Goal: Task Accomplishment & Management: Complete application form

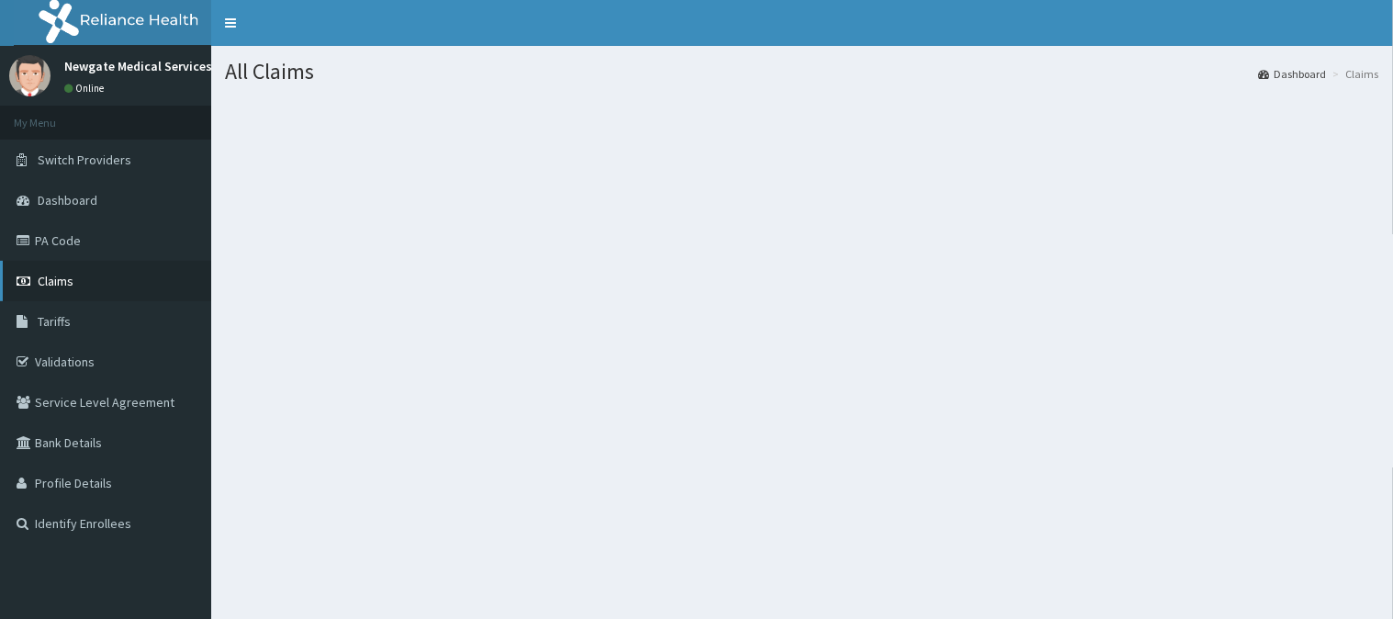
click at [51, 274] on span "Claims" at bounding box center [56, 281] width 36 height 17
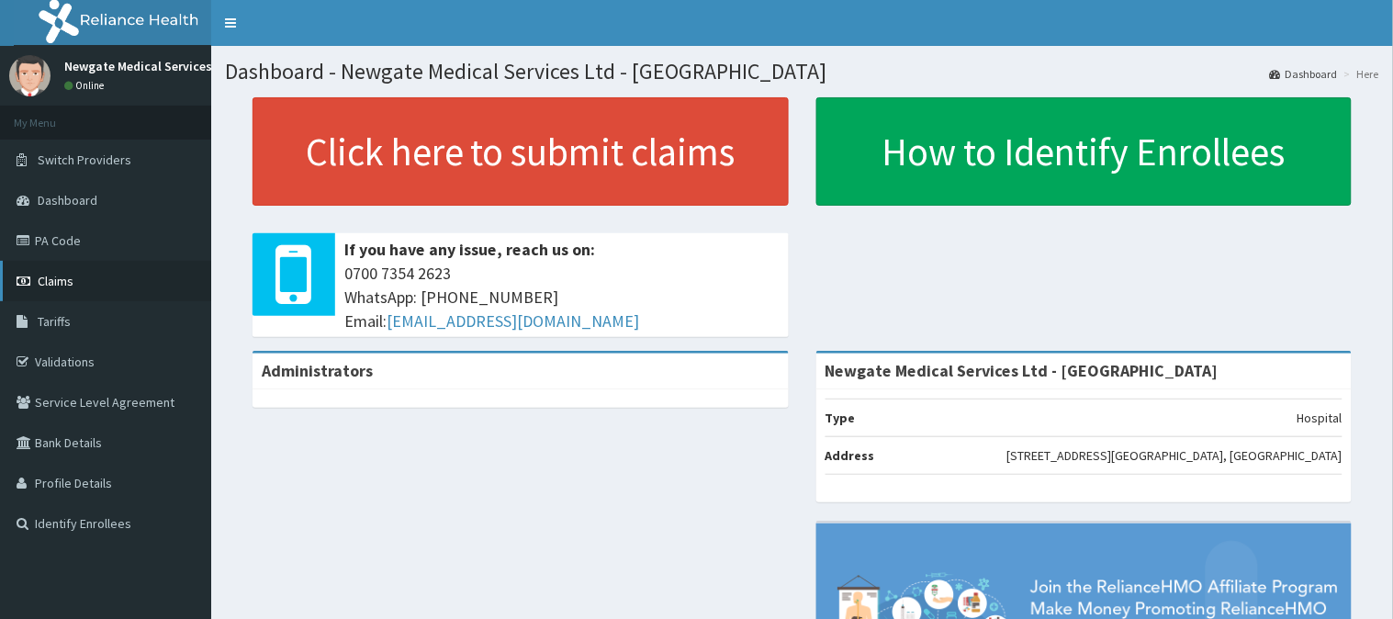
click at [53, 286] on span "Claims" at bounding box center [56, 281] width 36 height 17
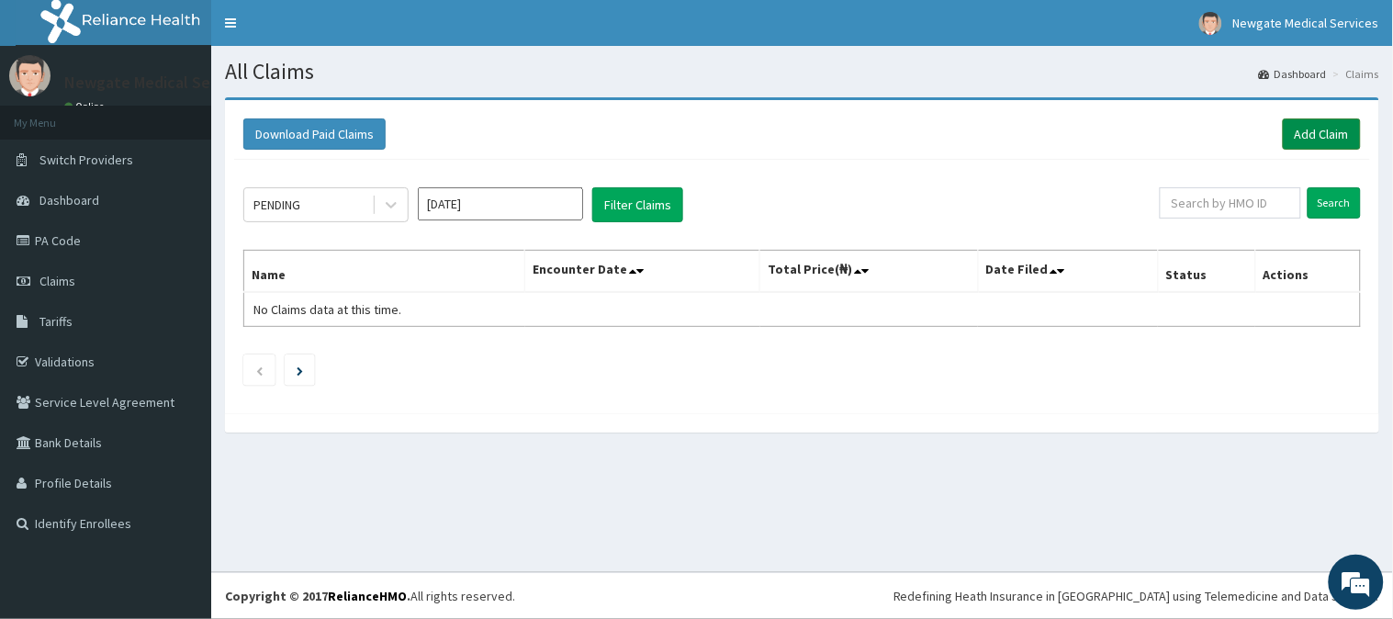
click at [1308, 139] on link "Add Claim" at bounding box center [1322, 133] width 78 height 31
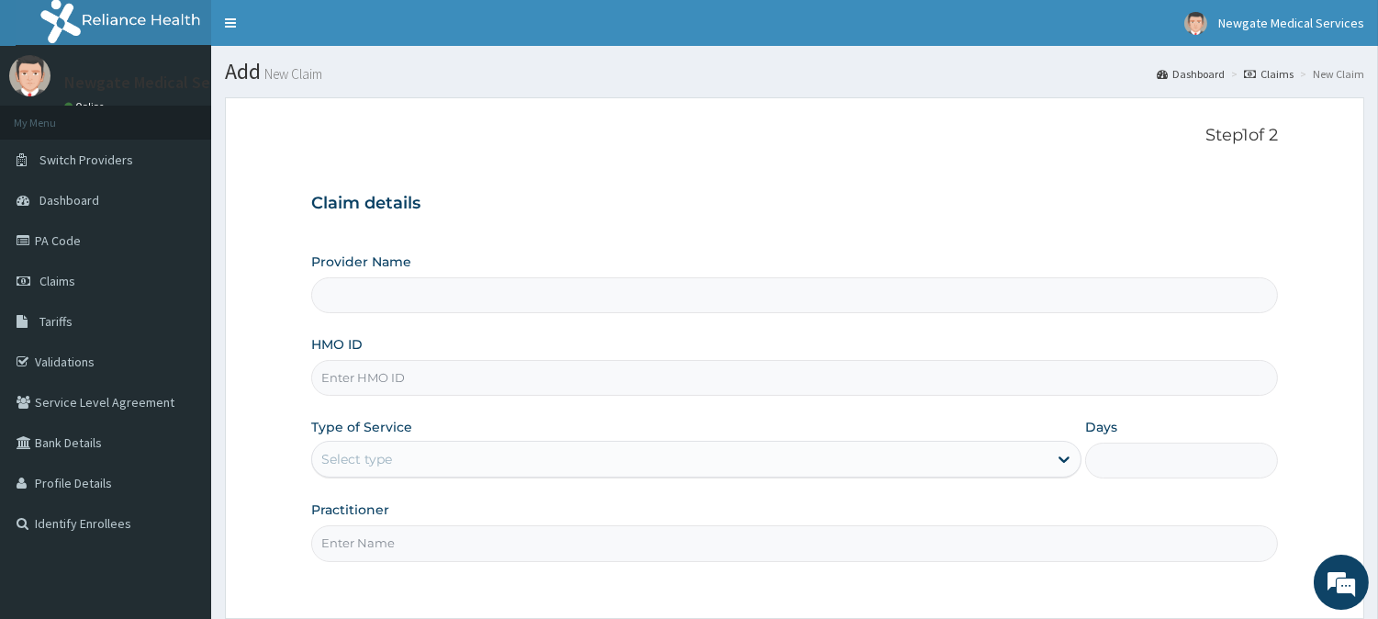
type input "Newgate Medical Services Ltd - [GEOGRAPHIC_DATA]"
paste input "TPE/10018/A"
type input "TPE/10018/A"
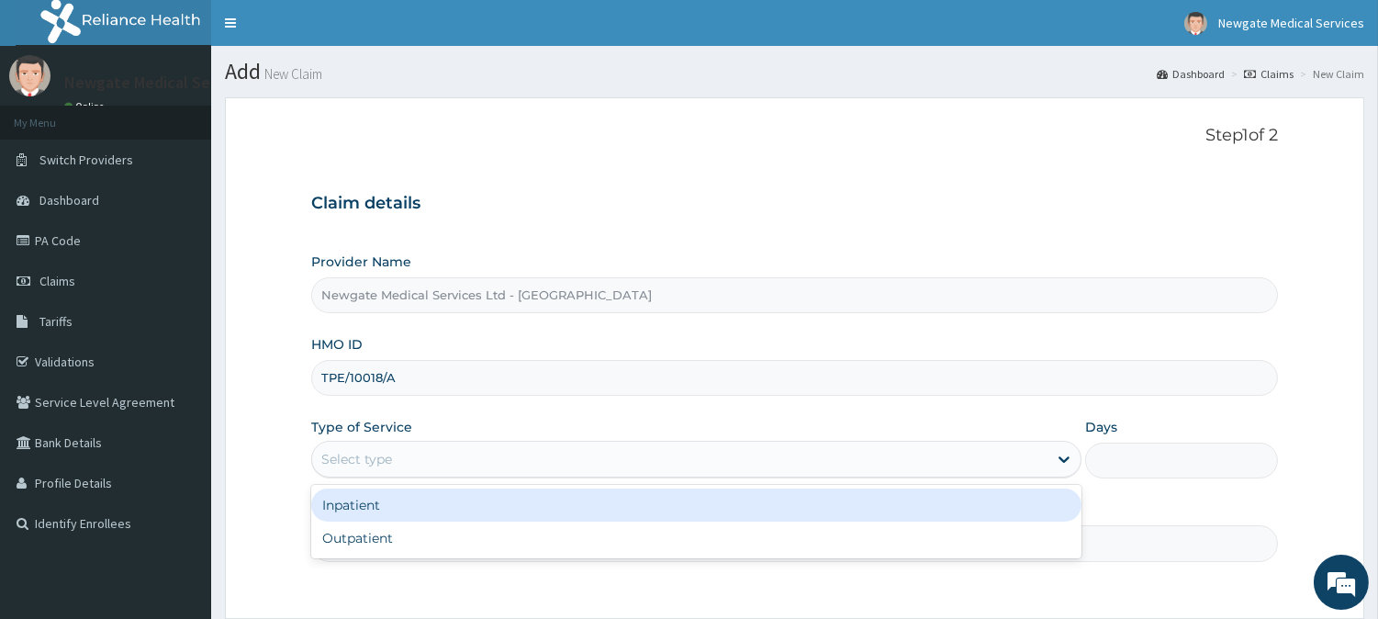
click at [371, 465] on div "Select type" at bounding box center [356, 459] width 71 height 18
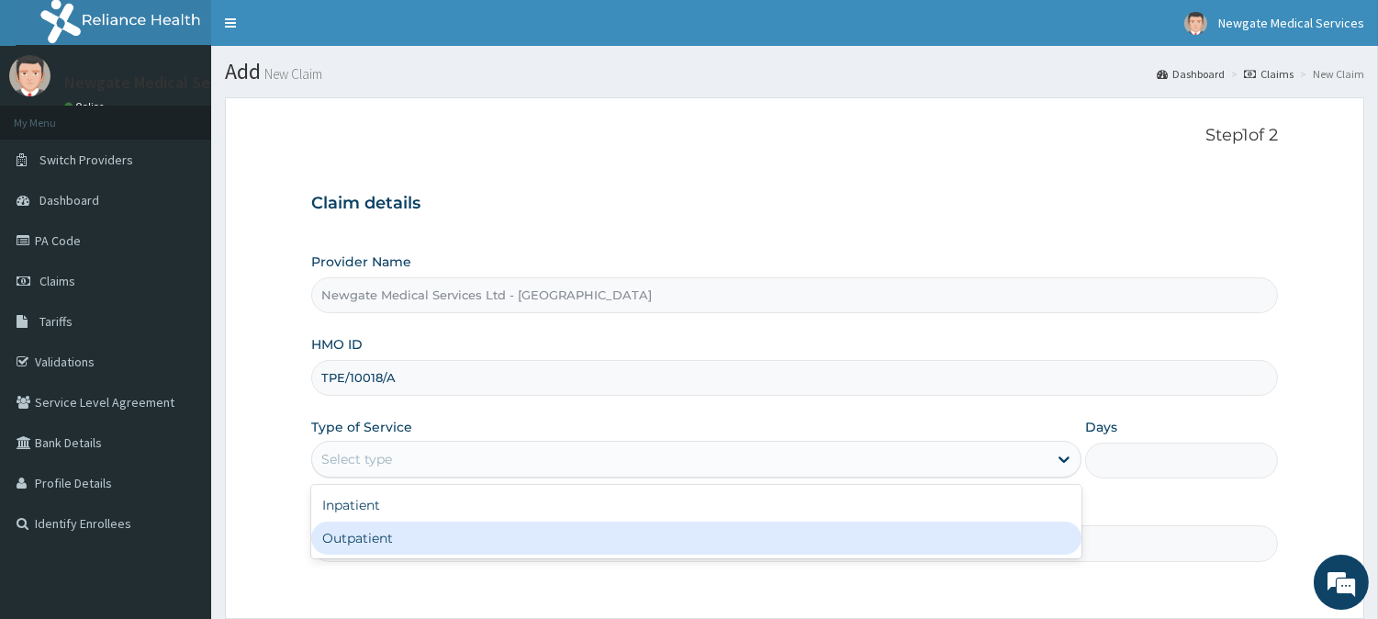
click at [387, 530] on div "Outpatient" at bounding box center [696, 538] width 771 height 33
type input "1"
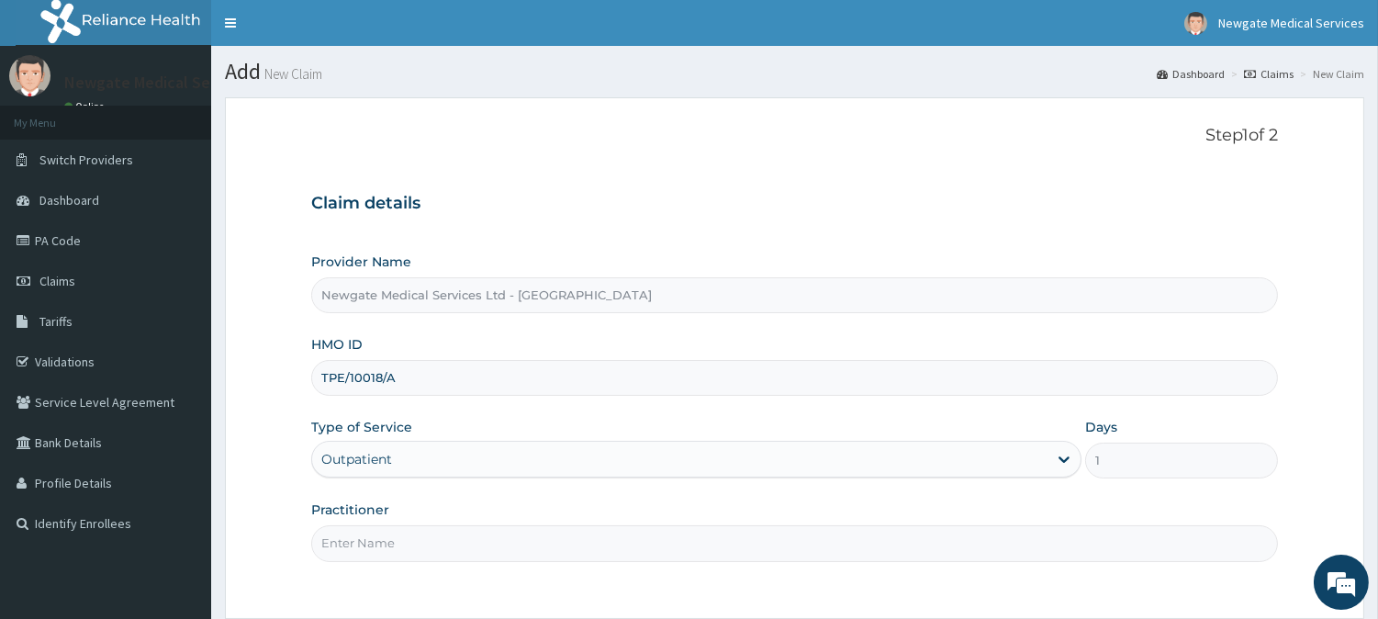
click at [387, 531] on input "Practitioner" at bounding box center [794, 543] width 967 height 36
type input "DR [PERSON_NAME]"
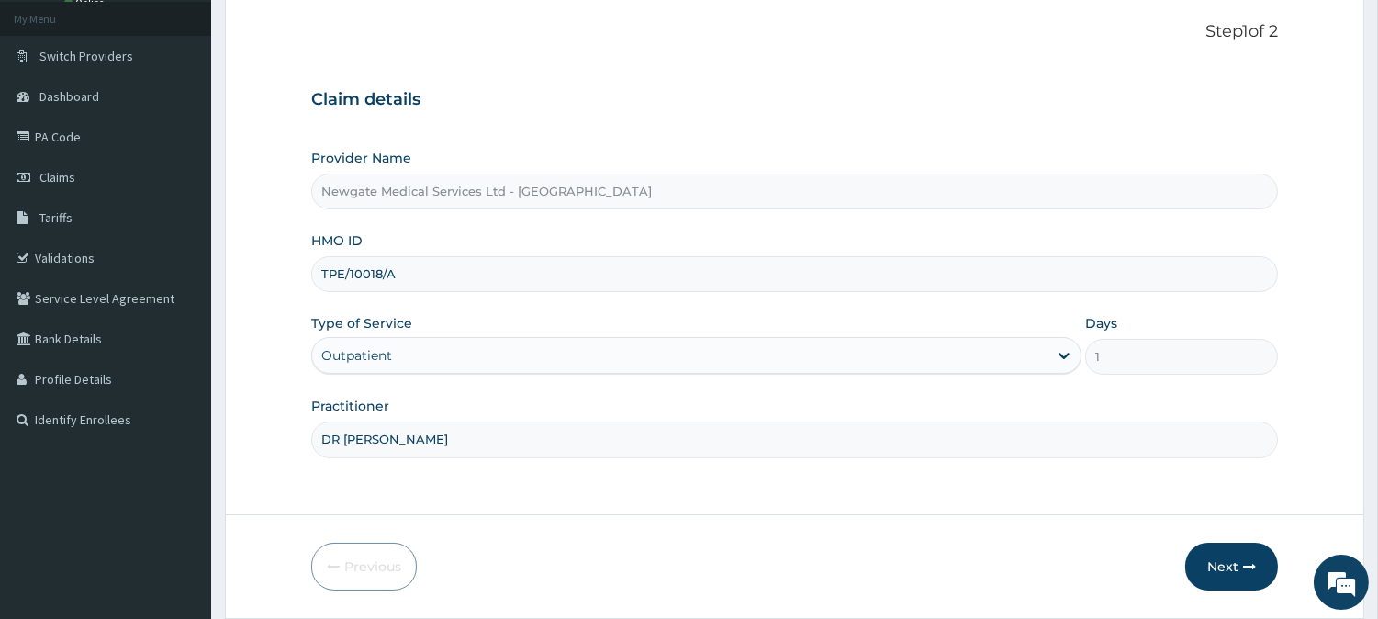
scroll to position [163, 0]
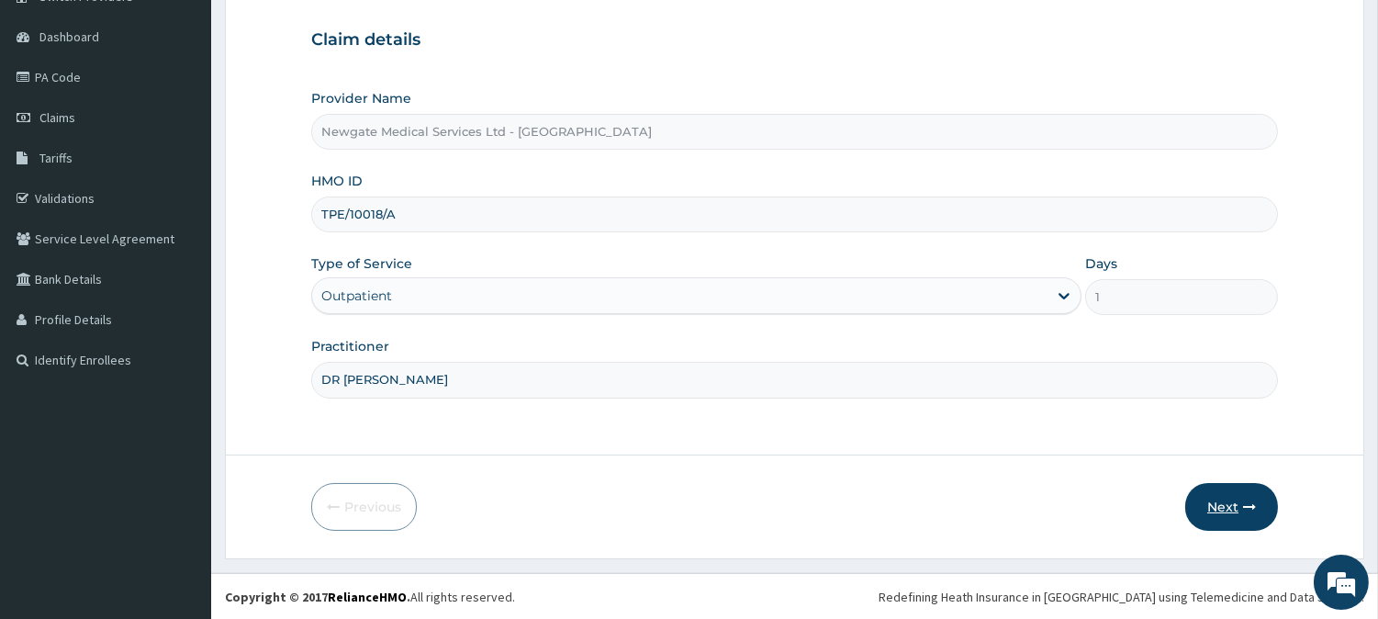
click at [1210, 497] on button "Next" at bounding box center [1232, 507] width 93 height 48
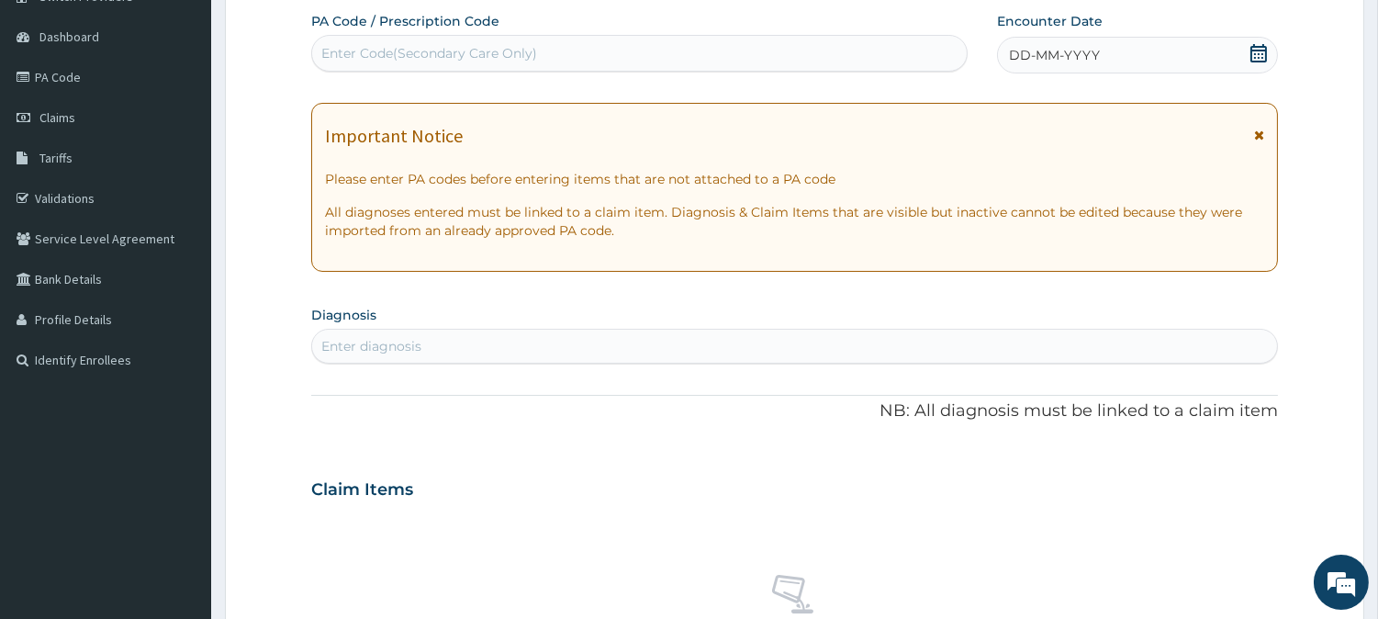
click at [1127, 51] on div "DD-MM-YYYY" at bounding box center [1137, 55] width 281 height 37
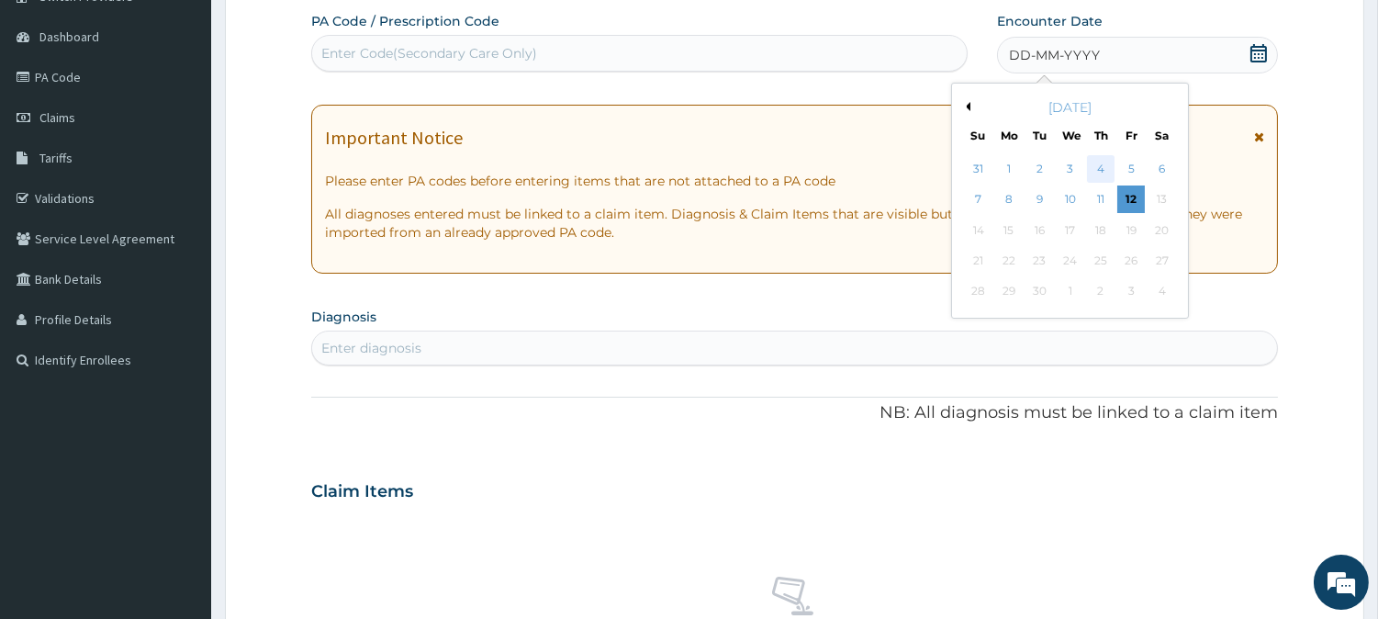
click at [1091, 163] on div "4" at bounding box center [1101, 169] width 28 height 28
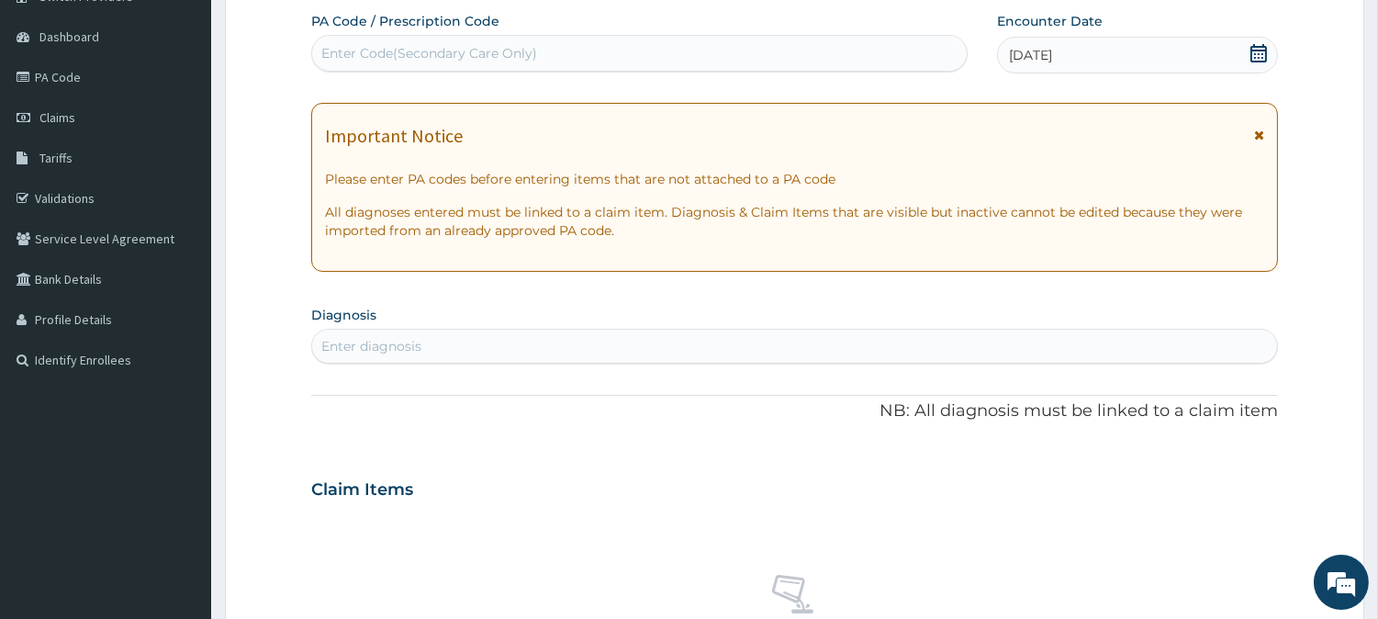
click at [492, 352] on div "Enter diagnosis" at bounding box center [794, 346] width 965 height 29
type input "MALAR"
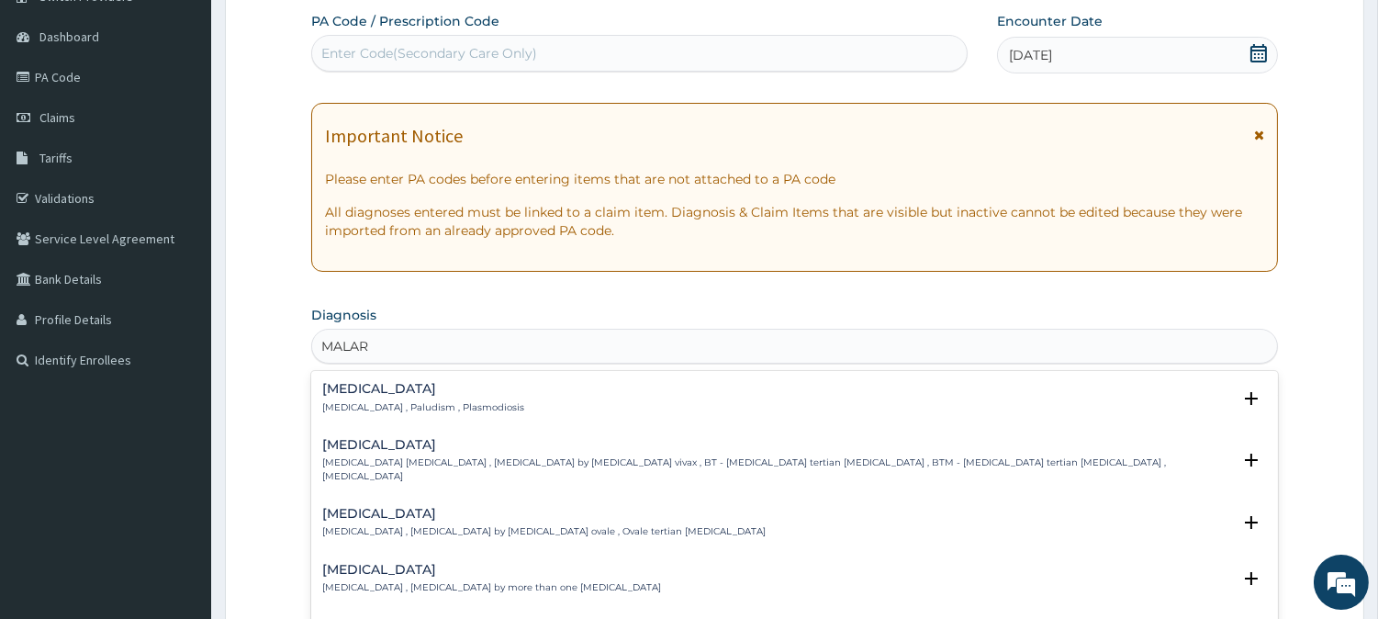
click at [457, 398] on div "Malaria Malaria , Paludism , Plasmodiosis" at bounding box center [423, 398] width 202 height 32
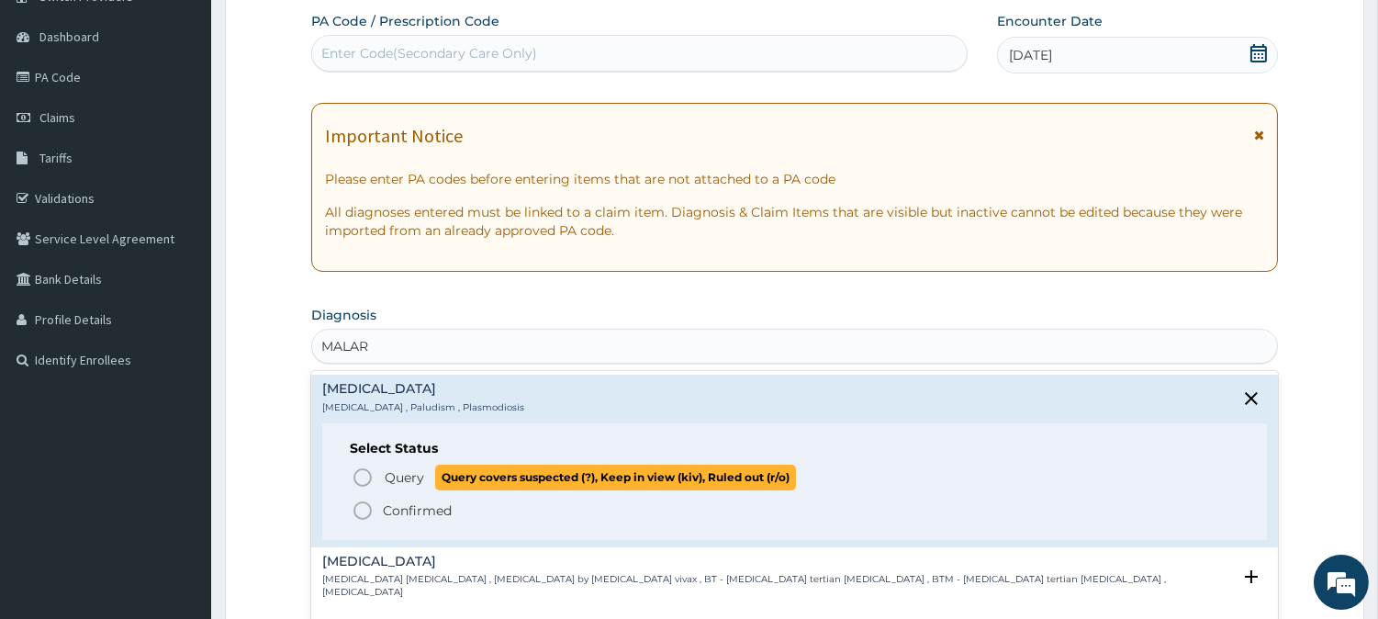
click at [383, 478] on p "Query Query covers suspected (?), Keep in view (kiv), Ruled out (r/o)" at bounding box center [589, 477] width 413 height 25
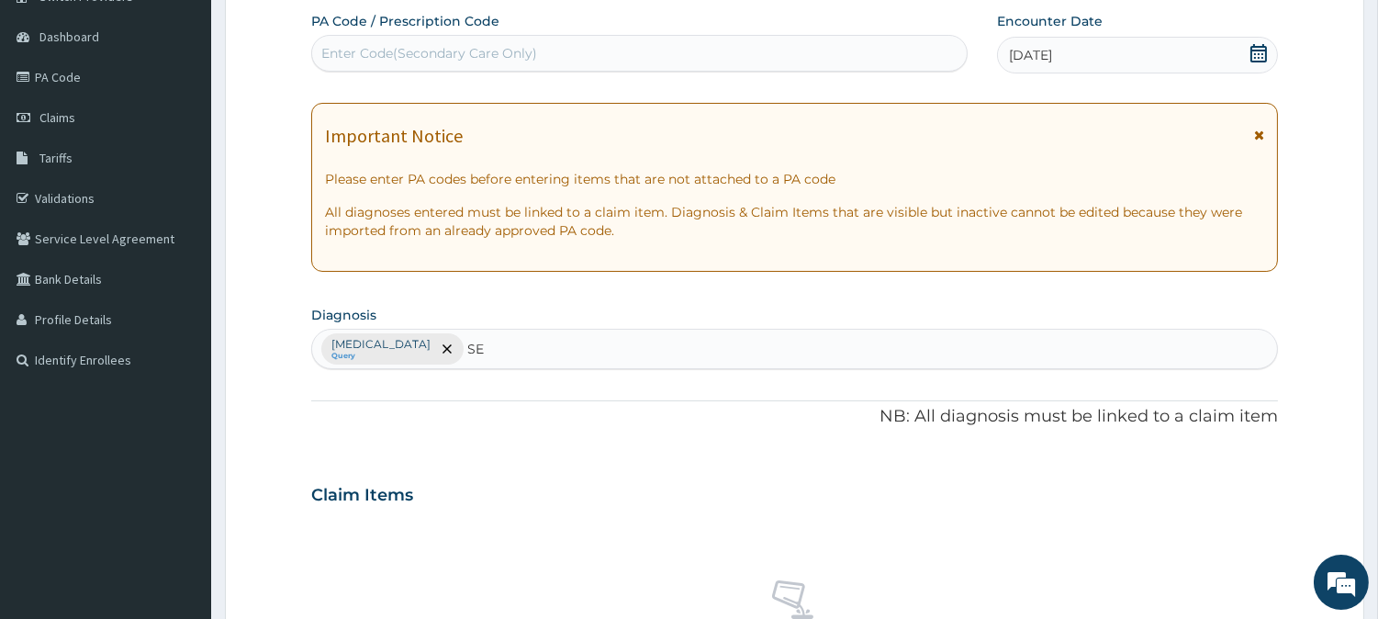
type input "SEP"
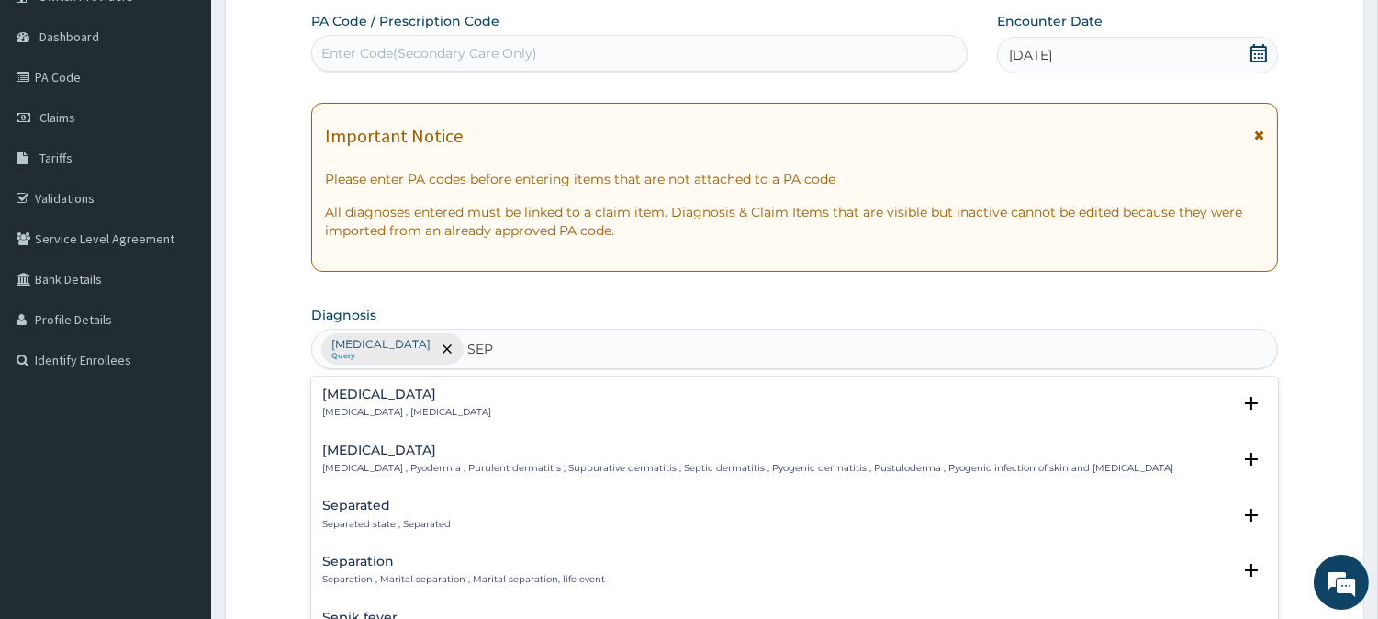
click at [345, 416] on p "[MEDICAL_DATA] , [MEDICAL_DATA]" at bounding box center [406, 412] width 169 height 13
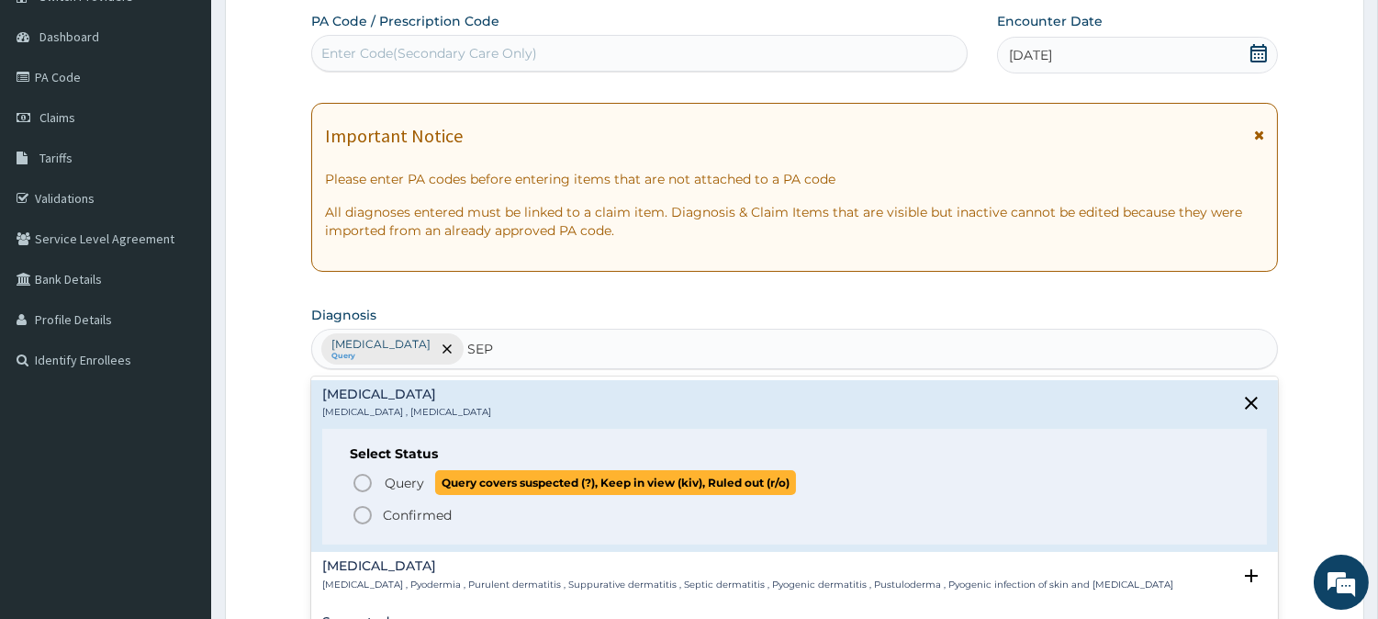
click at [365, 485] on icon "status option query" at bounding box center [363, 483] width 22 height 22
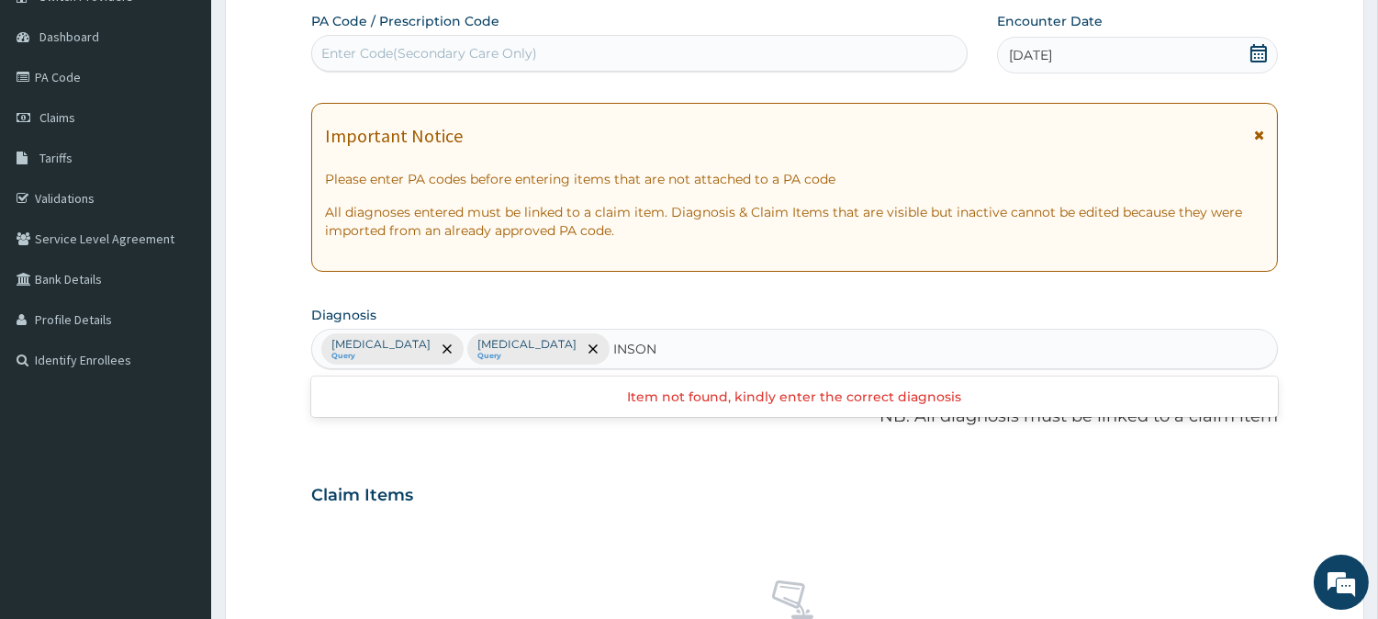
type input "INSO"
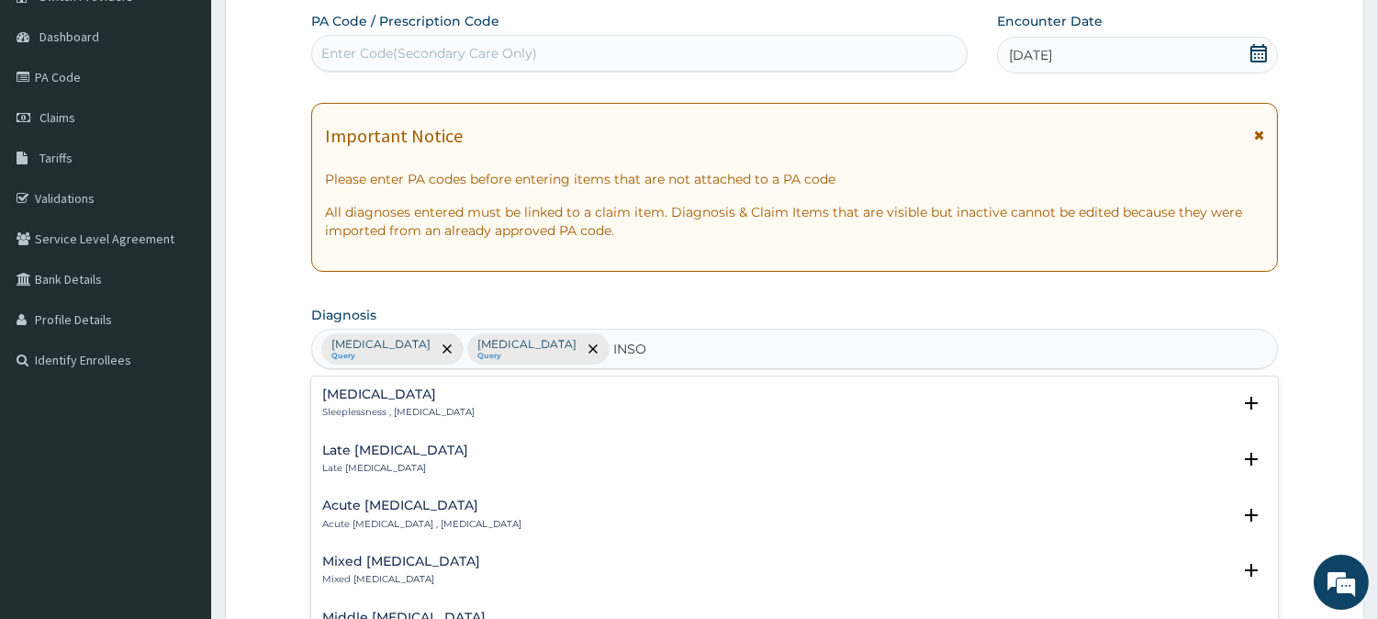
click at [359, 402] on div "Insomnia Sleeplessness , Insomnia" at bounding box center [398, 404] width 152 height 32
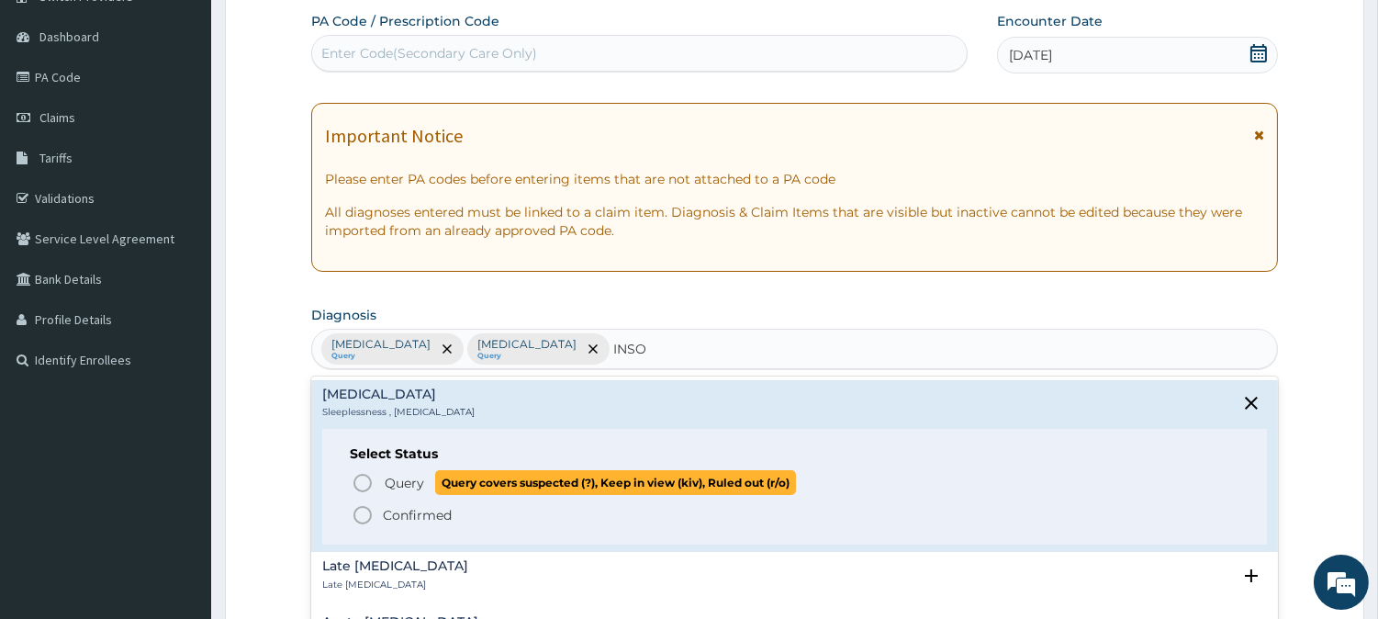
click at [359, 479] on icon "status option query" at bounding box center [363, 483] width 22 height 22
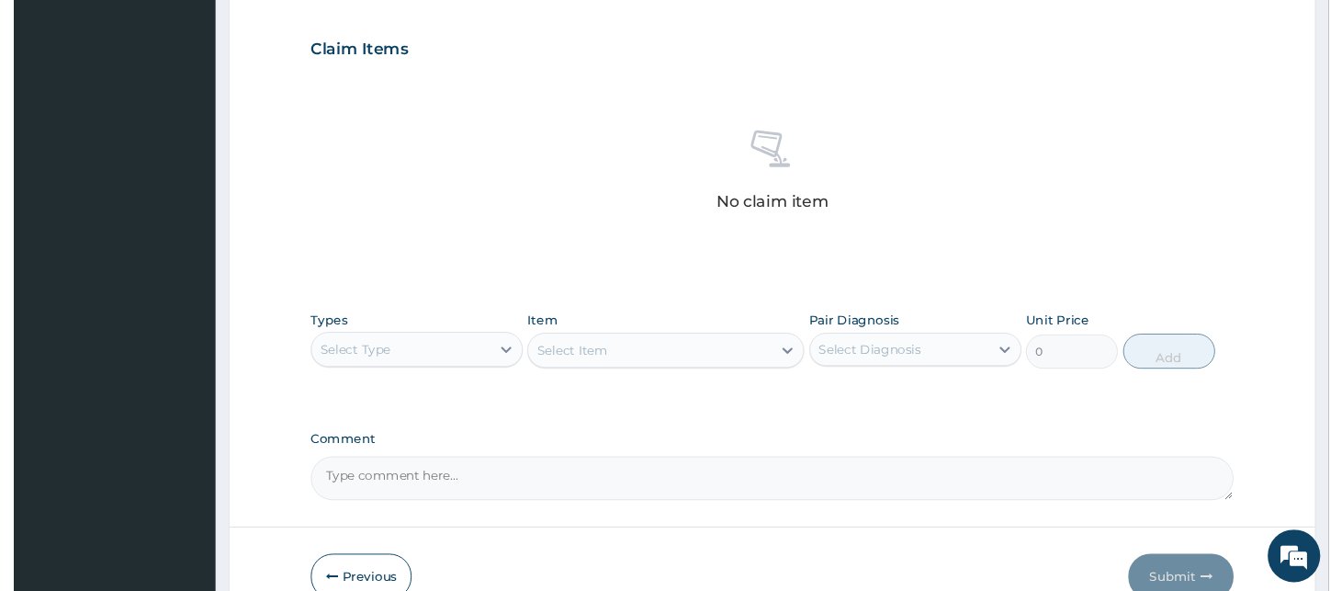
scroll to position [674, 0]
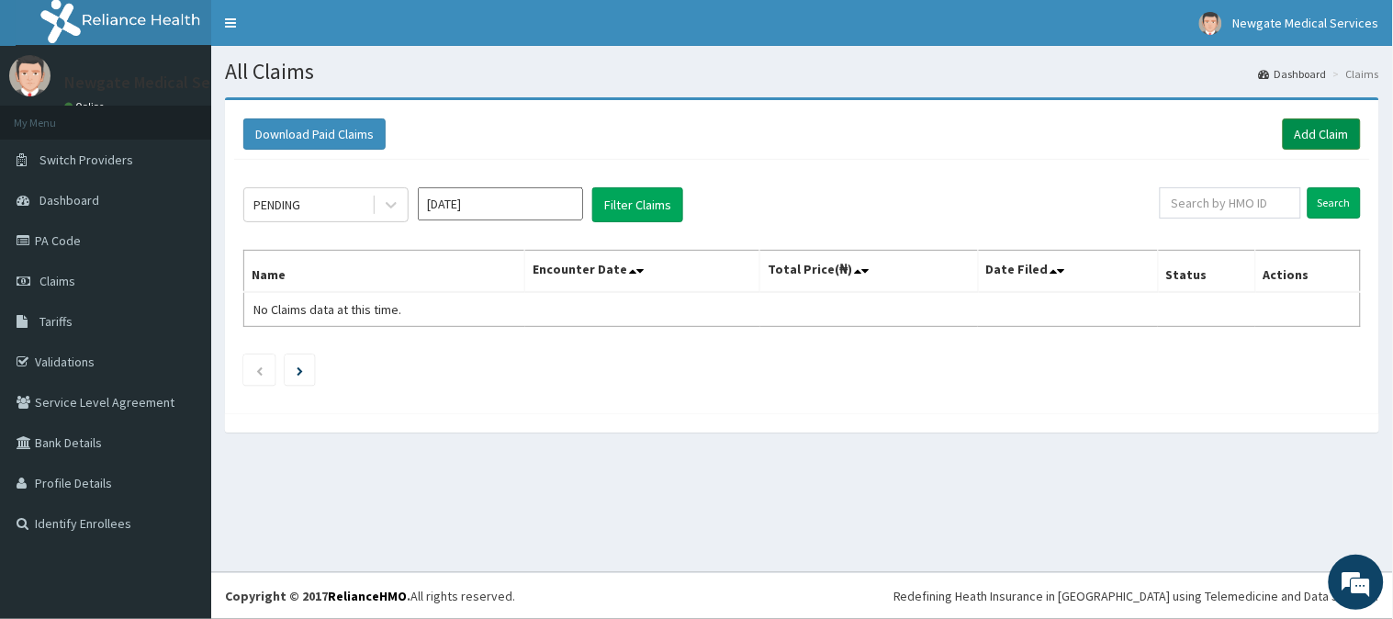
click at [1323, 129] on link "Add Claim" at bounding box center [1322, 133] width 78 height 31
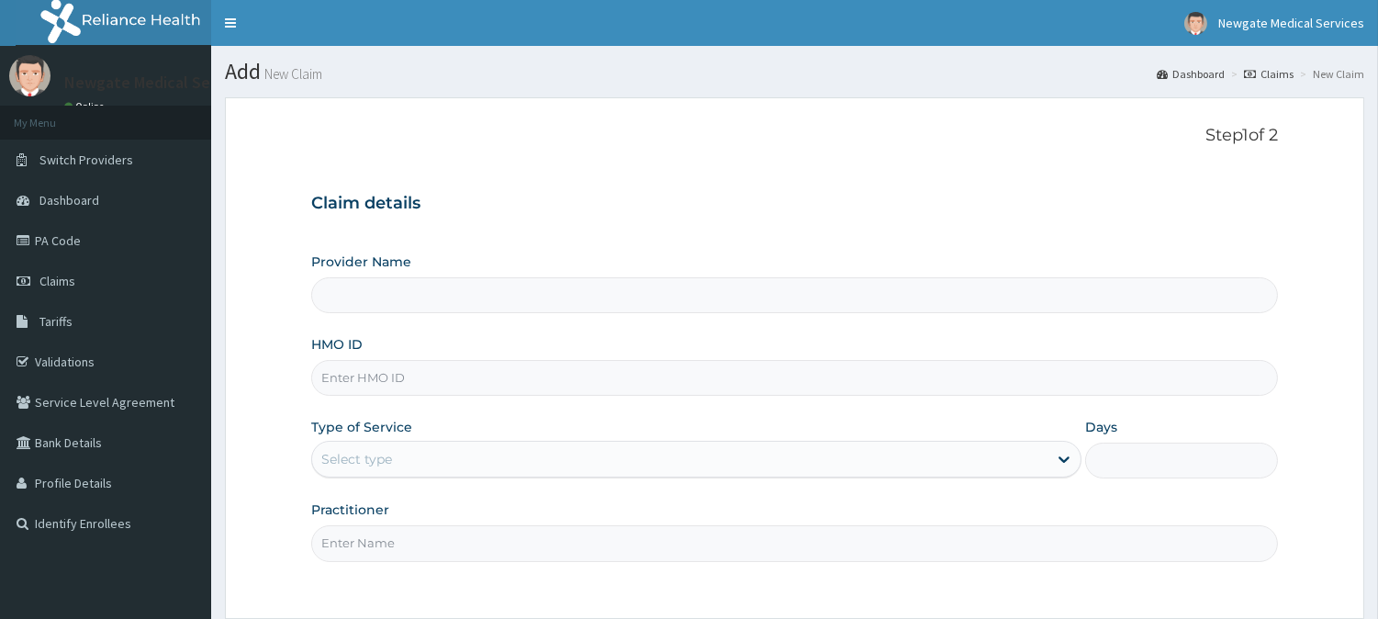
type input "Newgate Medical Services Ltd - [GEOGRAPHIC_DATA]"
type input "TPE/10018/A"
click at [355, 446] on div "Select type" at bounding box center [680, 458] width 736 height 29
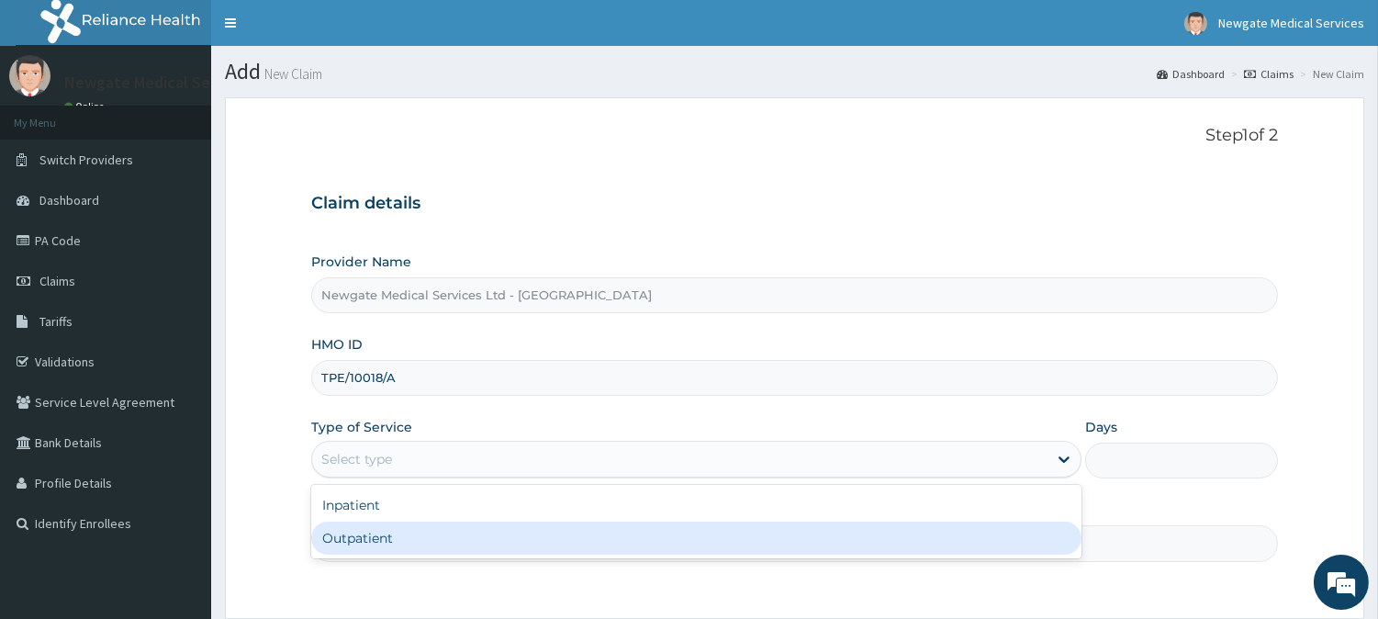
click at [359, 540] on div "Outpatient" at bounding box center [696, 538] width 771 height 33
type input "1"
click at [364, 535] on input "Practitioner" at bounding box center [794, 543] width 967 height 36
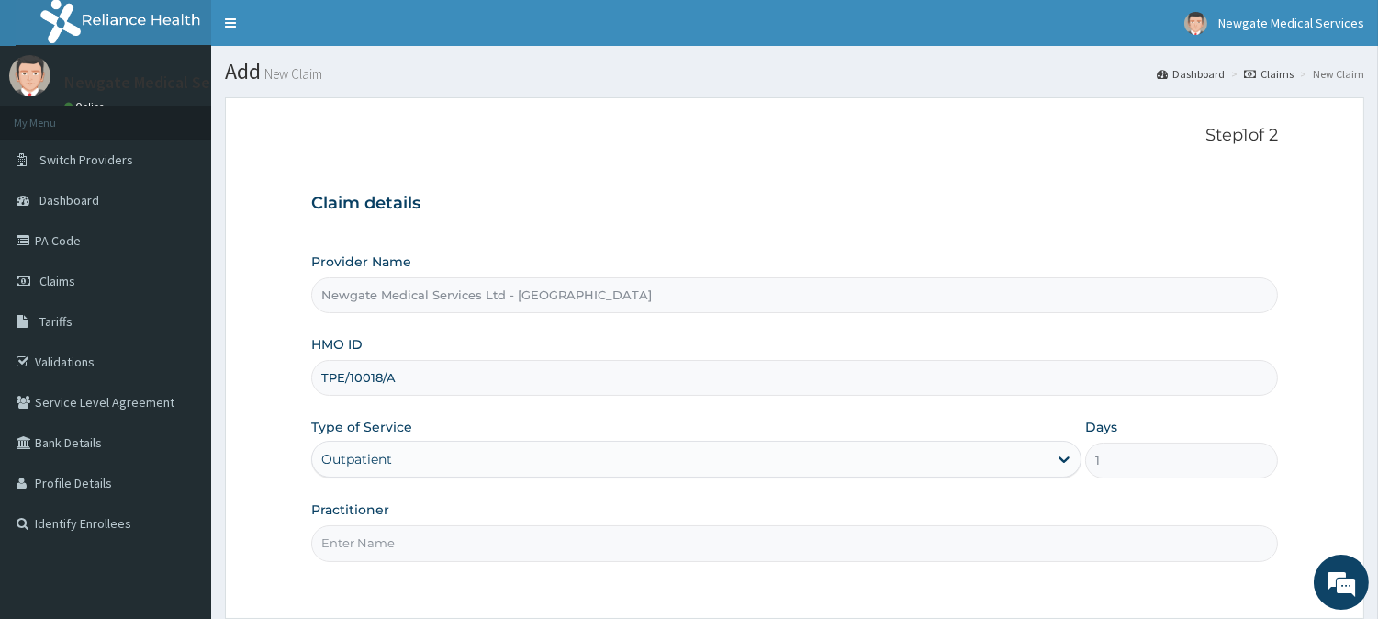
type input "DR [PERSON_NAME]"
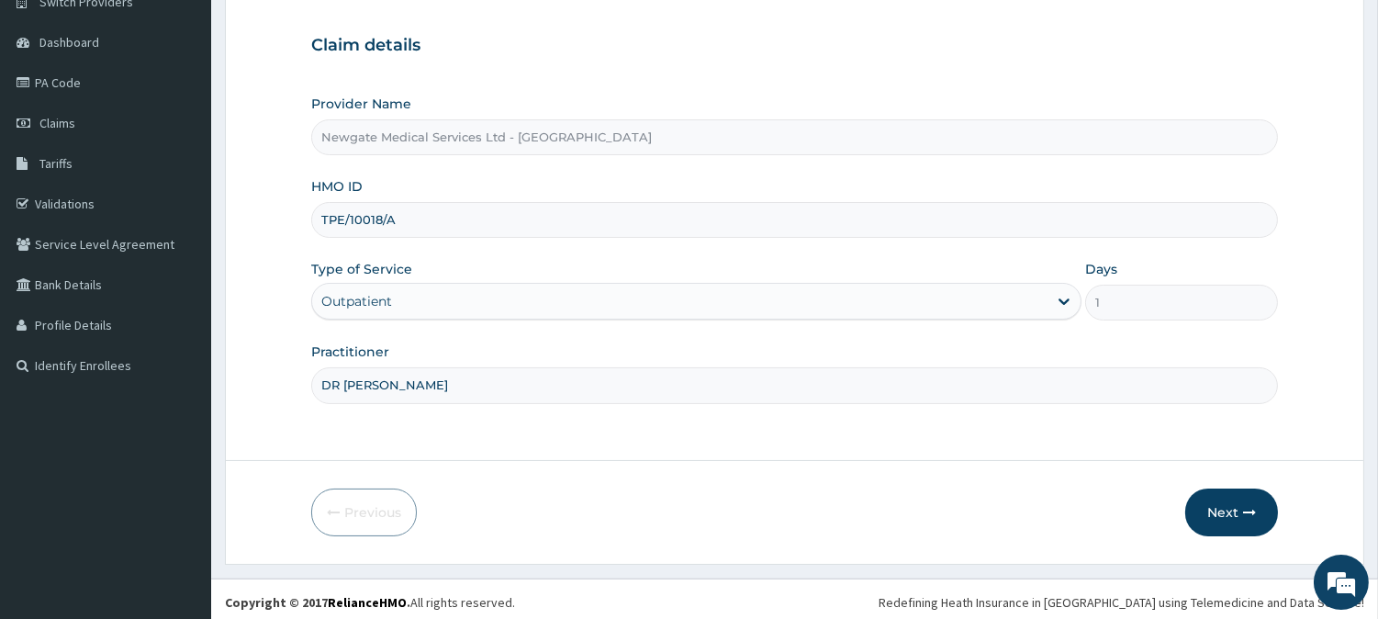
scroll to position [163, 0]
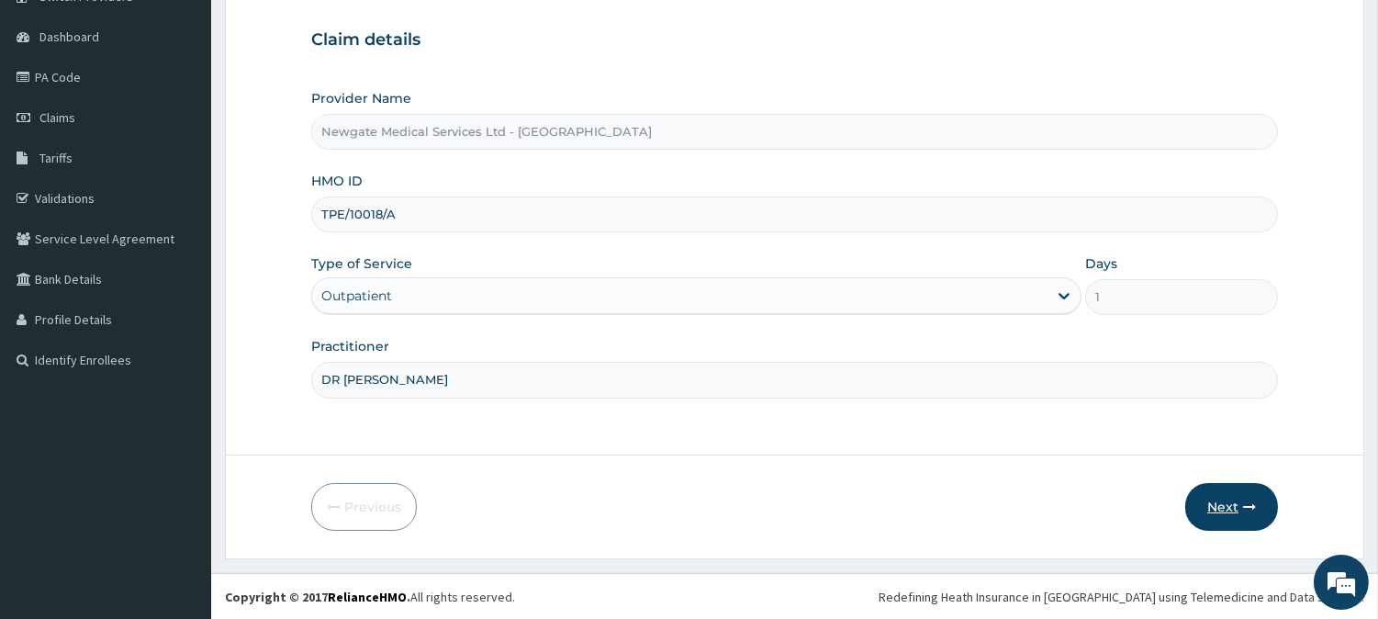
click at [1220, 508] on button "Next" at bounding box center [1232, 507] width 93 height 48
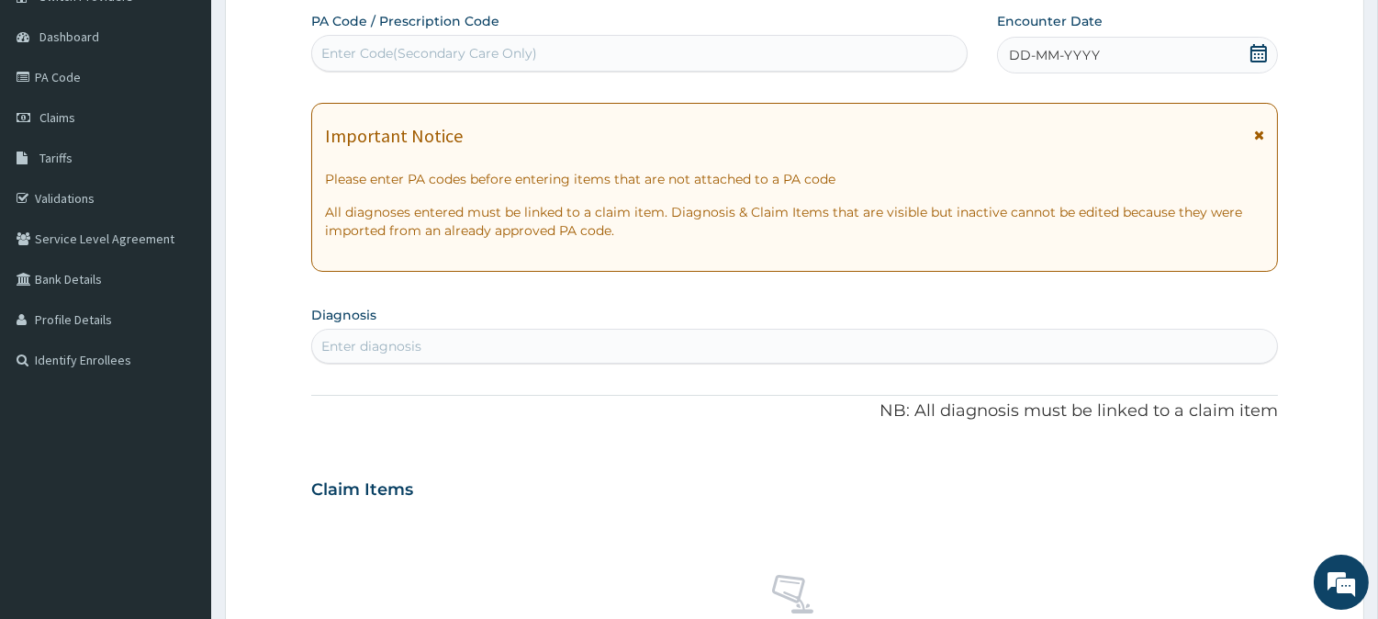
click at [1052, 58] on span "DD-MM-YYYY" at bounding box center [1054, 55] width 91 height 18
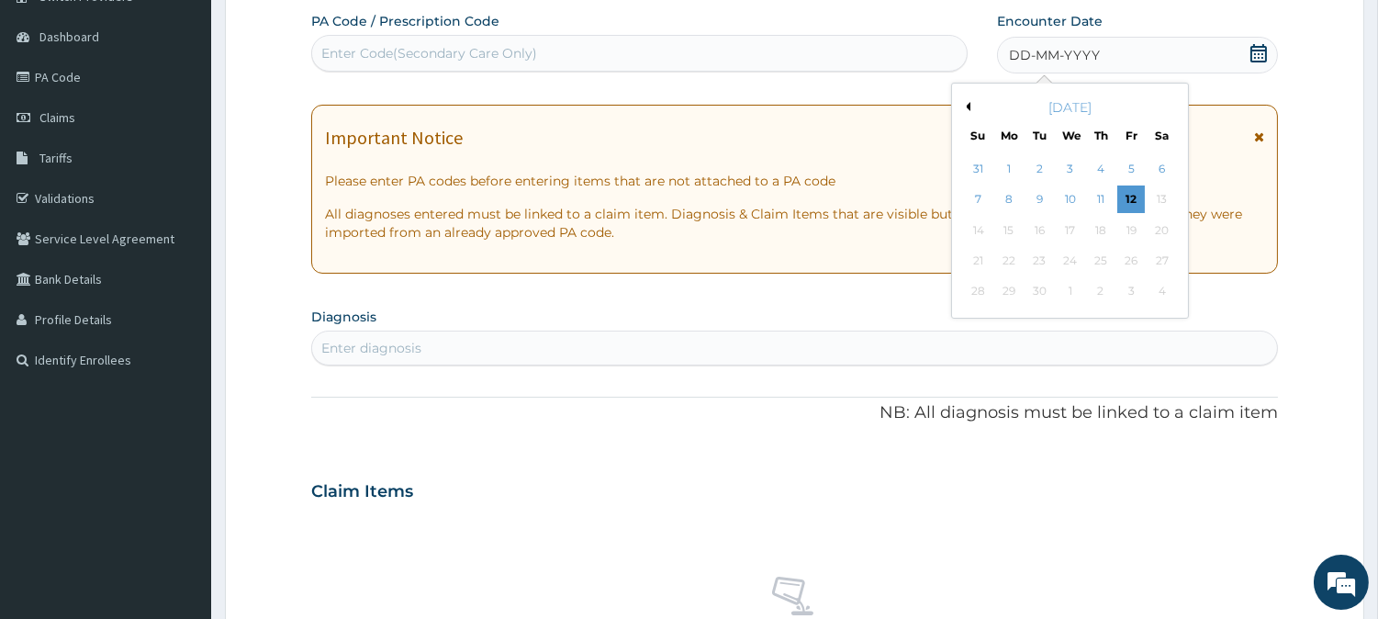
click at [1088, 169] on div "4" at bounding box center [1101, 169] width 28 height 28
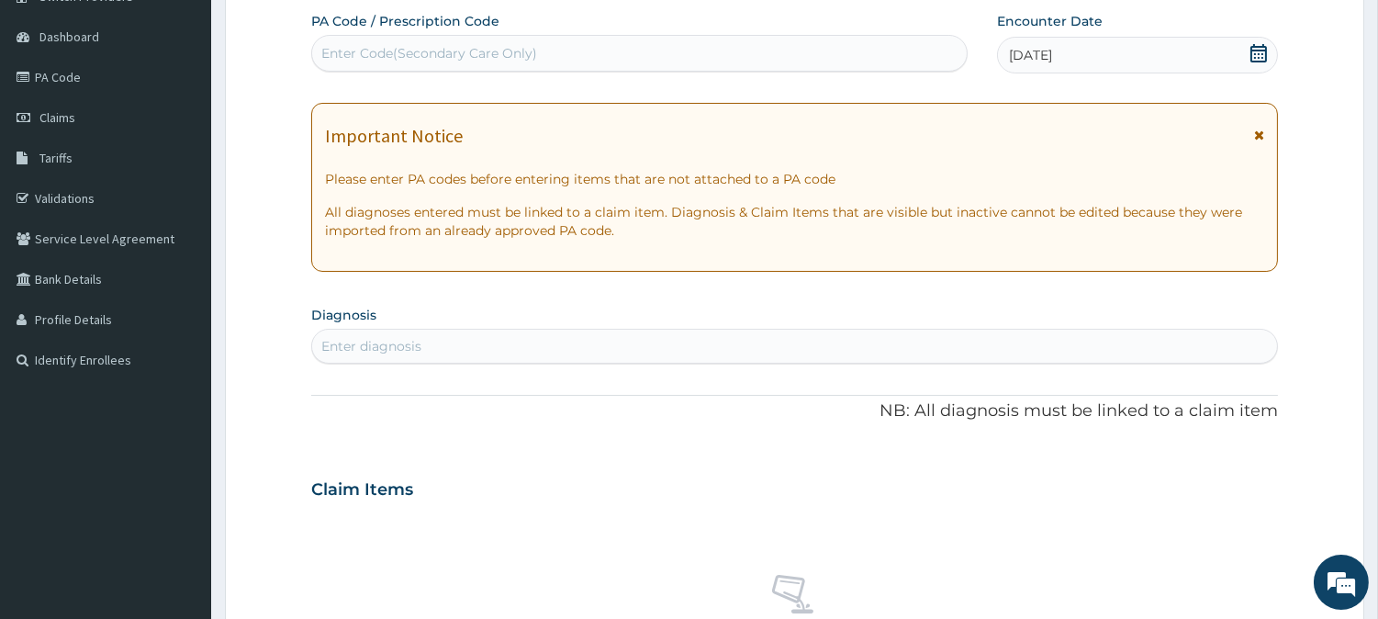
click at [369, 342] on div "Enter diagnosis" at bounding box center [371, 346] width 100 height 18
type input "MALAR"
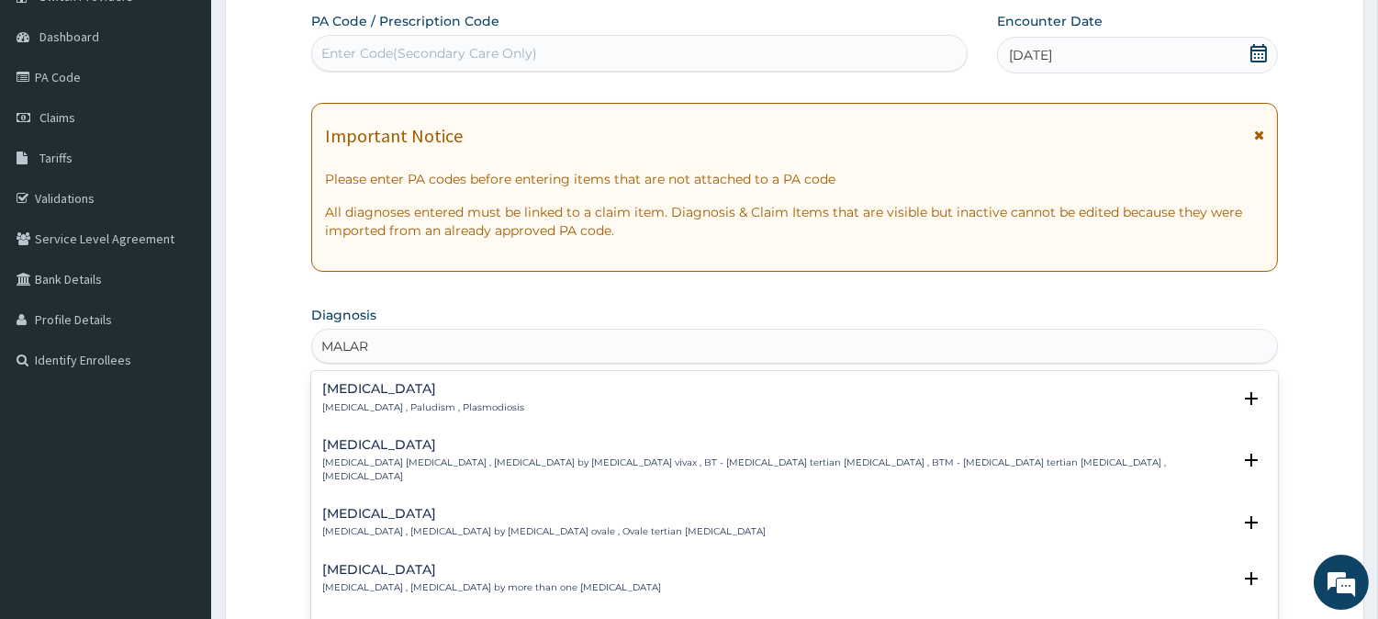
click at [343, 402] on p "Malaria , Paludism , Plasmodiosis" at bounding box center [423, 407] width 202 height 13
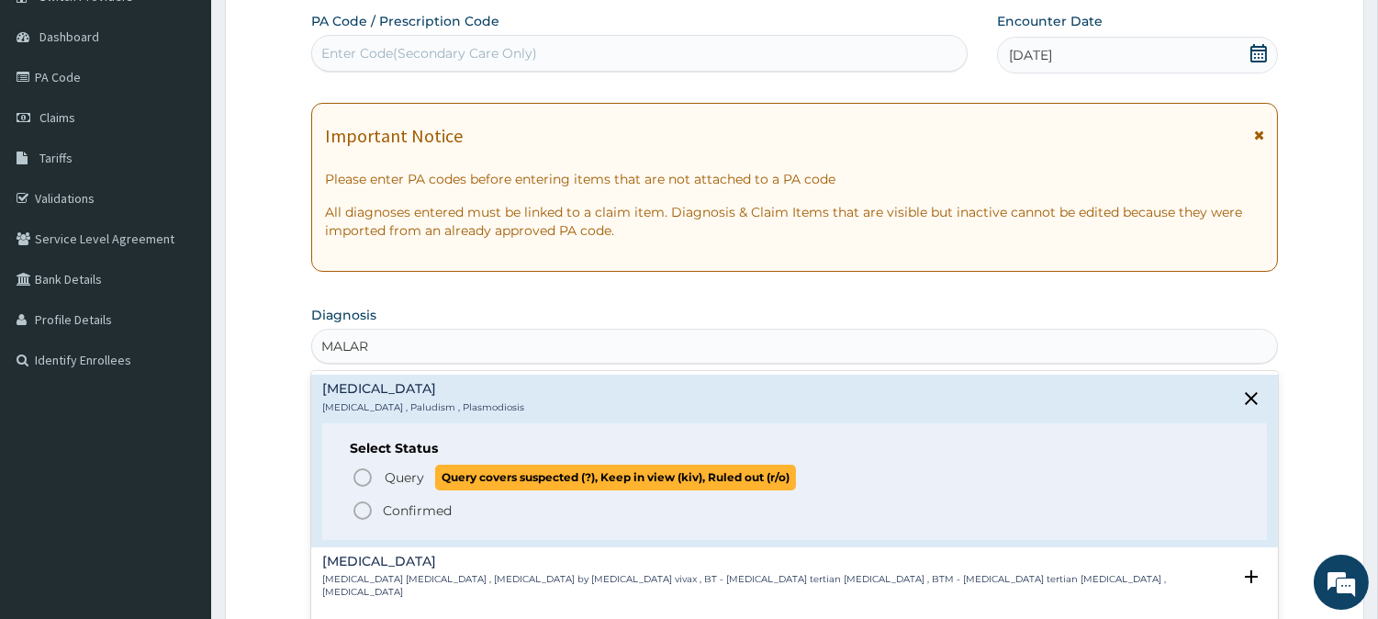
click at [371, 481] on icon "status option query" at bounding box center [363, 478] width 22 height 22
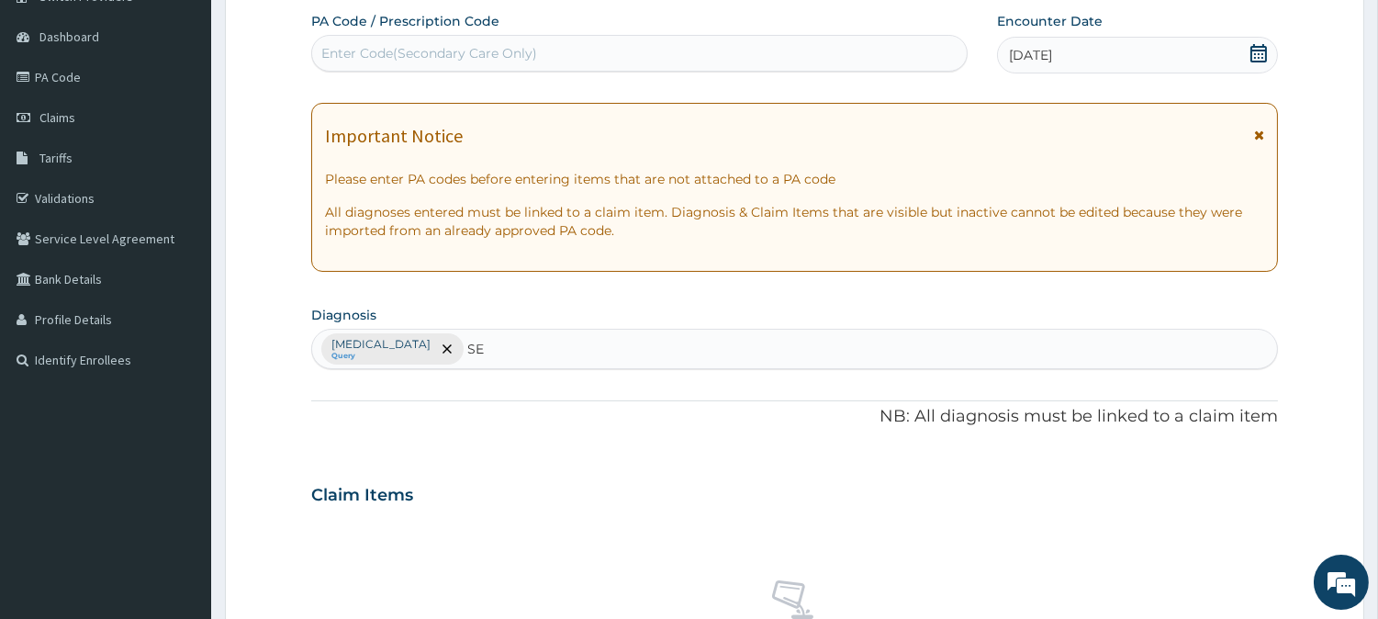
type input "SEP"
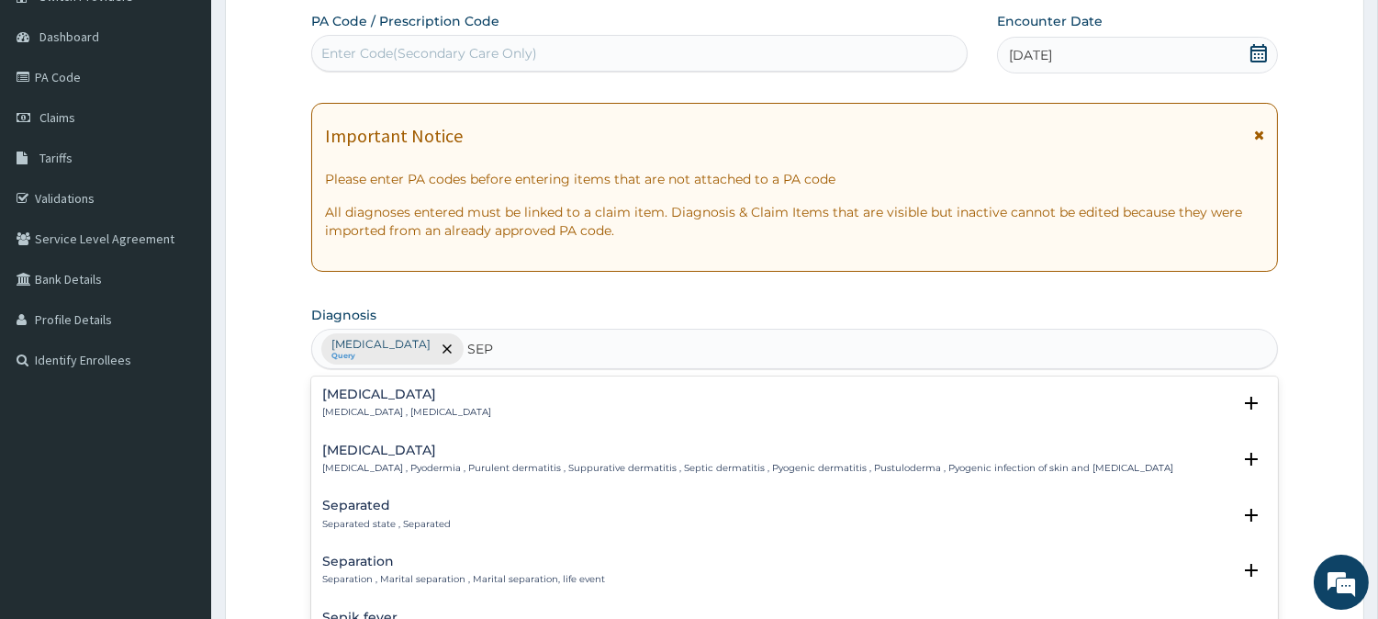
click at [374, 397] on h4 "Sepsis" at bounding box center [406, 395] width 169 height 14
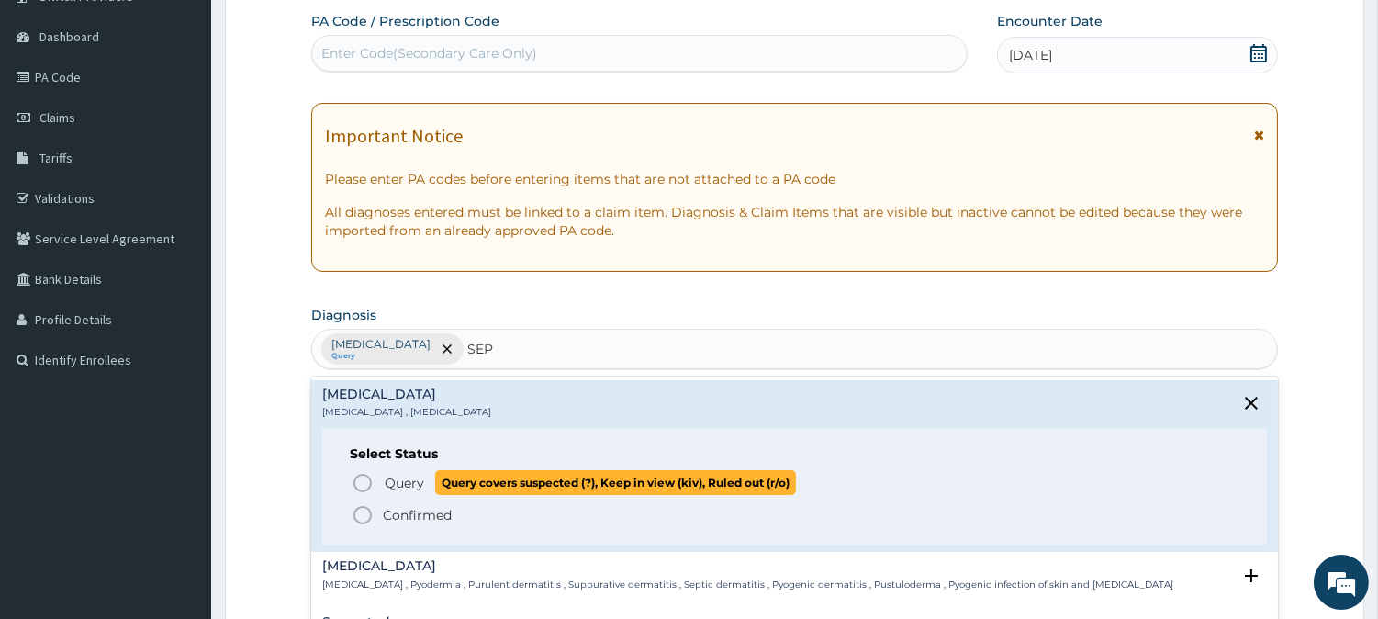
click at [360, 478] on icon "status option query" at bounding box center [363, 483] width 22 height 22
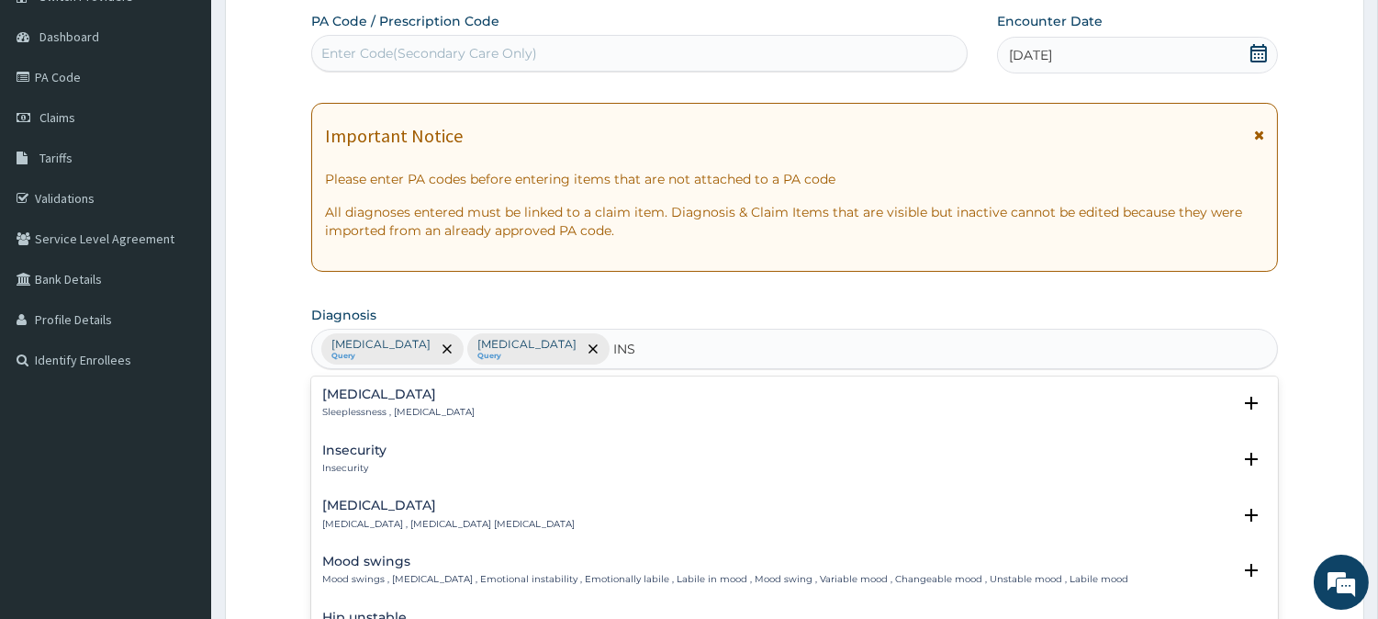
type input "INSO"
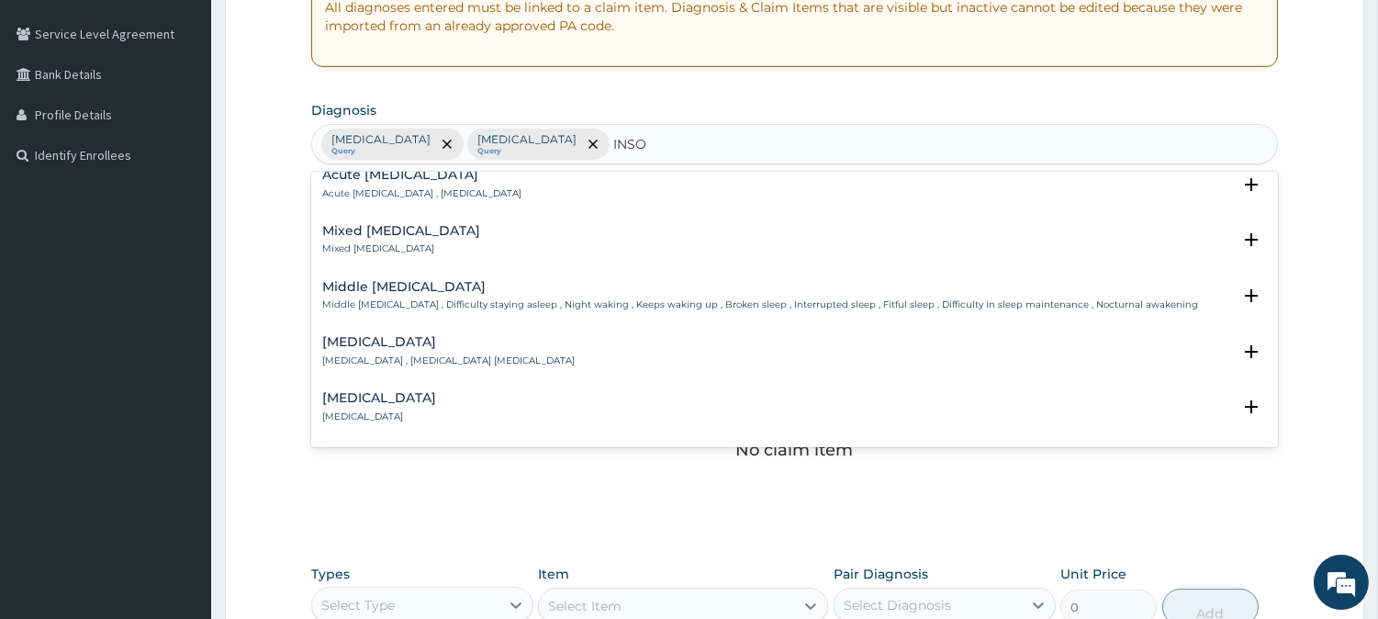
scroll to position [204, 0]
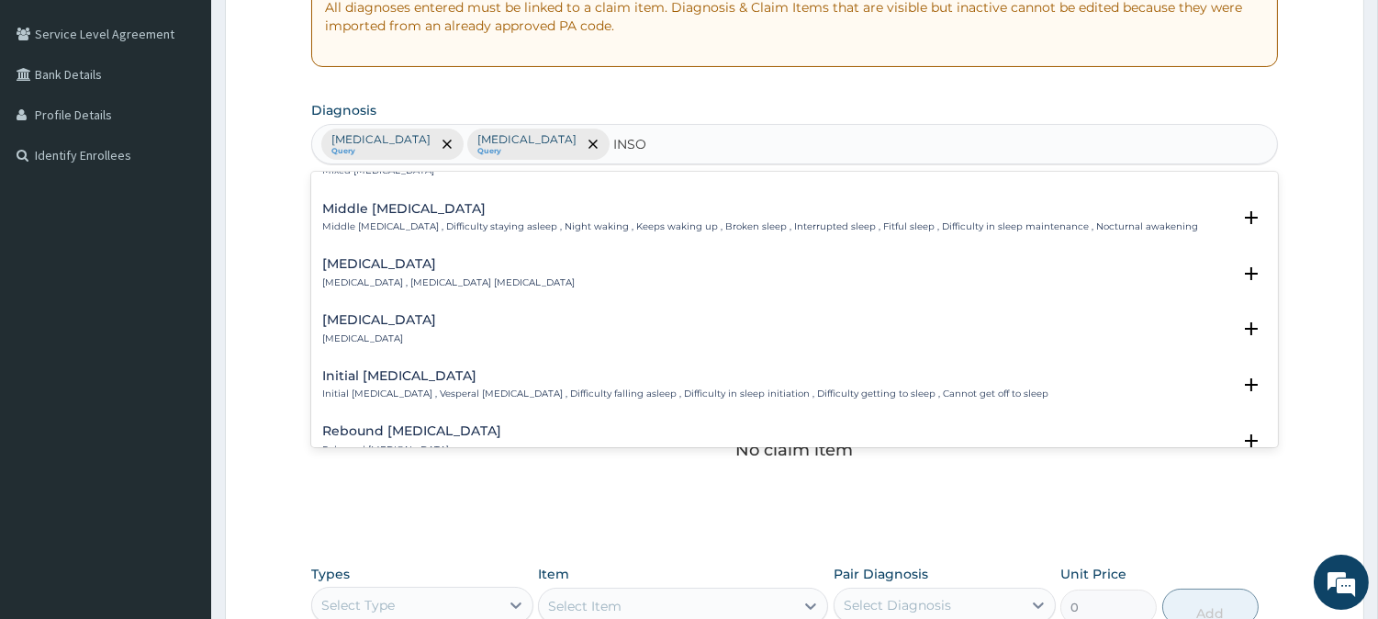
click at [411, 320] on h4 "Chronic insomnia" at bounding box center [379, 320] width 114 height 14
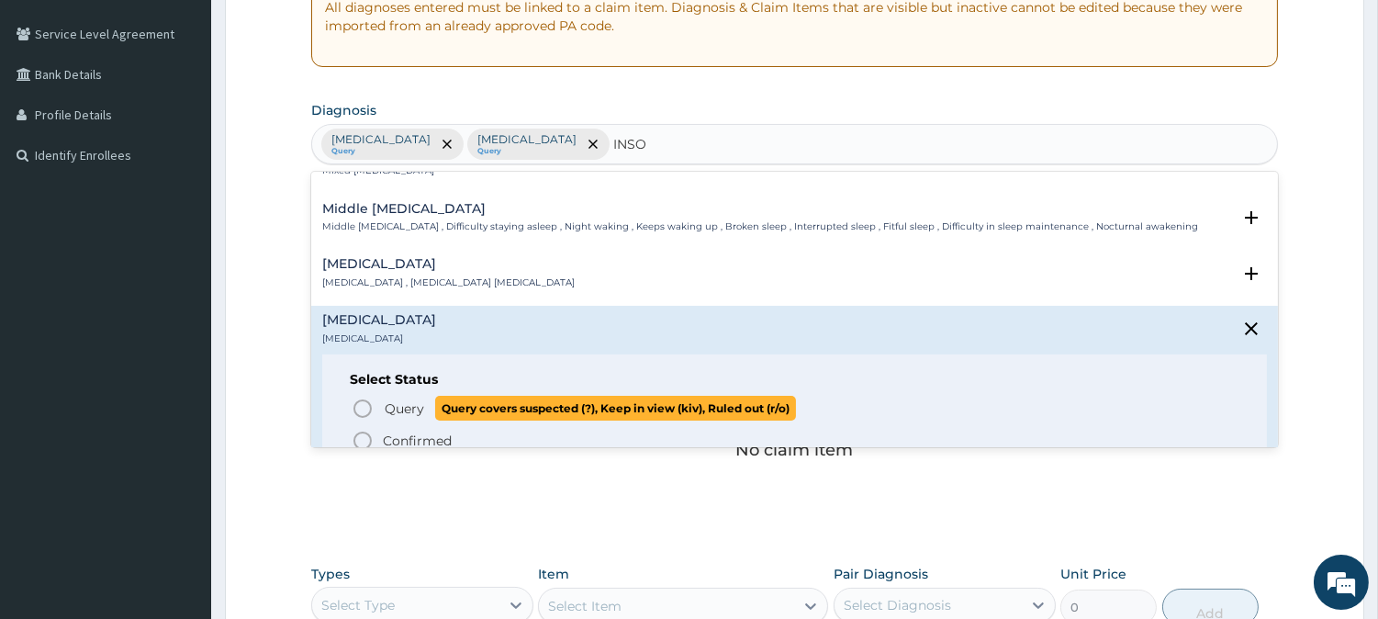
click at [354, 404] on circle "status option query" at bounding box center [362, 408] width 17 height 17
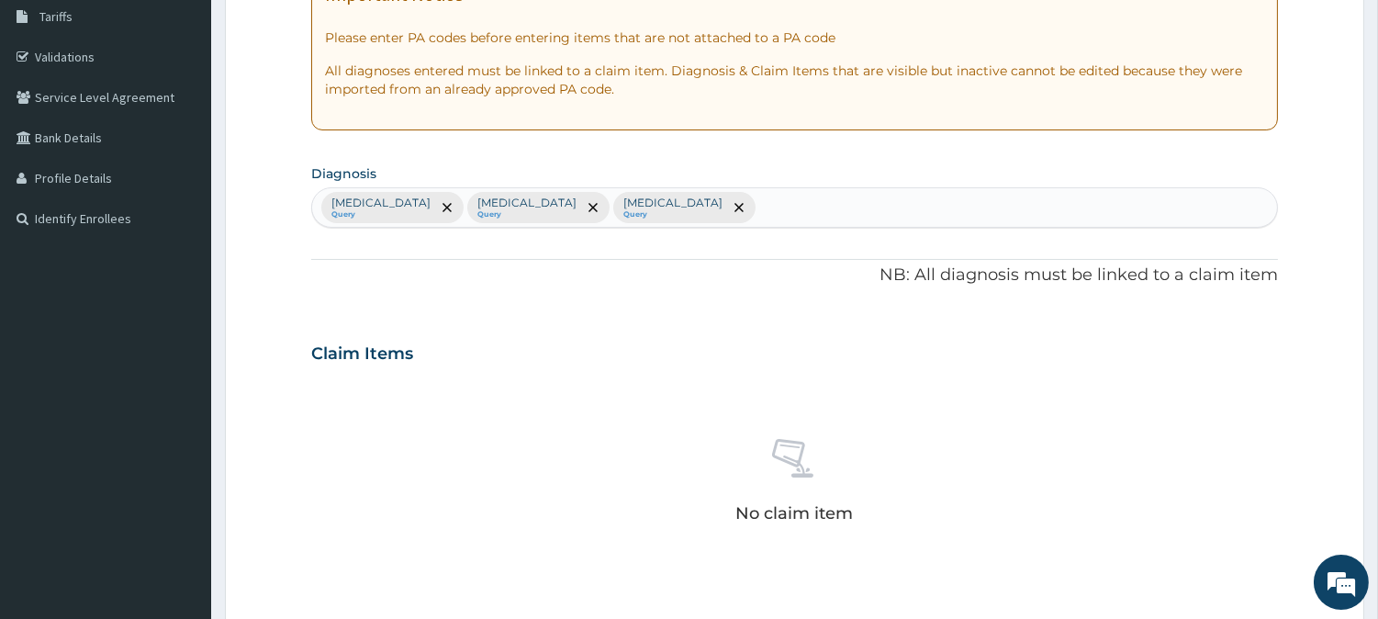
scroll to position [297, 0]
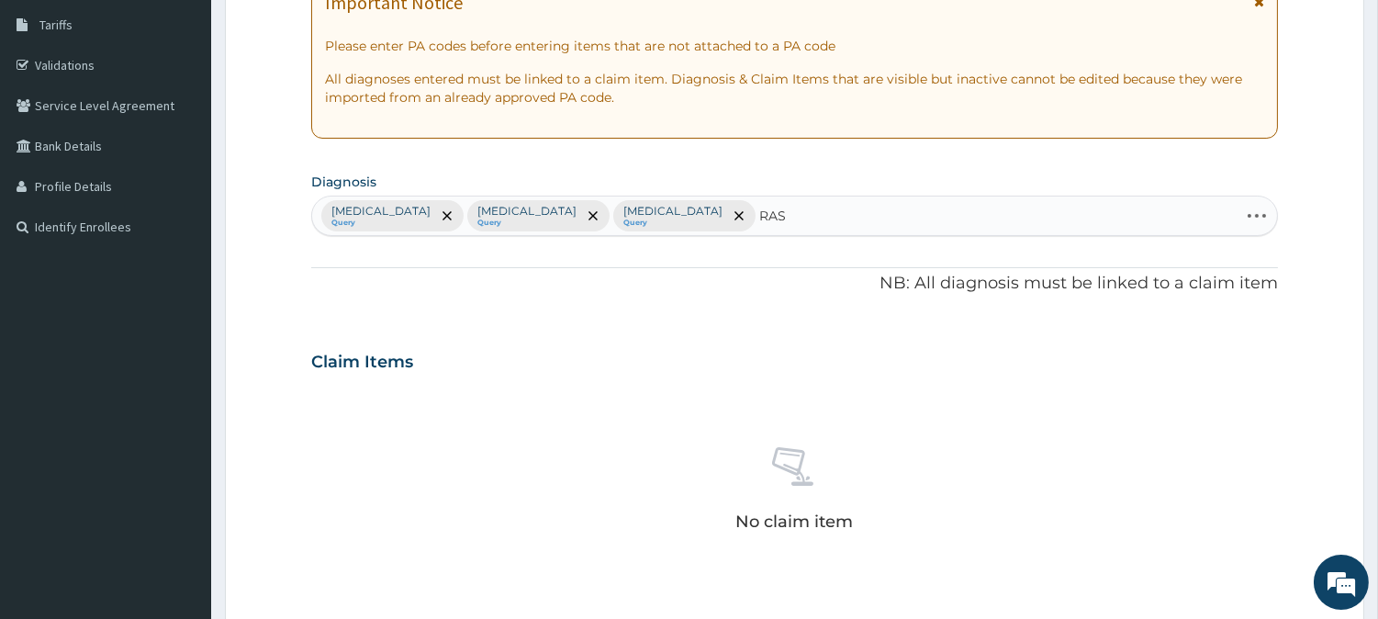
type input "RASH"
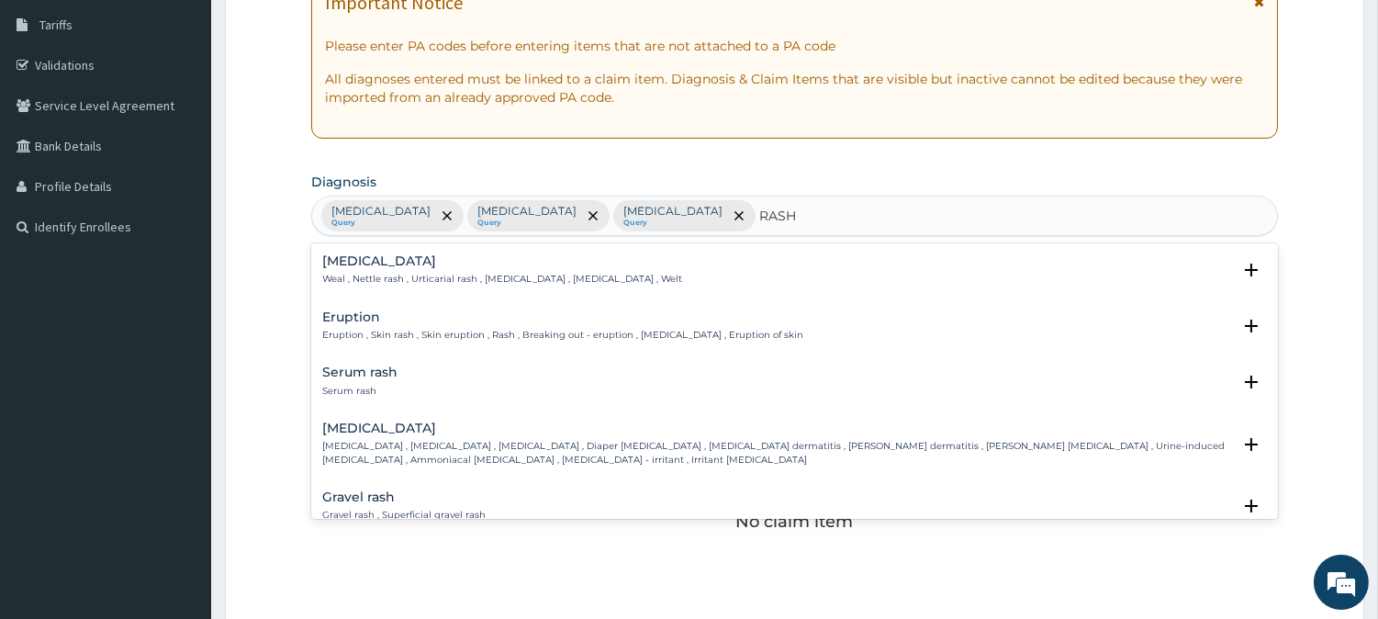
click at [446, 337] on p "Eruption , Skin rash , Skin eruption , Rash , Breaking out - eruption , Exanthe…" at bounding box center [562, 335] width 481 height 13
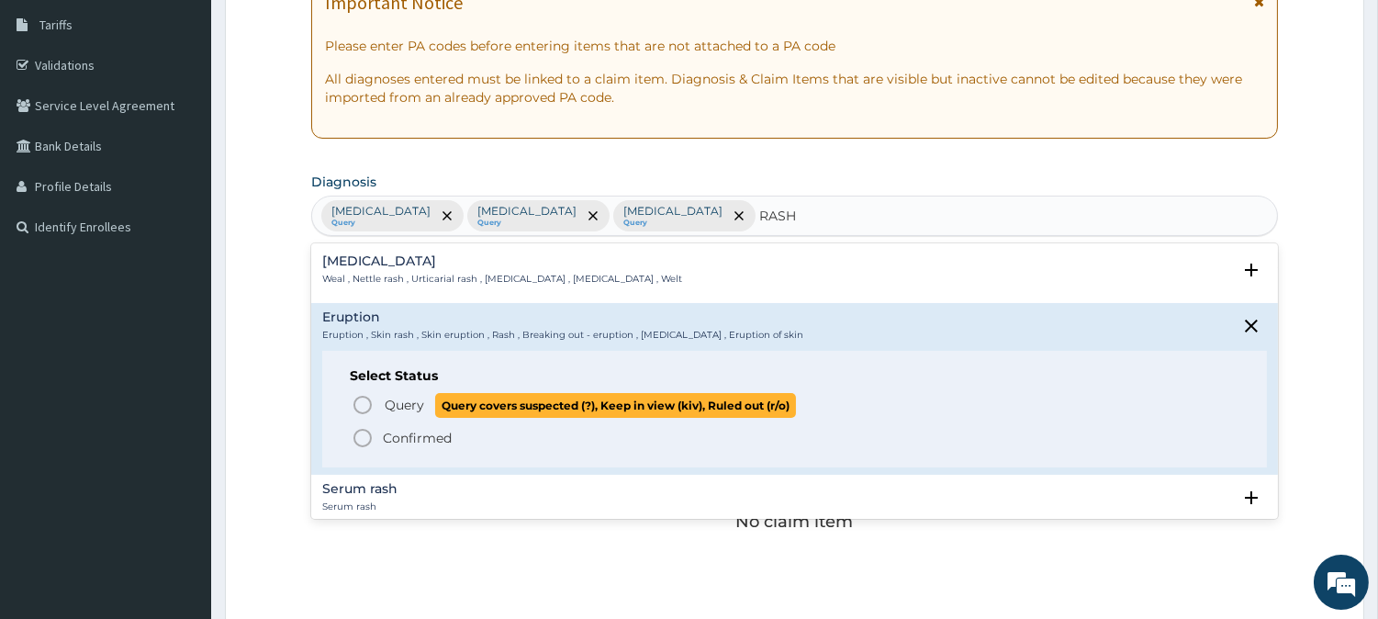
click at [359, 399] on icon "status option query" at bounding box center [363, 405] width 22 height 22
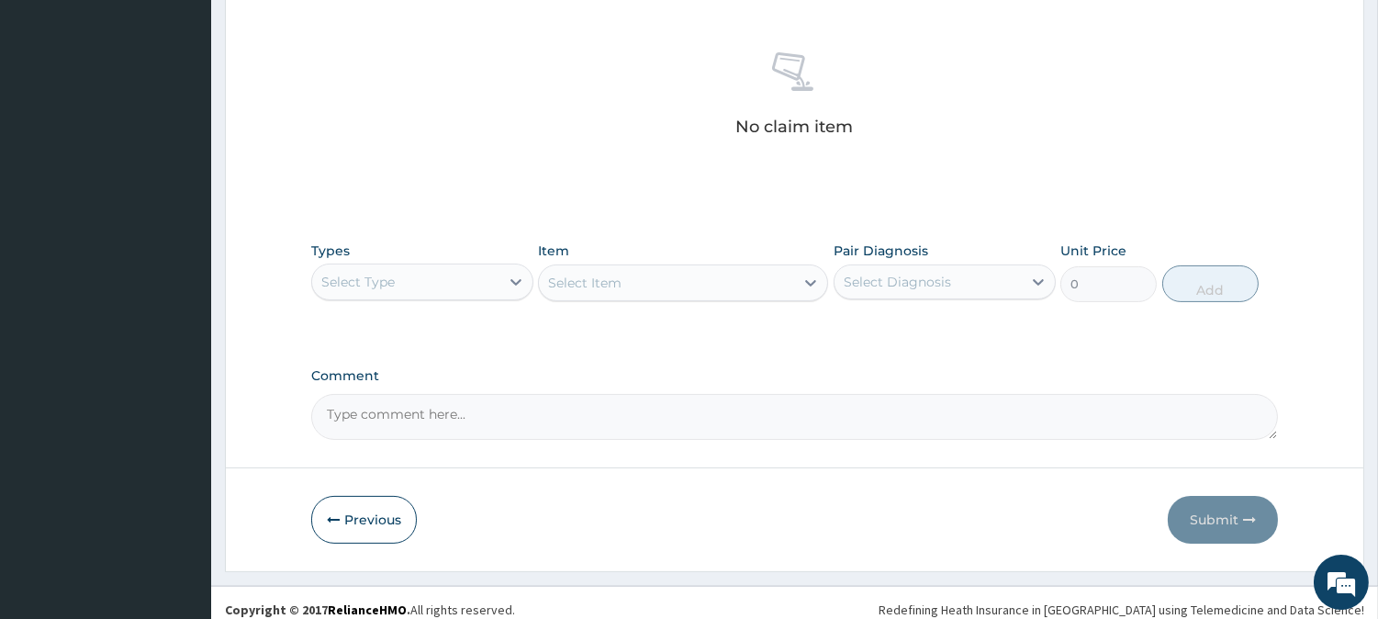
scroll to position [704, 0]
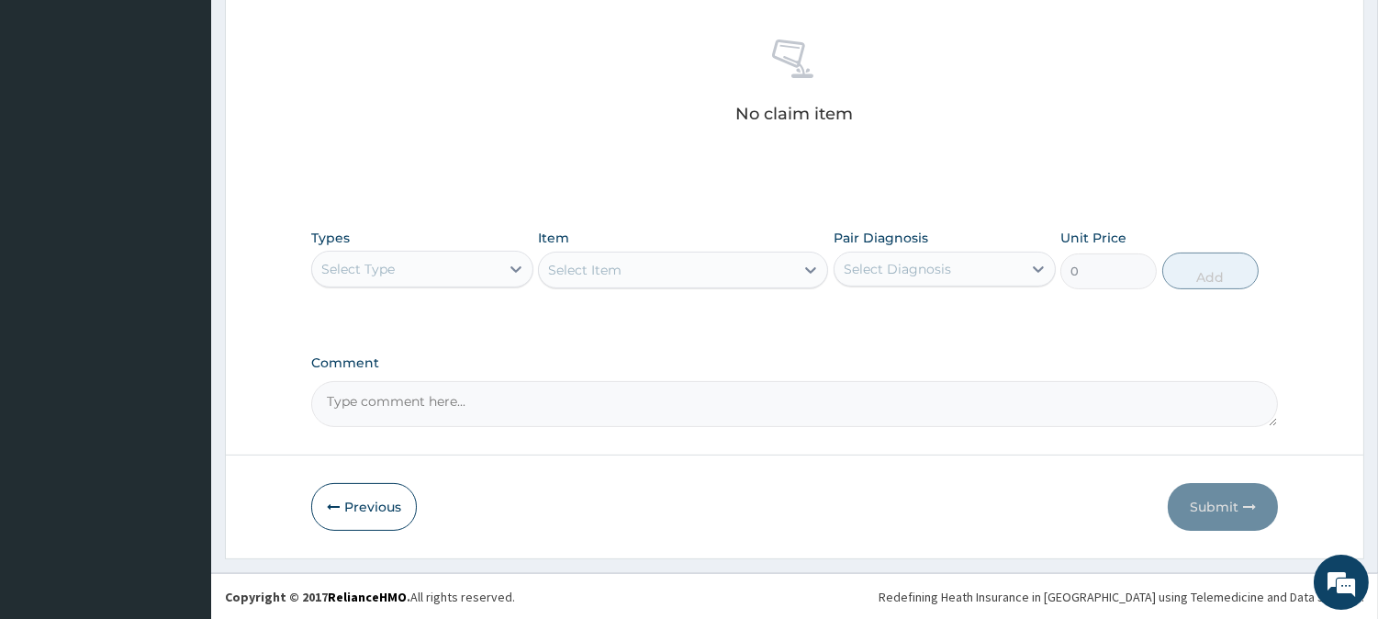
click at [459, 263] on div "Select Type" at bounding box center [405, 268] width 187 height 29
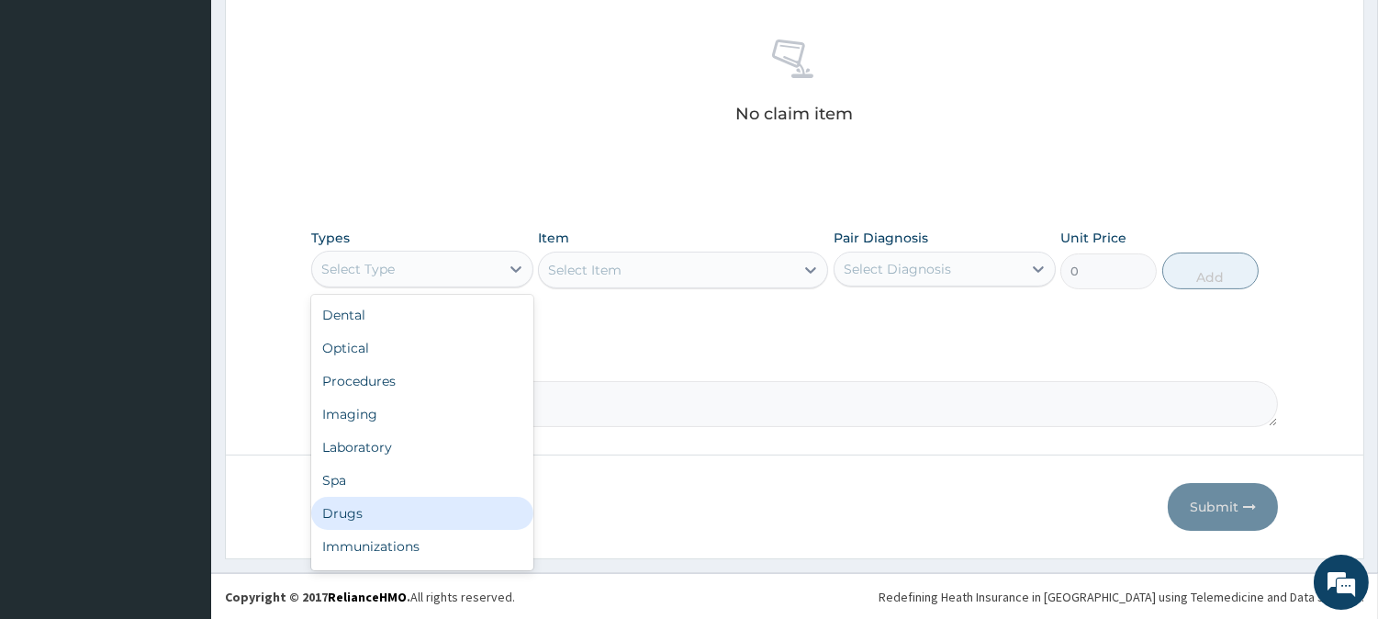
click at [373, 505] on div "Drugs" at bounding box center [422, 513] width 222 height 33
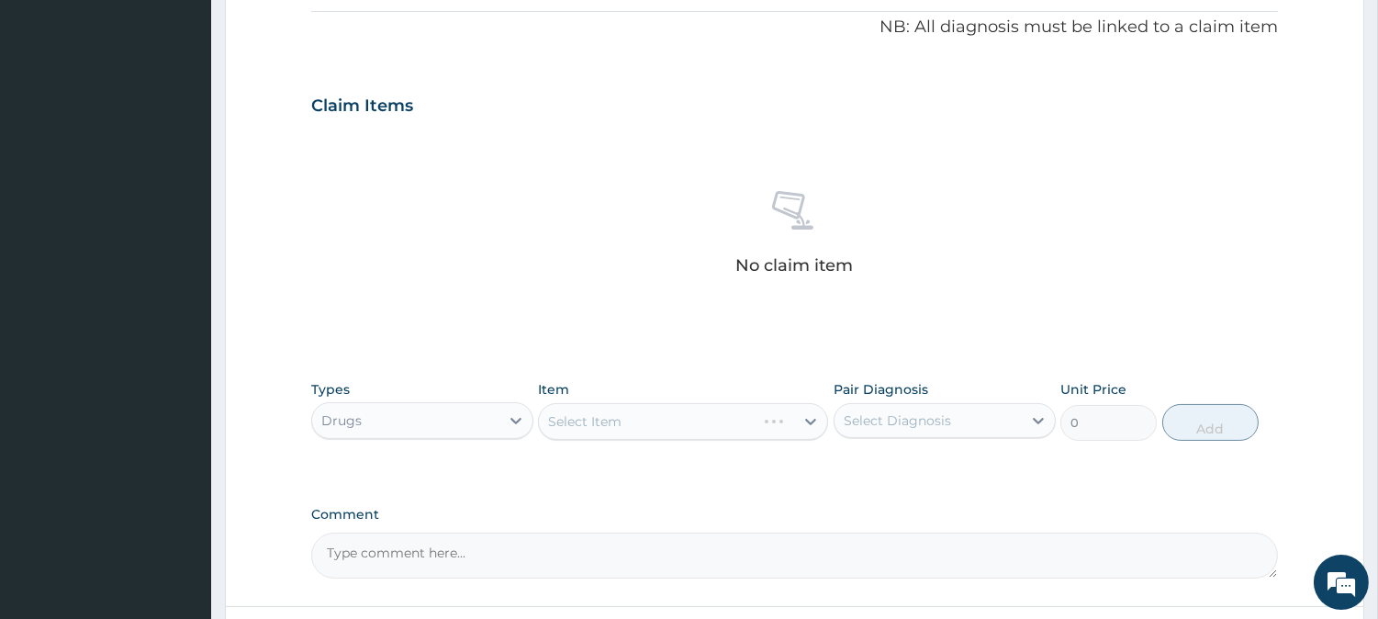
scroll to position [399, 0]
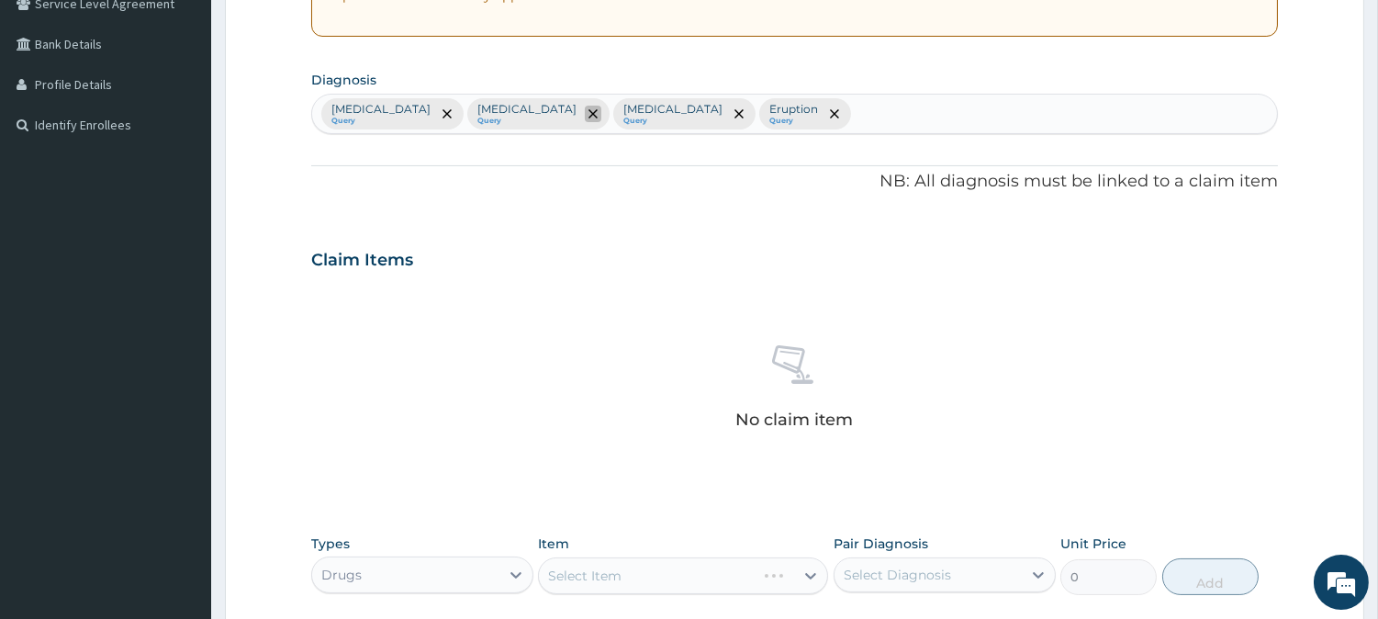
click at [585, 119] on span "remove selection option" at bounding box center [593, 114] width 17 height 17
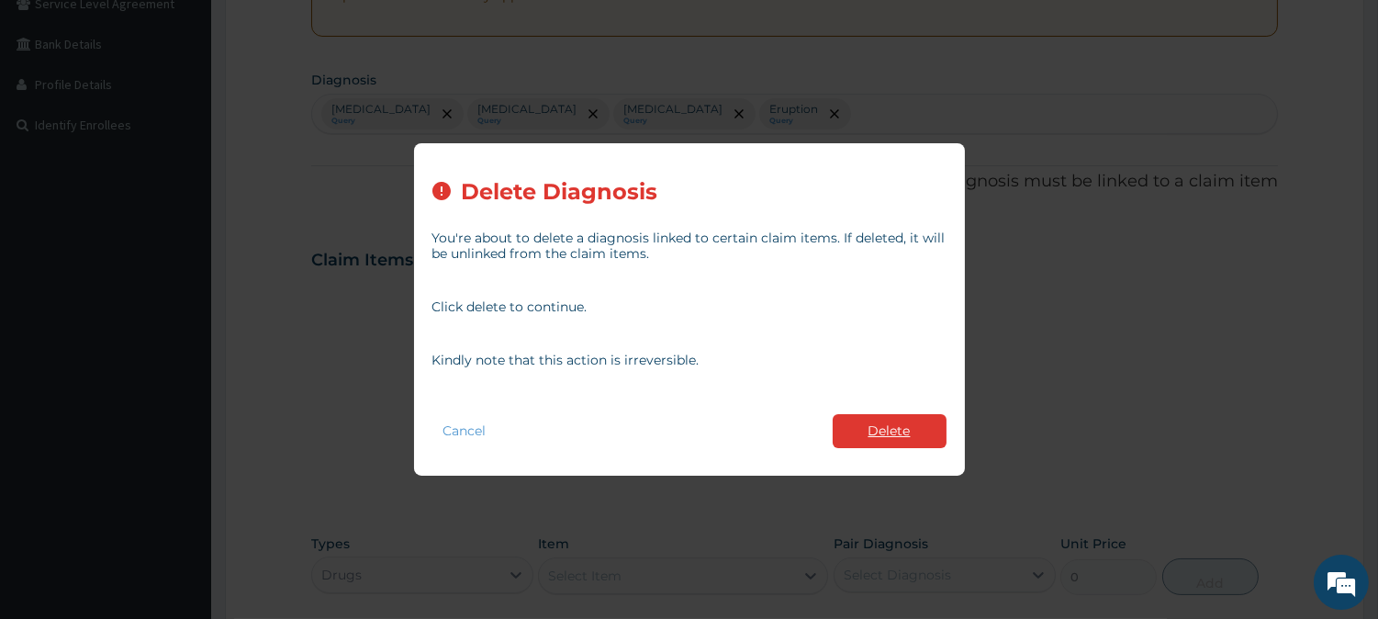
click at [901, 429] on button "Delete" at bounding box center [890, 431] width 114 height 34
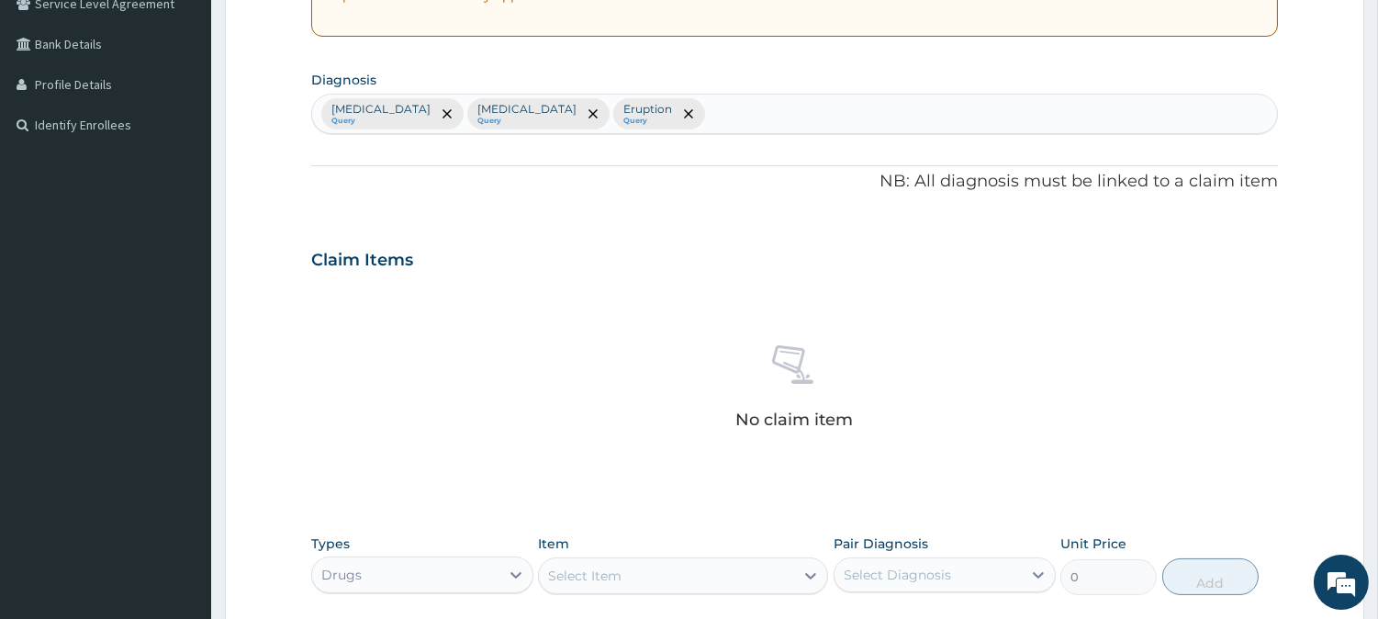
click at [765, 118] on div "Malaria Query Chronic insomnia Query Eruption Query" at bounding box center [794, 114] width 965 height 39
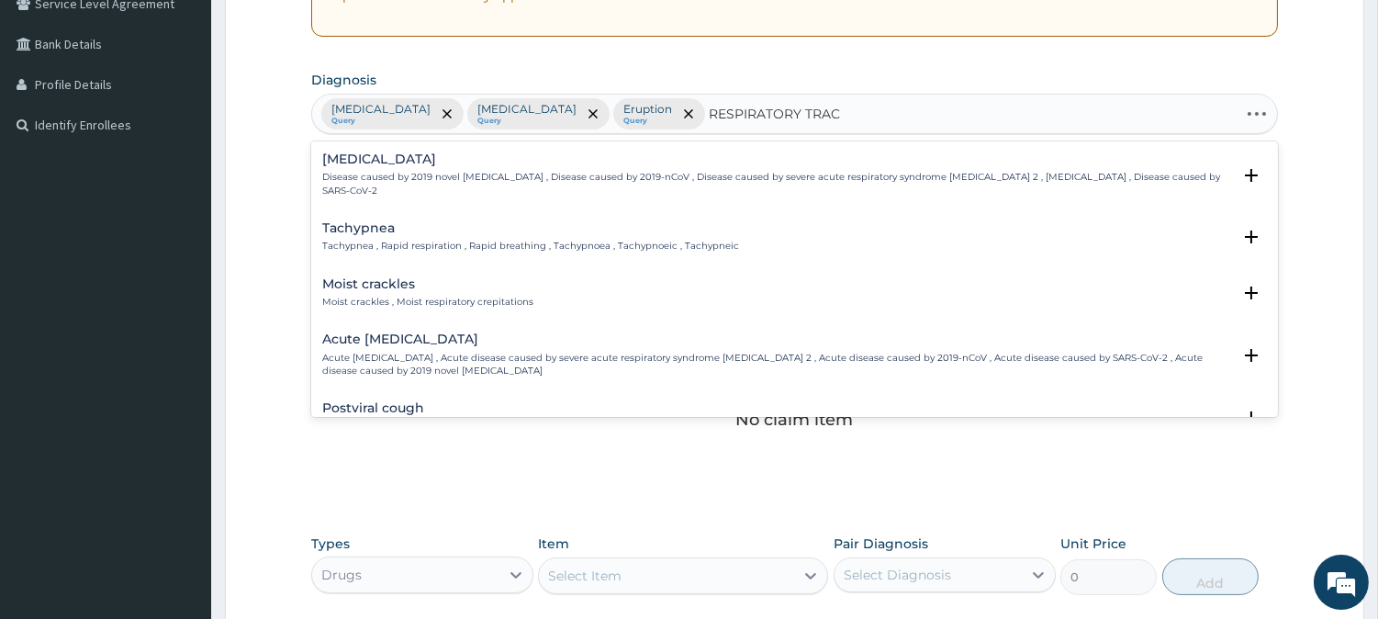
type input "RESPIRATORY TRACT"
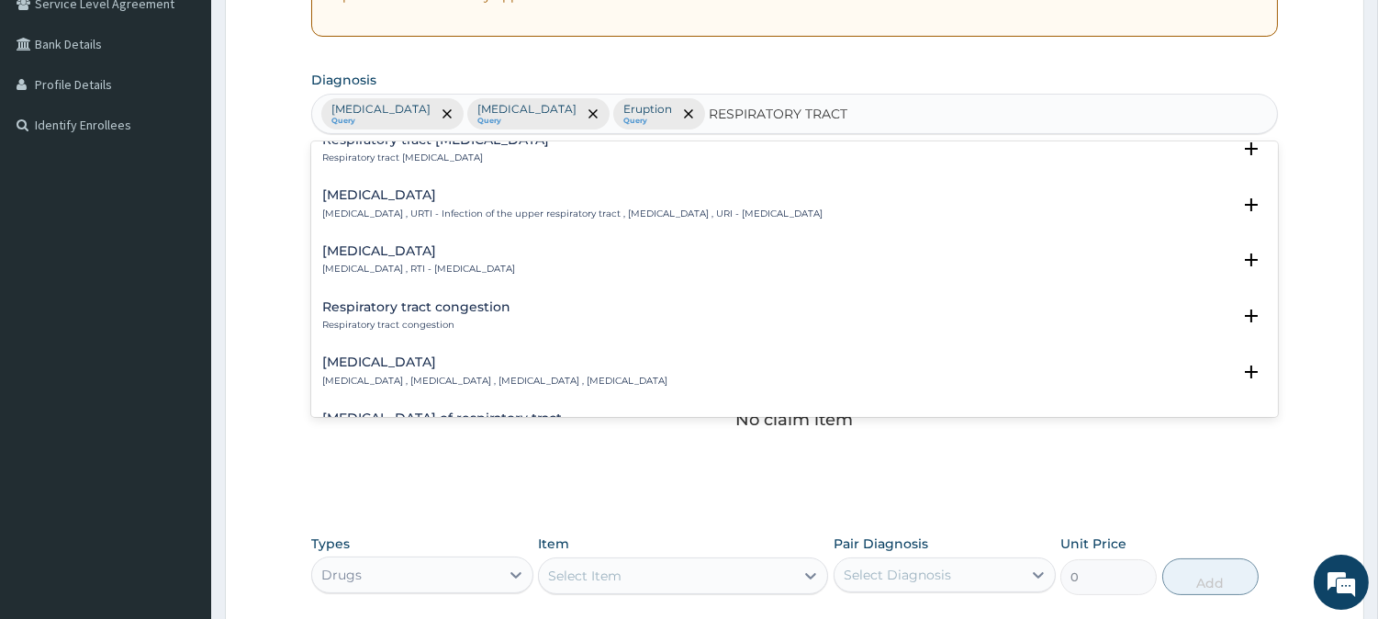
scroll to position [102, 0]
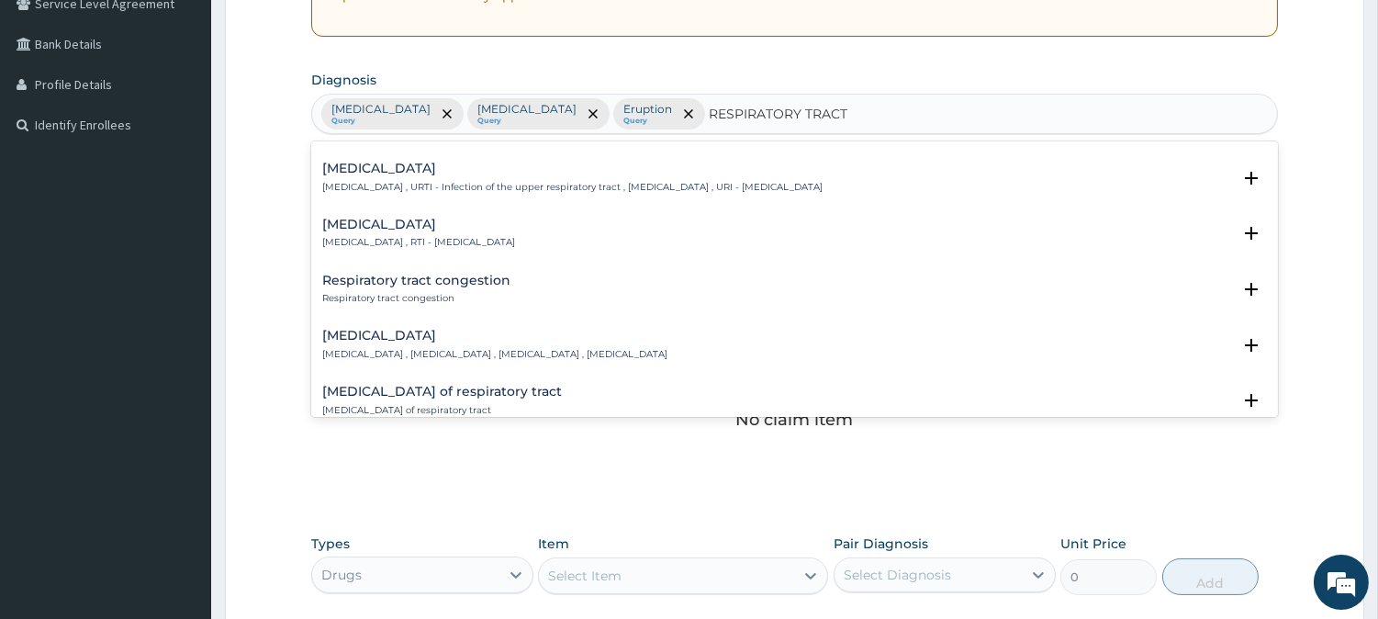
click at [426, 236] on p "Respiratory tract infection , RTI - Respiratory tract infection" at bounding box center [418, 242] width 193 height 13
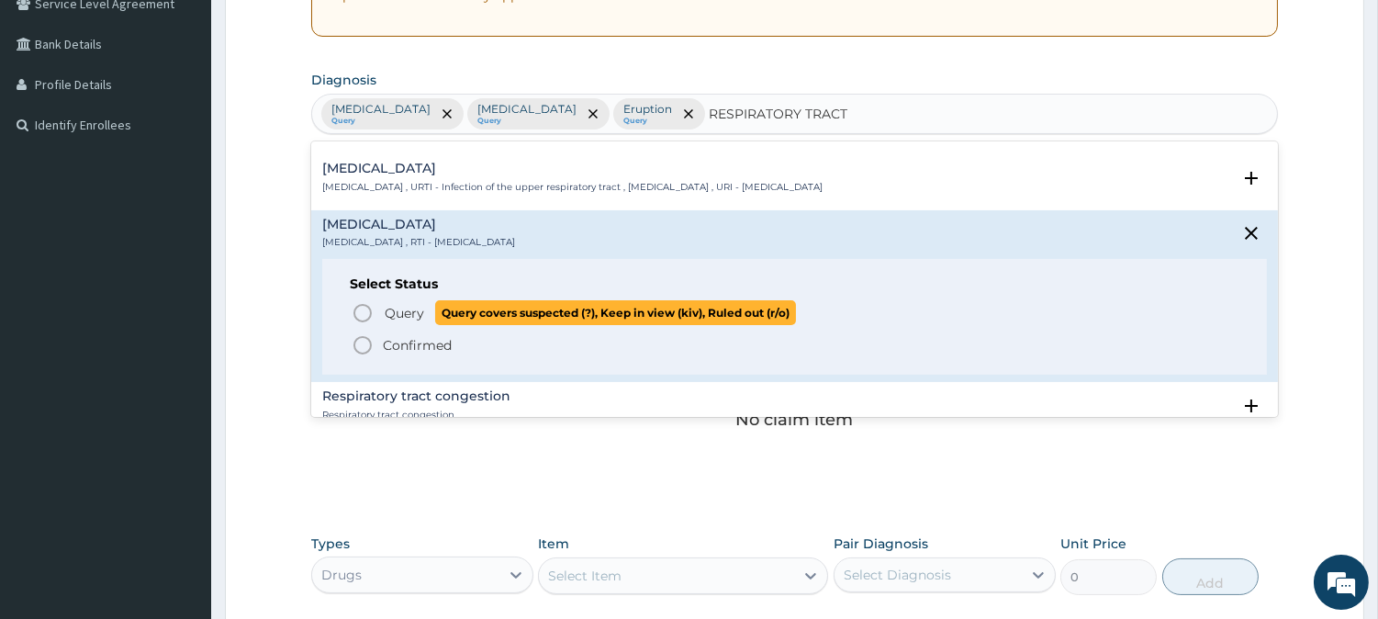
click at [366, 308] on icon "status option query" at bounding box center [363, 313] width 22 height 22
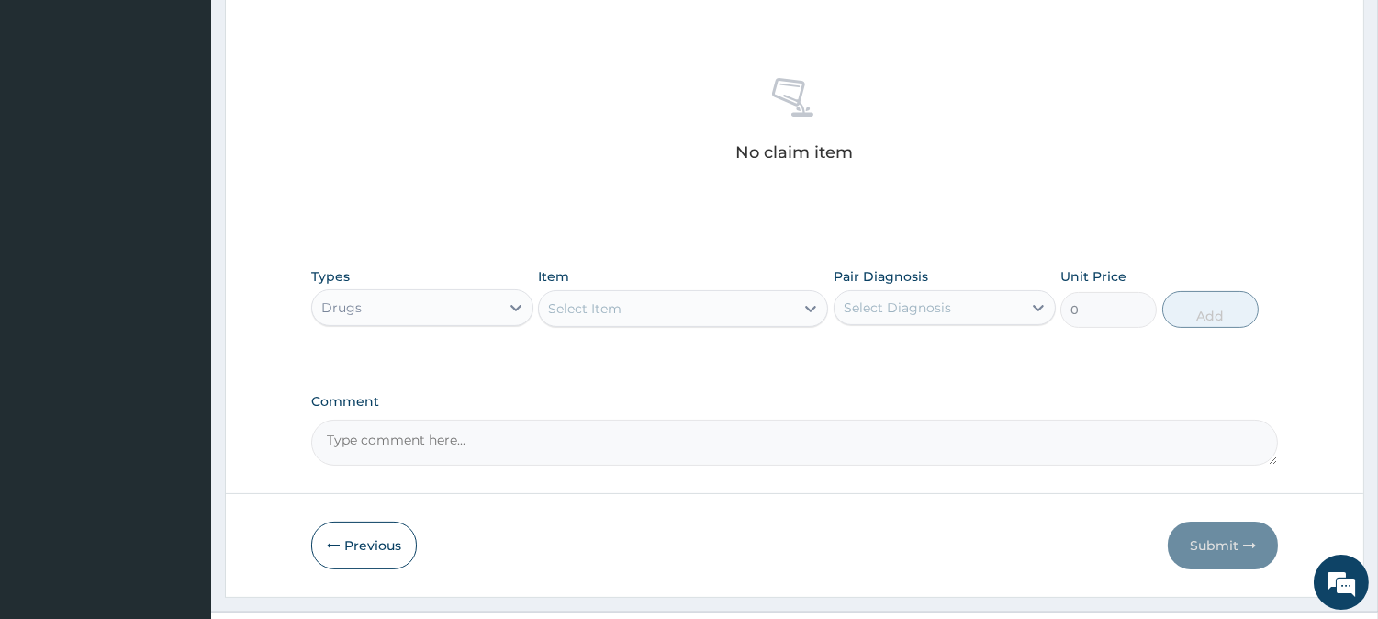
scroll to position [704, 0]
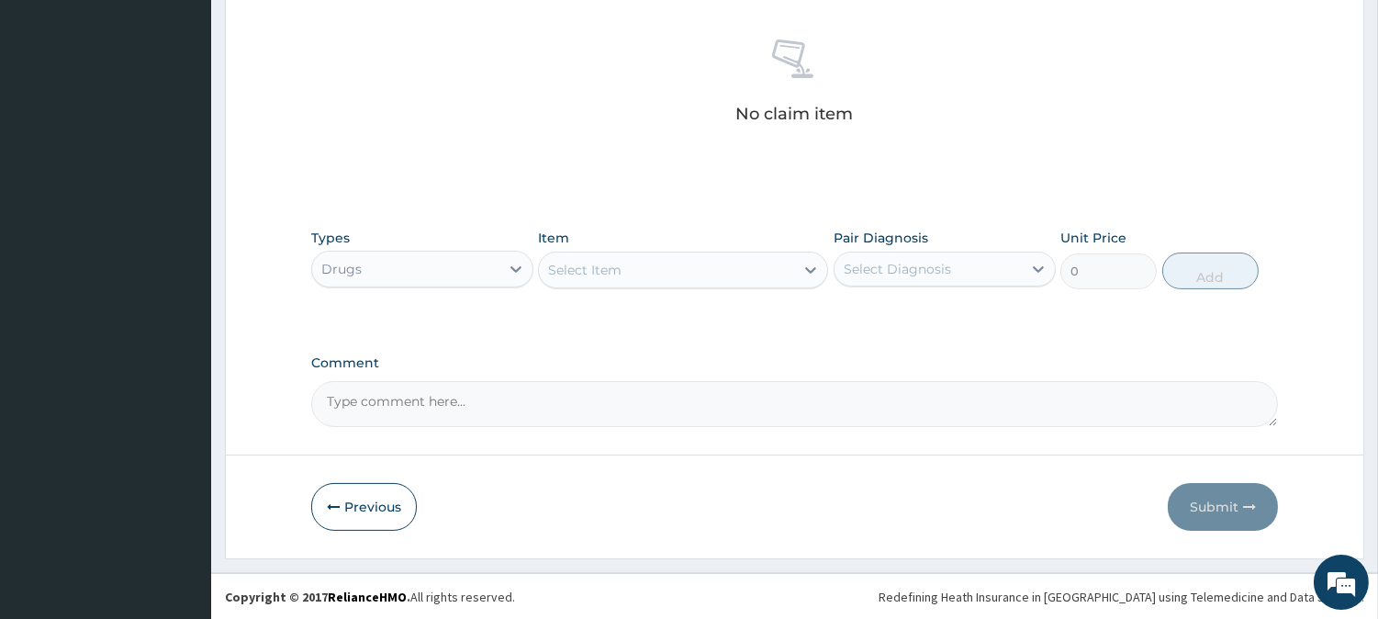
click at [621, 273] on div "Select Item" at bounding box center [584, 270] width 73 height 18
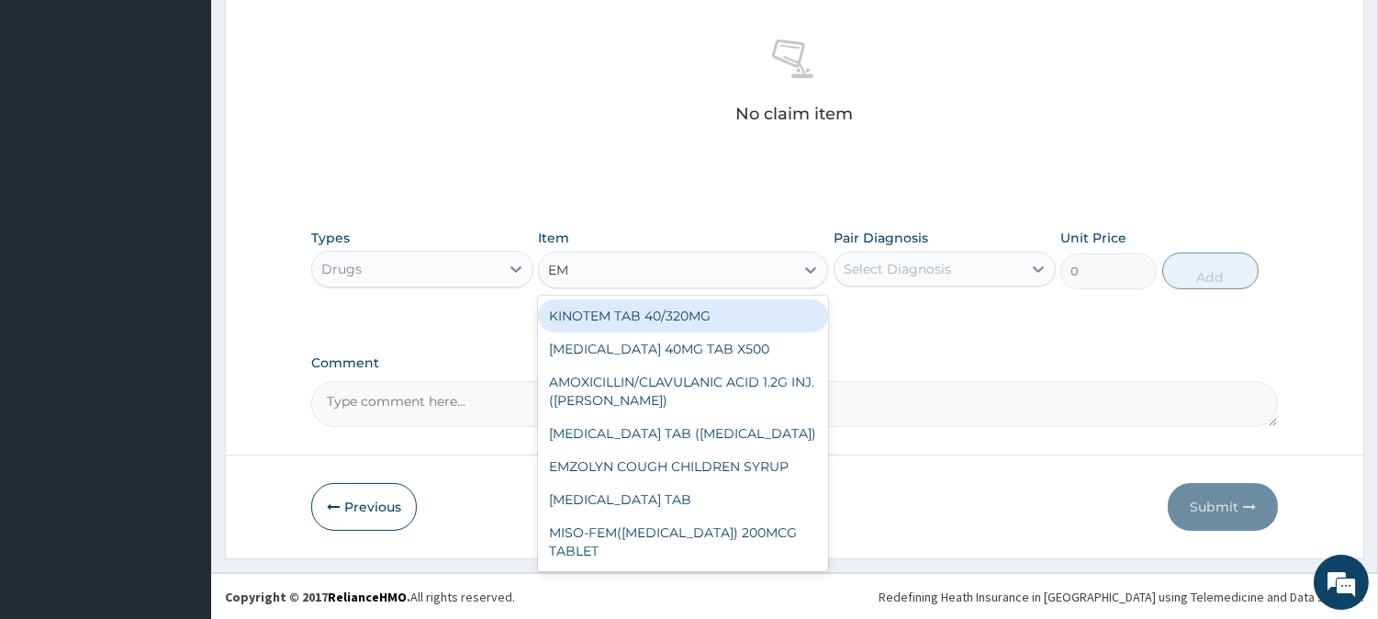
type input "EMZ"
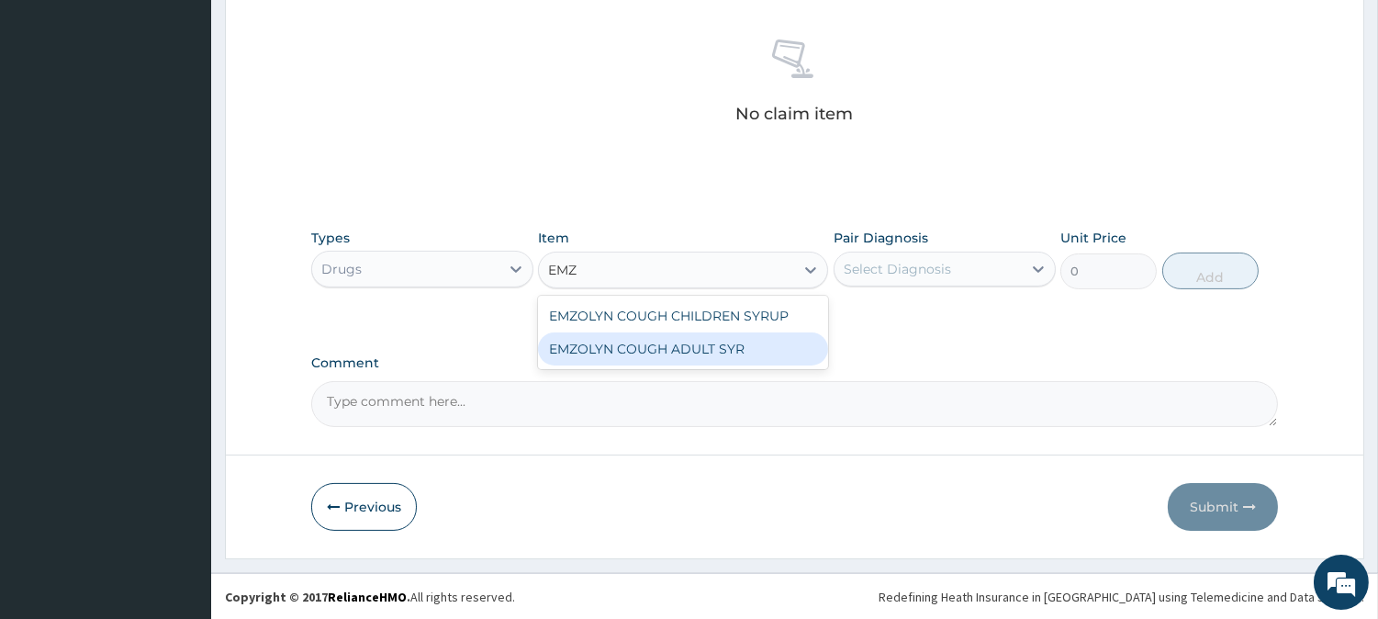
click at [638, 354] on div "EMZOLYN COUGH ADULT SYR" at bounding box center [683, 348] width 290 height 33
type input "735"
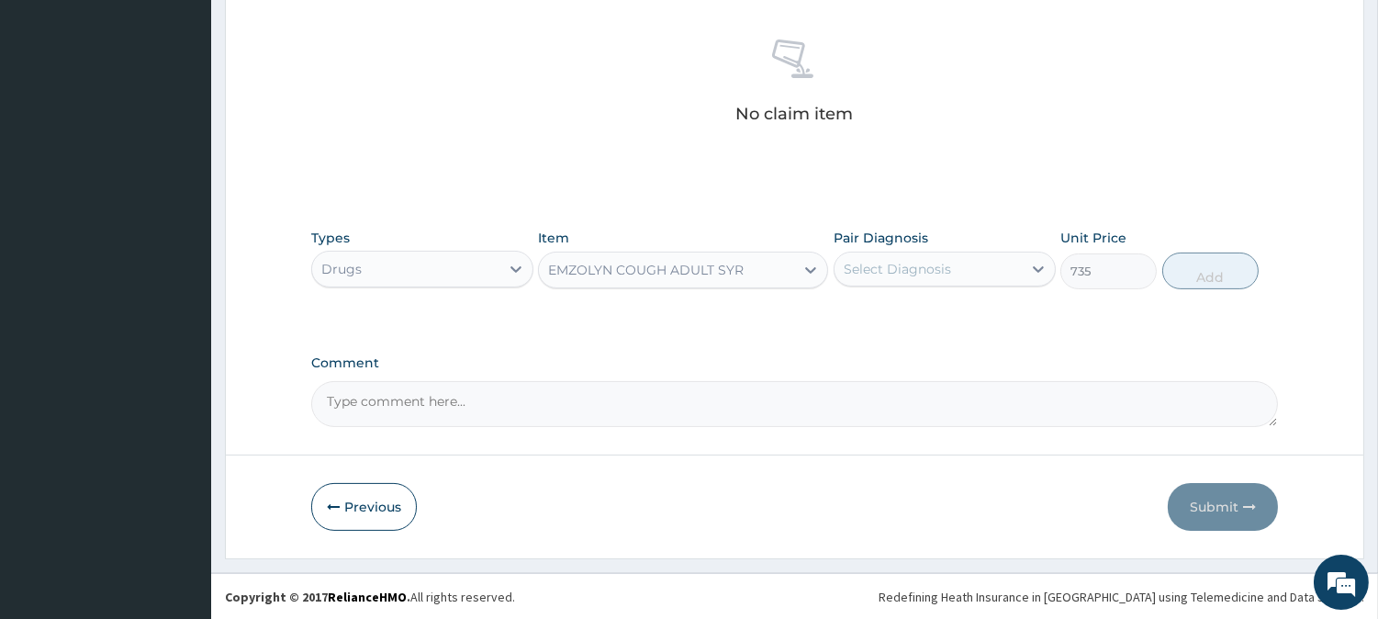
click at [980, 272] on div "Select Diagnosis" at bounding box center [928, 268] width 187 height 29
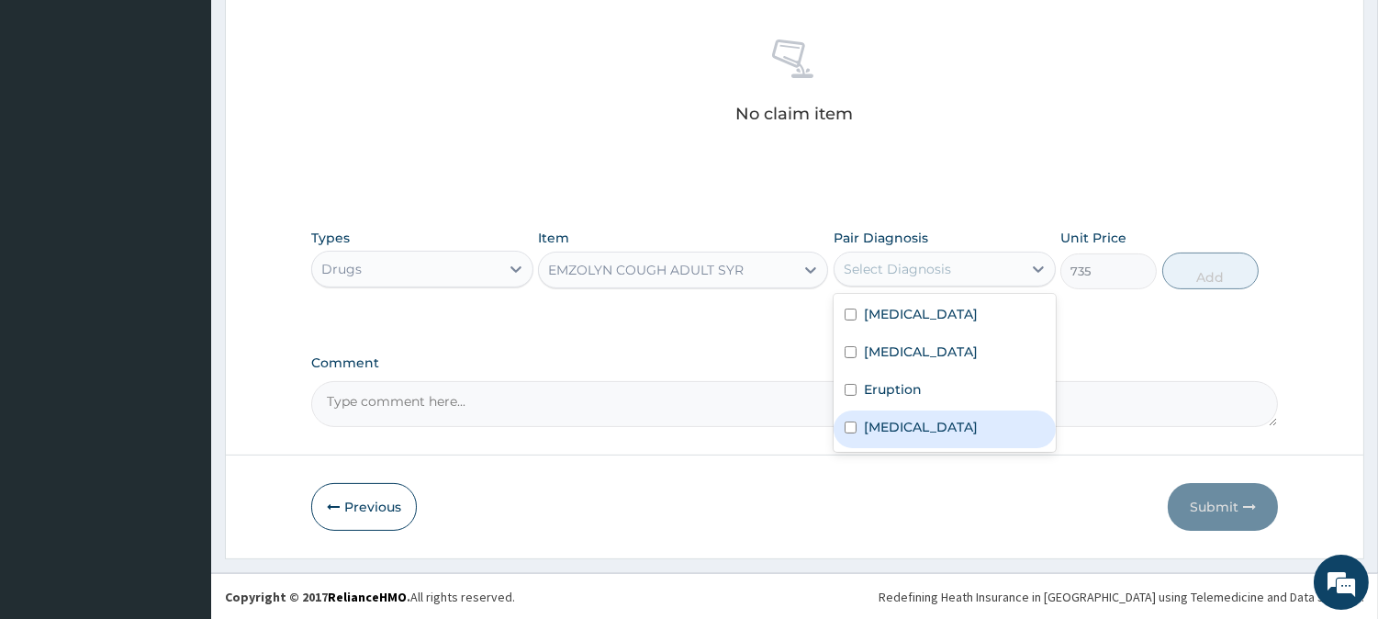
click at [915, 425] on label "Respiratory tract infection" at bounding box center [921, 427] width 114 height 18
checkbox input "true"
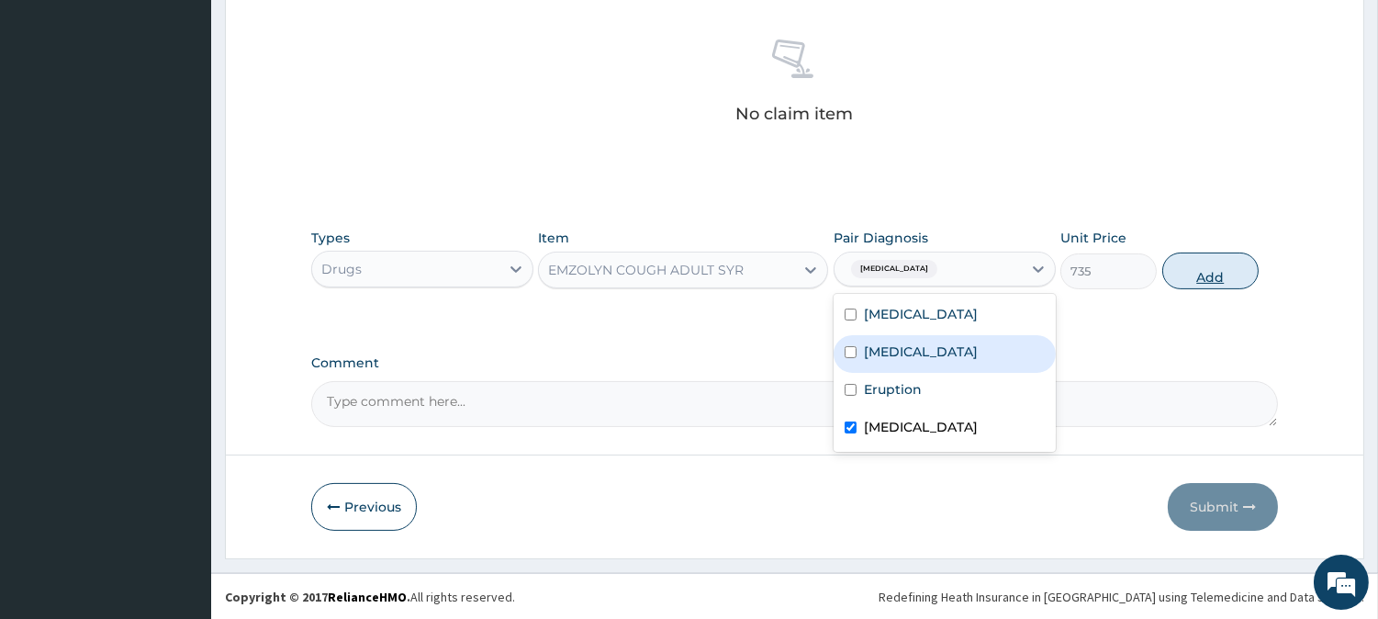
click at [1189, 276] on button "Add" at bounding box center [1211, 271] width 96 height 37
type input "0"
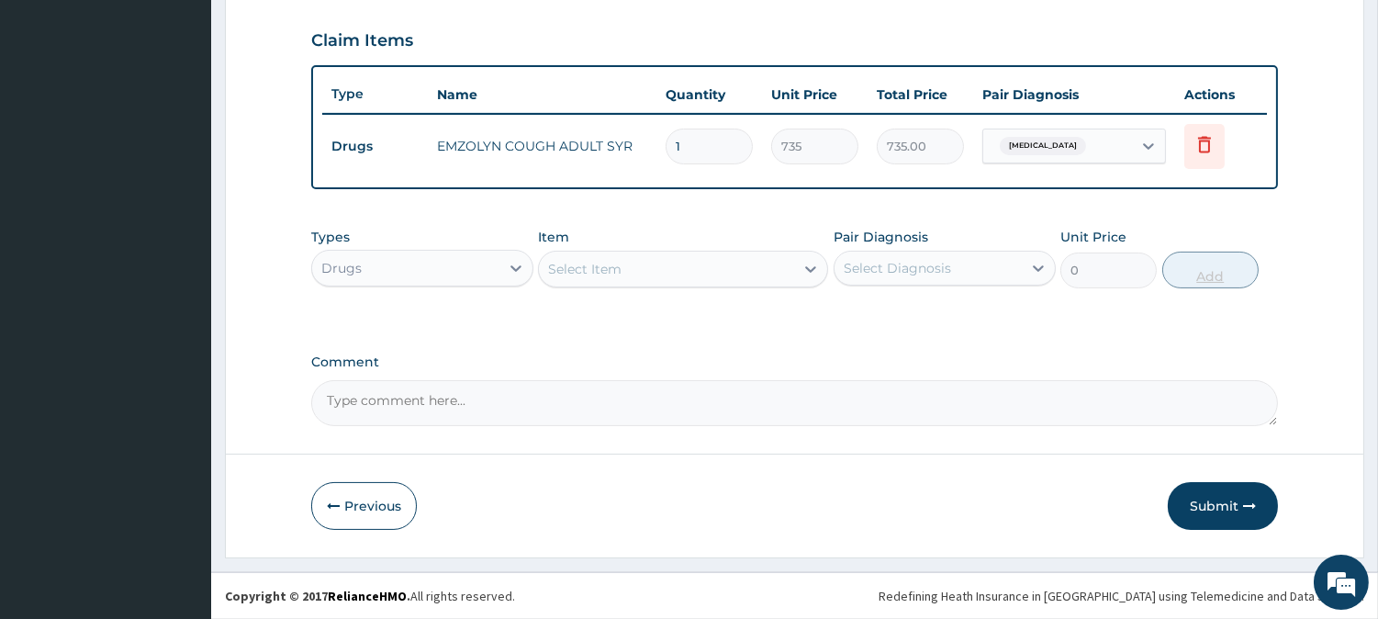
scroll to position [616, 0]
click at [636, 290] on div "Types Drugs Item Select Item Pair Diagnosis Select Diagnosis Unit Price 0 Add" at bounding box center [794, 259] width 967 height 79
click at [745, 278] on div "Select Item" at bounding box center [666, 270] width 255 height 29
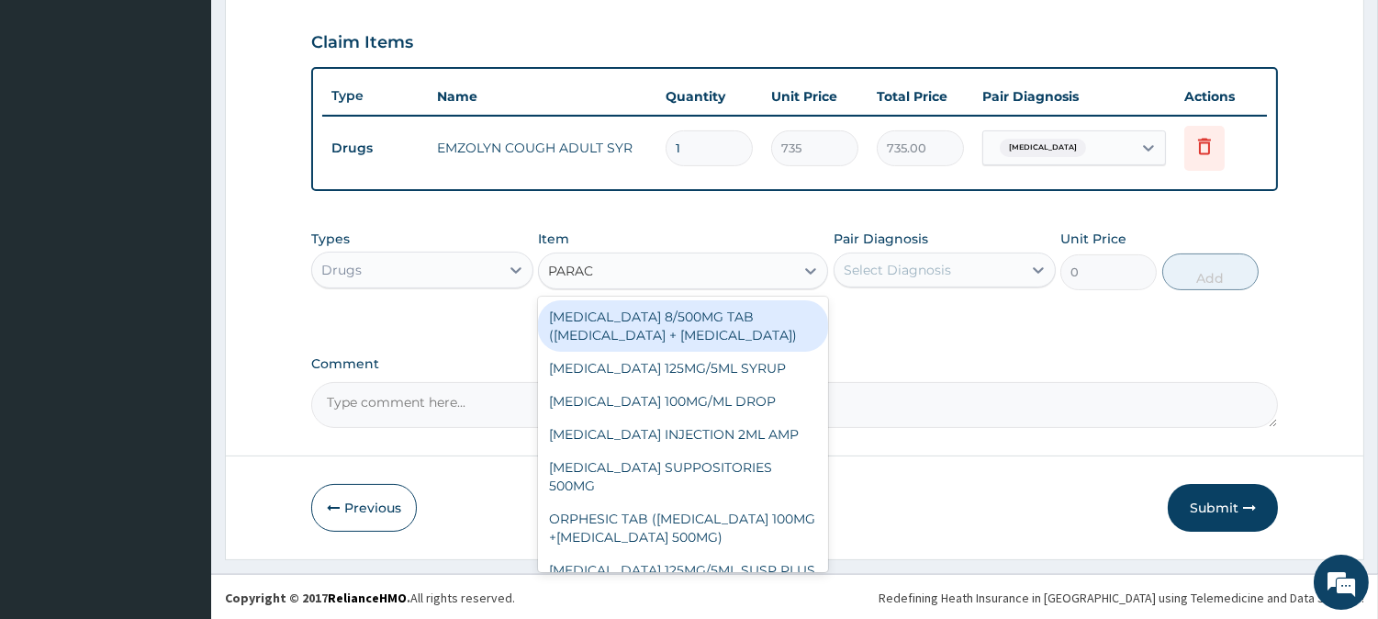
type input "PARACE"
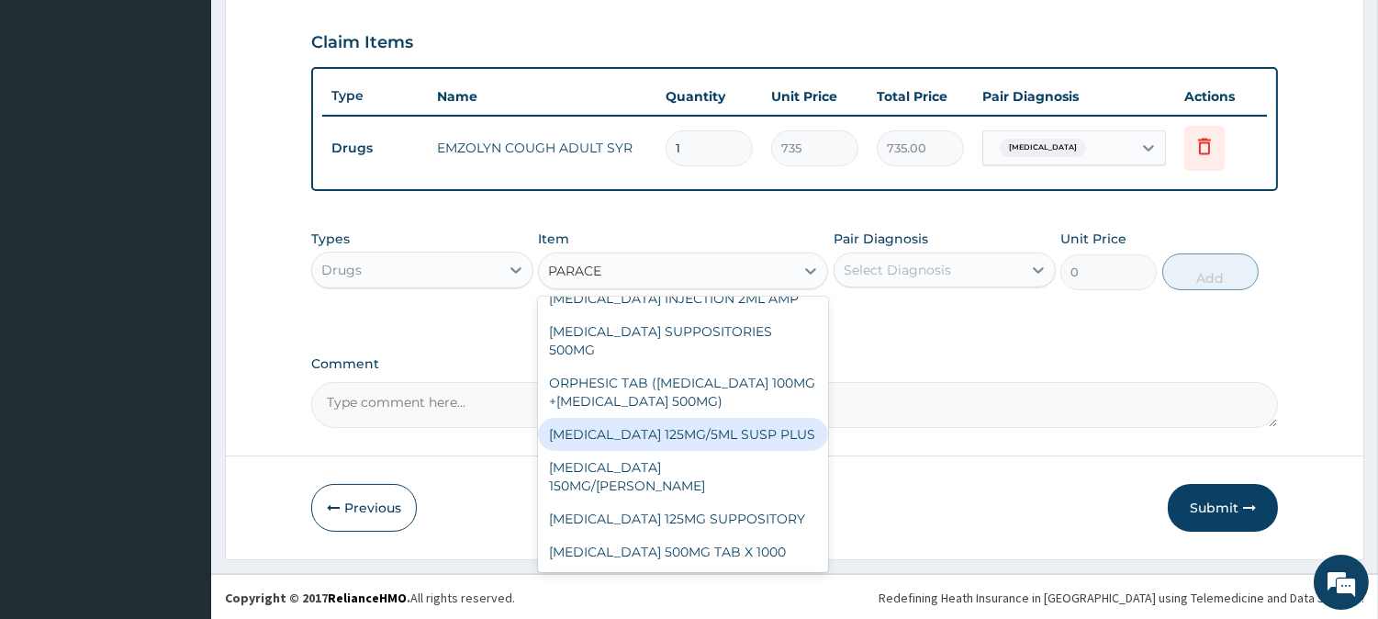
scroll to position [152, 0]
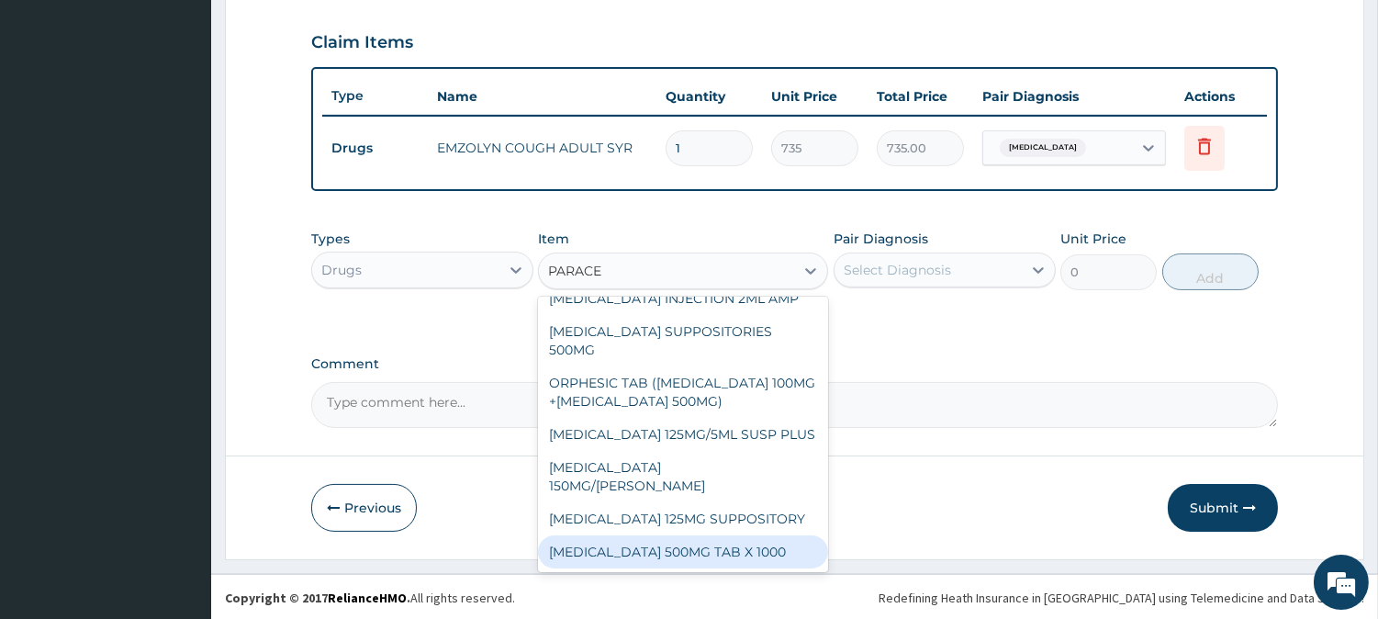
click at [705, 551] on div "PARACETAMOL 500MG TAB X 1000" at bounding box center [683, 551] width 290 height 33
type input "11.02499961853027"
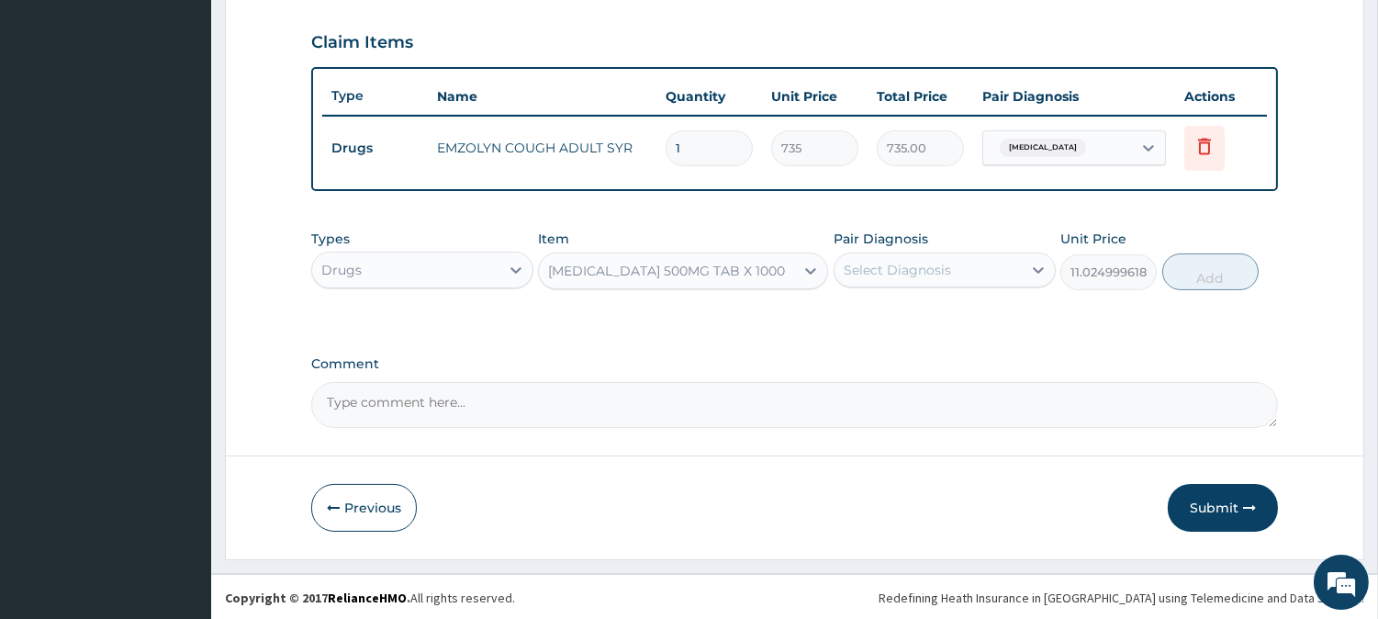
click at [941, 255] on div "Select Diagnosis" at bounding box center [928, 269] width 187 height 29
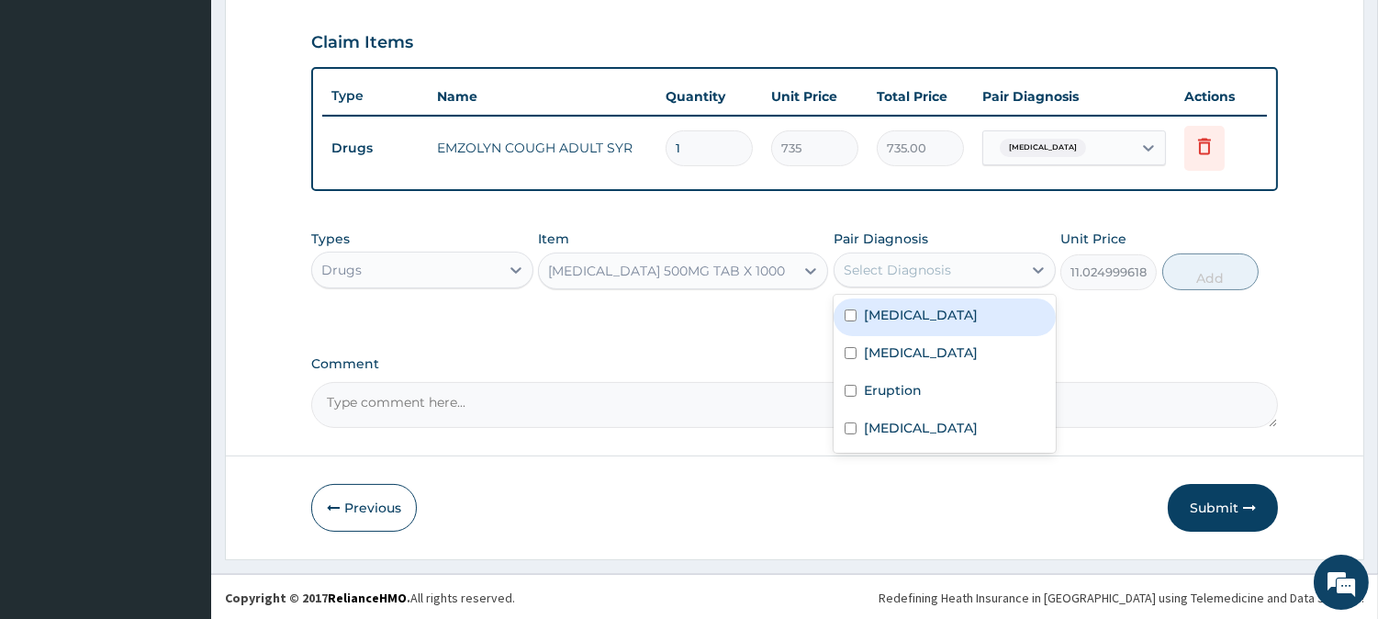
click at [940, 327] on div "Malaria" at bounding box center [945, 317] width 222 height 38
checkbox input "true"
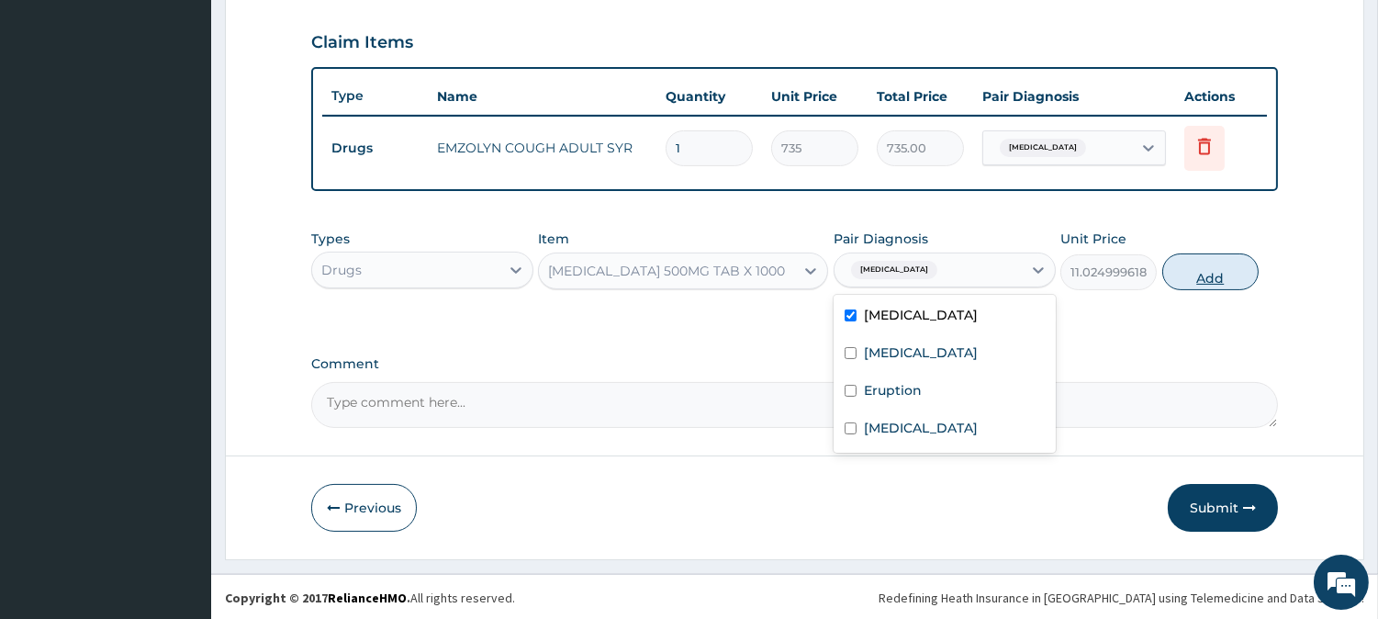
click at [1206, 280] on button "Add" at bounding box center [1211, 271] width 96 height 37
type input "0"
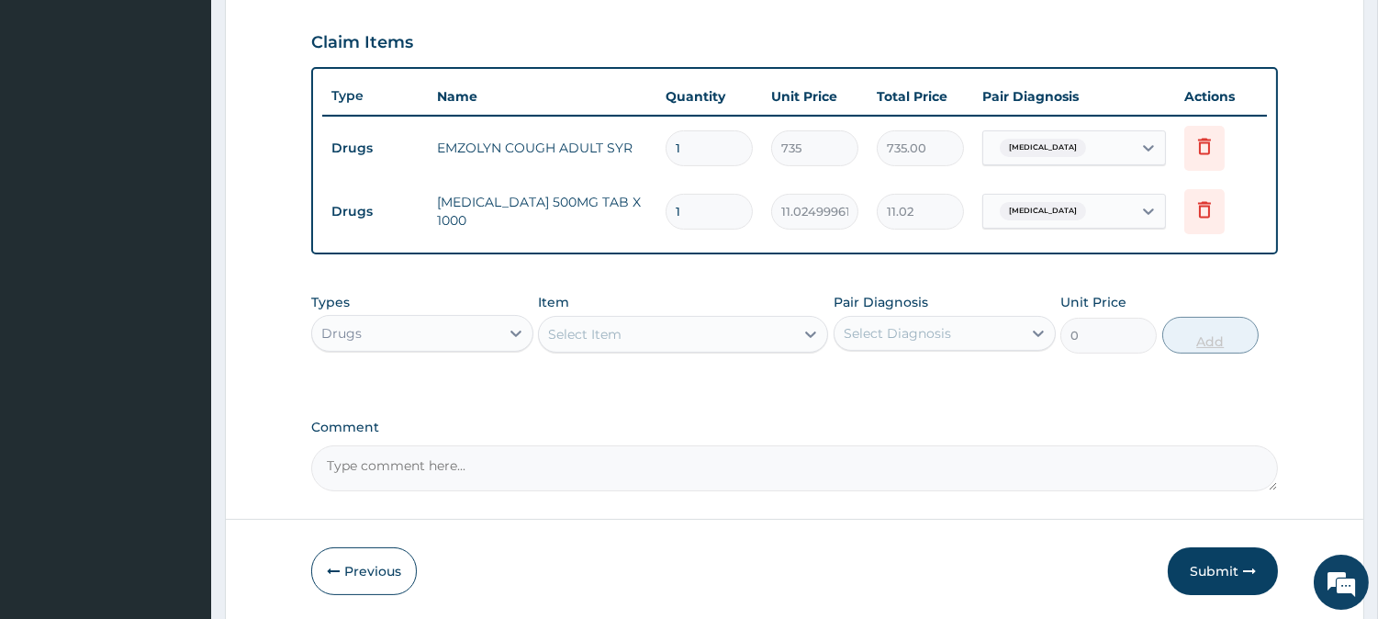
type input "12"
type input "132.30"
type input "12"
click at [672, 338] on div "Select Item" at bounding box center [666, 334] width 255 height 29
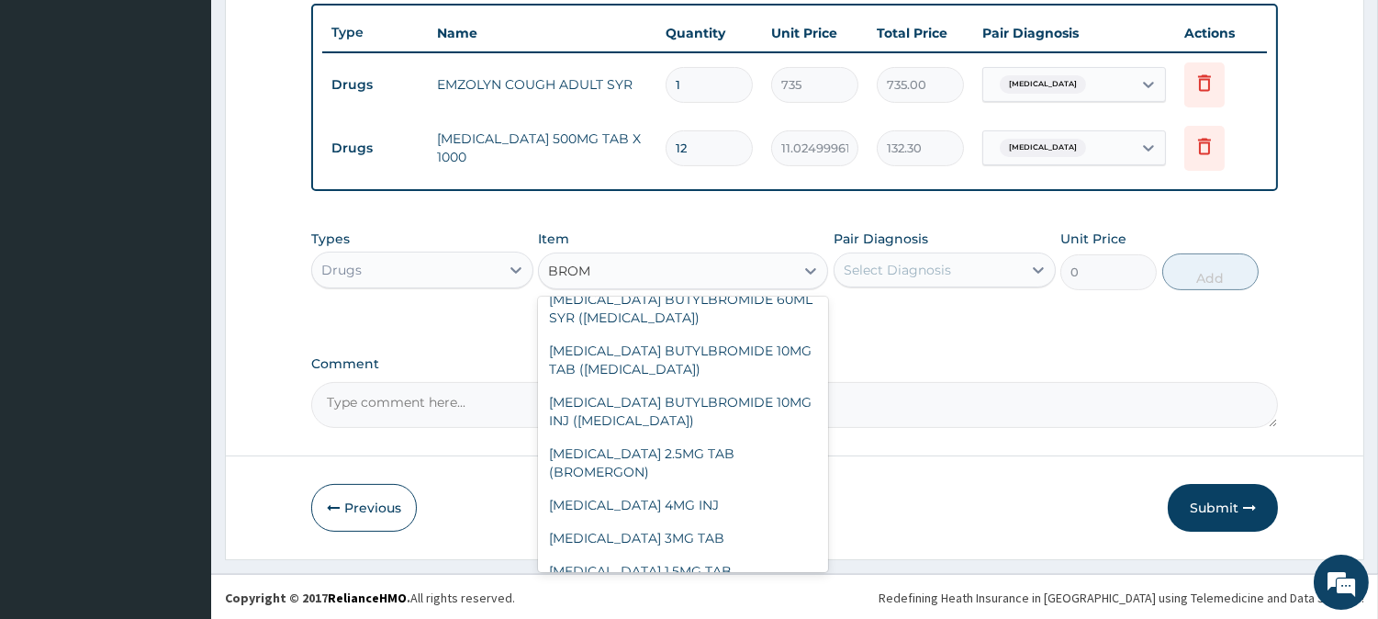
scroll to position [0, 0]
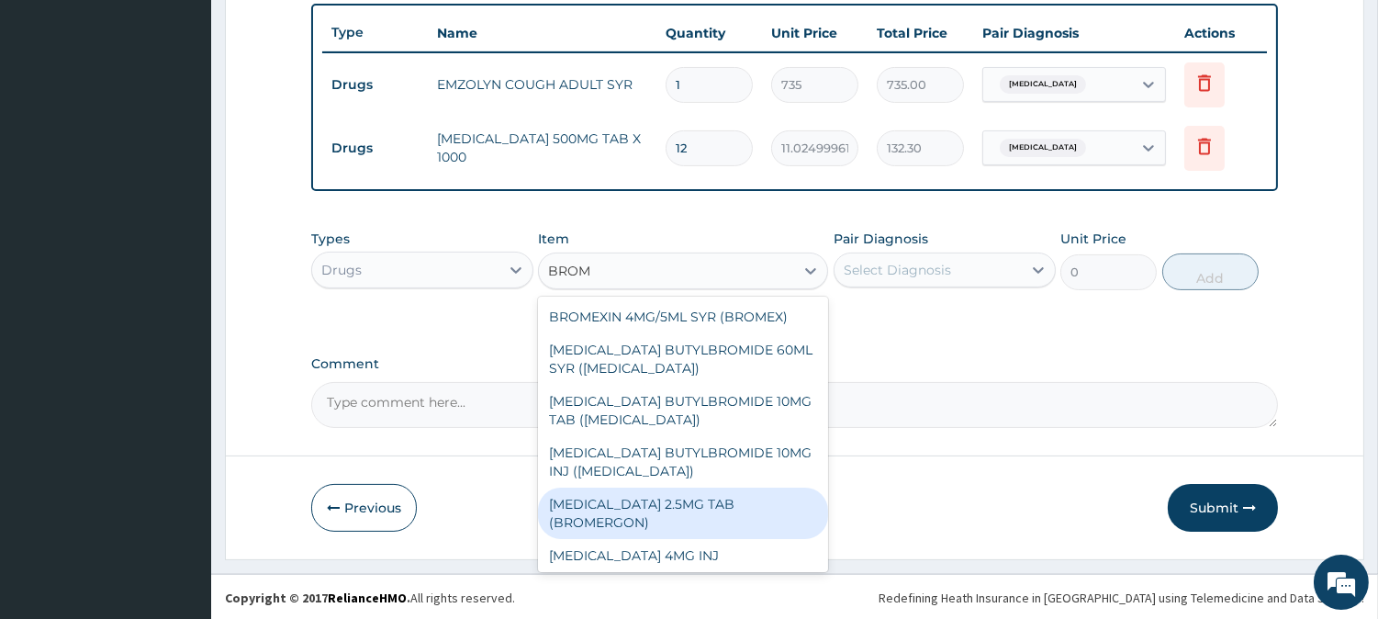
type input "BROMA"
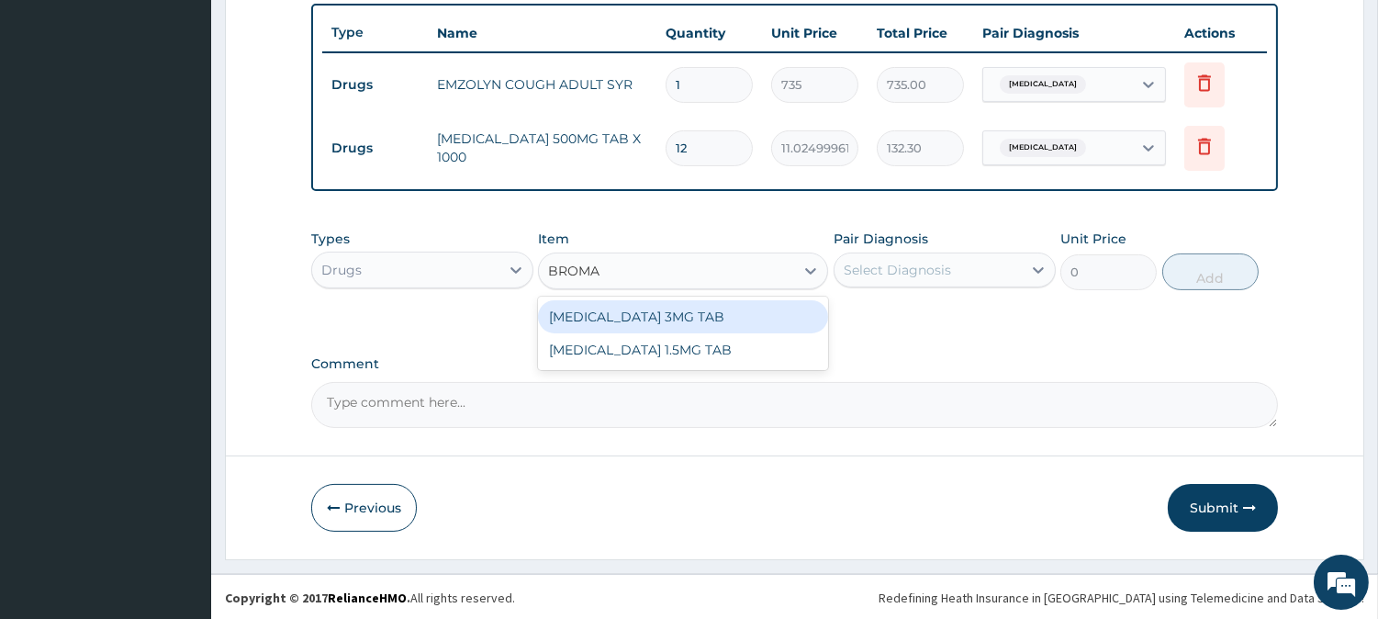
click at [690, 323] on div "BROMAZEPAM 3MG TAB" at bounding box center [683, 316] width 290 height 33
type input "52.5"
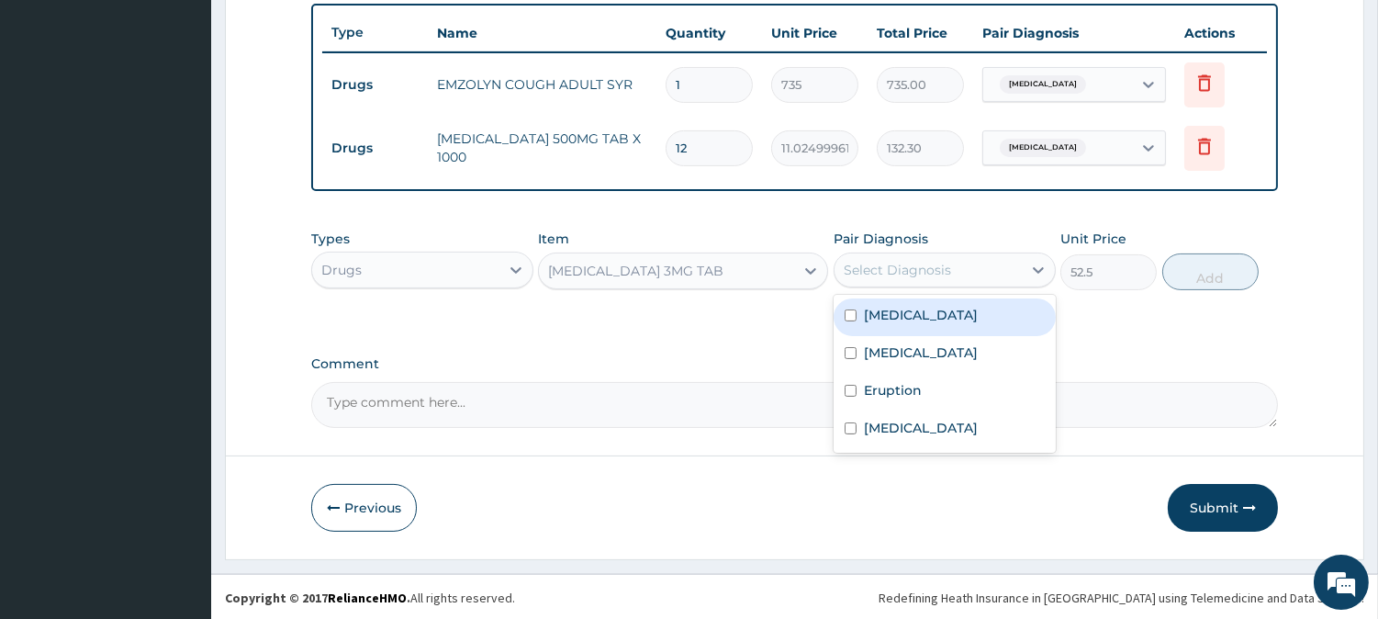
click at [962, 273] on div "Select Diagnosis" at bounding box center [928, 269] width 187 height 29
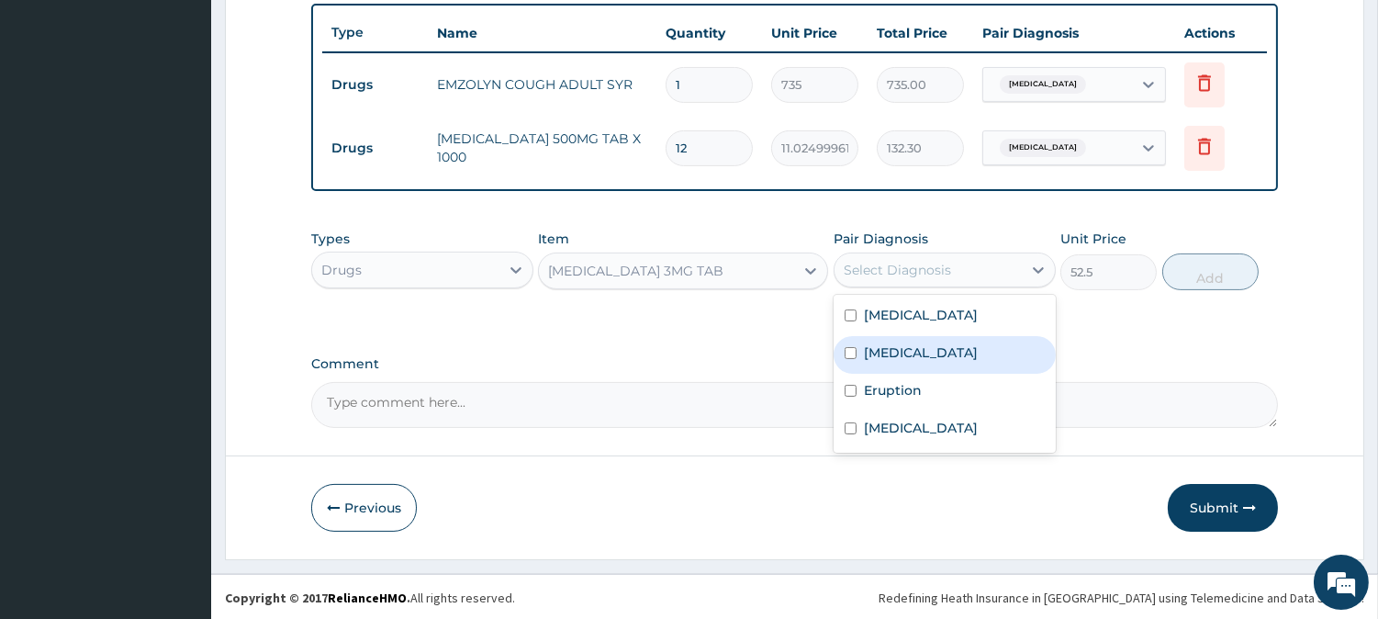
click at [921, 343] on label "Chronic insomnia" at bounding box center [921, 352] width 114 height 18
checkbox input "true"
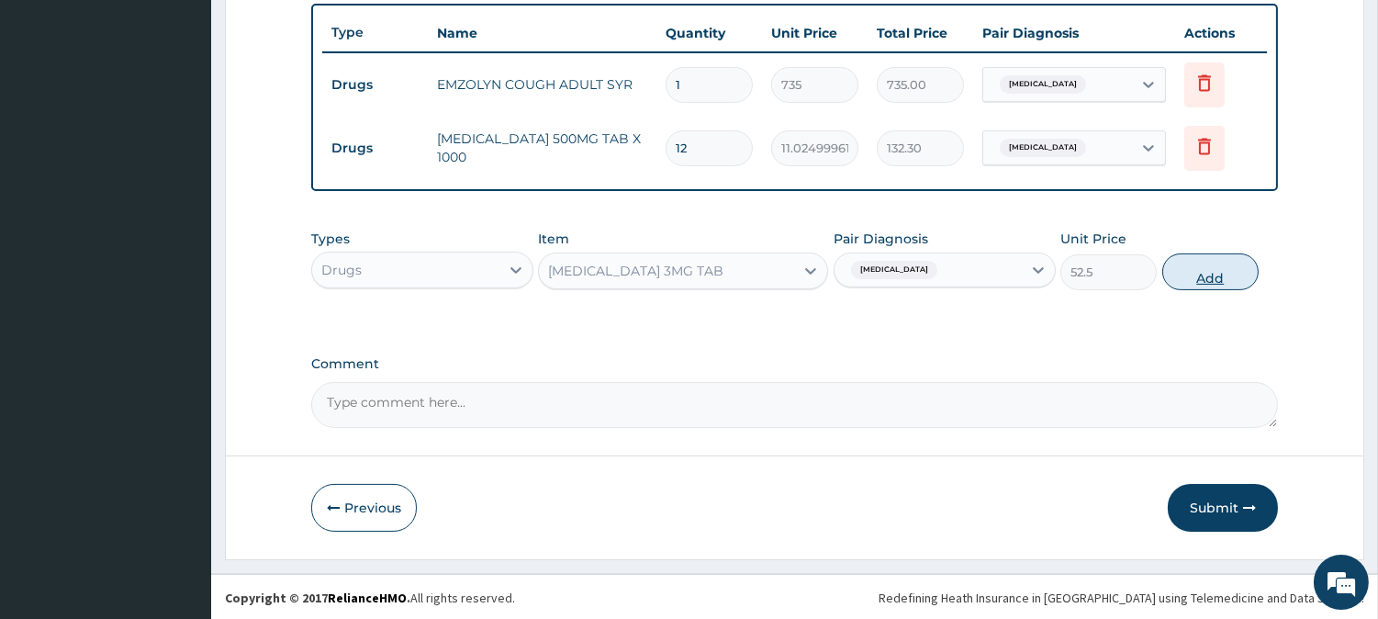
click at [1195, 278] on button "Add" at bounding box center [1211, 271] width 96 height 37
type input "0"
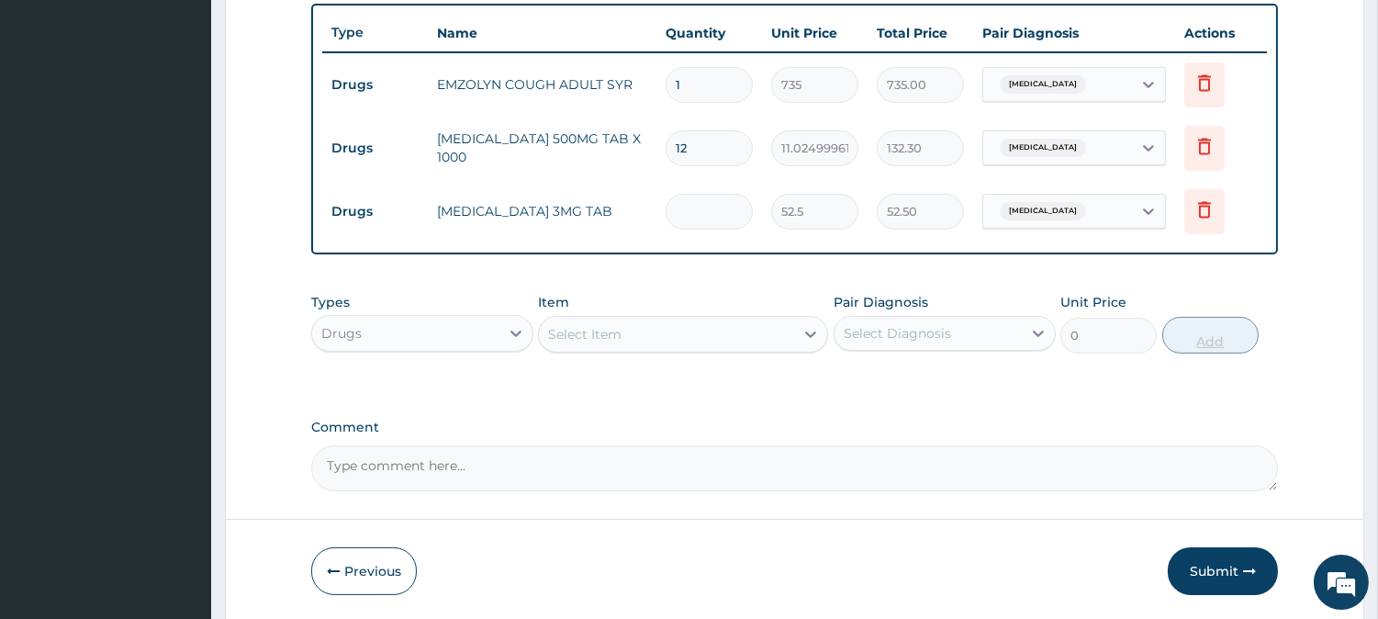
type input "0.00"
type input "4"
type input "210.00"
type input "4"
click at [694, 321] on div "Select Item" at bounding box center [666, 334] width 255 height 29
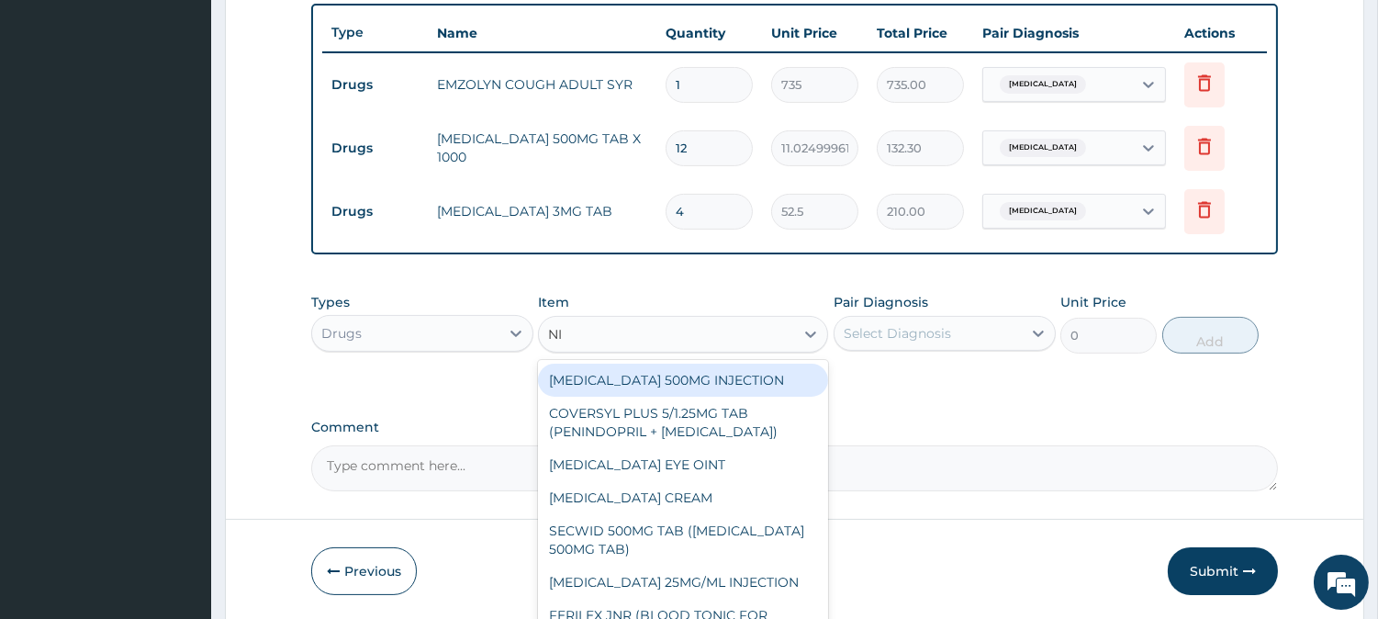
type input "NIZ"
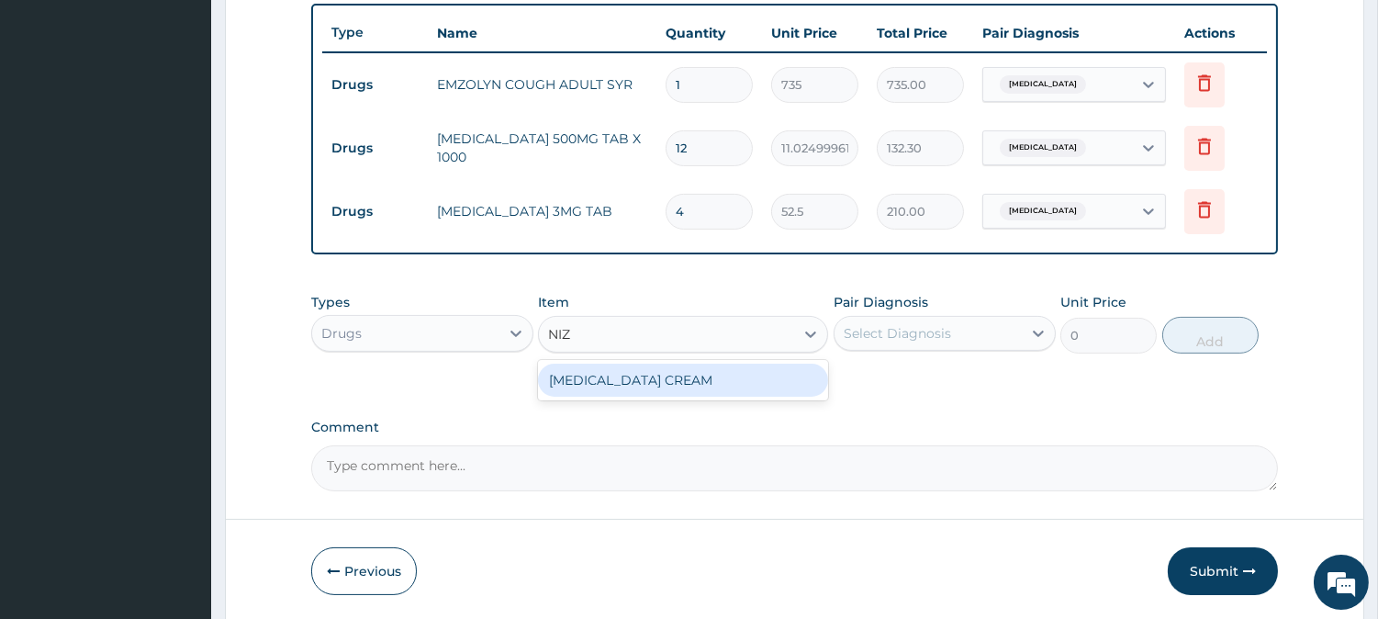
click at [682, 396] on div "NIZORAL CREAM" at bounding box center [683, 380] width 290 height 40
click at [776, 369] on div "NIZORAL CREAM" at bounding box center [683, 380] width 290 height 33
type input "2520"
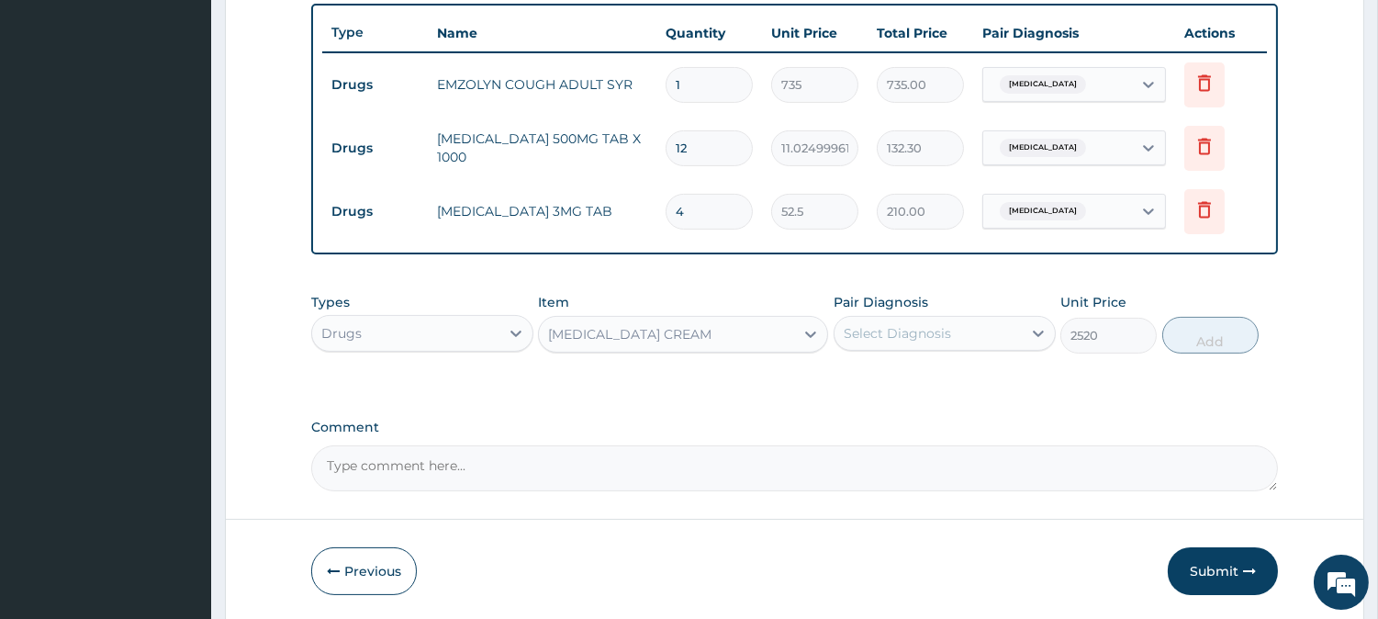
click at [898, 321] on div "Select Diagnosis" at bounding box center [928, 333] width 187 height 29
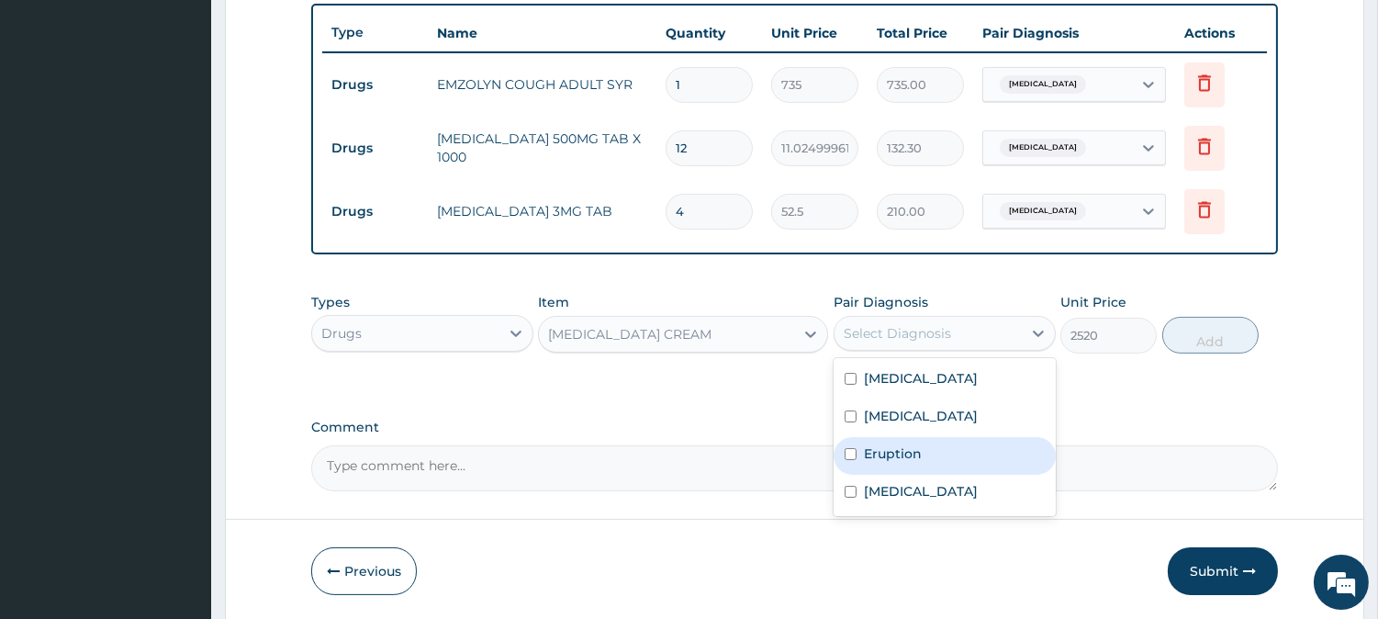
click at [904, 451] on label "Eruption" at bounding box center [893, 453] width 58 height 18
checkbox input "true"
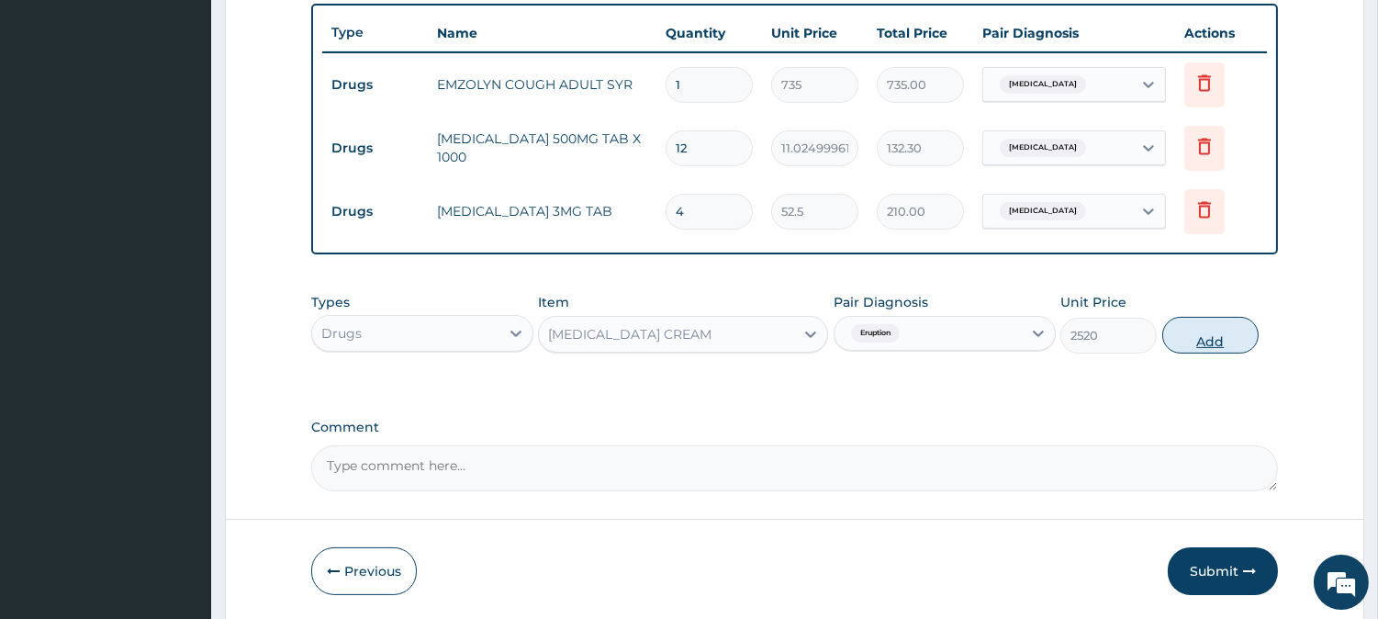
click at [1198, 337] on button "Add" at bounding box center [1211, 335] width 96 height 37
type input "0"
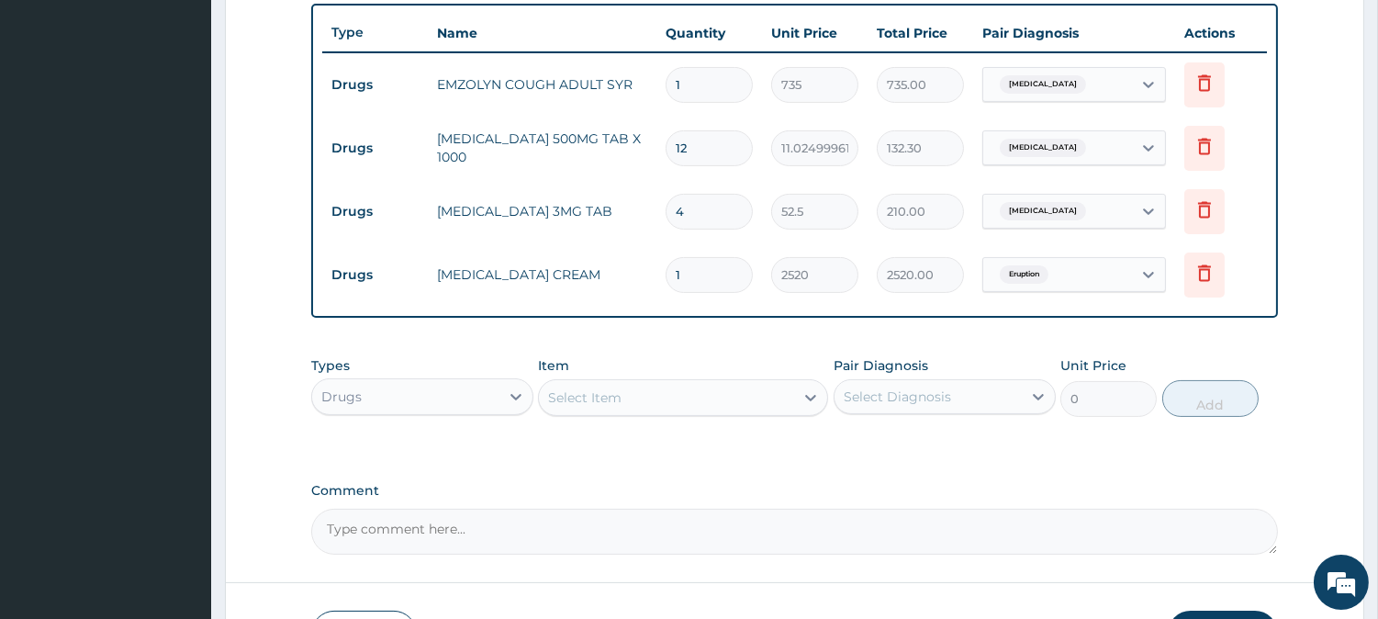
click at [612, 414] on div "Select Item" at bounding box center [683, 397] width 290 height 37
click at [616, 398] on div "Select Item" at bounding box center [584, 397] width 73 height 18
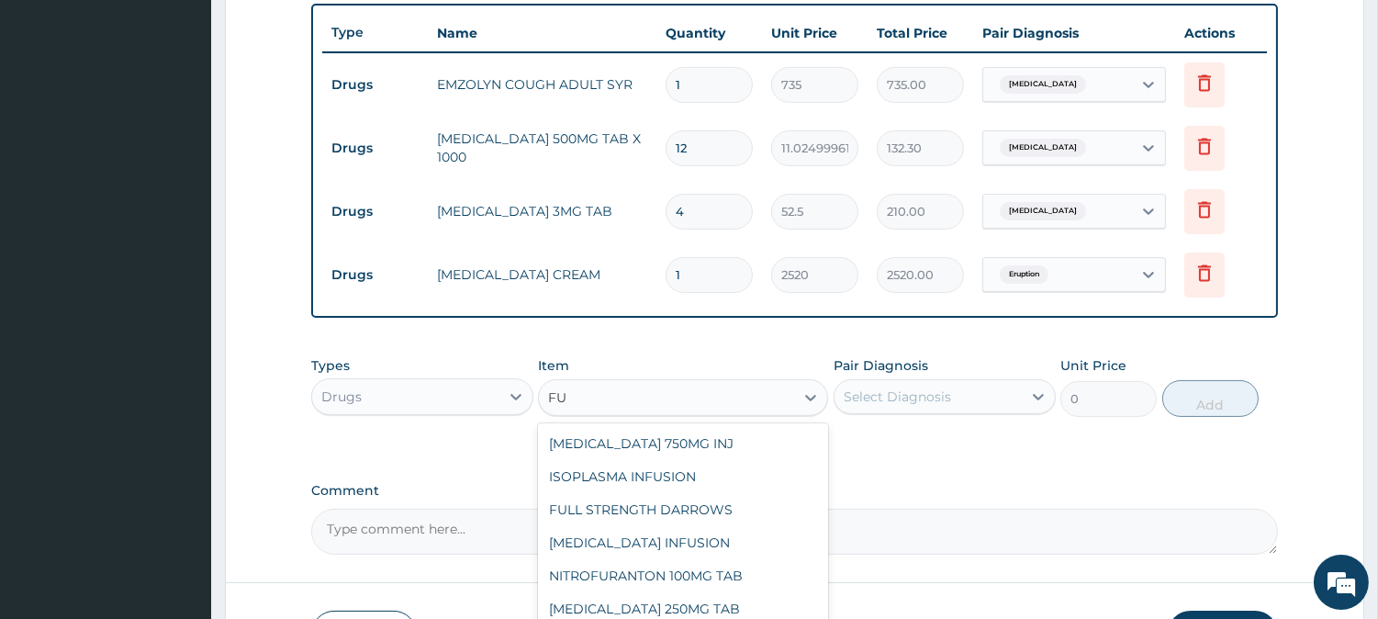
type input "F"
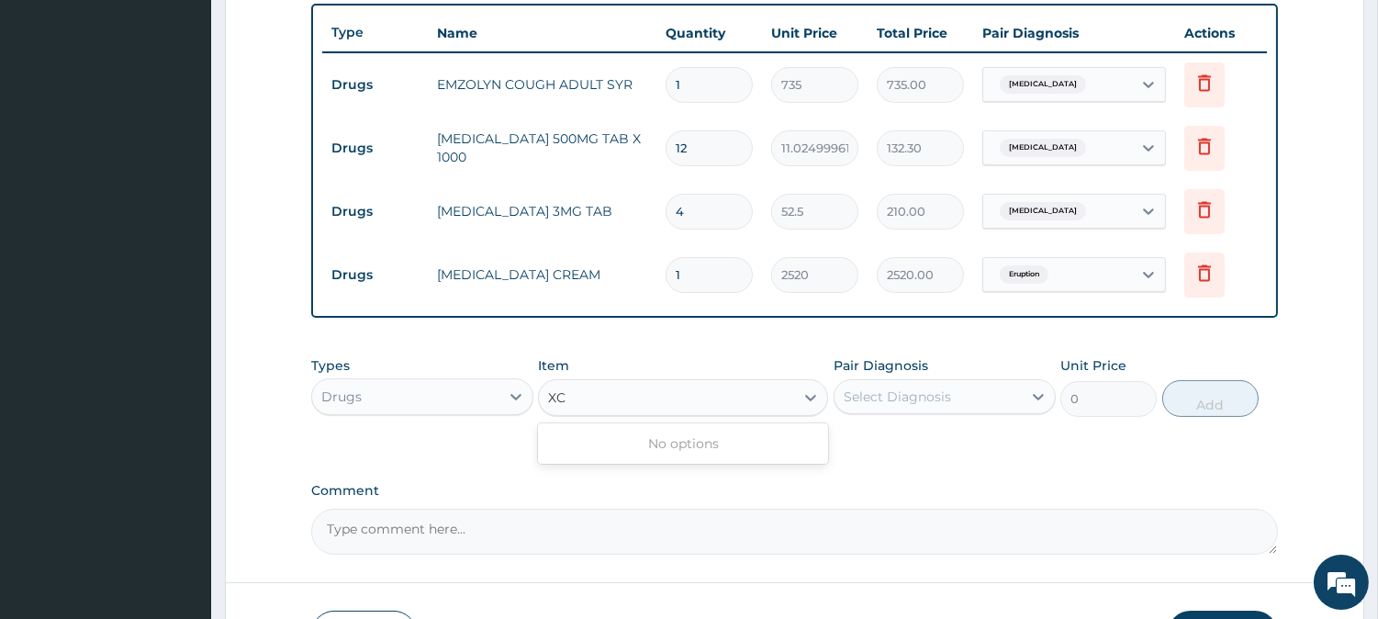
type input "X"
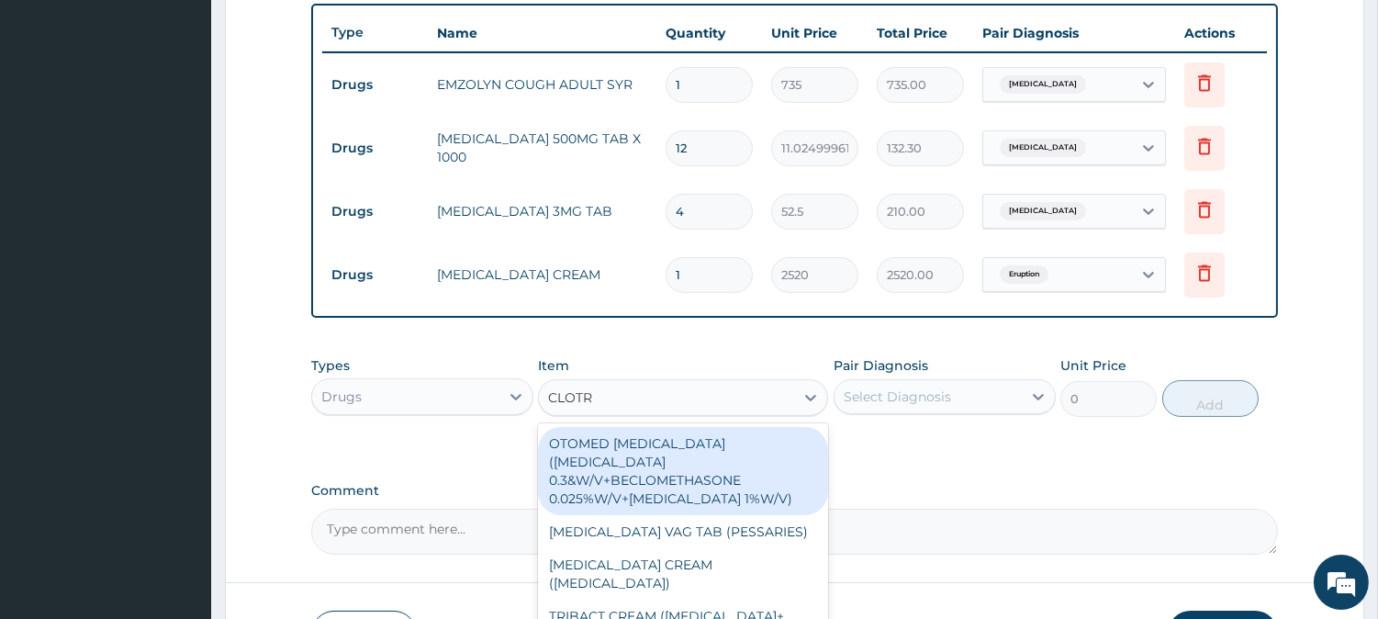
type input "CLOTRI"
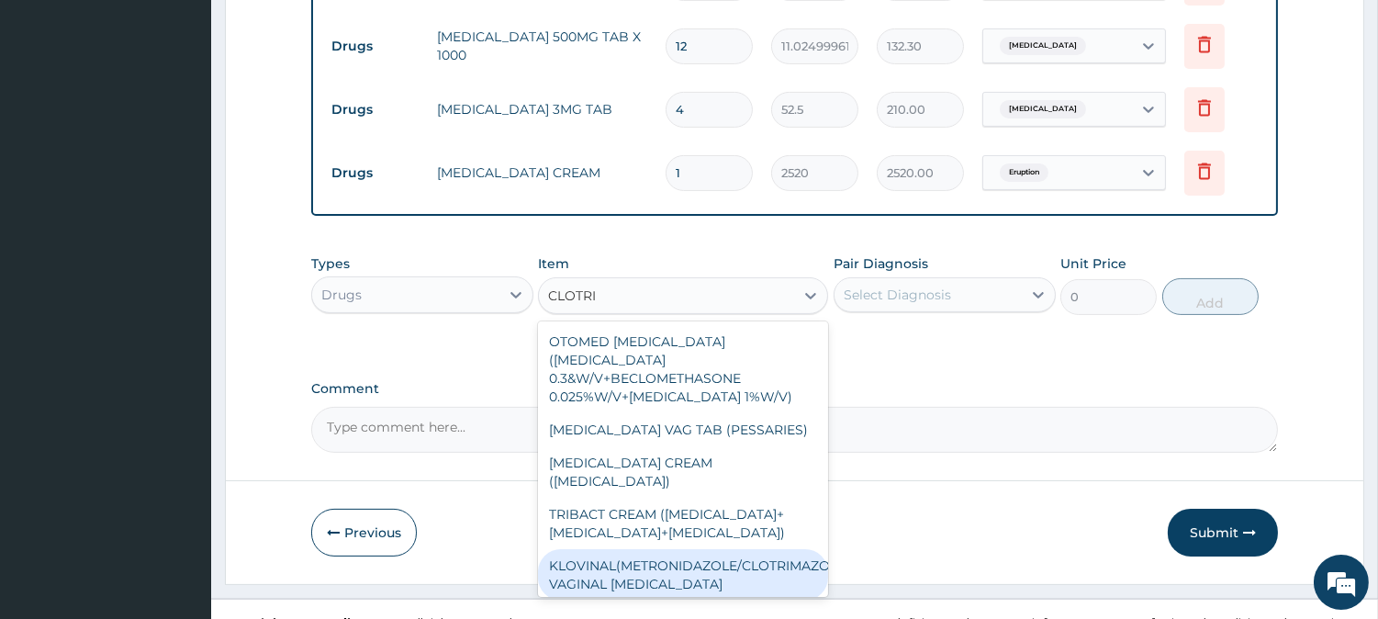
scroll to position [70, 0]
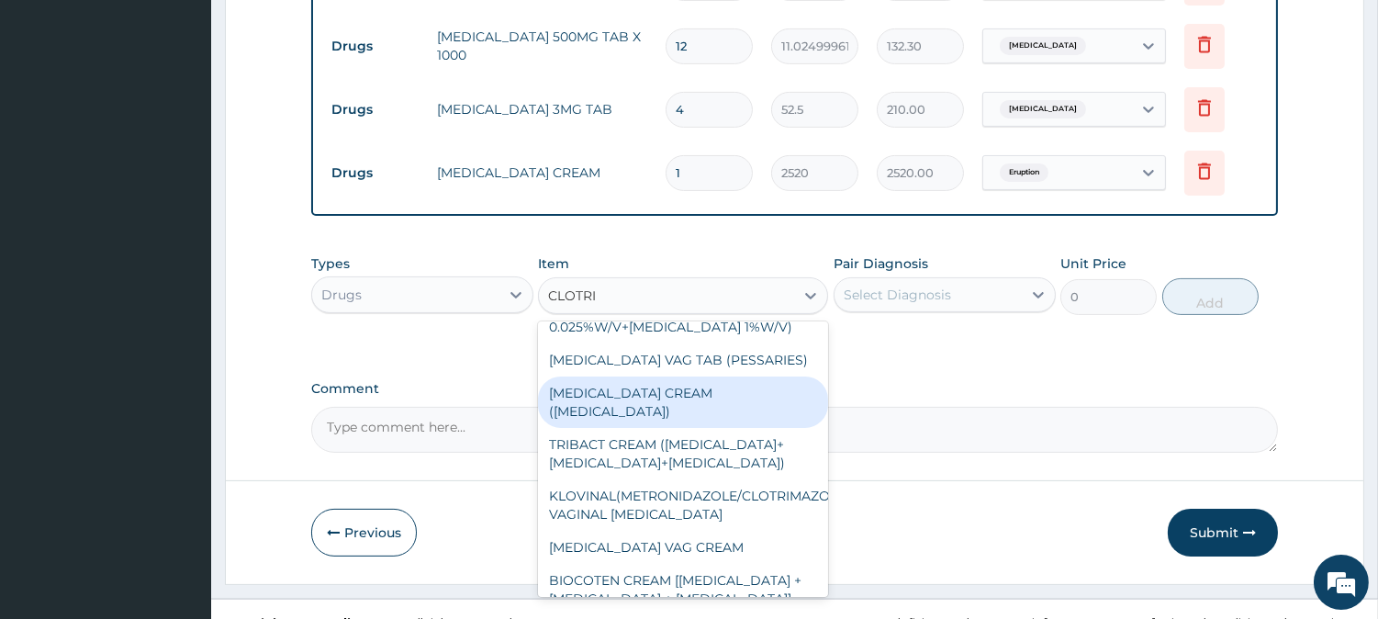
click at [705, 377] on div "CLOTRIMAZOLE CREAM (CANESTEN)" at bounding box center [683, 402] width 290 height 51
type input "630"
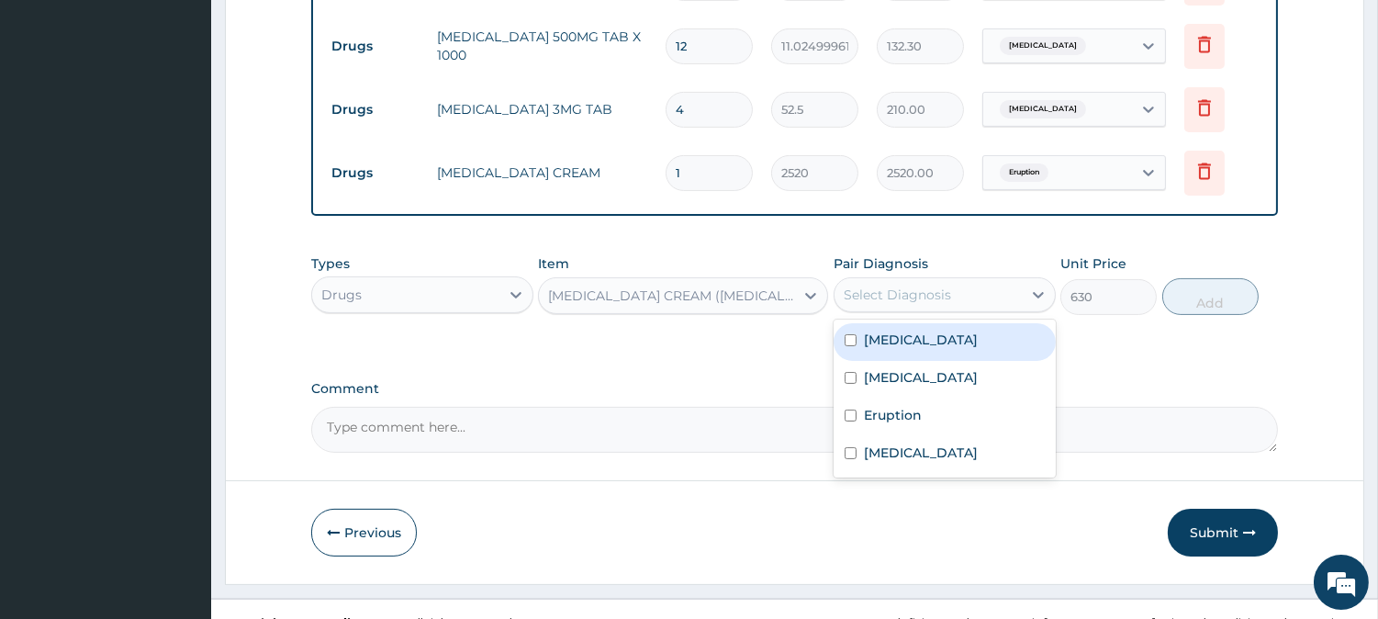
click at [983, 277] on div "Select Diagnosis" at bounding box center [945, 294] width 222 height 35
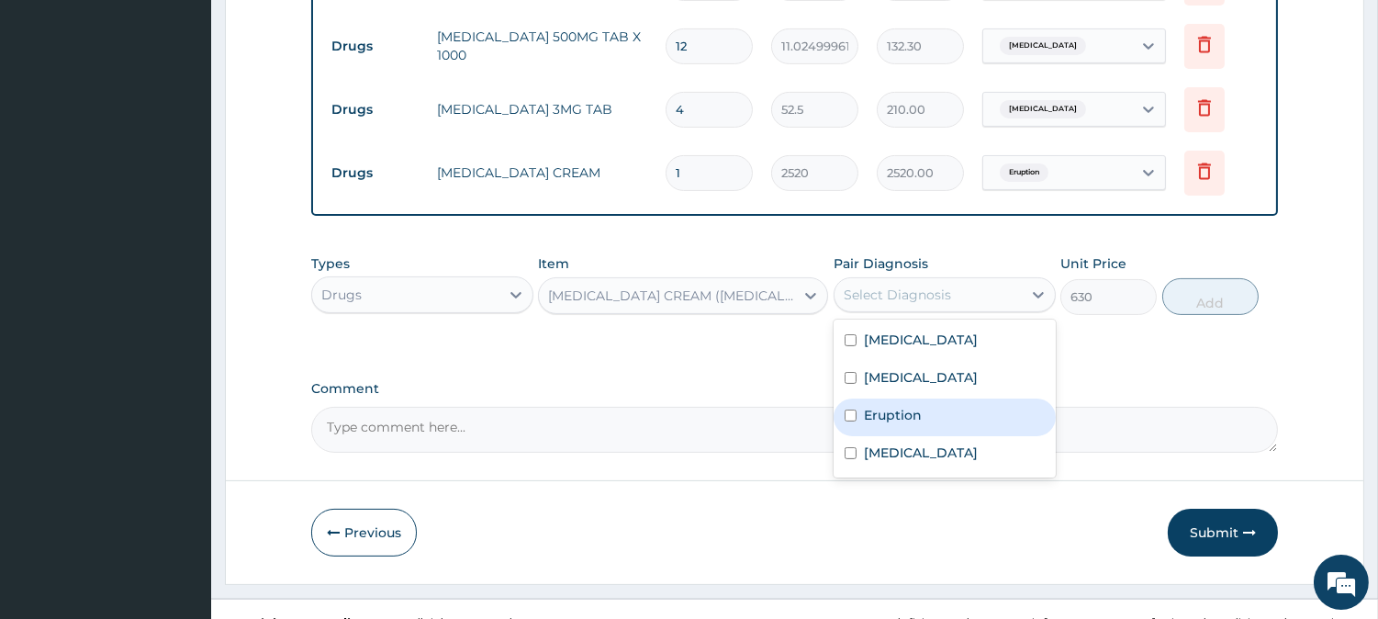
click at [906, 420] on label "Eruption" at bounding box center [893, 415] width 58 height 18
checkbox input "true"
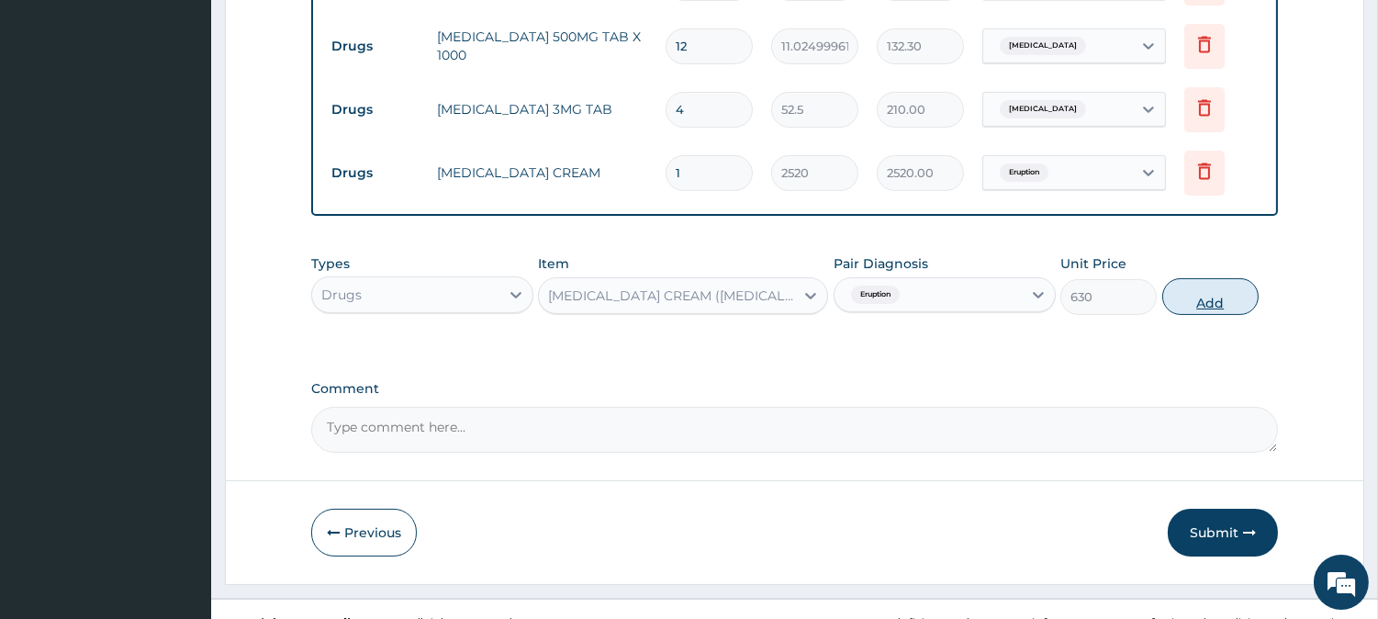
click at [1212, 280] on button "Add" at bounding box center [1211, 296] width 96 height 37
type input "0"
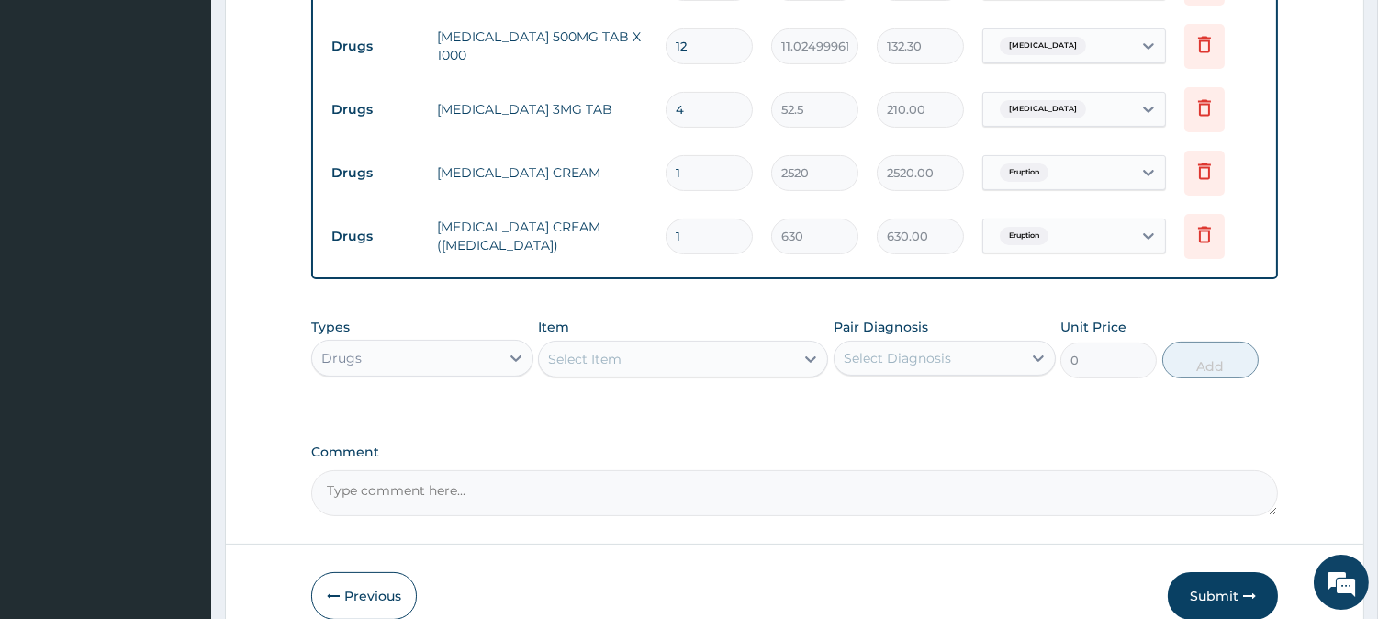
click at [526, 352] on div "Types Drugs Item Select Item Pair Diagnosis Select Diagnosis Unit Price 0 Add" at bounding box center [794, 348] width 967 height 79
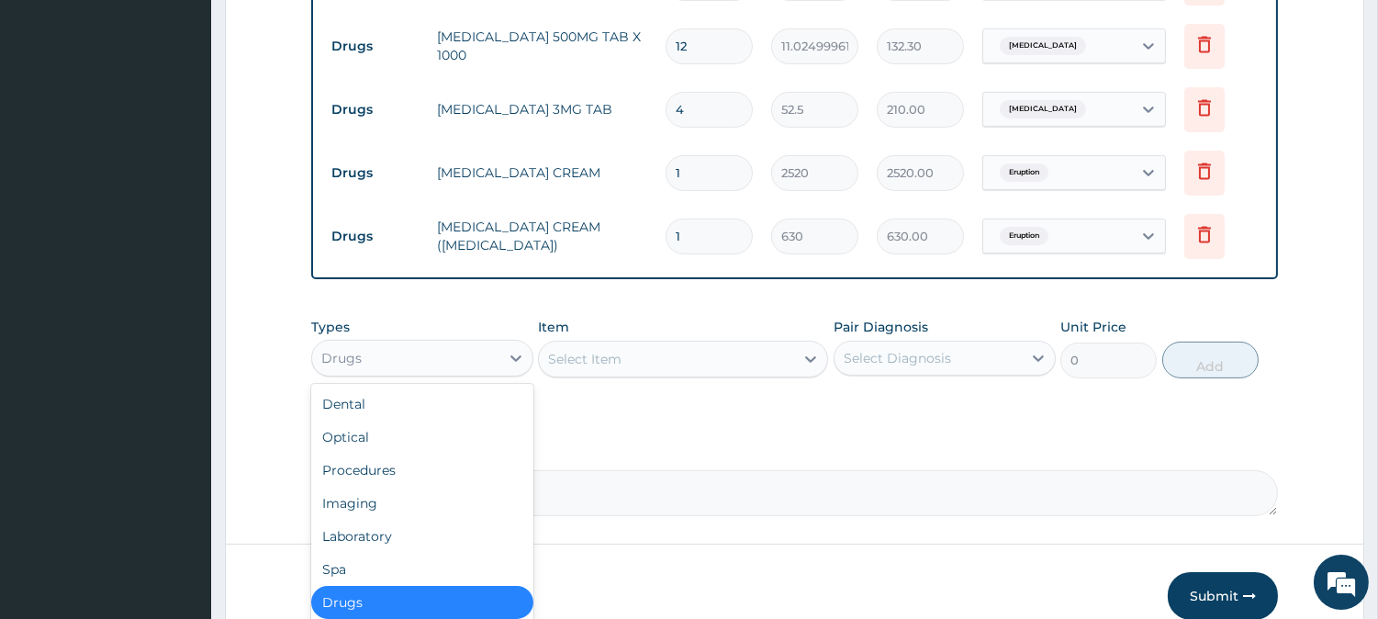
drag, startPoint x: 492, startPoint y: 347, endPoint x: 473, endPoint y: 383, distance: 40.7
click at [491, 347] on div "Drugs" at bounding box center [405, 357] width 187 height 29
click at [455, 475] on div "Procedures" at bounding box center [422, 470] width 222 height 33
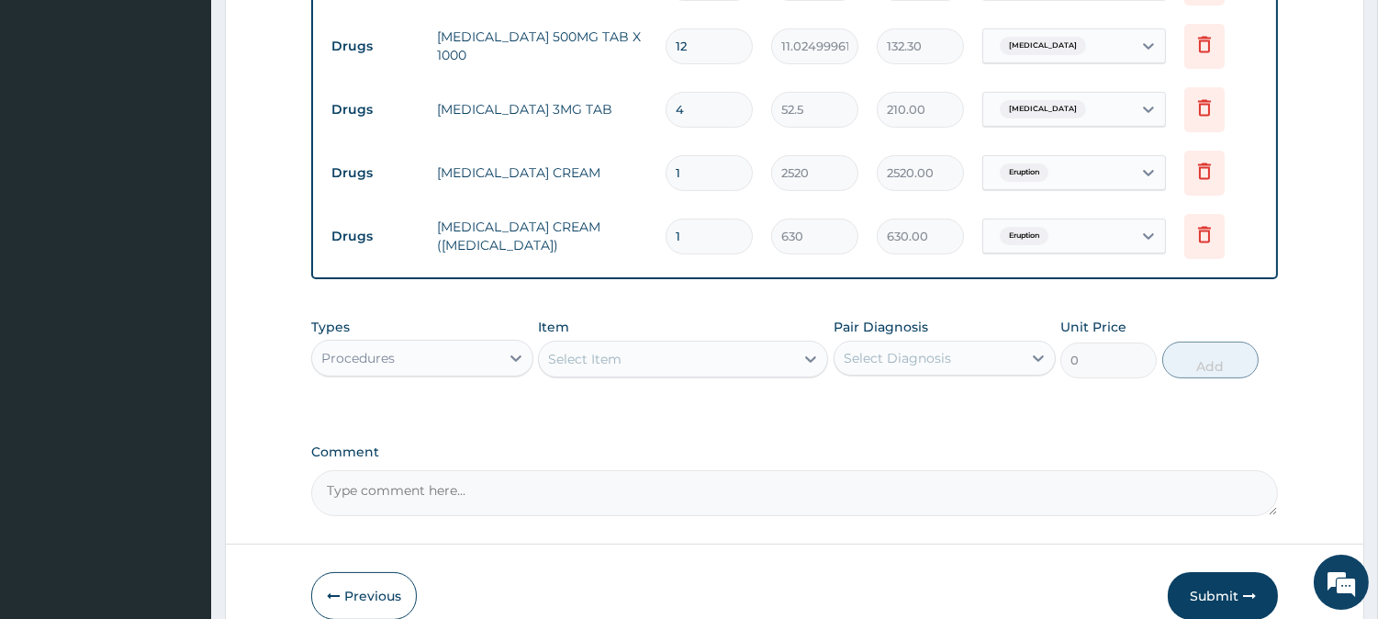
click at [655, 351] on div "Select Item" at bounding box center [666, 358] width 255 height 29
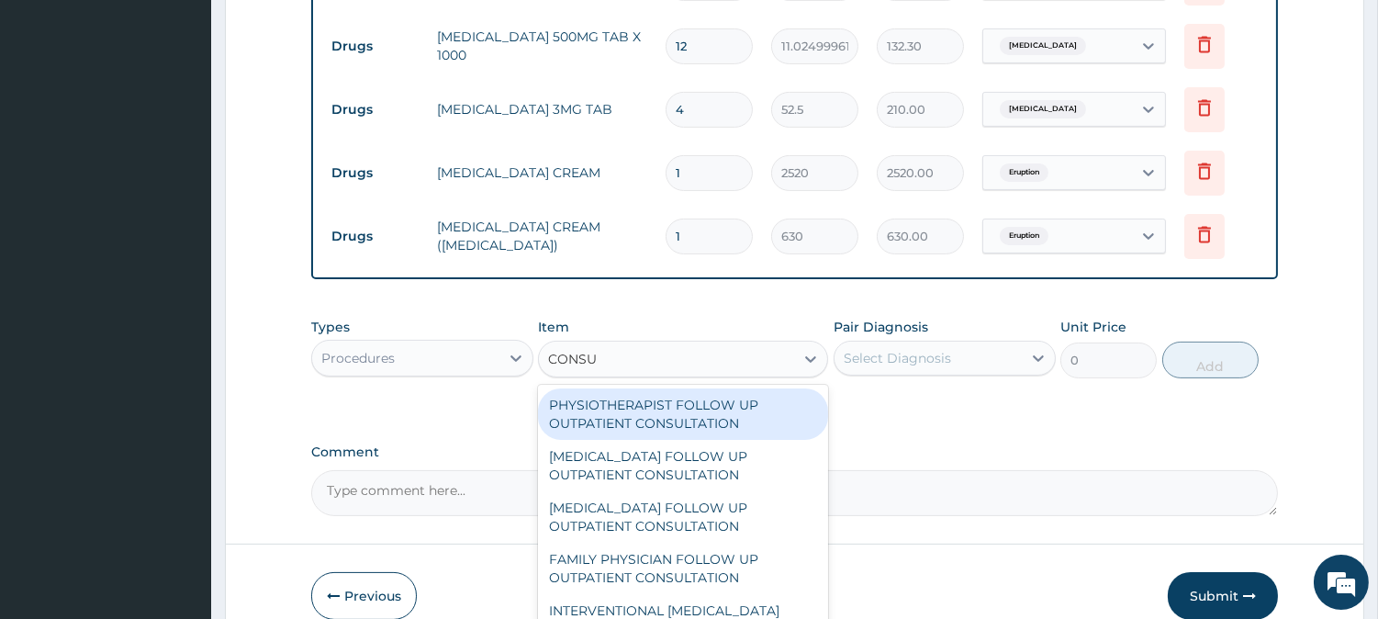
type input "CONSUL"
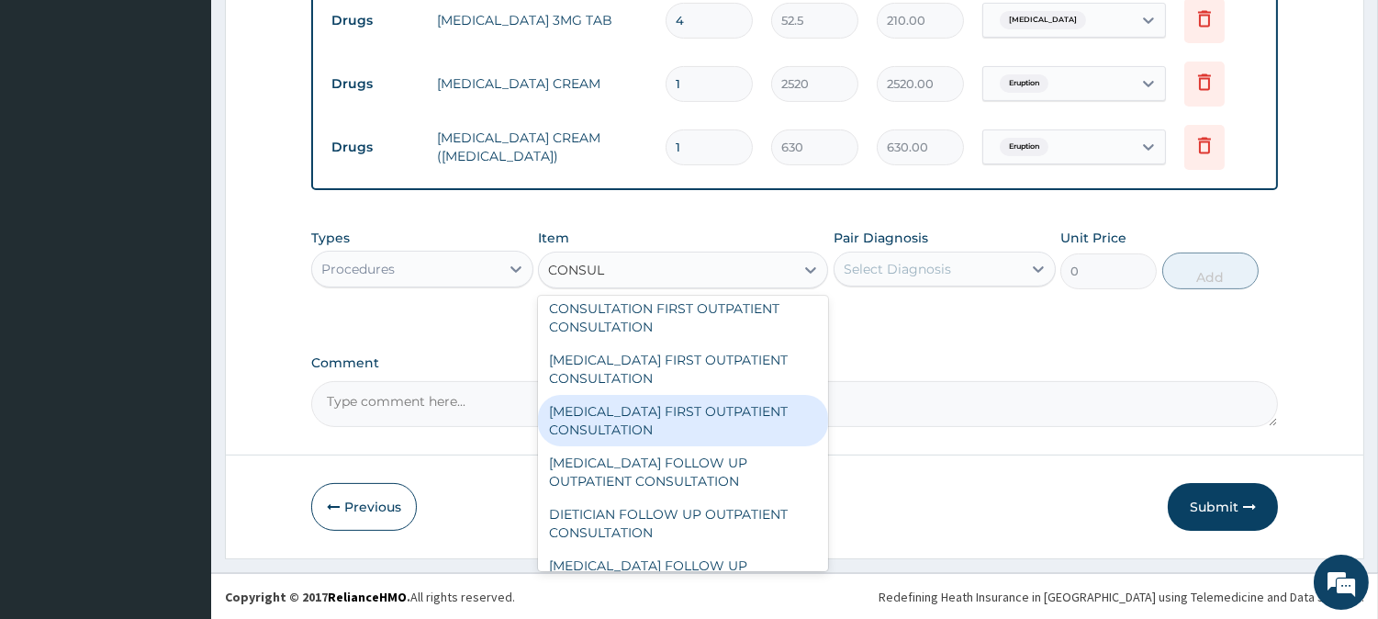
scroll to position [714, 0]
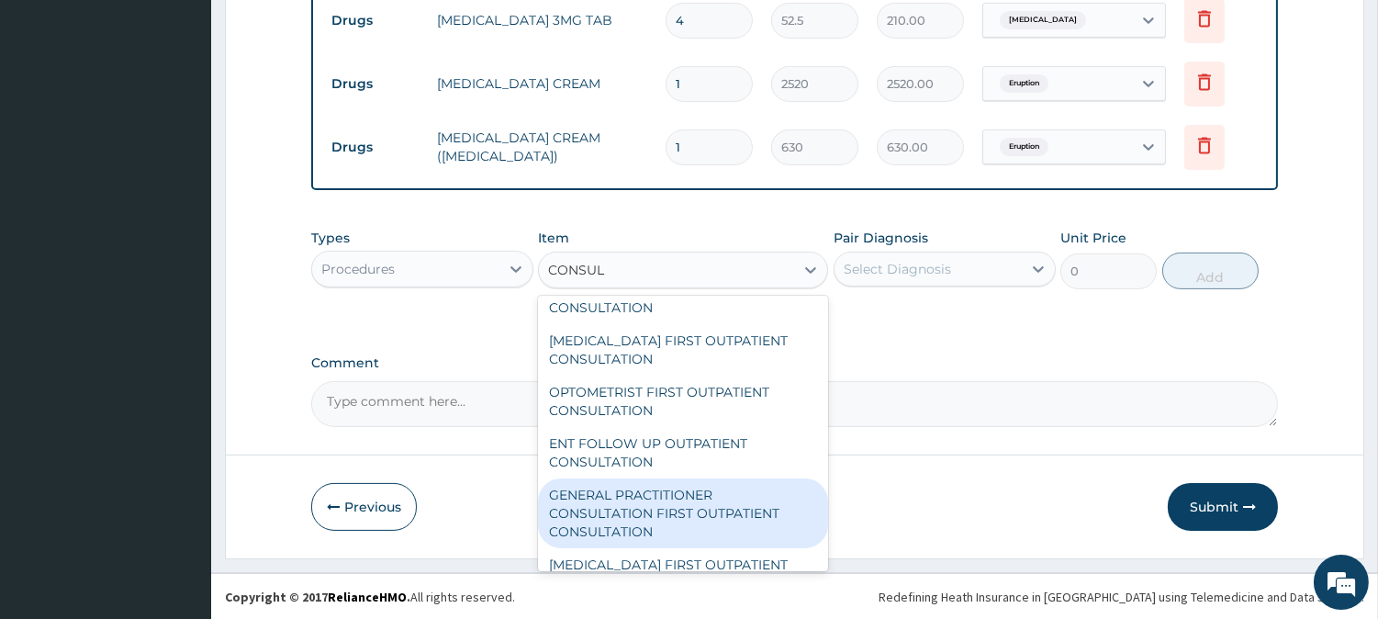
click at [632, 500] on div "GENERAL PRACTITIONER CONSULTATION FIRST OUTPATIENT CONSULTATION" at bounding box center [683, 513] width 290 height 70
type input "3000"
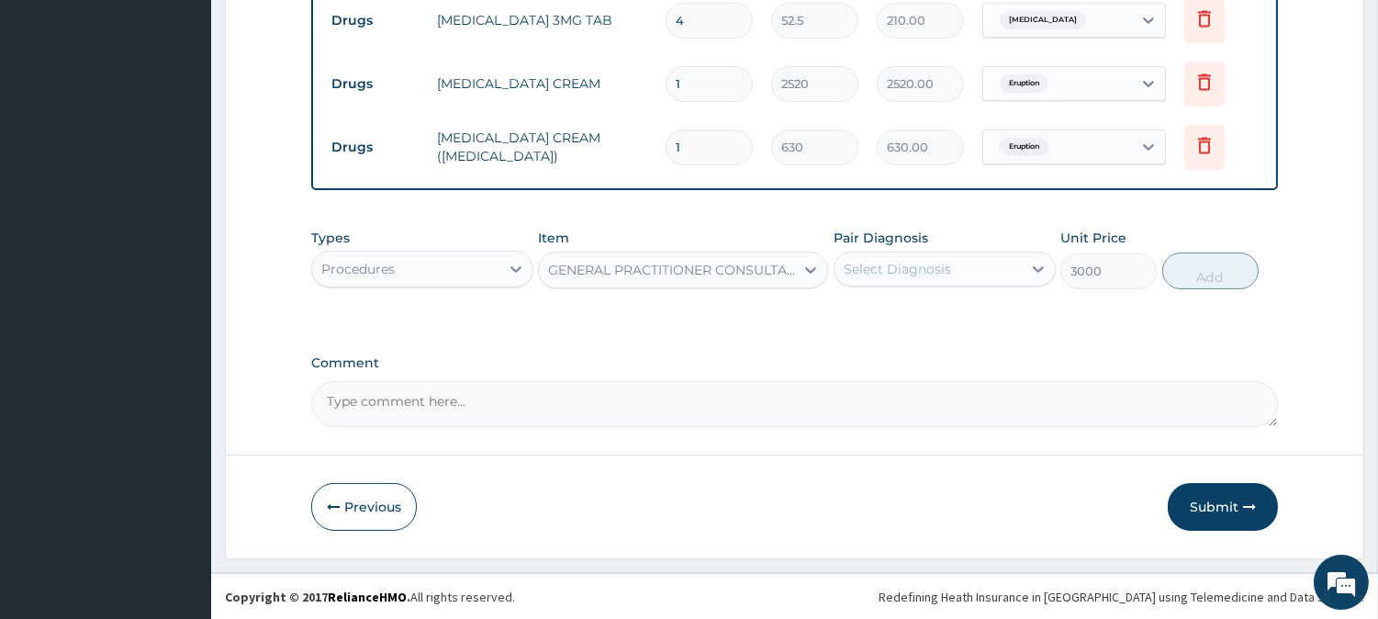
click at [967, 264] on div "Select Diagnosis" at bounding box center [928, 268] width 187 height 29
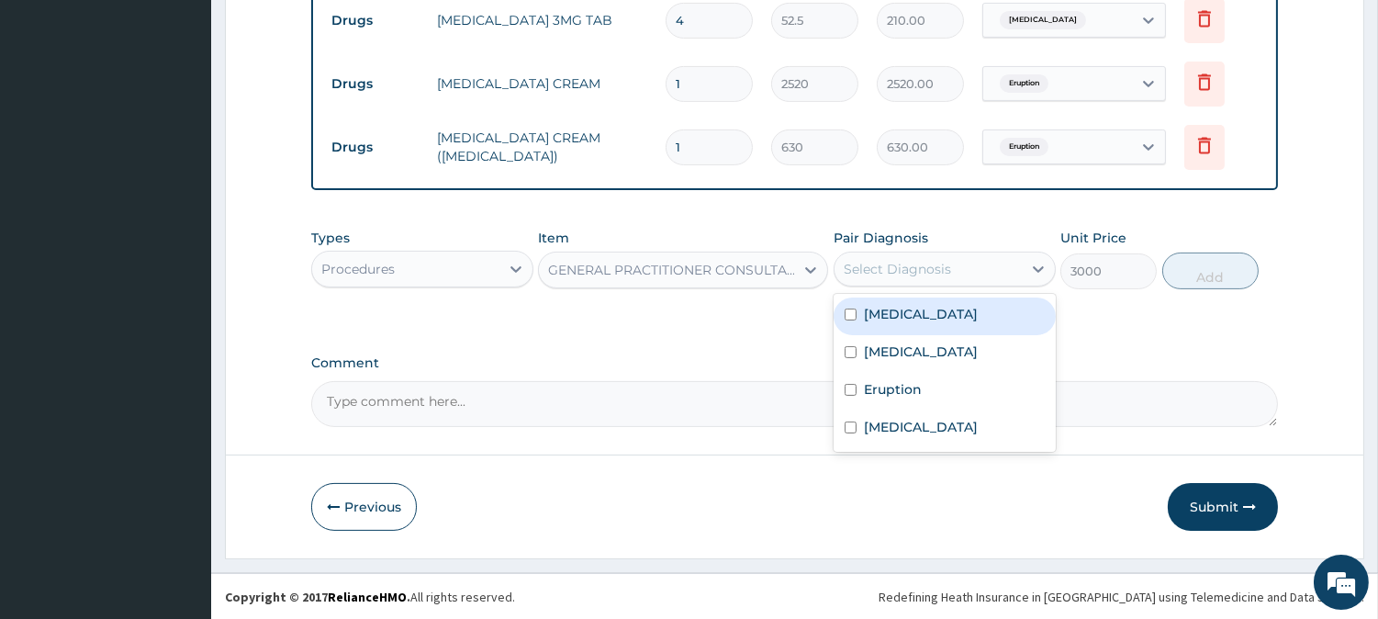
click at [952, 317] on div "[MEDICAL_DATA]" at bounding box center [945, 317] width 222 height 38
checkbox input "true"
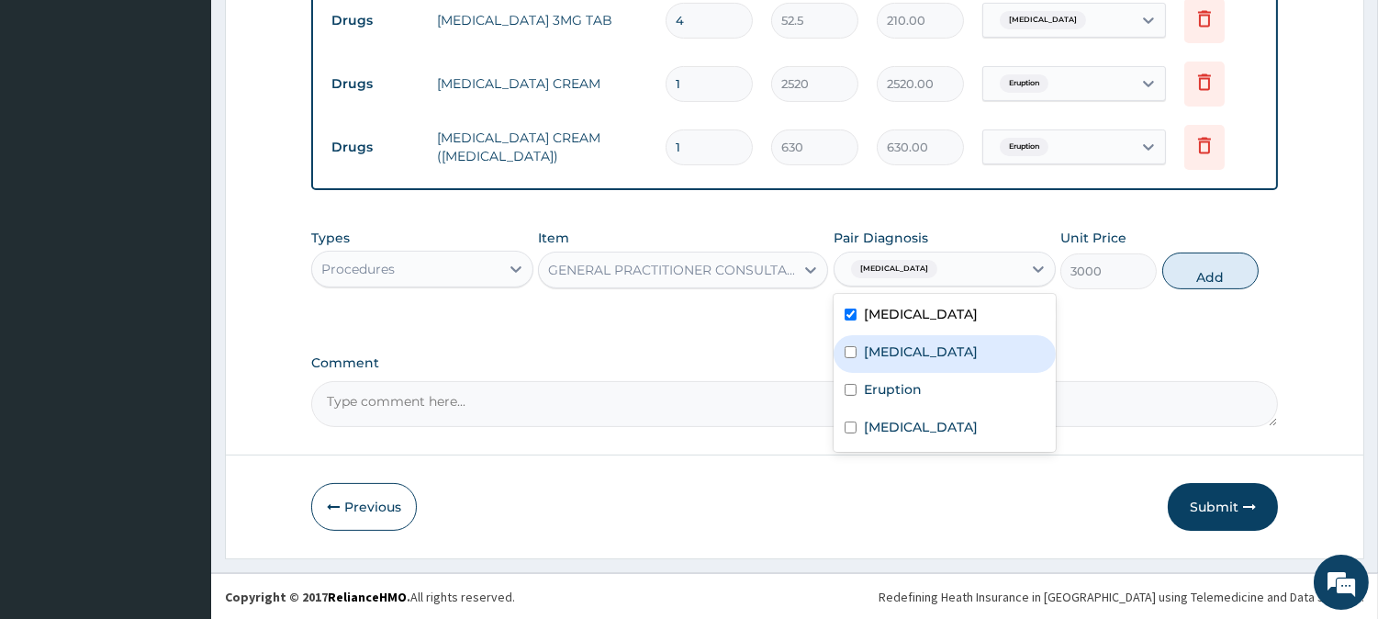
click at [944, 338] on div "Chronic insomnia" at bounding box center [945, 354] width 222 height 38
checkbox input "true"
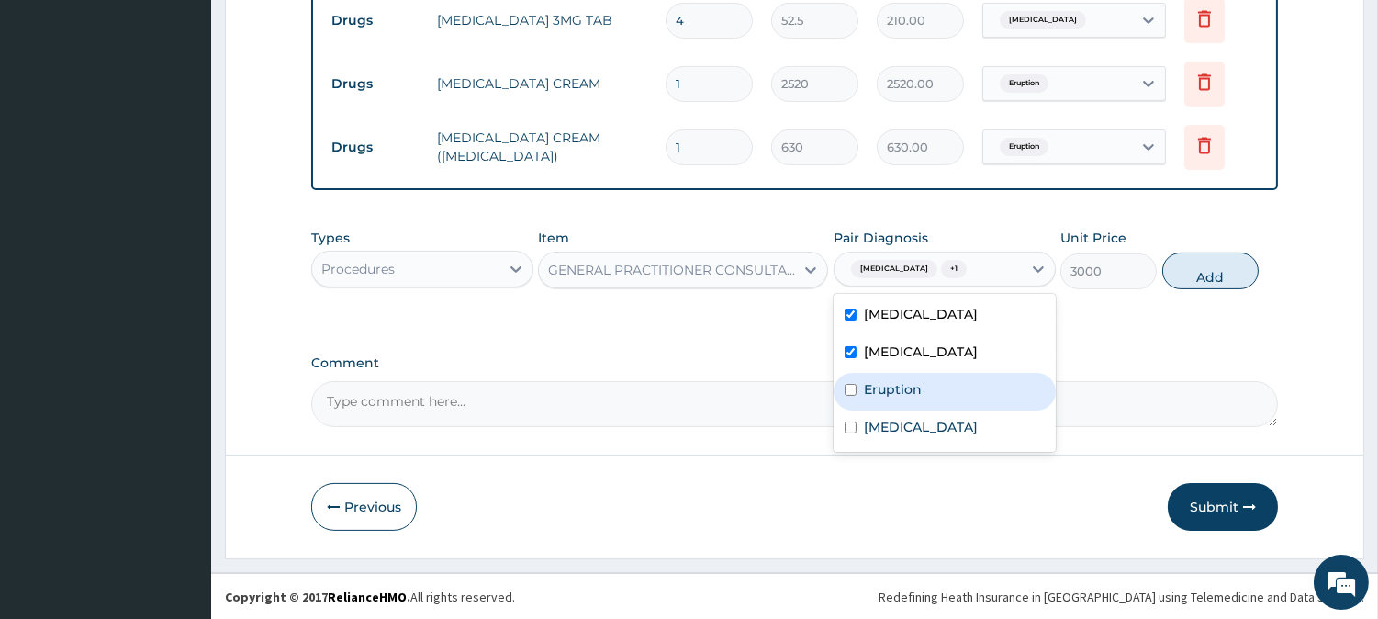
click at [933, 388] on div "Eruption" at bounding box center [945, 392] width 222 height 38
checkbox input "true"
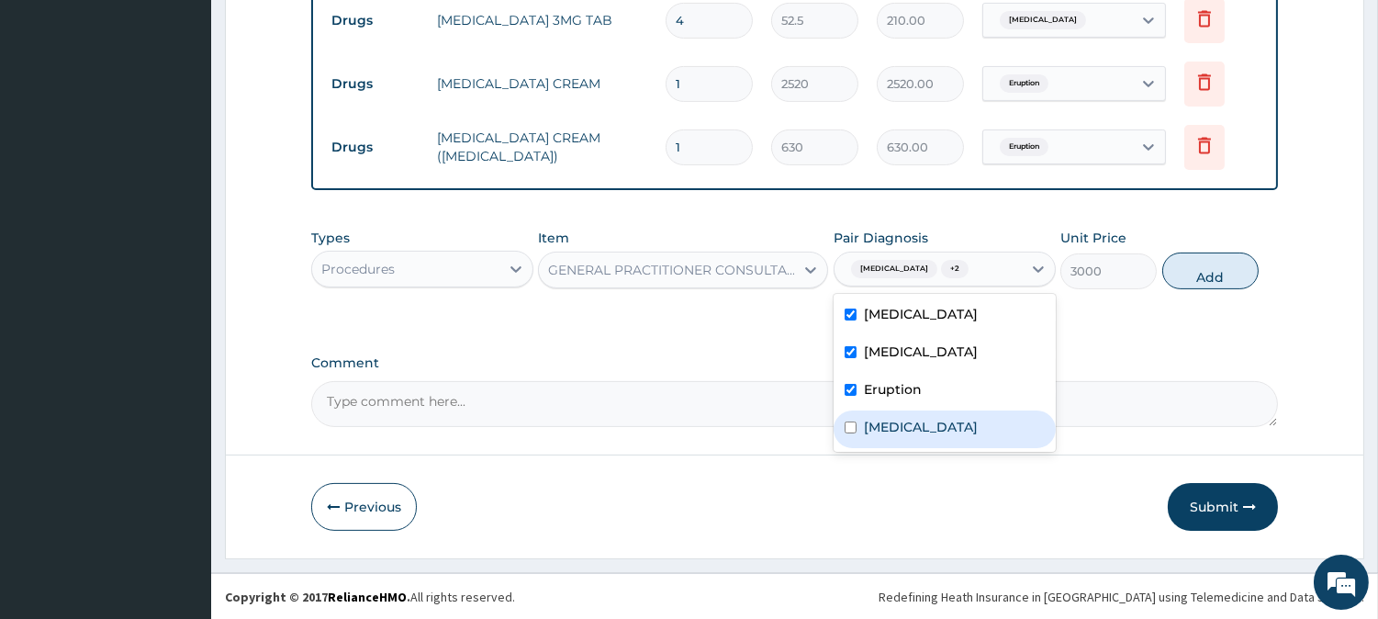
click at [949, 435] on div "[MEDICAL_DATA]" at bounding box center [945, 430] width 222 height 38
checkbox input "true"
click at [1214, 263] on button "Add" at bounding box center [1211, 271] width 96 height 37
type input "0"
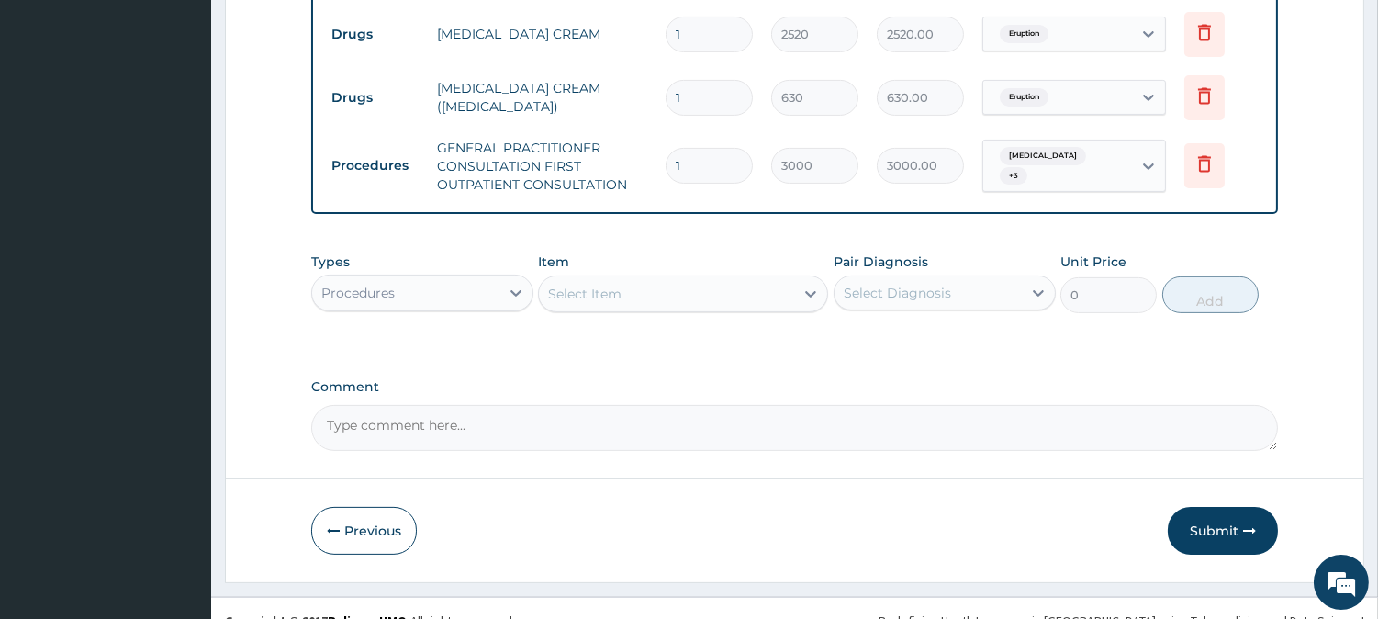
scroll to position [944, 0]
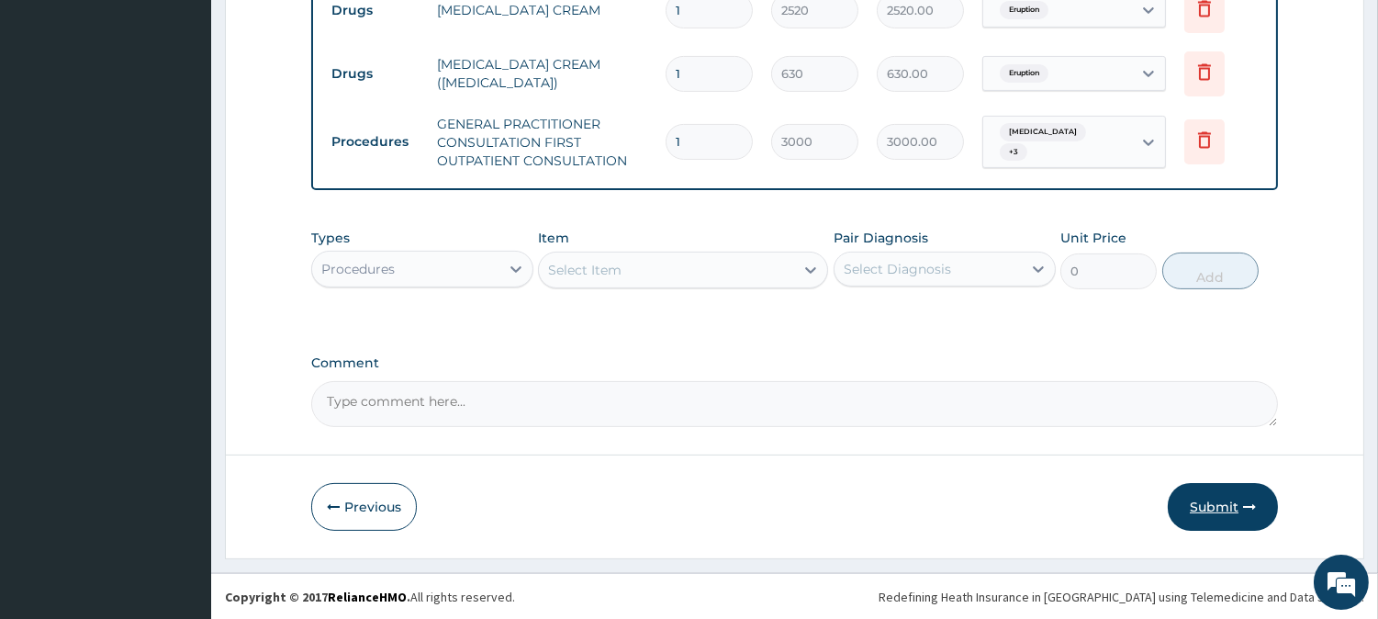
click at [1229, 511] on button "Submit" at bounding box center [1223, 507] width 110 height 48
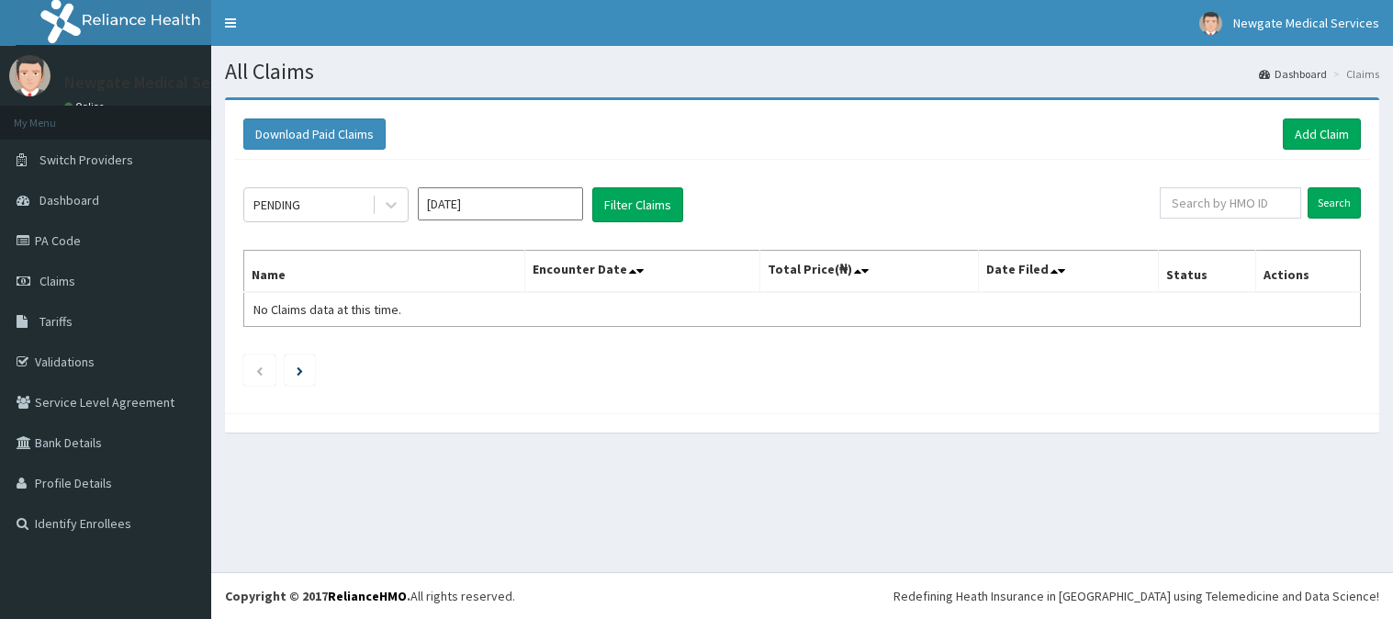
click at [378, 198] on div at bounding box center [391, 204] width 33 height 33
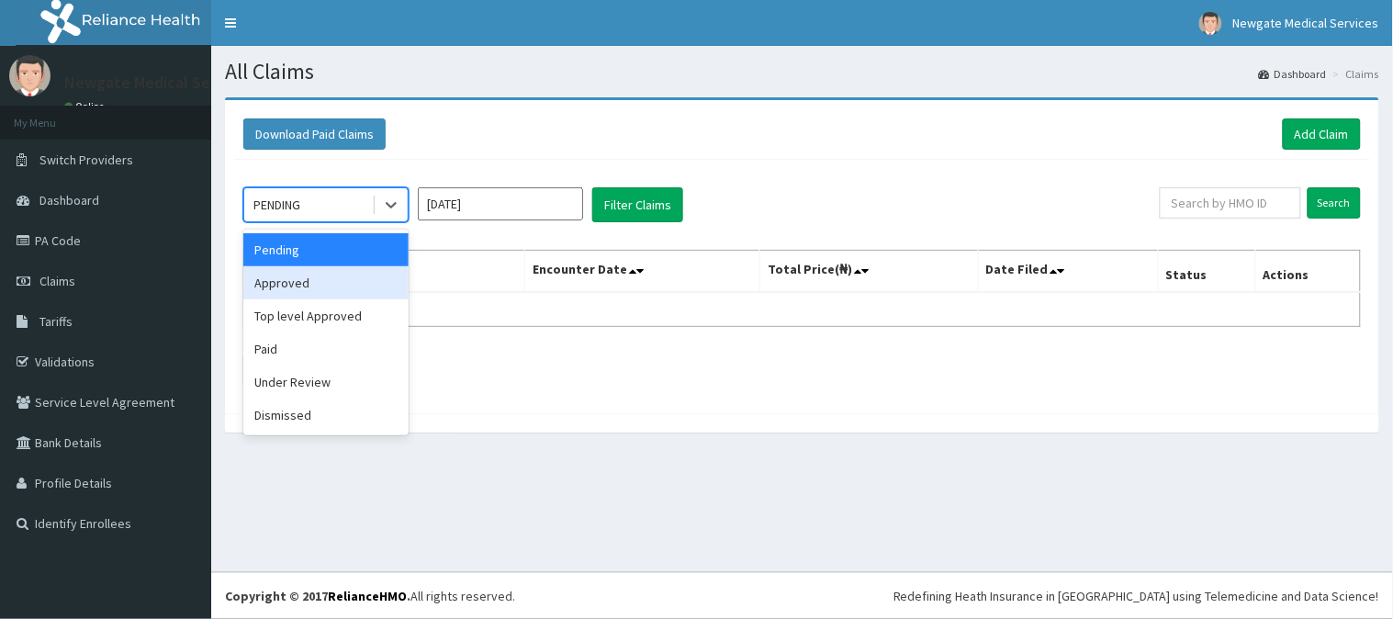
click at [347, 282] on div "Approved" at bounding box center [325, 282] width 165 height 33
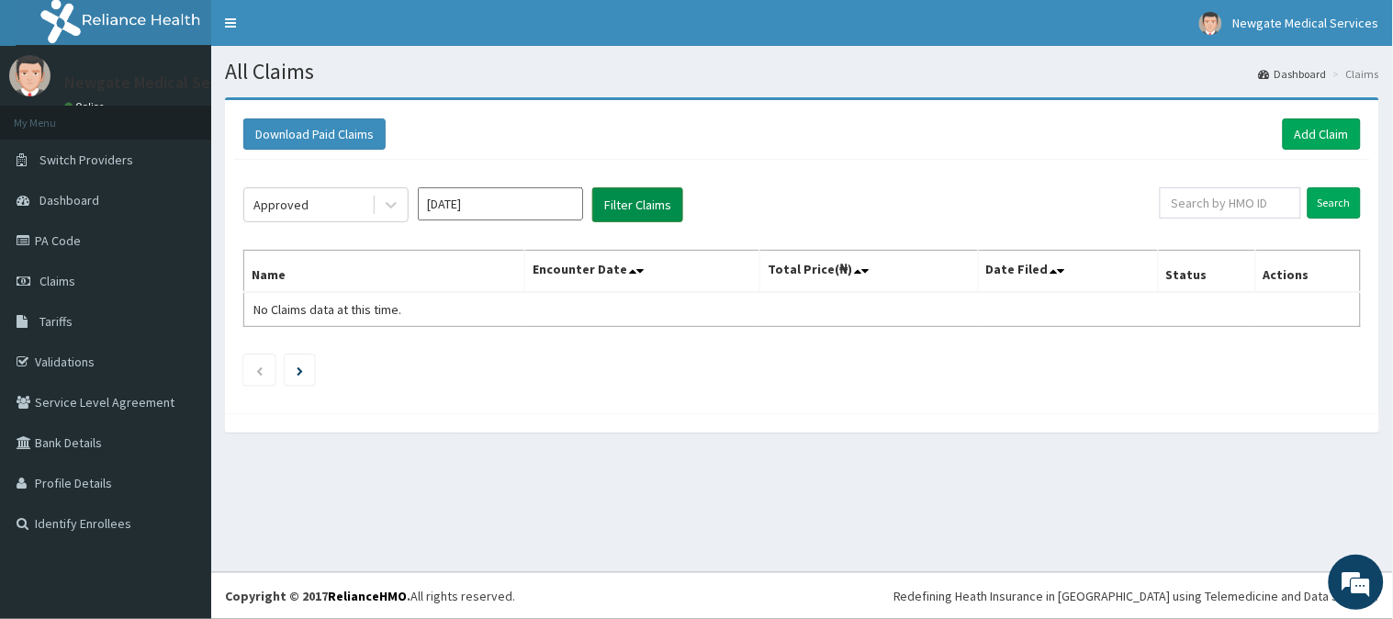
click at [644, 205] on button "Filter Claims" at bounding box center [637, 204] width 91 height 35
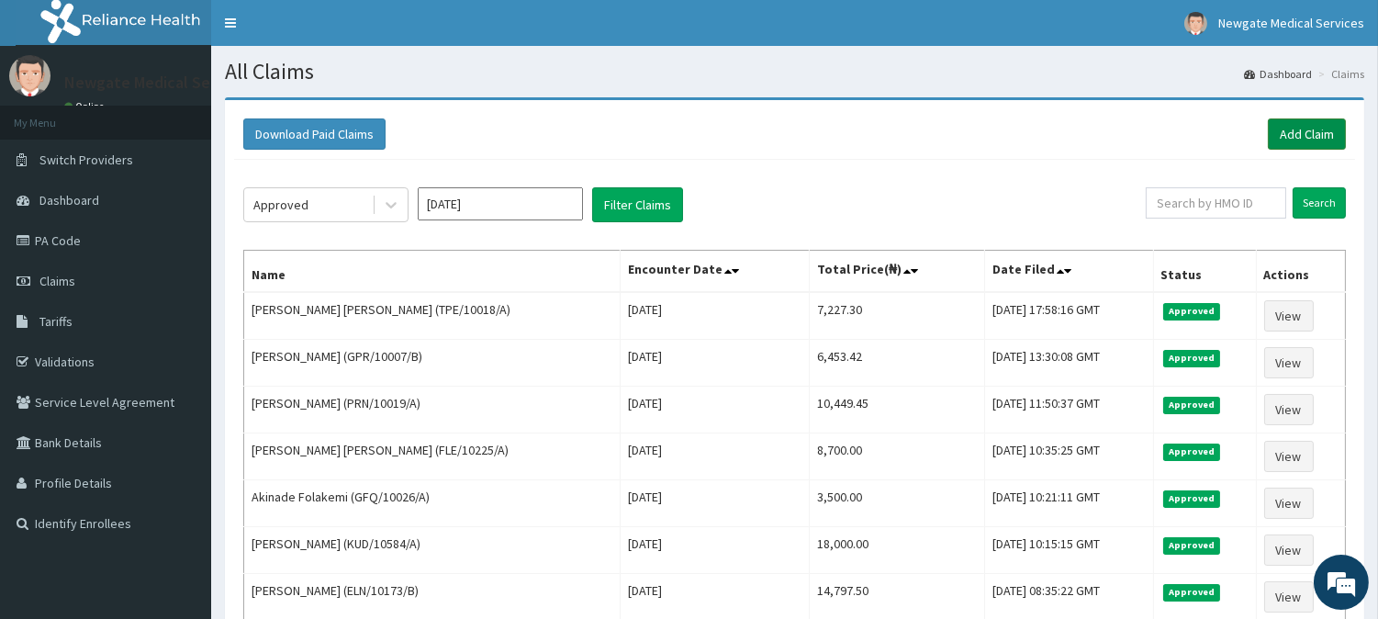
click at [1288, 140] on link "Add Claim" at bounding box center [1307, 133] width 78 height 31
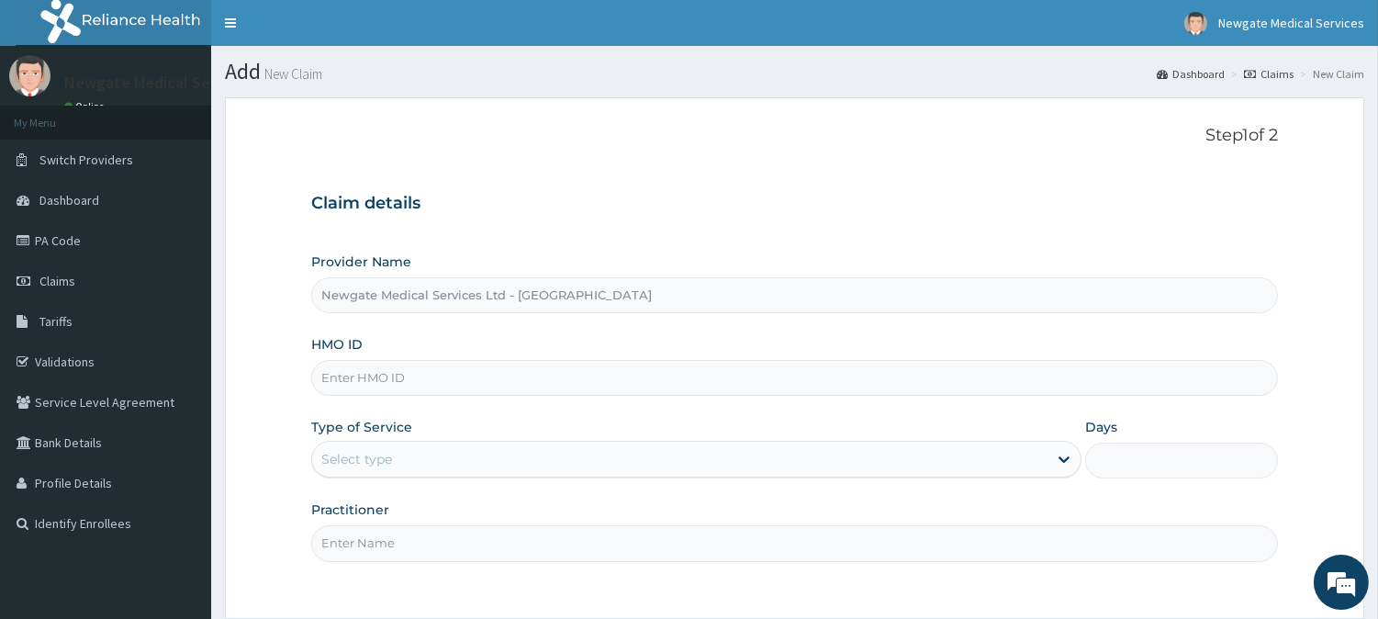
paste input "NAG/10025/A"
type input "NAG/10025/A"
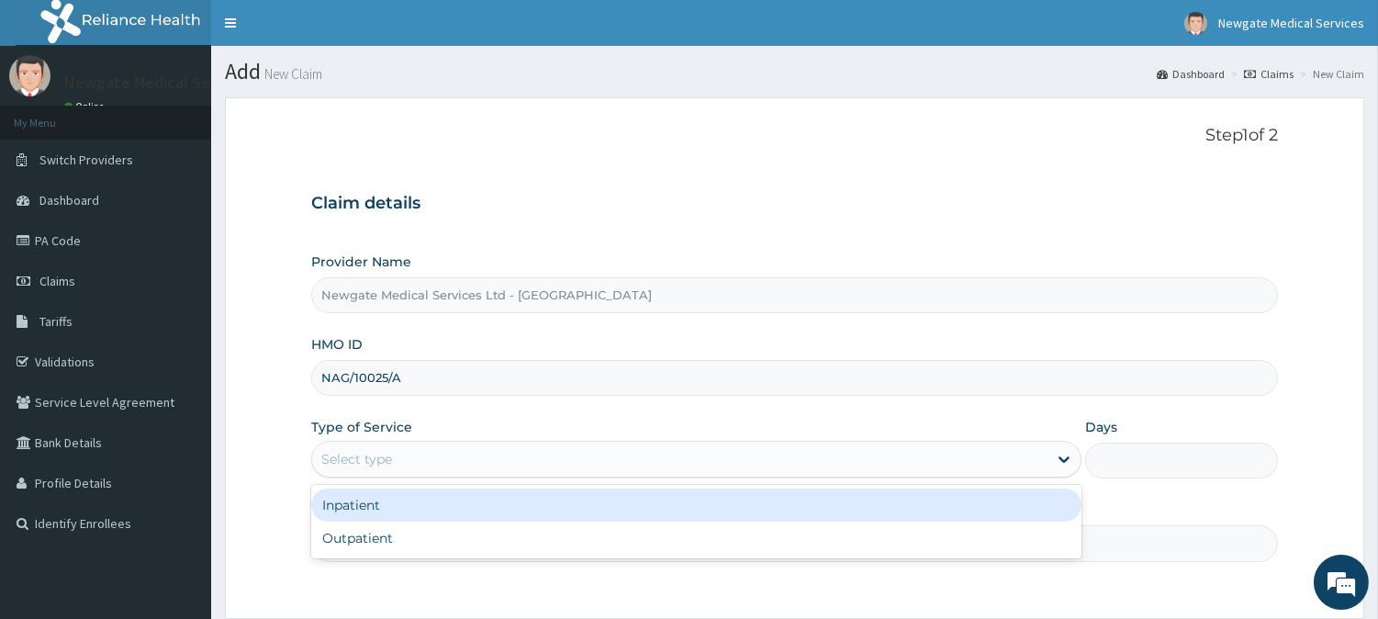
click at [358, 461] on div "Select type" at bounding box center [356, 459] width 71 height 18
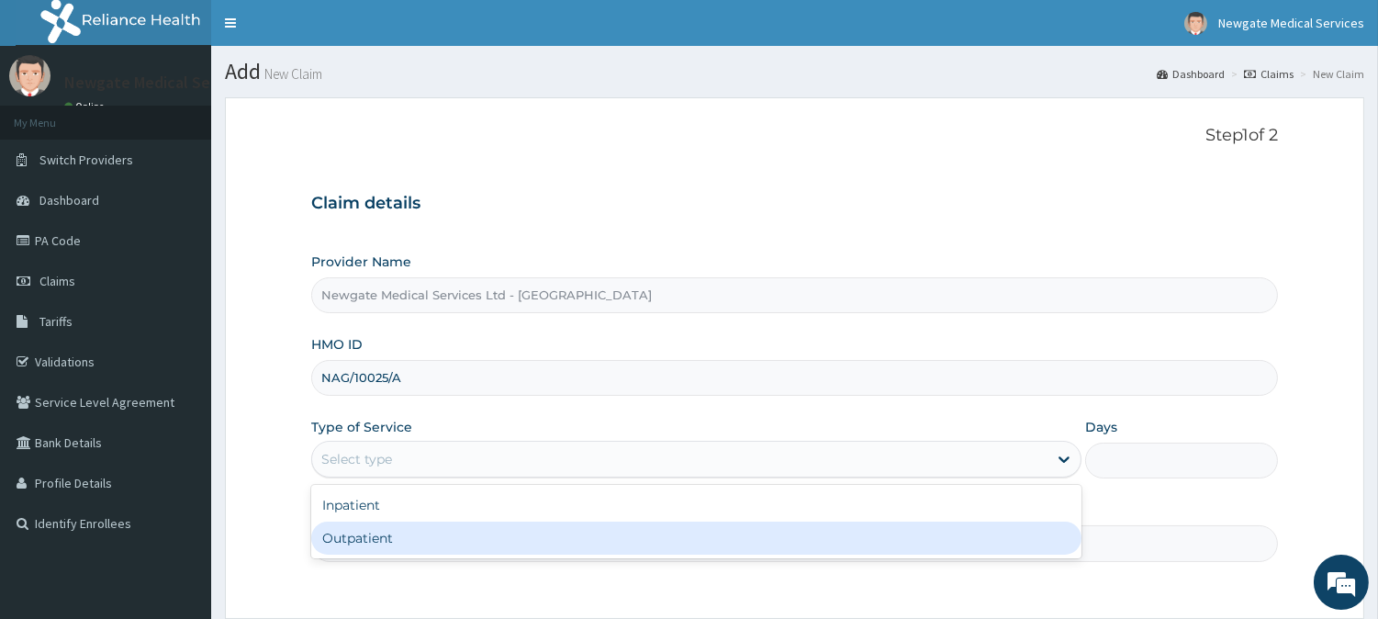
click at [354, 539] on div "Outpatient" at bounding box center [696, 538] width 771 height 33
type input "1"
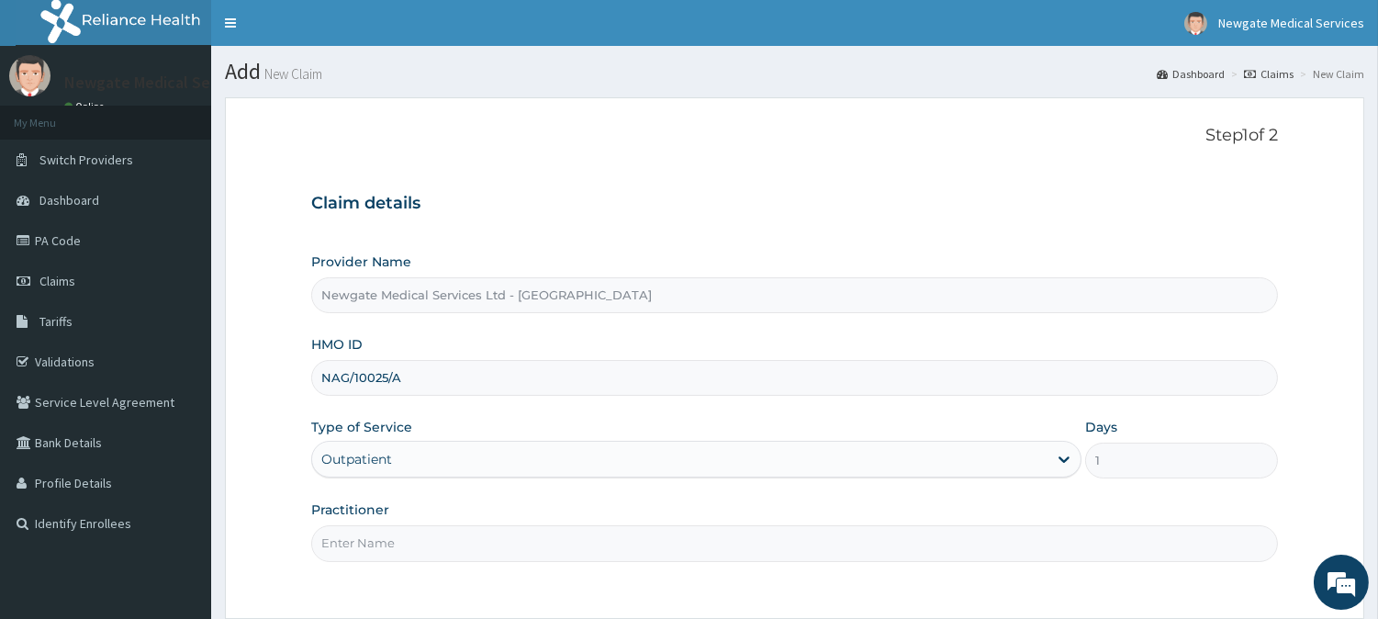
click at [371, 546] on input "Practitioner" at bounding box center [794, 543] width 967 height 36
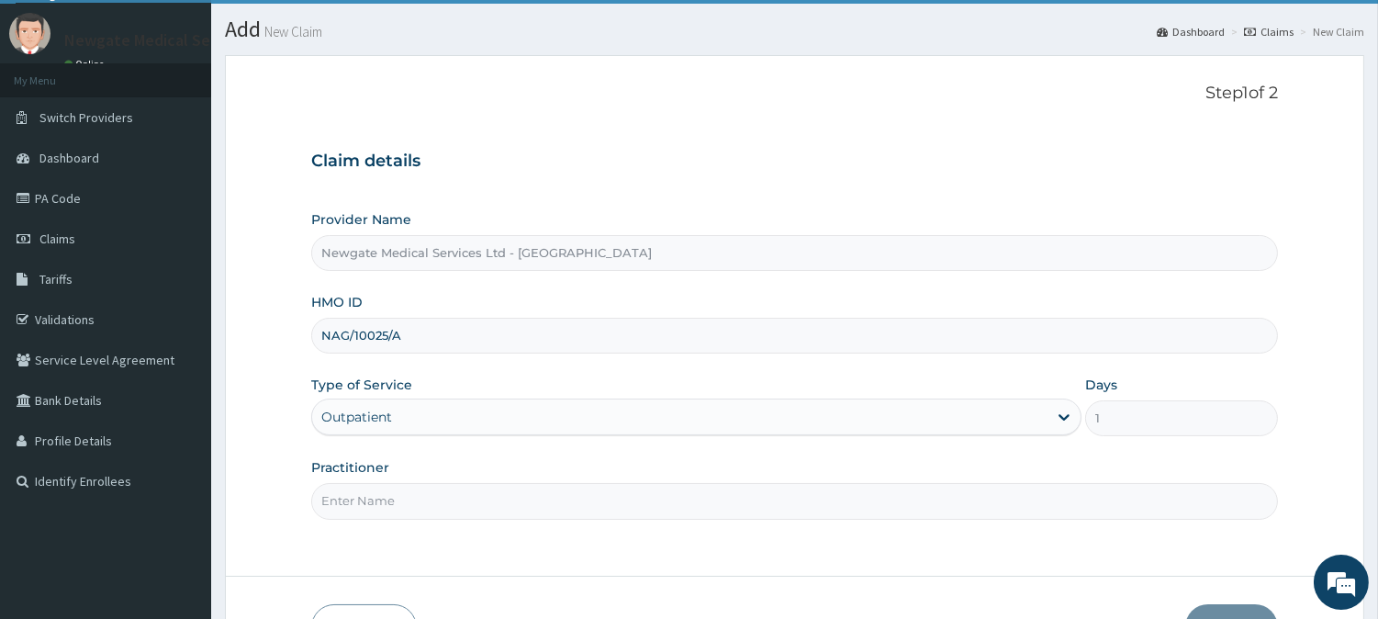
scroll to position [163, 0]
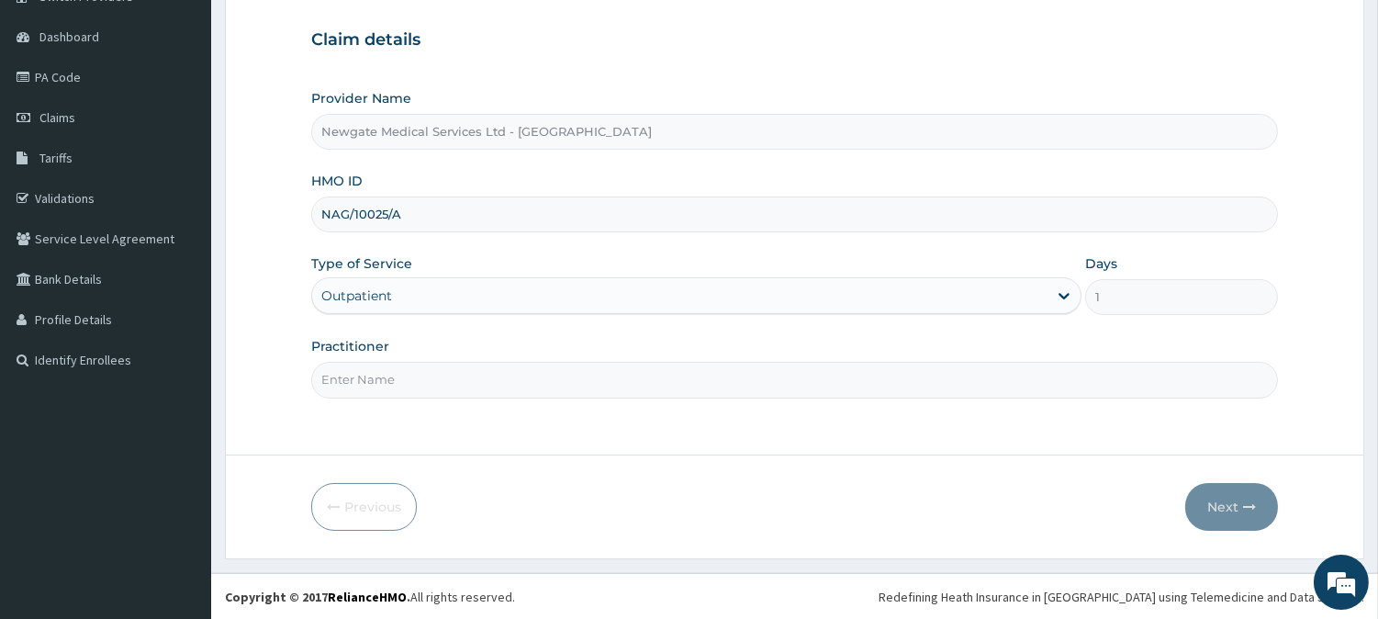
click at [433, 387] on input "Practitioner" at bounding box center [794, 380] width 967 height 36
click at [445, 383] on input "[PERSON_NAME]" at bounding box center [794, 380] width 967 height 36
type input "D"
click at [416, 365] on input "Practitioner" at bounding box center [794, 380] width 967 height 36
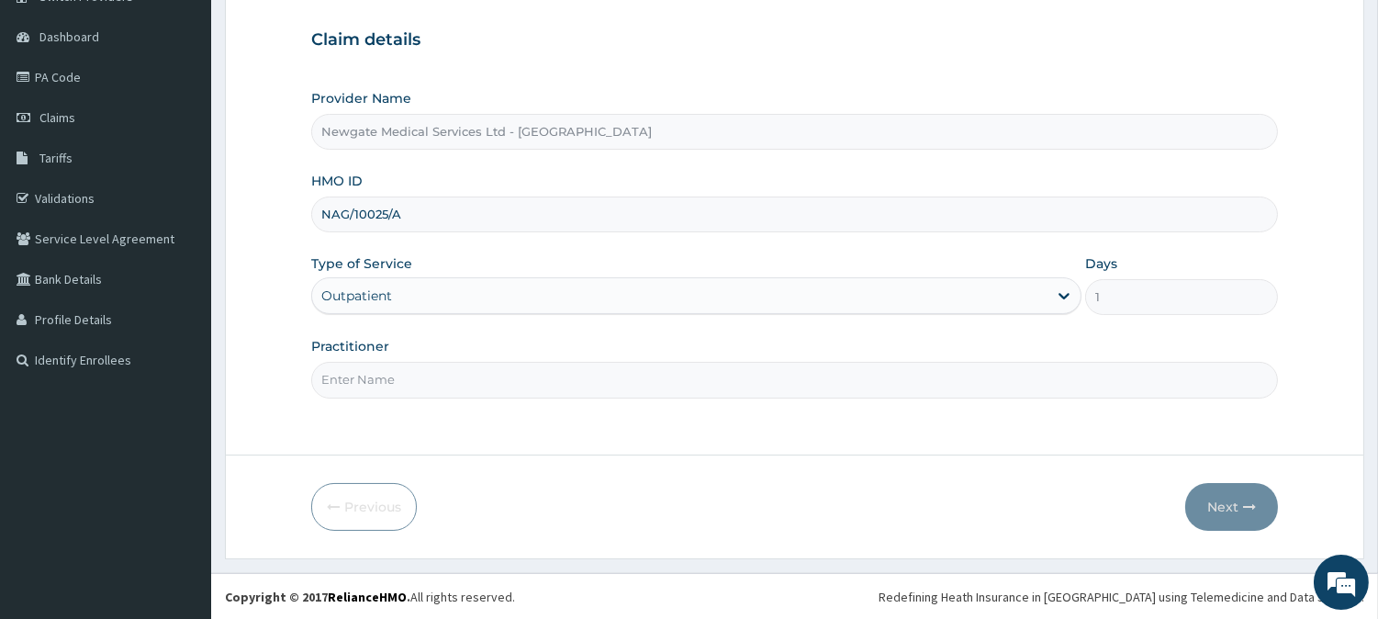
type input "DR [PERSON_NAME]"
click at [1196, 493] on button "Next" at bounding box center [1232, 507] width 93 height 48
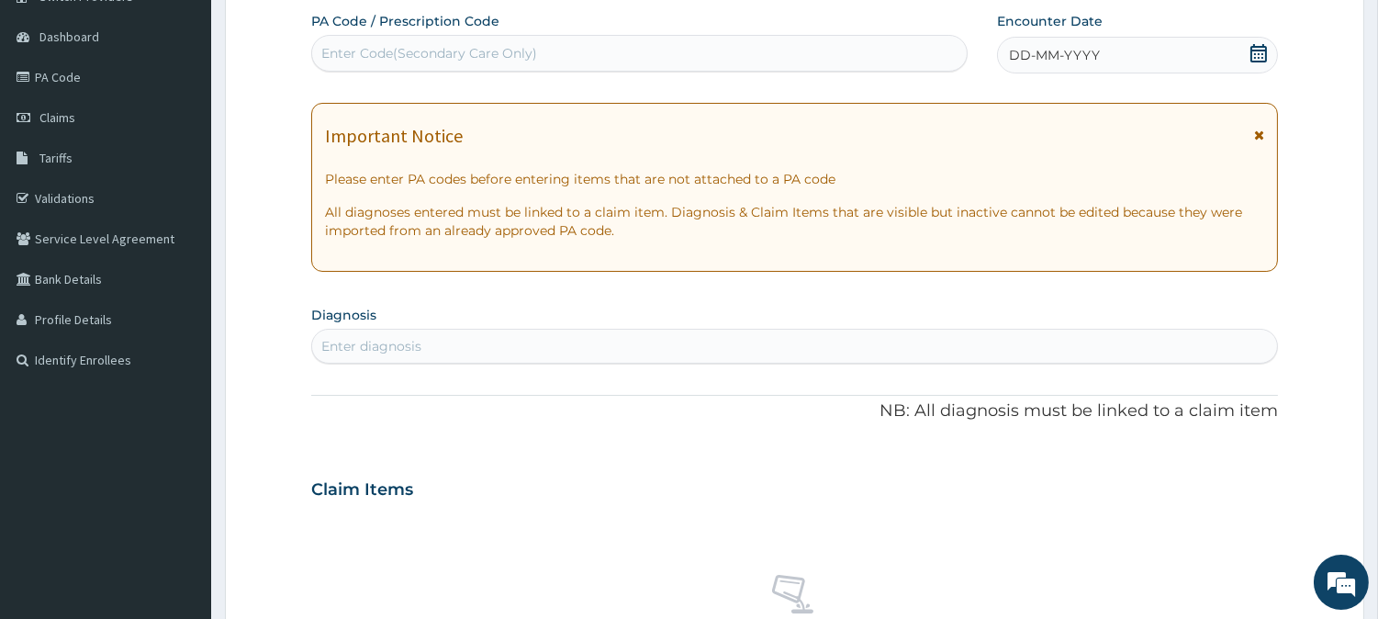
click at [480, 55] on div "Enter Code(Secondary Care Only)" at bounding box center [429, 53] width 216 height 18
paste input "PA/C88889"
type input "PA/C88889"
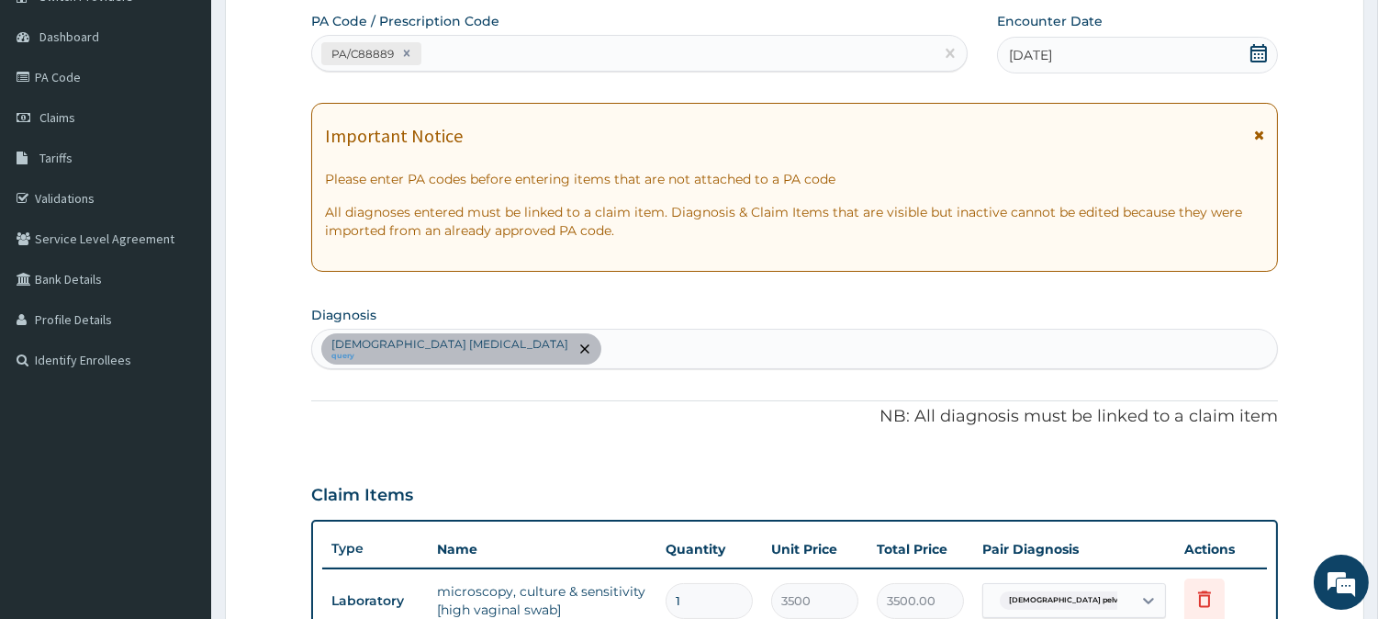
click at [616, 362] on div "Female pelvic inflammatory disease query" at bounding box center [794, 349] width 965 height 39
type input "MALA"
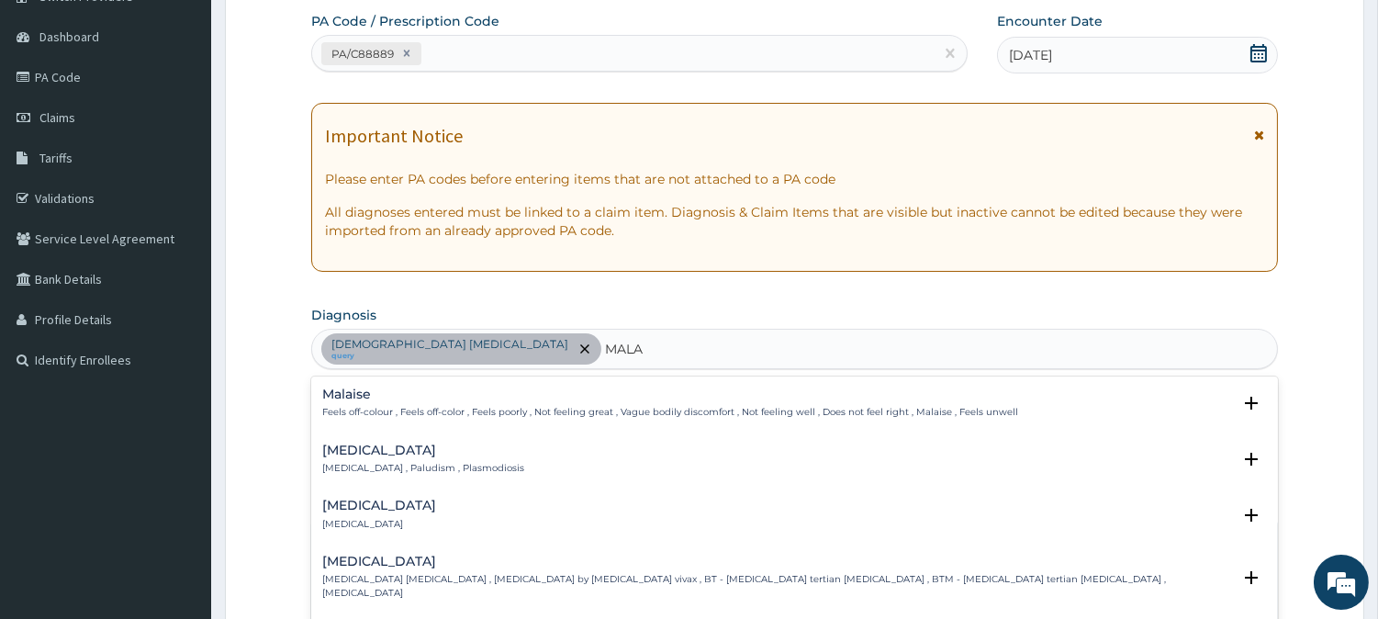
click at [425, 463] on p "Malaria , Paludism , Plasmodiosis" at bounding box center [423, 468] width 202 height 13
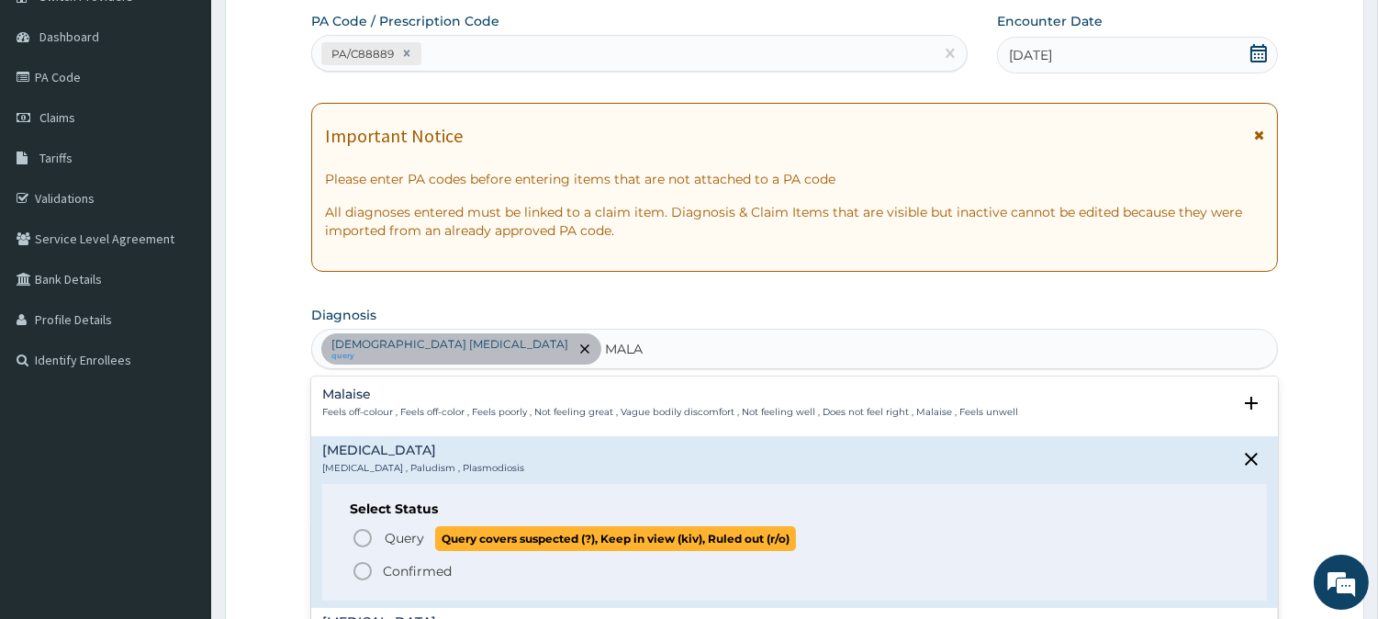
click at [365, 543] on icon "status option query" at bounding box center [363, 538] width 22 height 22
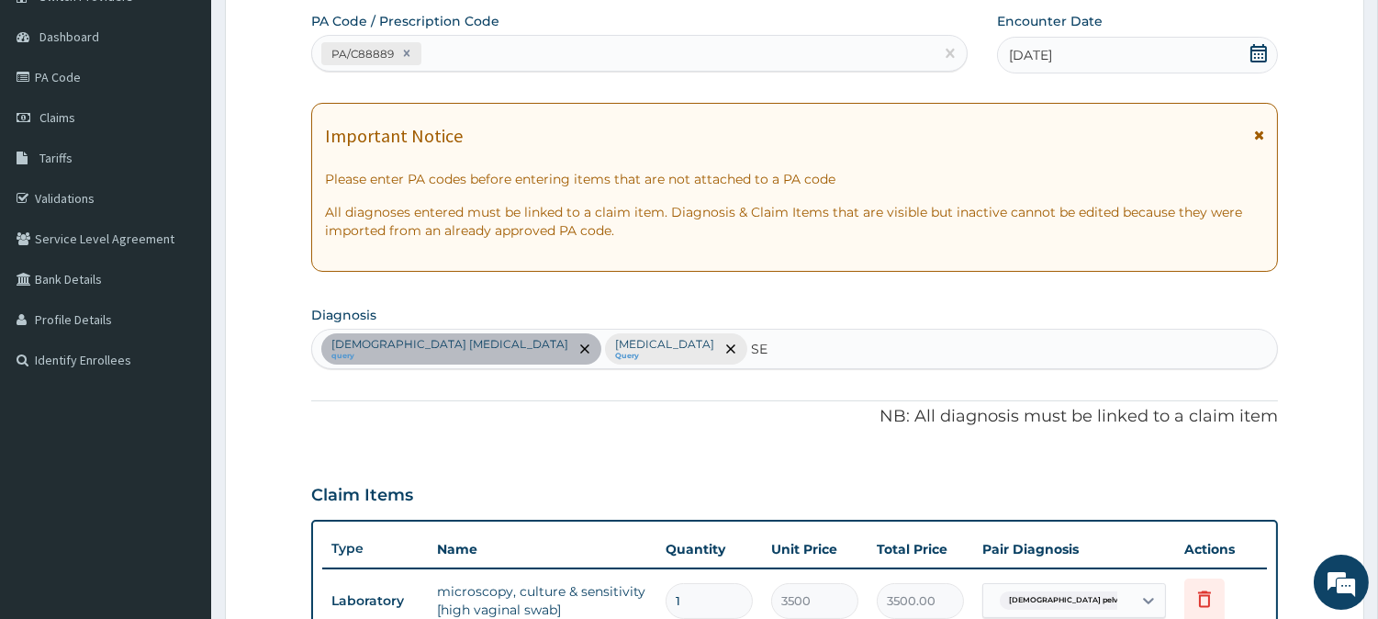
type input "SEP"
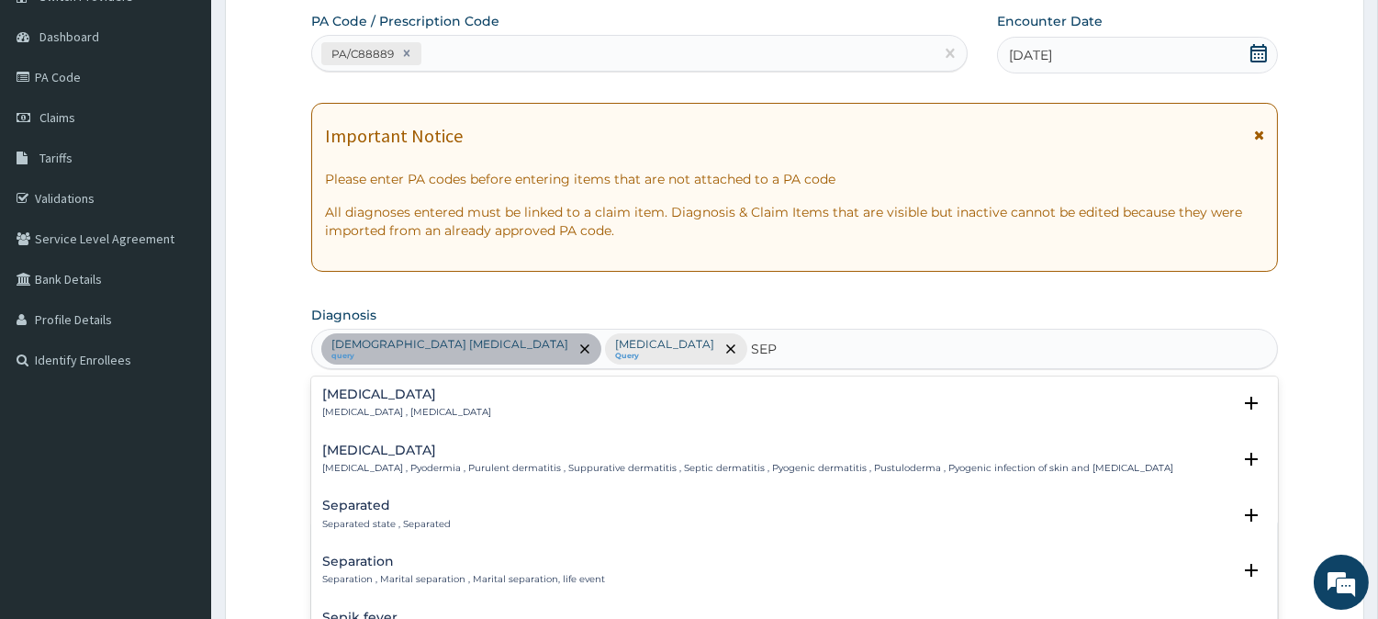
click at [352, 396] on h4 "Sepsis" at bounding box center [406, 395] width 169 height 14
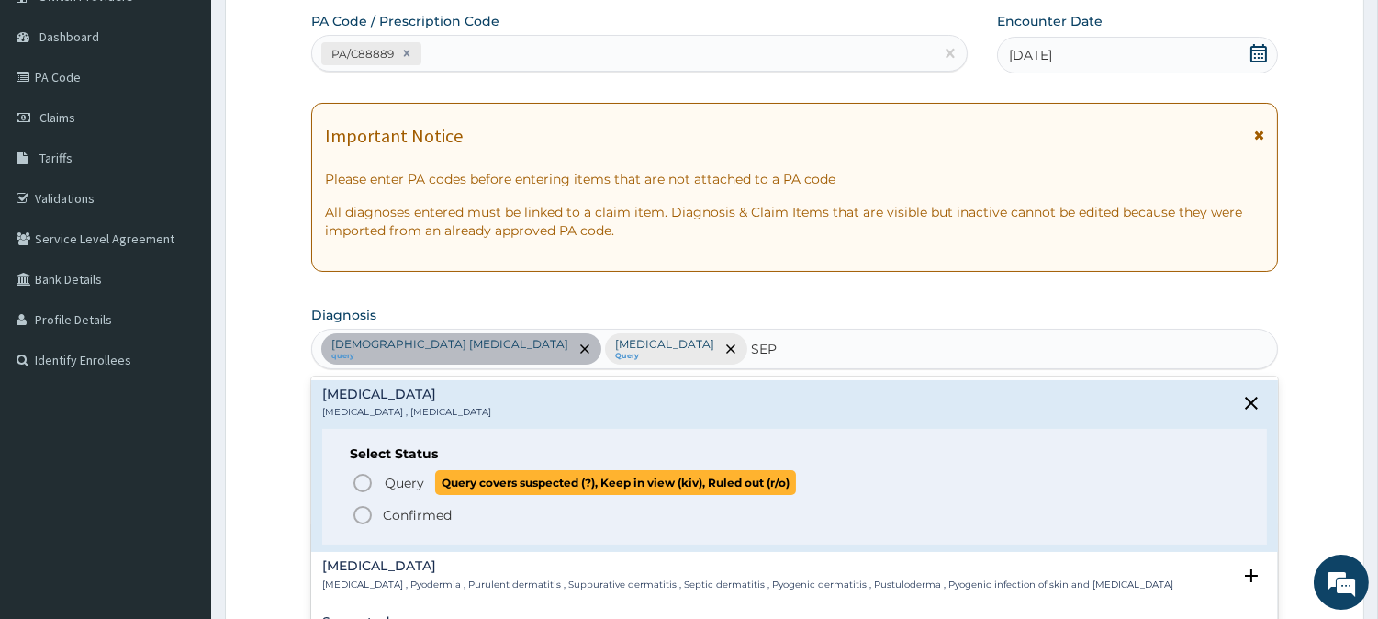
click at [375, 473] on span "Query Query covers suspected (?), Keep in view (kiv), Ruled out (r/o)" at bounding box center [796, 482] width 888 height 25
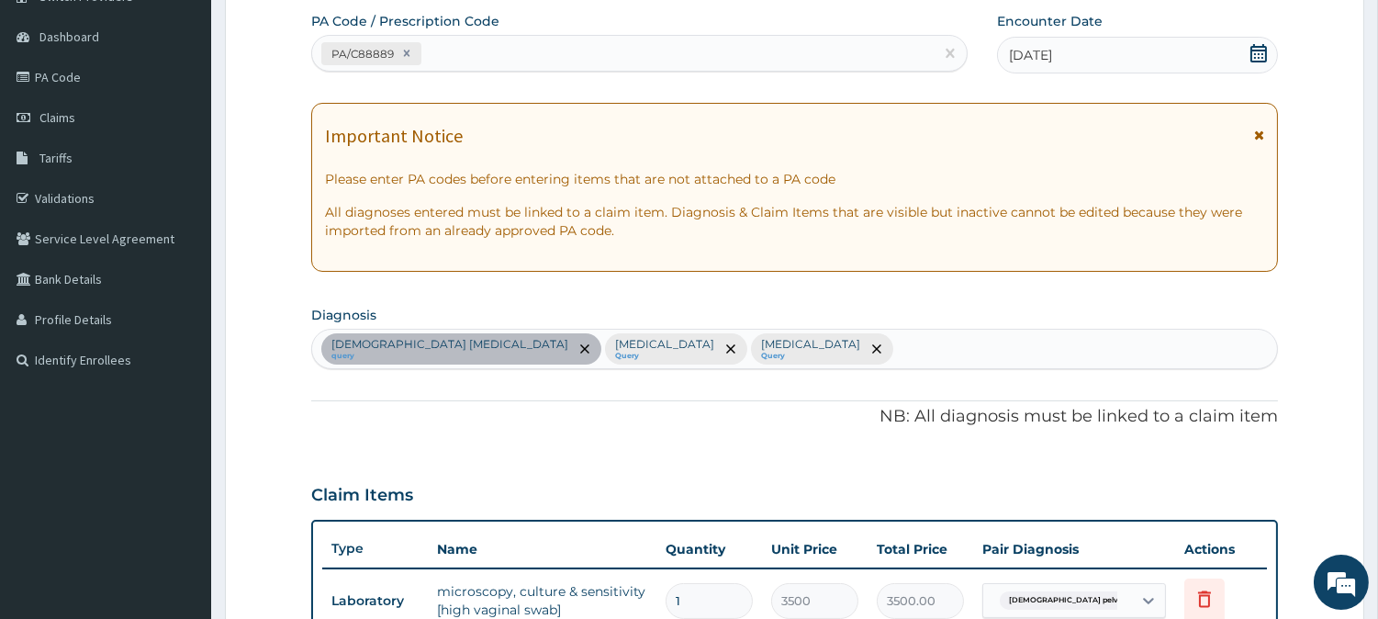
scroll to position [616, 0]
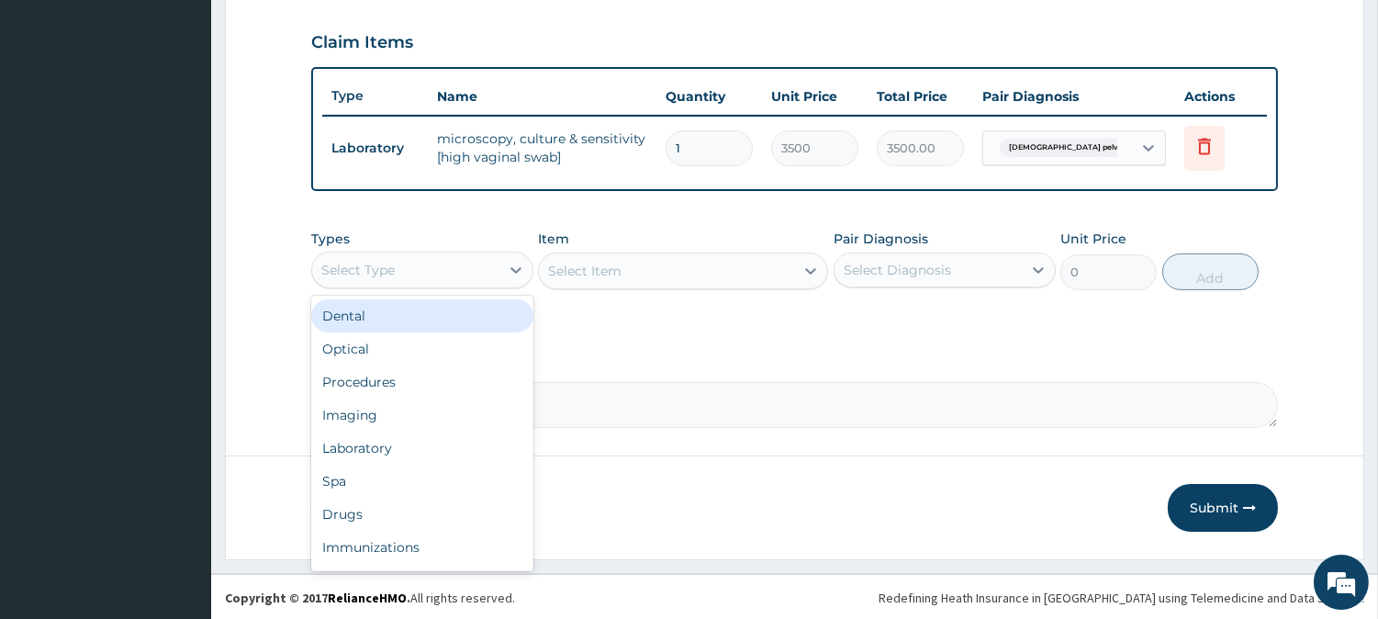
click at [451, 255] on div "Select Type" at bounding box center [405, 269] width 187 height 29
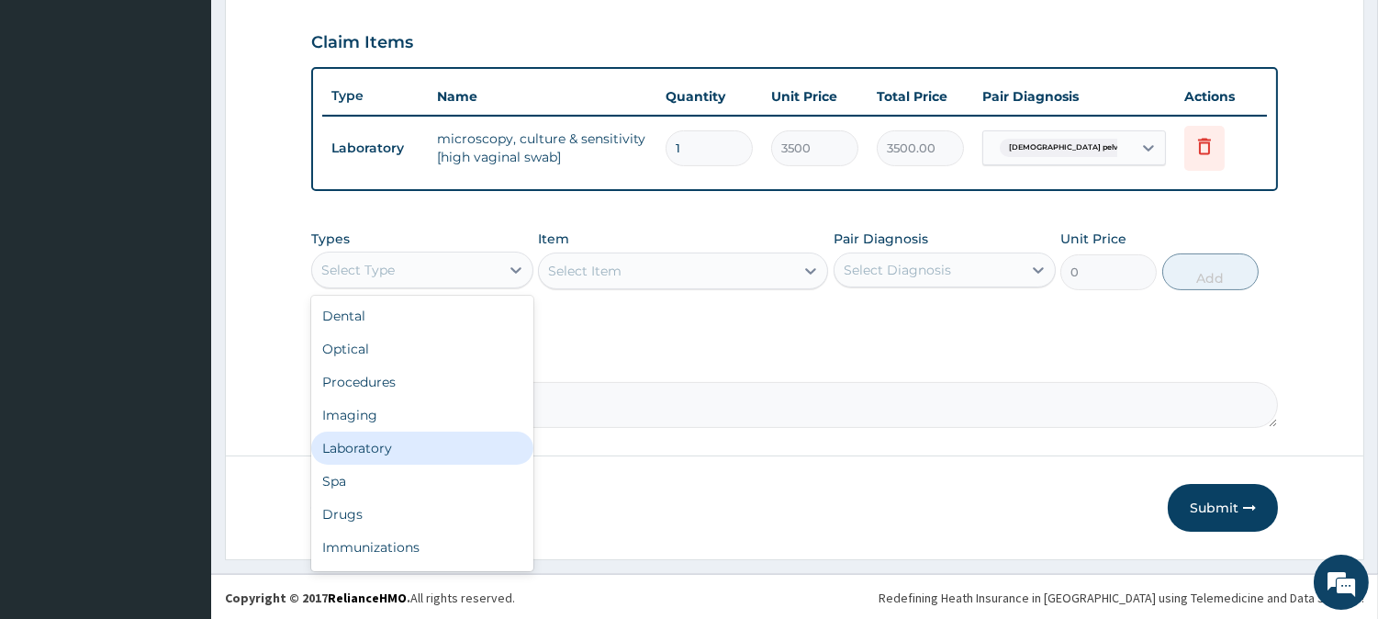
click at [407, 452] on div "Laboratory" at bounding box center [422, 448] width 222 height 33
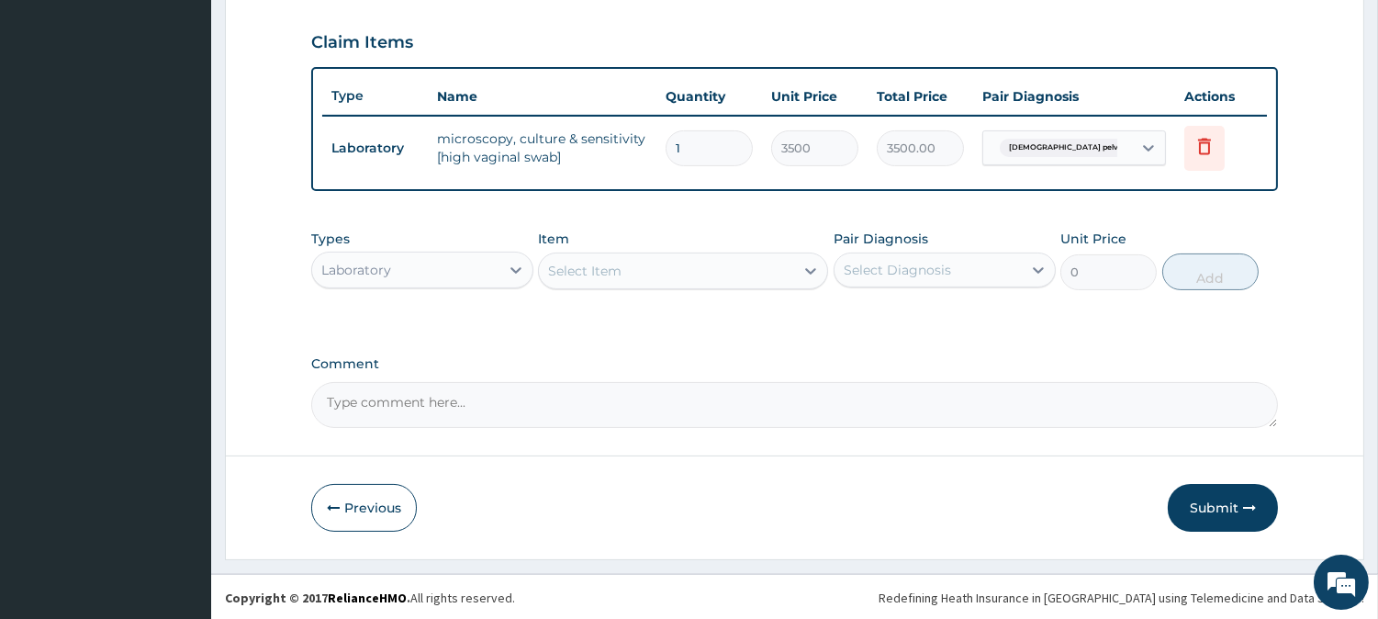
click at [711, 279] on div "Select Item" at bounding box center [666, 270] width 255 height 29
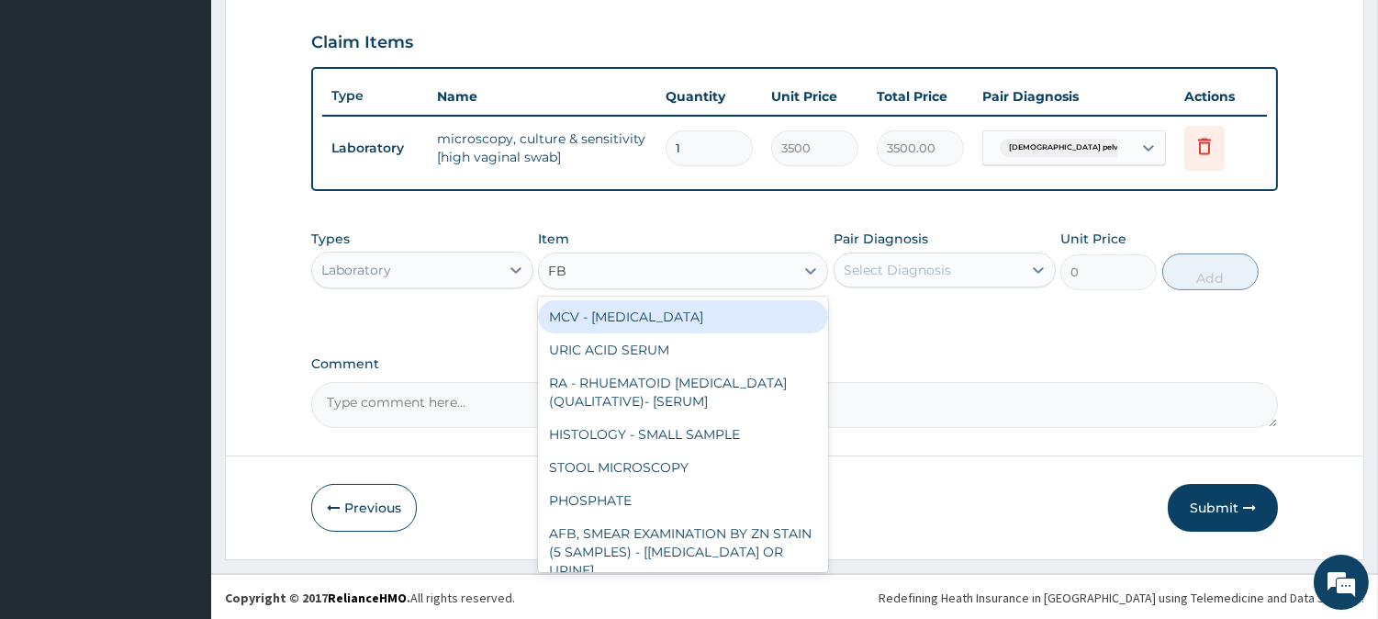
type input "FBC"
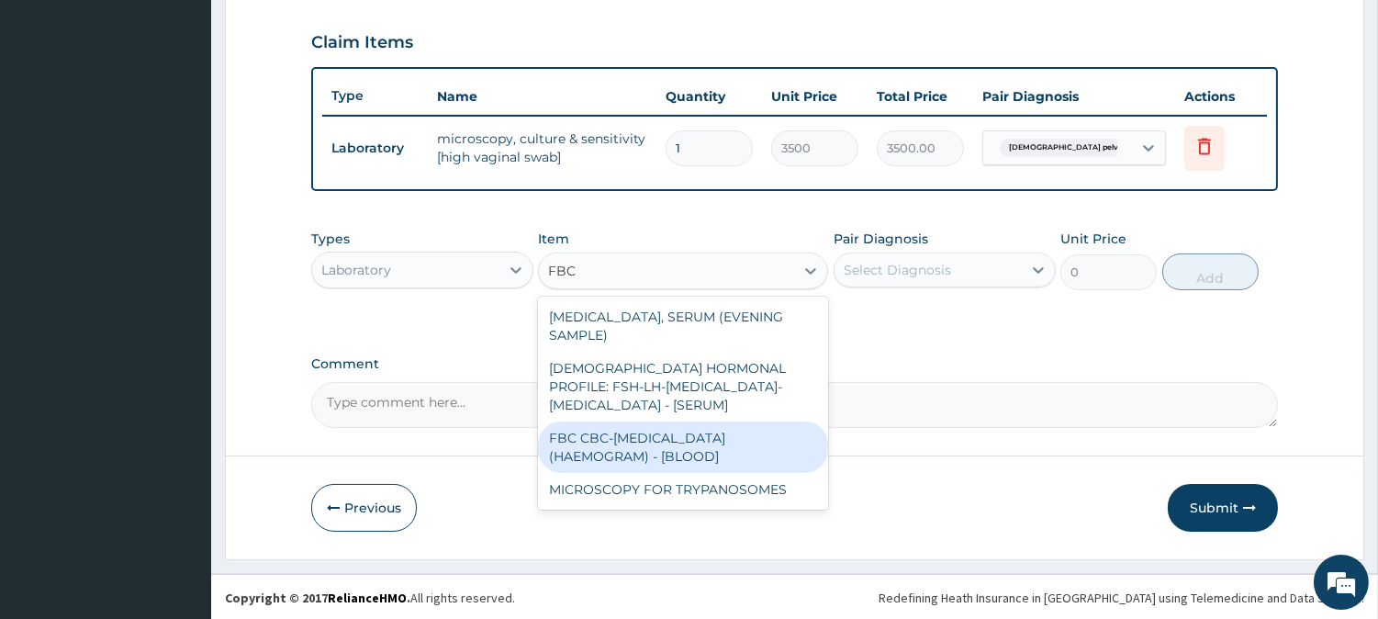
click at [692, 422] on div "FBC CBC-COMPLETE BLOOD COUNT (HAEMOGRAM) - [BLOOD]" at bounding box center [683, 447] width 290 height 51
type input "3000"
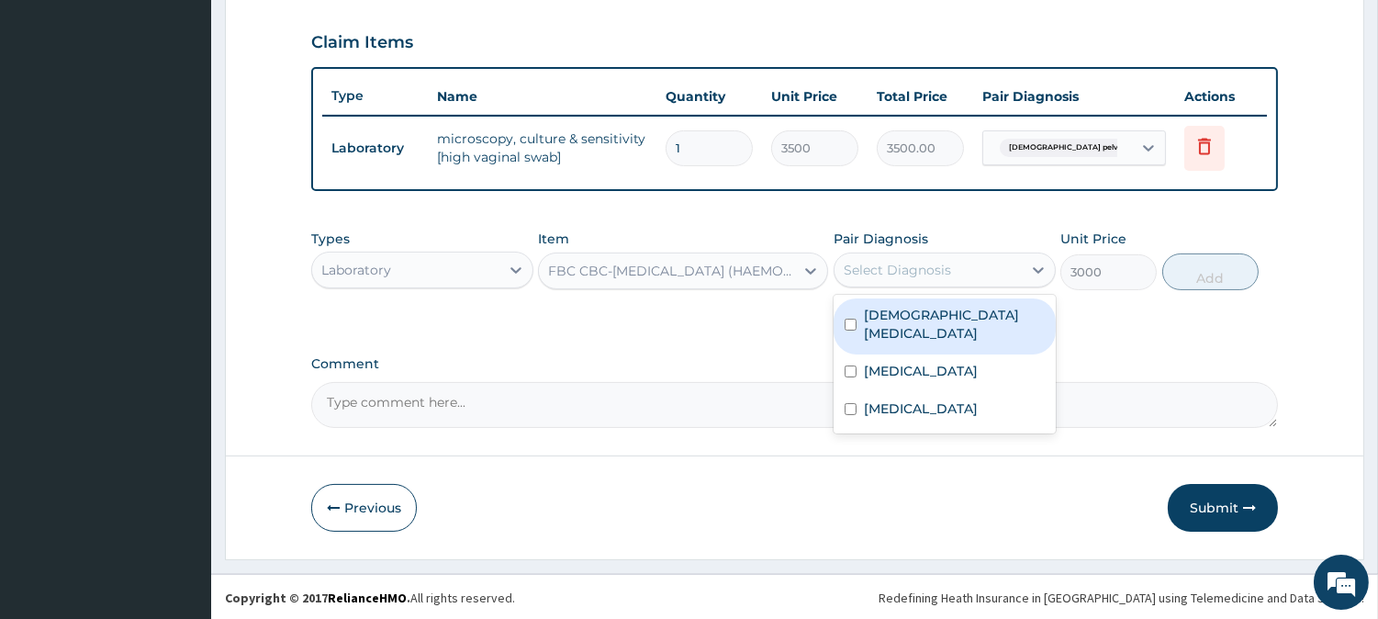
click at [923, 271] on div "Select Diagnosis" at bounding box center [897, 270] width 107 height 18
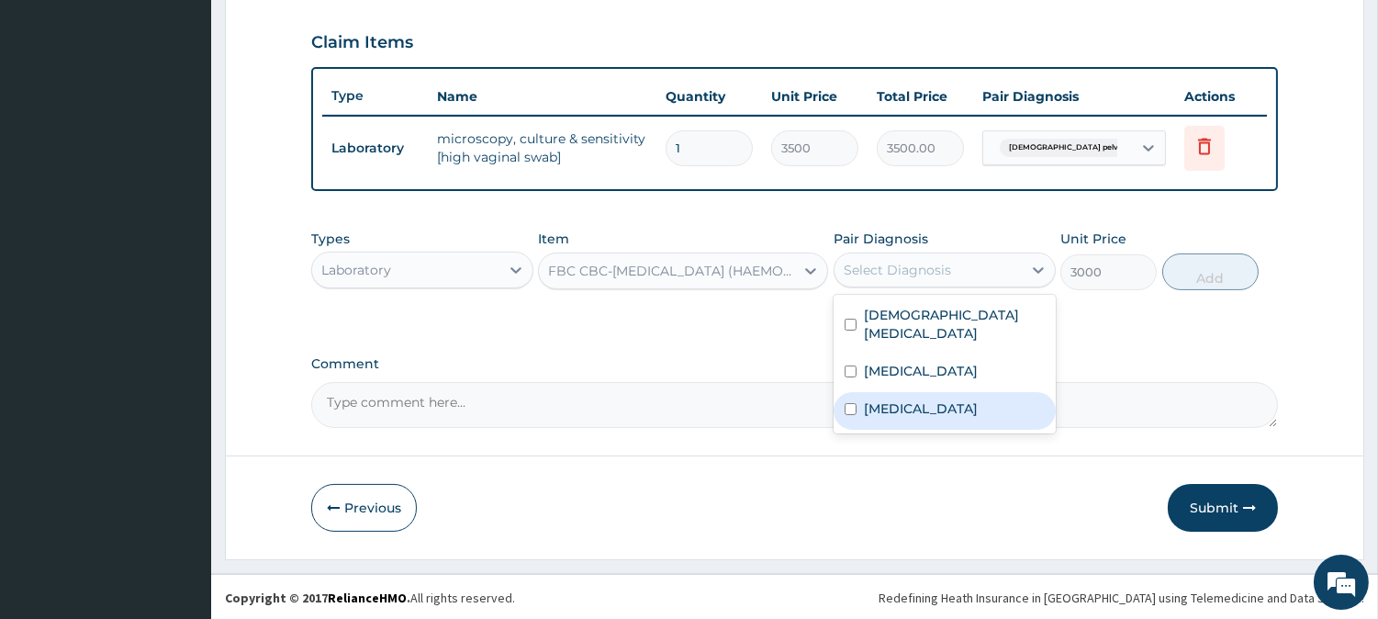
click at [895, 414] on label "Sepsis" at bounding box center [921, 408] width 114 height 18
checkbox input "true"
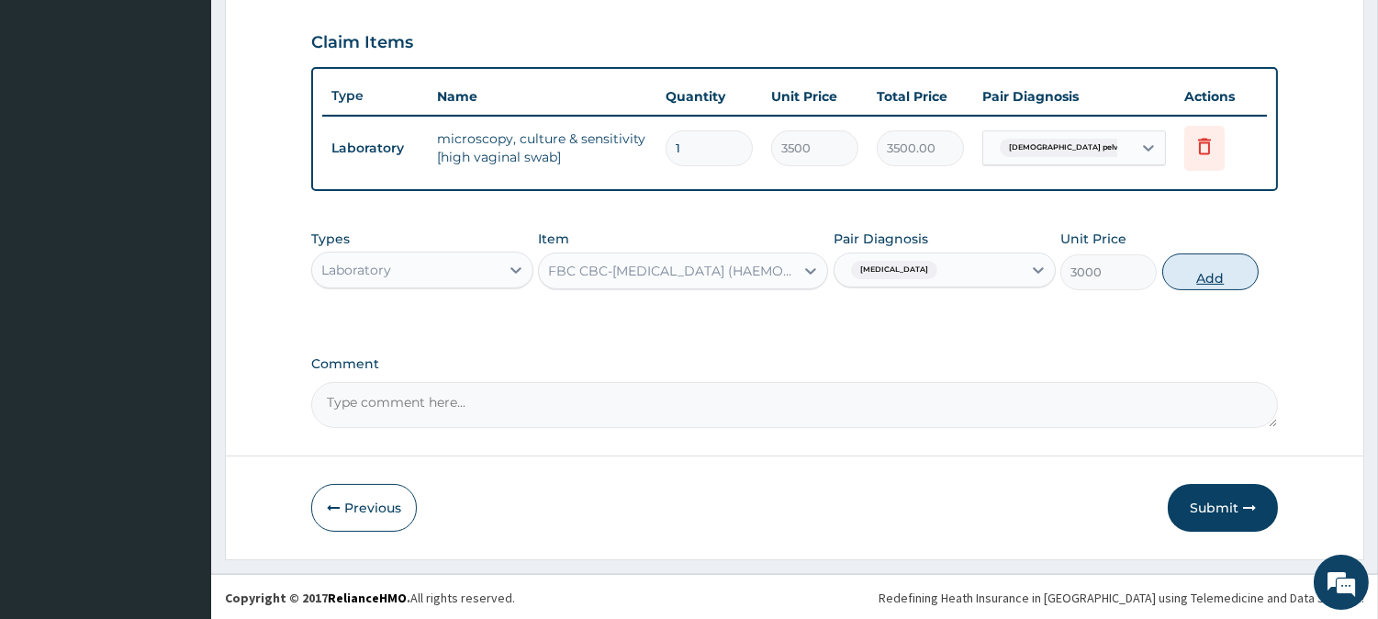
click at [1221, 286] on button "Add" at bounding box center [1211, 271] width 96 height 37
type input "0"
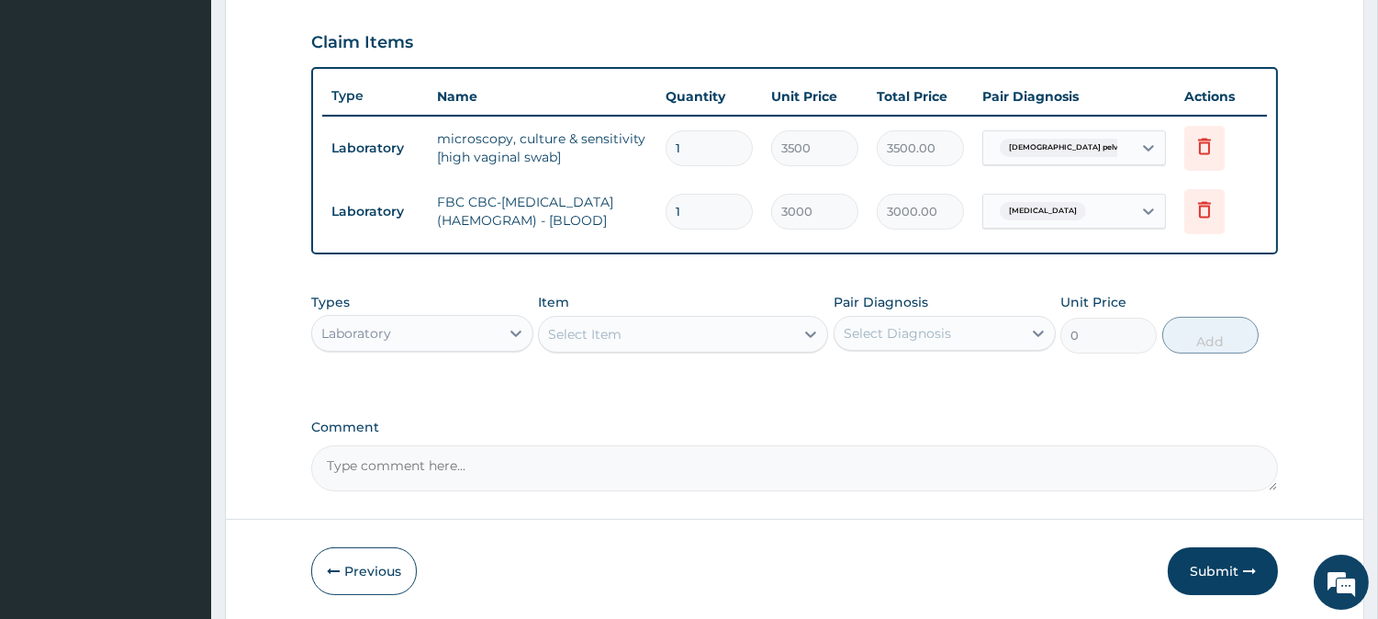
click at [657, 349] on div "Select Item" at bounding box center [666, 334] width 255 height 29
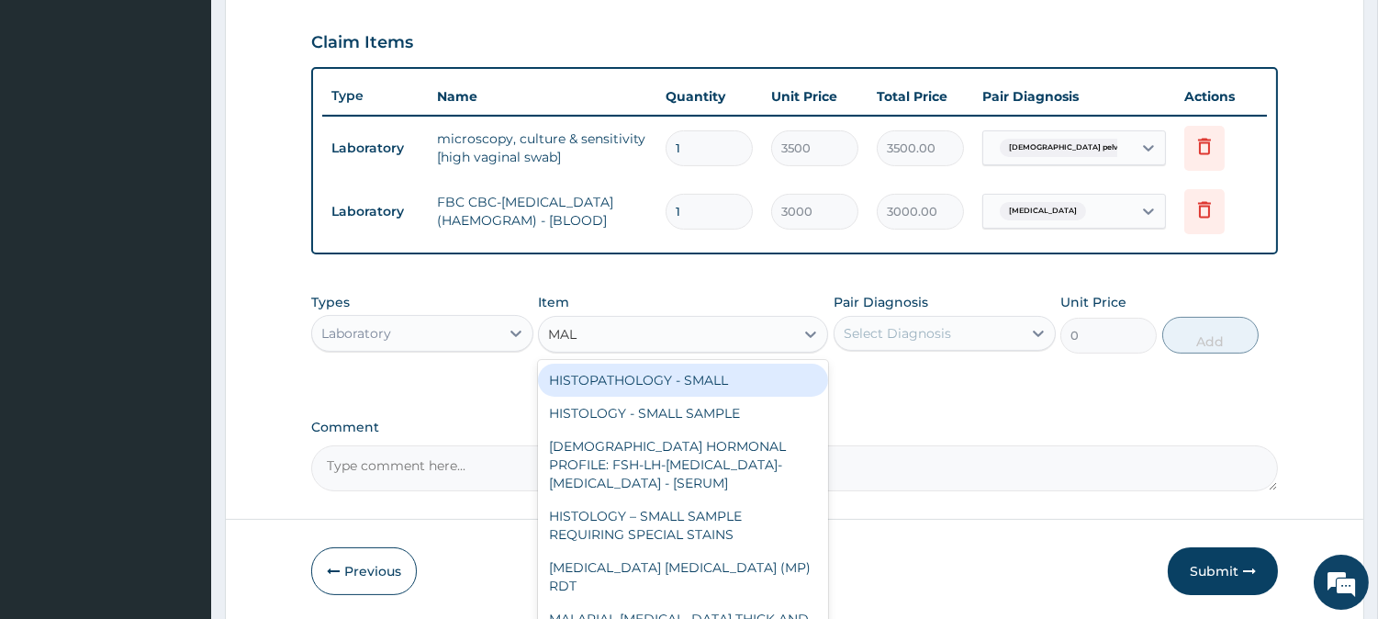
type input "MALA"
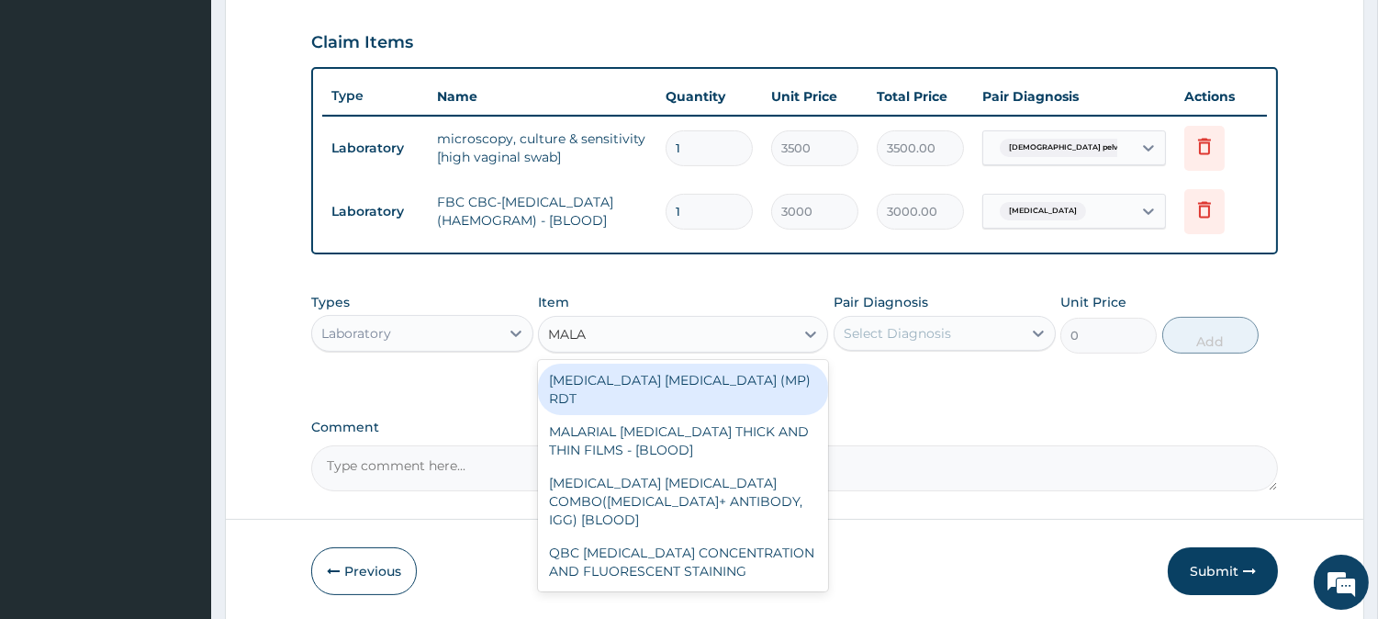
click at [664, 389] on div "MALARIA PARASITE (MP) RDT" at bounding box center [683, 389] width 290 height 51
type input "1500"
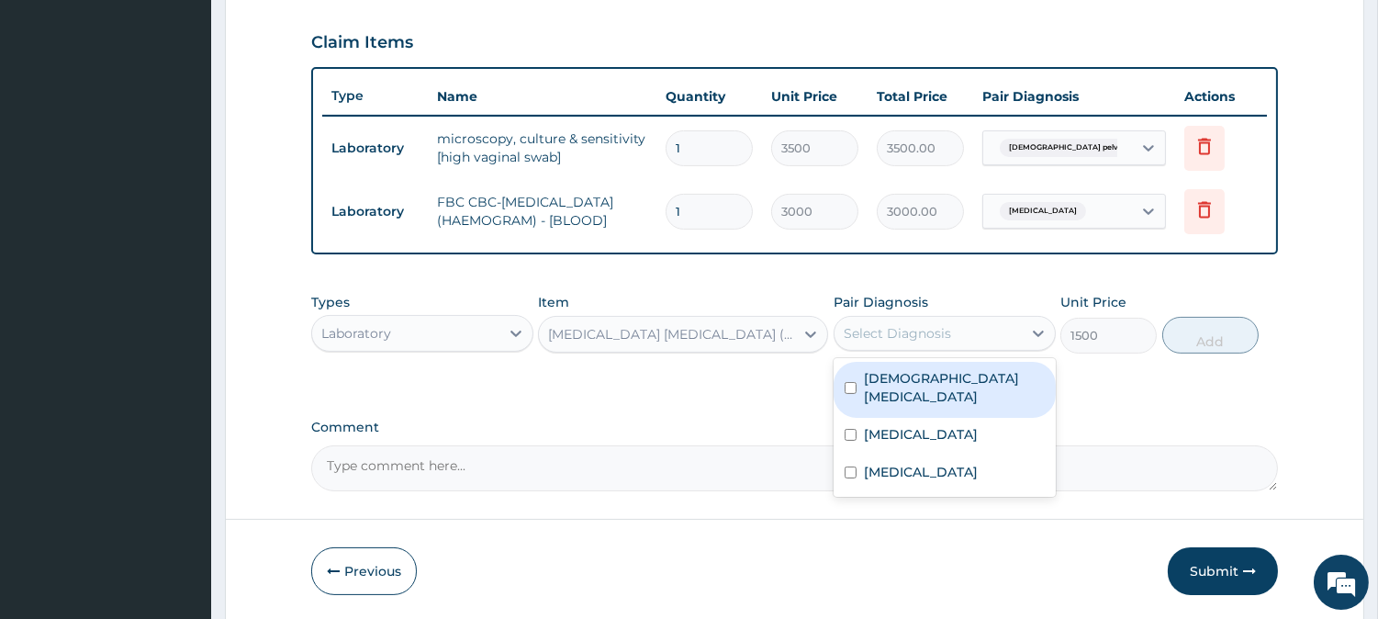
click at [969, 340] on div "Select Diagnosis" at bounding box center [928, 333] width 187 height 29
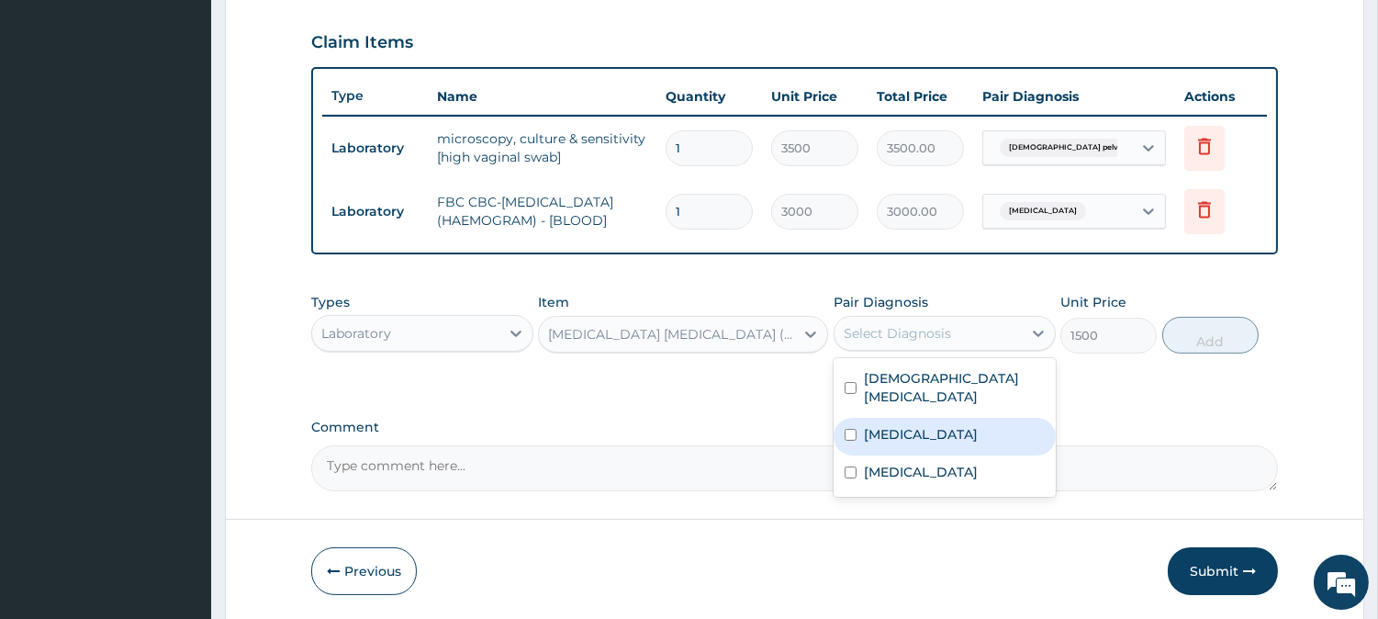
click at [901, 453] on div "Malaria" at bounding box center [945, 437] width 222 height 38
checkbox input "true"
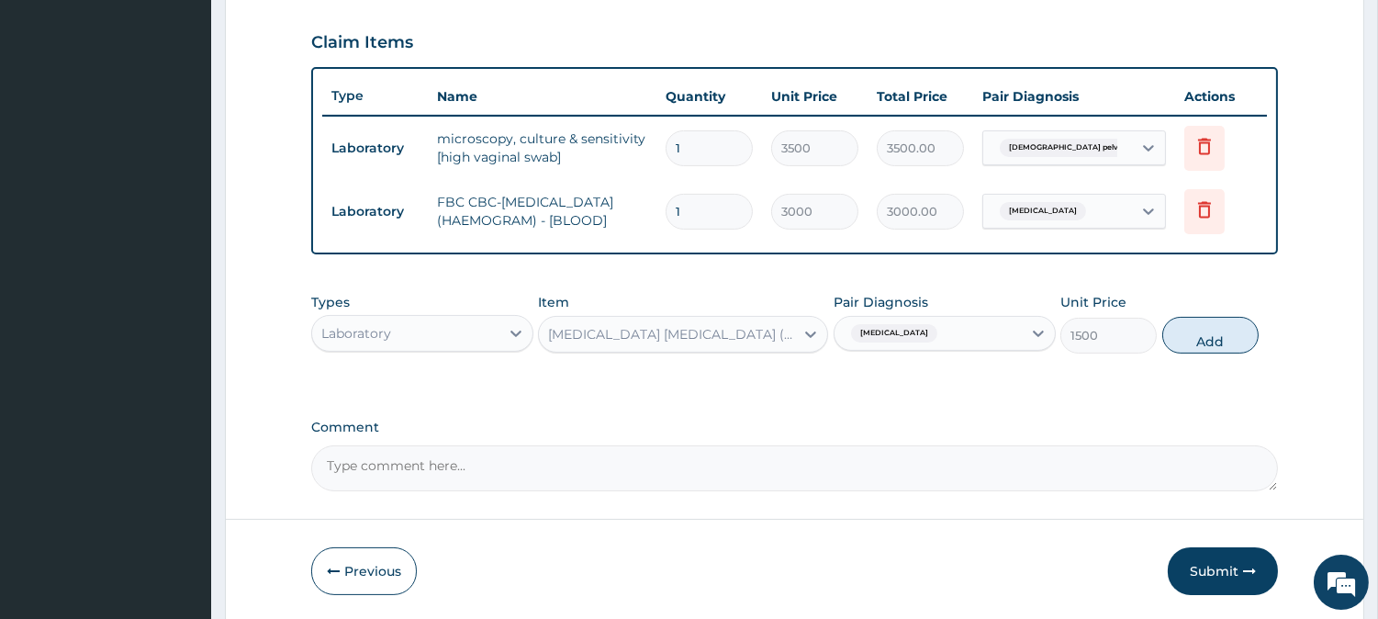
click at [1233, 363] on div "Types Laboratory Item MALARIA PARASITE (MP) RDT Pair Diagnosis Malaria Unit Pri…" at bounding box center [794, 323] width 967 height 79
click at [1224, 354] on button "Add" at bounding box center [1211, 335] width 96 height 37
type input "0"
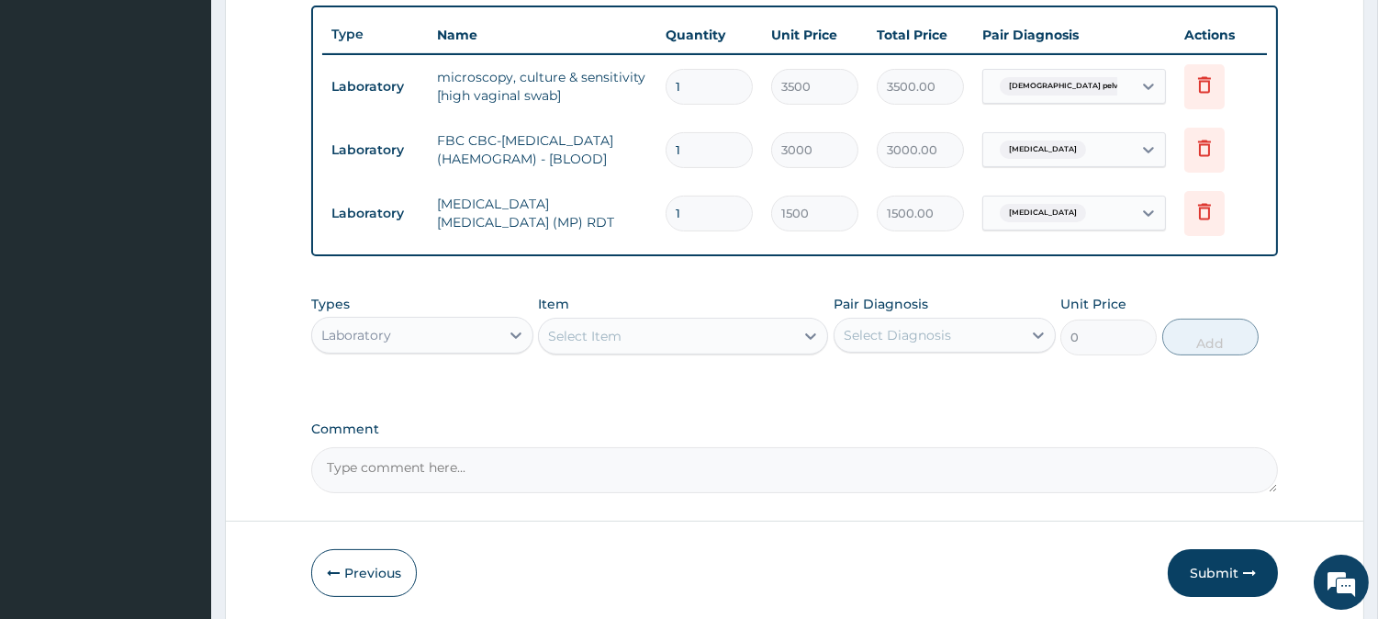
scroll to position [753, 0]
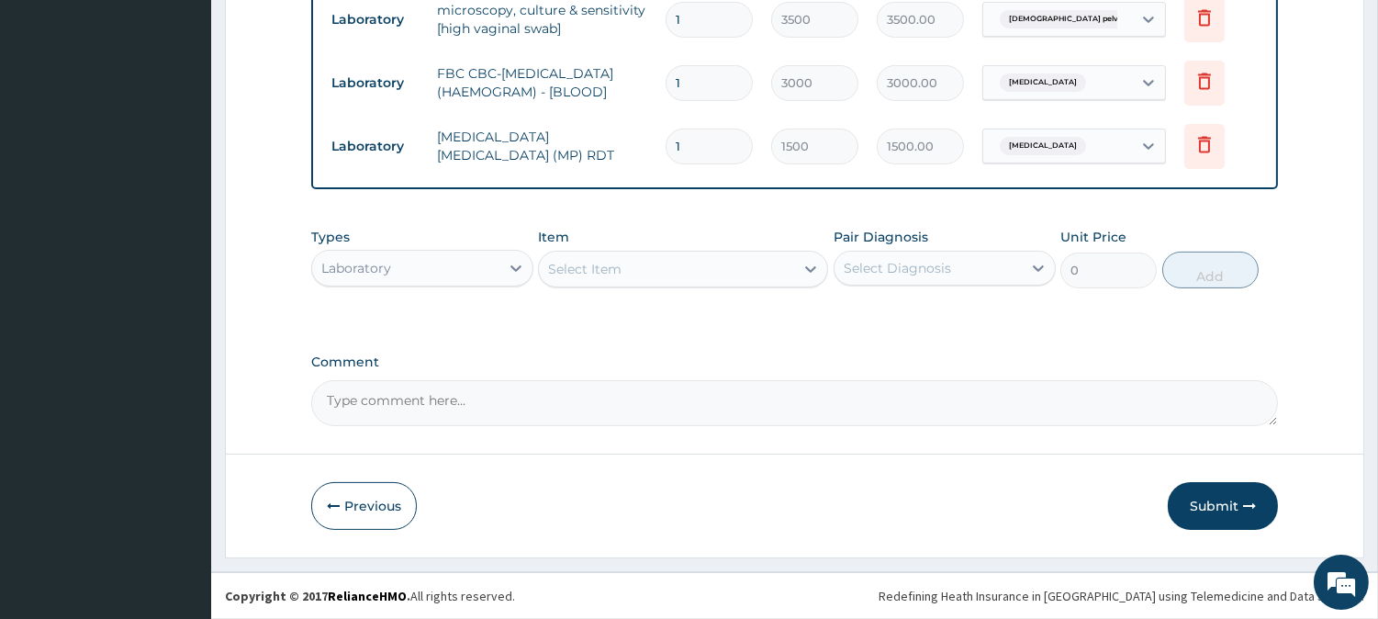
click at [613, 269] on div "Select Item" at bounding box center [584, 269] width 73 height 18
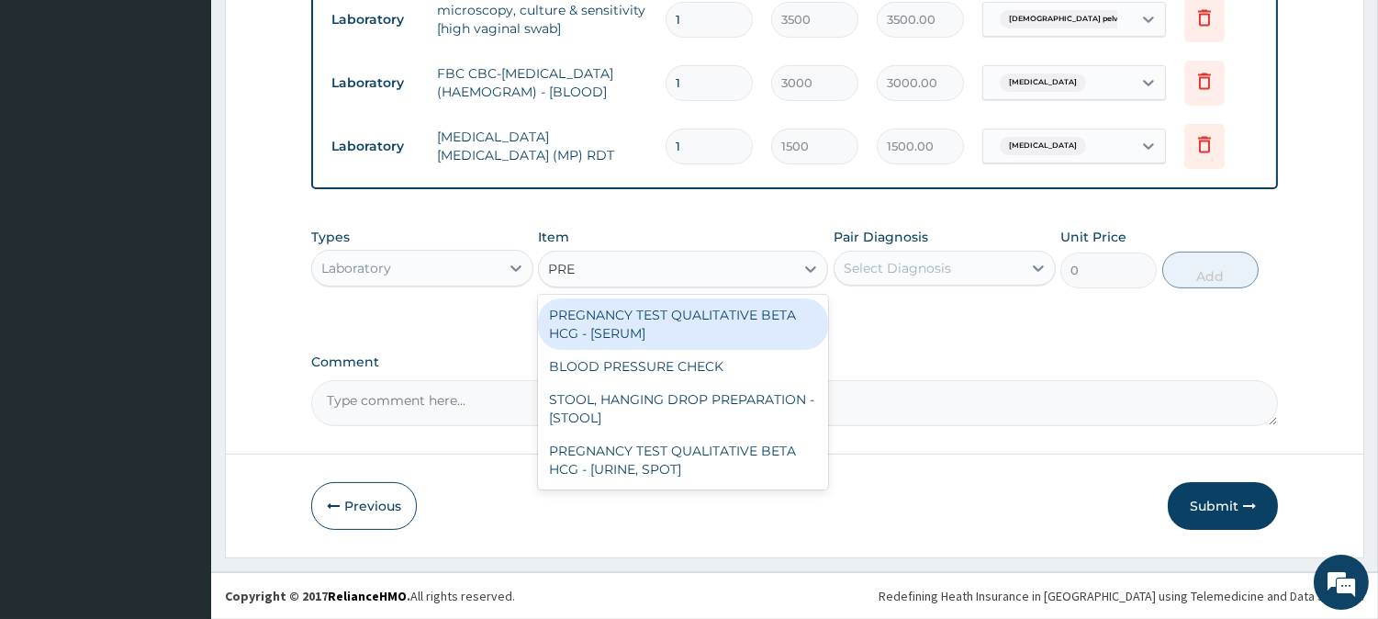
type input "PREG"
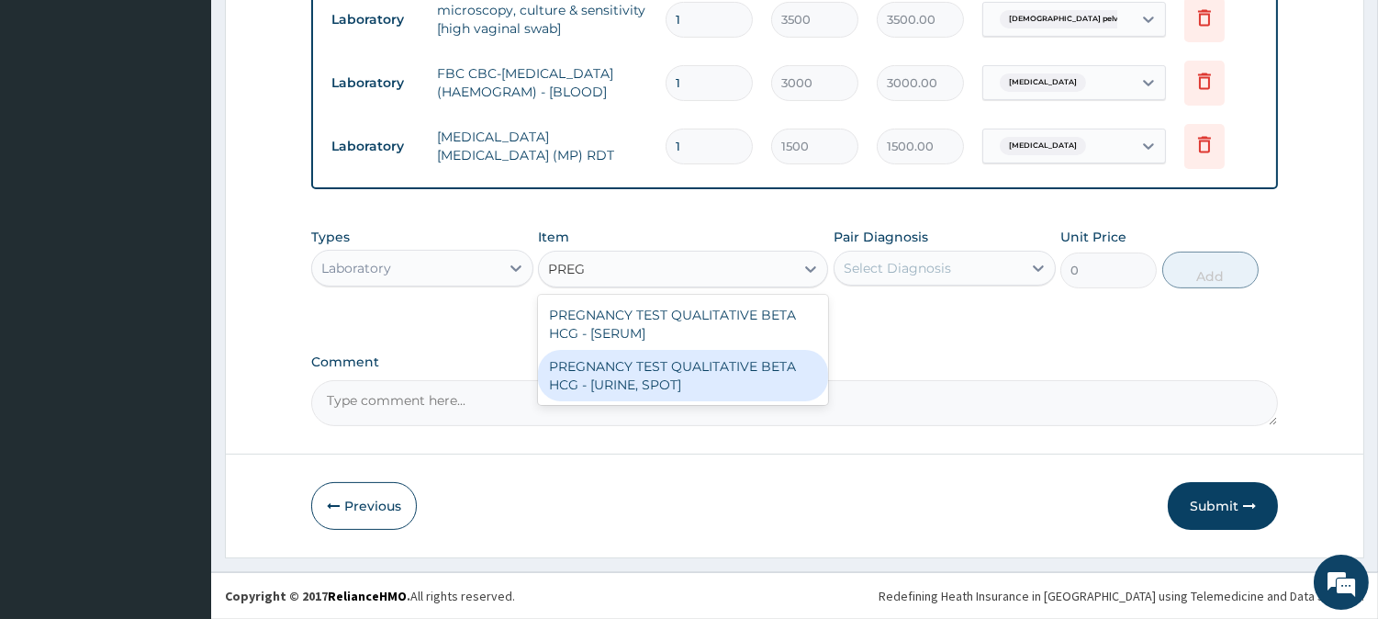
click at [668, 375] on div "PREGNANCY TEST QUALITATIVE BETA HCG - [URINE, SPOT]" at bounding box center [683, 375] width 290 height 51
type input "1200"
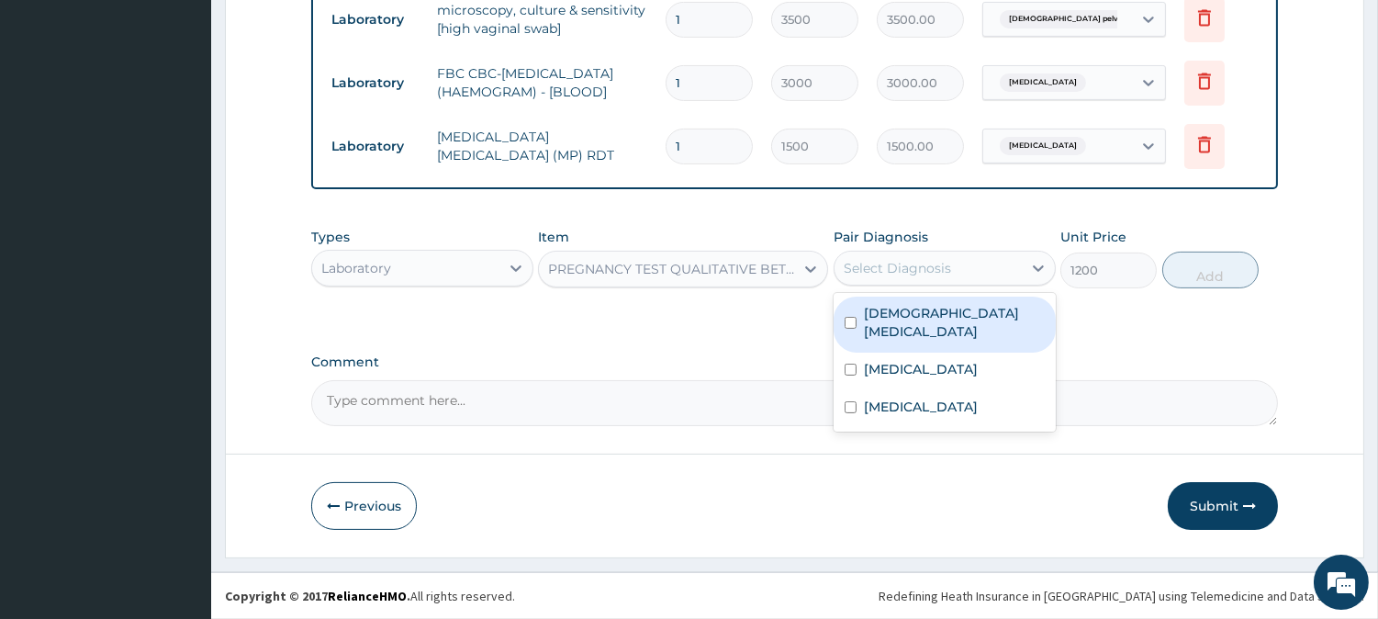
click at [904, 264] on div "Select Diagnosis" at bounding box center [897, 268] width 107 height 18
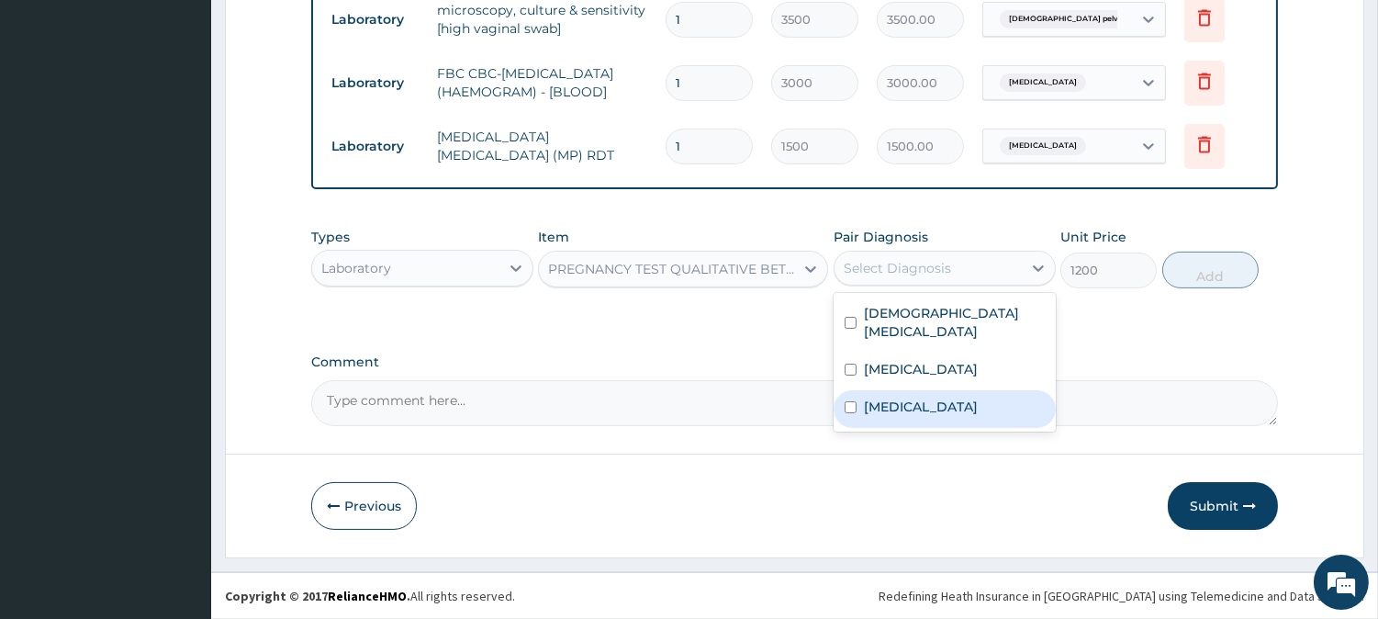
click at [884, 404] on label "Sepsis" at bounding box center [921, 407] width 114 height 18
checkbox input "true"
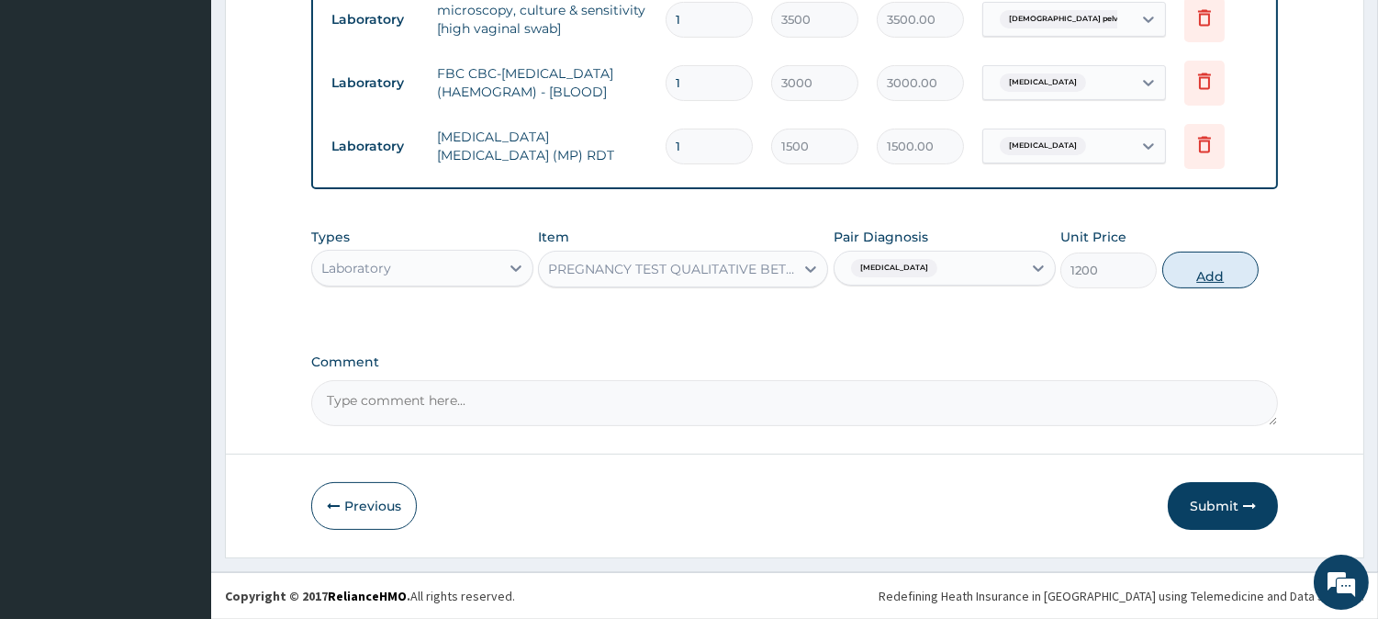
click at [1229, 276] on button "Add" at bounding box center [1211, 270] width 96 height 37
type input "0"
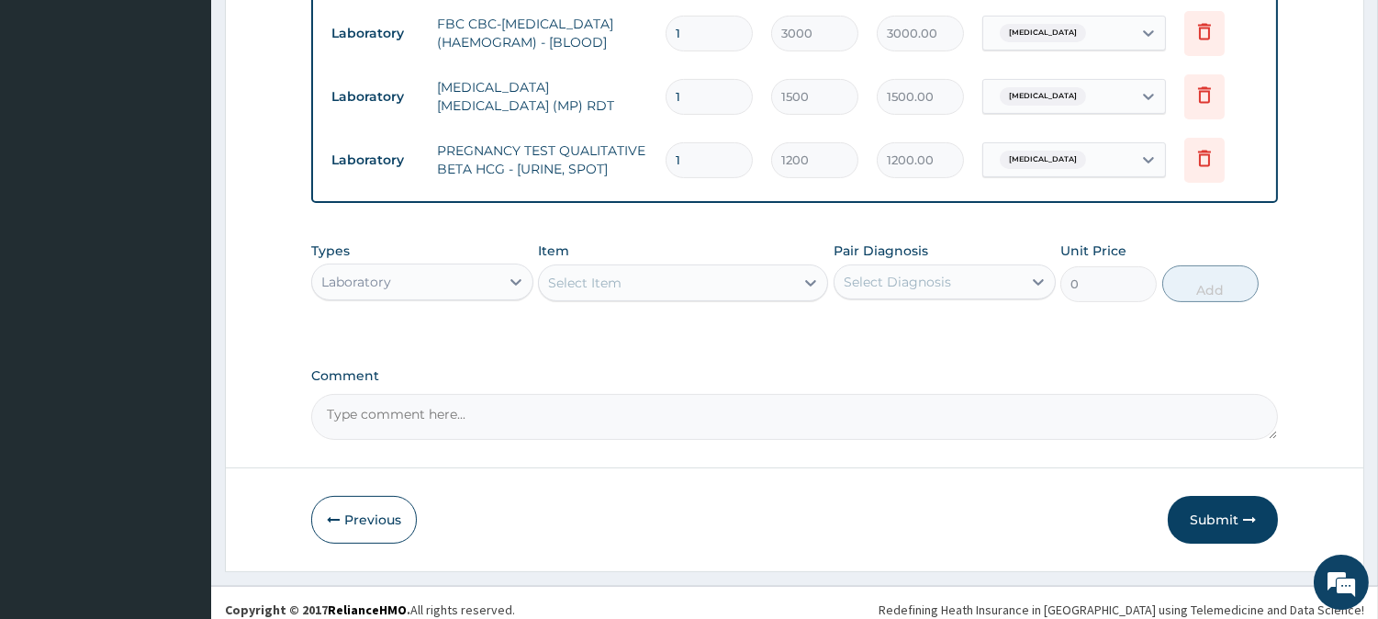
scroll to position [817, 0]
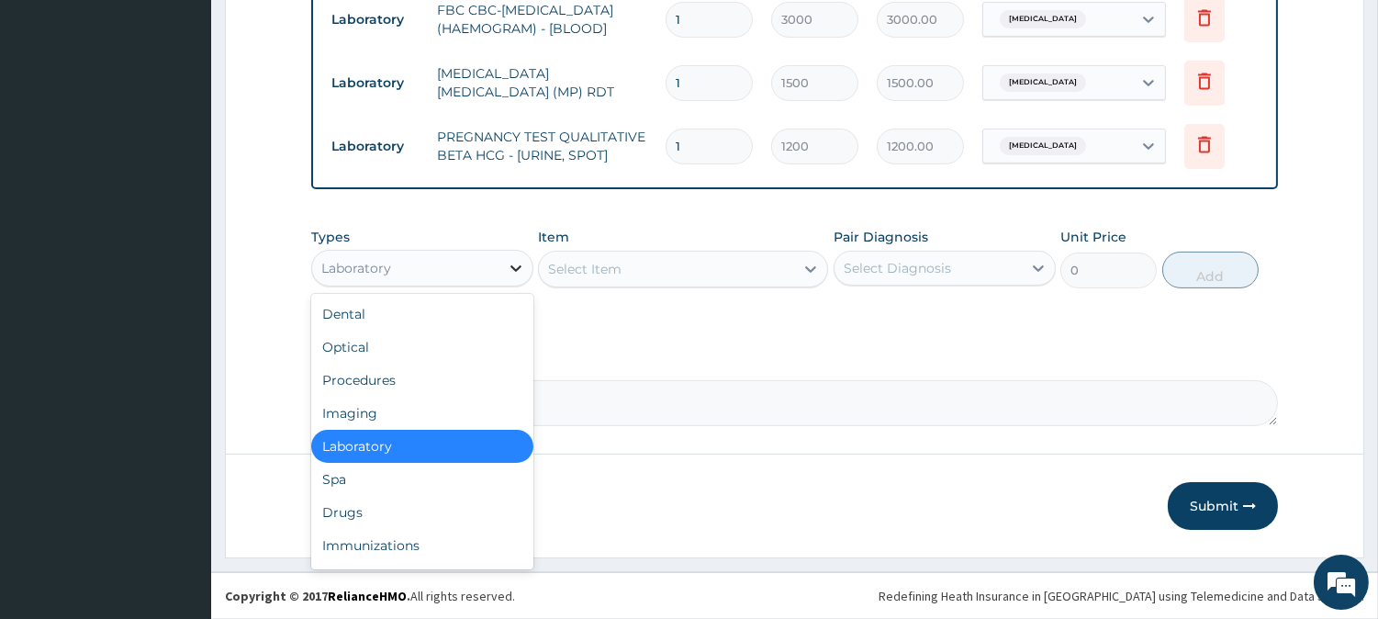
click at [529, 267] on div at bounding box center [516, 268] width 33 height 33
click at [372, 512] on div "Drugs" at bounding box center [422, 512] width 222 height 33
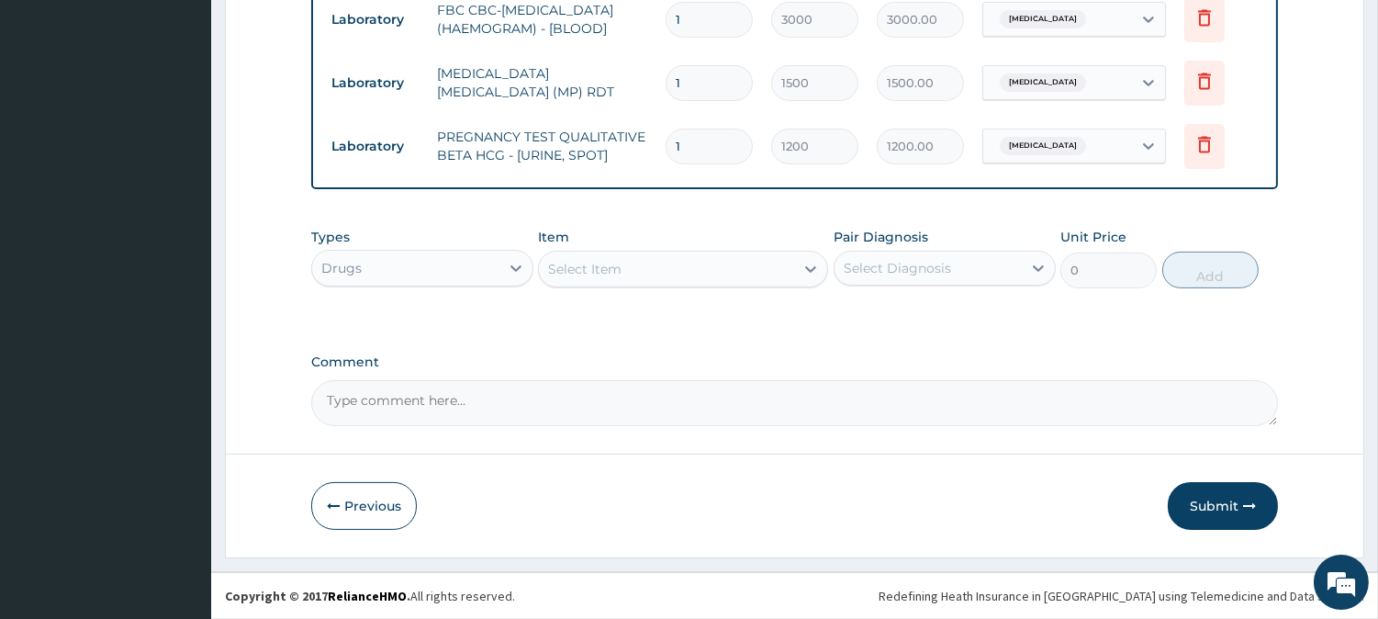
click at [575, 270] on div "Select Item" at bounding box center [584, 269] width 73 height 18
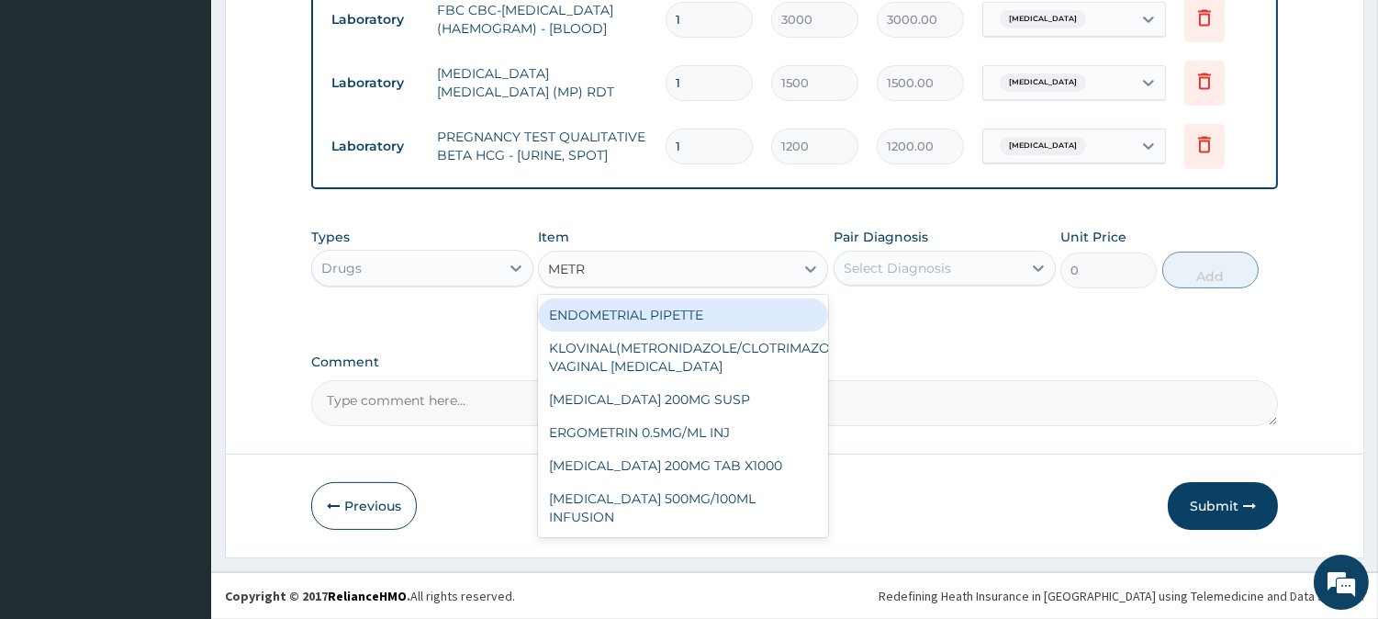
type input "METRO"
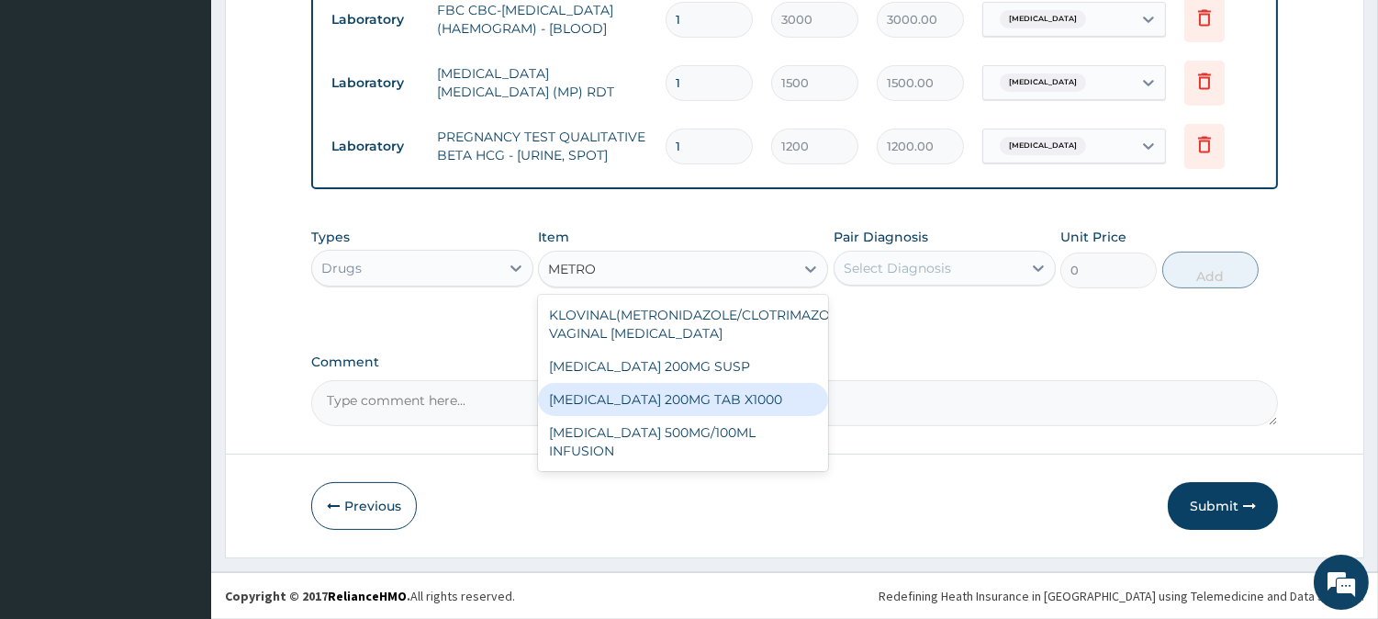
drag, startPoint x: 655, startPoint y: 386, endPoint x: 707, endPoint y: 364, distance: 56.8
click at [656, 386] on div "METRONIDAZOLE 200MG TAB X1000" at bounding box center [683, 399] width 290 height 33
type input "52.5"
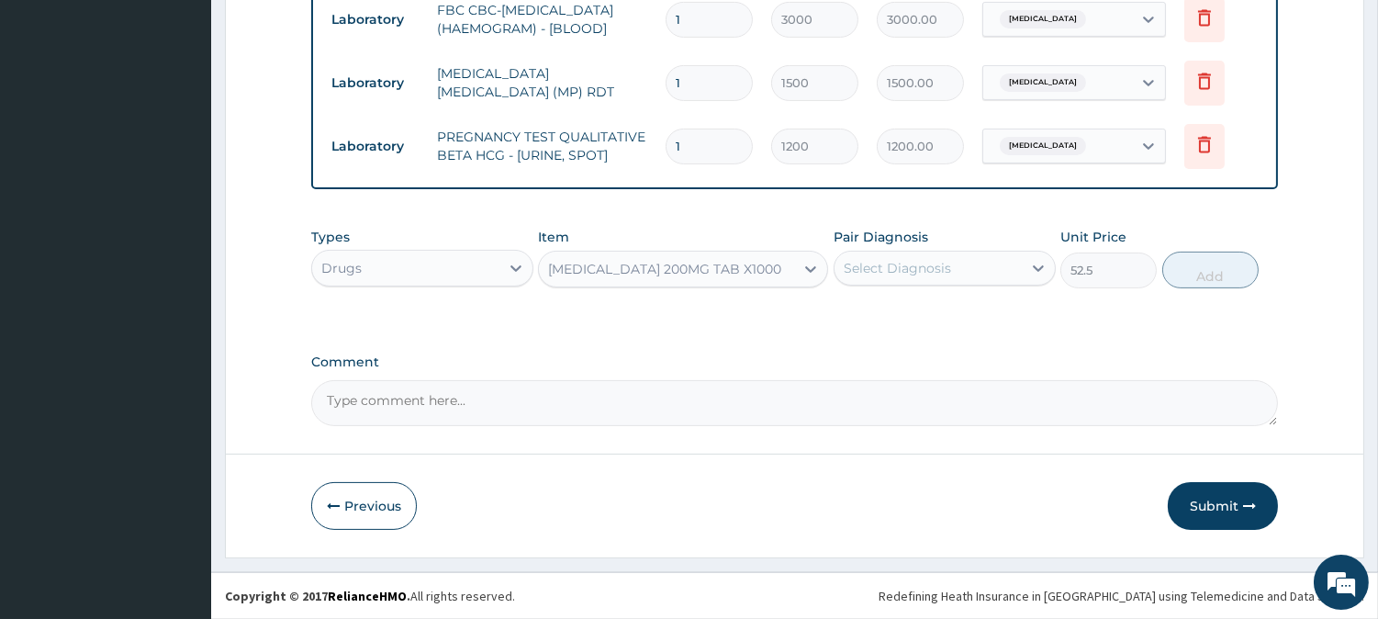
click at [867, 282] on div "Select Diagnosis" at bounding box center [928, 267] width 187 height 29
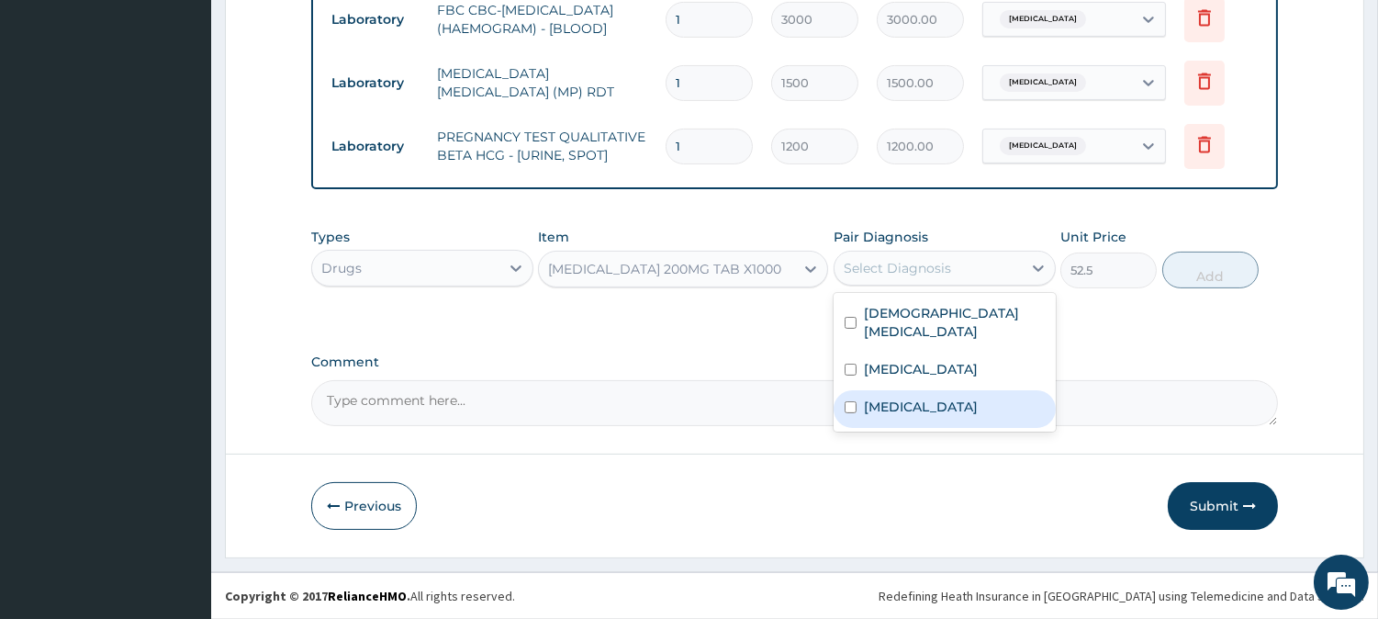
click at [903, 405] on label "Sepsis" at bounding box center [921, 407] width 114 height 18
checkbox input "true"
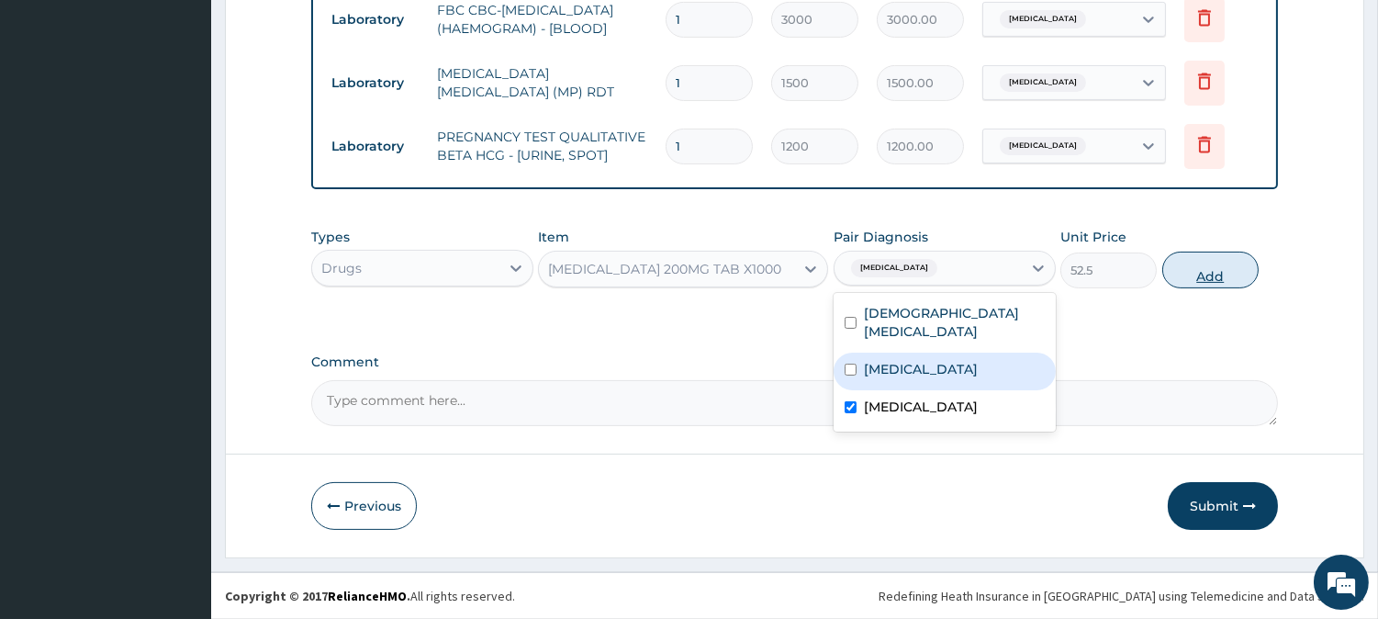
click at [1196, 280] on button "Add" at bounding box center [1211, 270] width 96 height 37
type input "0"
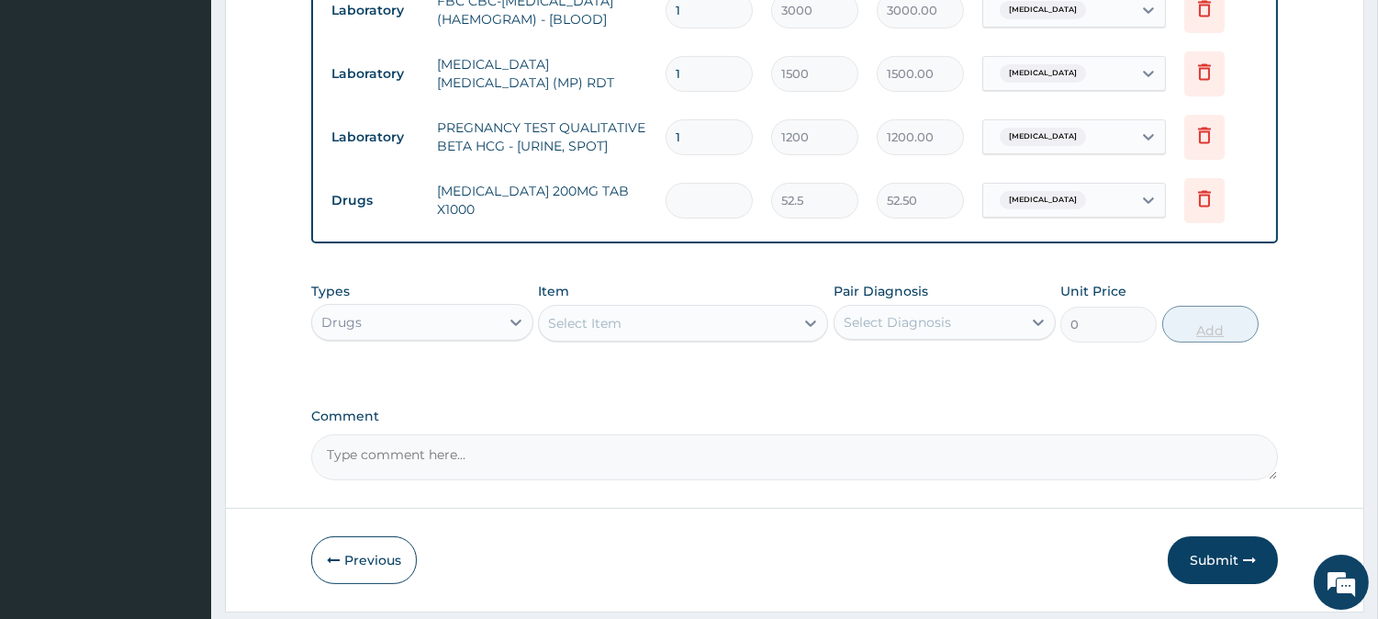
type input "0.00"
type input "2"
type input "105.00"
type input "28"
type input "1470.00"
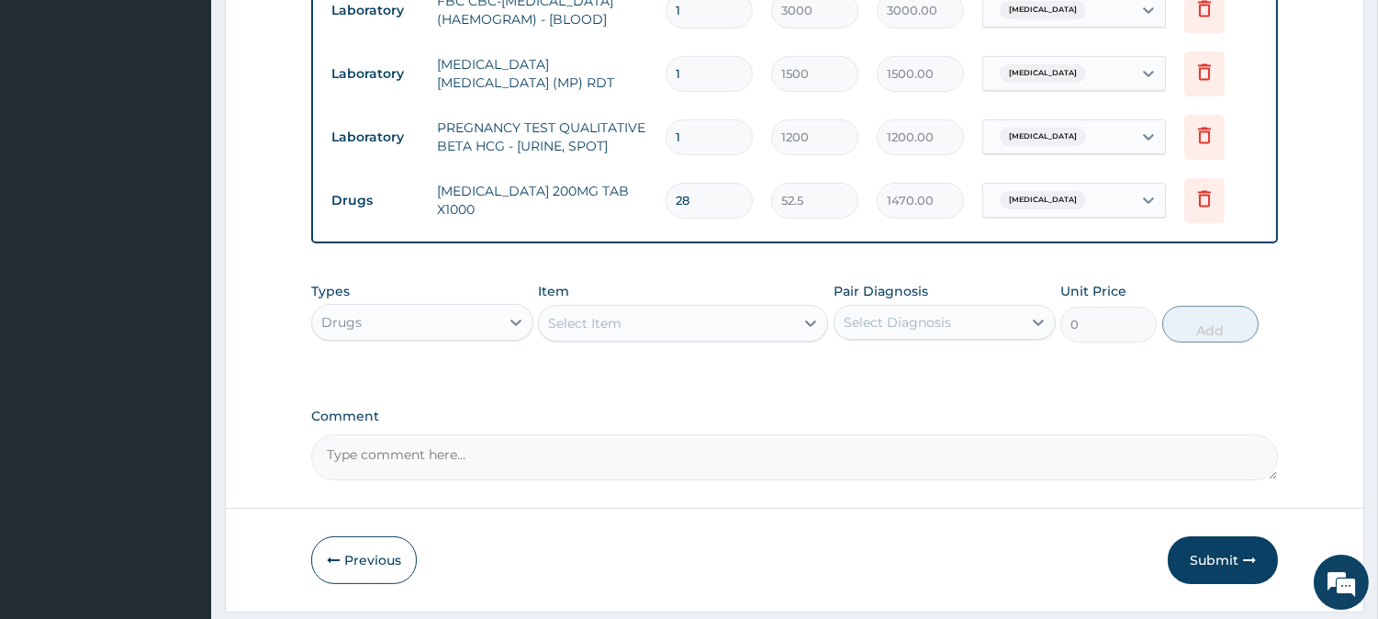
type input "28"
click at [669, 323] on div "Select Item" at bounding box center [666, 323] width 255 height 29
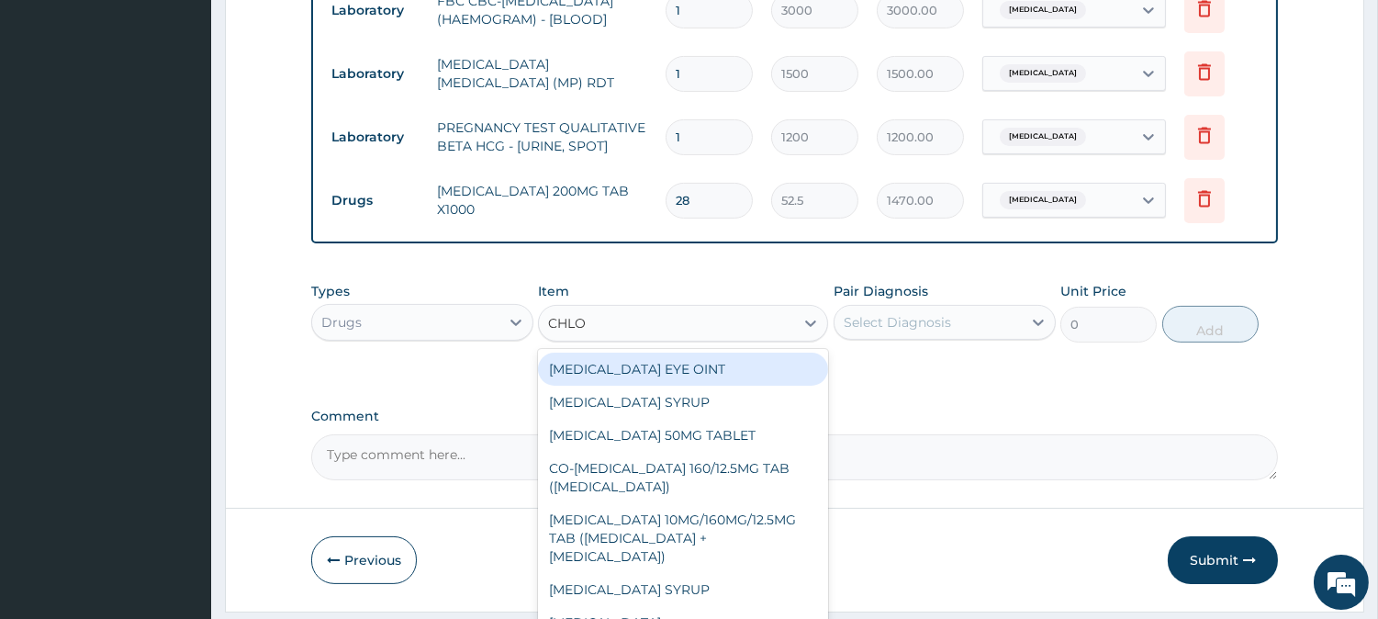
type input "CHLOR"
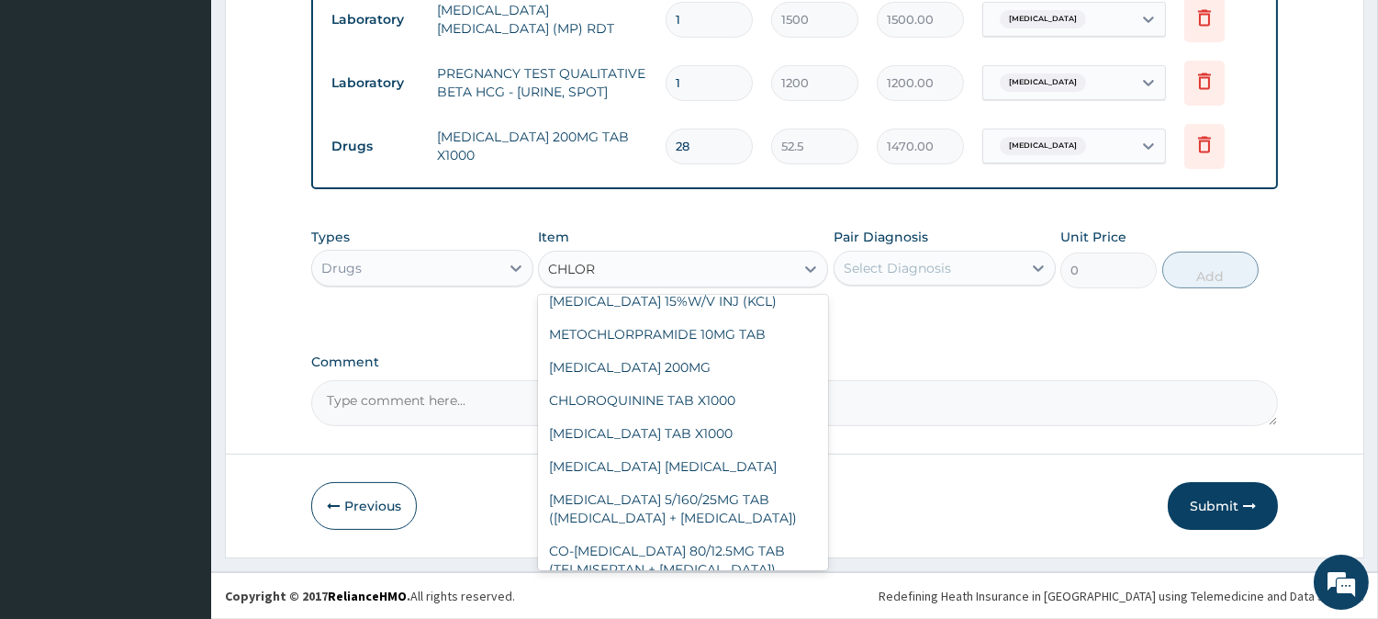
scroll to position [612, 0]
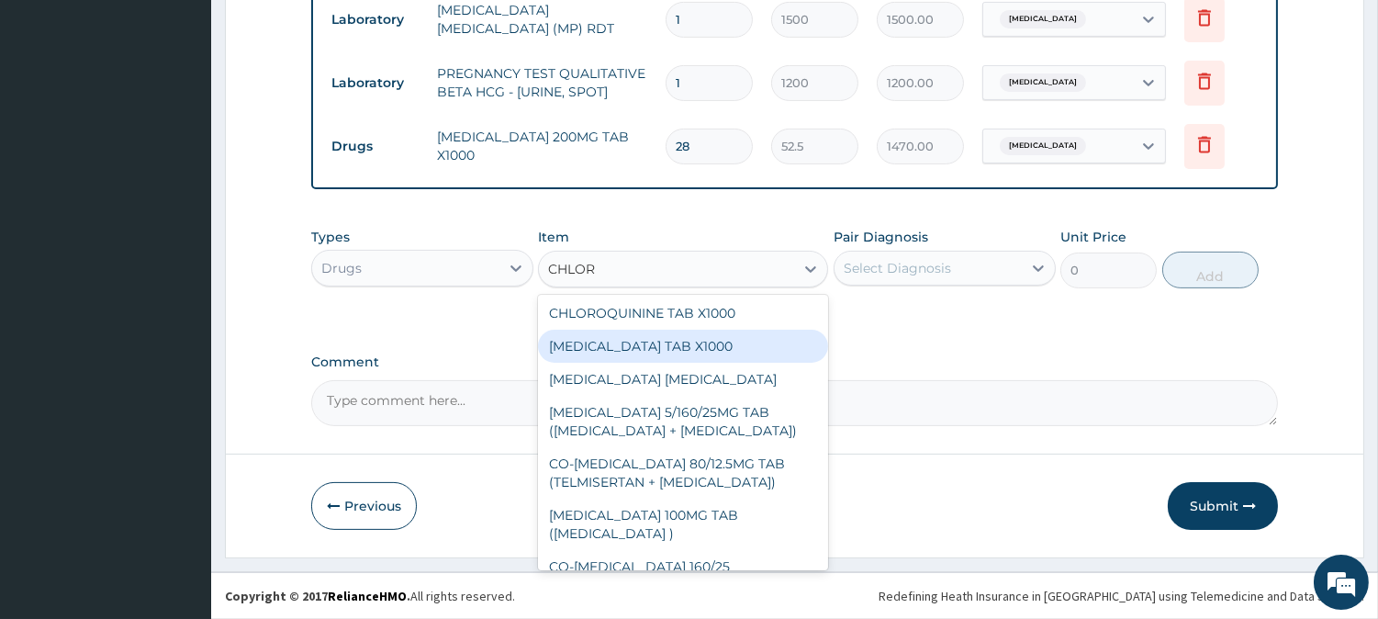
click at [699, 363] on div "CHLORPHENIRAMINE TAB X1000" at bounding box center [683, 346] width 290 height 33
type input "52.5"
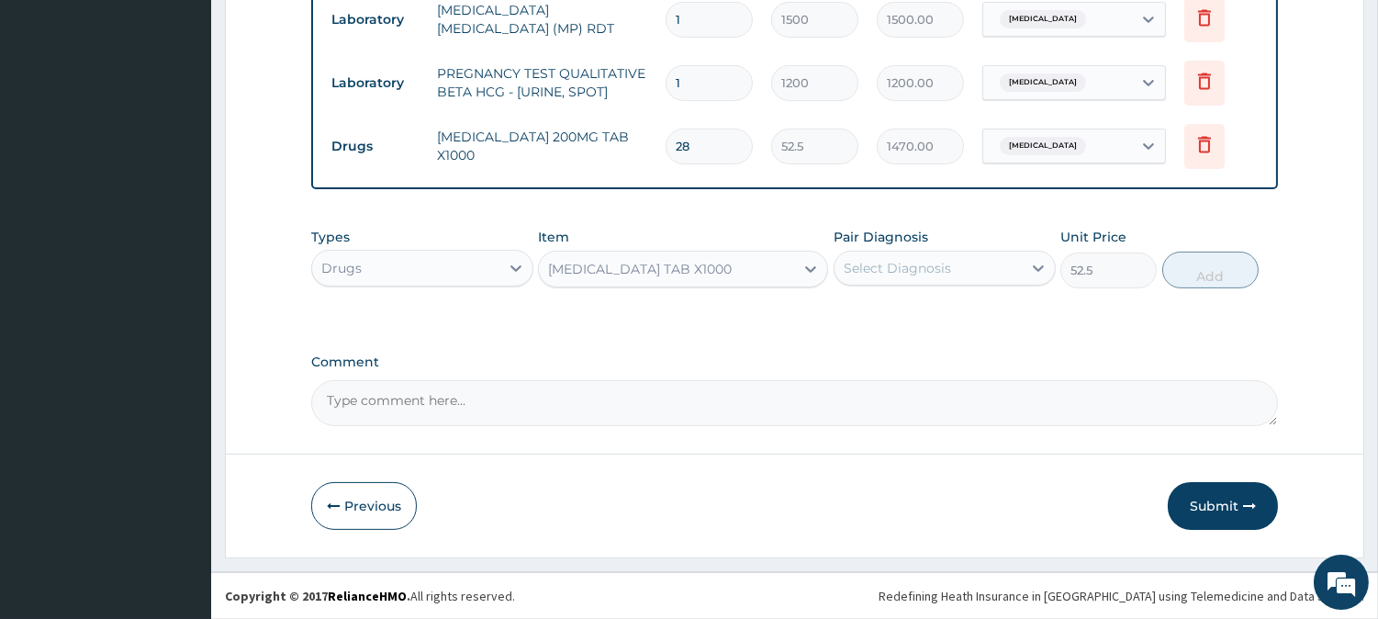
click at [925, 268] on div "Select Diagnosis" at bounding box center [897, 268] width 107 height 18
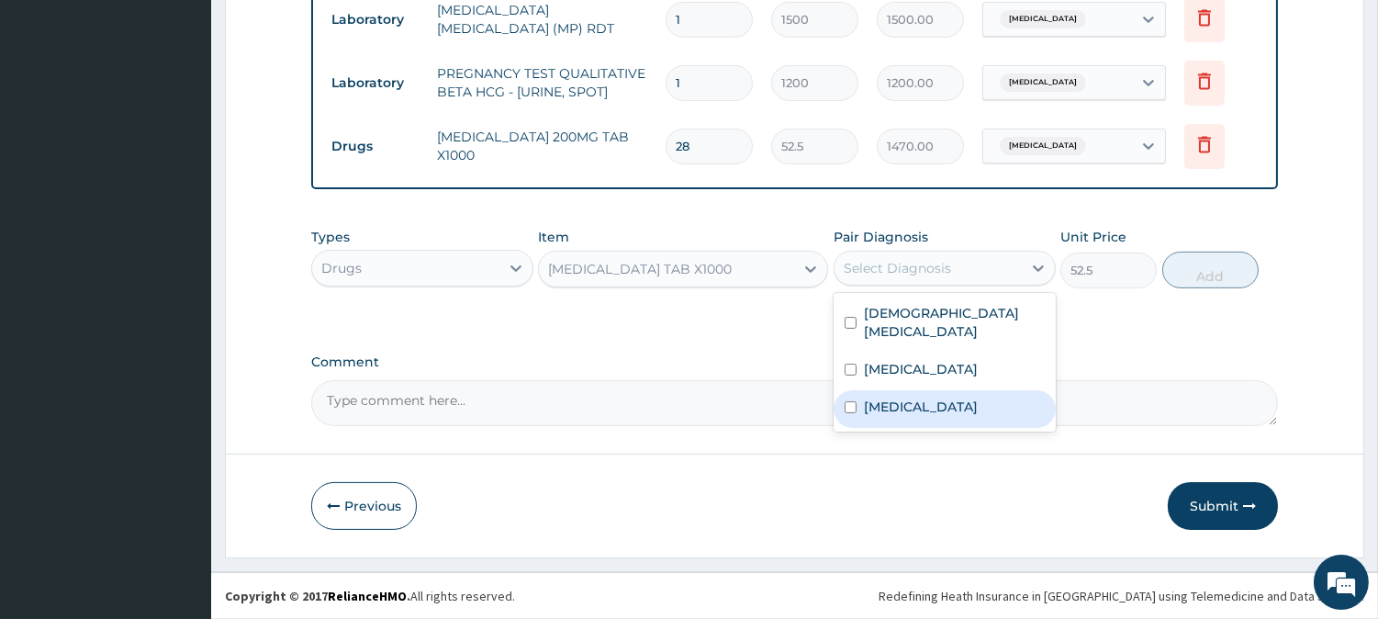
click at [904, 402] on label "Sepsis" at bounding box center [921, 407] width 114 height 18
checkbox input "true"
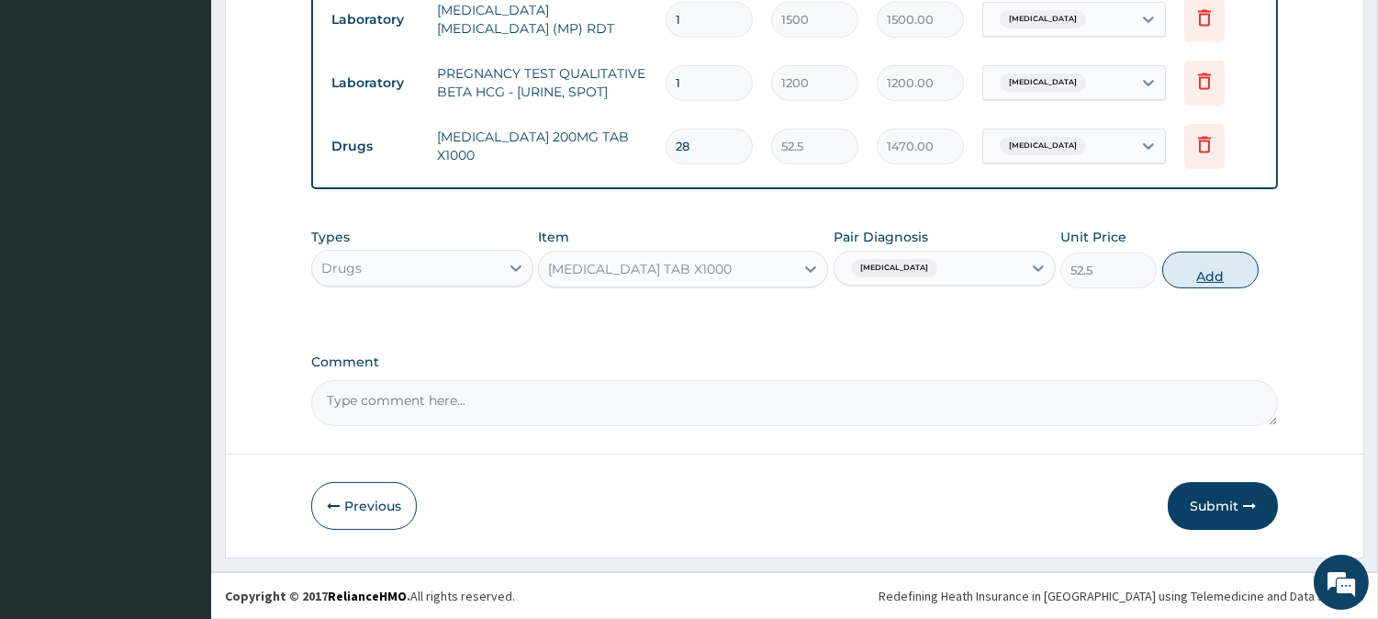
click at [1201, 274] on button "Add" at bounding box center [1211, 270] width 96 height 37
type input "0"
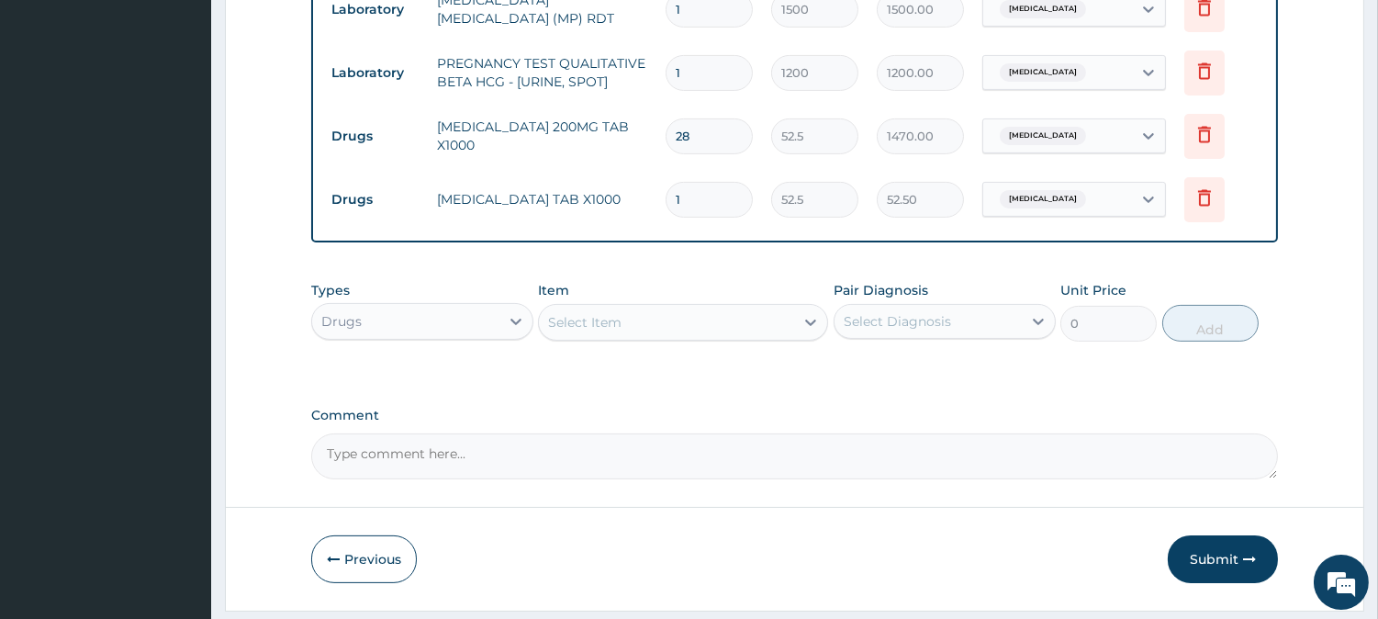
type input "10"
type input "525.00"
type input "10"
click at [723, 331] on div "Select Item" at bounding box center [666, 322] width 255 height 29
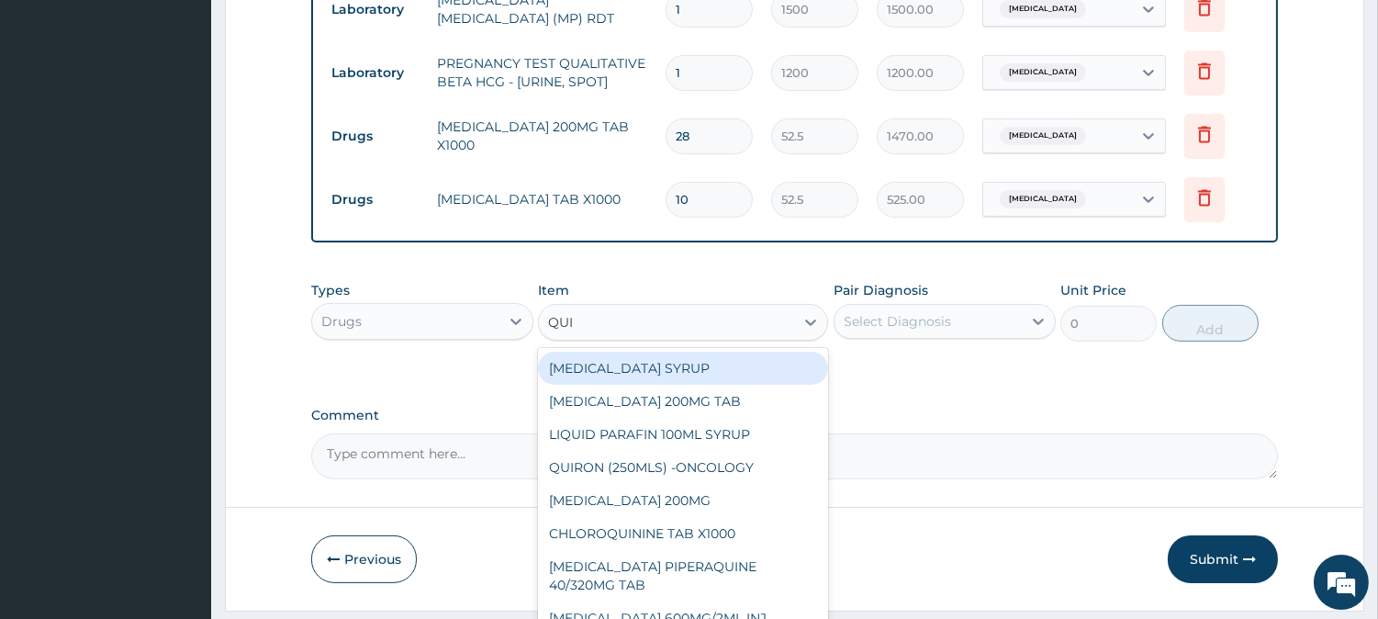
type input "QUIN"
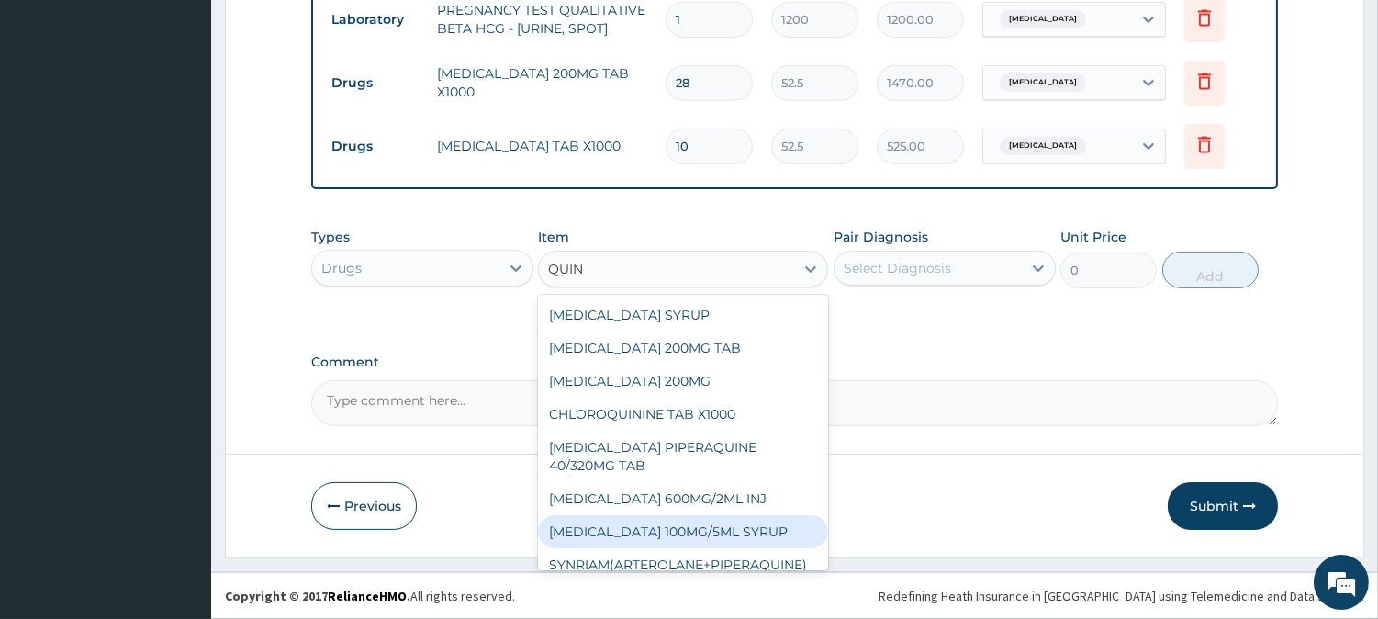
scroll to position [47, 0]
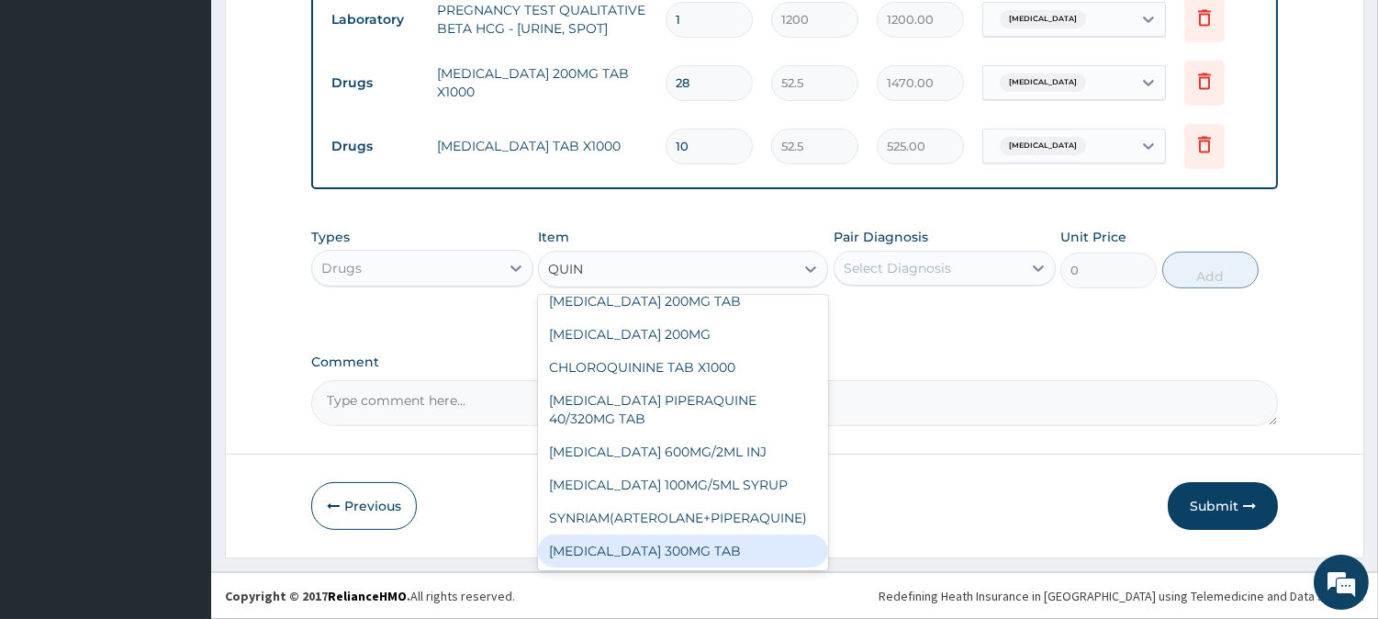
click at [674, 557] on div "QUININE 300MG TAB" at bounding box center [683, 550] width 290 height 33
type input "105"
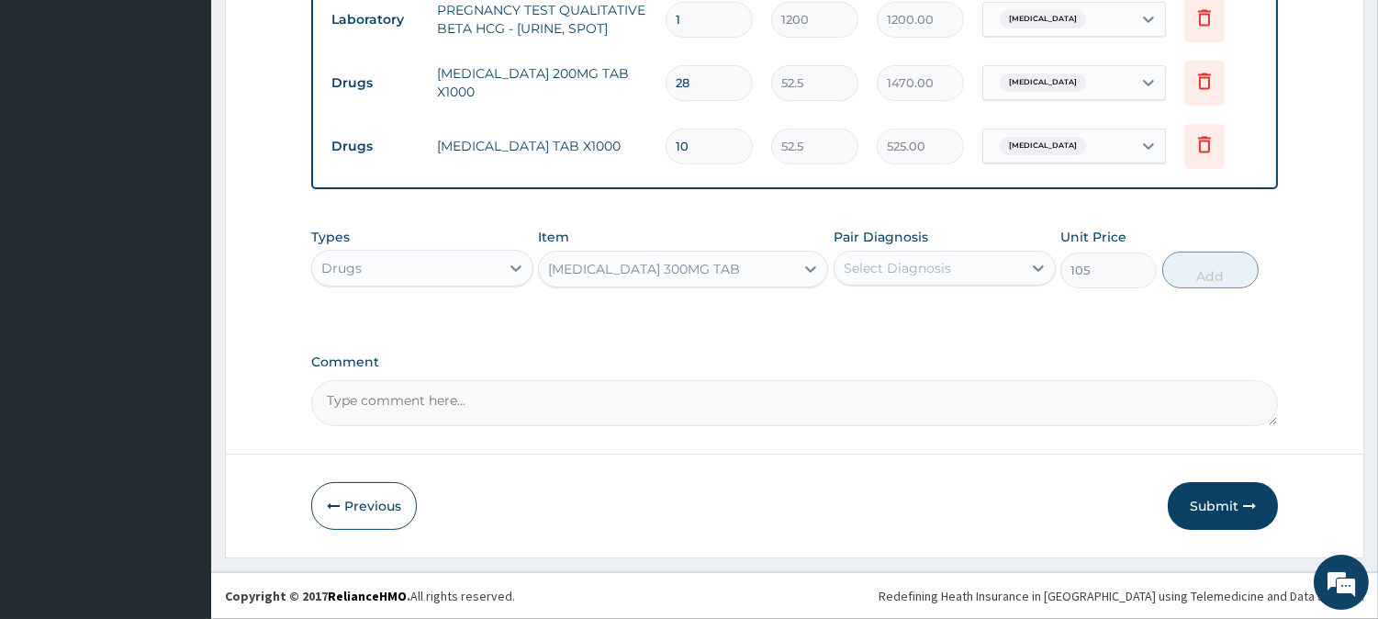
click at [878, 273] on div "Select Diagnosis" at bounding box center [897, 268] width 107 height 18
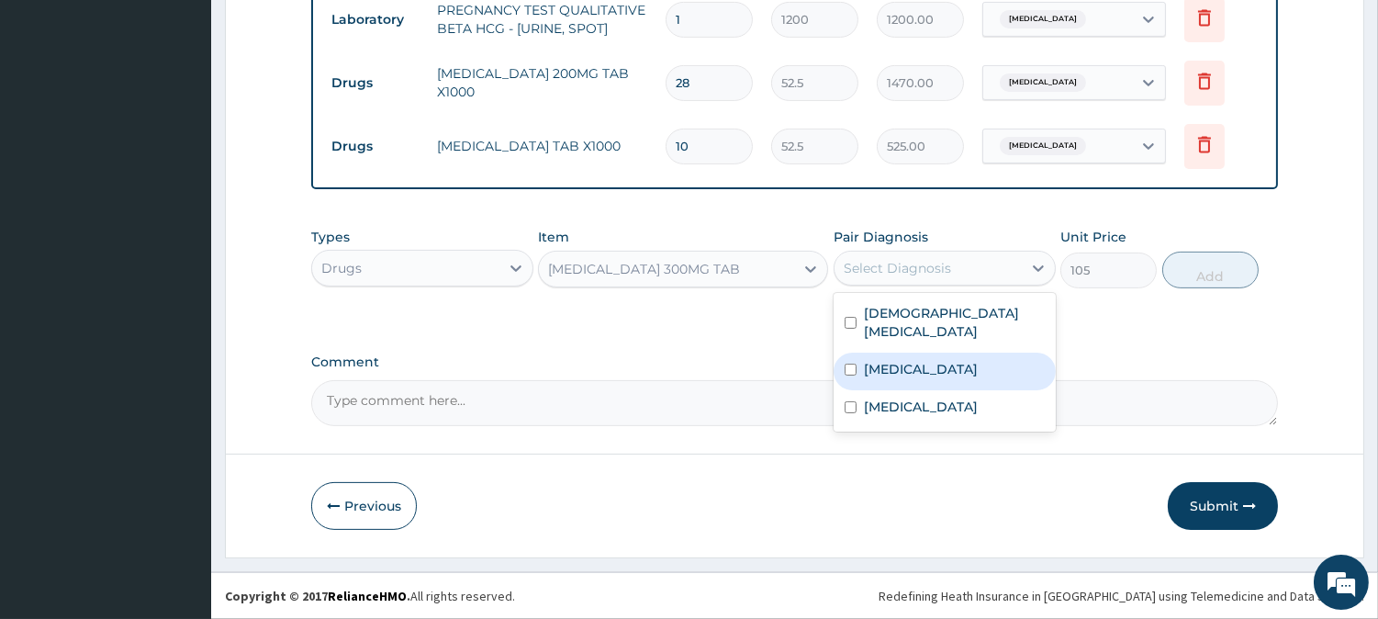
click at [891, 373] on label "Malaria" at bounding box center [921, 369] width 114 height 18
checkbox input "true"
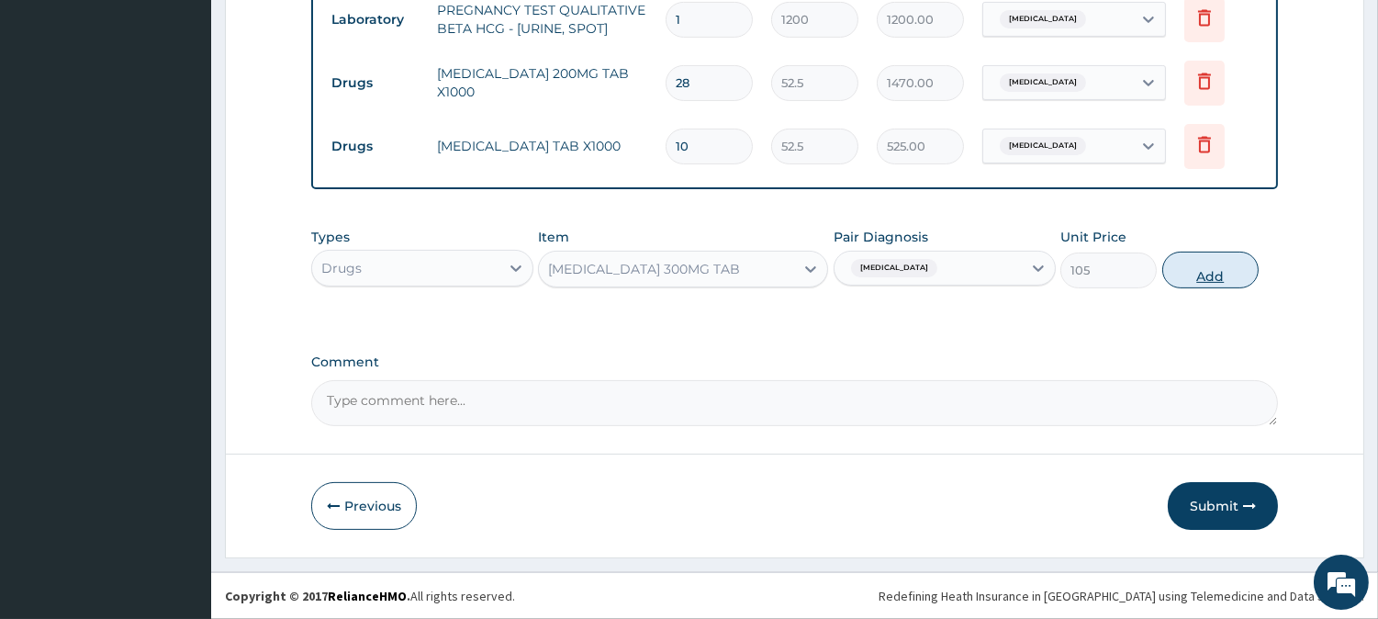
click at [1187, 280] on button "Add" at bounding box center [1211, 270] width 96 height 37
type input "0"
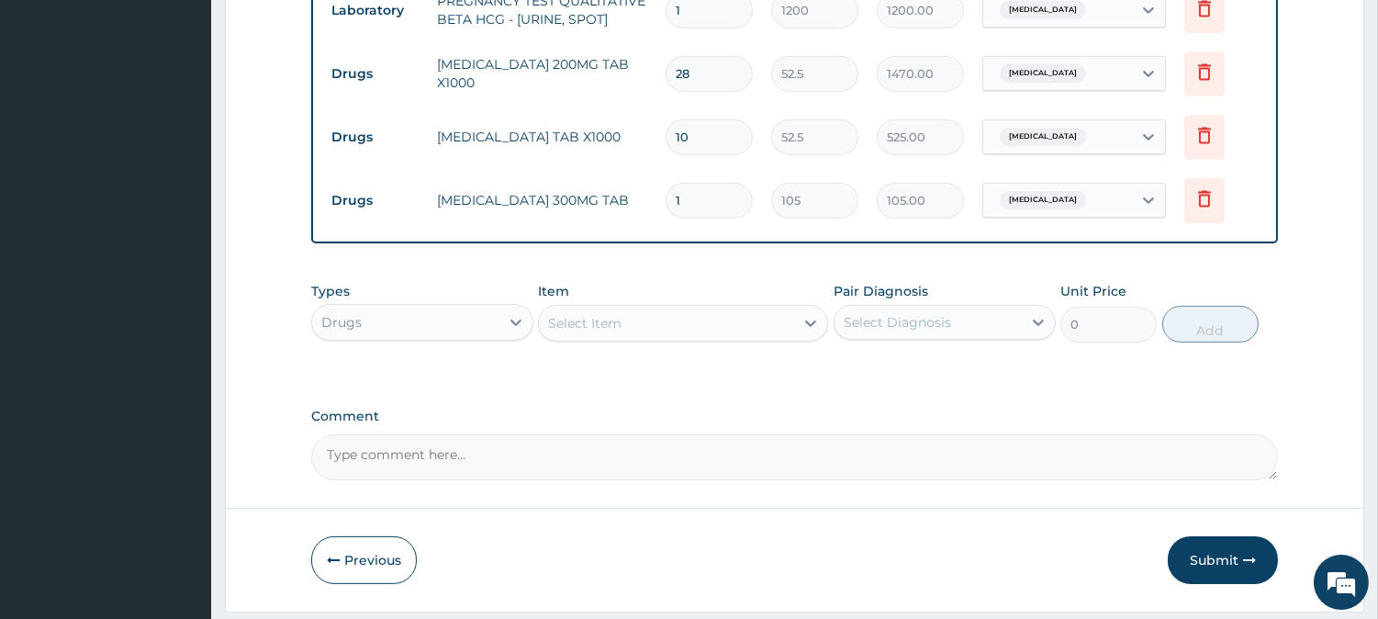
type input "12"
type input "1260.00"
type input "12"
click at [668, 335] on div "Select Item" at bounding box center [666, 323] width 255 height 29
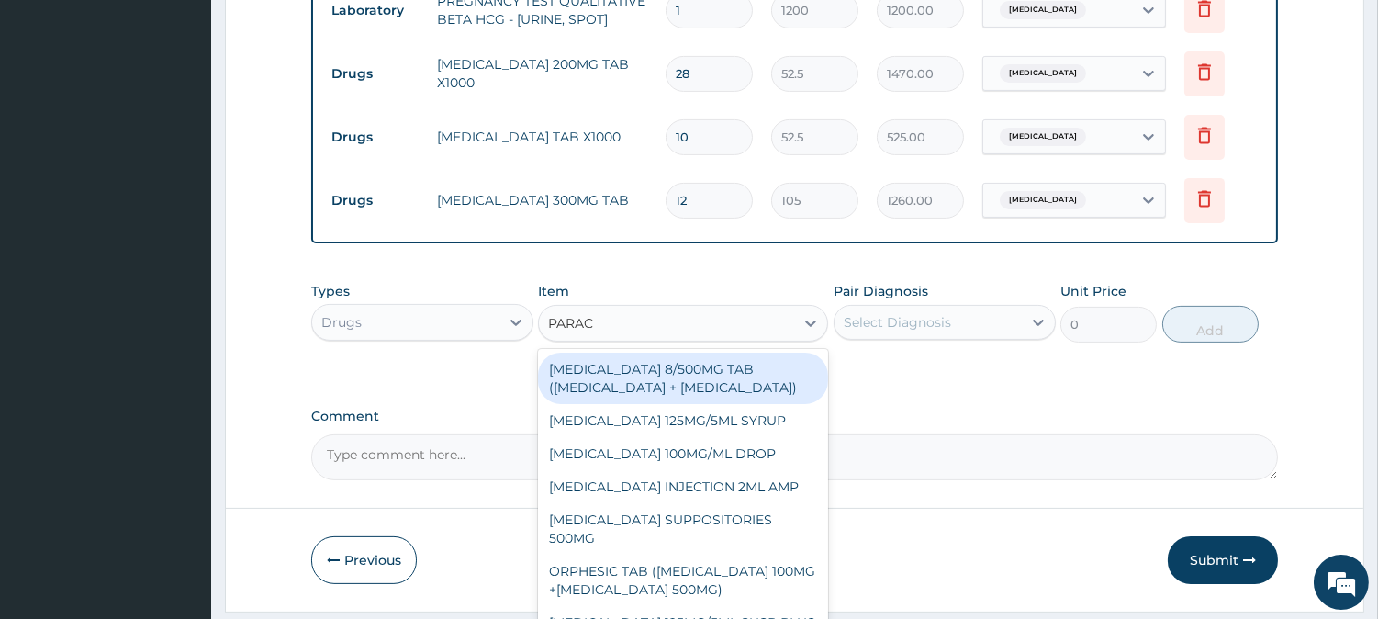
type input "PARACE"
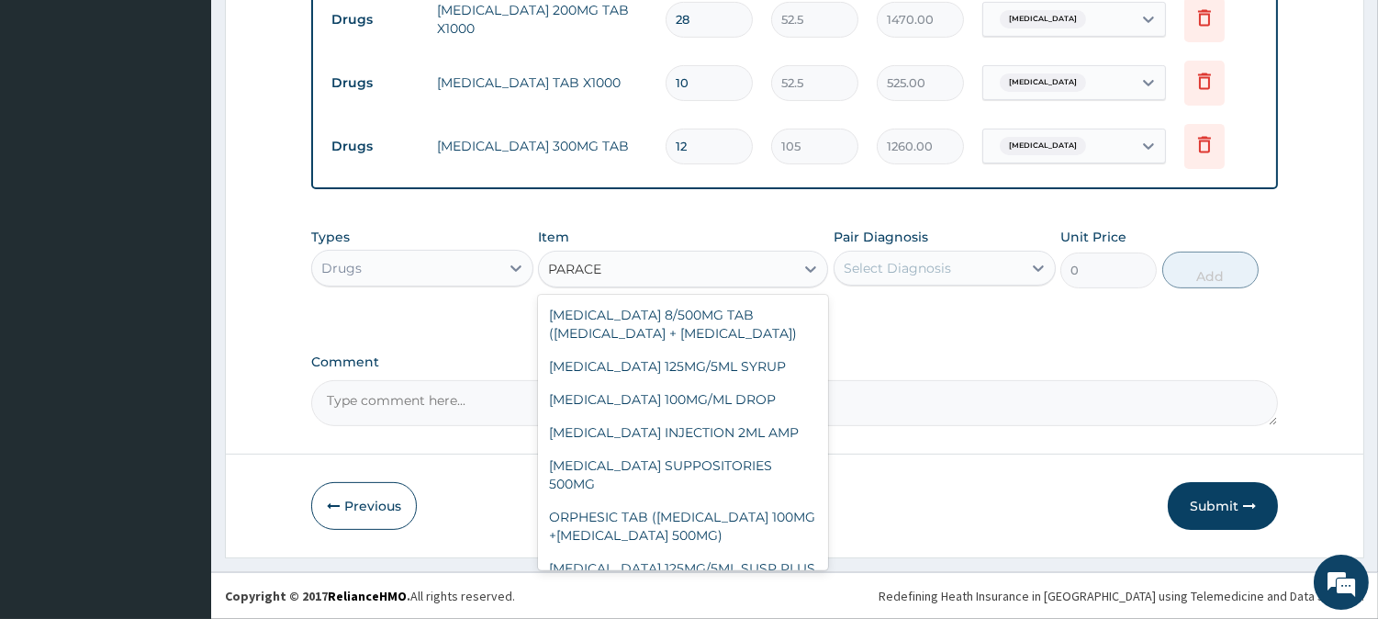
scroll to position [153, 0]
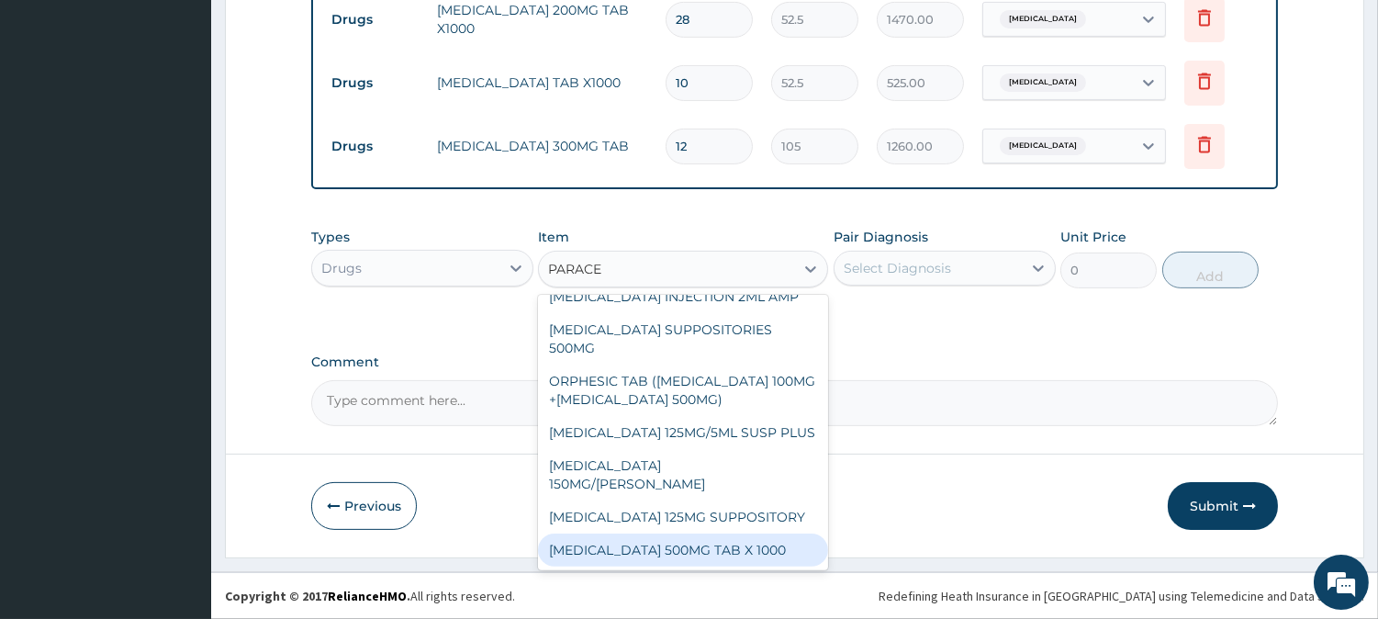
click at [727, 546] on div "PARACETAMOL 500MG TAB X 1000" at bounding box center [683, 550] width 290 height 33
type input "11.02499961853027"
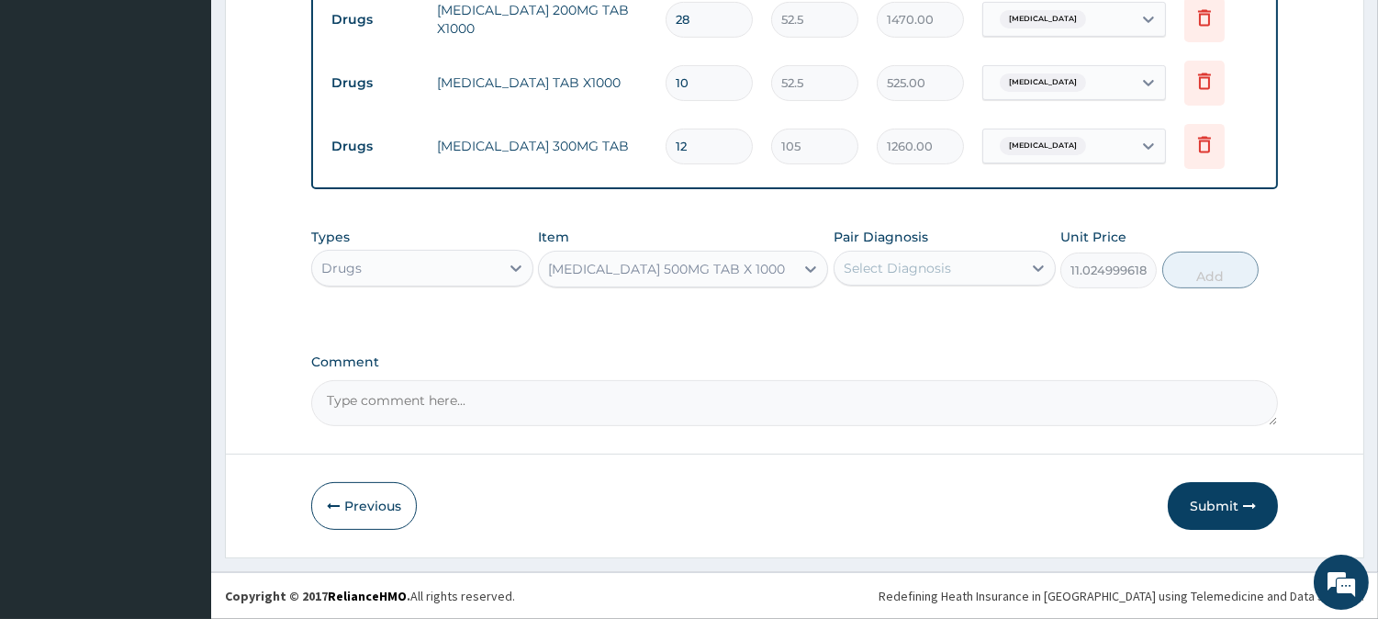
click at [883, 278] on div "Select Diagnosis" at bounding box center [928, 267] width 187 height 29
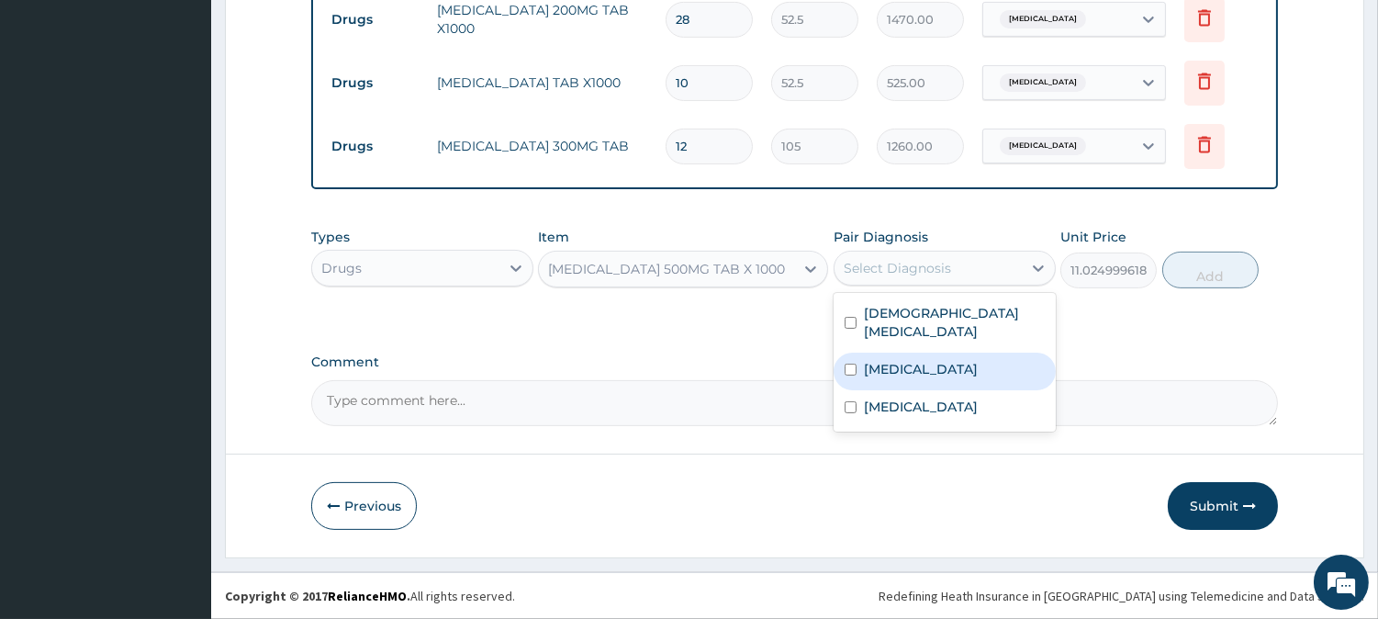
click at [892, 379] on div "Malaria" at bounding box center [945, 372] width 222 height 38
checkbox input "true"
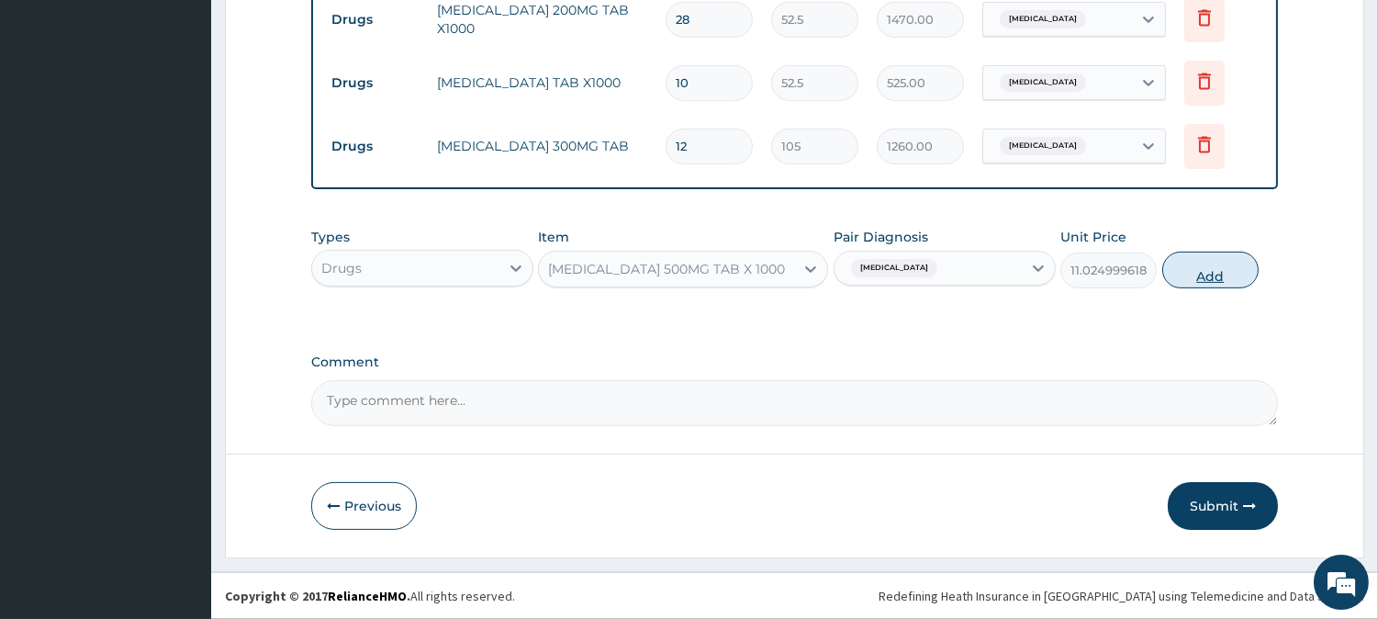
click at [1197, 276] on button "Add" at bounding box center [1211, 270] width 96 height 37
type input "0"
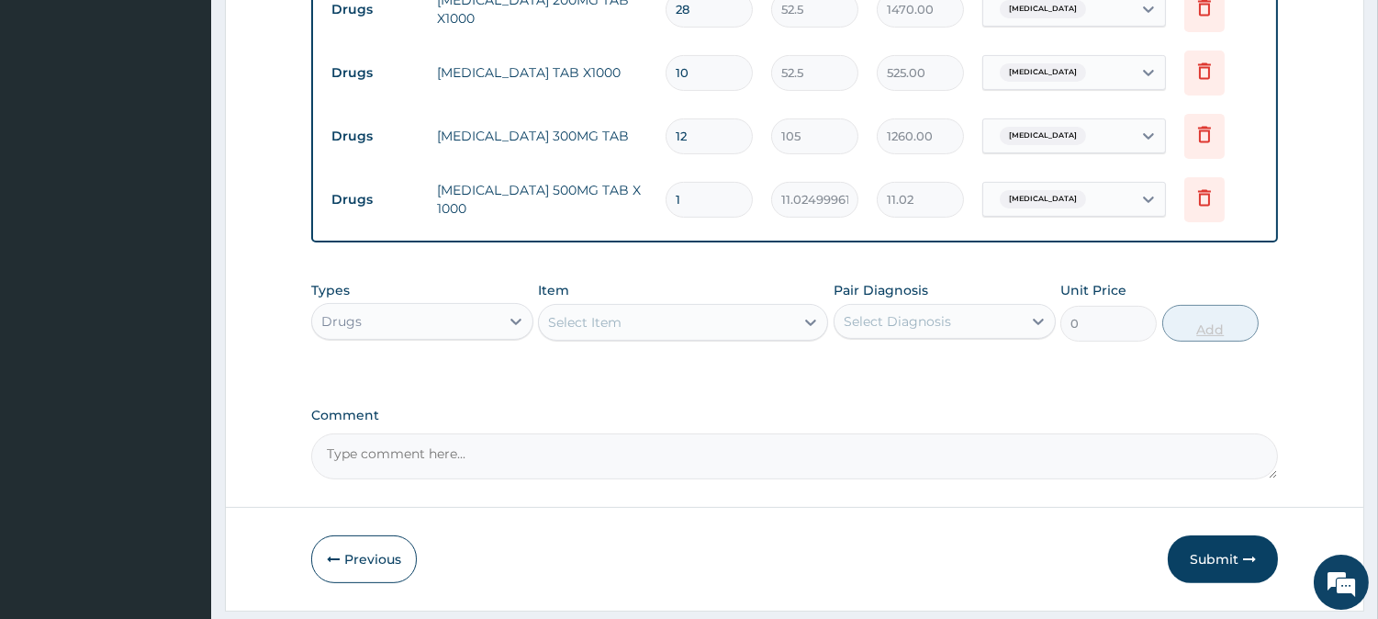
type input "18"
type input "198.45"
type input "18"
click at [766, 335] on div "Select Item" at bounding box center [666, 322] width 255 height 29
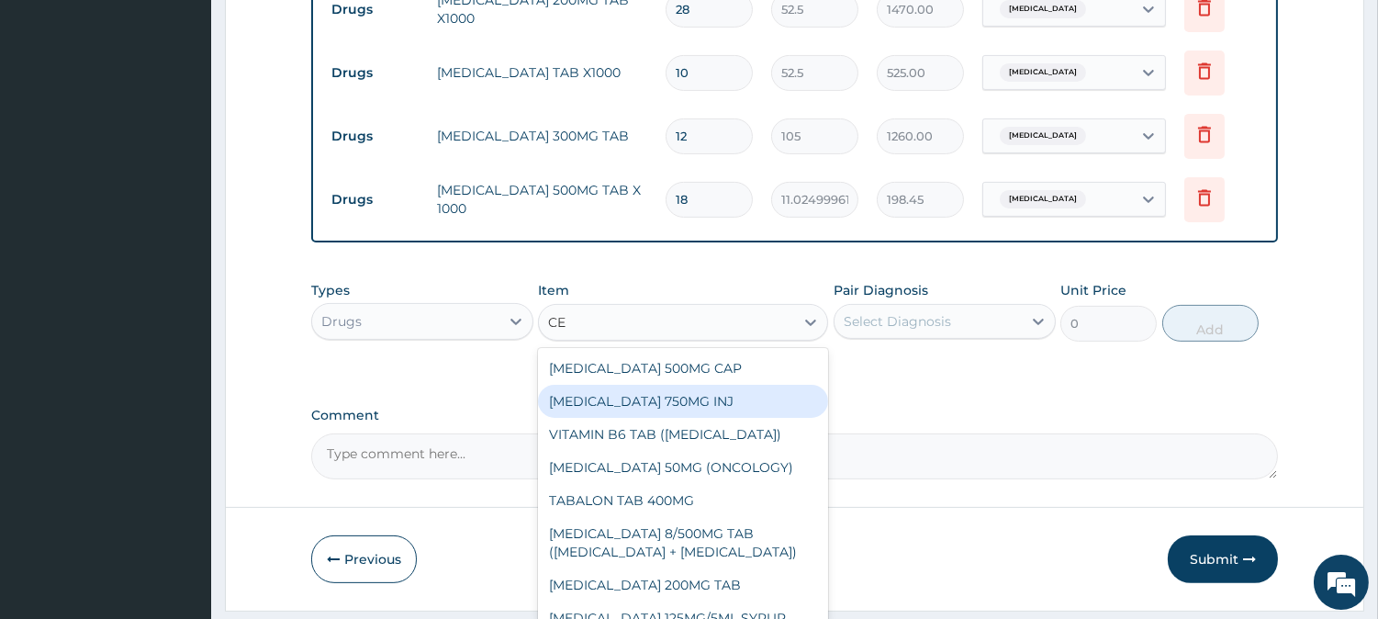
type input "C"
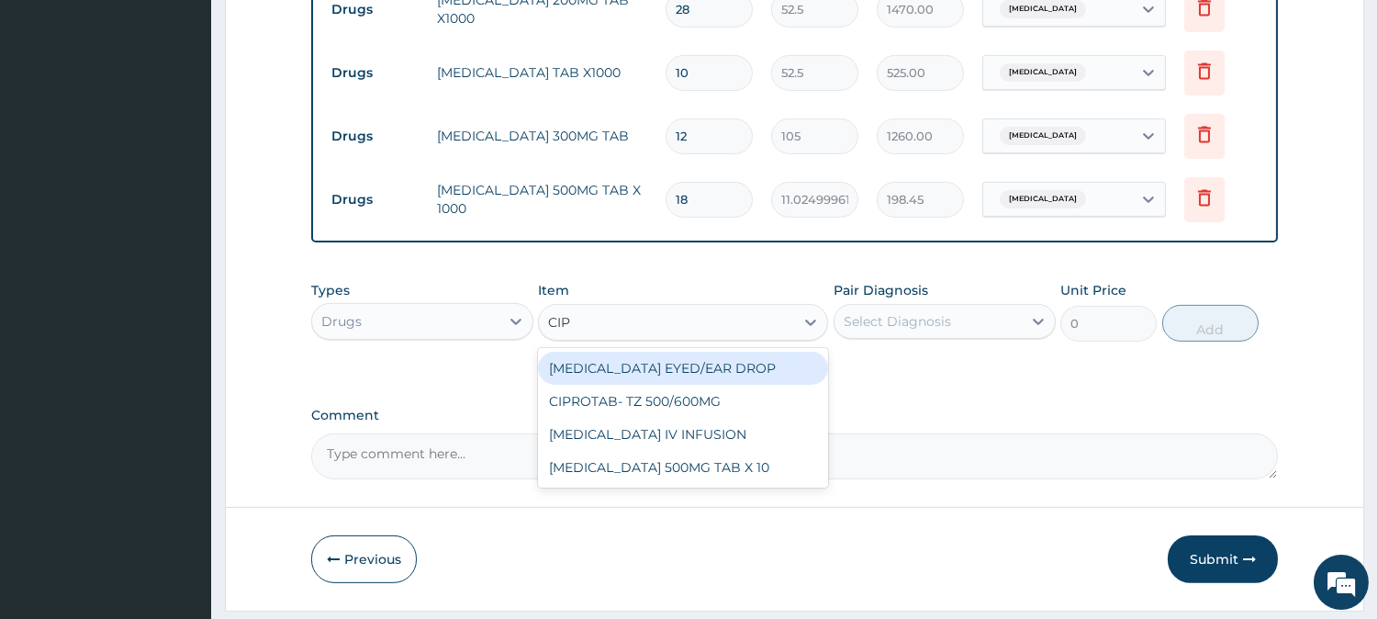
type input "CIPR"
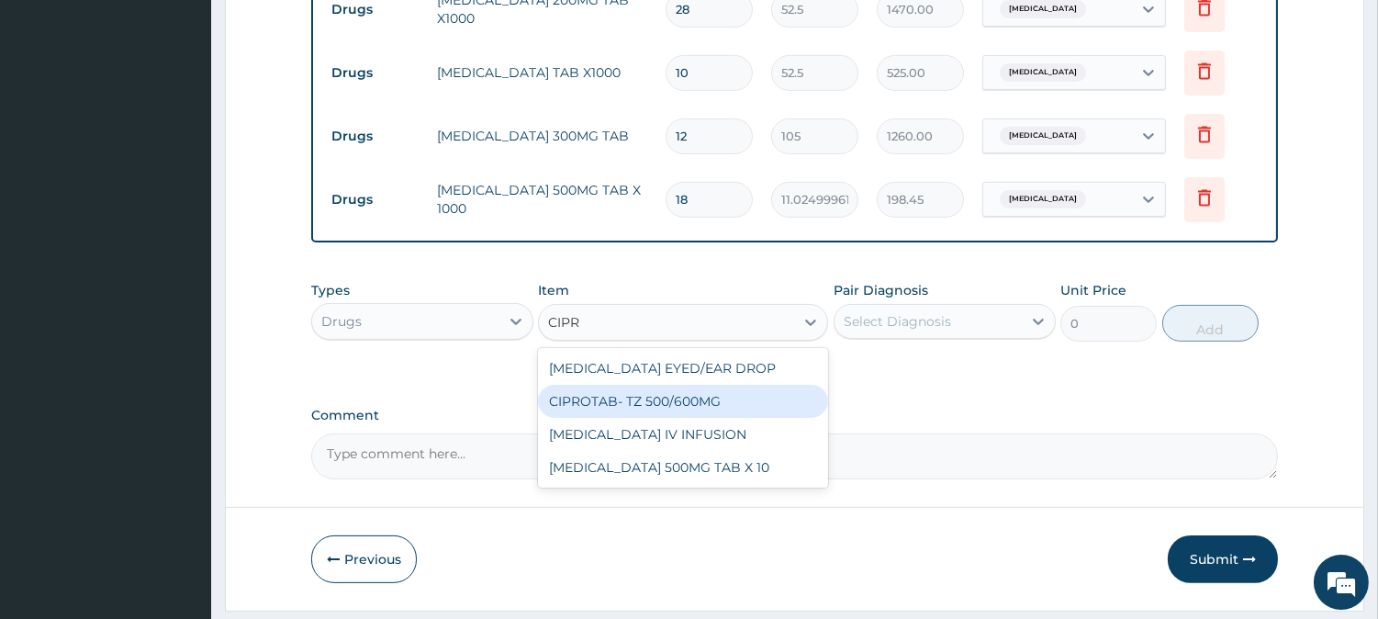
click at [663, 414] on div "CIPROTAB- TZ 500/600MG" at bounding box center [683, 401] width 290 height 33
type input "200"
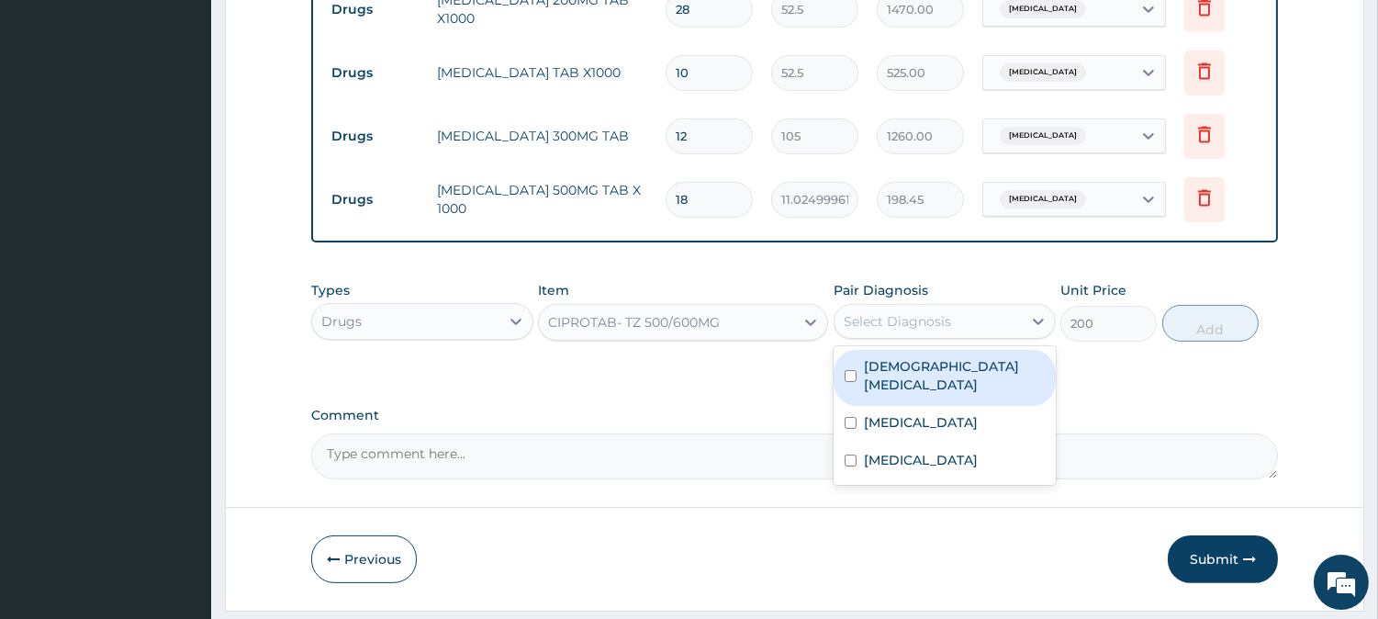
click at [900, 331] on div "Select Diagnosis" at bounding box center [897, 321] width 107 height 18
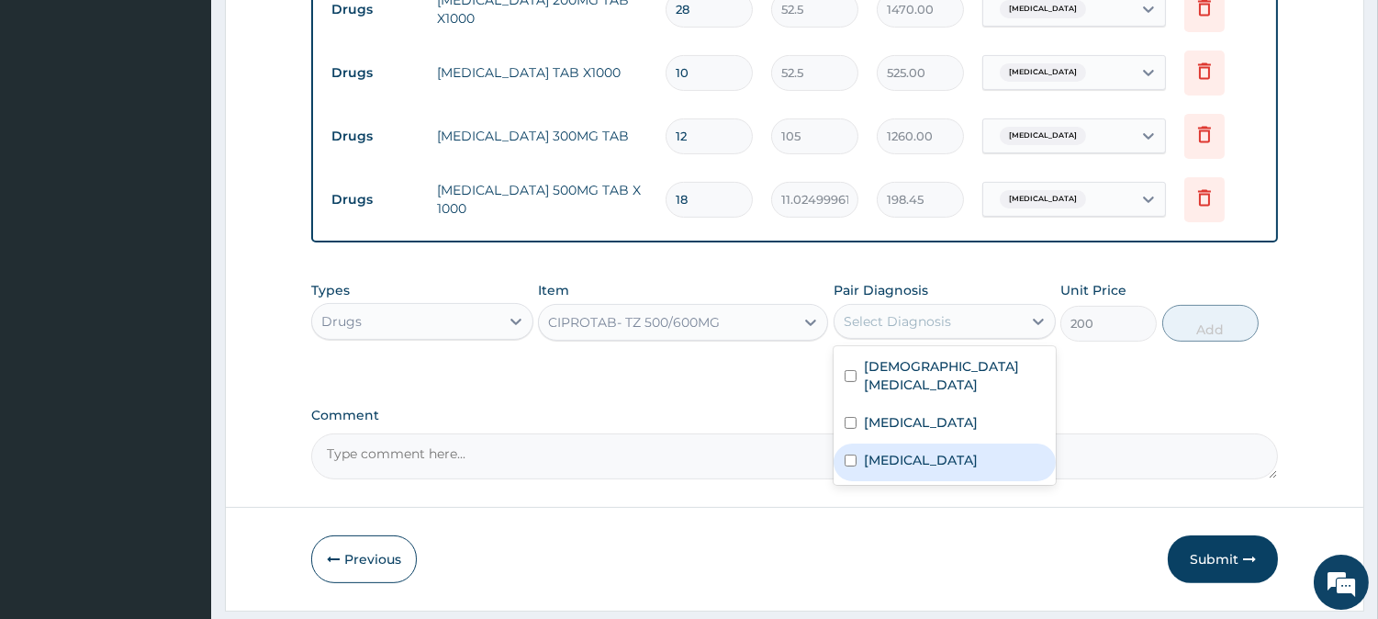
click at [894, 469] on label "Sepsis" at bounding box center [921, 460] width 114 height 18
checkbox input "true"
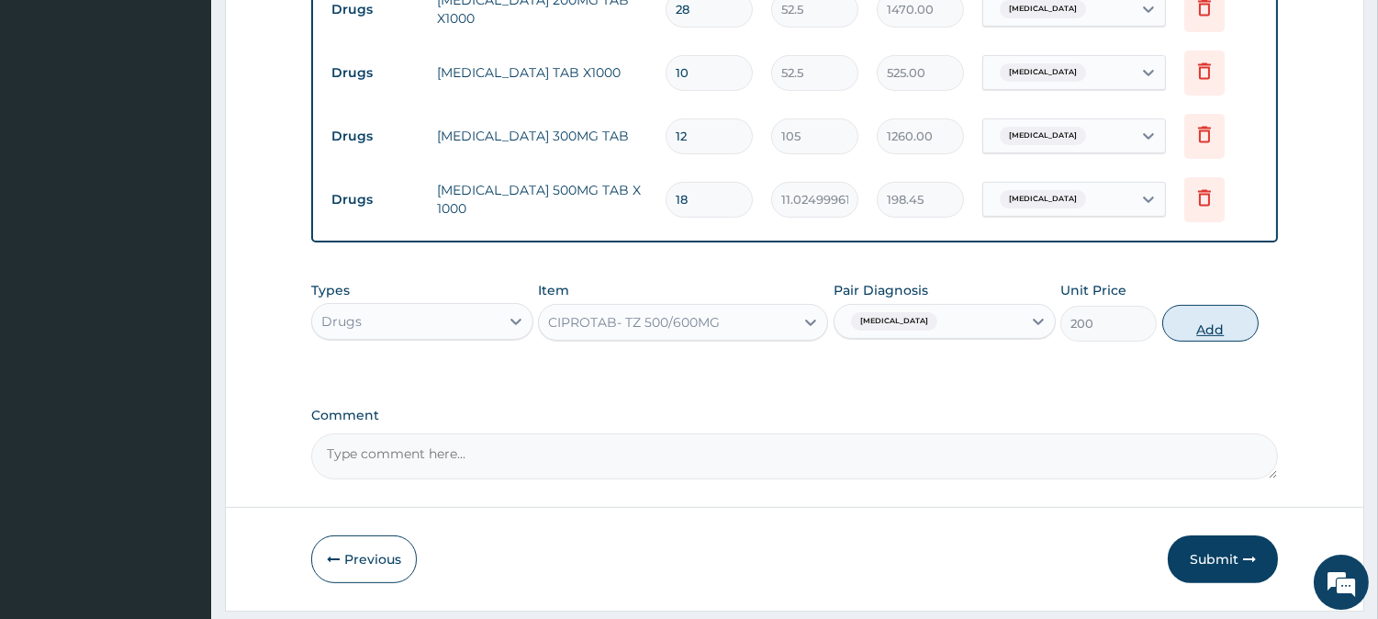
click at [1190, 328] on button "Add" at bounding box center [1211, 323] width 96 height 37
type input "0"
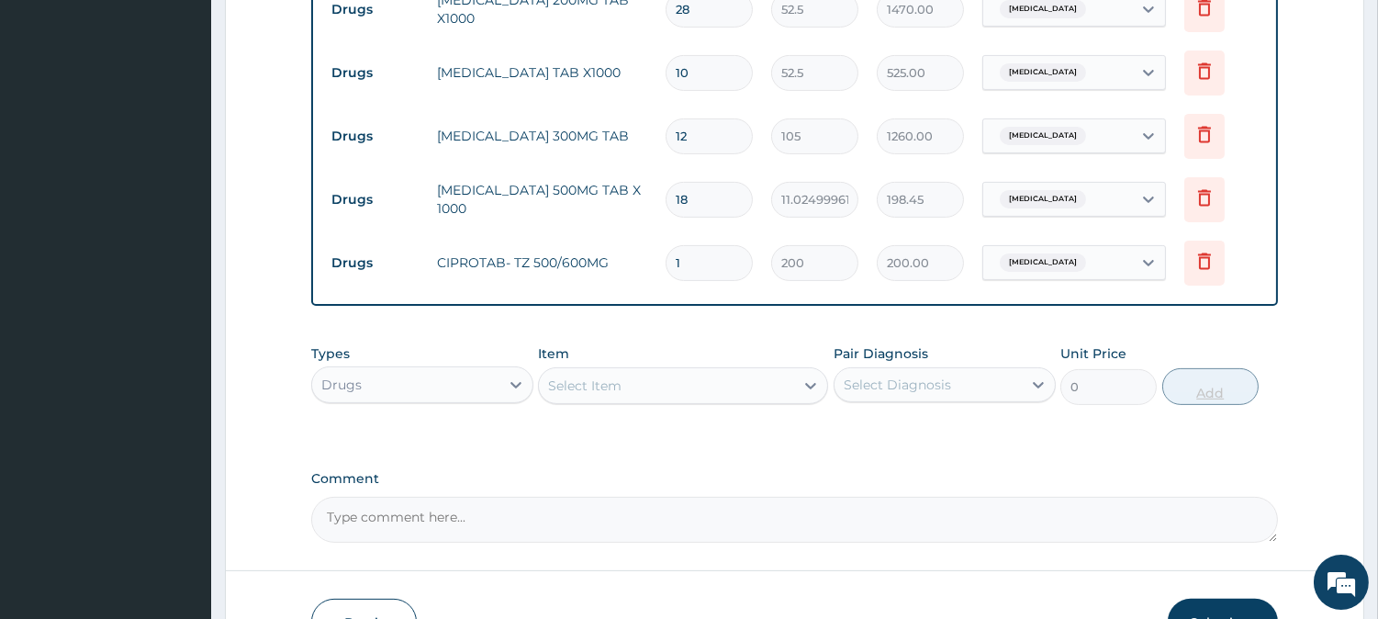
type input "10"
type input "2000.00"
type input "10"
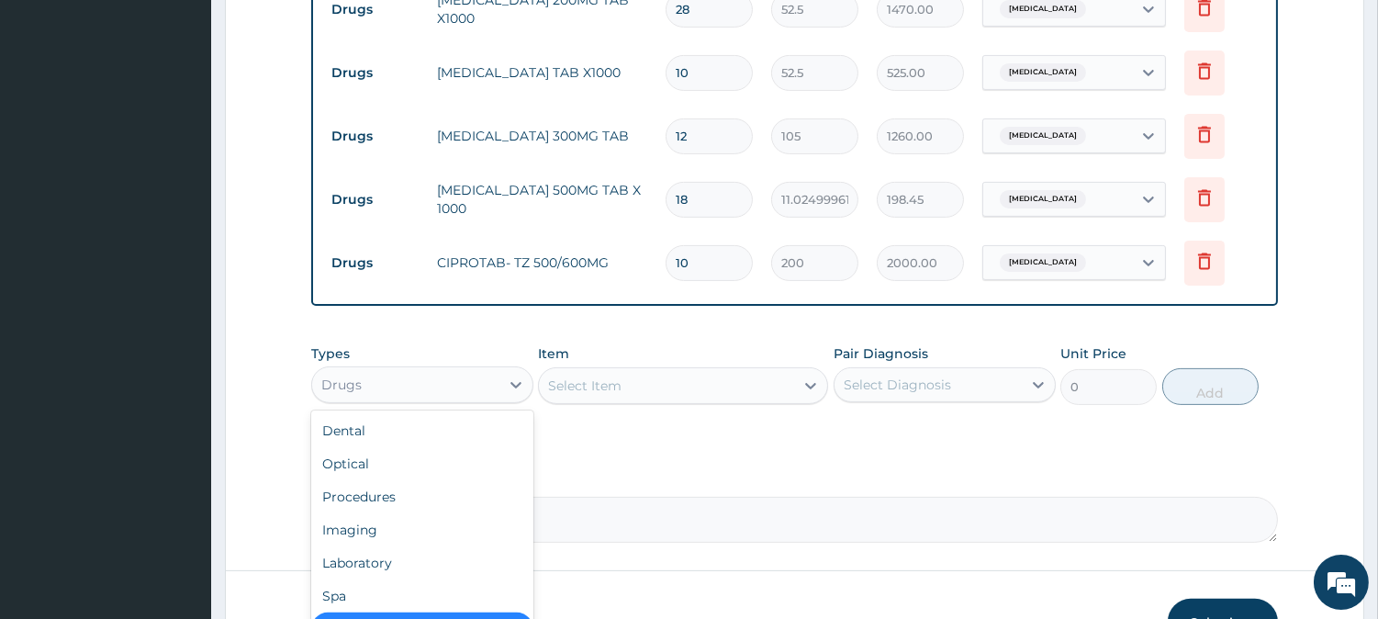
click at [491, 403] on div "Drugs" at bounding box center [422, 384] width 222 height 37
click at [405, 576] on div "Laboratory" at bounding box center [422, 562] width 222 height 33
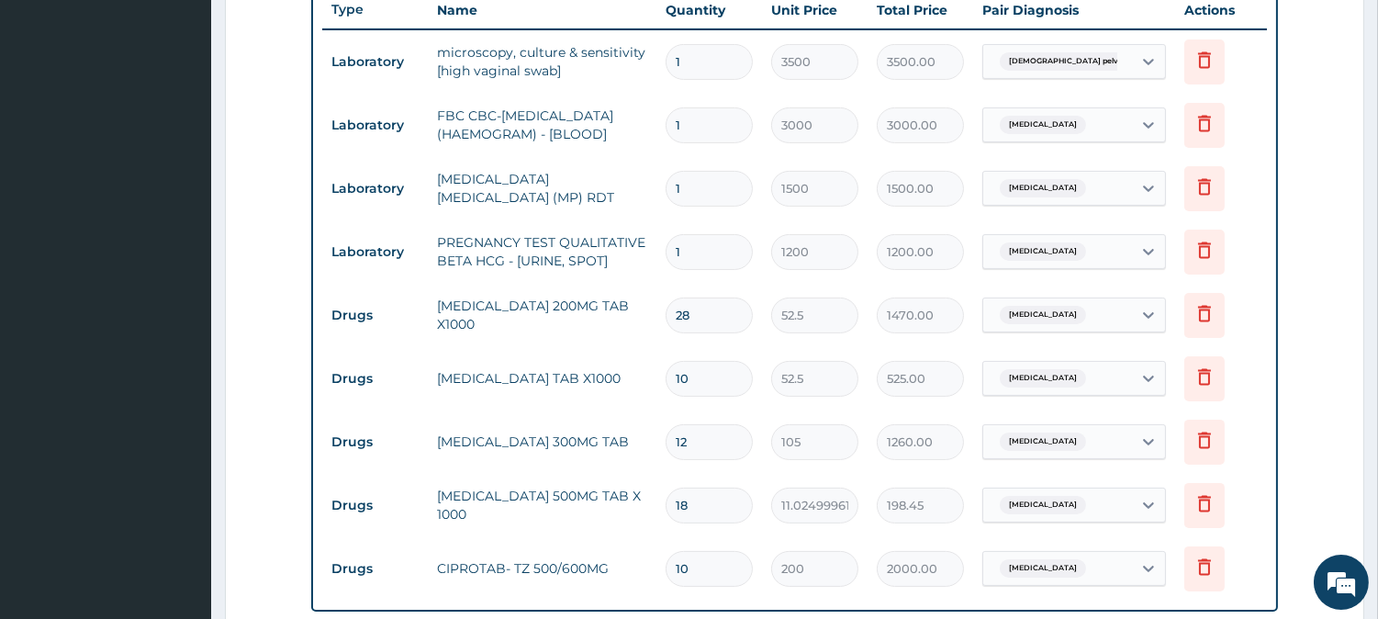
scroll to position [295, 0]
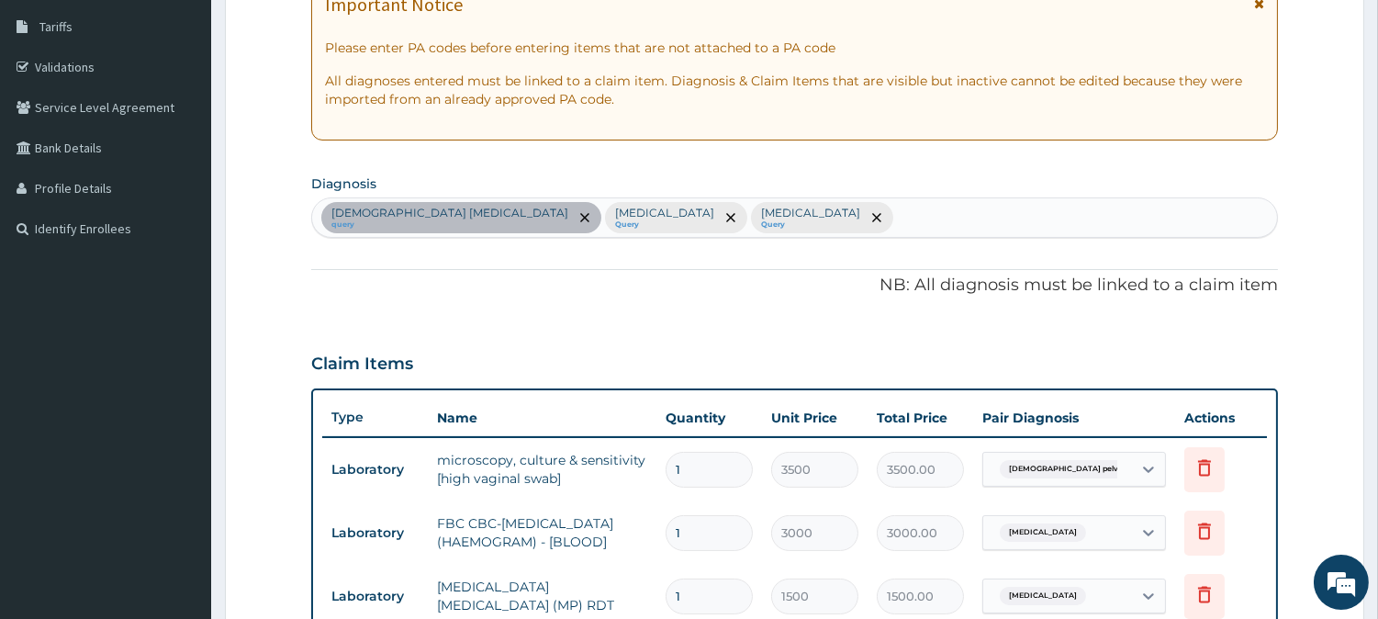
click at [742, 216] on div "Female pelvic inflammatory disease query Malaria Query Sepsis Query" at bounding box center [794, 217] width 965 height 39
type input "ANE"
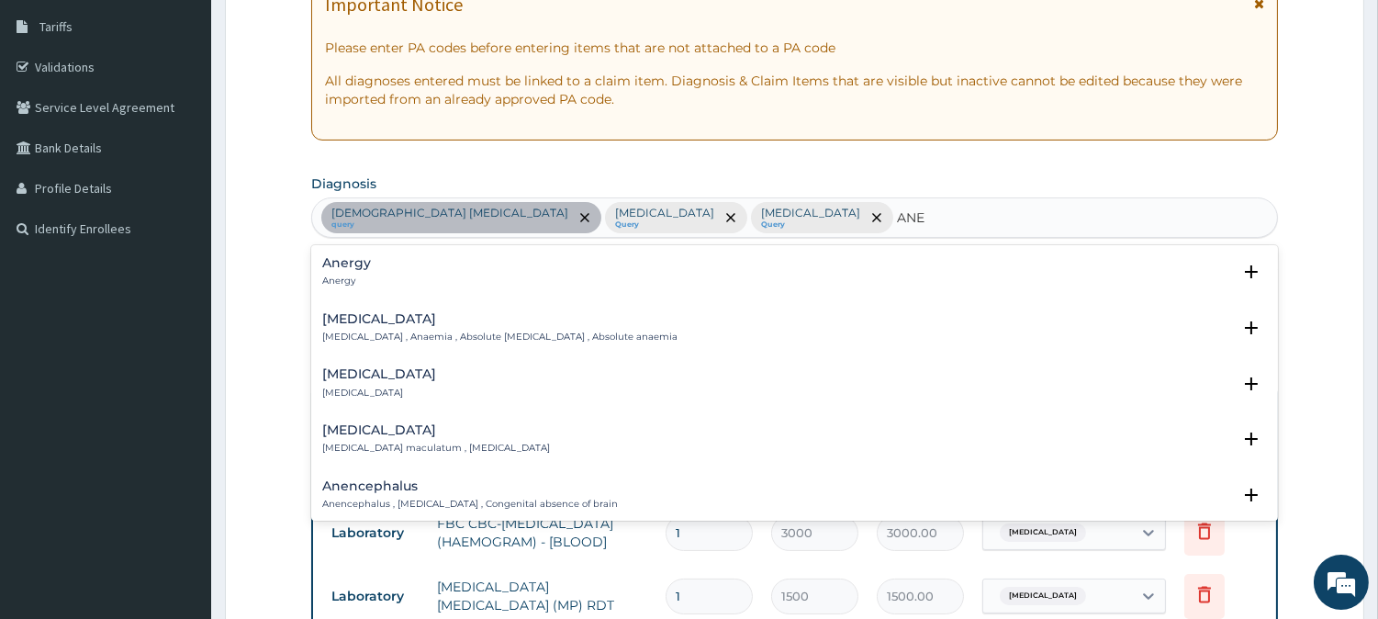
click at [372, 323] on h4 "Anemia" at bounding box center [499, 319] width 355 height 14
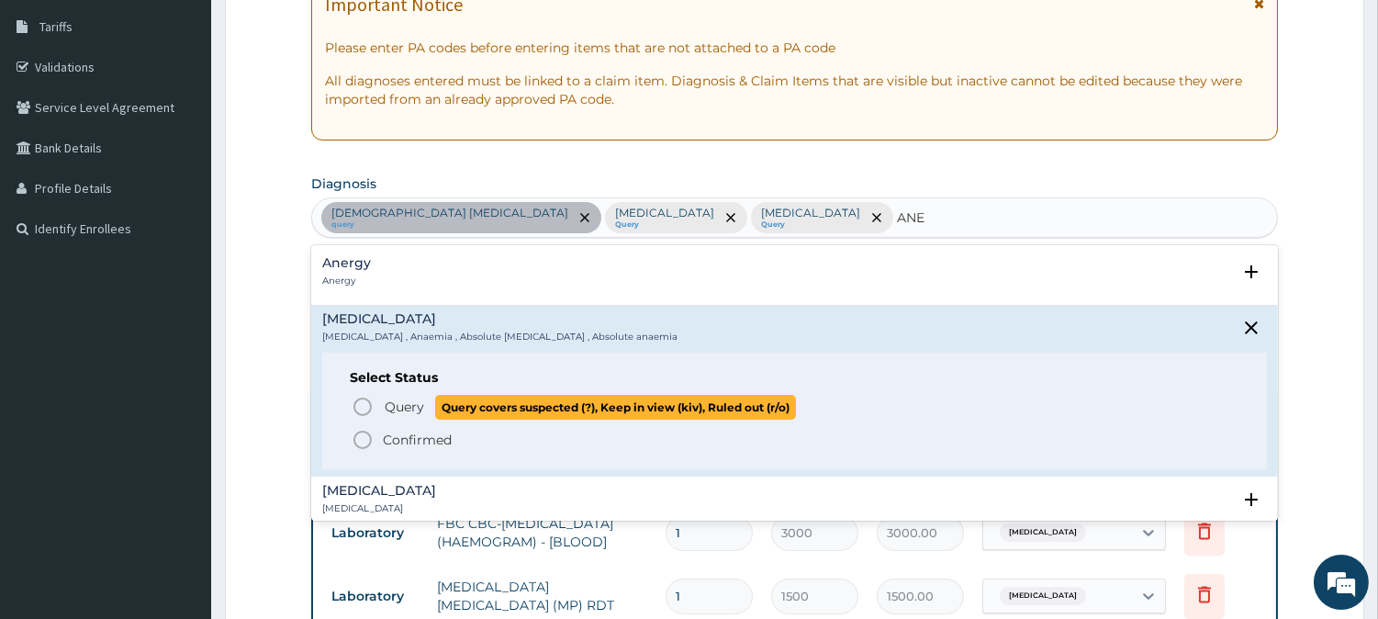
click at [373, 404] on icon "status option query" at bounding box center [363, 407] width 22 height 22
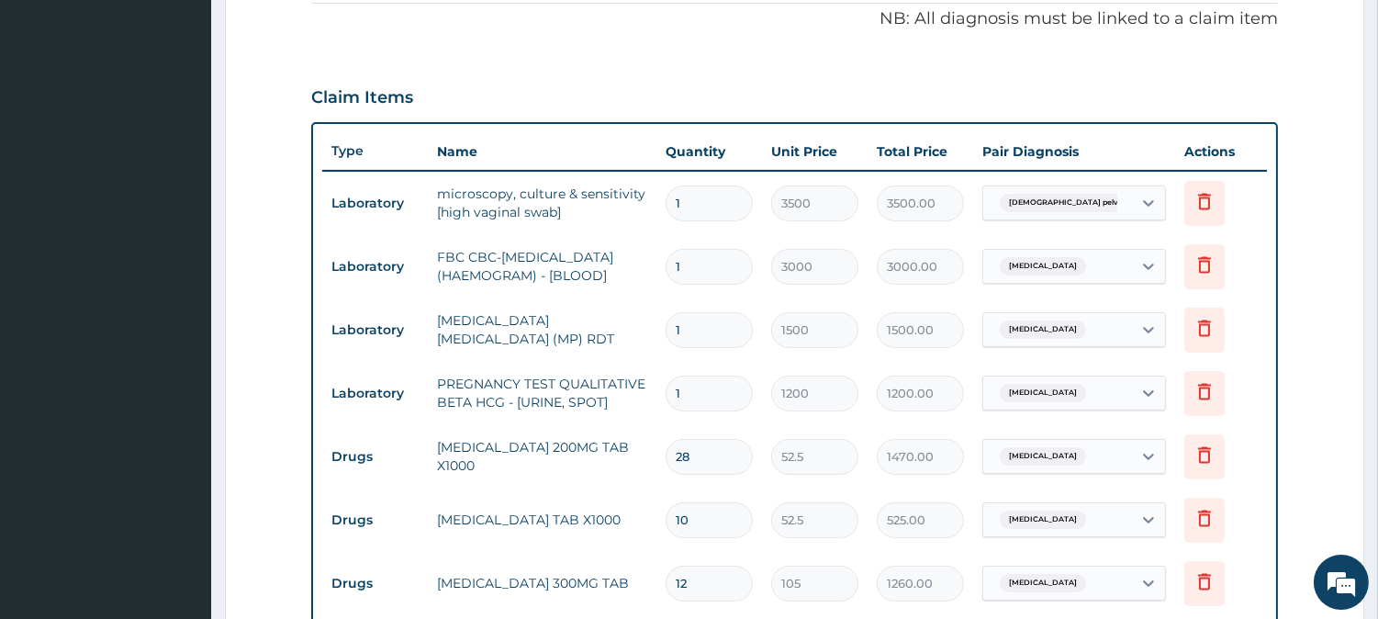
scroll to position [906, 0]
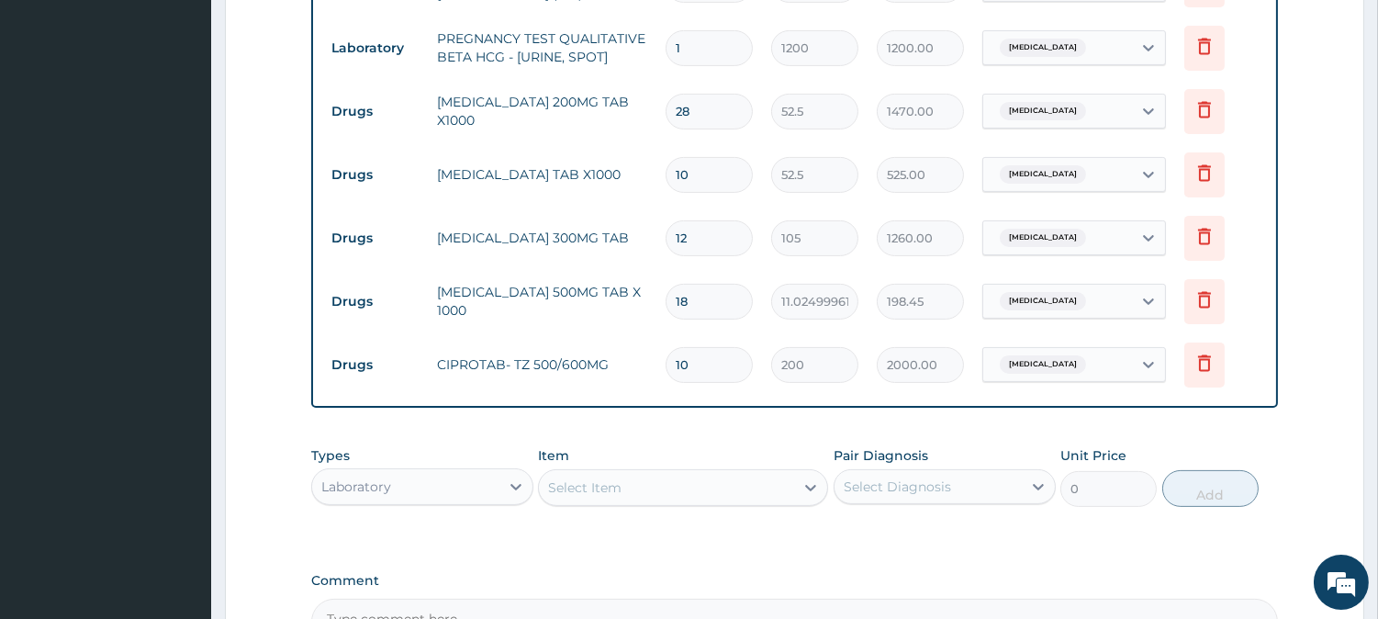
click at [656, 482] on div "Select Item" at bounding box center [683, 487] width 290 height 37
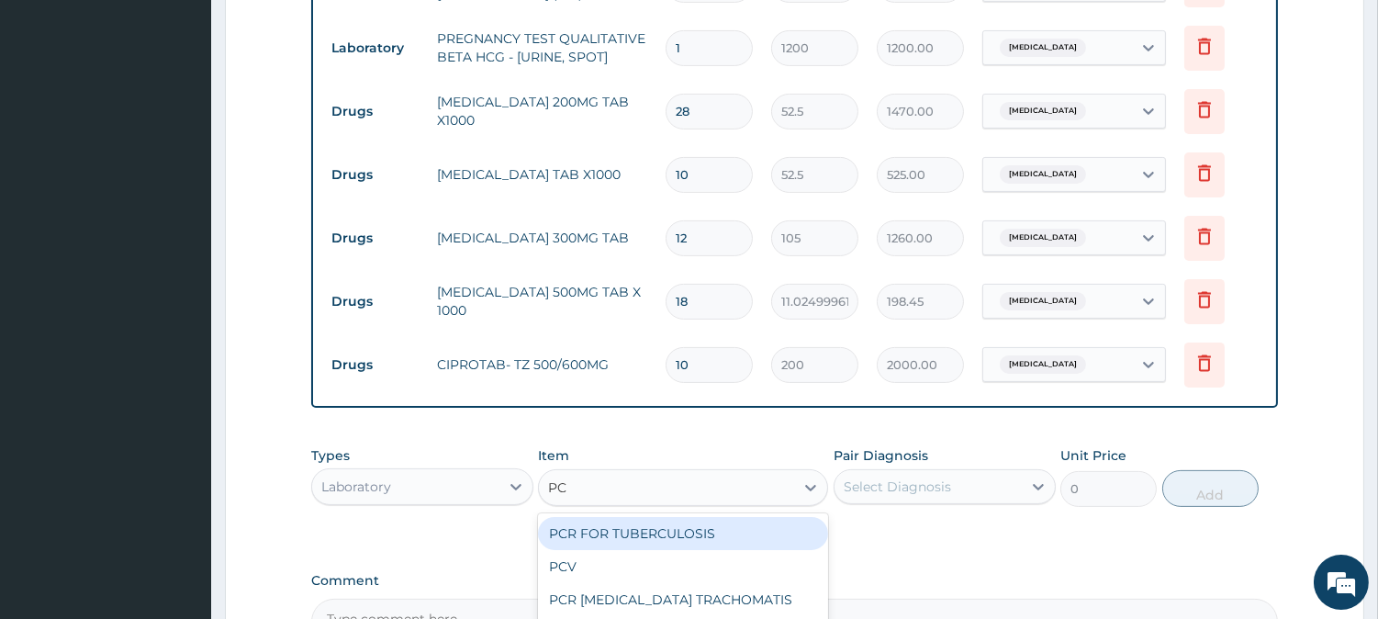
type input "PCV"
click at [608, 550] on div "PCV" at bounding box center [683, 533] width 290 height 33
type input "1500"
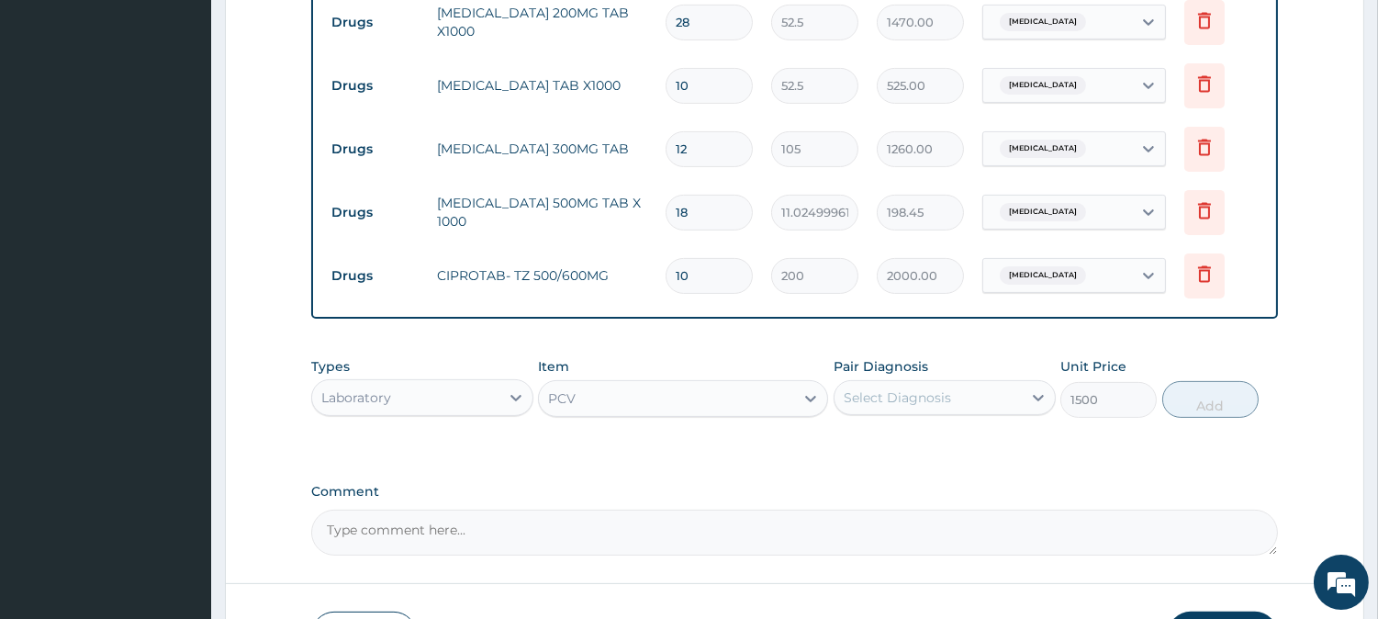
scroll to position [1136, 0]
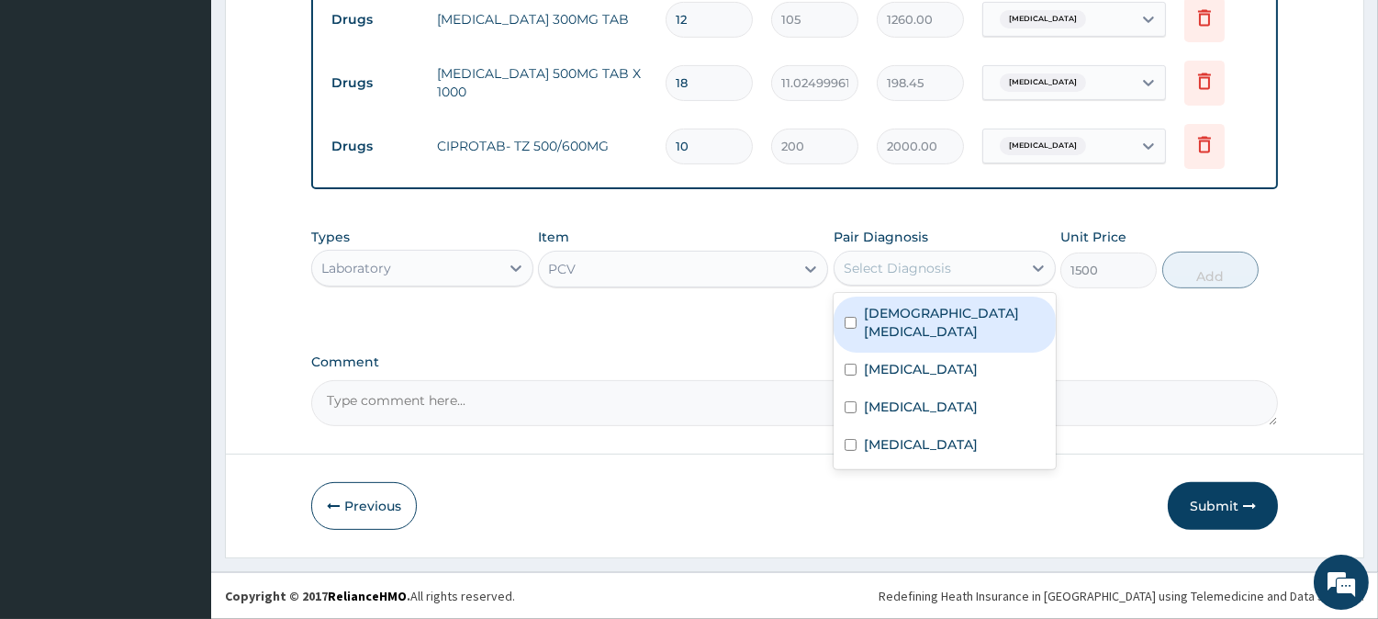
click at [977, 271] on div "Select Diagnosis" at bounding box center [928, 267] width 187 height 29
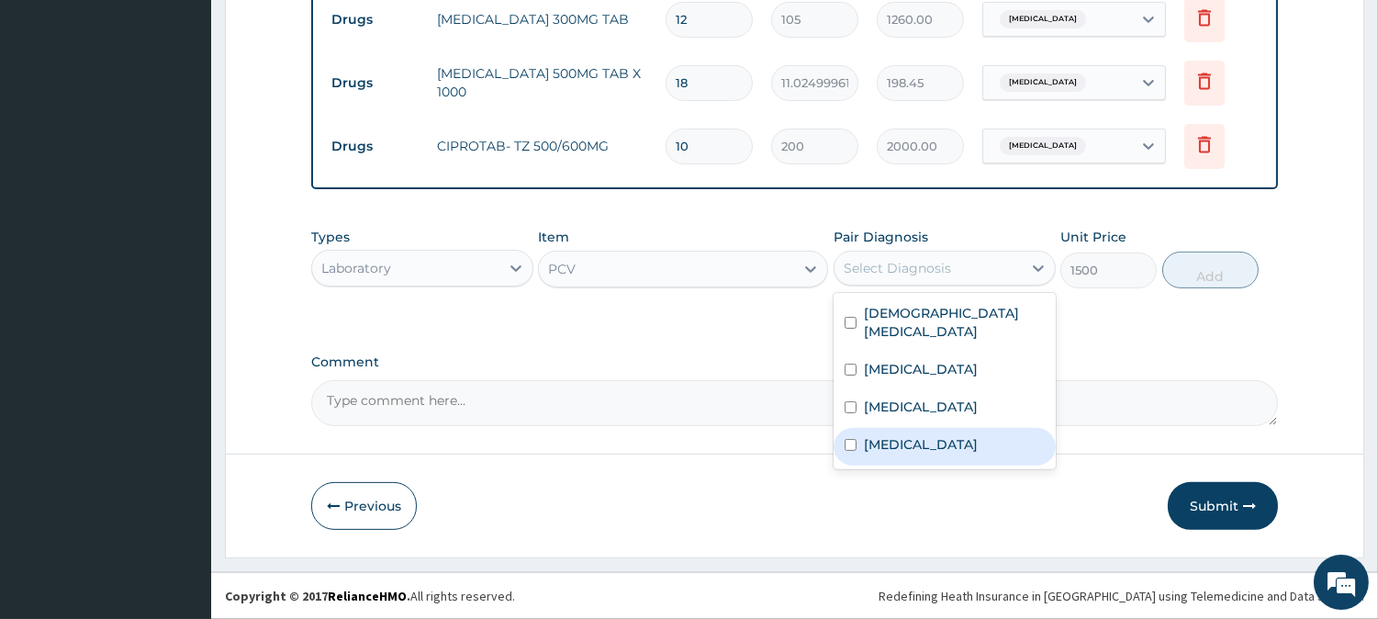
click at [904, 444] on label "Anemia" at bounding box center [921, 444] width 114 height 18
checkbox input "true"
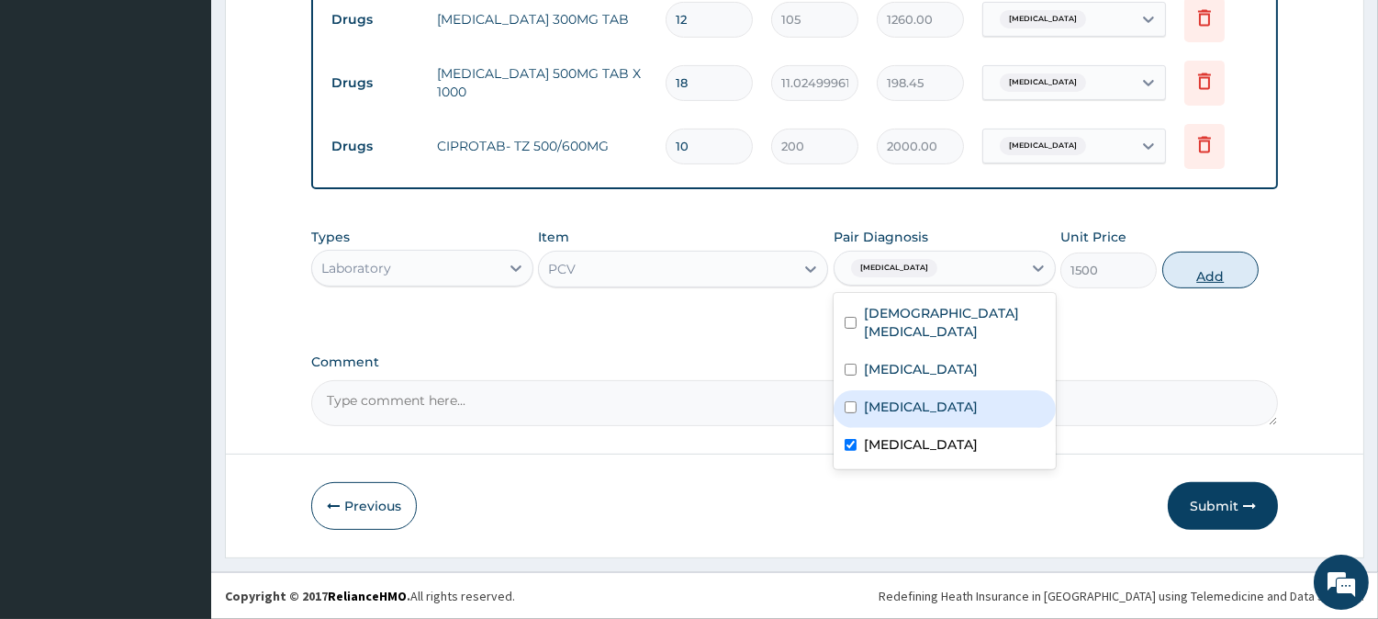
click at [1190, 285] on button "Add" at bounding box center [1211, 270] width 96 height 37
type input "0"
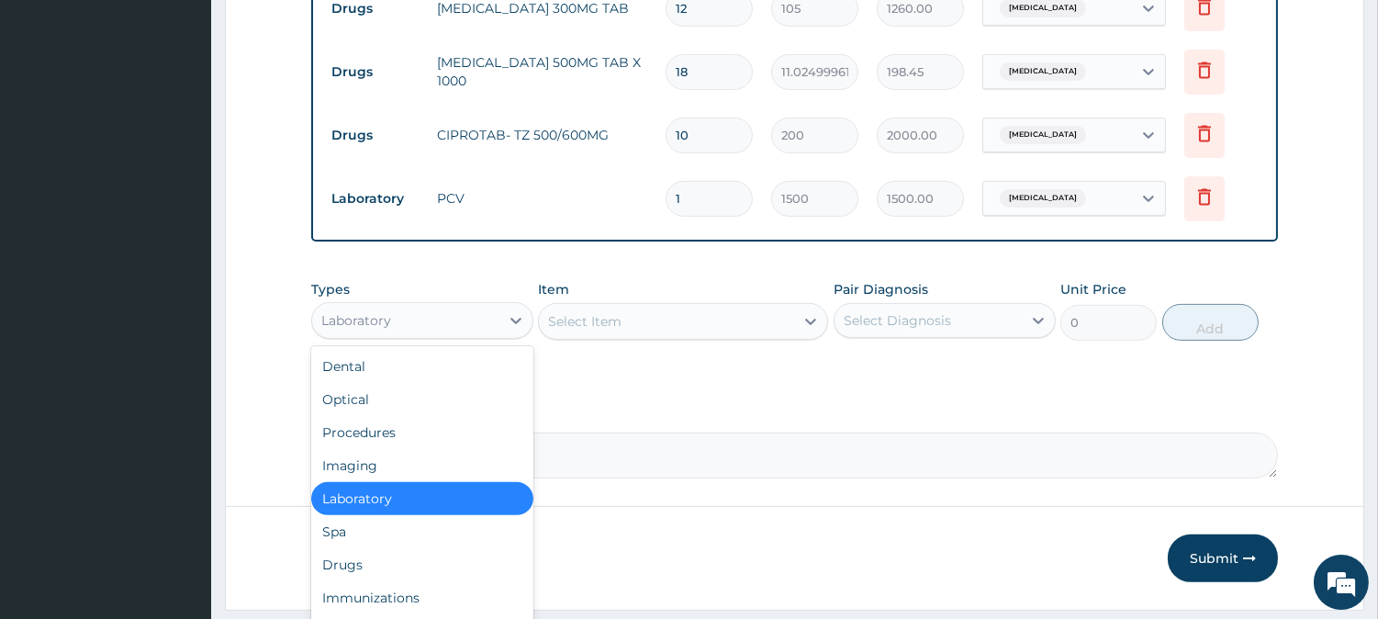
click at [446, 327] on div "Laboratory" at bounding box center [405, 320] width 187 height 29
click at [405, 448] on div "Procedures" at bounding box center [422, 432] width 222 height 33
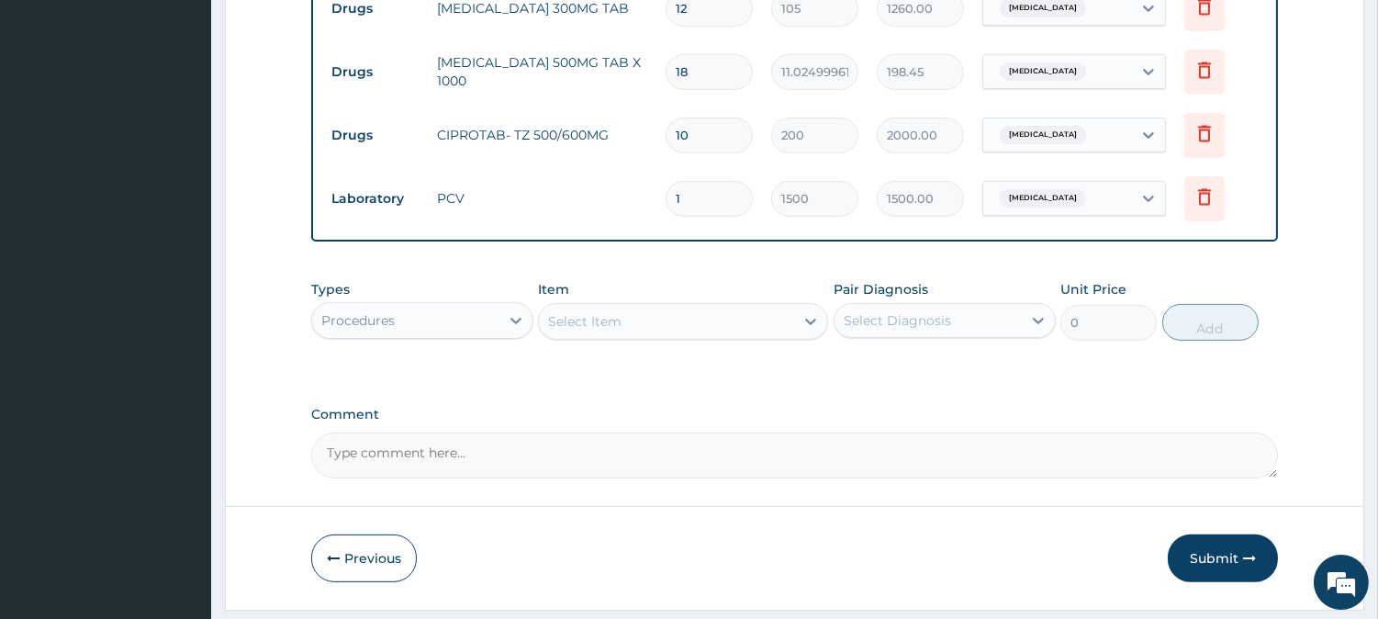
click at [658, 336] on div "Select Item" at bounding box center [666, 321] width 255 height 29
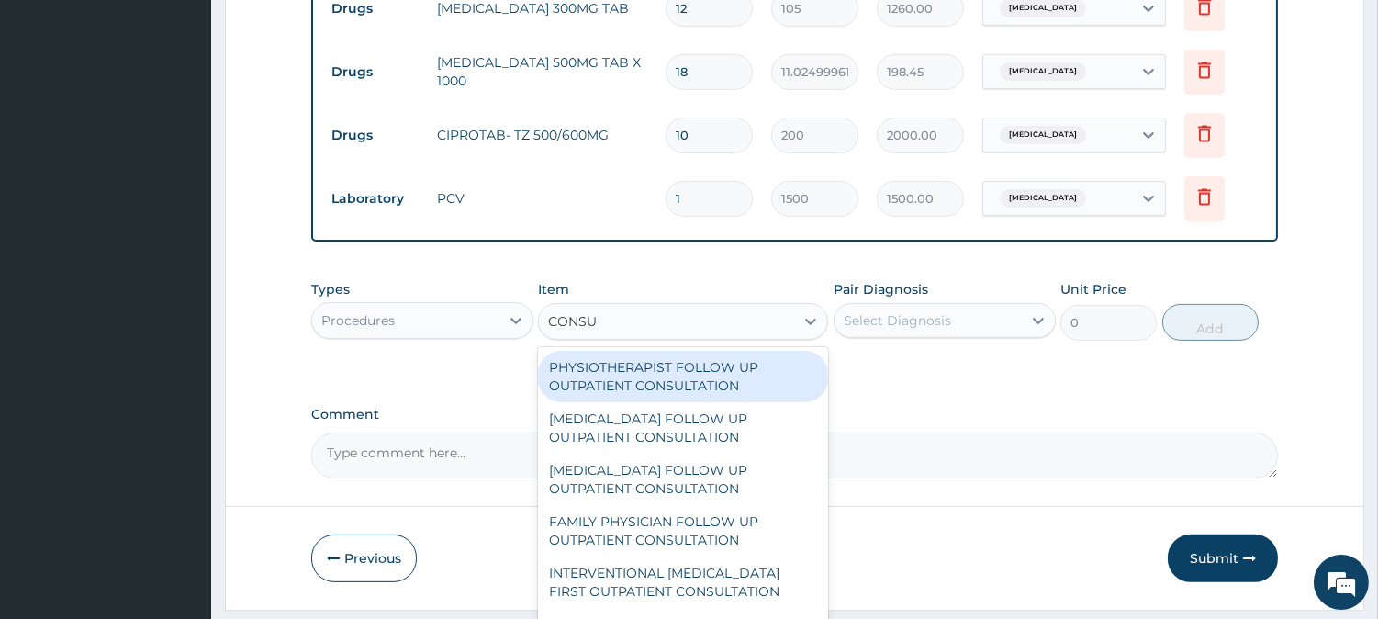
type input "CONSUL"
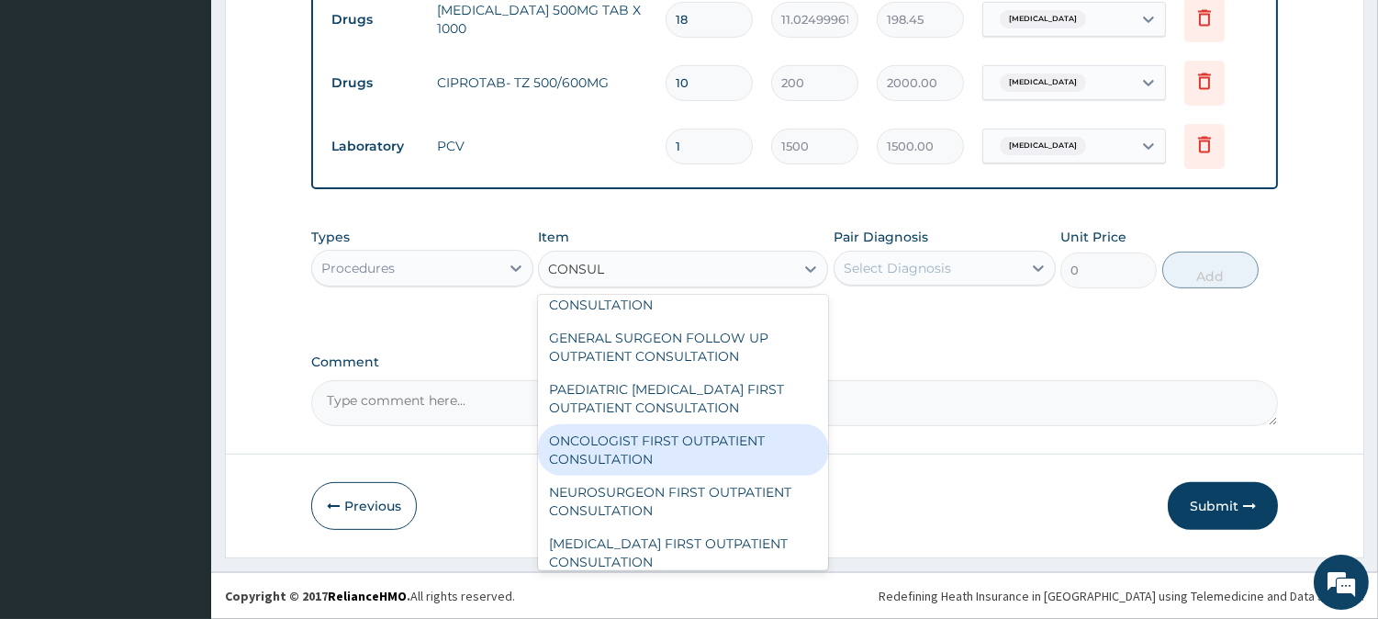
scroll to position [714, 0]
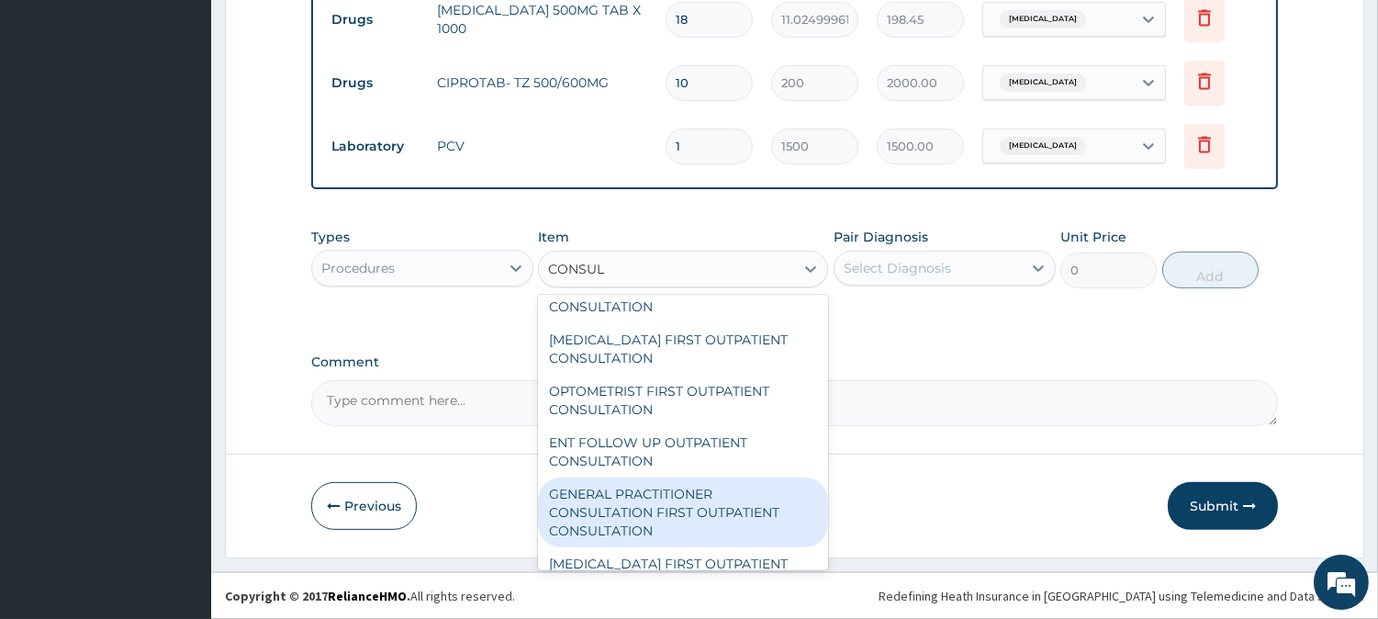
click at [669, 512] on div "GENERAL PRACTITIONER CONSULTATION FIRST OUTPATIENT CONSULTATION" at bounding box center [683, 513] width 290 height 70
type input "3000"
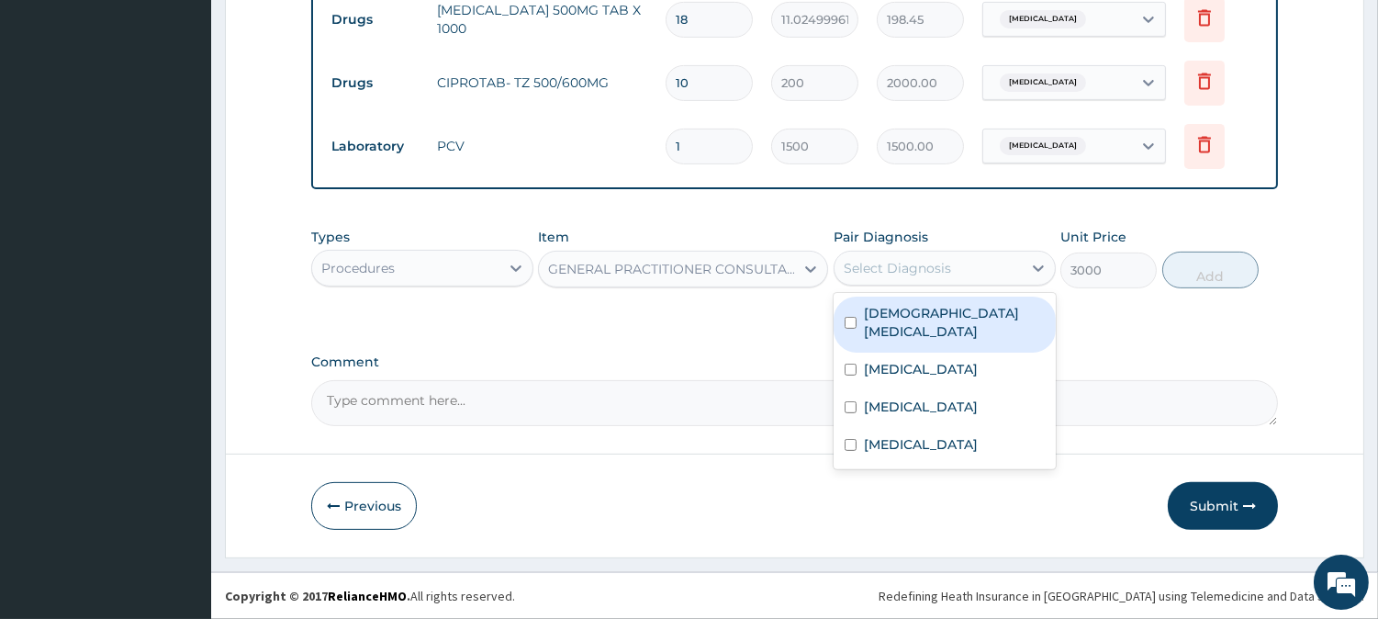
click at [885, 280] on div "Select Diagnosis" at bounding box center [928, 267] width 187 height 29
click at [879, 323] on label "Female pelvic inflammatory disease" at bounding box center [954, 322] width 181 height 37
checkbox input "true"
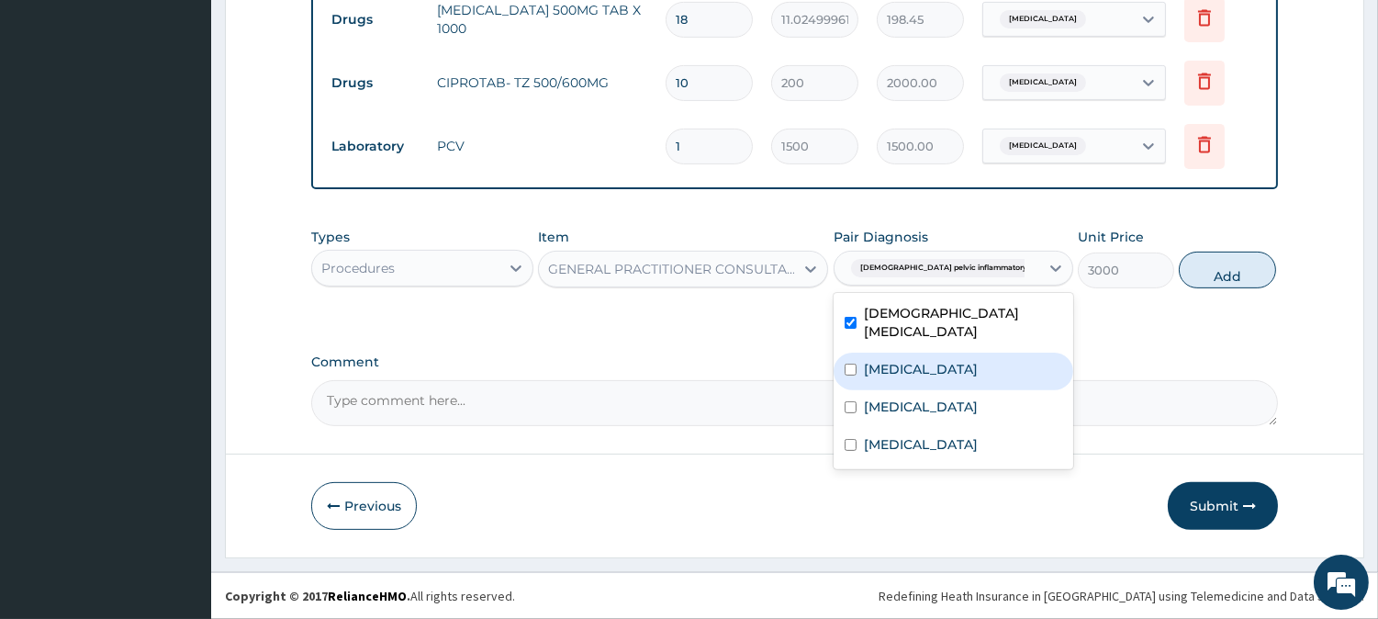
click at [879, 366] on label "[MEDICAL_DATA]" at bounding box center [921, 369] width 114 height 18
checkbox input "true"
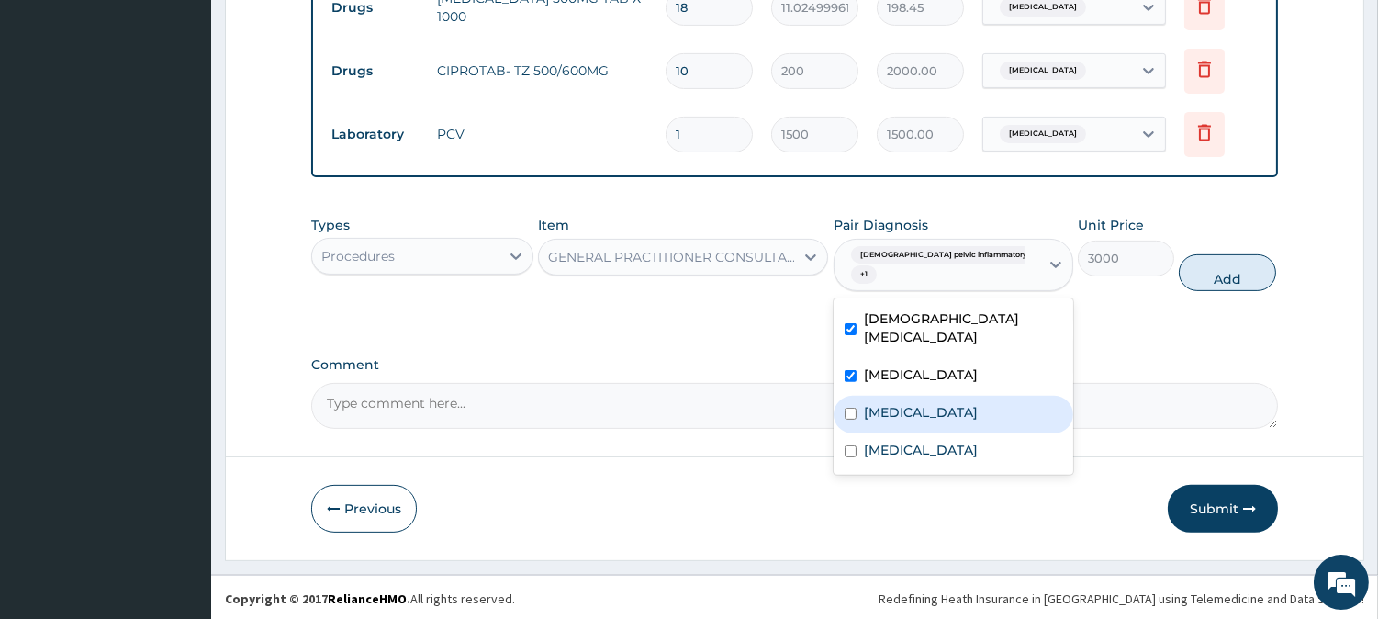
click at [877, 411] on div "[MEDICAL_DATA]" at bounding box center [954, 415] width 240 height 38
checkbox input "true"
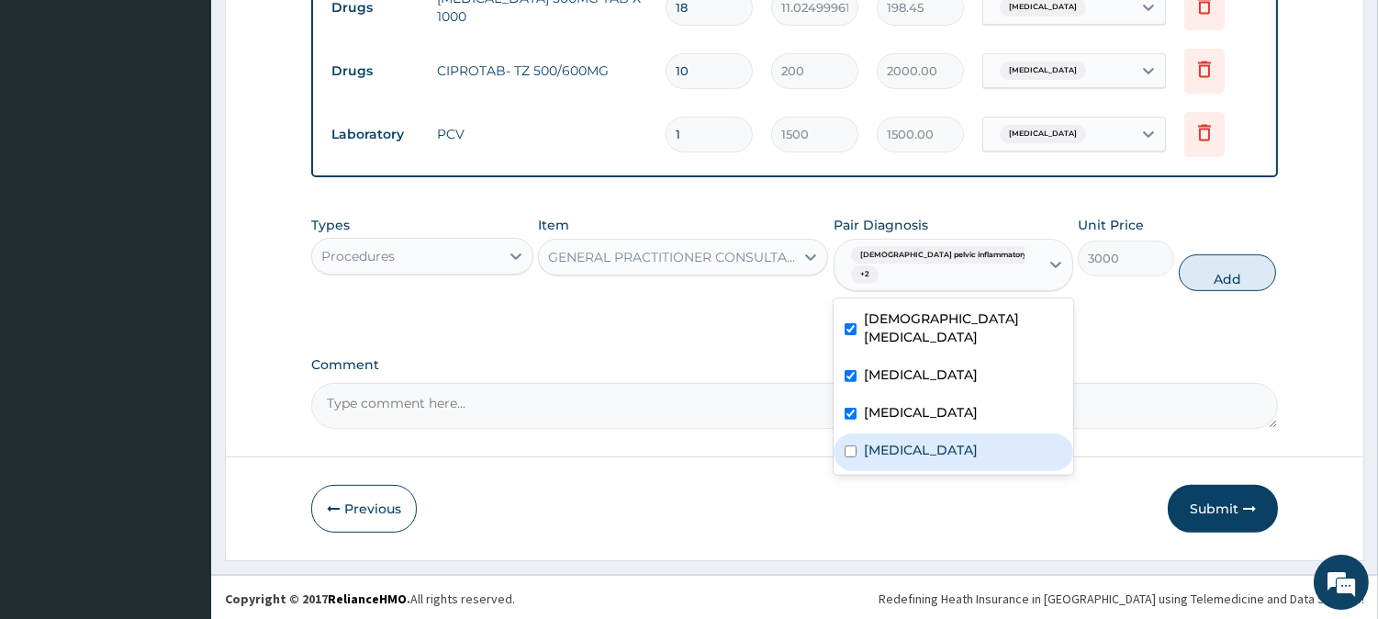
click at [877, 459] on label "Anemia" at bounding box center [921, 450] width 114 height 18
checkbox input "true"
click at [1207, 278] on button "Add" at bounding box center [1227, 272] width 96 height 37
type input "0"
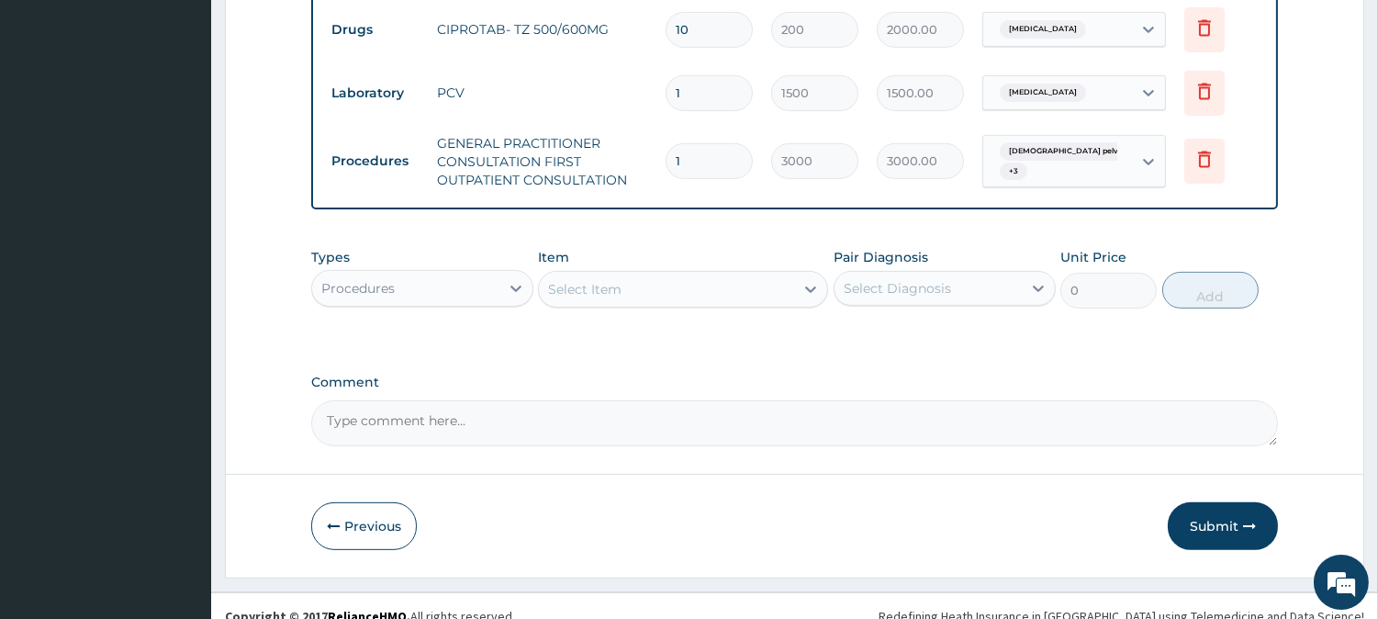
scroll to position [1274, 0]
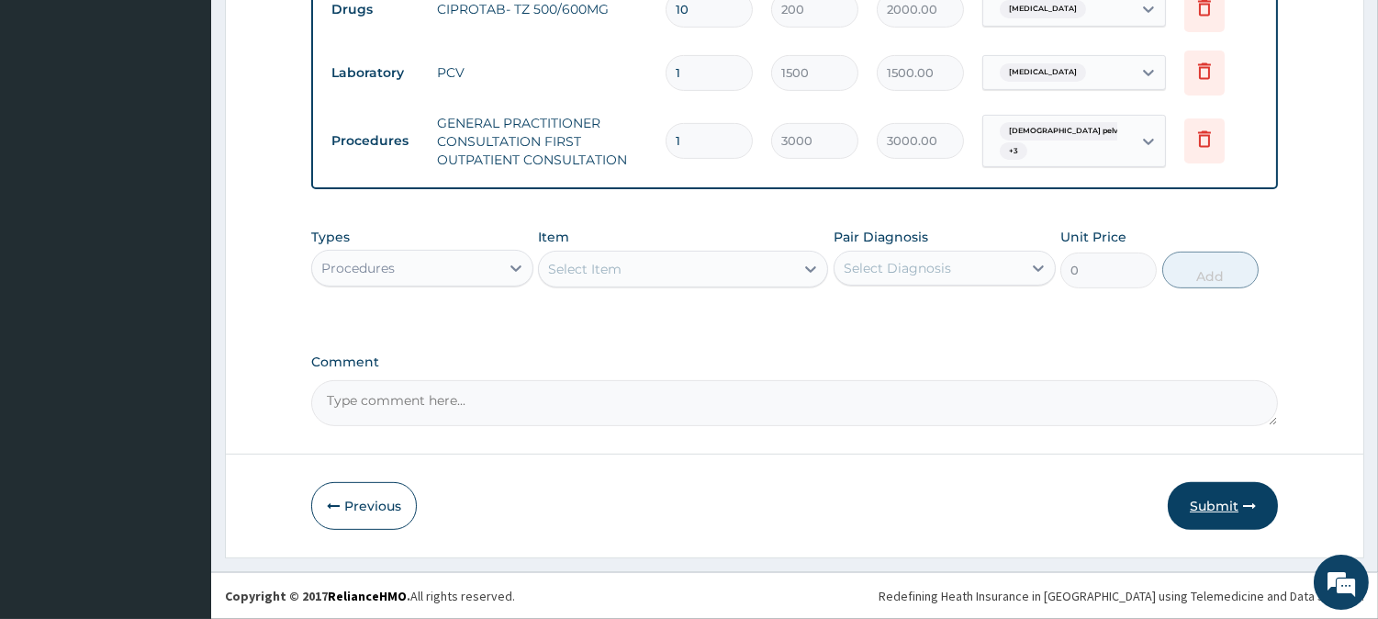
click at [1203, 507] on button "Submit" at bounding box center [1223, 506] width 110 height 48
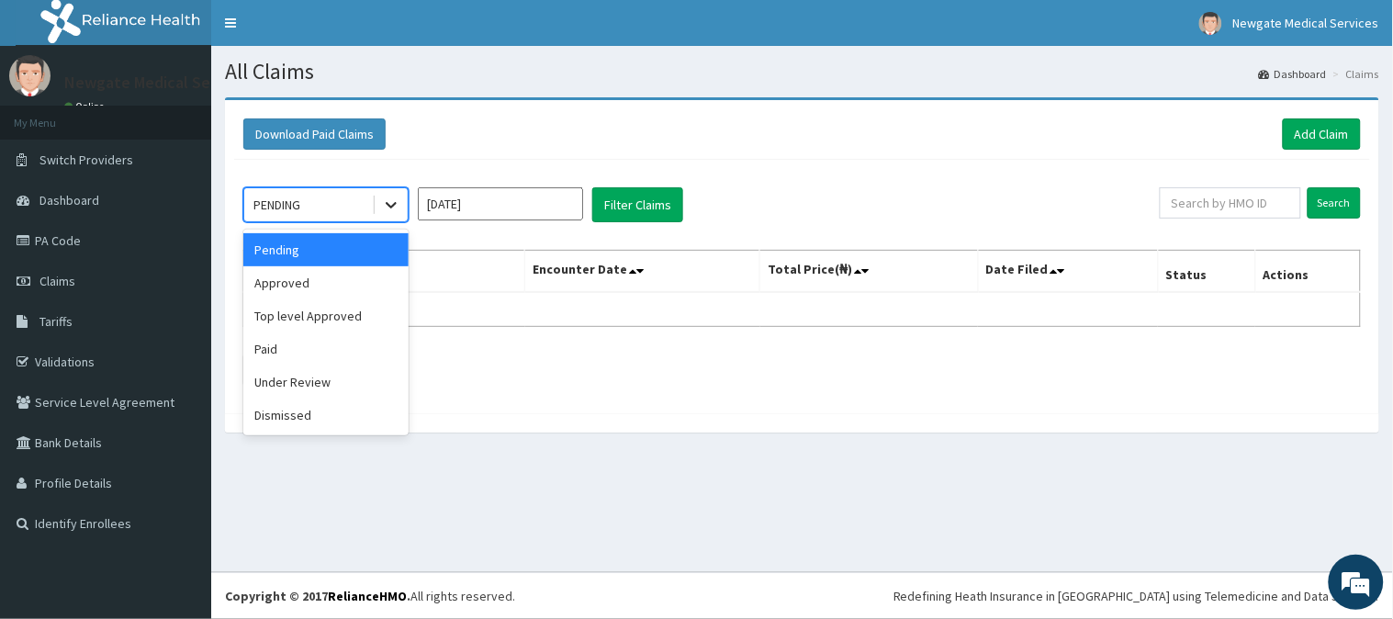
click at [384, 209] on div at bounding box center [391, 204] width 33 height 33
click at [381, 276] on div "Approved" at bounding box center [325, 282] width 165 height 33
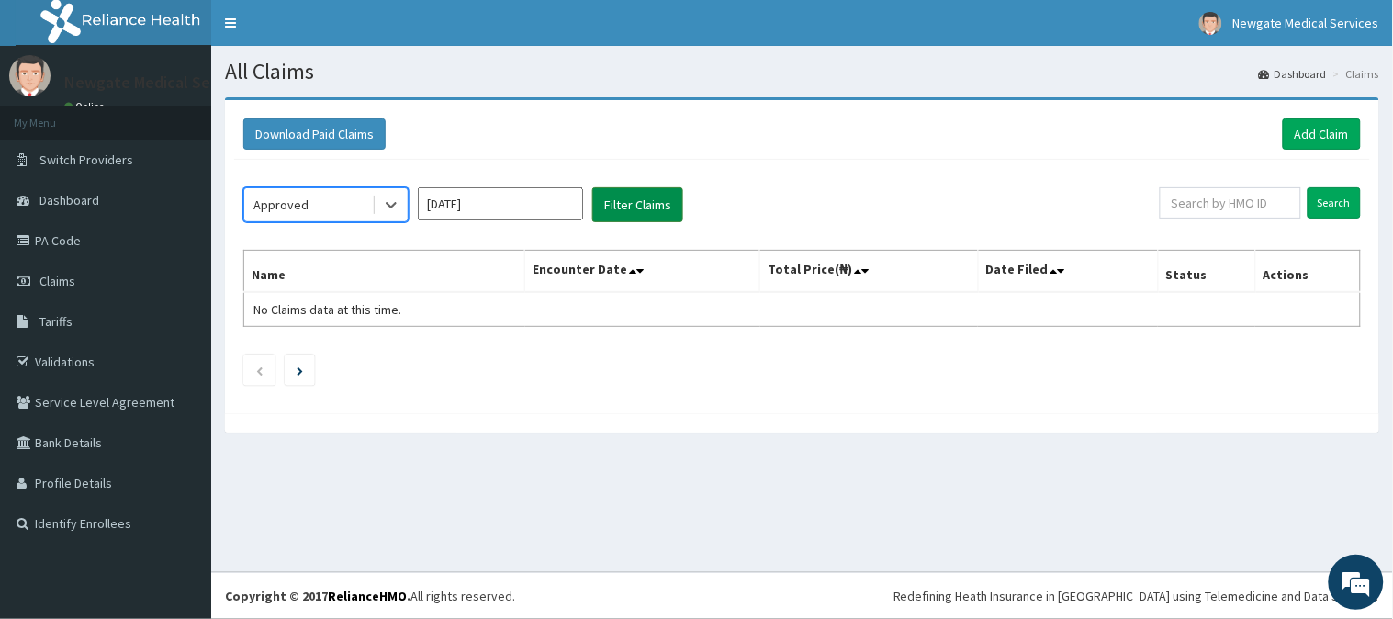
click at [609, 191] on button "Filter Claims" at bounding box center [637, 204] width 91 height 35
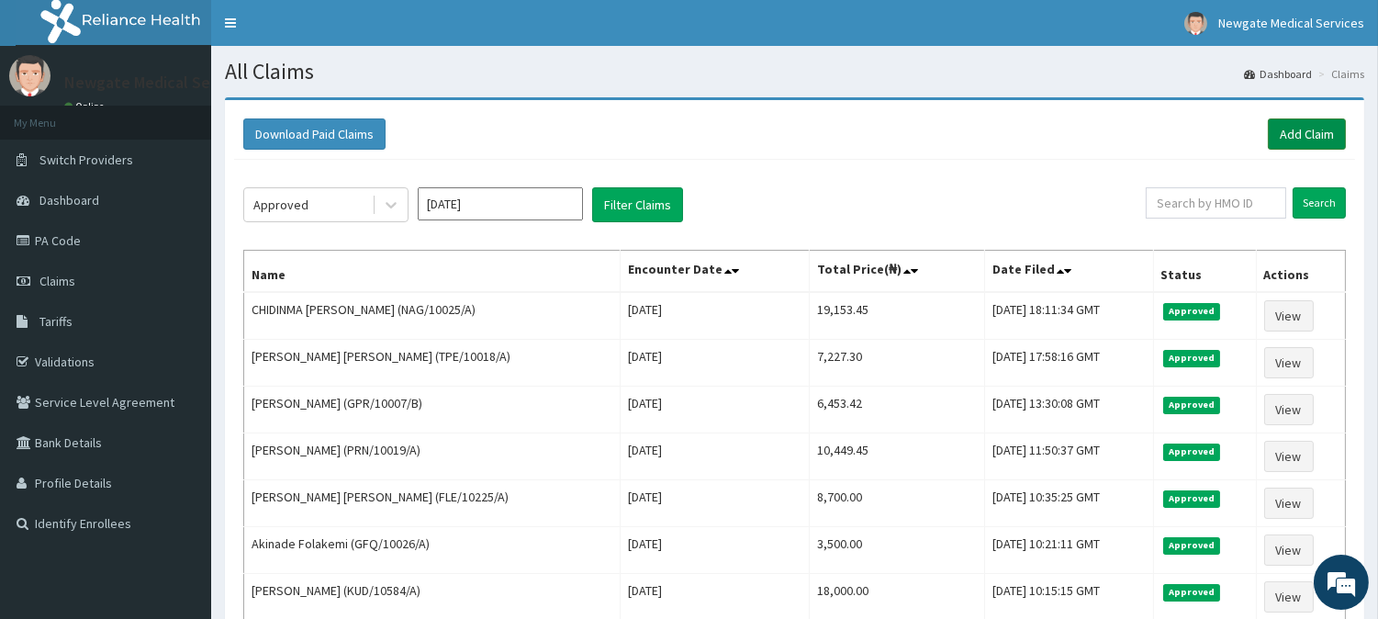
click at [1292, 131] on link "Add Claim" at bounding box center [1307, 133] width 78 height 31
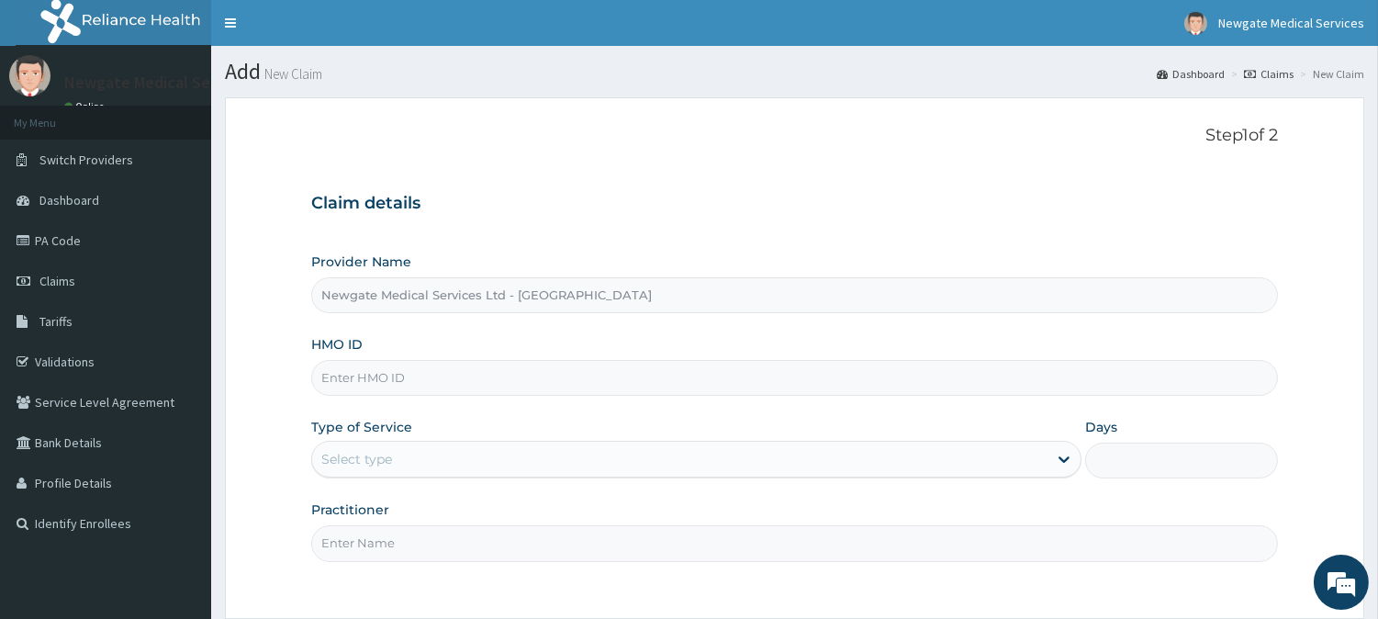
paste input "AIV/10030/"
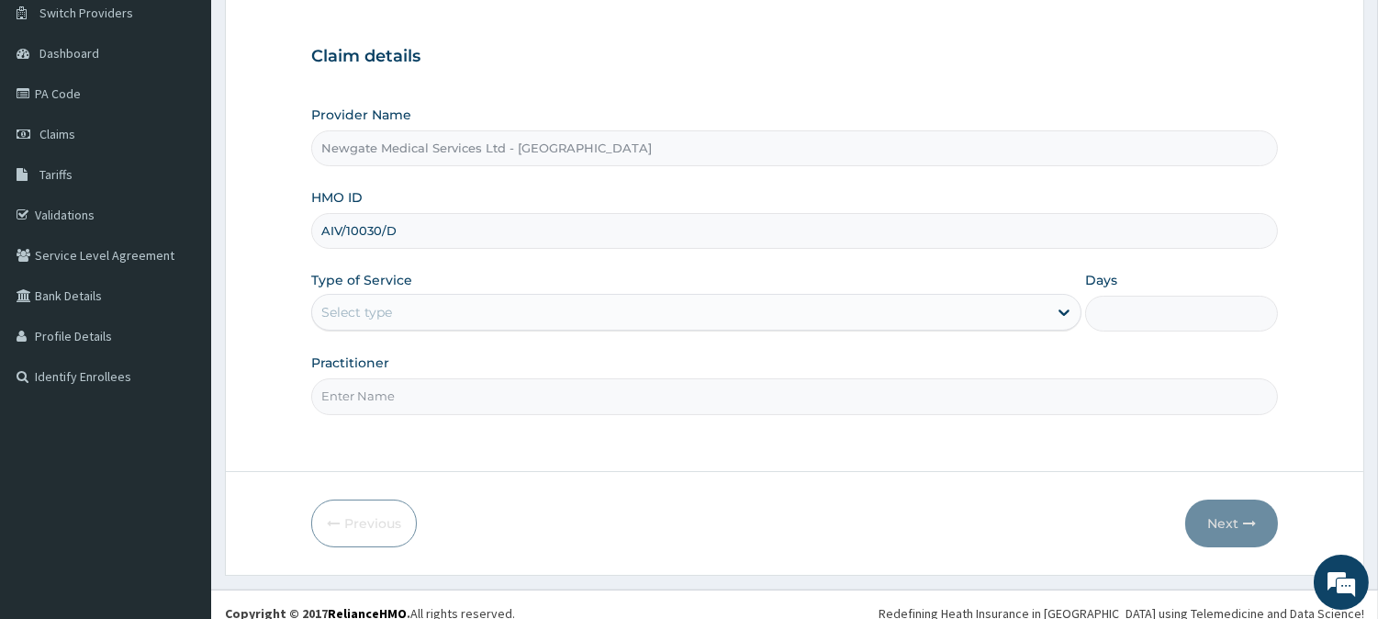
scroll to position [163, 0]
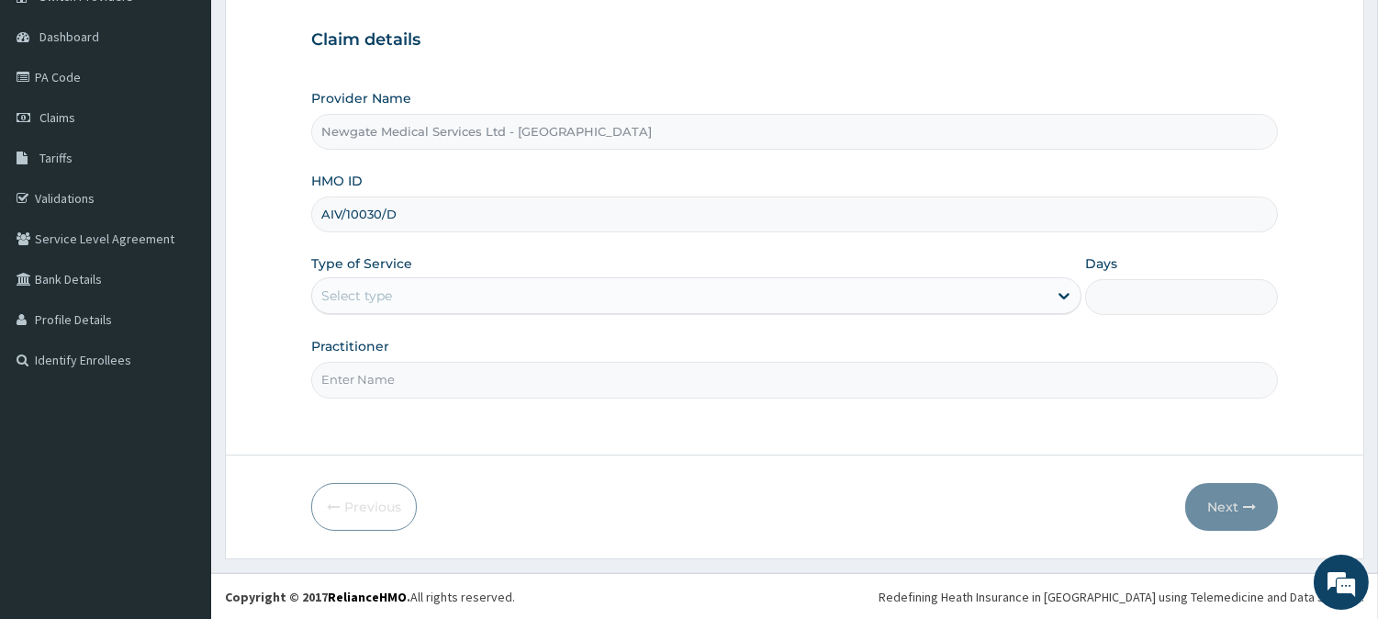
type input "AIV/10030/D"
click at [450, 294] on div "Select type" at bounding box center [680, 295] width 736 height 29
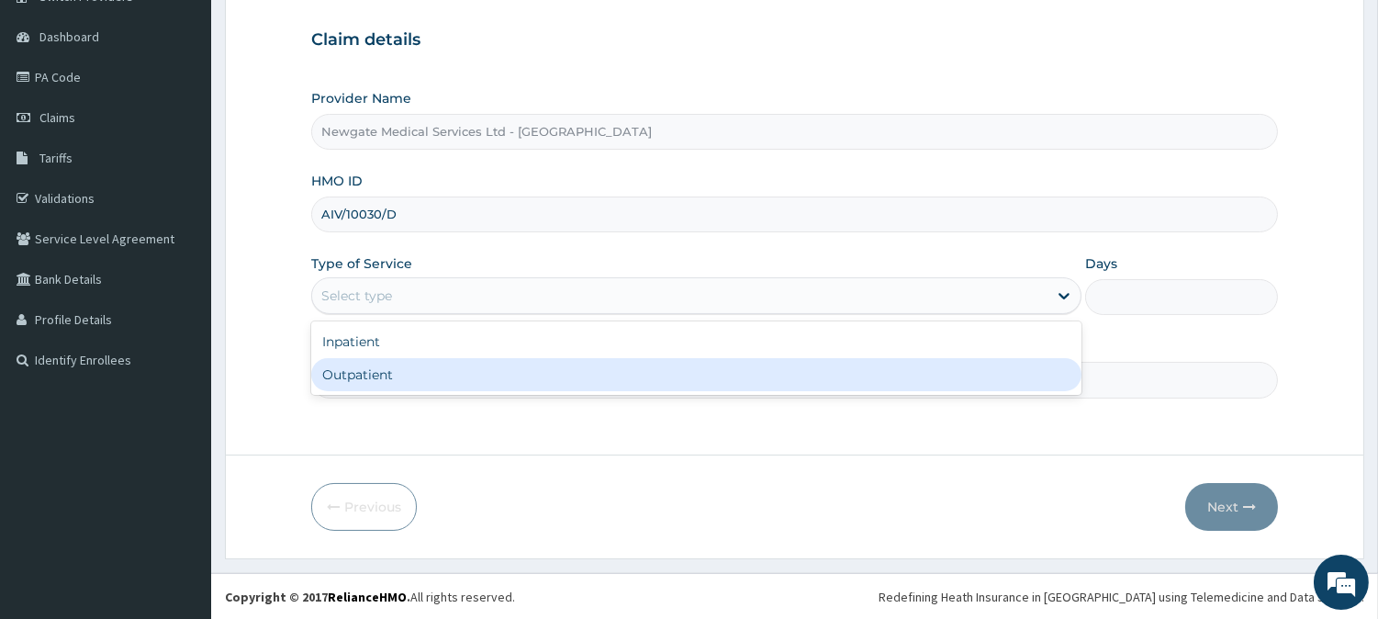
click at [464, 362] on div "Outpatient" at bounding box center [696, 374] width 771 height 33
type input "1"
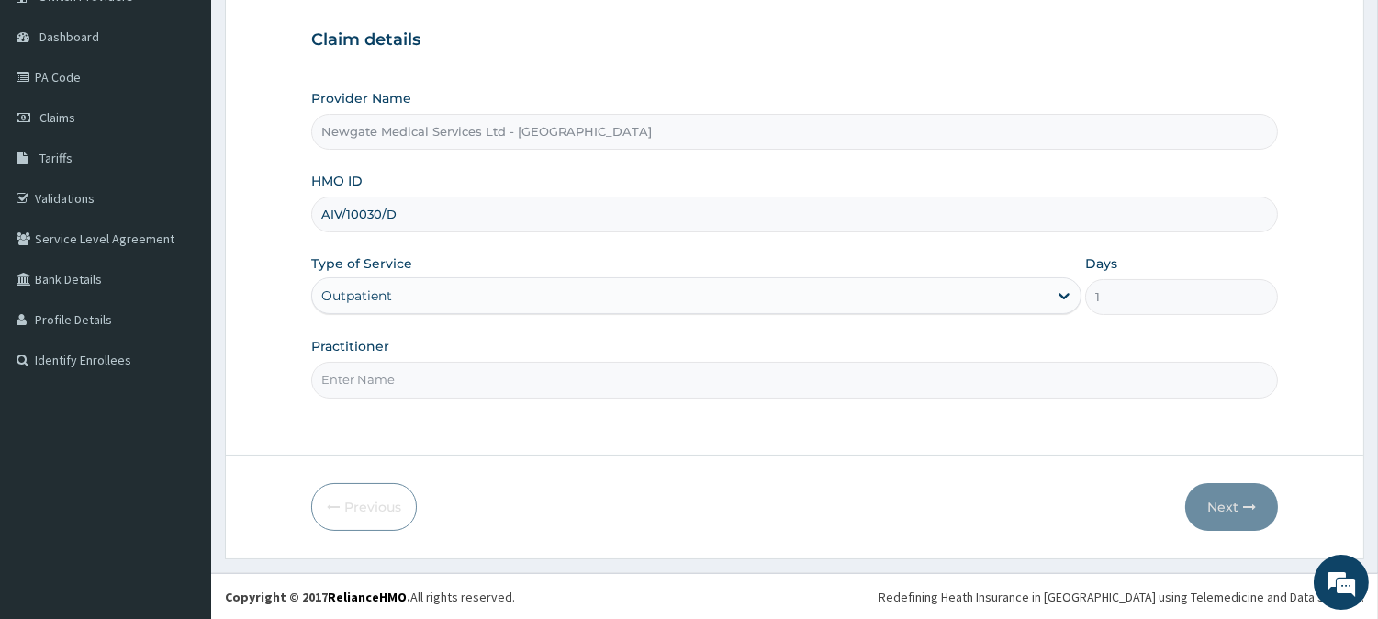
click at [420, 371] on input "Practitioner" at bounding box center [794, 380] width 967 height 36
type input "DR [PERSON_NAME]"
click at [1220, 492] on button "Next" at bounding box center [1232, 507] width 93 height 48
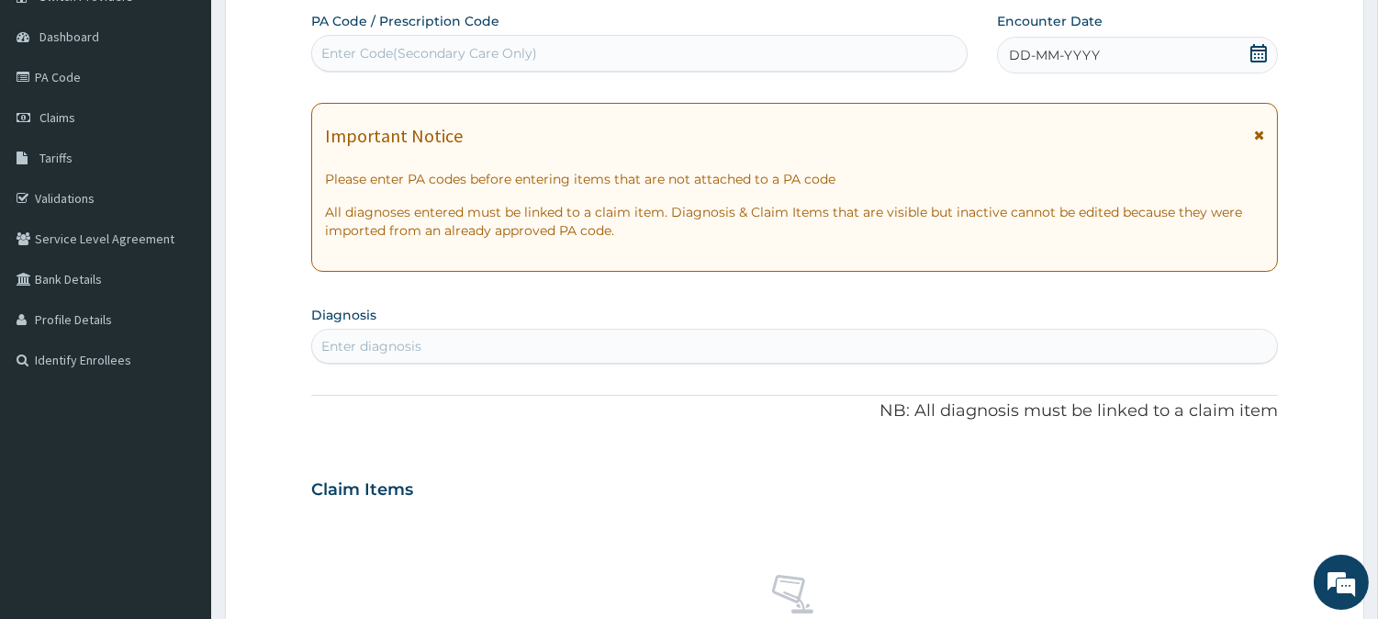
click at [1052, 62] on span "DD-MM-YYYY" at bounding box center [1054, 55] width 91 height 18
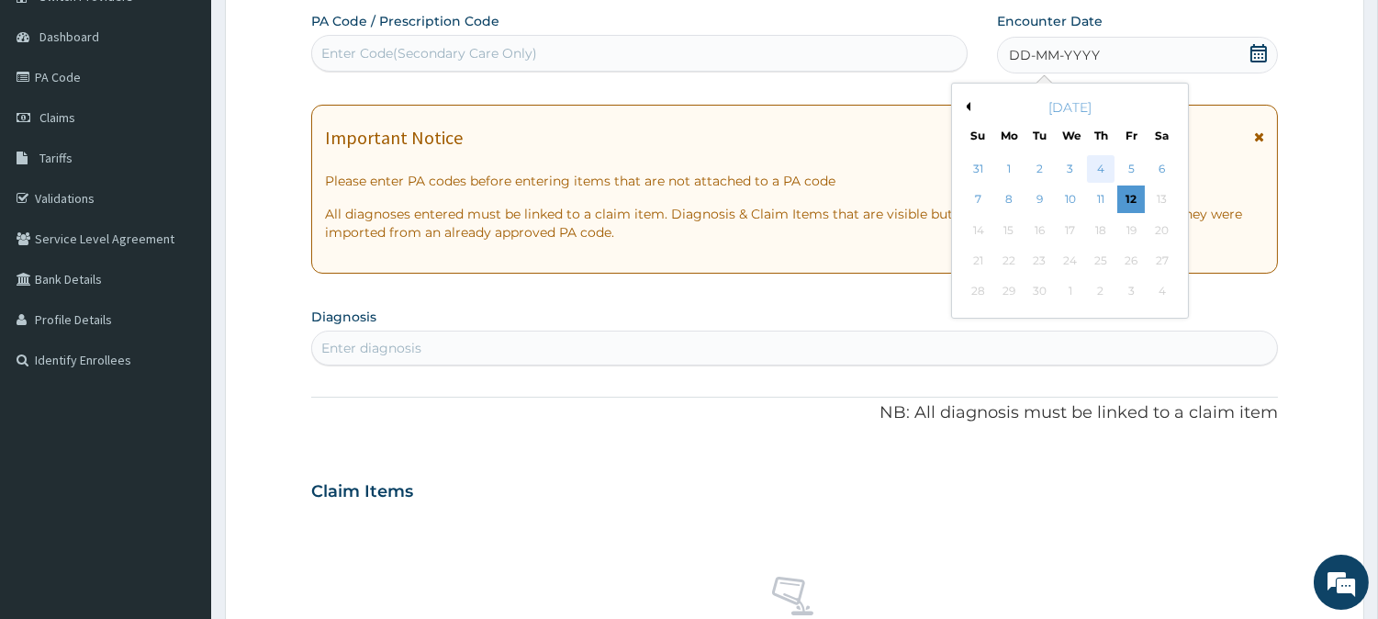
click at [1097, 163] on div "4" at bounding box center [1101, 169] width 28 height 28
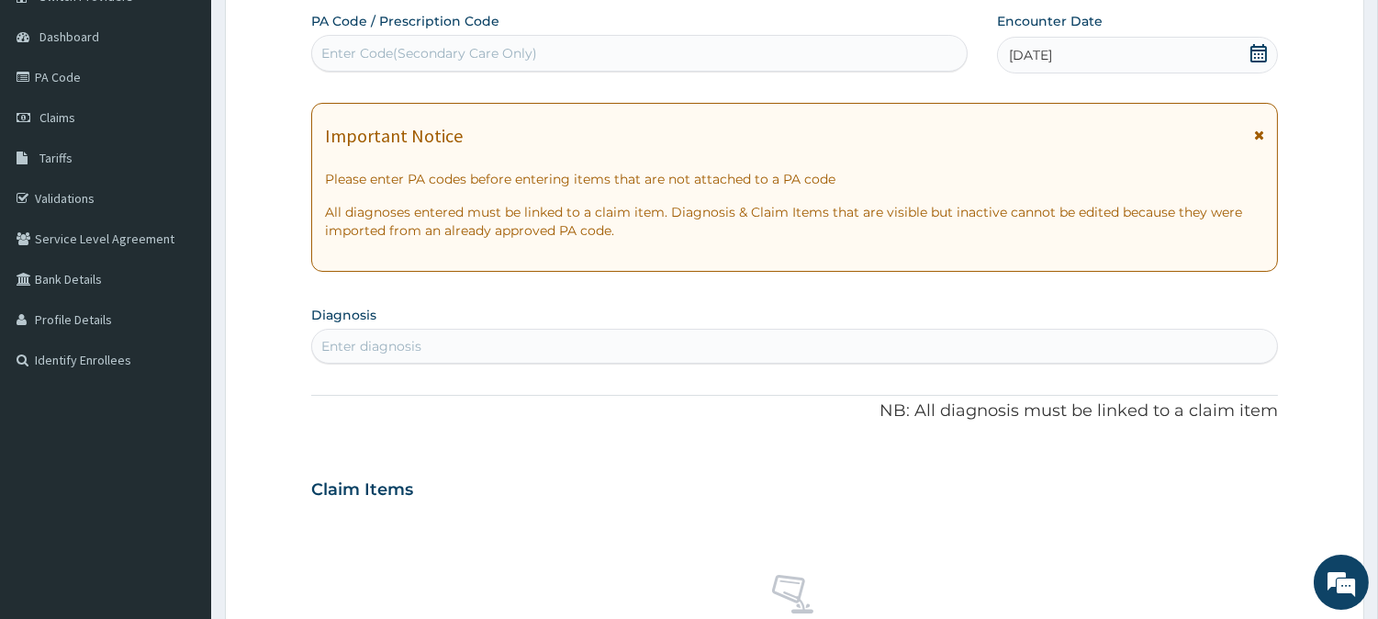
click at [564, 346] on div "Enter diagnosis" at bounding box center [794, 346] width 965 height 29
type input "MALA"
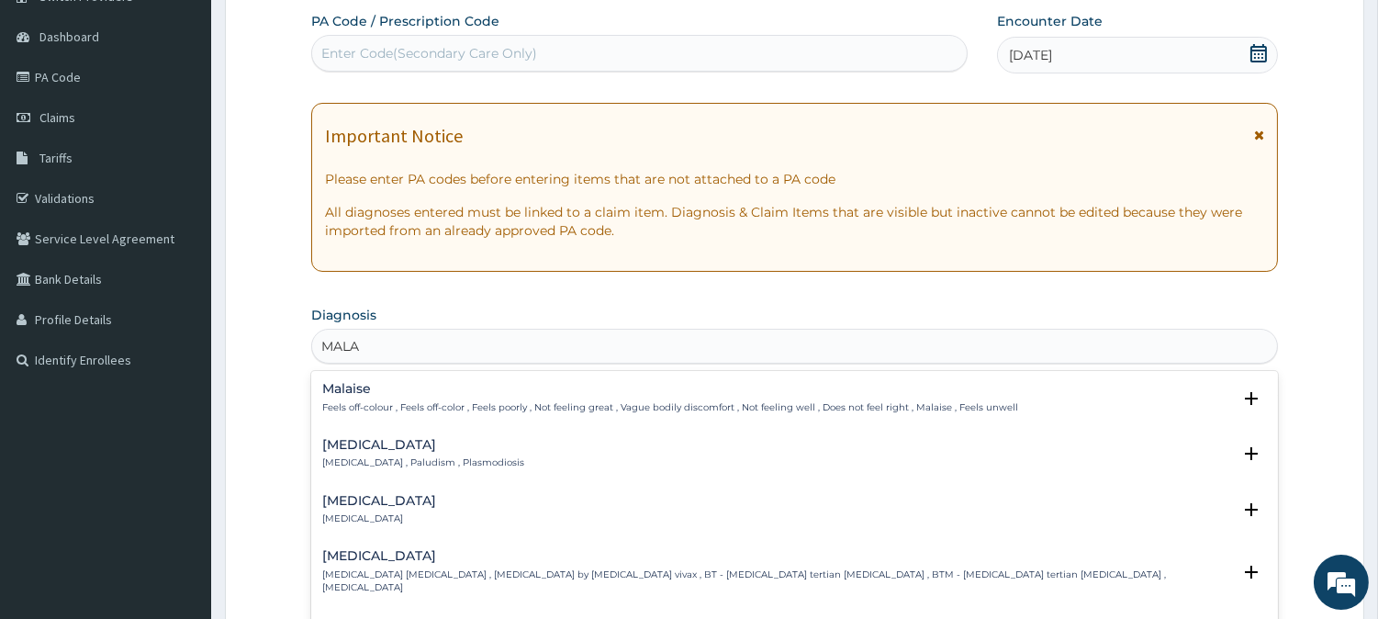
click at [390, 456] on p "[MEDICAL_DATA] , Paludism , Plasmodiosis" at bounding box center [423, 462] width 202 height 13
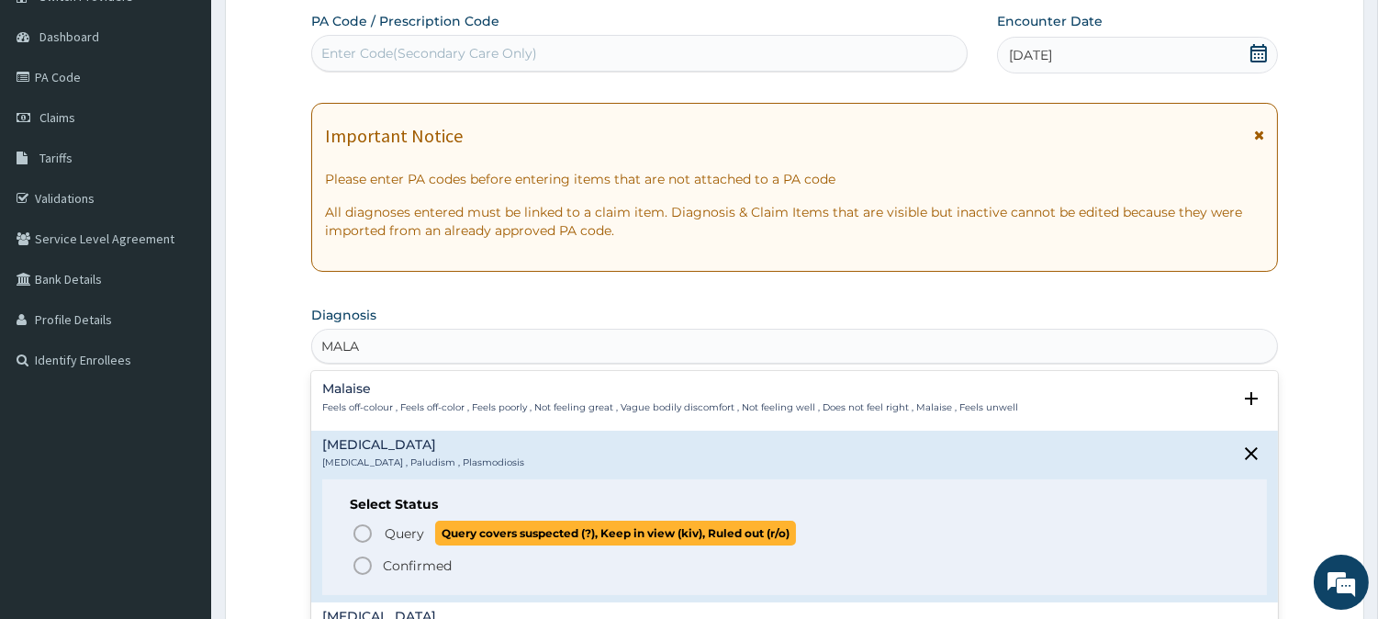
click at [377, 529] on span "Query Query covers suspected (?), Keep in view (kiv), Ruled out (r/o)" at bounding box center [796, 533] width 888 height 25
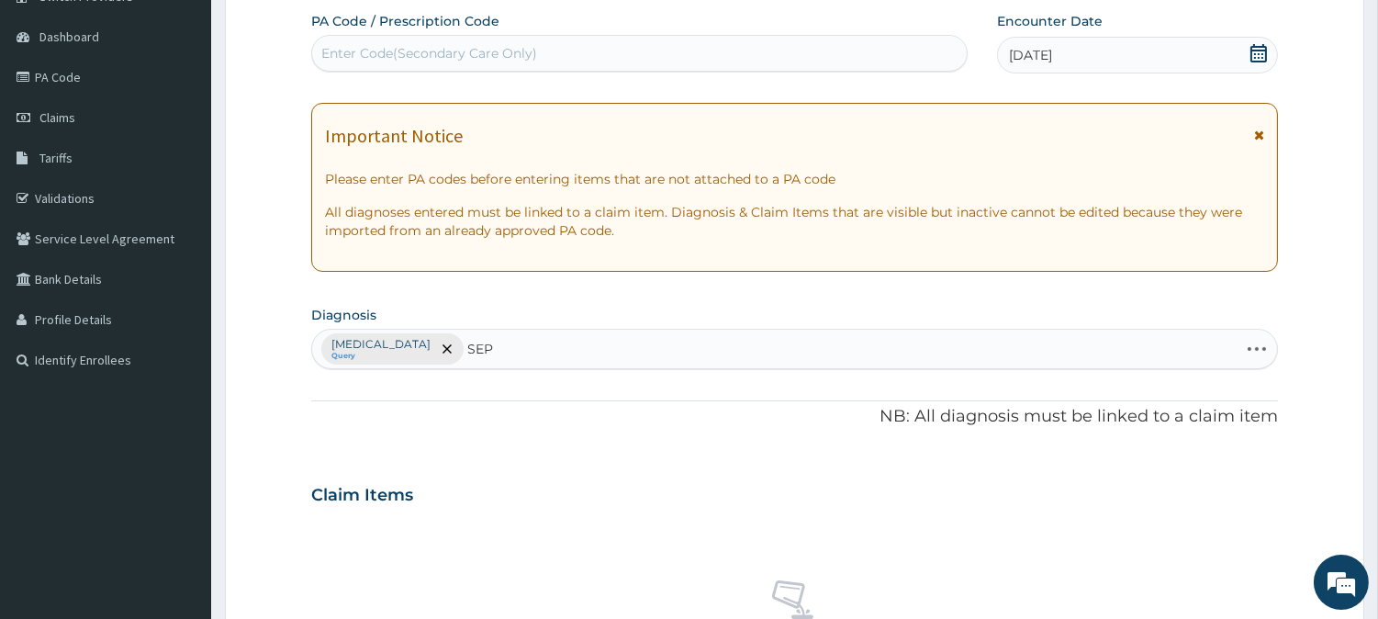
type input "SEPS"
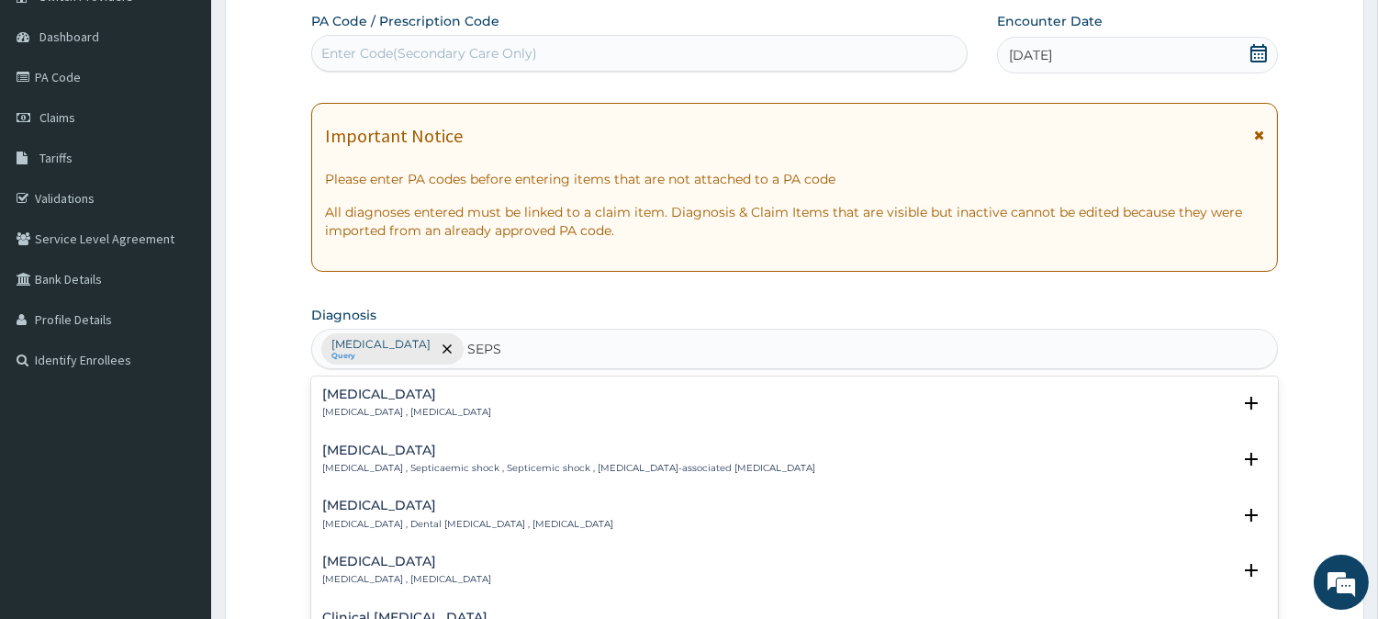
click at [410, 414] on p "[MEDICAL_DATA] , [MEDICAL_DATA]" at bounding box center [406, 412] width 169 height 13
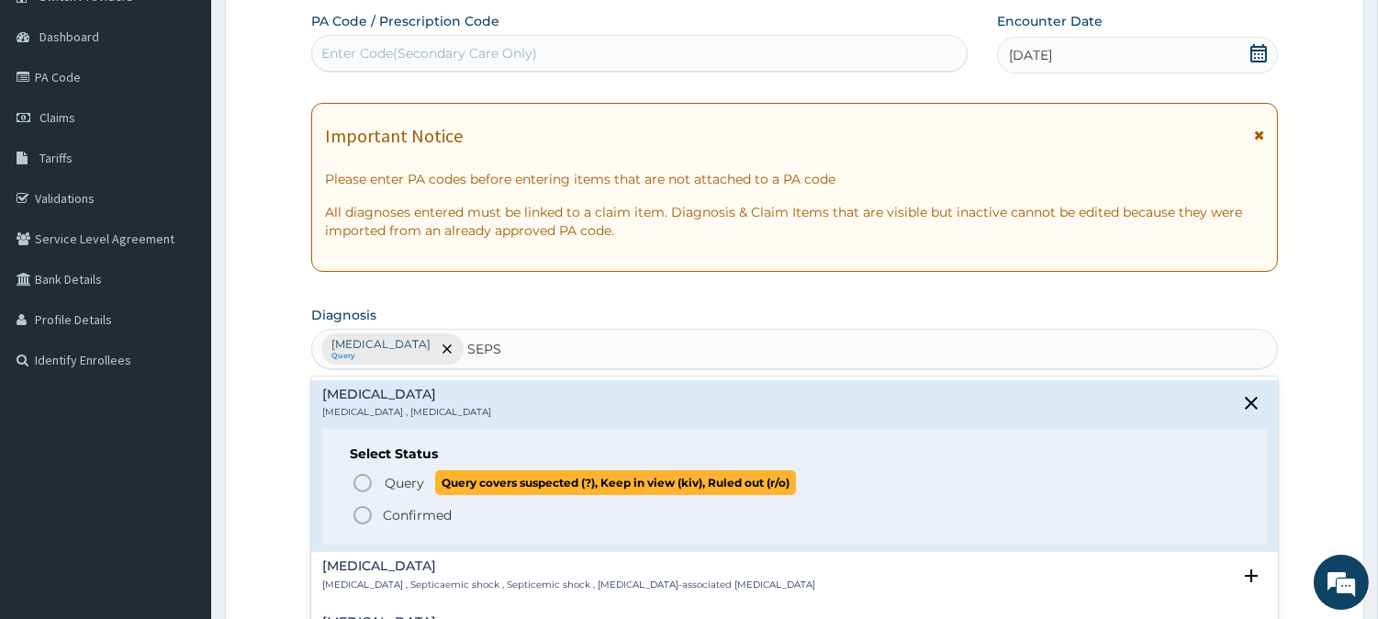
click at [369, 478] on icon "status option query" at bounding box center [363, 483] width 22 height 22
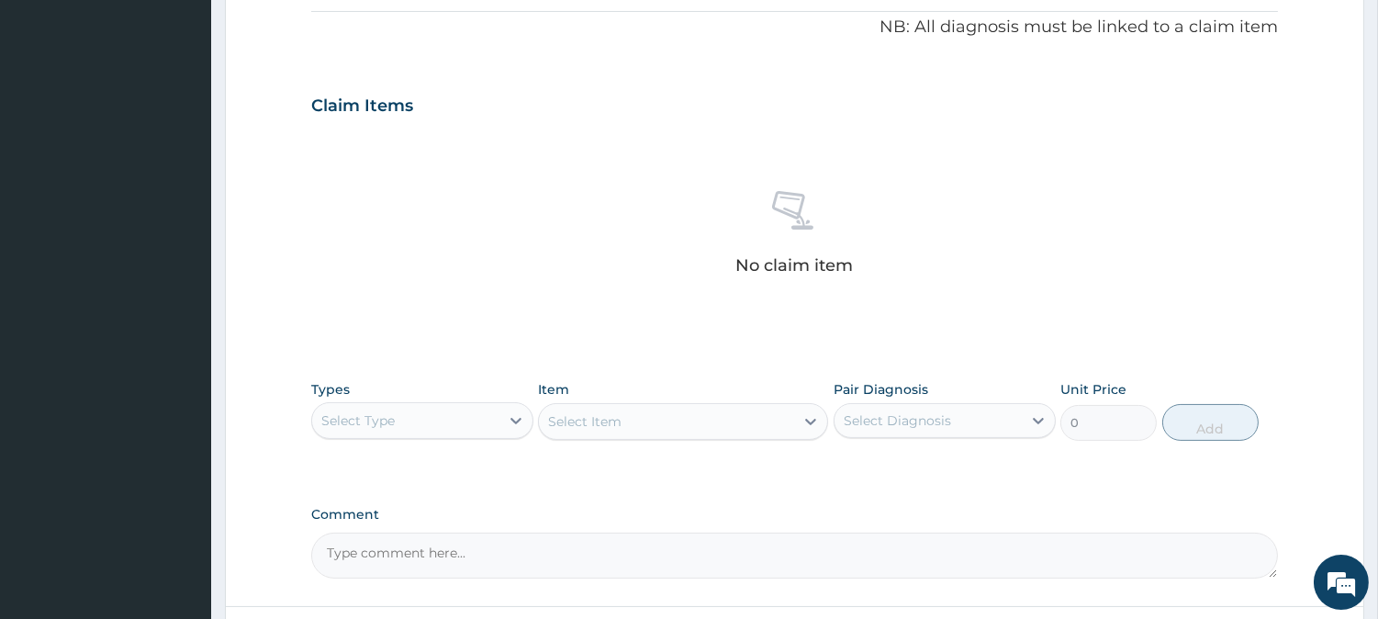
scroll to position [572, 0]
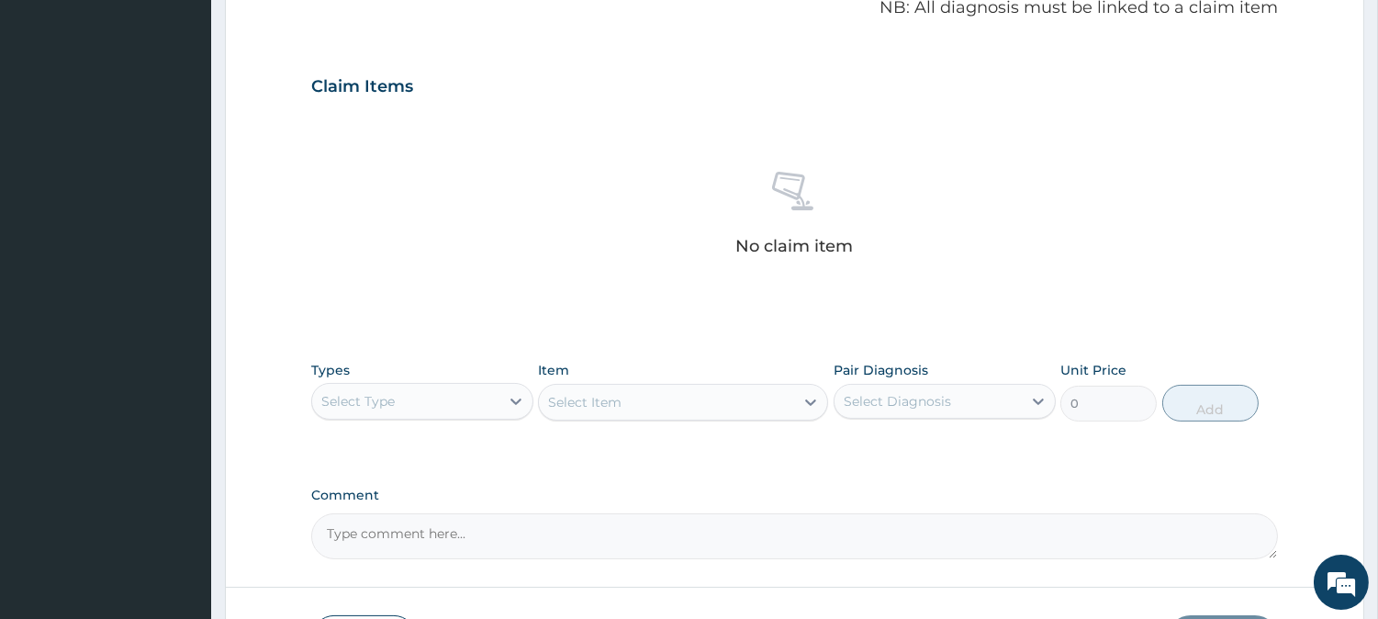
click at [411, 410] on div "Select Type" at bounding box center [405, 401] width 187 height 29
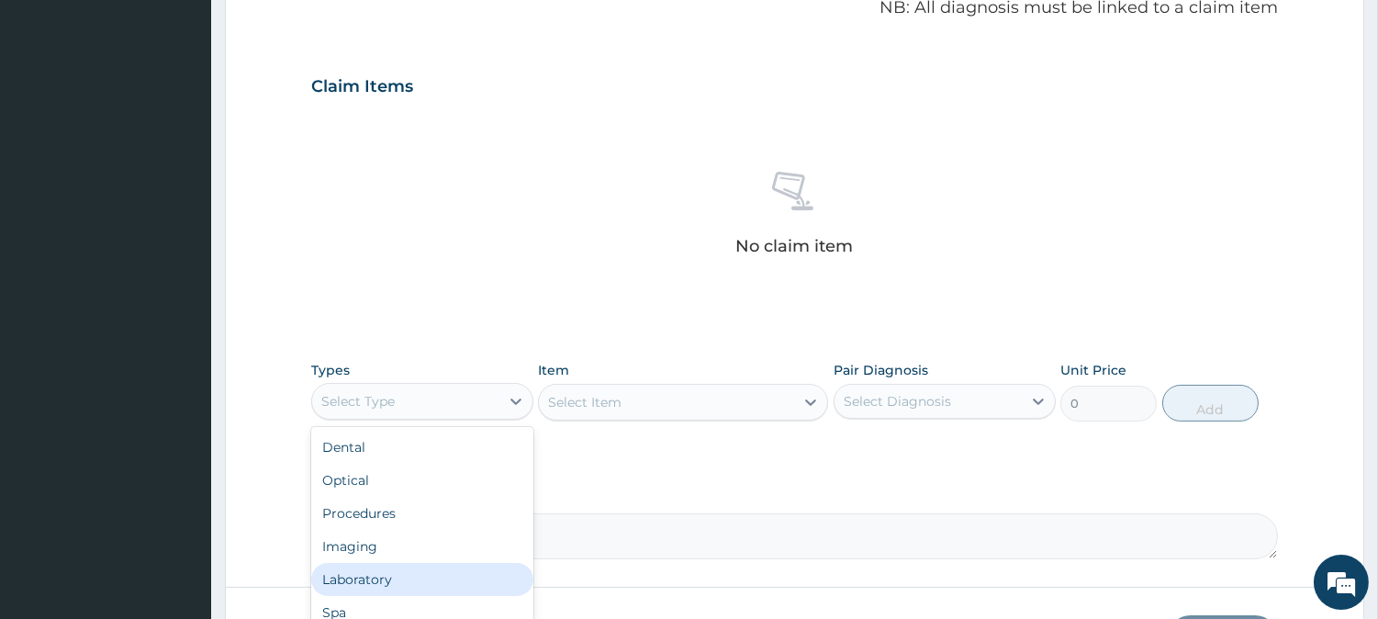
click at [389, 567] on div "Laboratory" at bounding box center [422, 579] width 222 height 33
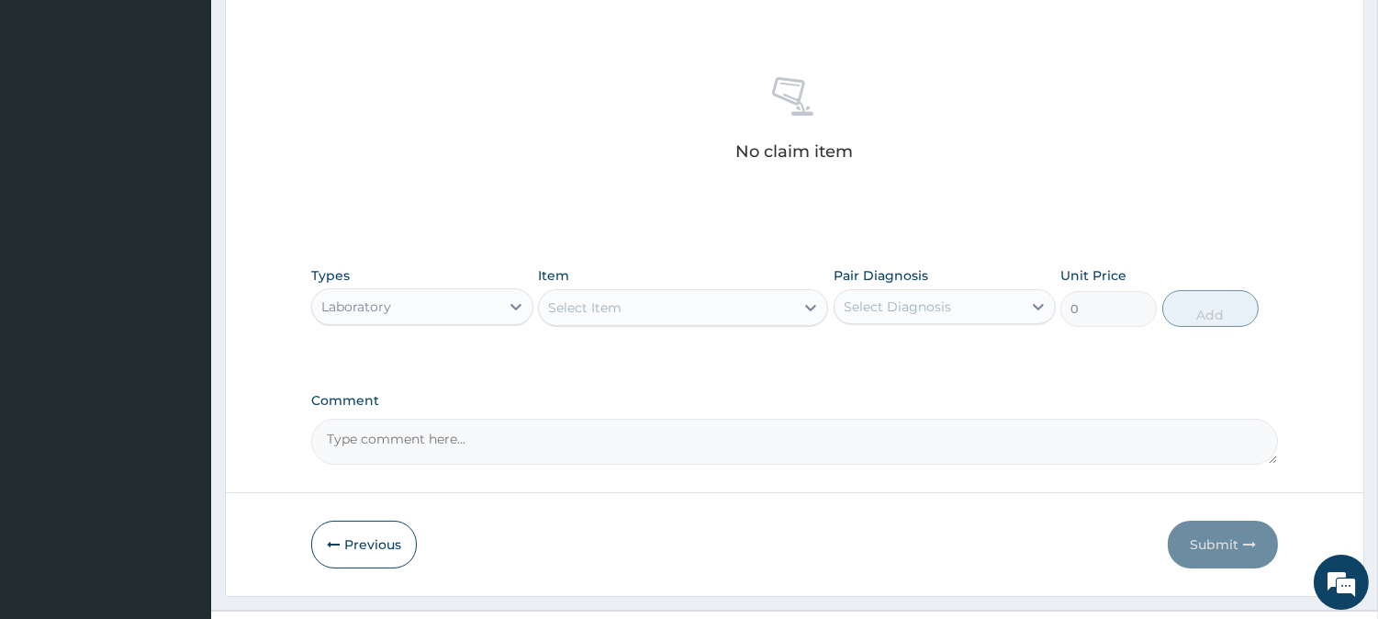
scroll to position [704, 0]
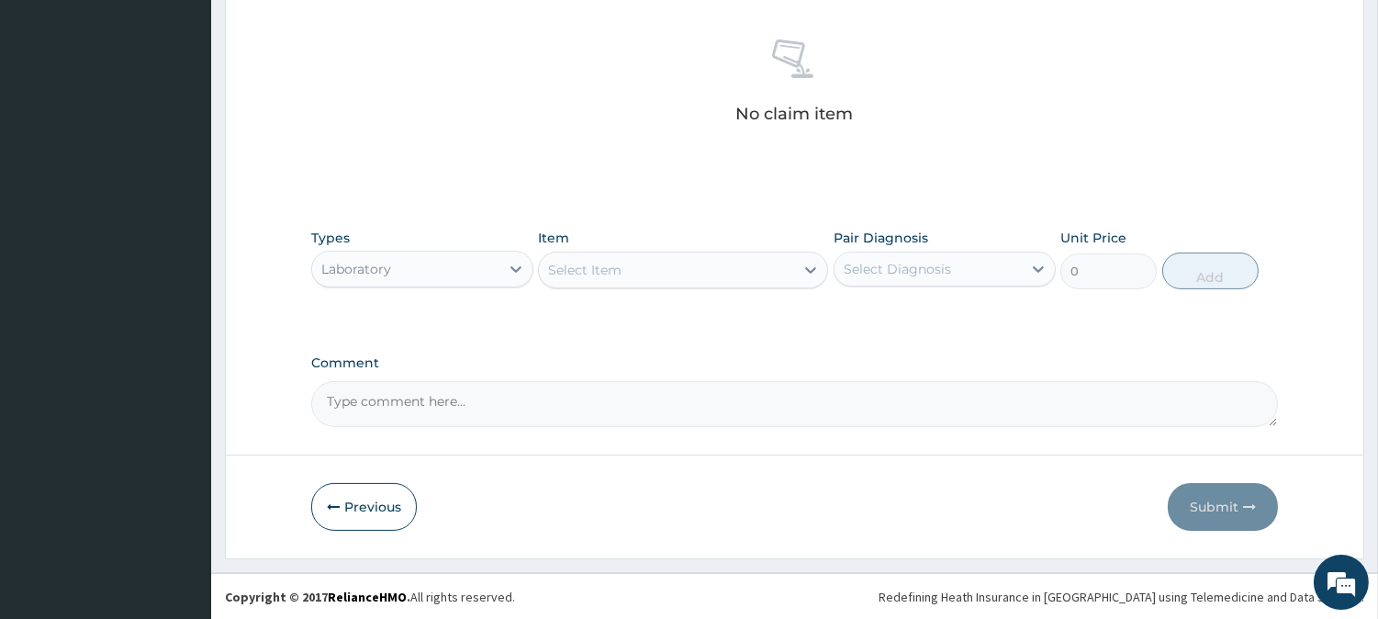
click at [749, 260] on div "Select Item" at bounding box center [666, 269] width 255 height 29
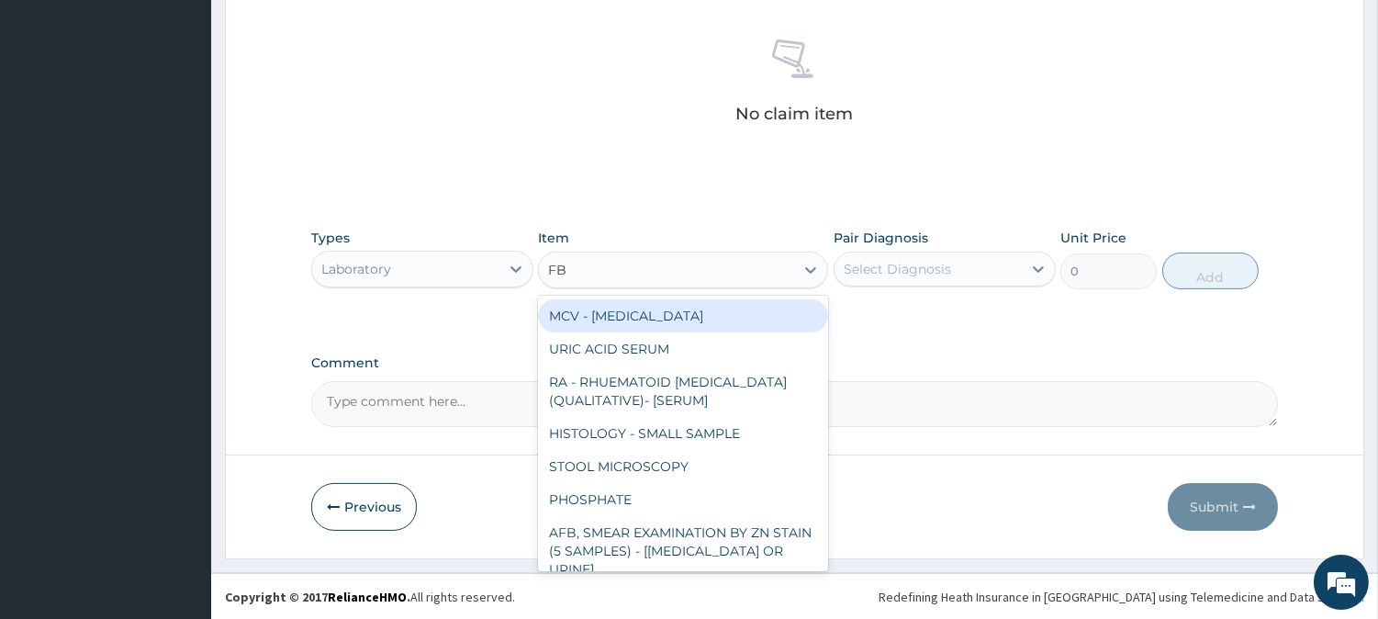
type input "FBC"
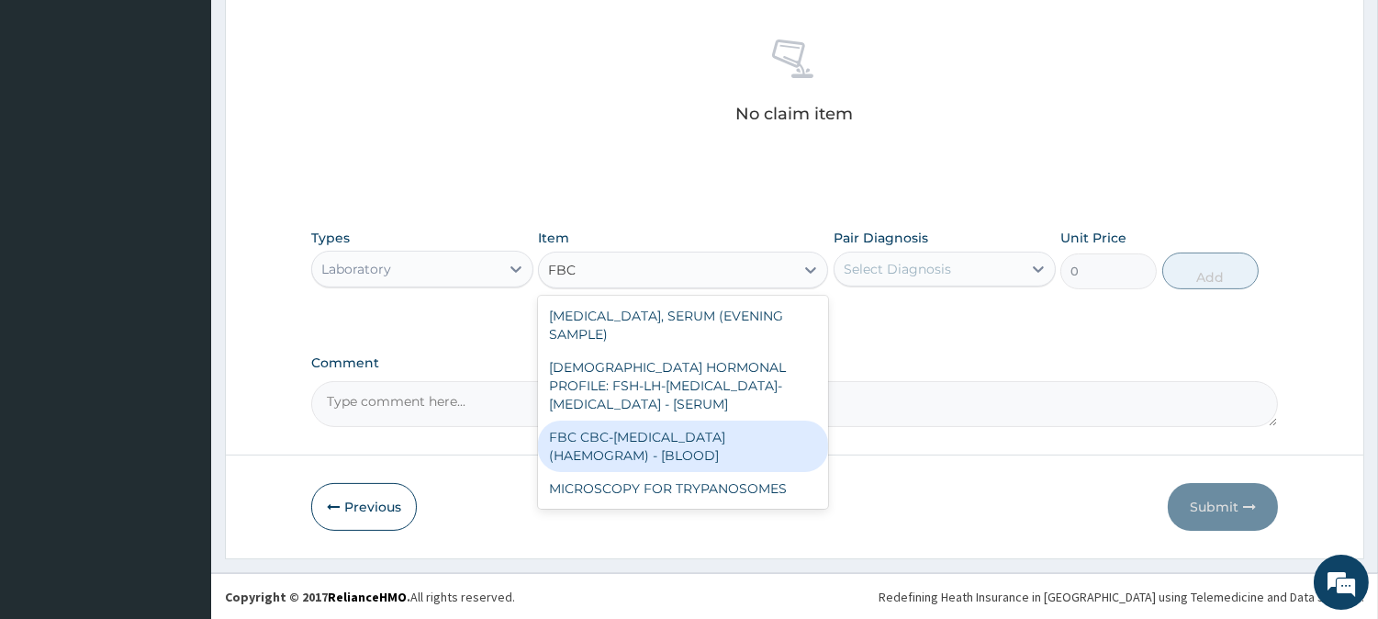
click at [687, 421] on div "FBC CBC-[MEDICAL_DATA] (HAEMOGRAM) - [BLOOD]" at bounding box center [683, 446] width 290 height 51
type input "3000"
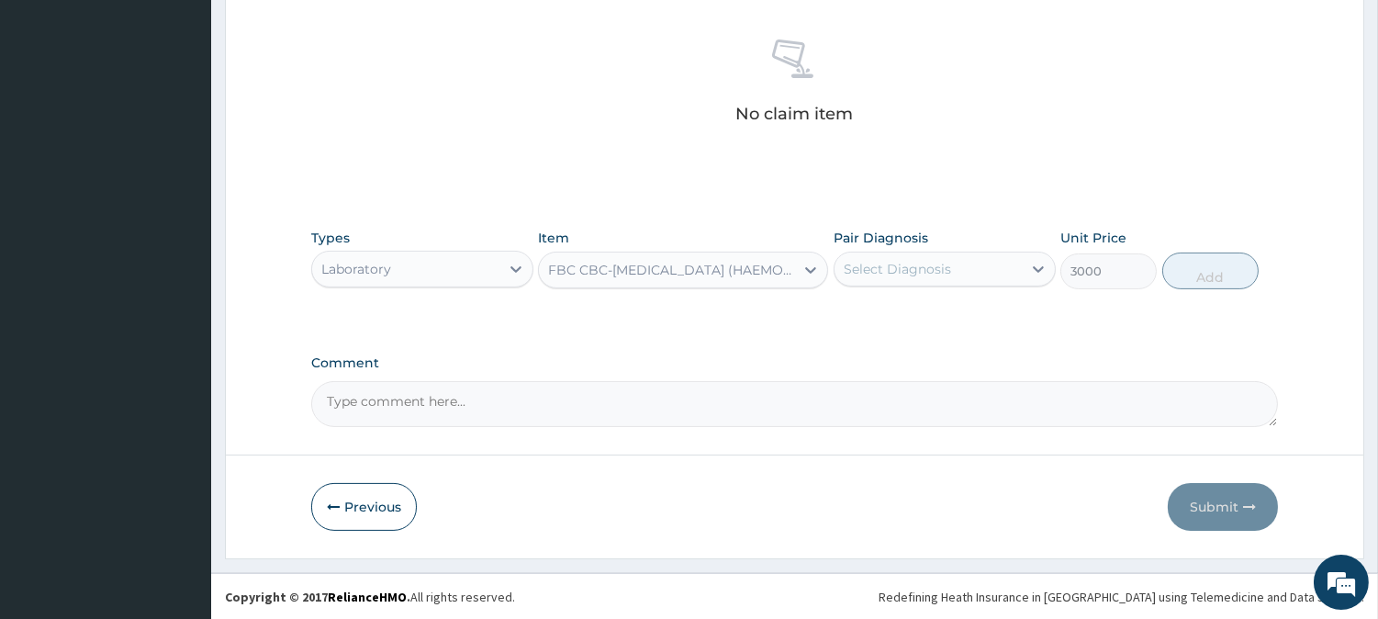
click at [855, 269] on div "Select Diagnosis" at bounding box center [897, 269] width 107 height 18
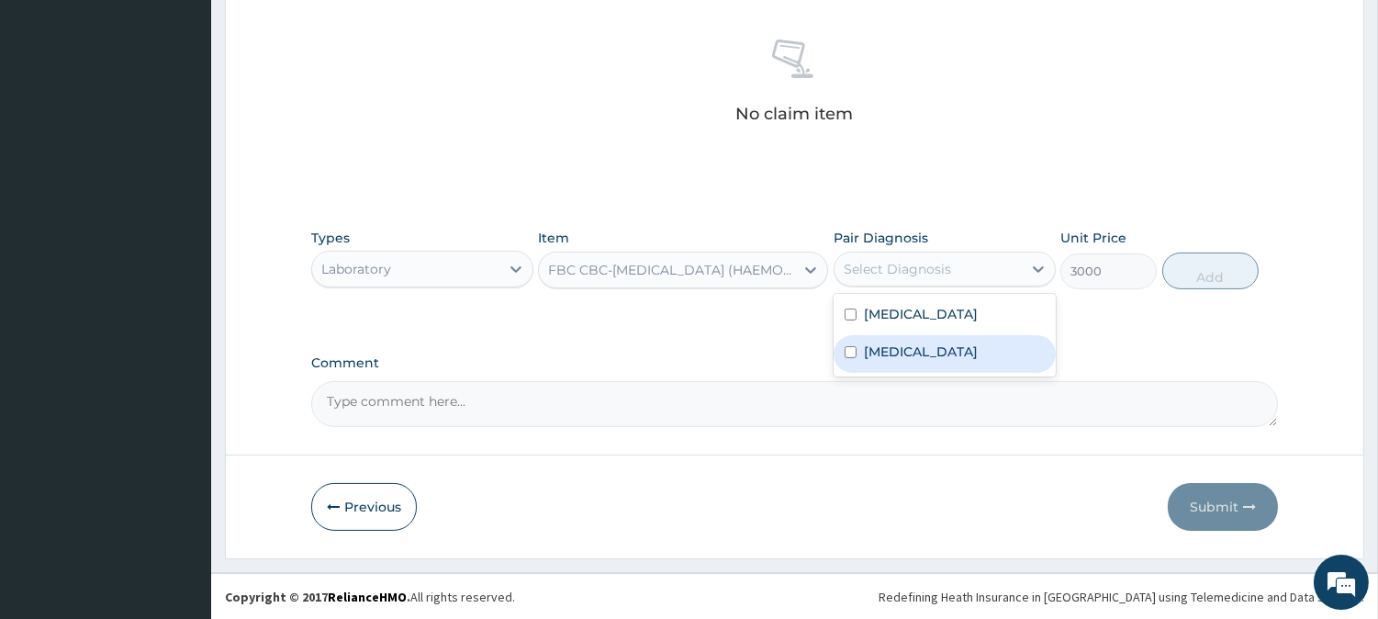
click at [856, 378] on div "Comment" at bounding box center [794, 391] width 967 height 72
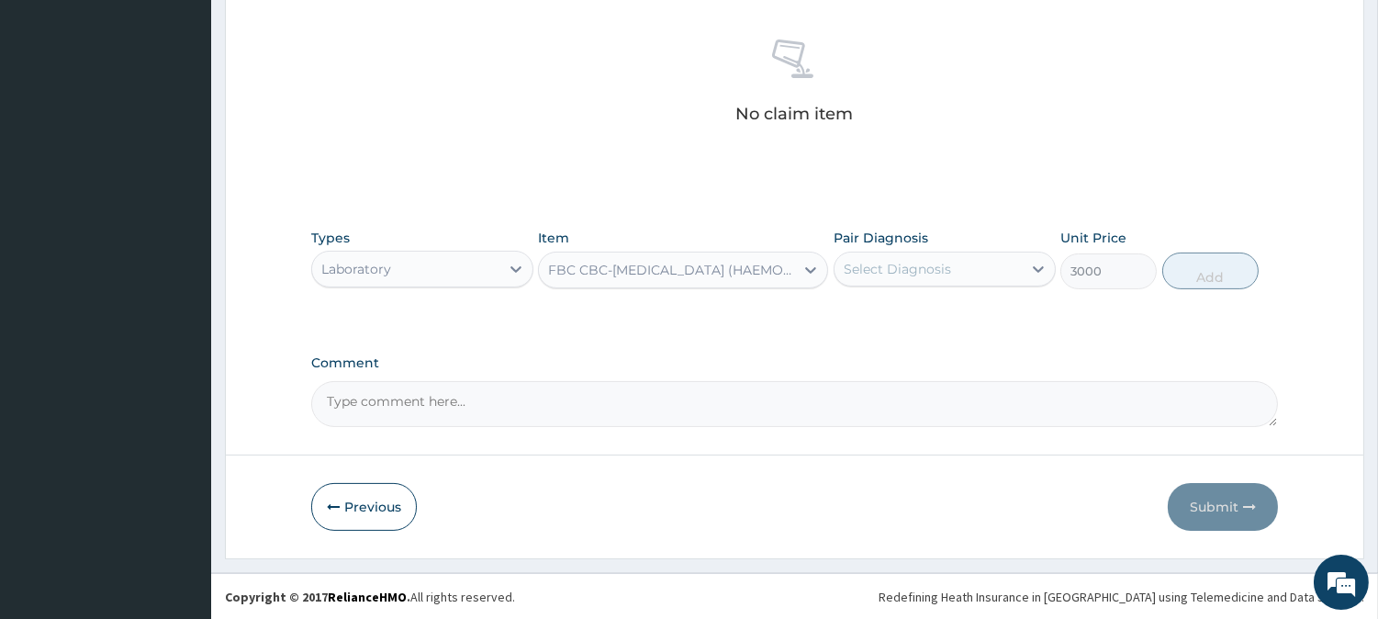
click at [883, 288] on div "Pair Diagnosis Select Diagnosis" at bounding box center [945, 259] width 222 height 61
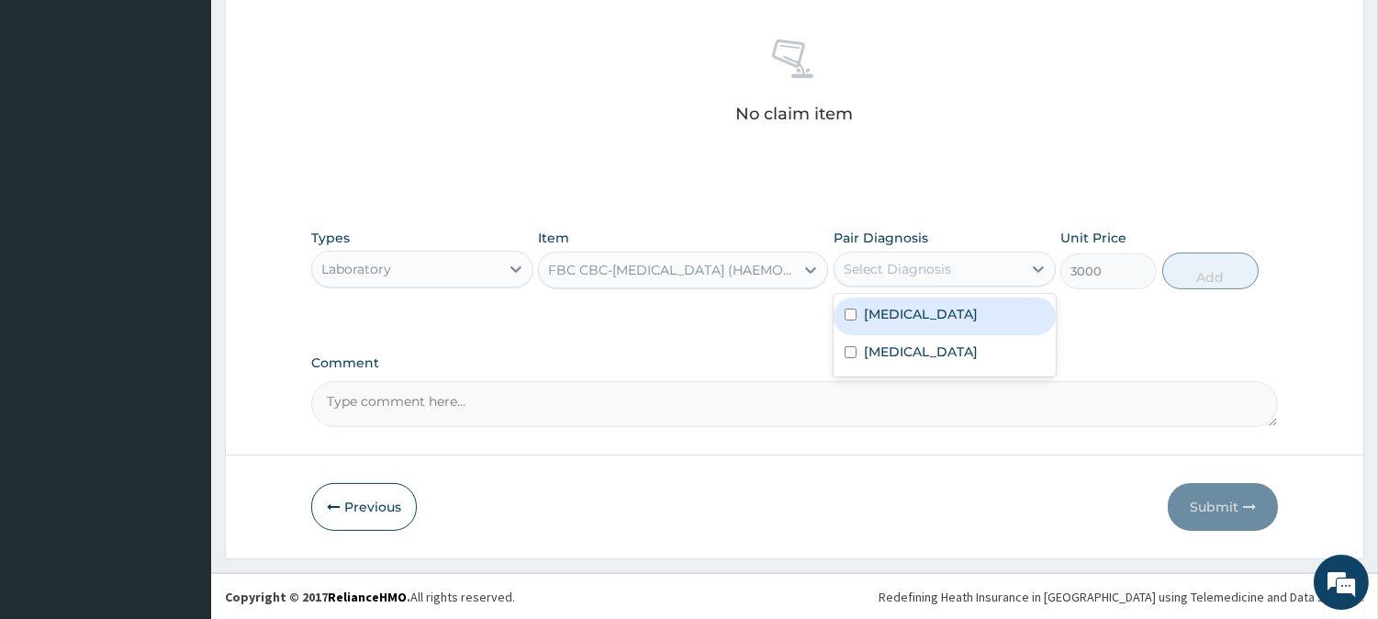
click at [887, 277] on div "Select Diagnosis" at bounding box center [897, 269] width 107 height 18
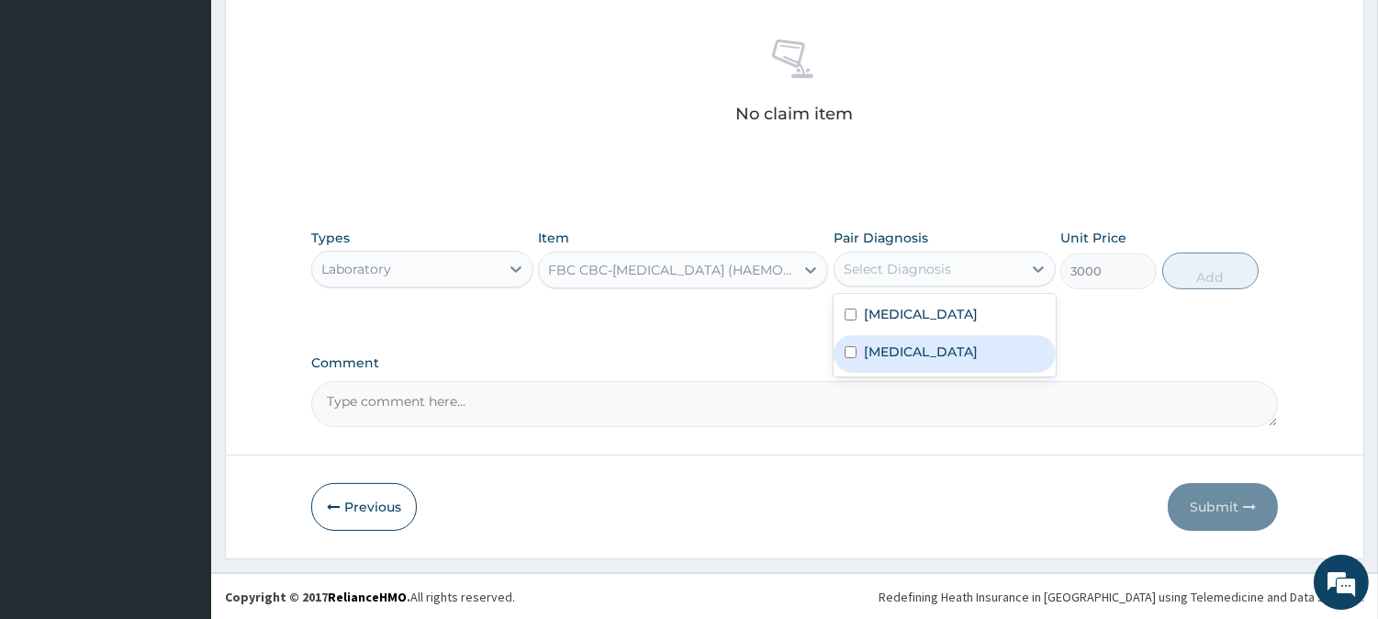
click at [886, 335] on div "[MEDICAL_DATA]" at bounding box center [945, 354] width 222 height 38
checkbox input "true"
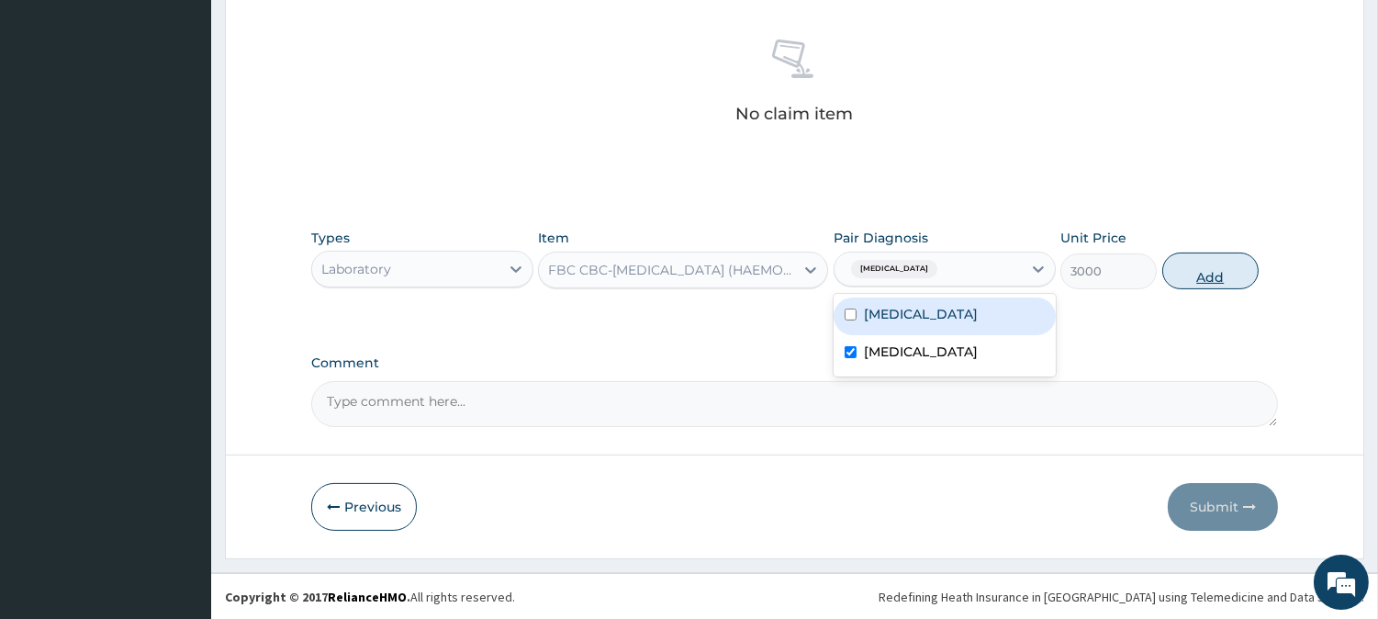
click at [1224, 264] on button "Add" at bounding box center [1211, 271] width 96 height 37
type input "0"
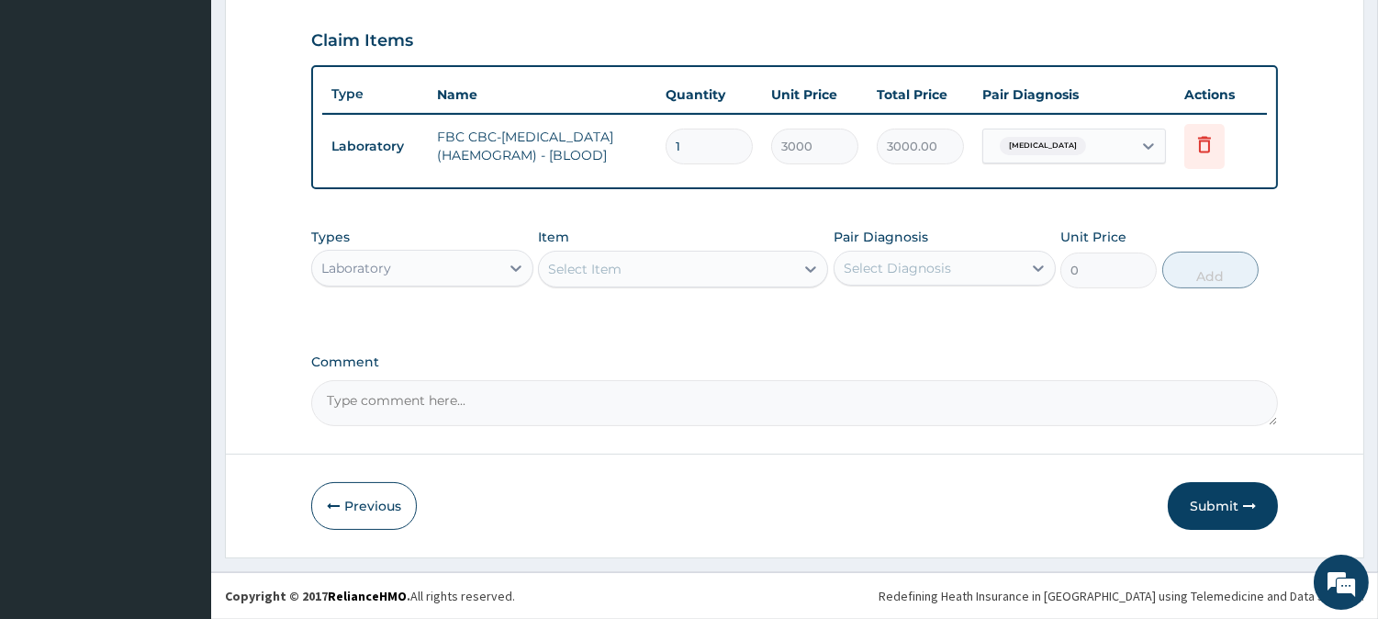
scroll to position [625, 0]
click at [703, 278] on div "Select Item" at bounding box center [666, 268] width 255 height 29
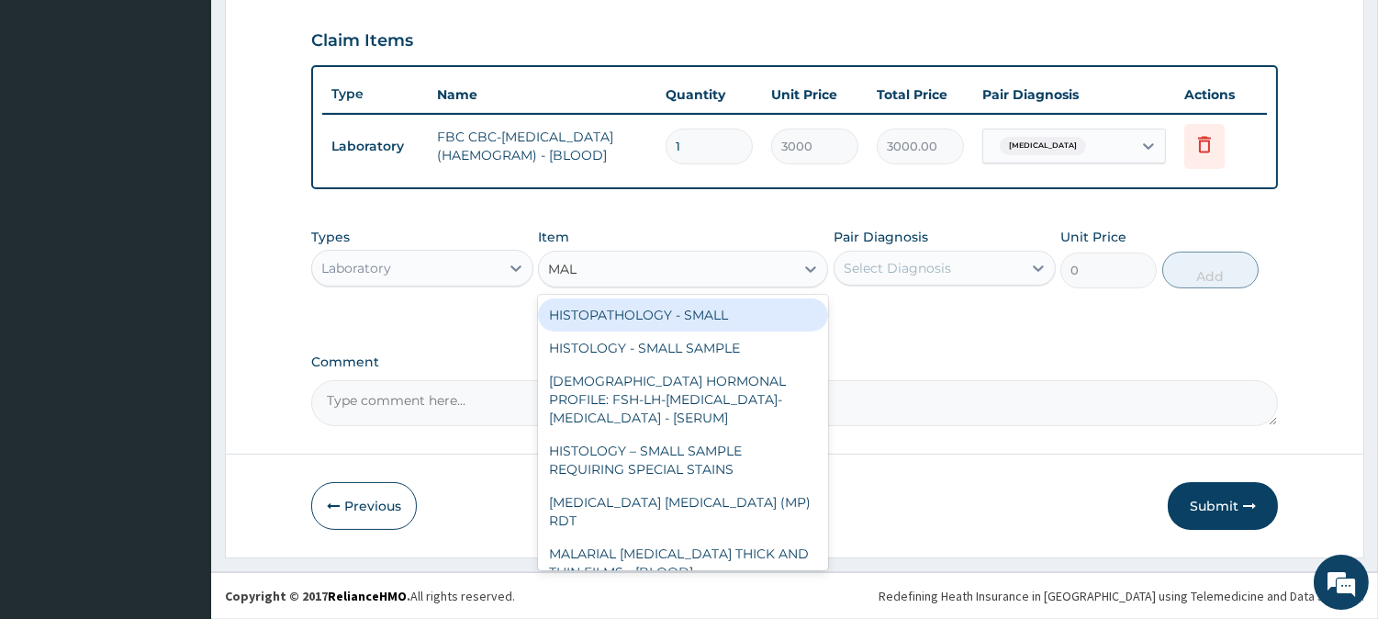
type input "MALA"
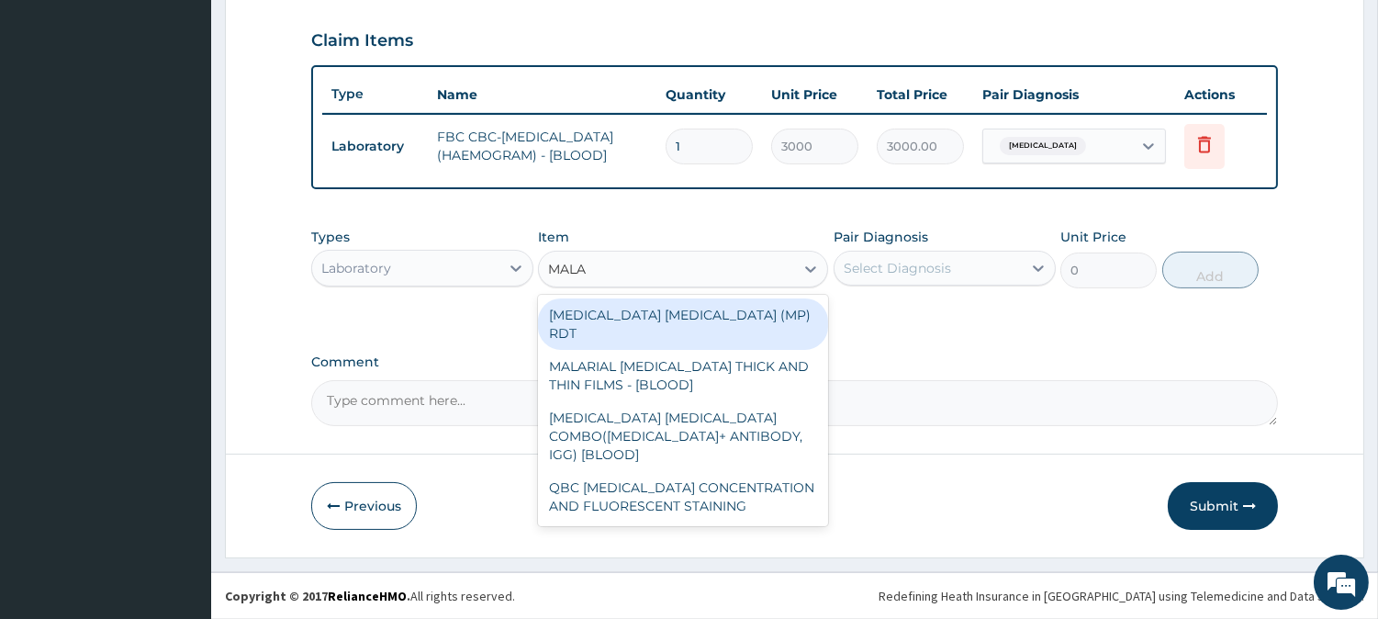
click at [666, 324] on div "[MEDICAL_DATA] [MEDICAL_DATA] (MP) RDT" at bounding box center [683, 323] width 290 height 51
type input "1500"
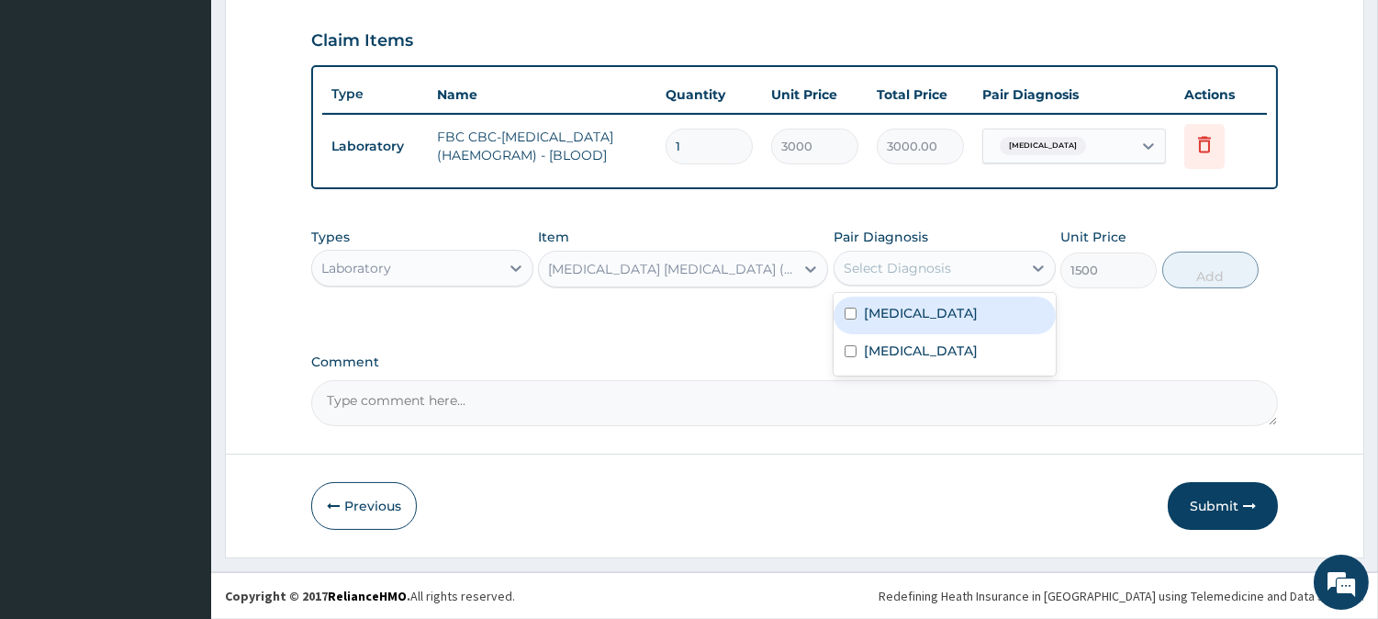
click at [904, 269] on div "Select Diagnosis" at bounding box center [897, 268] width 107 height 18
click at [901, 313] on label "[MEDICAL_DATA]" at bounding box center [921, 313] width 114 height 18
checkbox input "true"
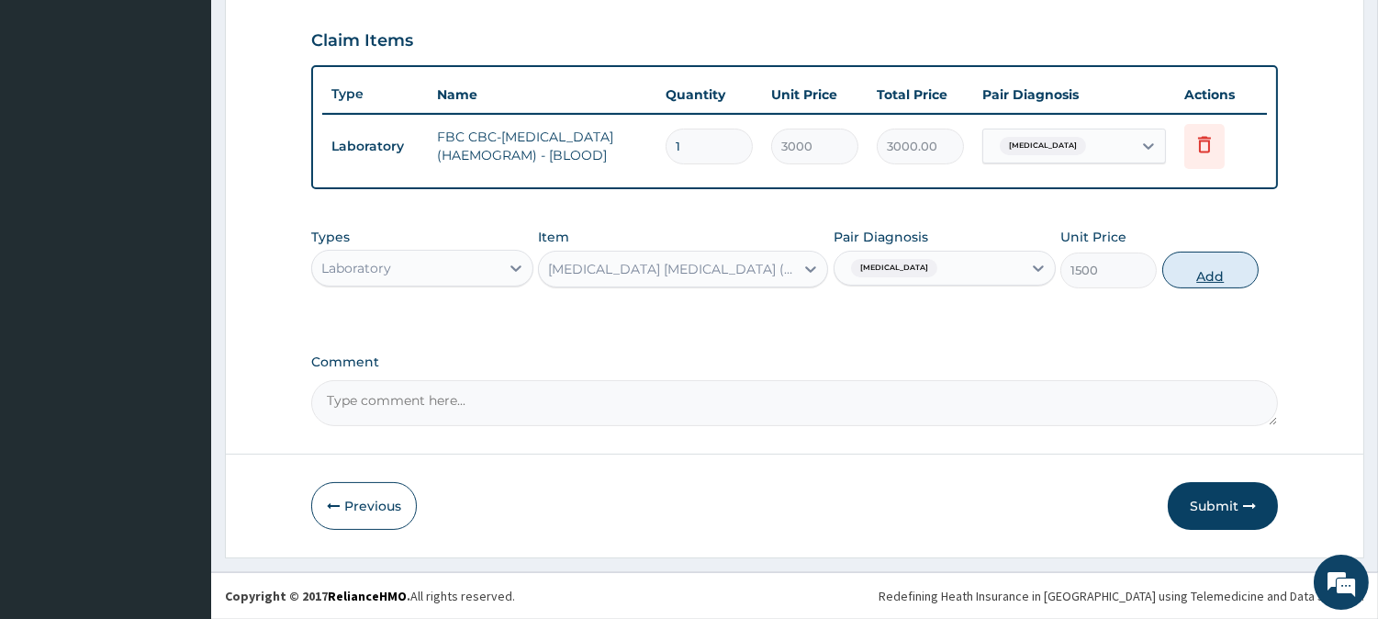
click at [1185, 288] on button "Add" at bounding box center [1211, 270] width 96 height 37
type input "0"
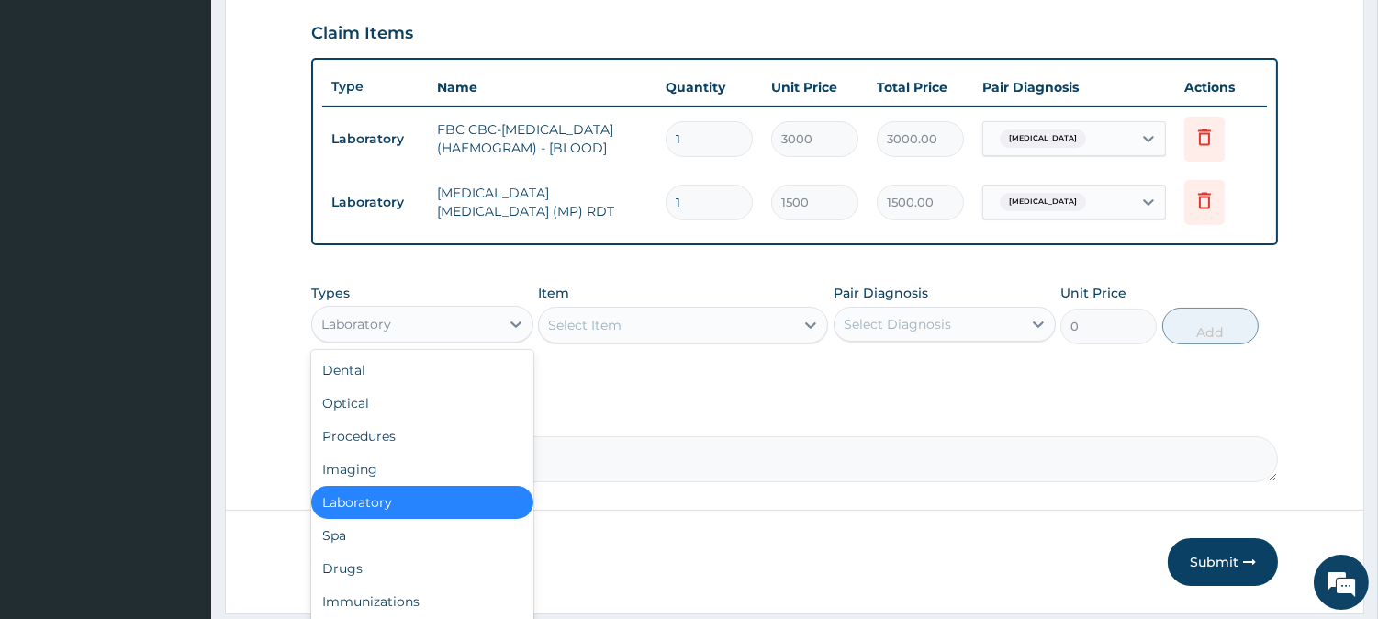
click at [453, 325] on div "Laboratory" at bounding box center [405, 323] width 187 height 29
click at [417, 579] on div "Drugs" at bounding box center [422, 568] width 222 height 33
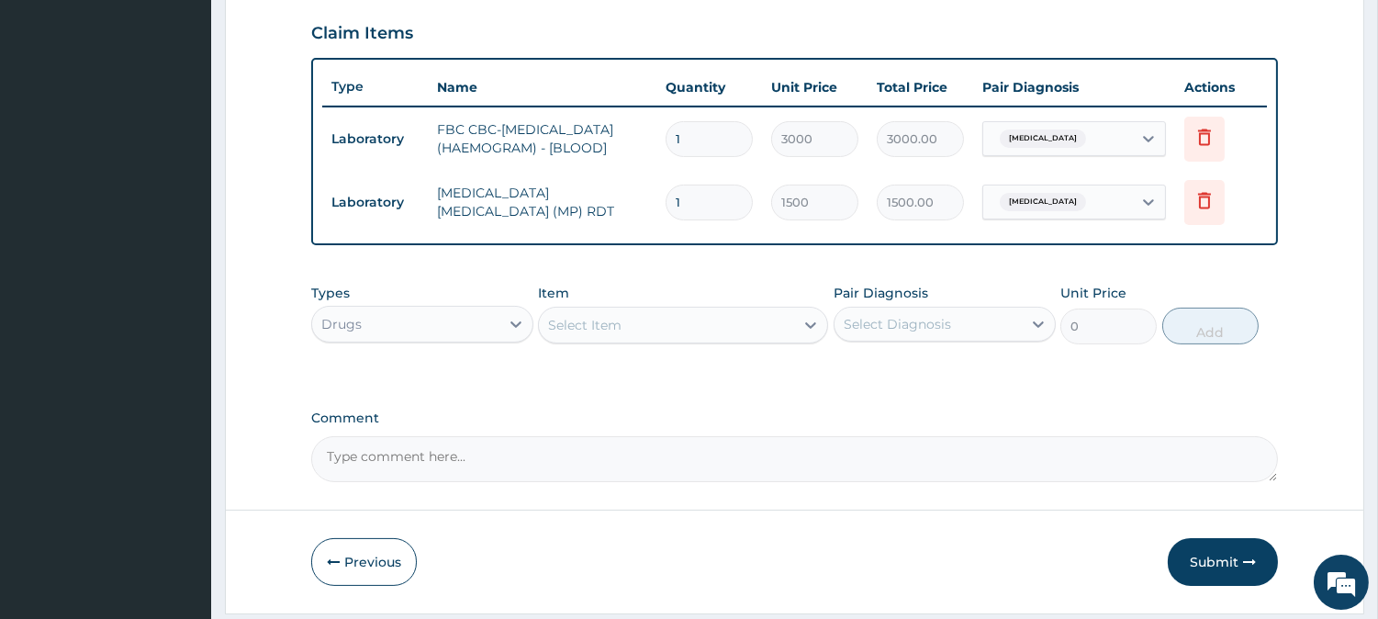
click at [585, 334] on div "Select Item" at bounding box center [584, 325] width 73 height 18
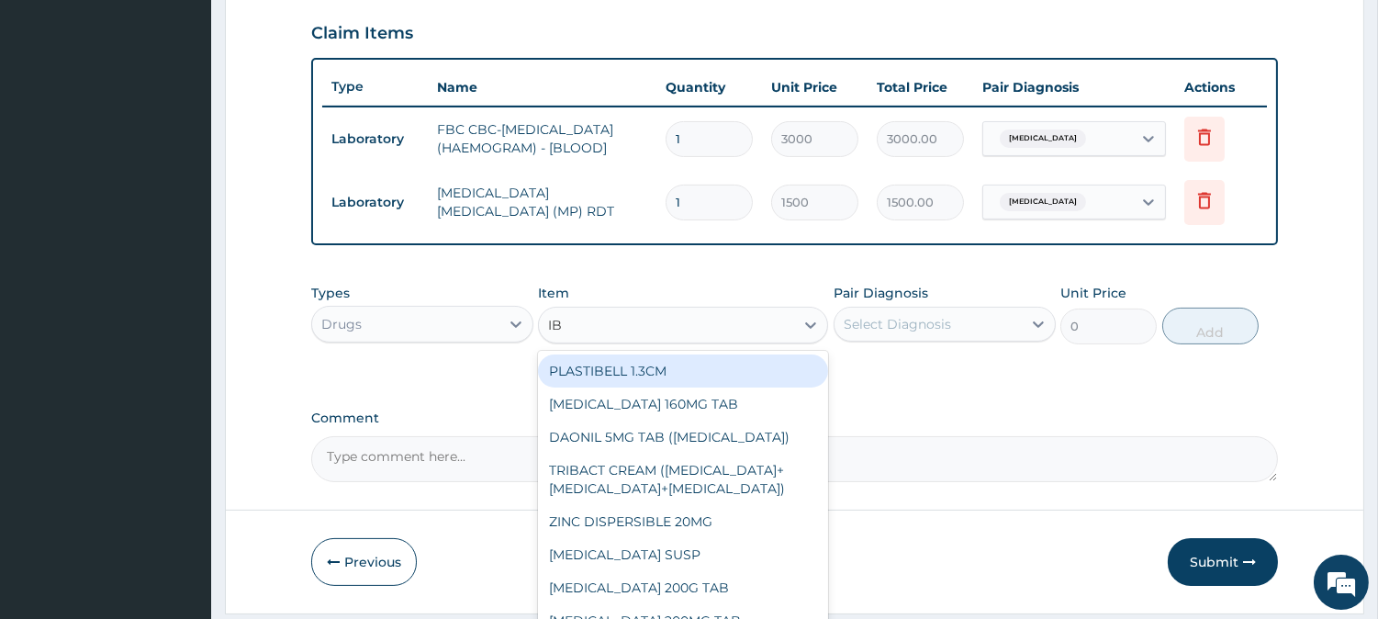
type input "IBU"
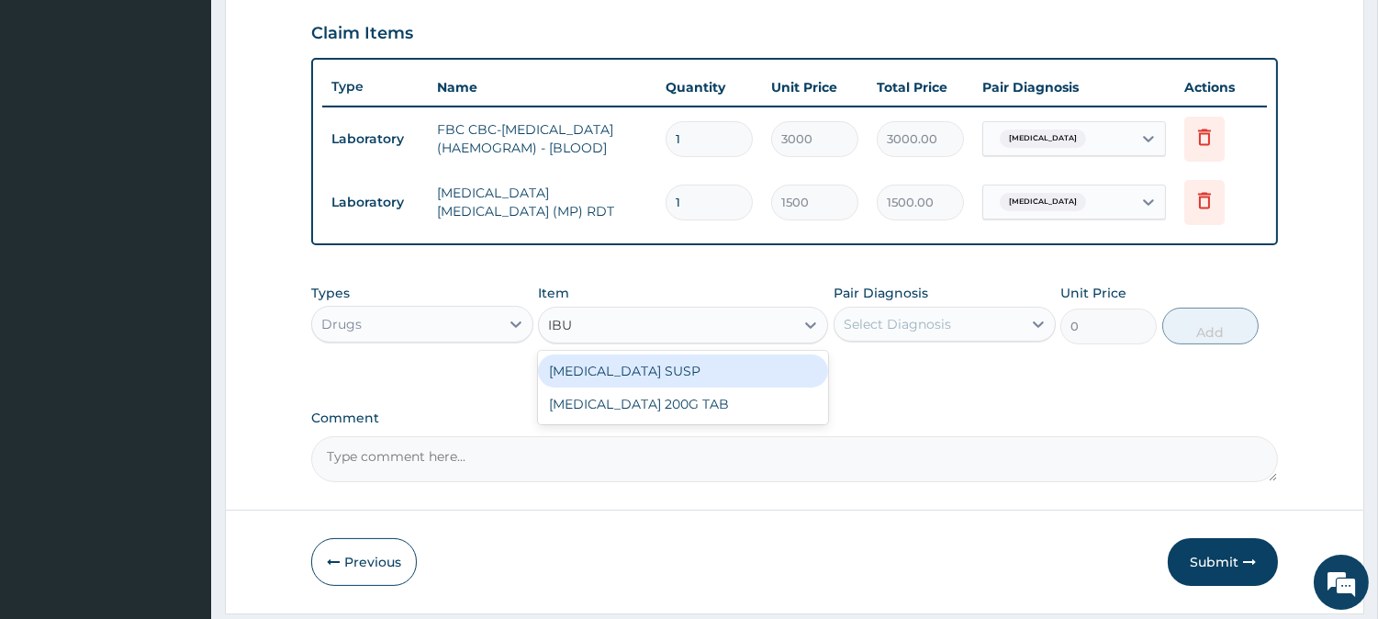
drag, startPoint x: 665, startPoint y: 379, endPoint x: 675, endPoint y: 354, distance: 26.8
click at [665, 377] on div "IBUPROFEN SUSP" at bounding box center [683, 370] width 290 height 33
type input "525"
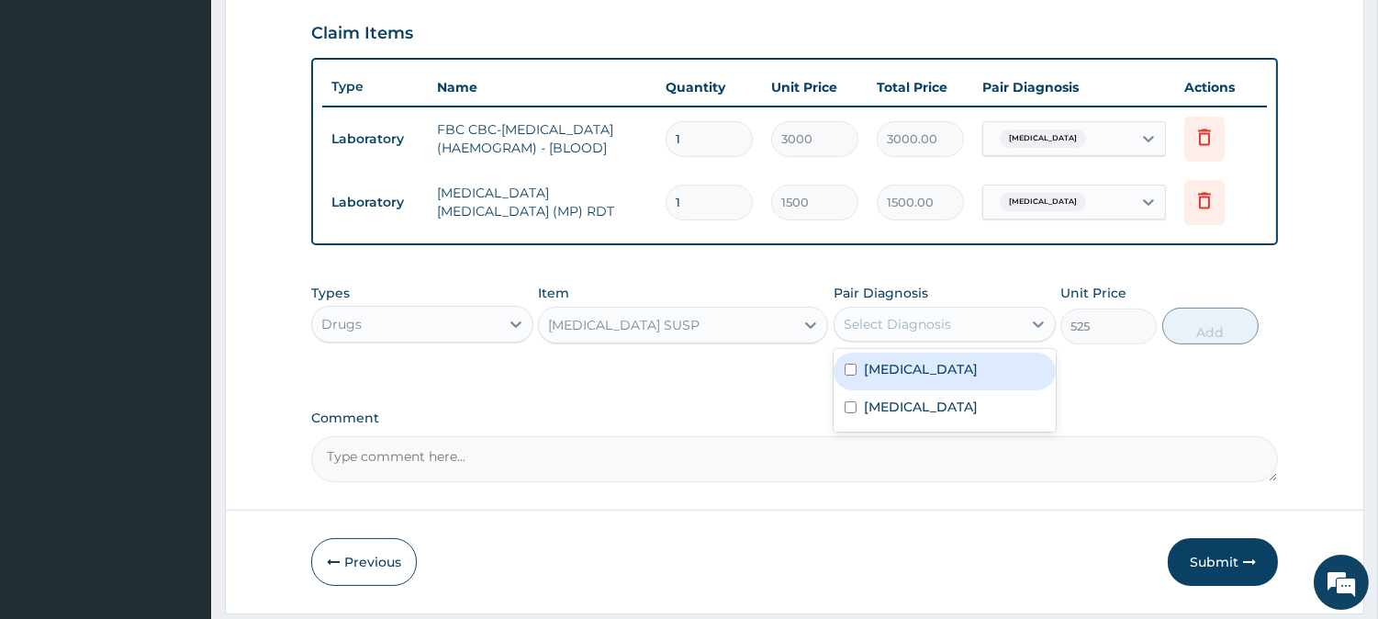
click at [894, 333] on div "Select Diagnosis" at bounding box center [897, 324] width 107 height 18
click at [885, 388] on div "[MEDICAL_DATA]" at bounding box center [945, 372] width 222 height 38
checkbox input "true"
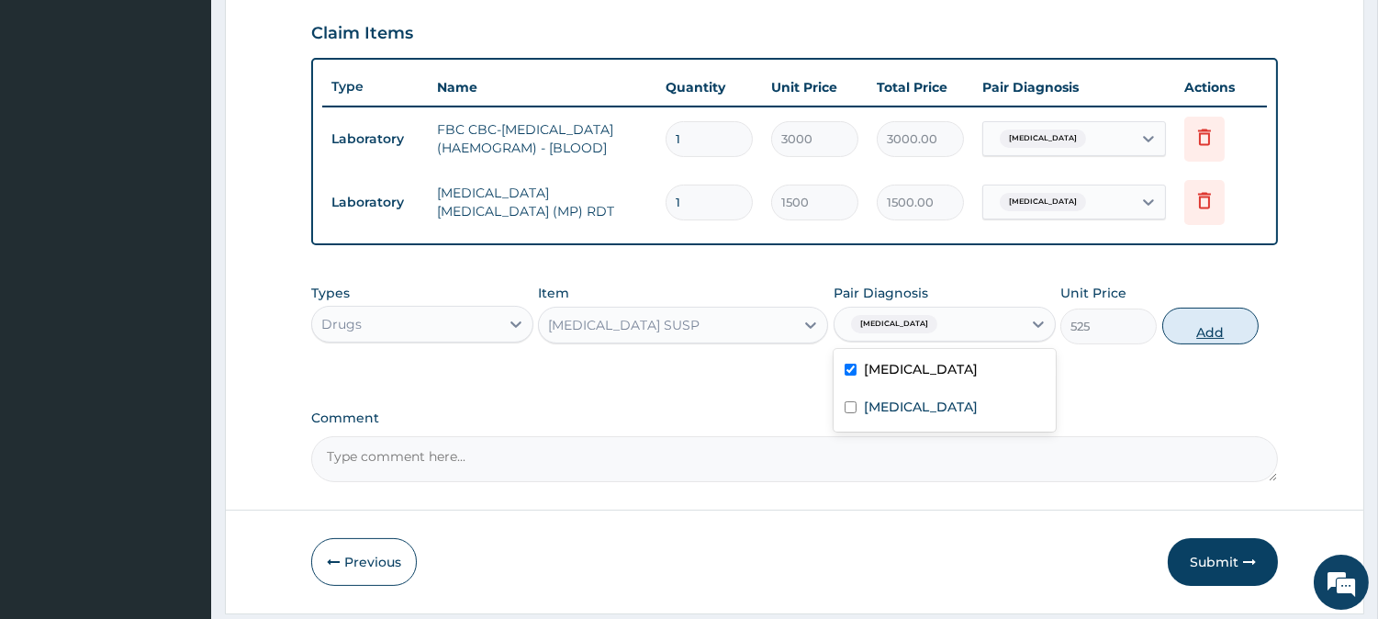
click at [1192, 337] on button "Add" at bounding box center [1211, 326] width 96 height 37
type input "0"
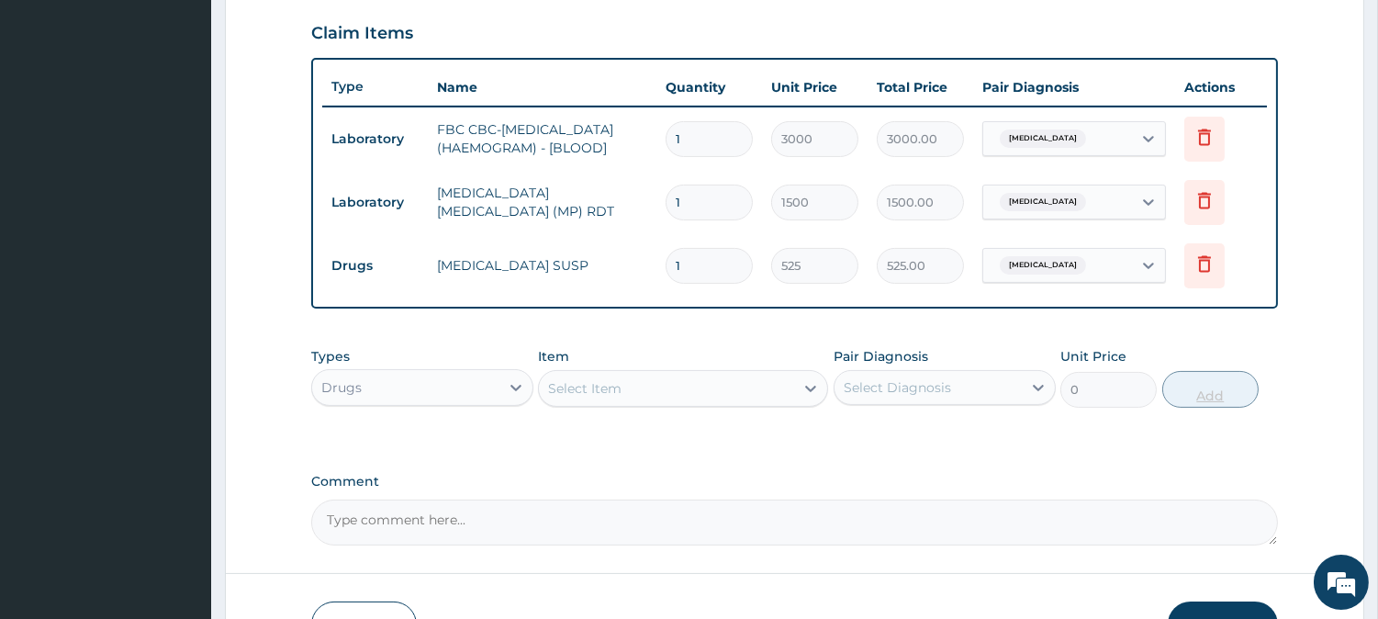
type input "0.00"
type input "2"
type input "1050.00"
type input "2"
click at [699, 393] on div "Select Item" at bounding box center [666, 388] width 255 height 29
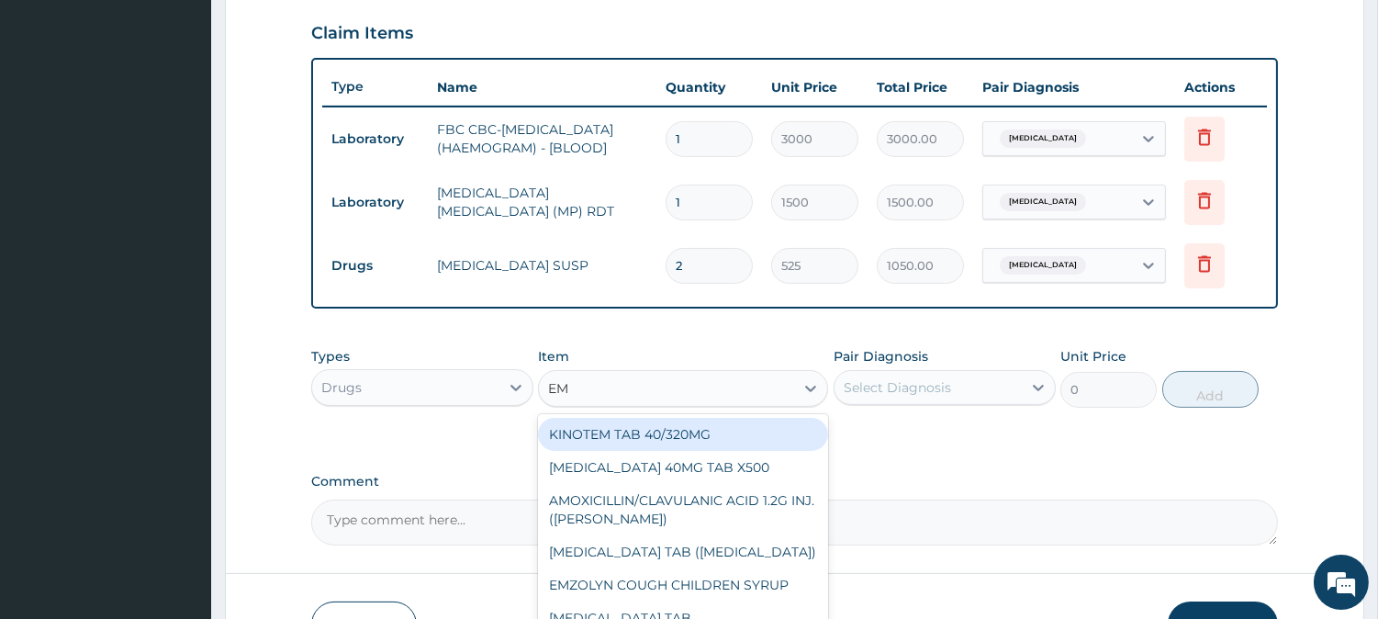
type input "EMZ"
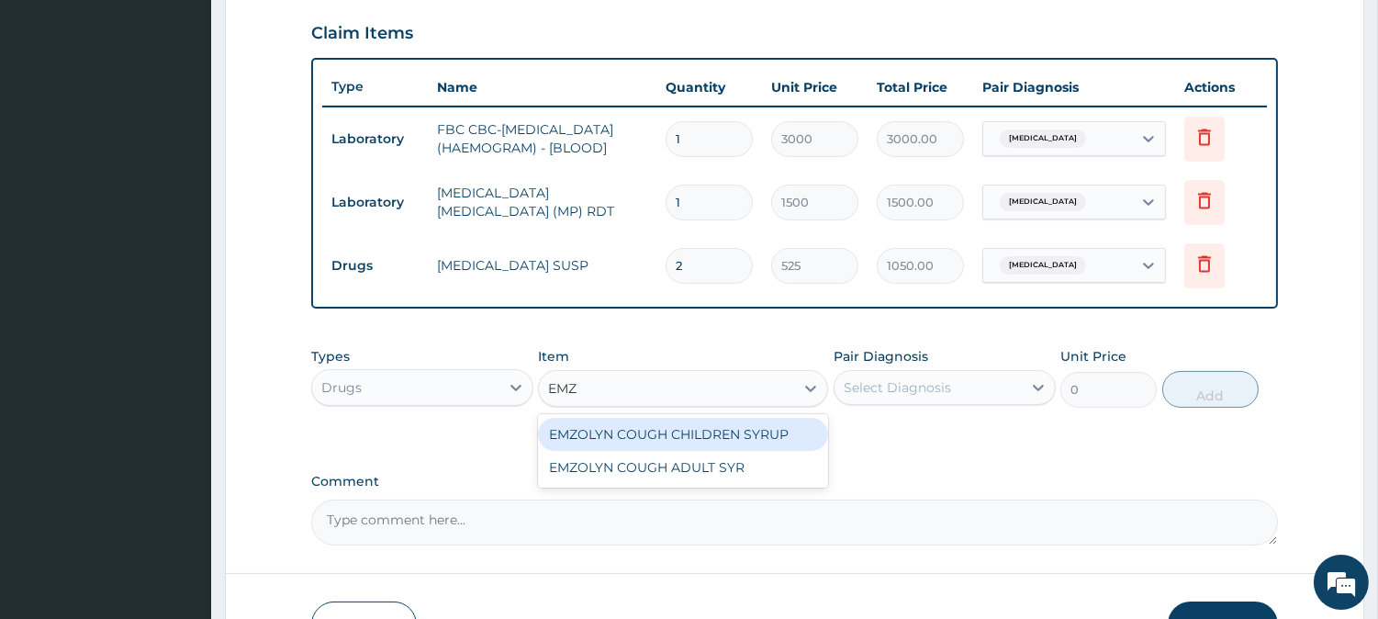
click at [704, 450] on div "EMZOLYN COUGH CHILDREN SYRUP" at bounding box center [683, 434] width 290 height 33
type input "525"
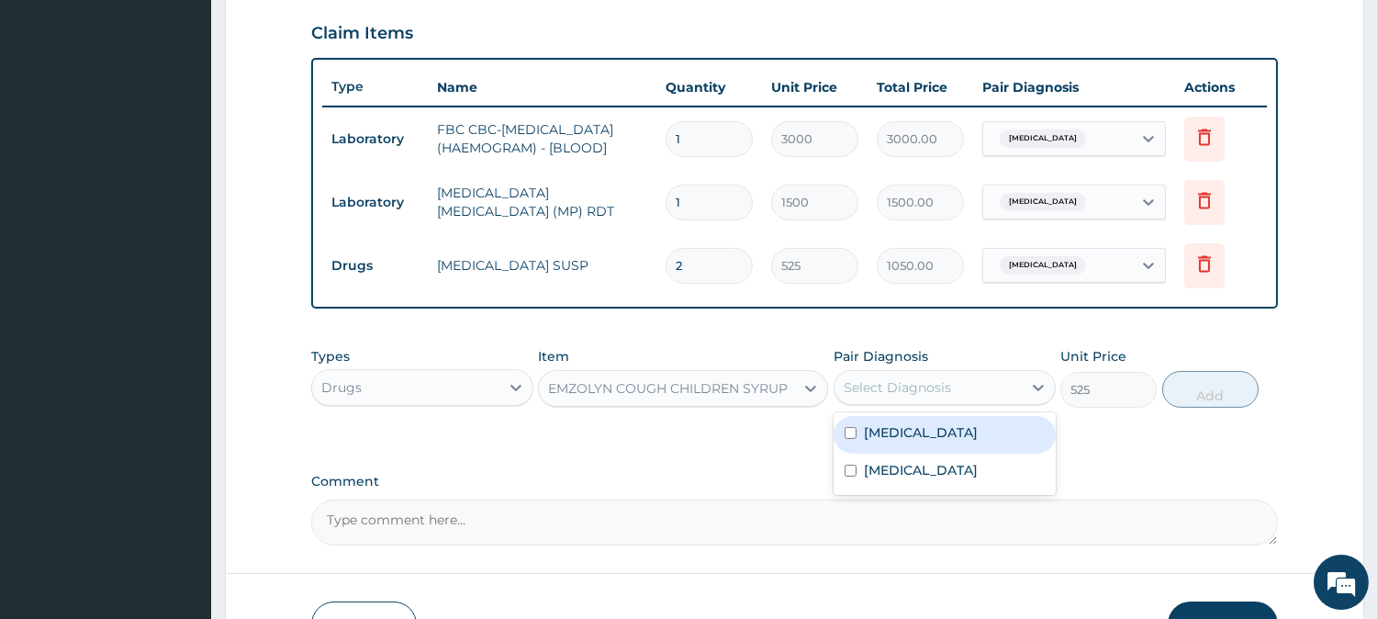
click at [879, 397] on div "Select Diagnosis" at bounding box center [897, 387] width 107 height 18
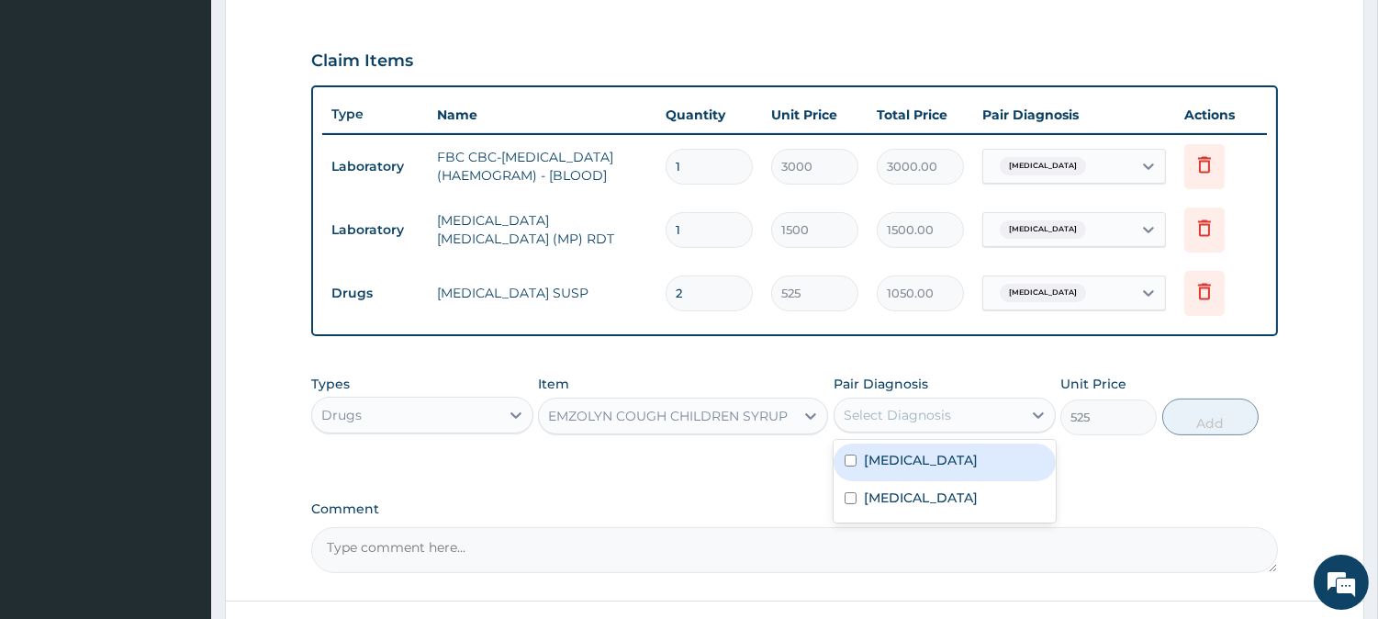
scroll to position [421, 0]
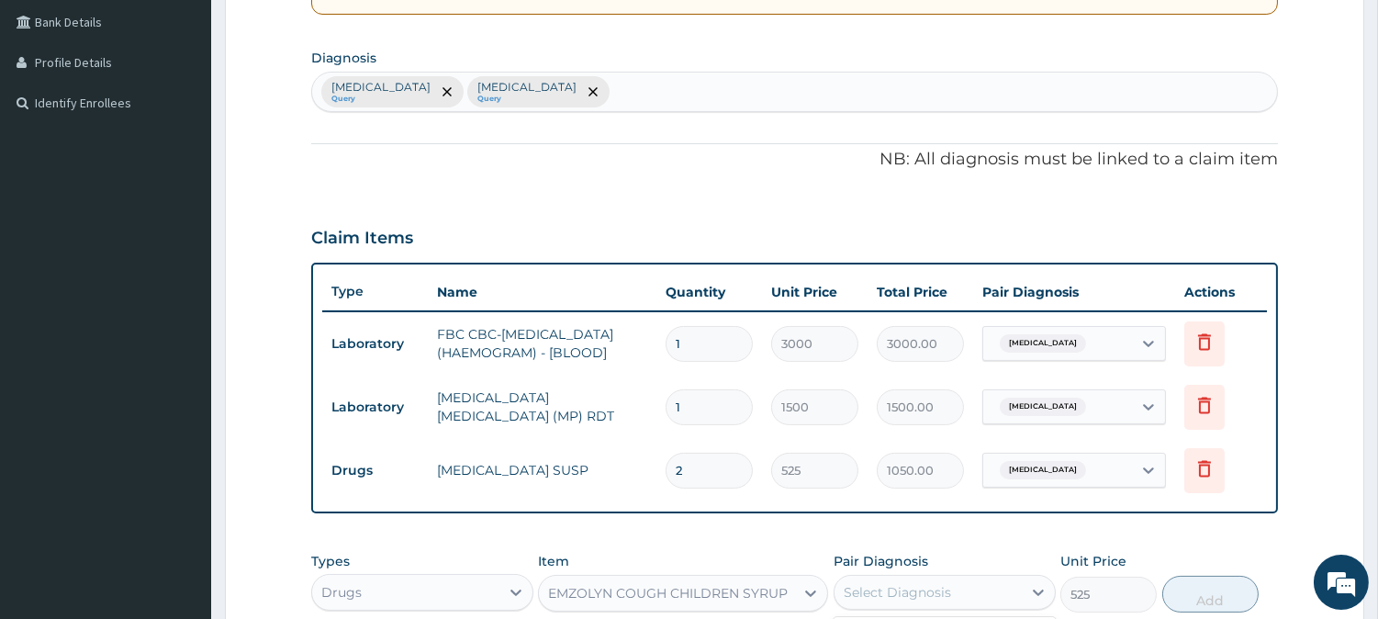
click at [562, 73] on div "Malaria Query Sepsis Query" at bounding box center [794, 92] width 965 height 39
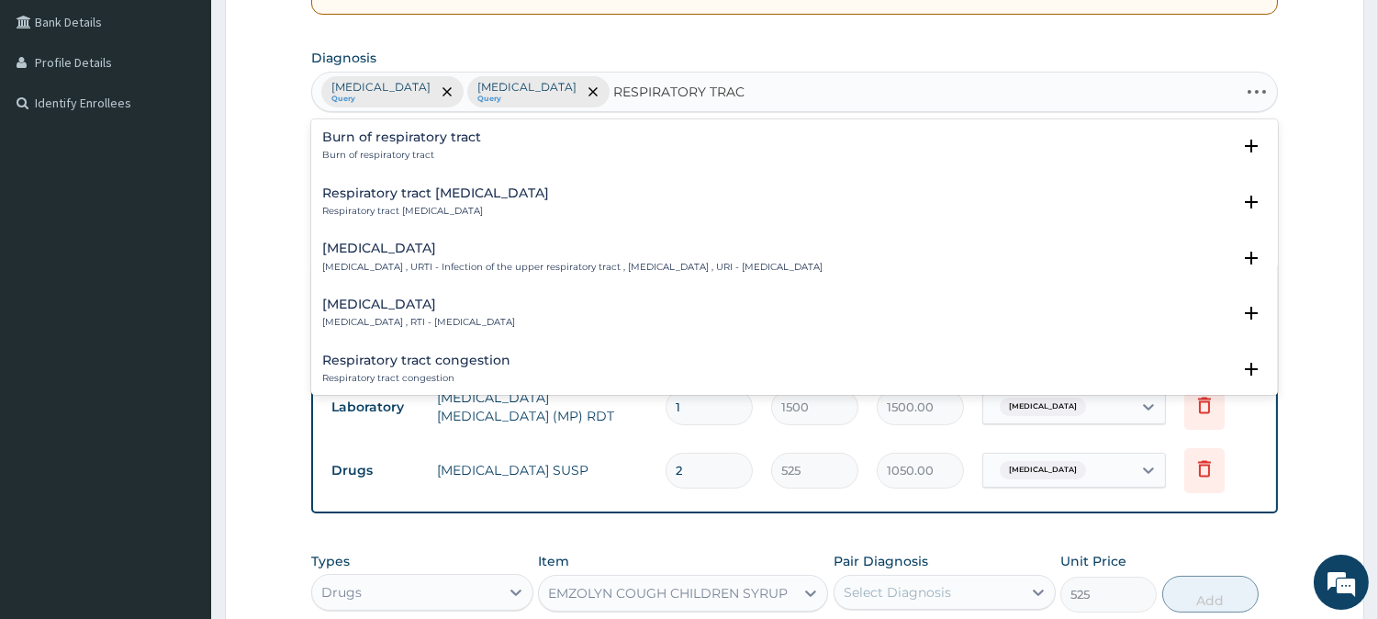
type input "RESPIRATORY TRACT"
click at [464, 318] on p "Respiratory tract infection , RTI - Respiratory tract infection" at bounding box center [418, 322] width 193 height 13
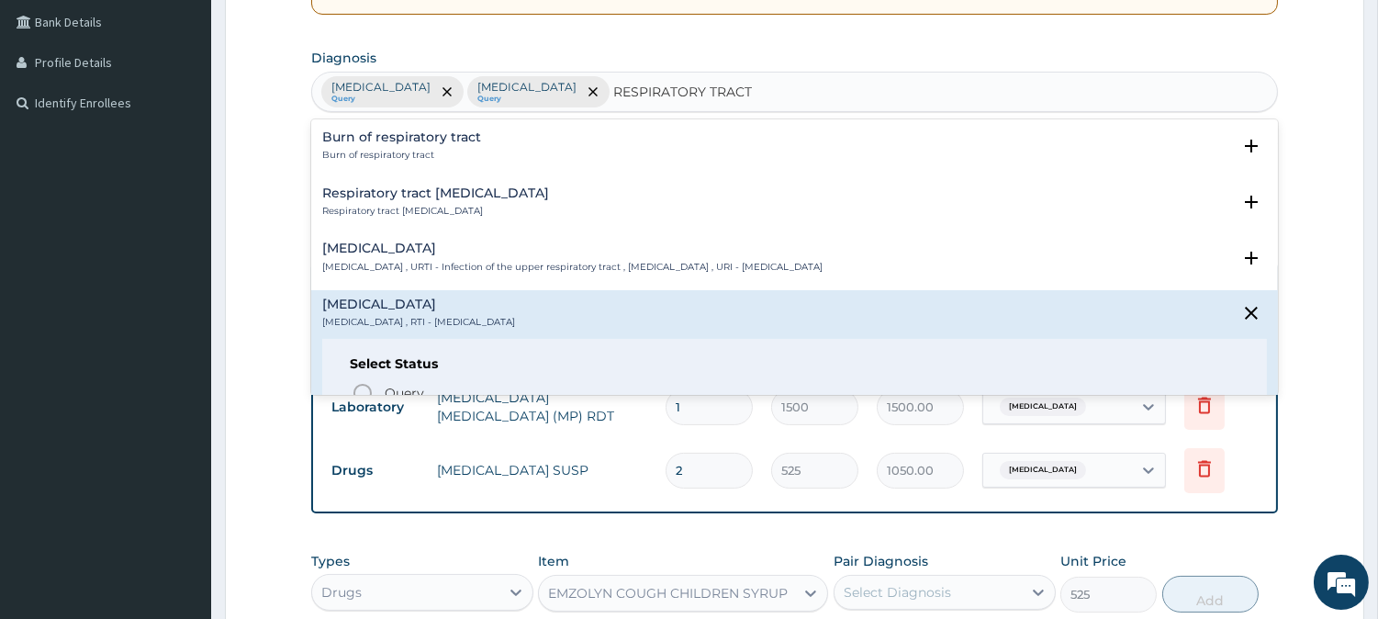
scroll to position [102, 0]
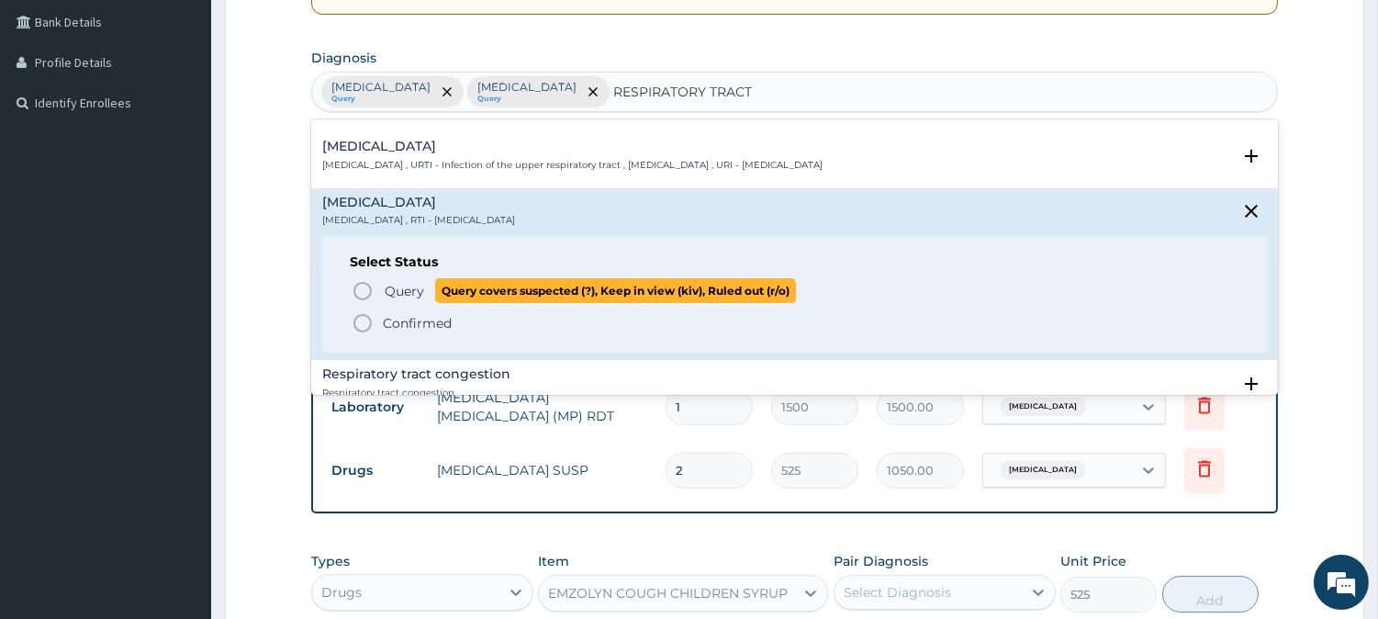
click at [399, 297] on span "Query" at bounding box center [404, 291] width 39 height 18
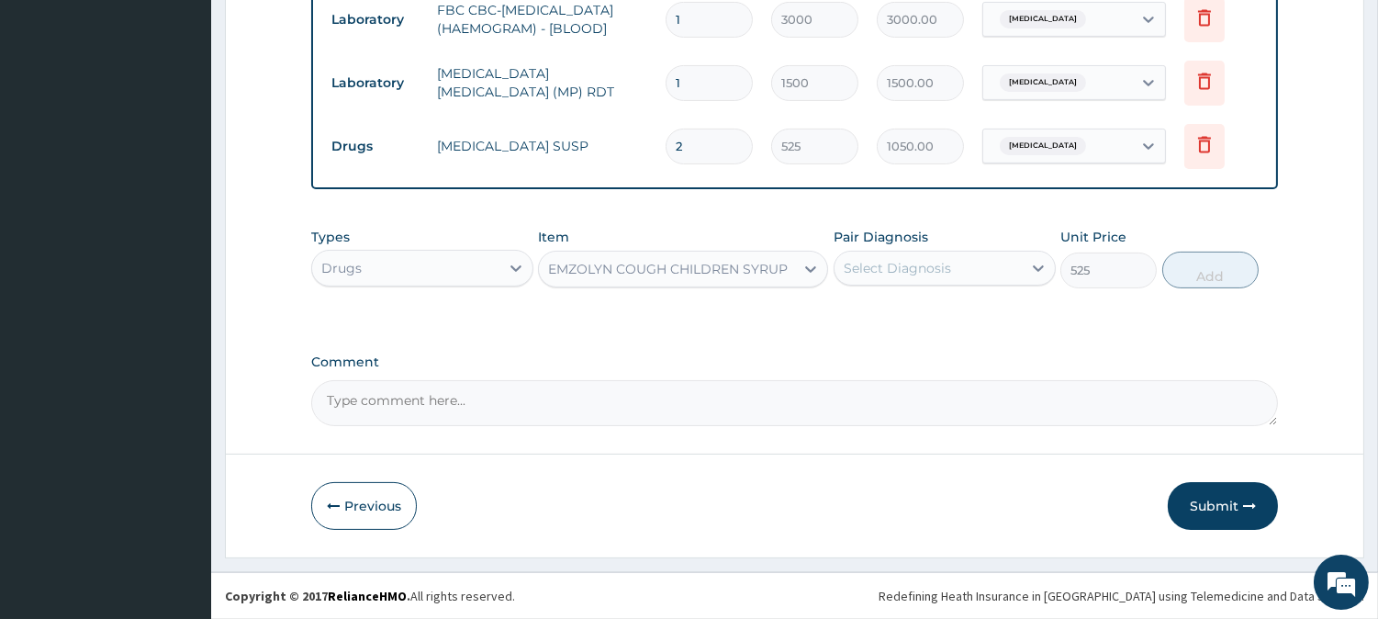
scroll to position [753, 0]
click at [907, 264] on div "Select Diagnosis" at bounding box center [897, 268] width 107 height 18
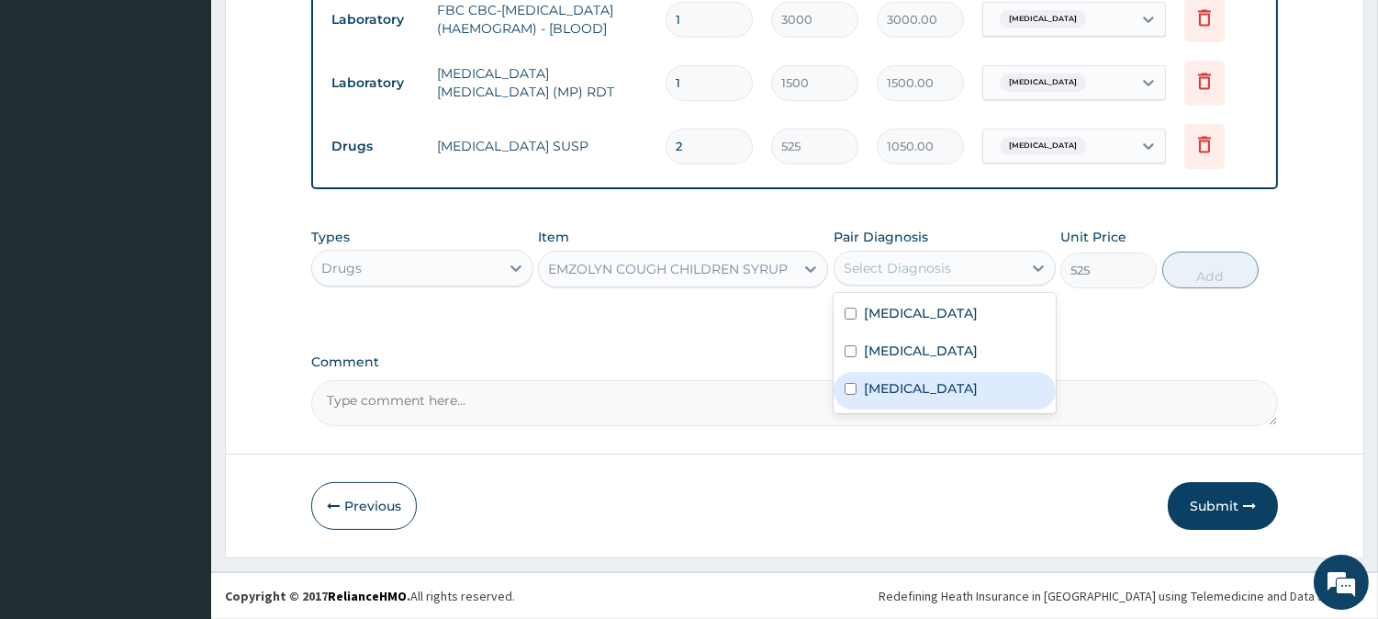
drag, startPoint x: 928, startPoint y: 389, endPoint x: 951, endPoint y: 366, distance: 33.8
click at [928, 389] on label "Respiratory tract infection" at bounding box center [921, 388] width 114 height 18
checkbox input "true"
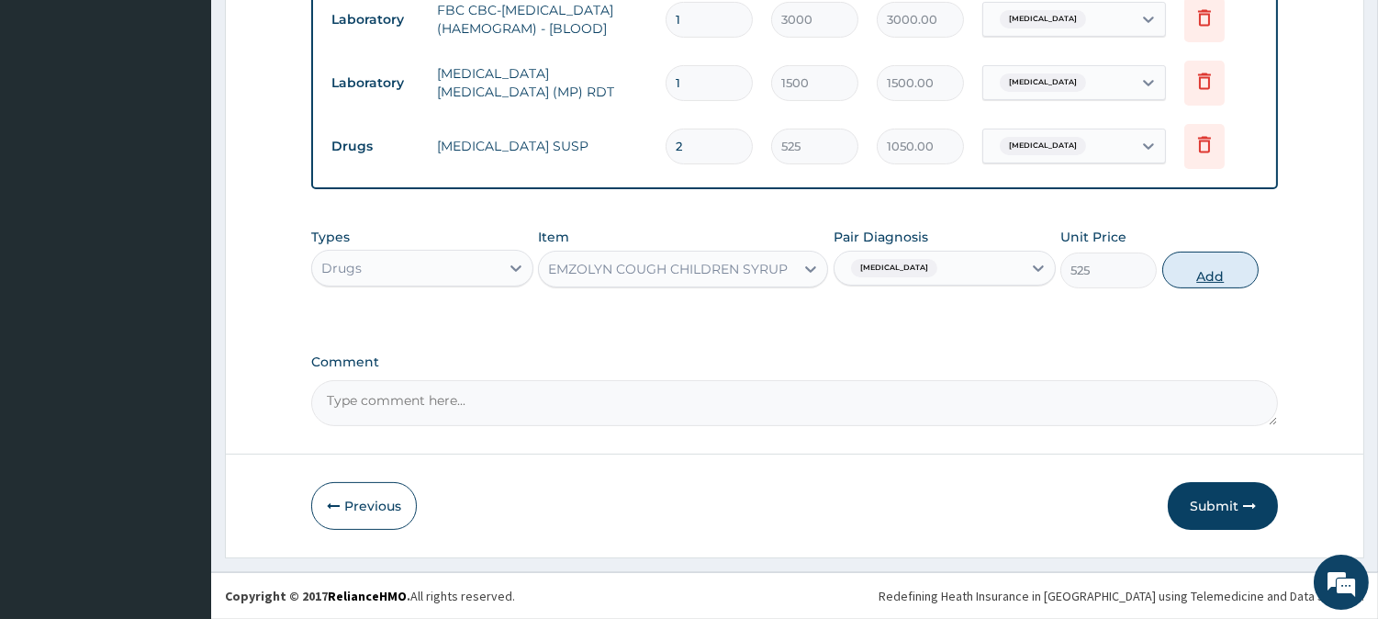
click at [1203, 270] on button "Add" at bounding box center [1211, 270] width 96 height 37
type input "0"
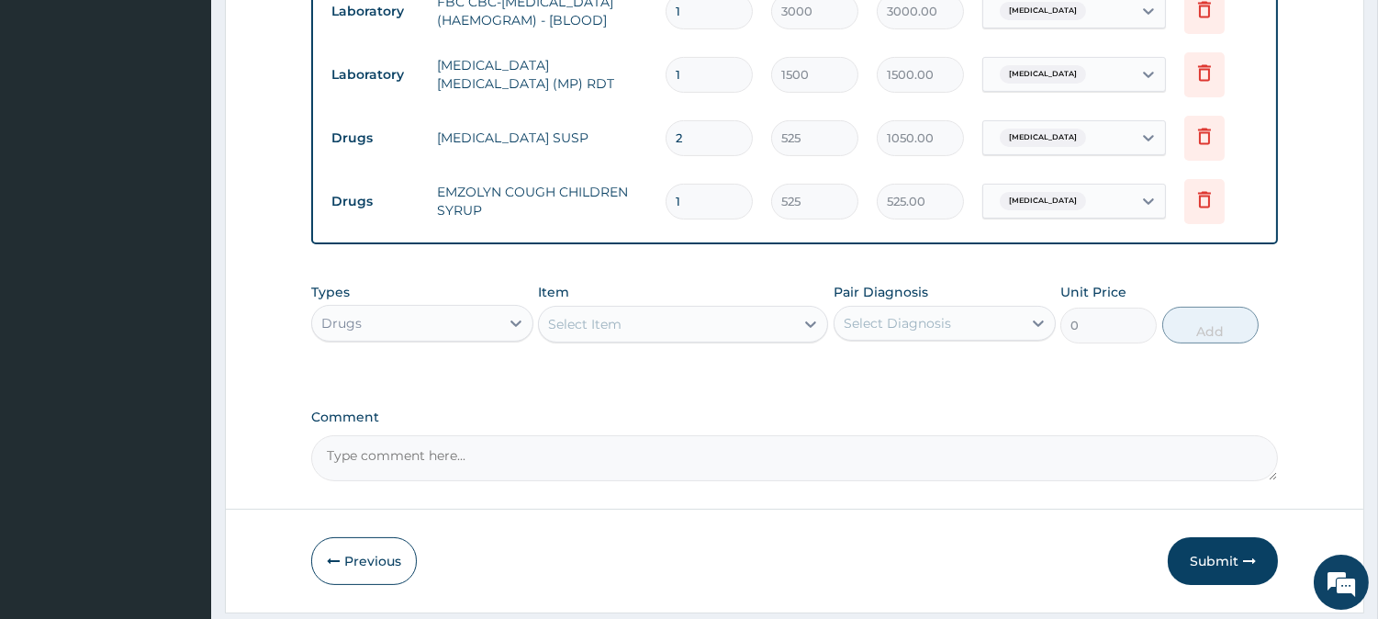
click at [574, 332] on div "Select Item" at bounding box center [584, 324] width 73 height 18
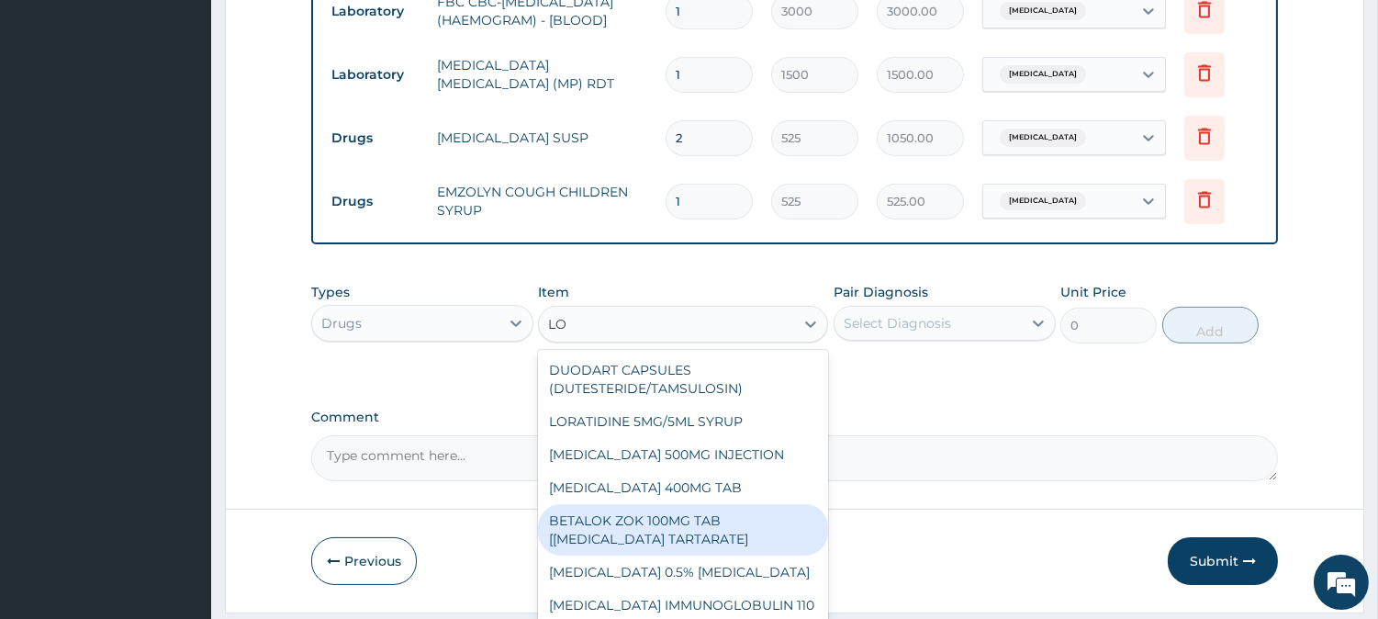
type input "L"
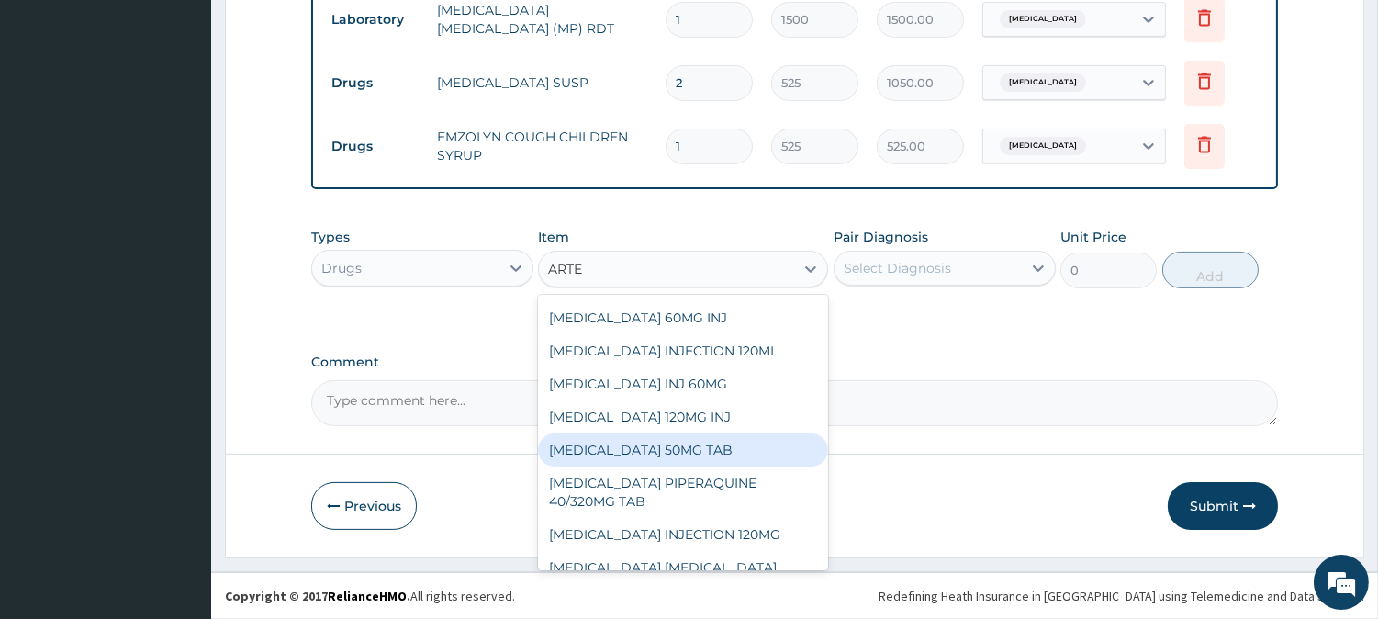
scroll to position [0, 0]
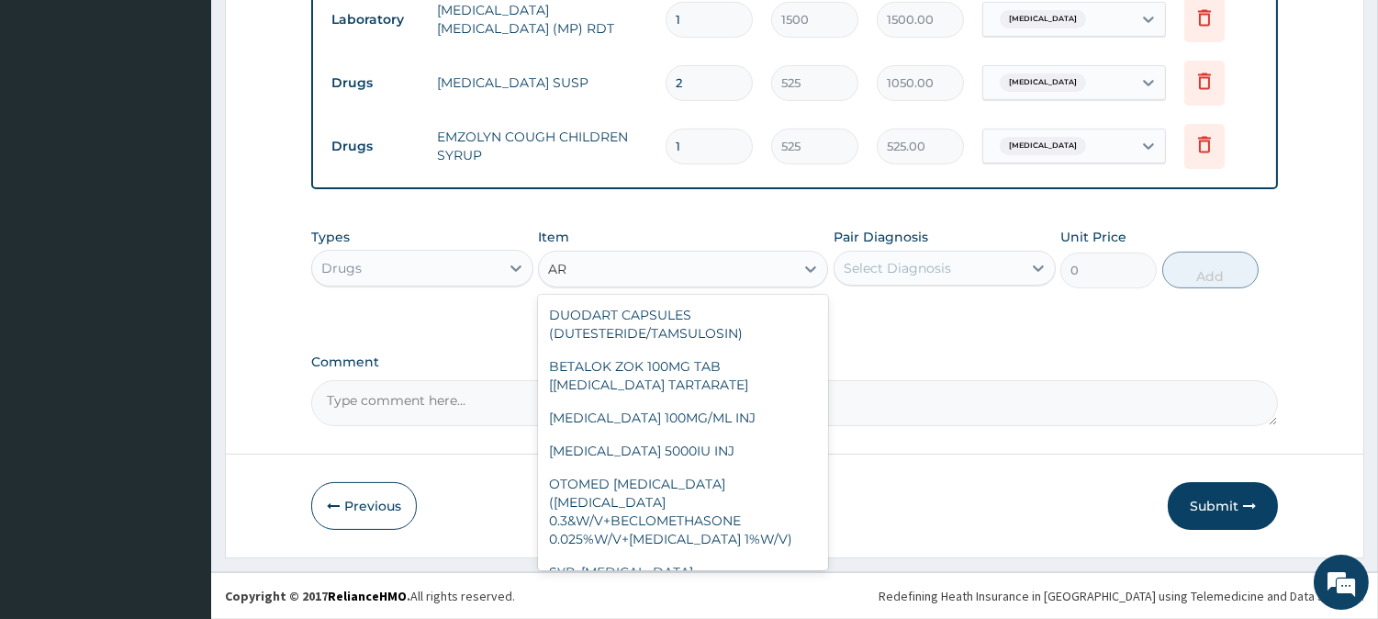
type input "A"
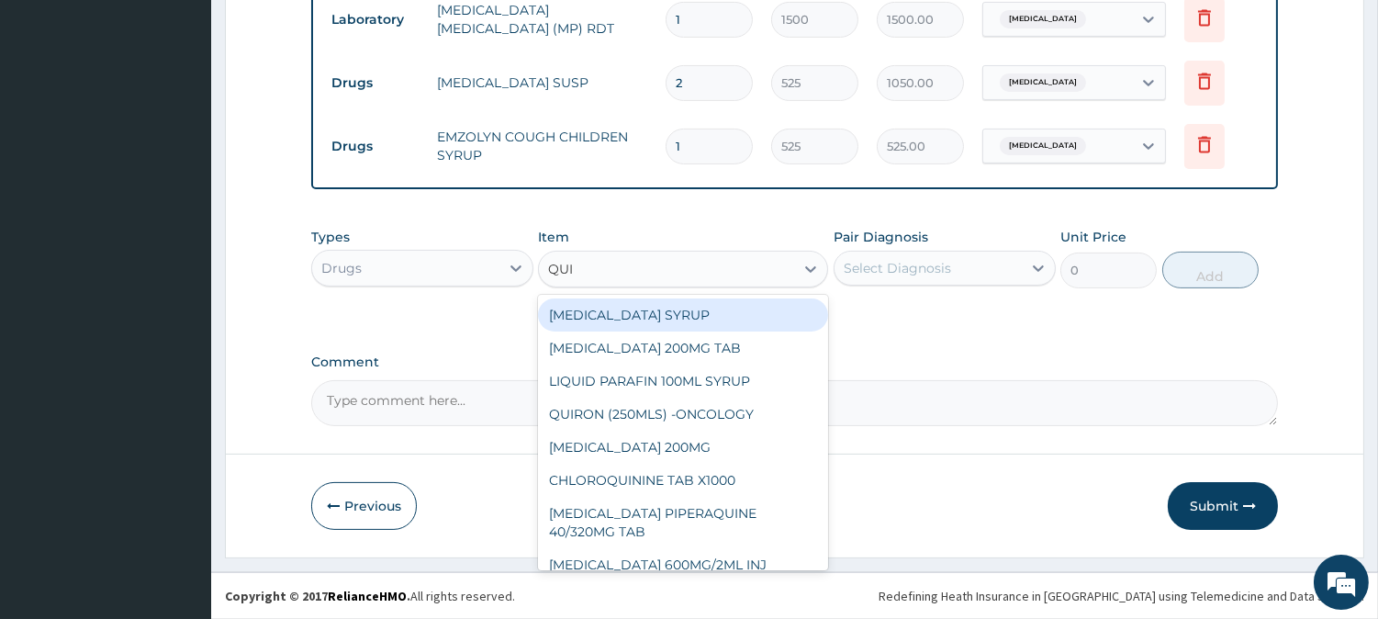
type input "QUIN"
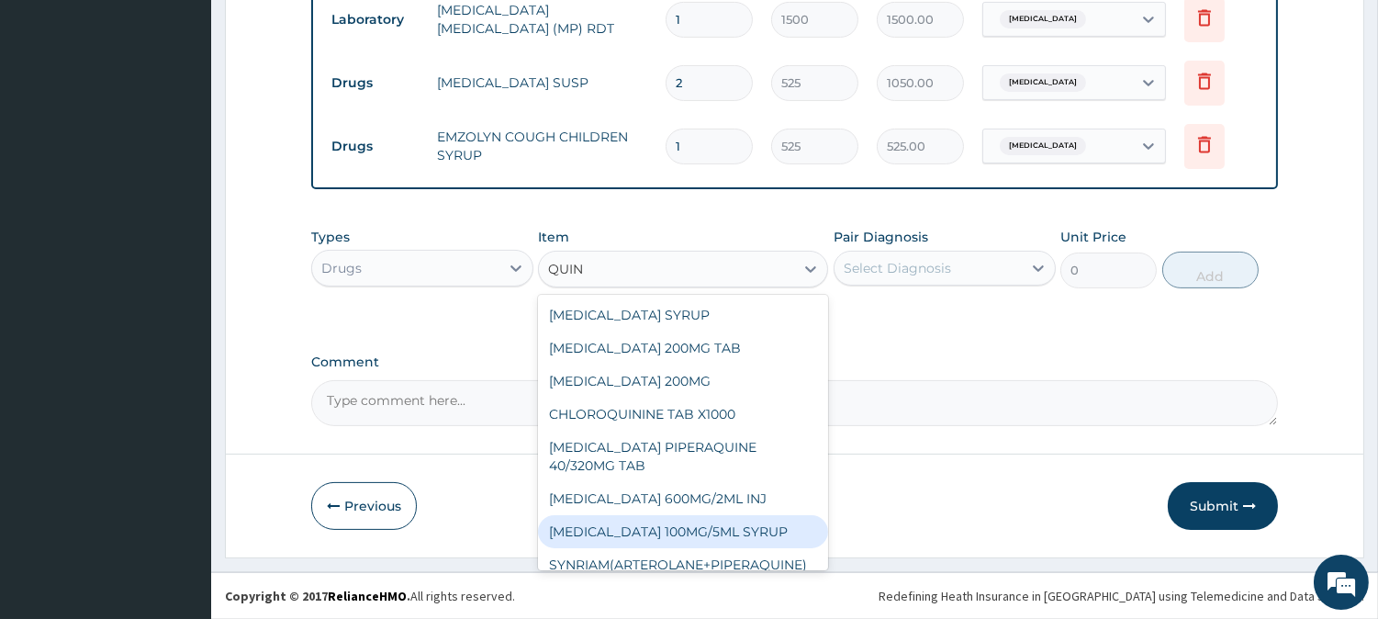
drag, startPoint x: 685, startPoint y: 521, endPoint x: 692, endPoint y: 483, distance: 38.4
click at [684, 520] on div "QUININE 100MG/5ML SYRUP" at bounding box center [683, 531] width 290 height 33
type input "1575"
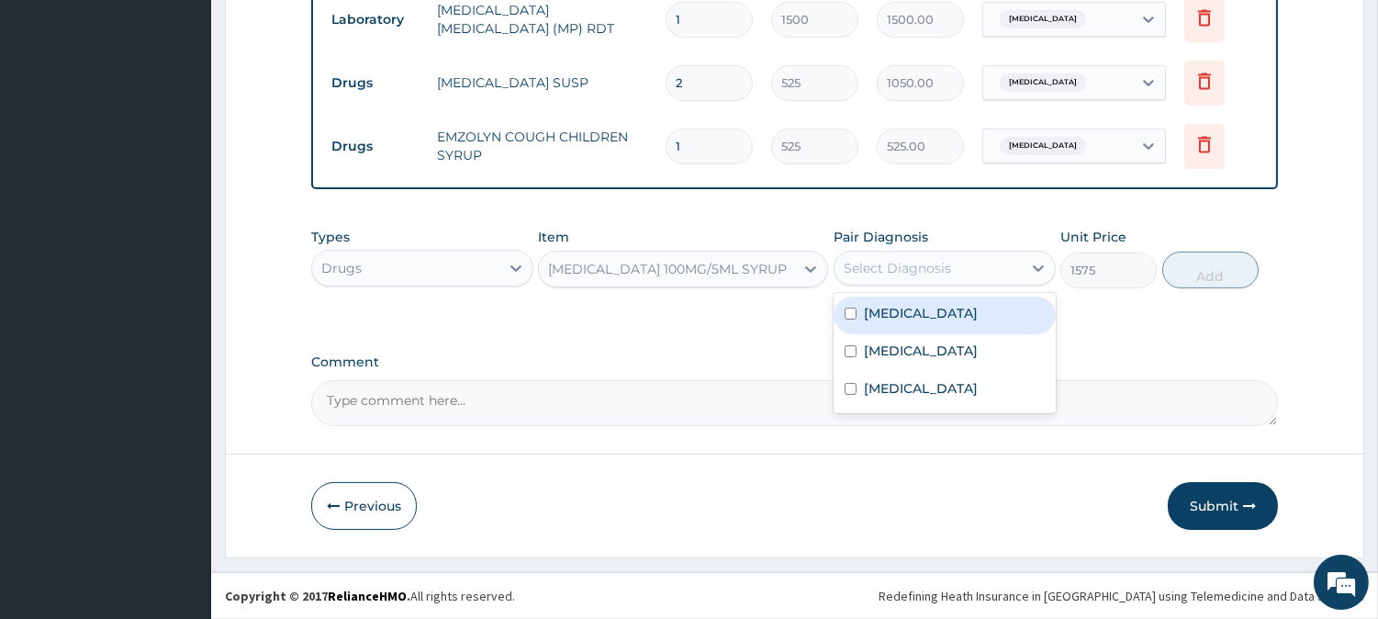
click at [872, 278] on div "Select Diagnosis" at bounding box center [928, 267] width 187 height 29
click at [883, 319] on label "[MEDICAL_DATA]" at bounding box center [921, 313] width 114 height 18
checkbox input "true"
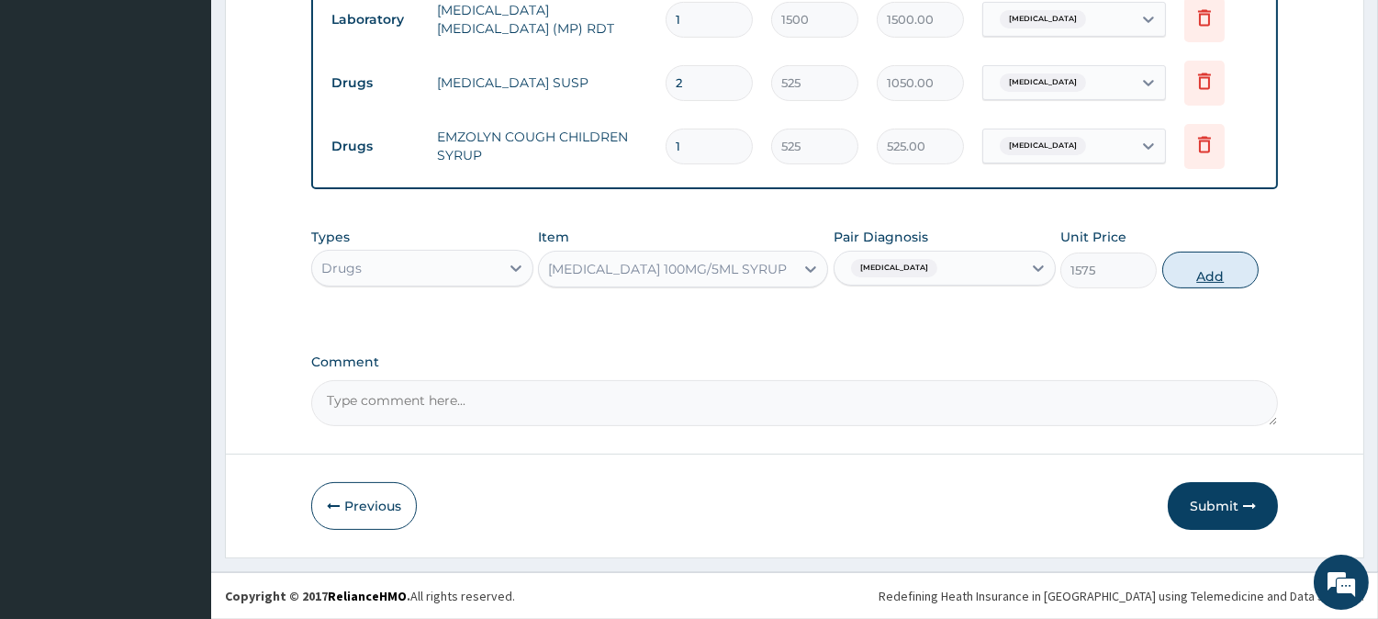
click at [1198, 267] on button "Add" at bounding box center [1211, 270] width 96 height 37
type input "0"
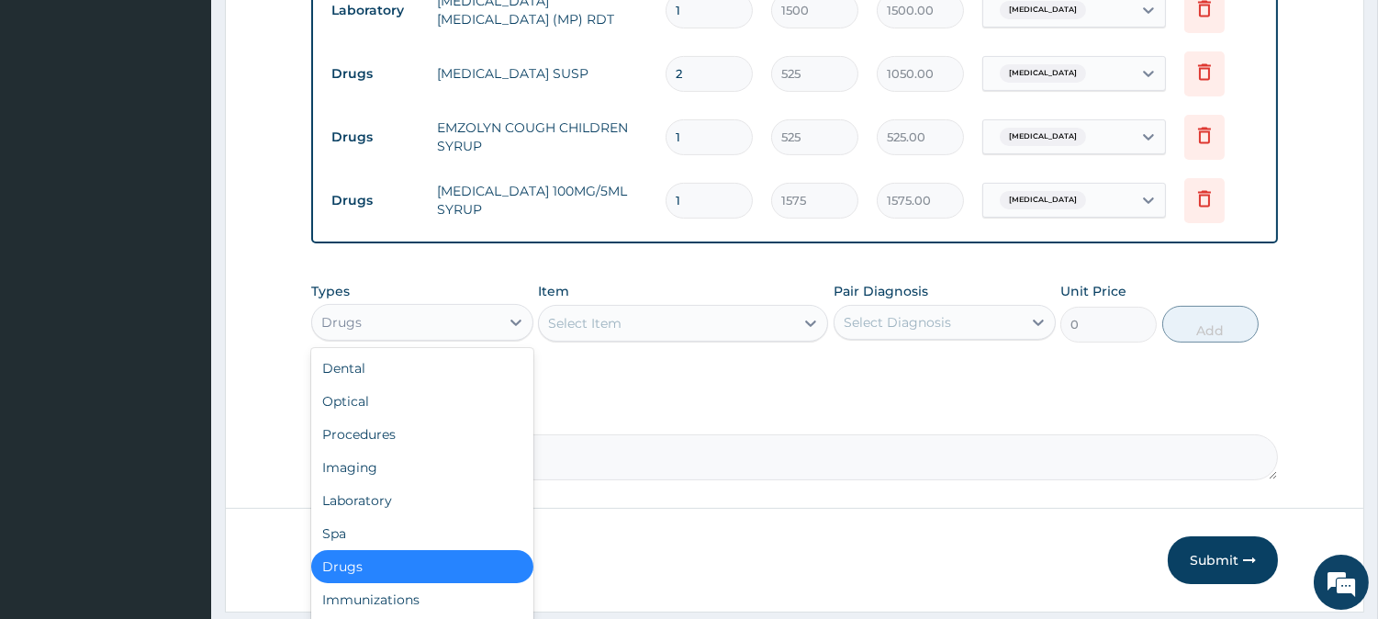
click at [479, 333] on div "Drugs" at bounding box center [405, 322] width 187 height 29
click at [411, 439] on div "Procedures" at bounding box center [422, 434] width 222 height 33
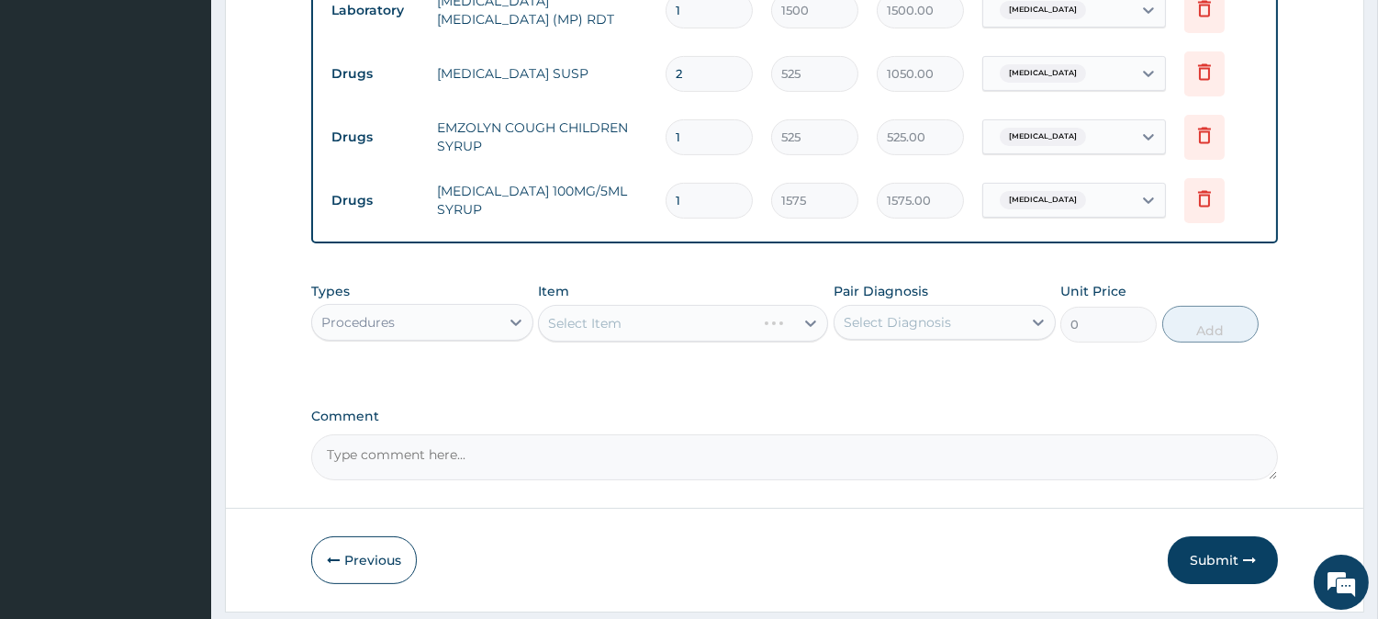
click at [595, 332] on div "Select Item" at bounding box center [683, 323] width 290 height 37
click at [765, 342] on div "Select Item" at bounding box center [683, 323] width 290 height 37
click at [762, 335] on div "Select Item" at bounding box center [666, 323] width 255 height 29
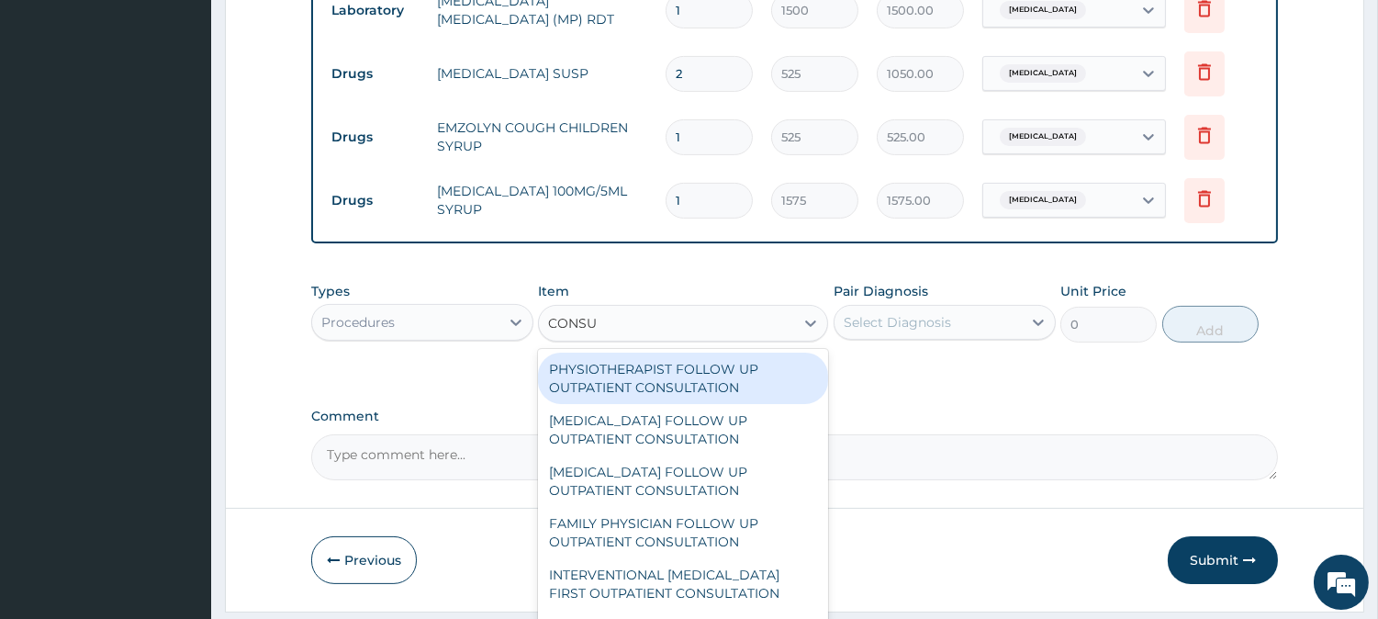
type input "CONSUL"
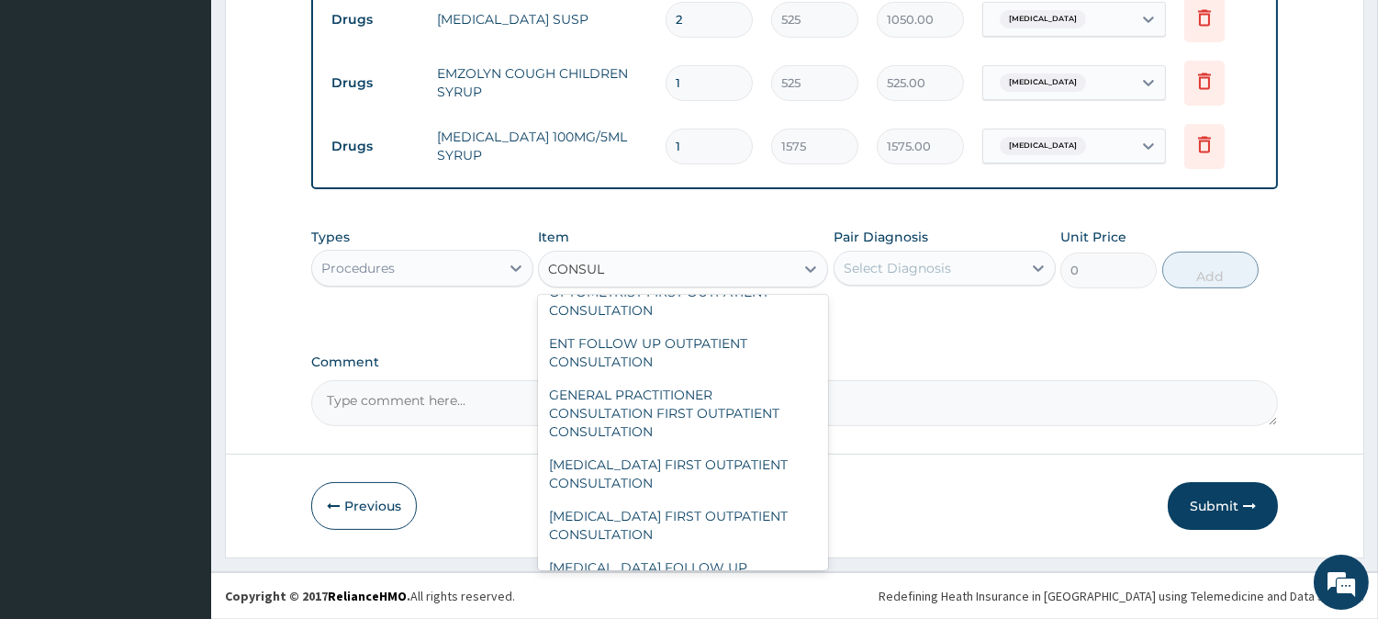
scroll to position [918, 0]
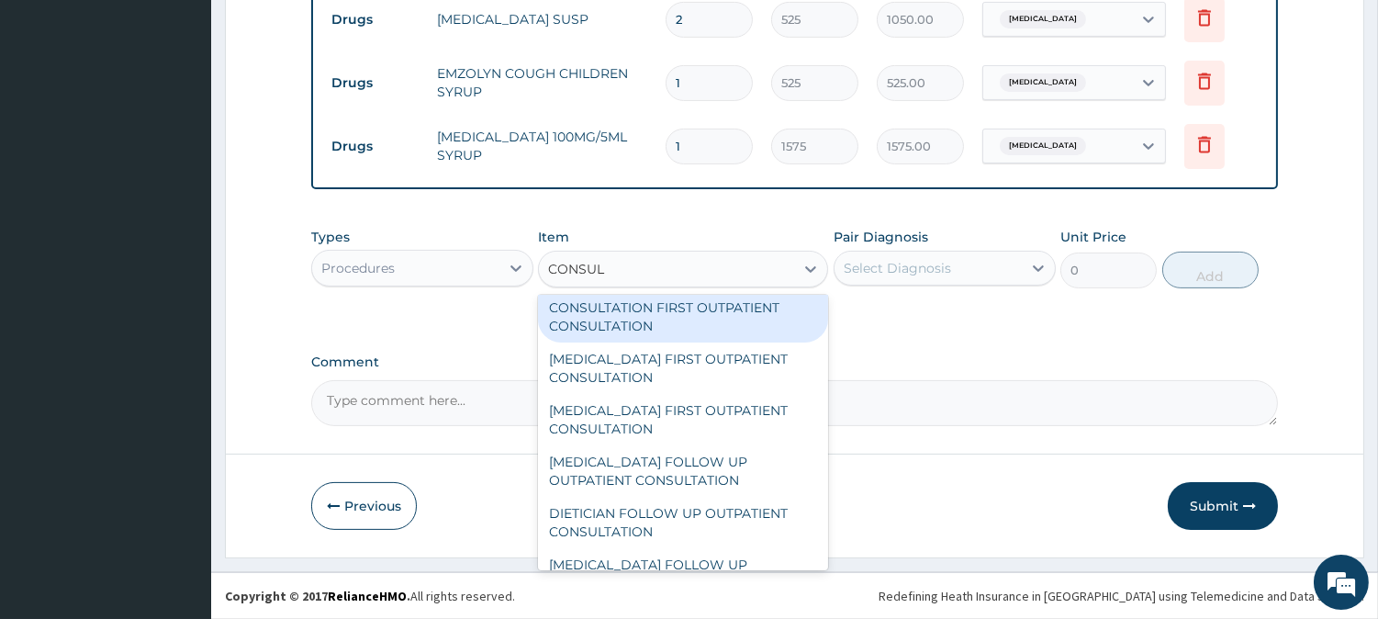
click at [648, 309] on div "GENERAL PRACTITIONER CONSULTATION FIRST OUTPATIENT CONSULTATION" at bounding box center [683, 308] width 290 height 70
type input "3000"
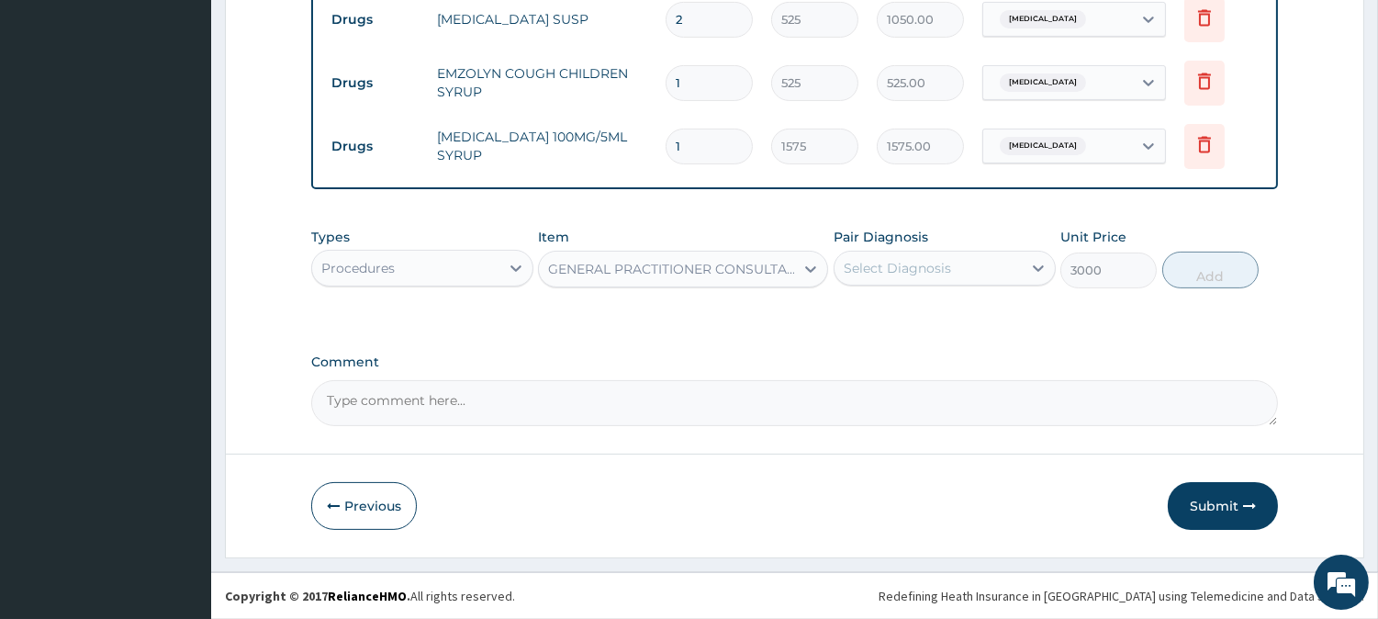
click at [861, 267] on div "Select Diagnosis" at bounding box center [897, 268] width 107 height 18
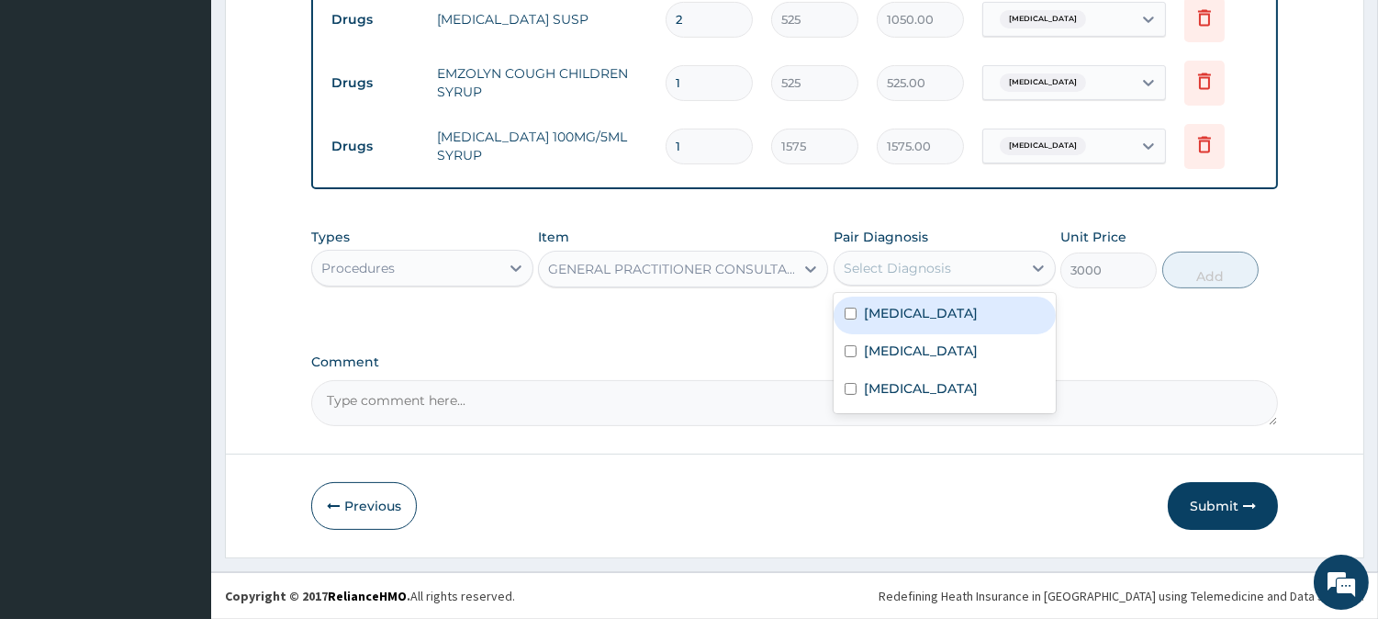
click at [884, 313] on label "[MEDICAL_DATA]" at bounding box center [921, 313] width 114 height 18
checkbox input "true"
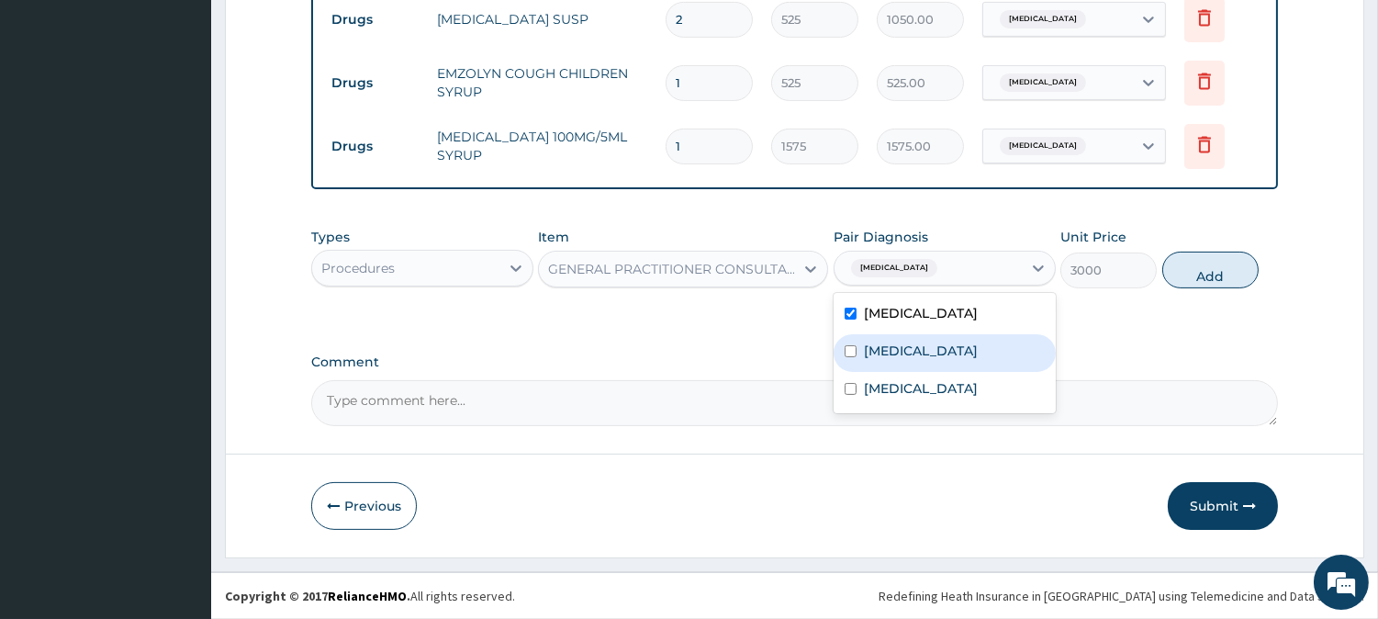
click at [886, 354] on label "[MEDICAL_DATA]" at bounding box center [921, 351] width 114 height 18
checkbox input "true"
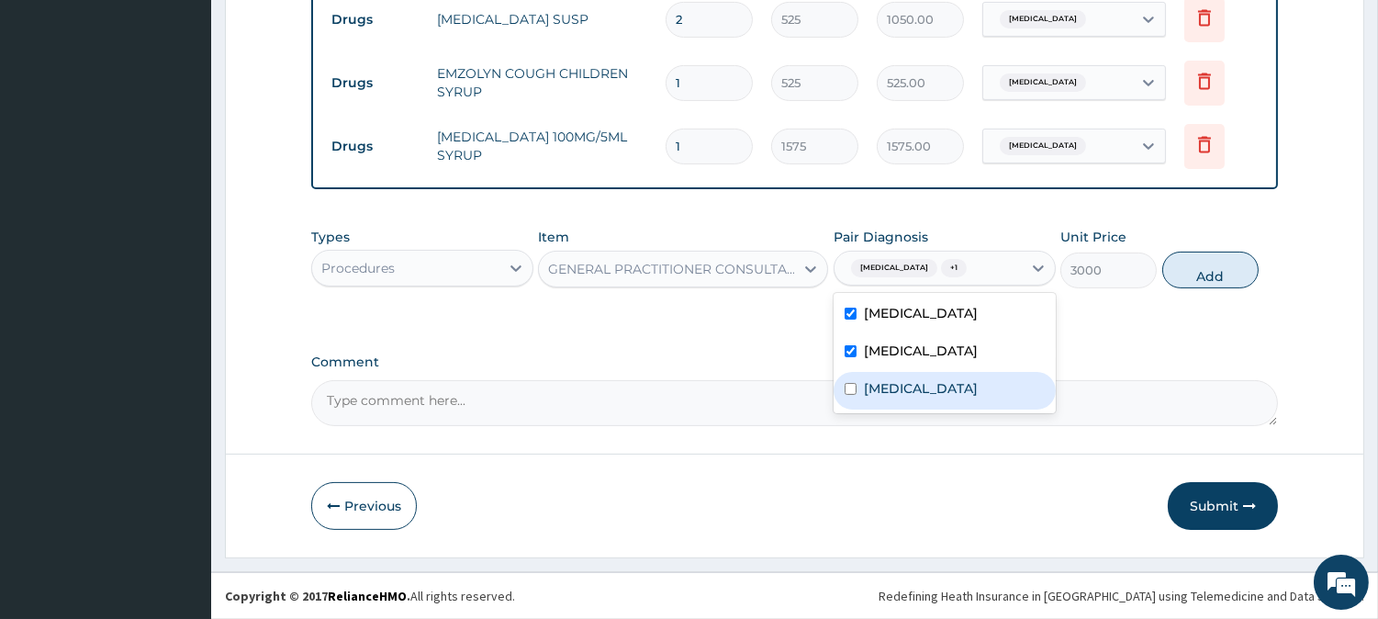
click at [886, 381] on label "Respiratory tract infection" at bounding box center [921, 388] width 114 height 18
checkbox input "true"
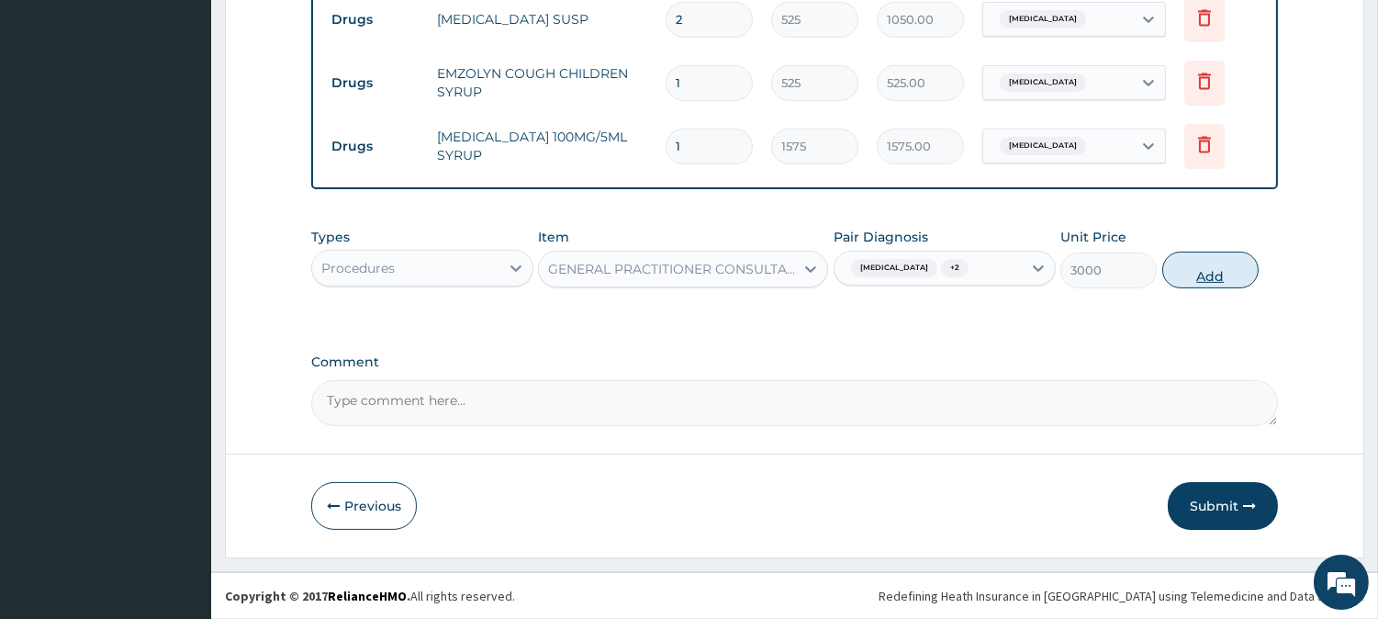
click at [1195, 266] on button "Add" at bounding box center [1211, 270] width 96 height 37
type input "0"
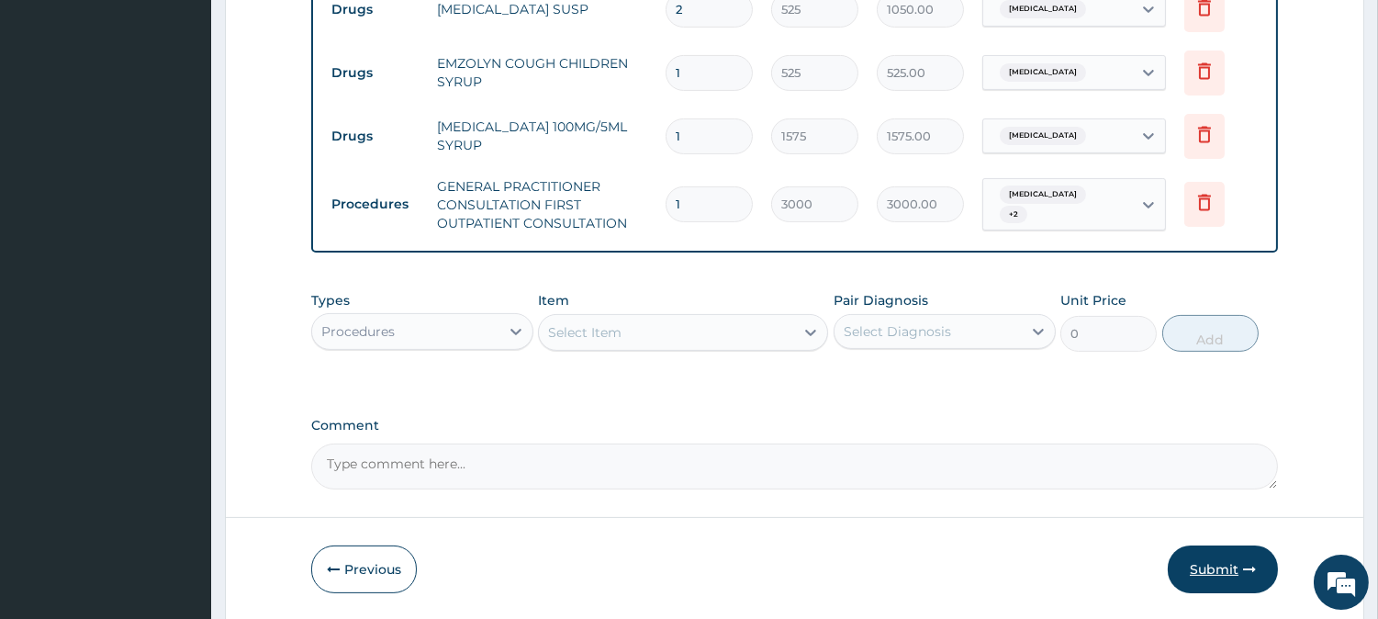
click at [1212, 560] on button "Submit" at bounding box center [1223, 570] width 110 height 48
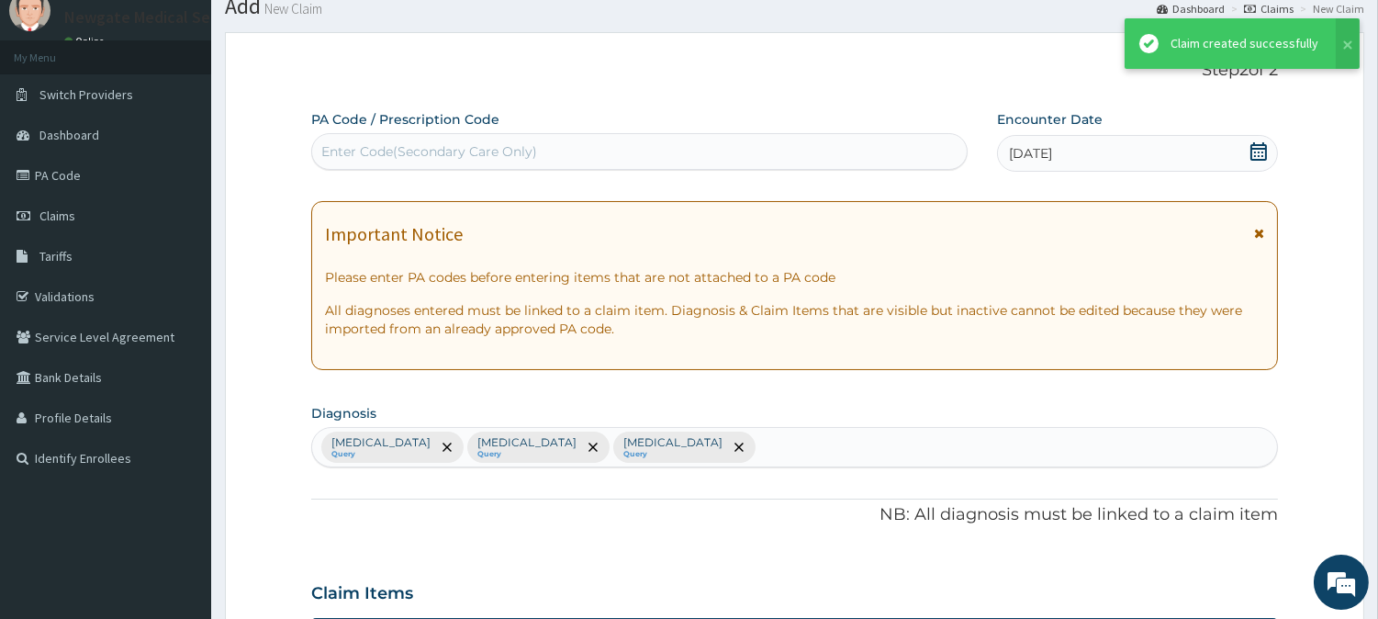
scroll to position [882, 0]
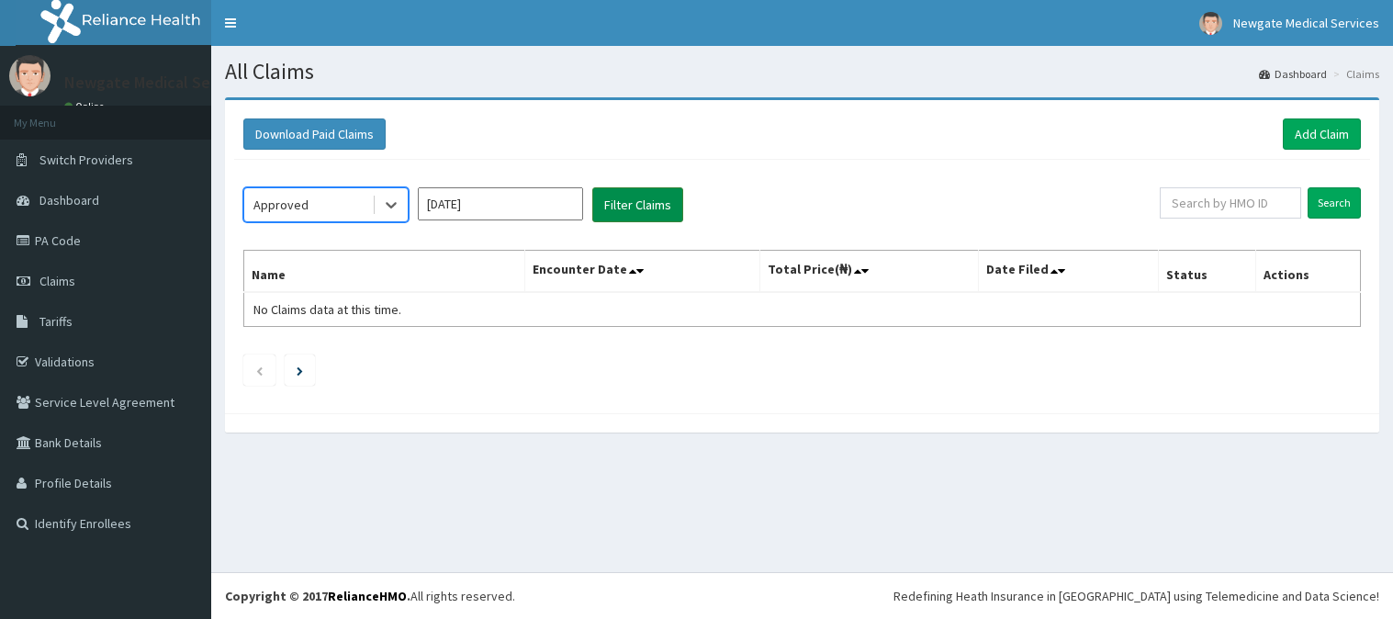
click at [615, 206] on button "Filter Claims" at bounding box center [637, 204] width 91 height 35
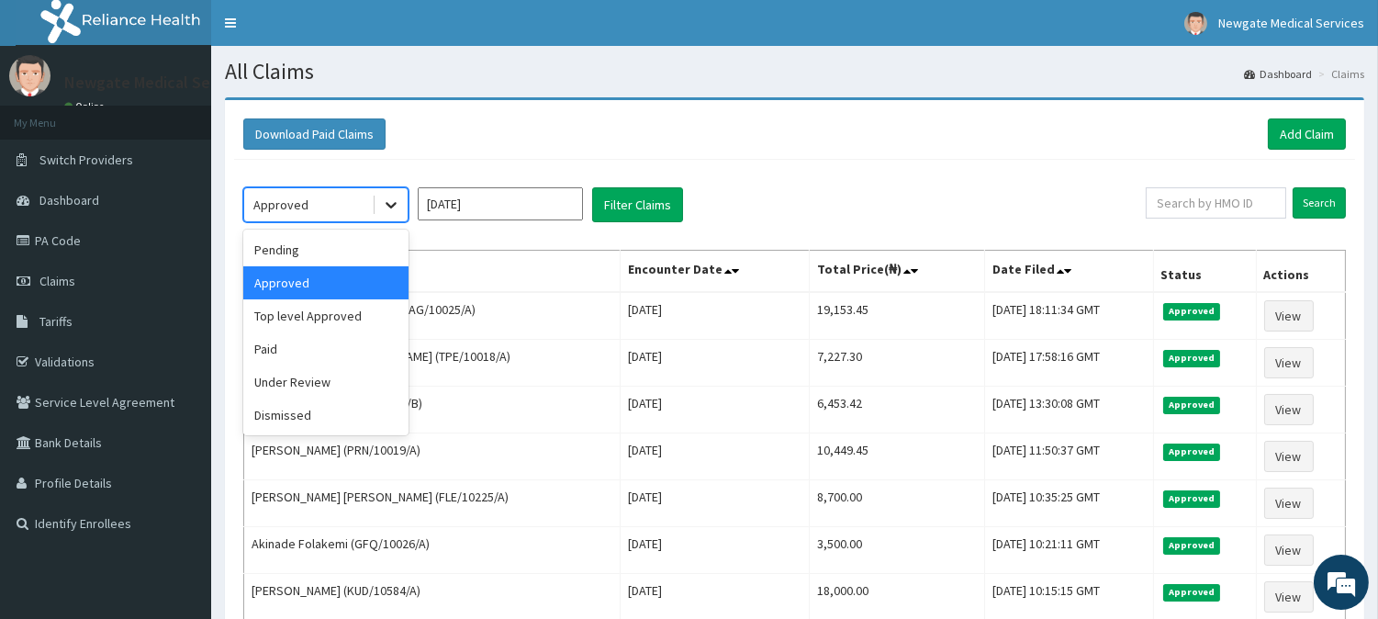
click at [393, 208] on icon at bounding box center [391, 205] width 18 height 18
click at [317, 310] on div "Top level Approved" at bounding box center [325, 315] width 165 height 33
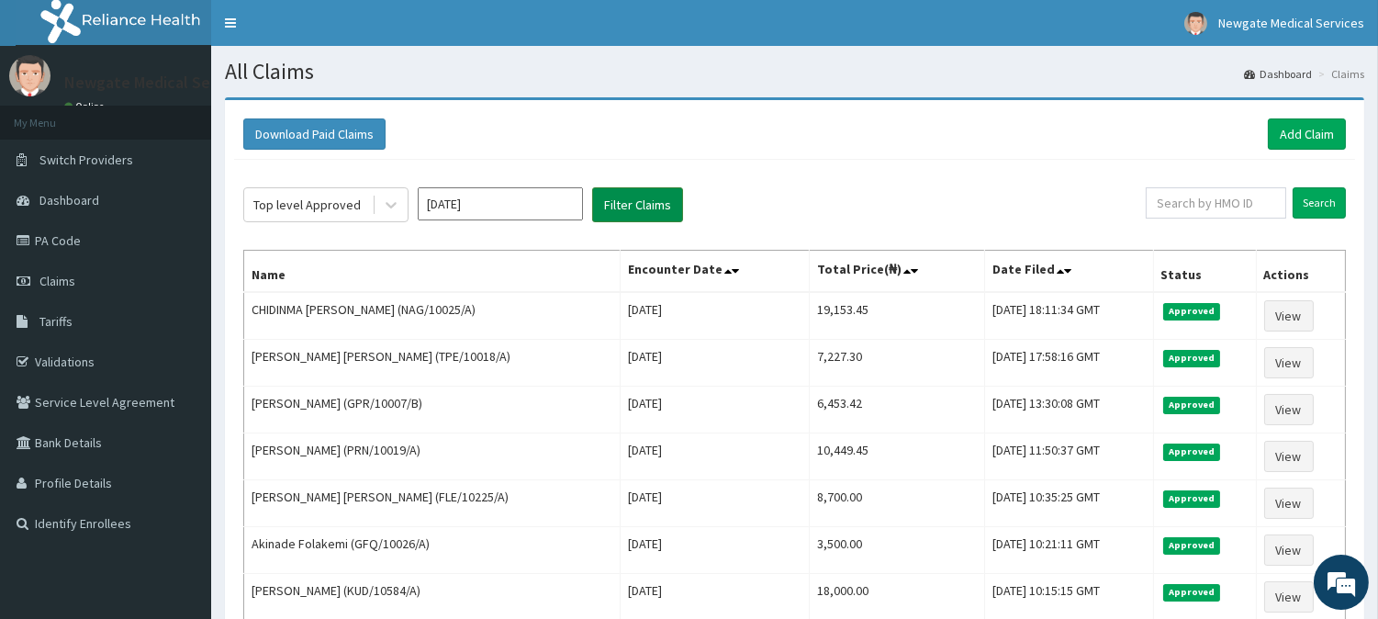
click at [619, 215] on button "Filter Claims" at bounding box center [637, 204] width 91 height 35
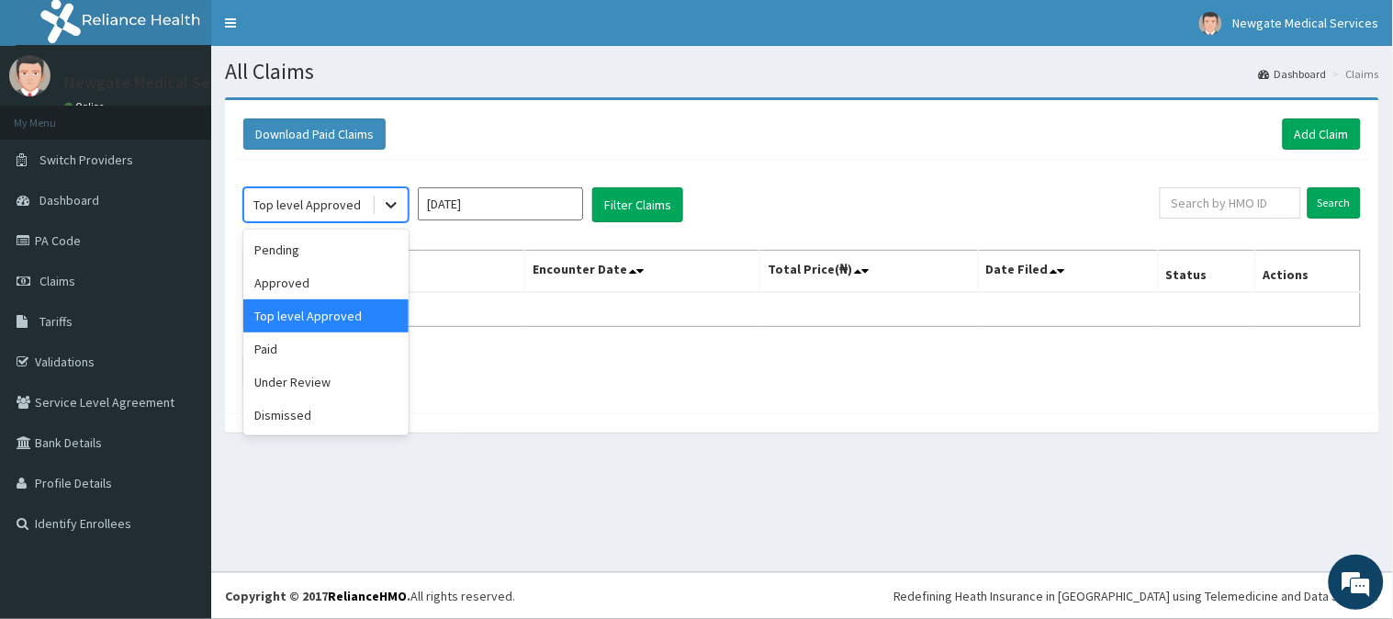
click at [384, 200] on icon at bounding box center [391, 205] width 18 height 18
click at [322, 281] on div "Approved" at bounding box center [325, 282] width 165 height 33
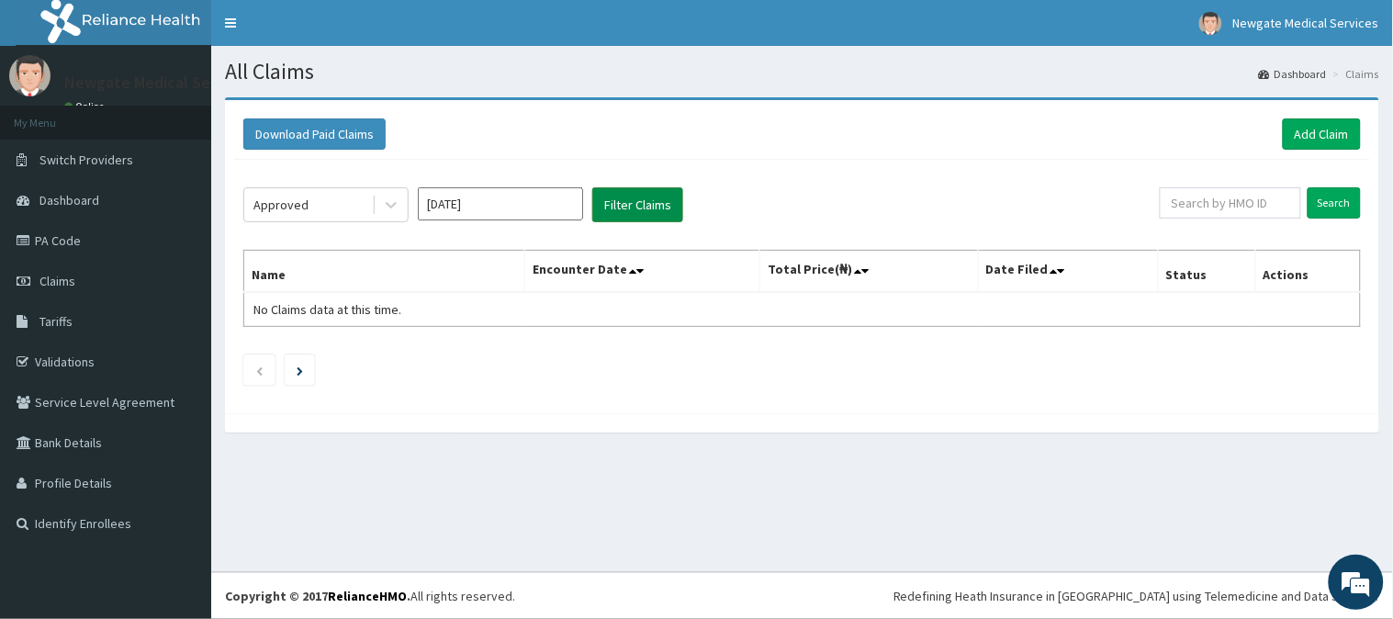
click at [621, 214] on button "Filter Claims" at bounding box center [637, 204] width 91 height 35
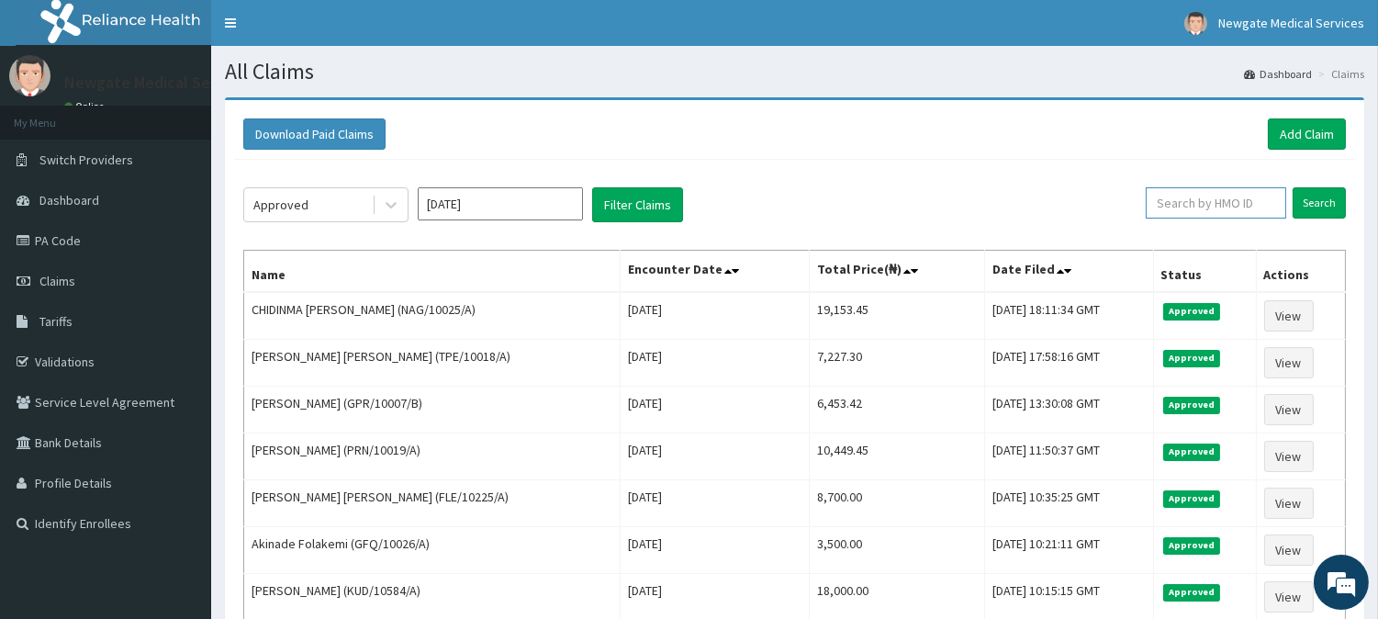
paste input "AIV/10030/"
type input "AIV/10030/"
click at [1333, 199] on input "Search" at bounding box center [1319, 202] width 53 height 31
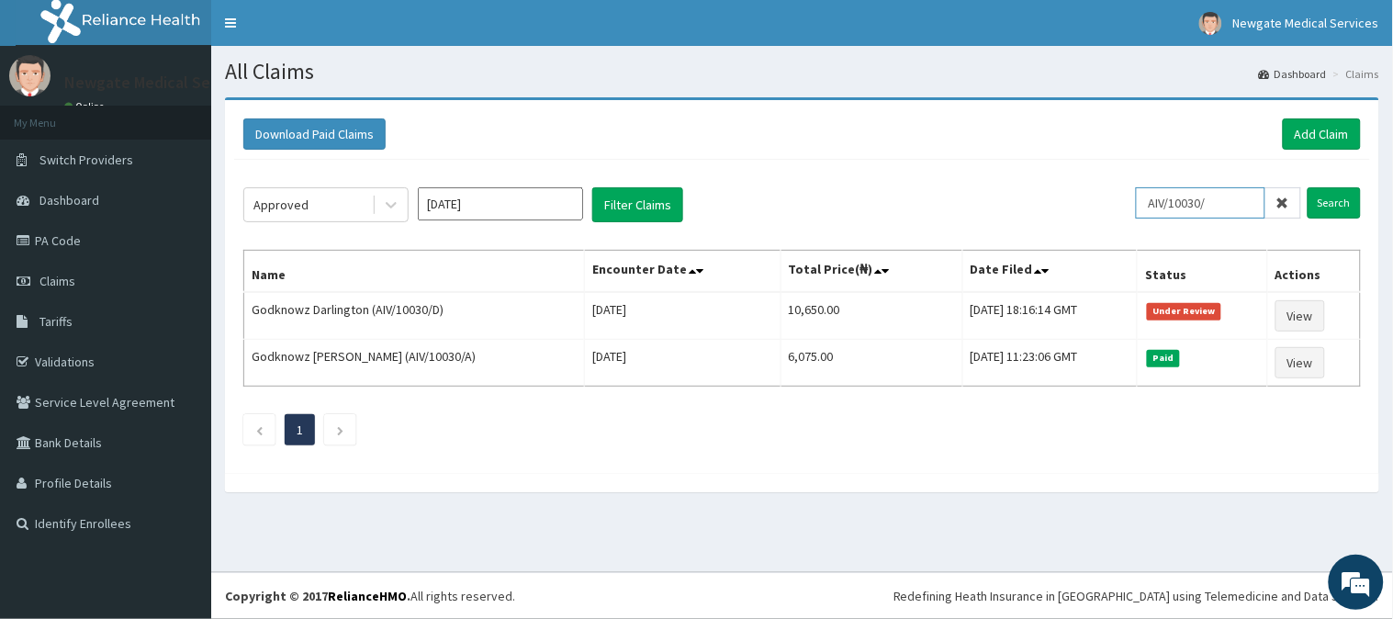
click at [1224, 198] on input "AIV/10030/" at bounding box center [1200, 202] width 129 height 31
click at [1315, 114] on div "Download Paid Claims Add Claim" at bounding box center [802, 134] width 1136 height 51
drag, startPoint x: 1315, startPoint y: 159, endPoint x: 1315, endPoint y: 145, distance: 13.8
click at [1315, 160] on div "Download Paid Claims Add Claim × Note you can only download claims within a max…" at bounding box center [802, 286] width 1154 height 373
click at [1314, 140] on link "Add Claim" at bounding box center [1322, 133] width 78 height 31
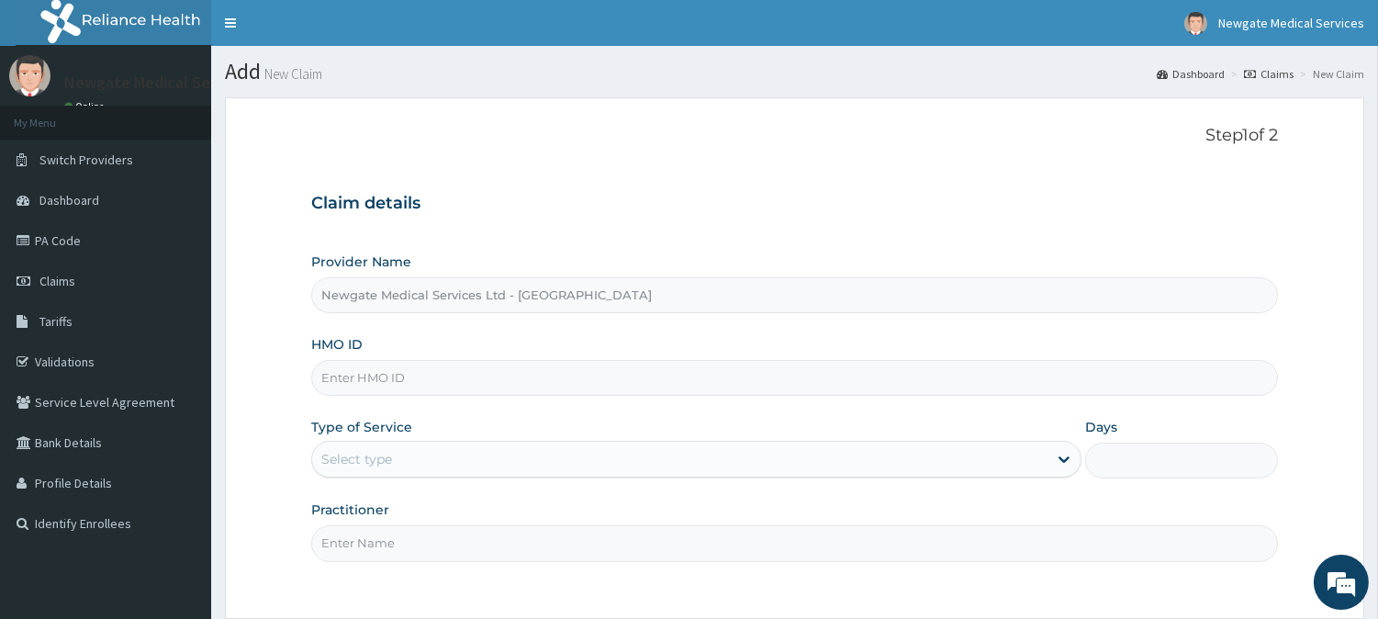
paste input "AIV/10030/"
type input "AIV/10030/C"
click at [383, 457] on div "Select type" at bounding box center [356, 459] width 71 height 18
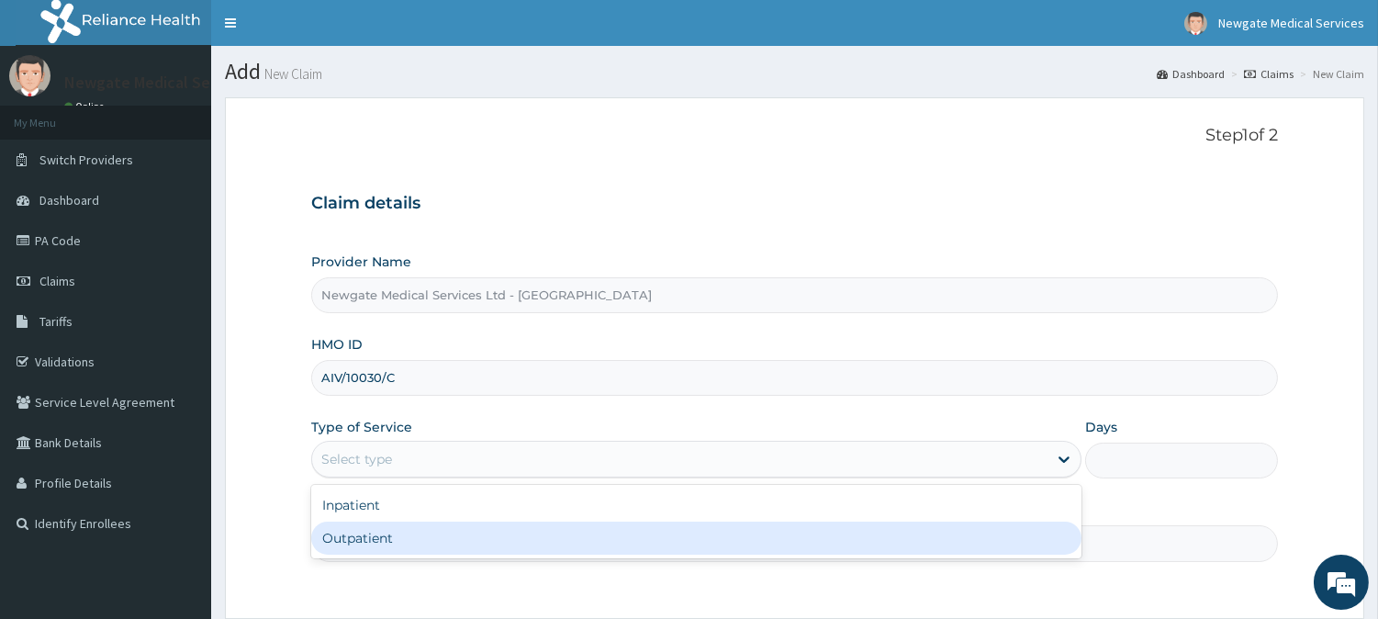
click at [397, 531] on div "Outpatient" at bounding box center [696, 538] width 771 height 33
type input "1"
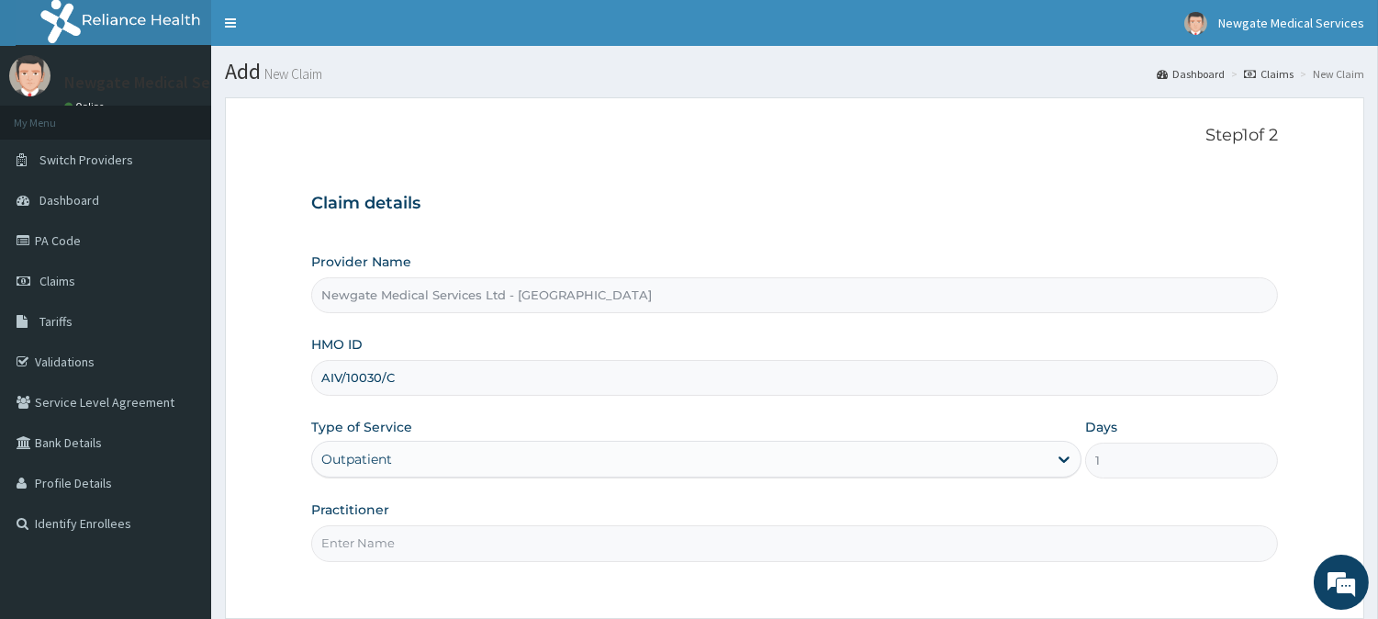
click at [397, 531] on input "Practitioner" at bounding box center [794, 543] width 967 height 36
type input "DR [PERSON_NAME]"
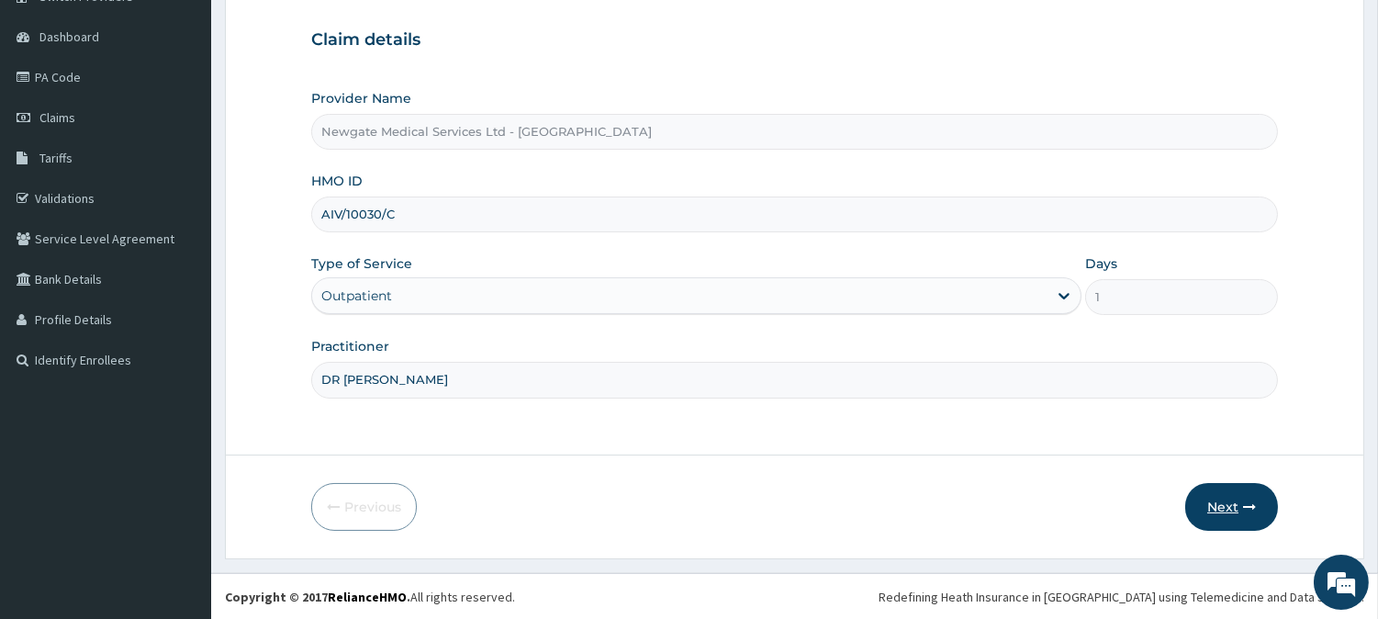
click at [1227, 507] on button "Next" at bounding box center [1232, 507] width 93 height 48
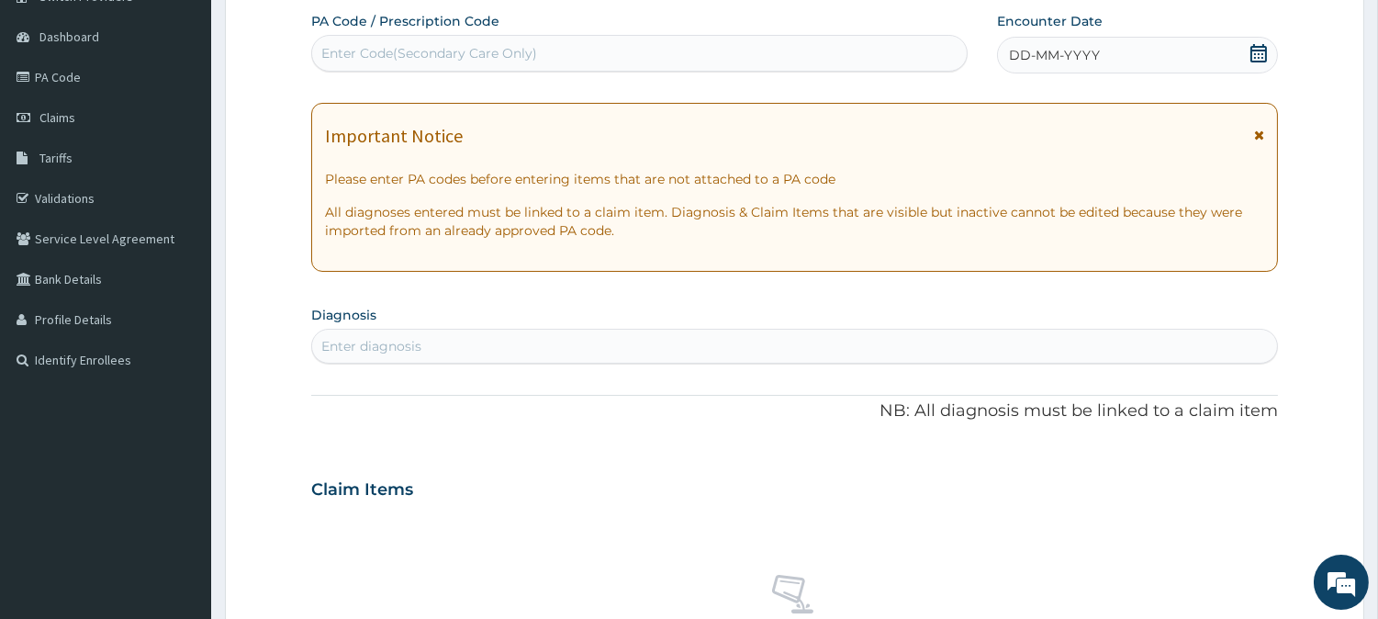
click at [1077, 49] on span "DD-MM-YYYY" at bounding box center [1054, 55] width 91 height 18
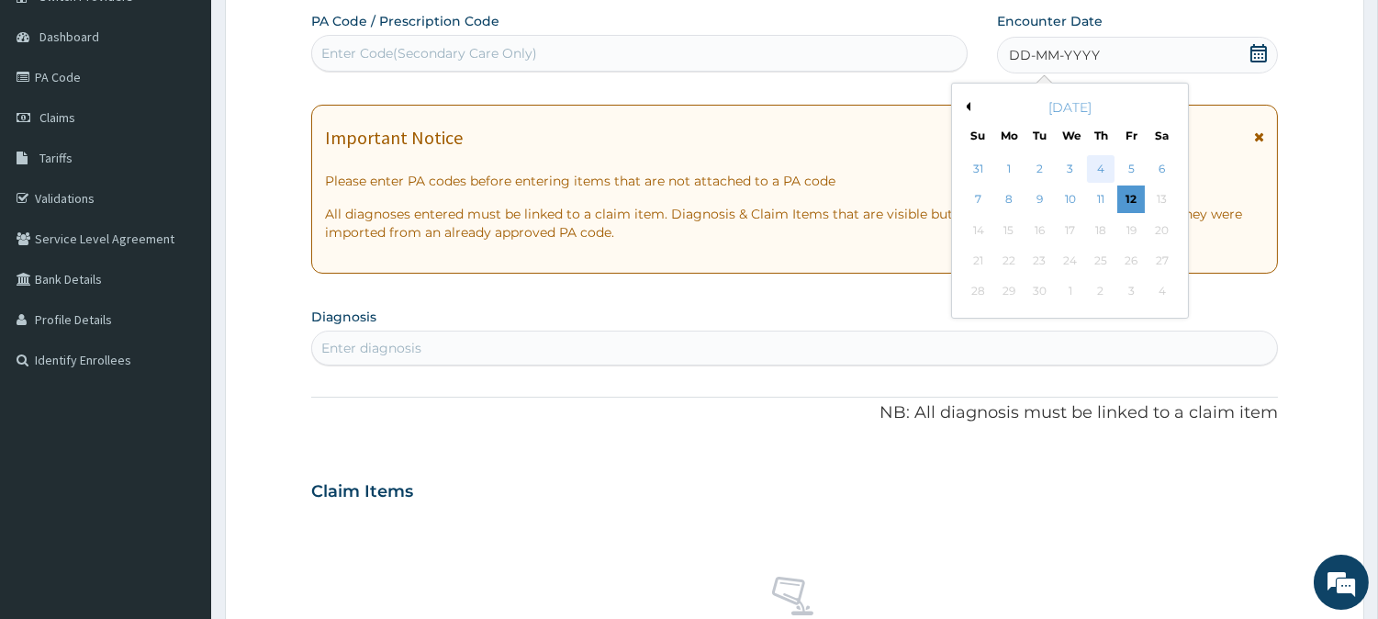
click at [1102, 170] on div "4" at bounding box center [1101, 169] width 28 height 28
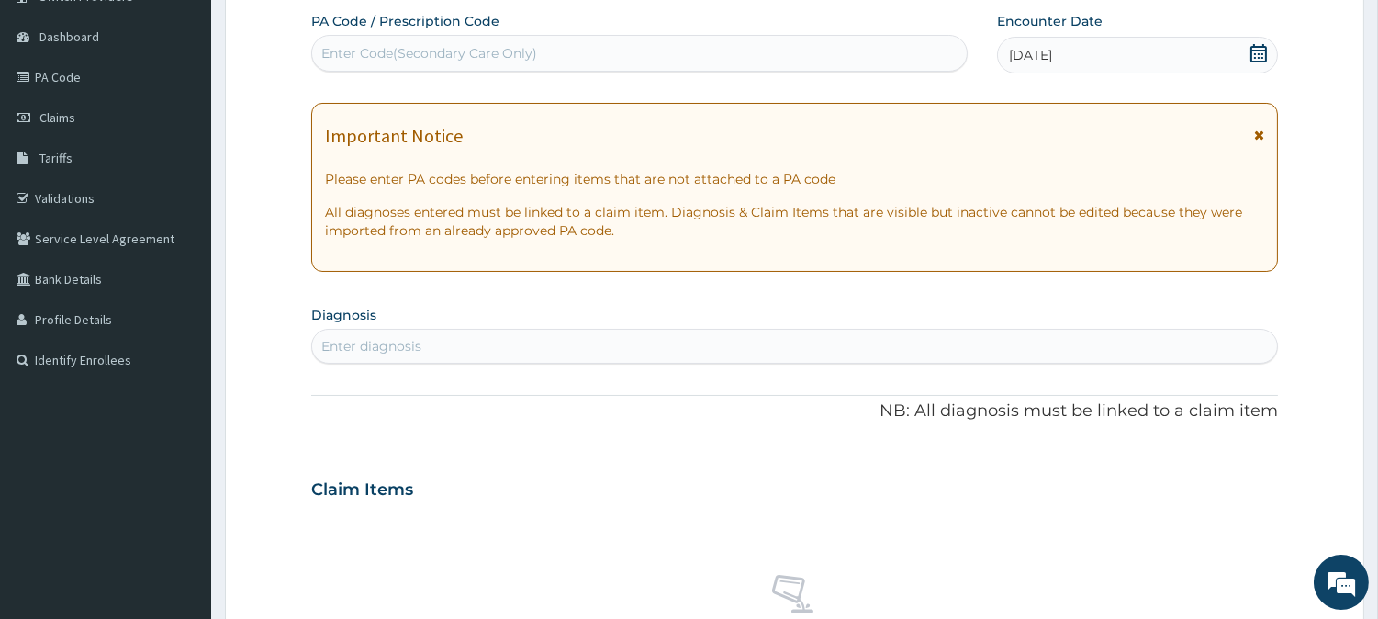
click at [527, 340] on div "Enter diagnosis" at bounding box center [794, 346] width 965 height 29
type input "MALA"
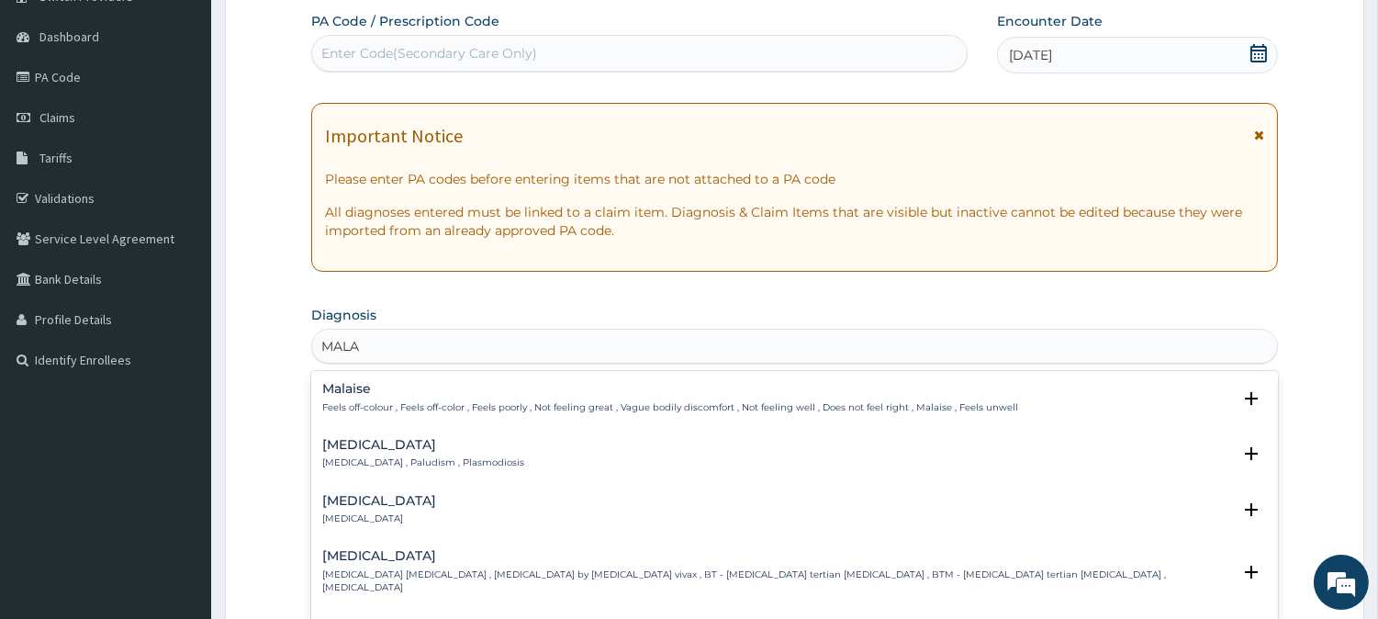
click at [353, 439] on h4 "[MEDICAL_DATA]" at bounding box center [423, 445] width 202 height 14
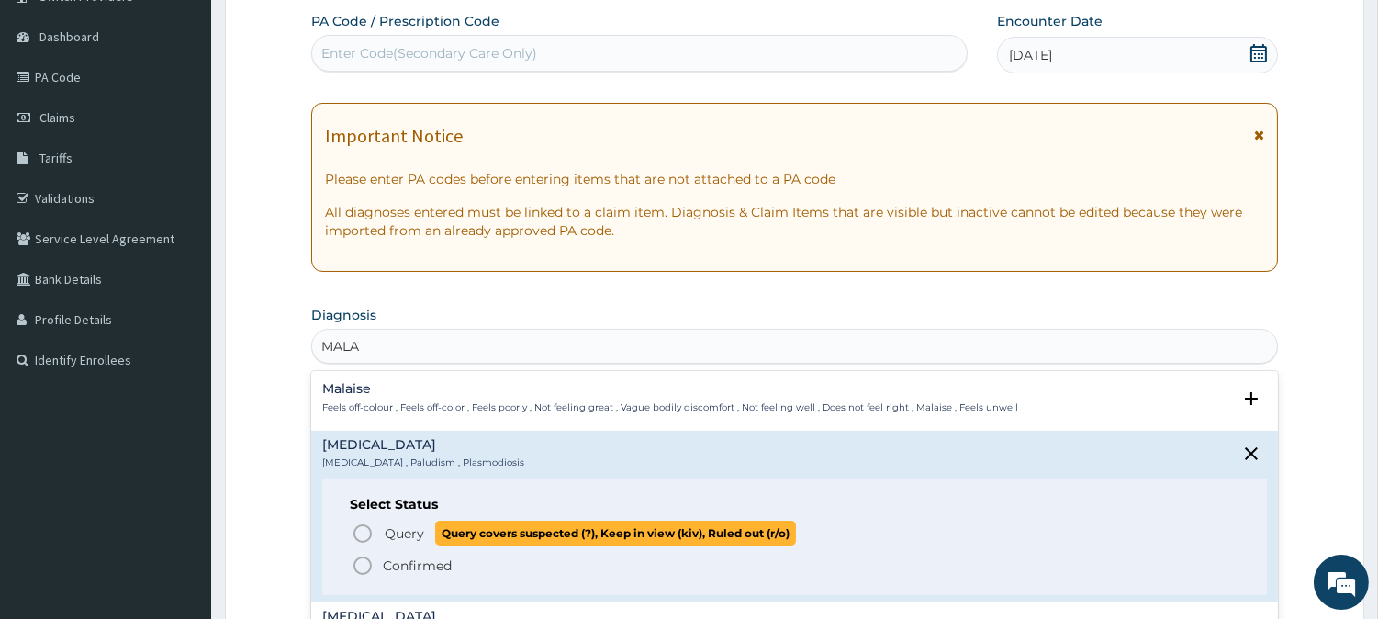
click at [361, 534] on icon "status option query" at bounding box center [363, 534] width 22 height 22
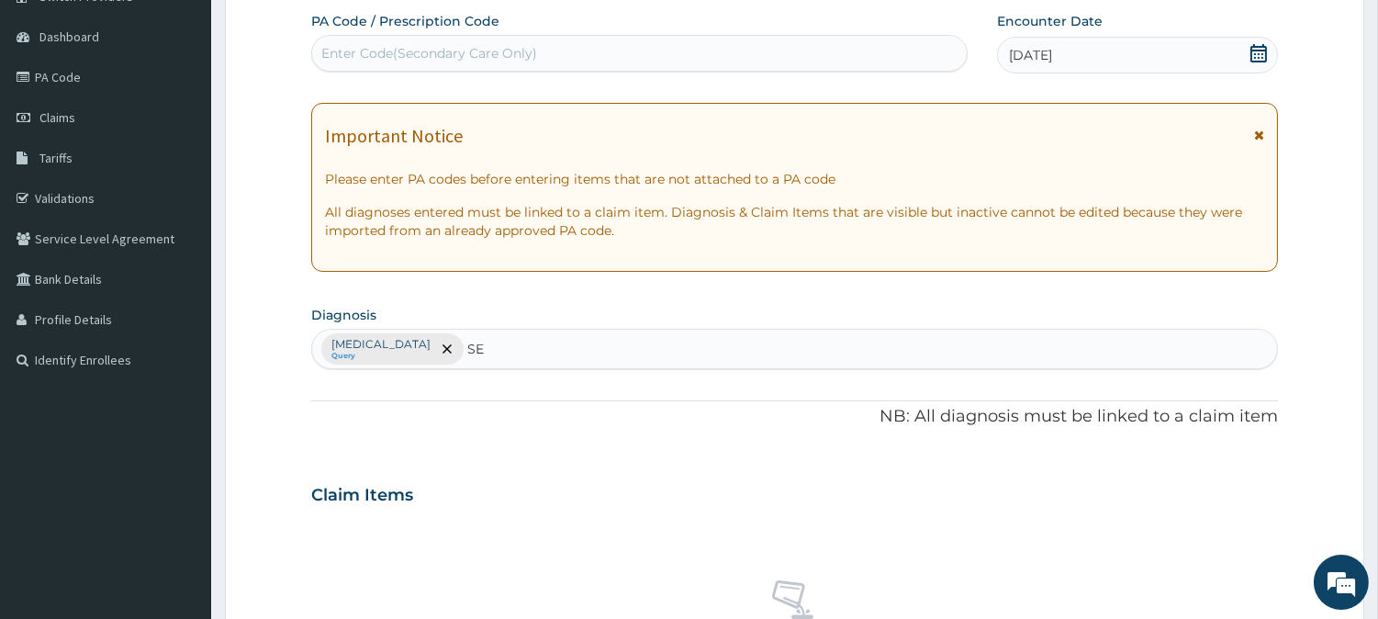
type input "SEP"
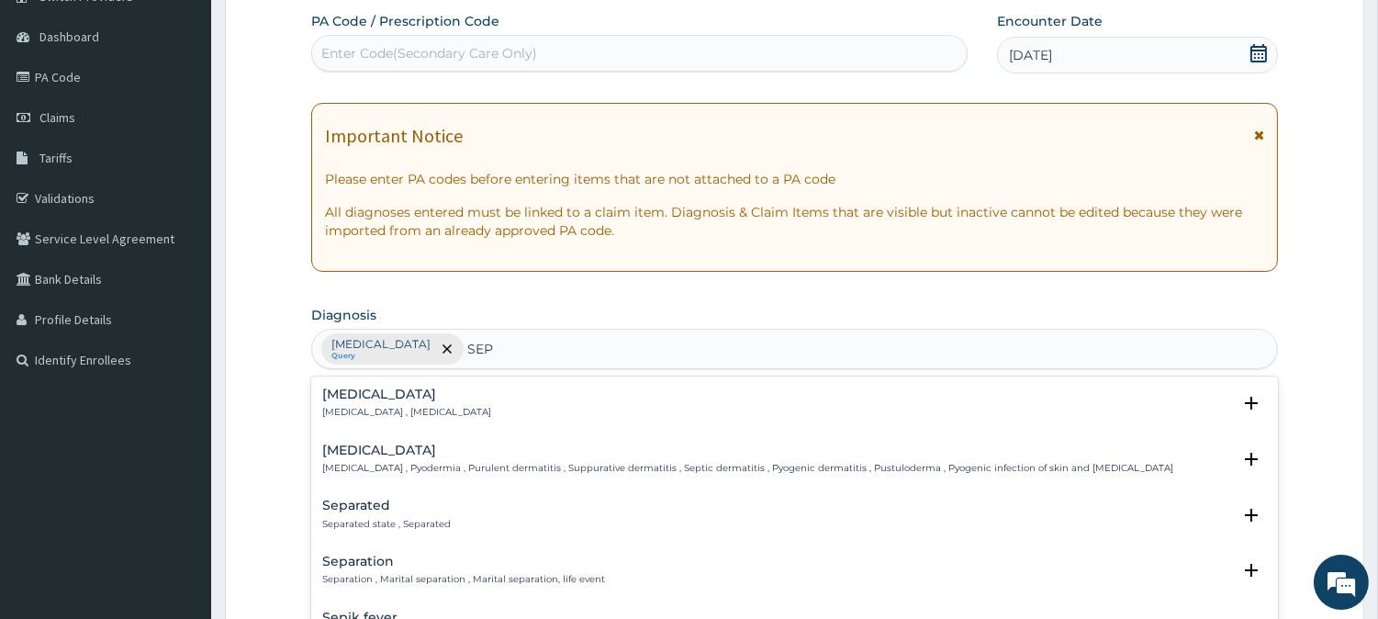
click at [388, 406] on p "[MEDICAL_DATA] , [MEDICAL_DATA]" at bounding box center [406, 412] width 169 height 13
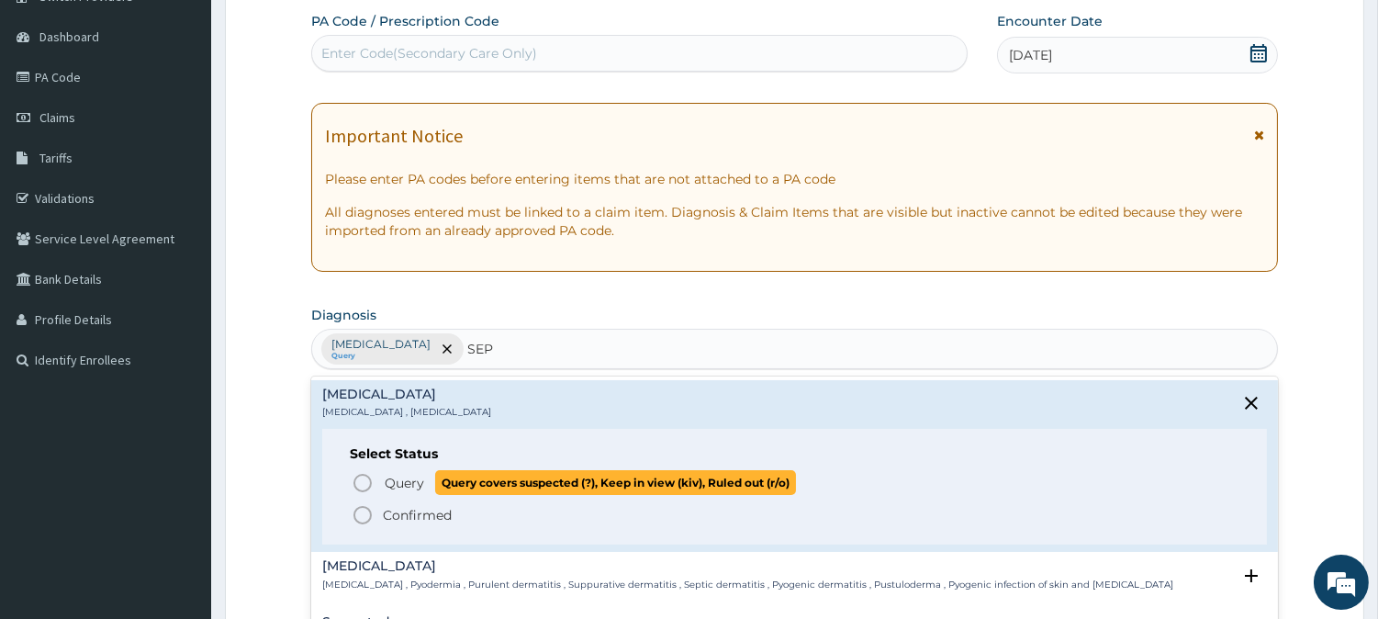
click at [370, 489] on icon "status option query" at bounding box center [363, 483] width 22 height 22
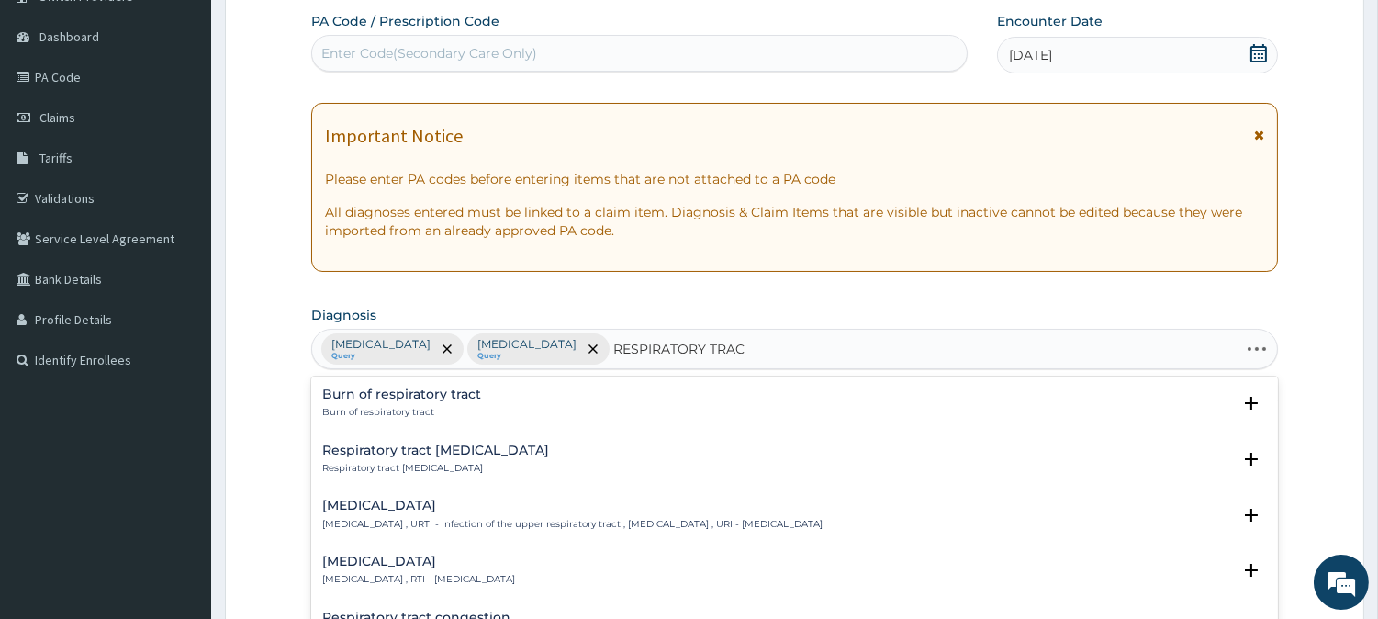
type input "RESPIRATORY TRACT"
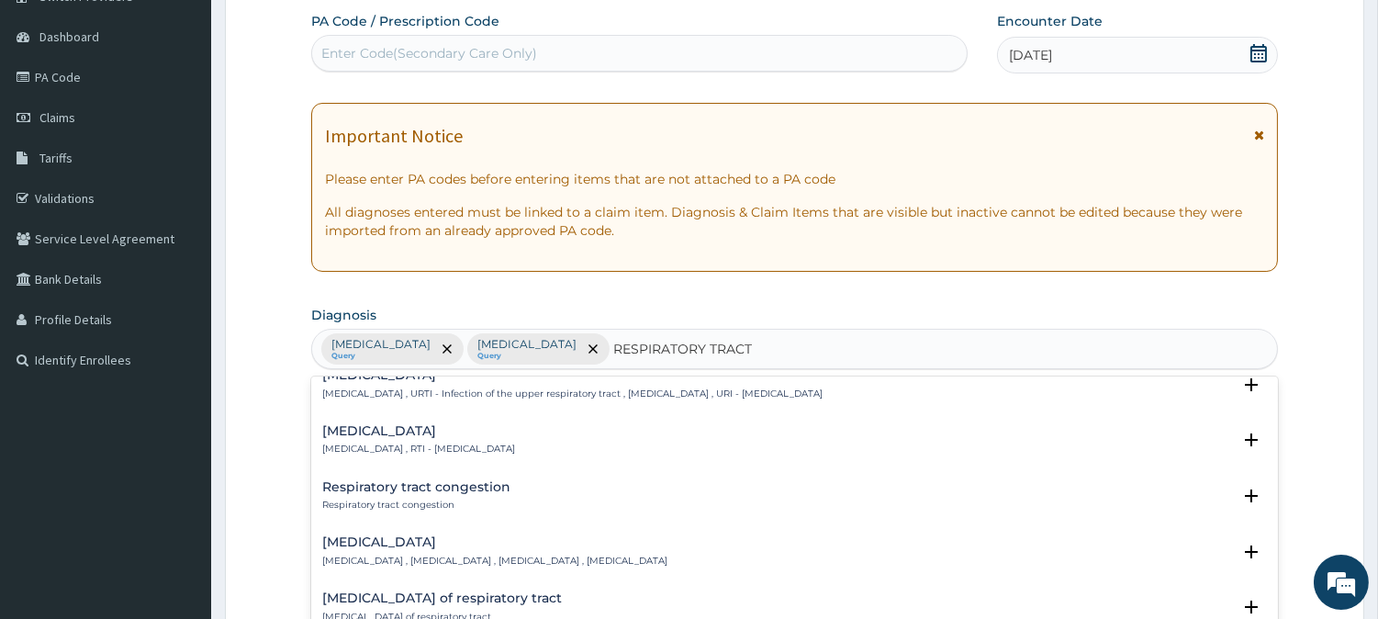
scroll to position [102, 0]
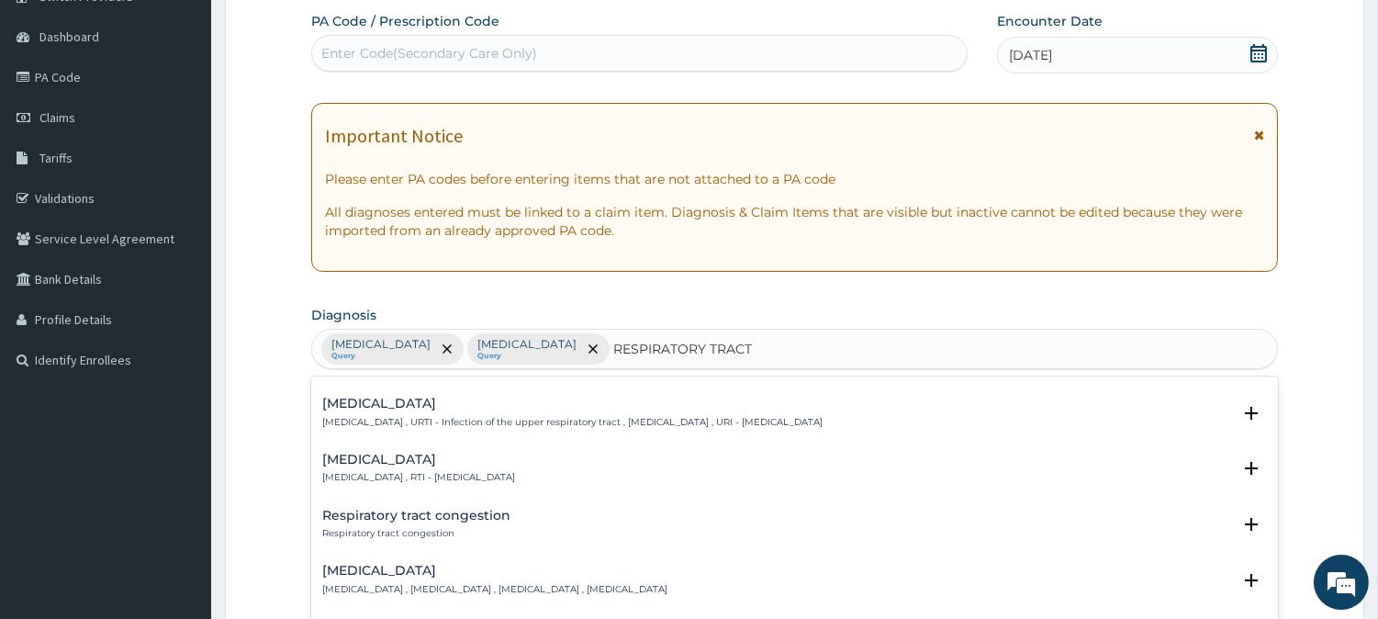
click at [464, 471] on p "[MEDICAL_DATA] , RTI - [MEDICAL_DATA]" at bounding box center [418, 477] width 193 height 13
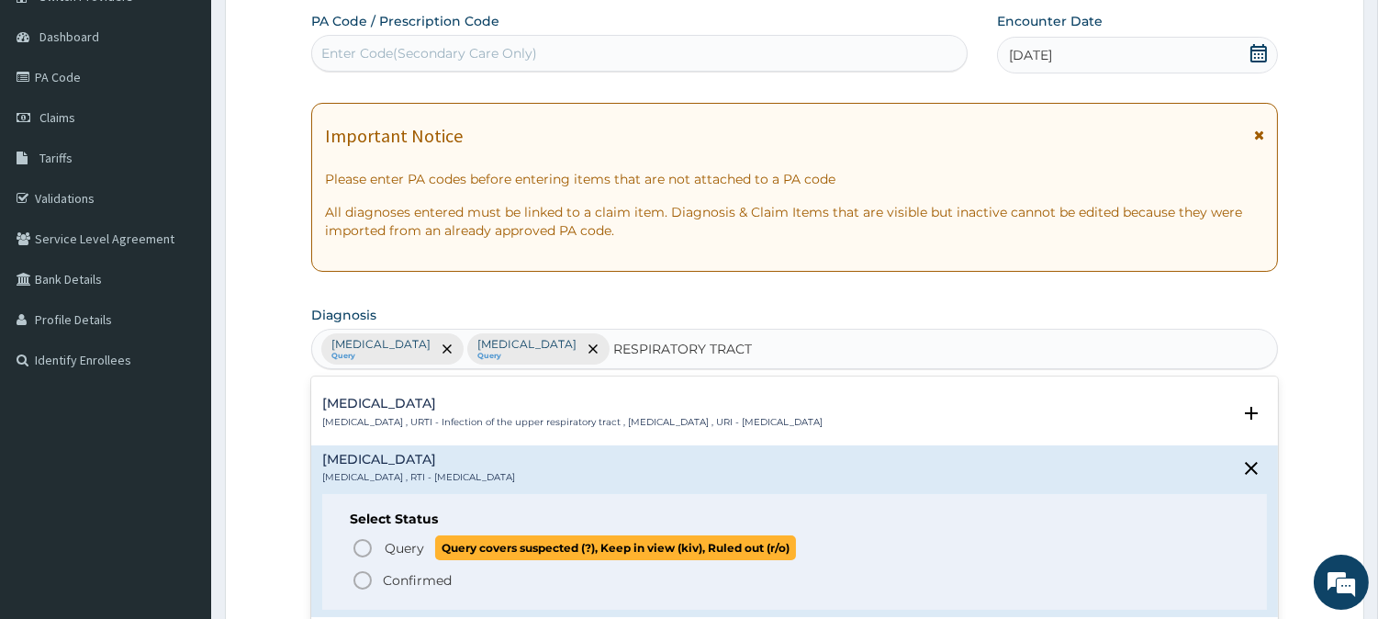
click at [369, 544] on circle "status option query" at bounding box center [362, 548] width 17 height 17
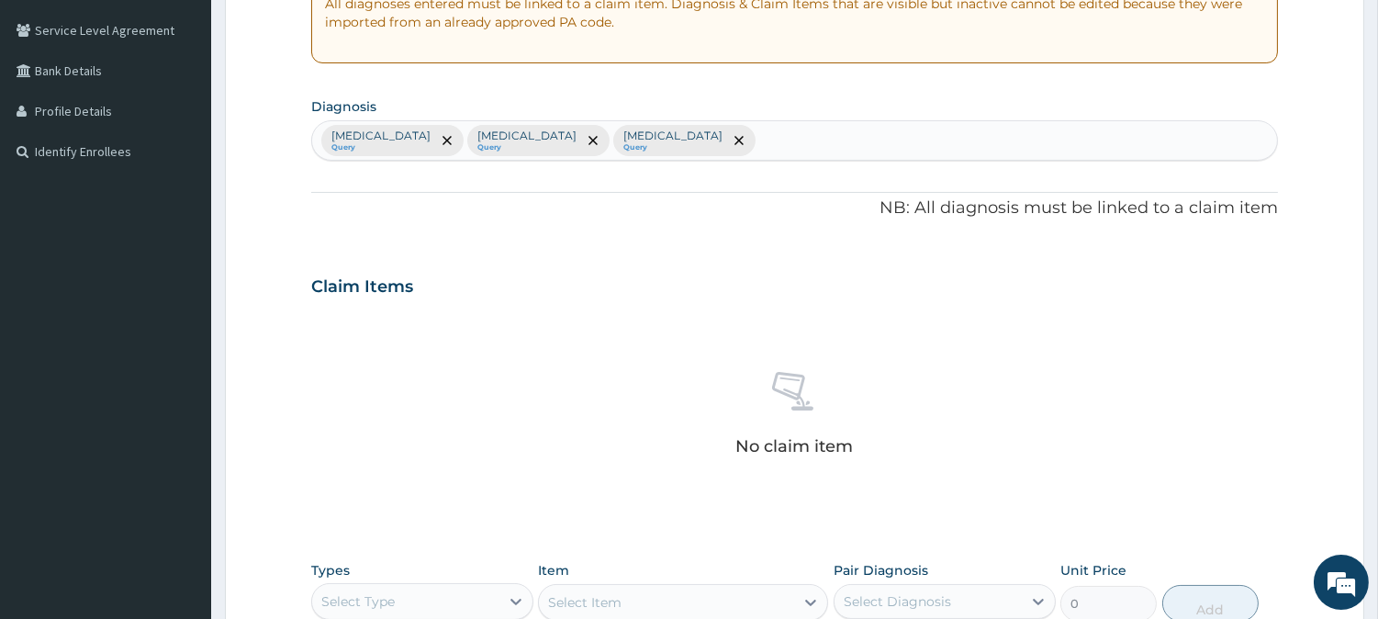
scroll to position [674, 0]
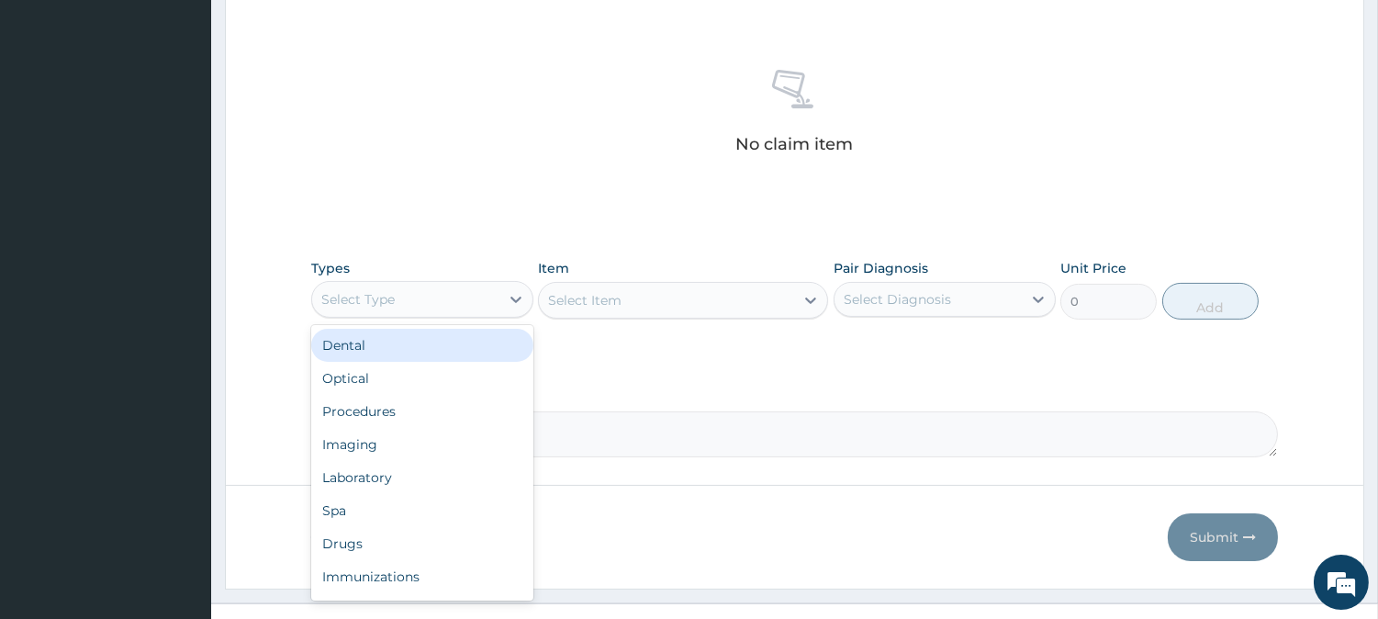
click at [453, 312] on div "Select Type" at bounding box center [405, 299] width 187 height 29
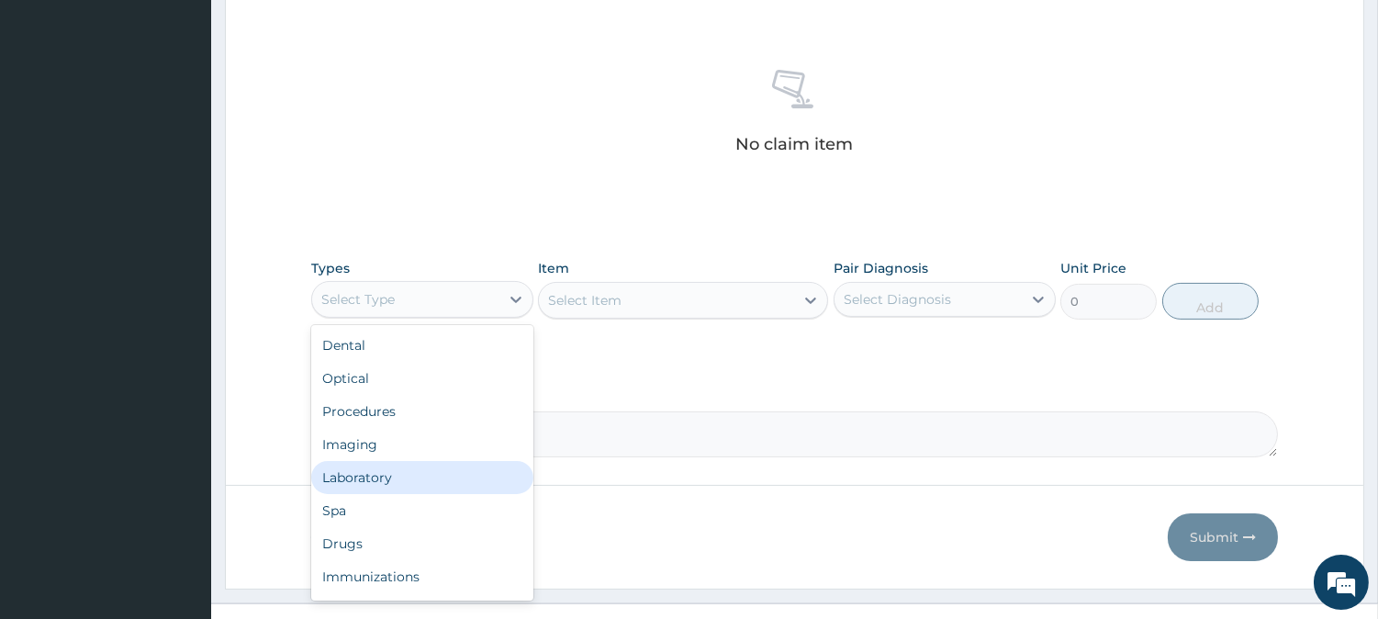
click at [344, 470] on div "Laboratory" at bounding box center [422, 477] width 222 height 33
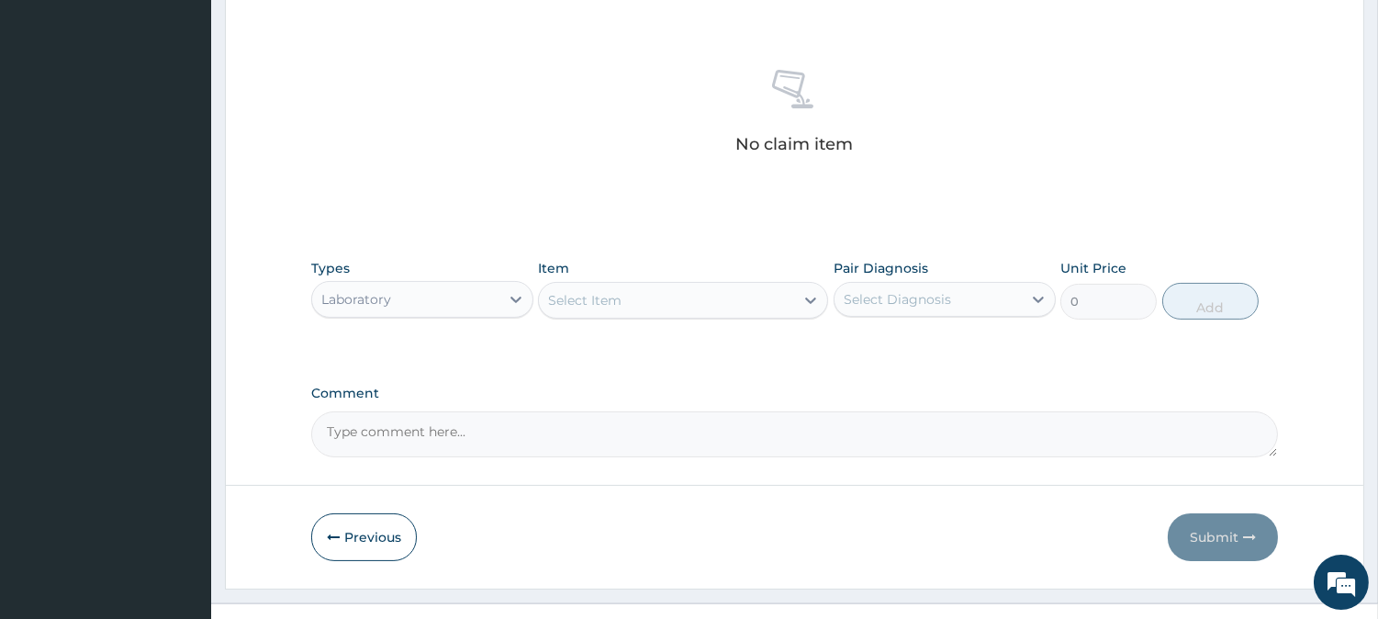
click at [718, 282] on div "Select Item" at bounding box center [683, 300] width 290 height 37
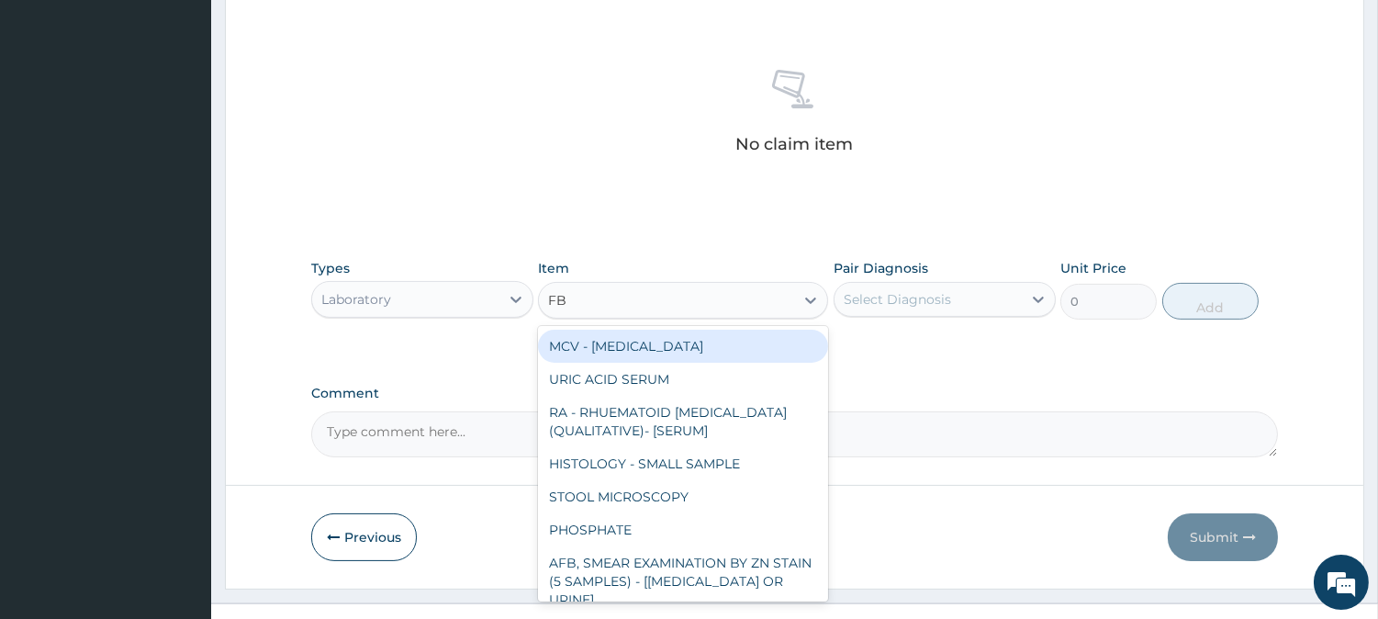
type input "FBC"
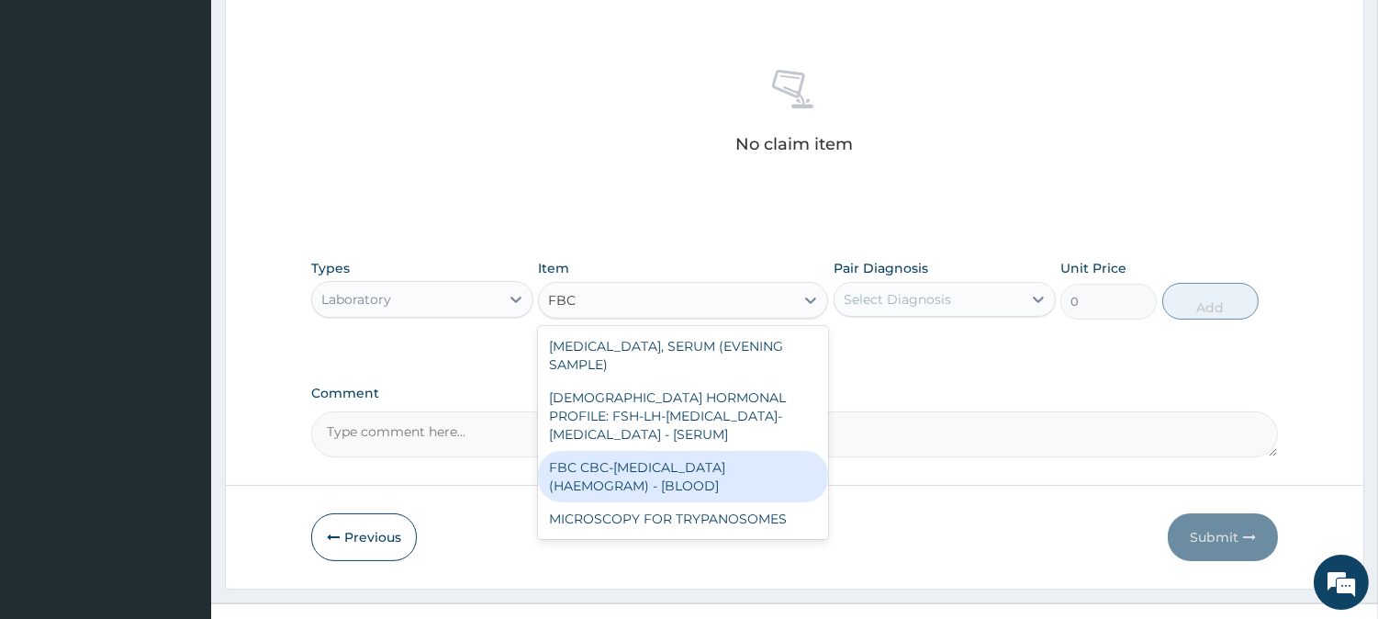
click at [671, 451] on div "FBC CBC-[MEDICAL_DATA] (HAEMOGRAM) - [BLOOD]" at bounding box center [683, 476] width 290 height 51
type input "3000"
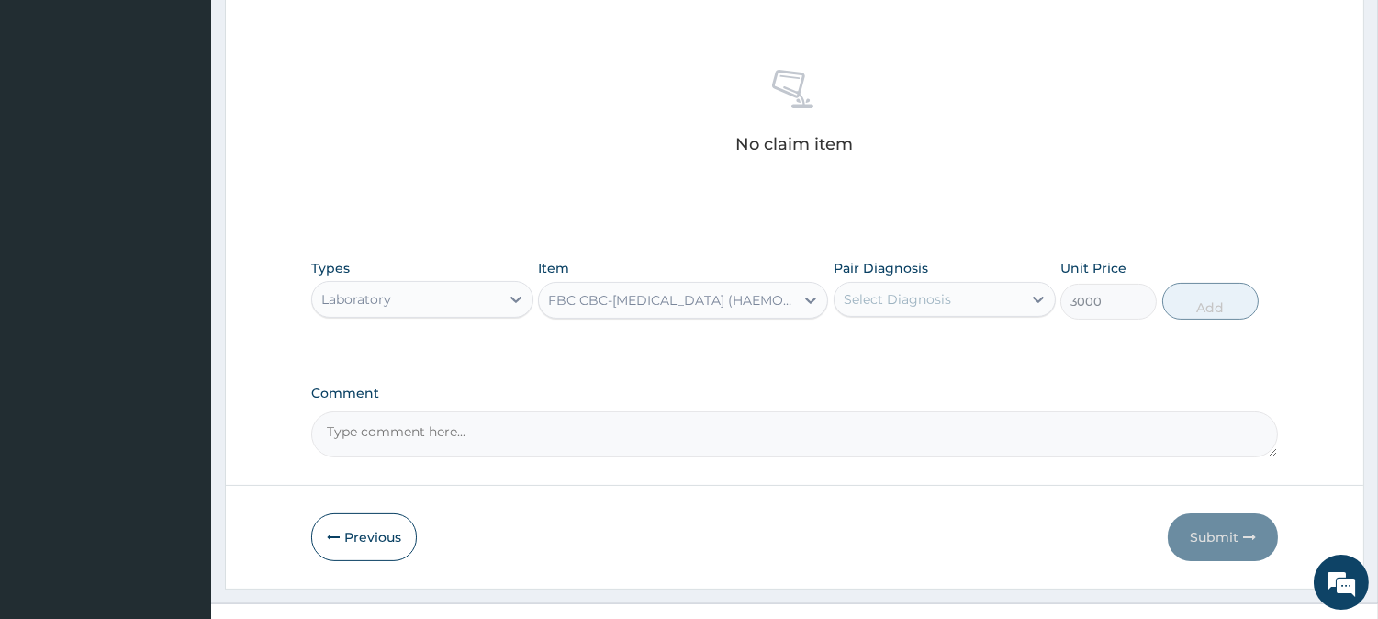
click at [962, 297] on div "Select Diagnosis" at bounding box center [928, 299] width 187 height 29
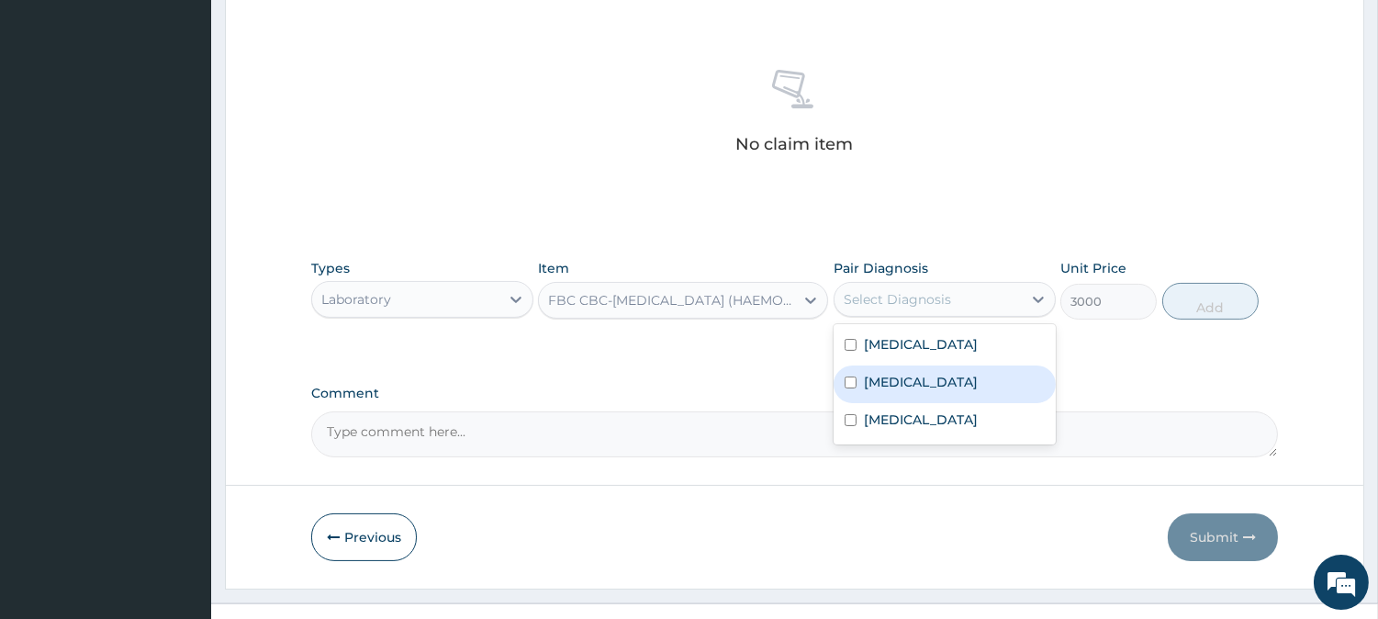
click at [931, 381] on div "[MEDICAL_DATA]" at bounding box center [945, 385] width 222 height 38
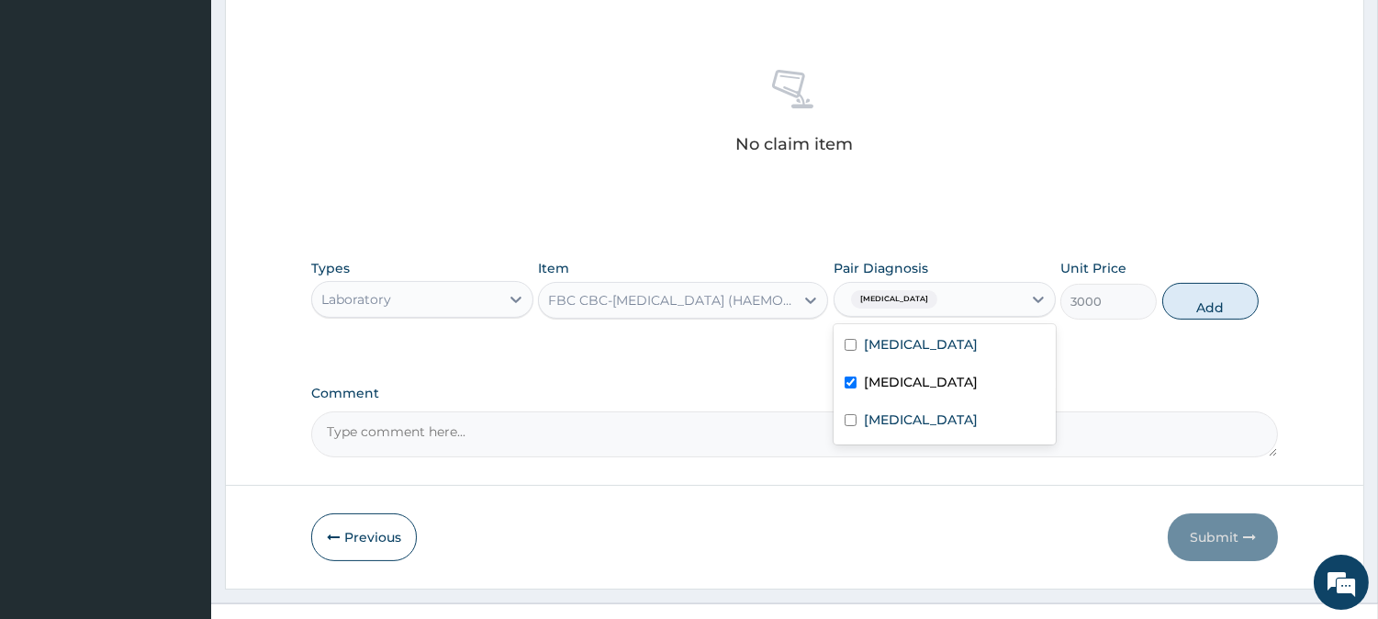
checkbox input "true"
click at [1198, 310] on button "Add" at bounding box center [1211, 301] width 96 height 37
type input "0"
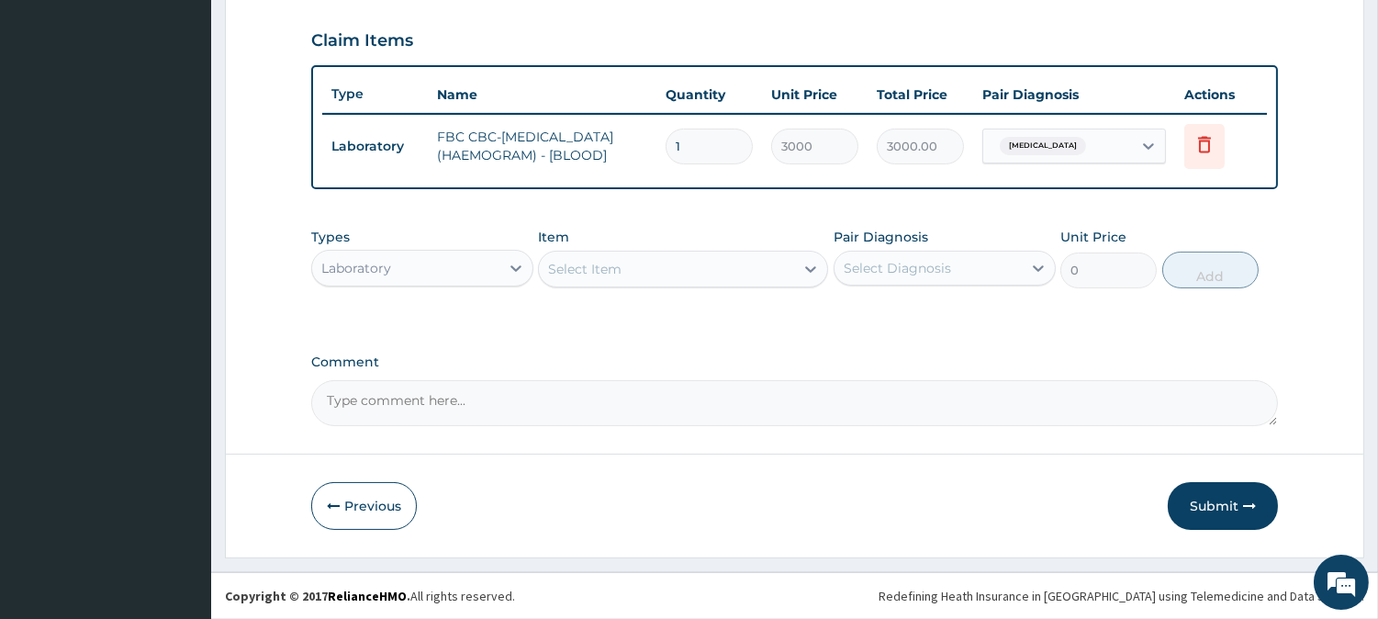
scroll to position [625, 0]
click at [631, 268] on div "Select Item" at bounding box center [666, 268] width 255 height 29
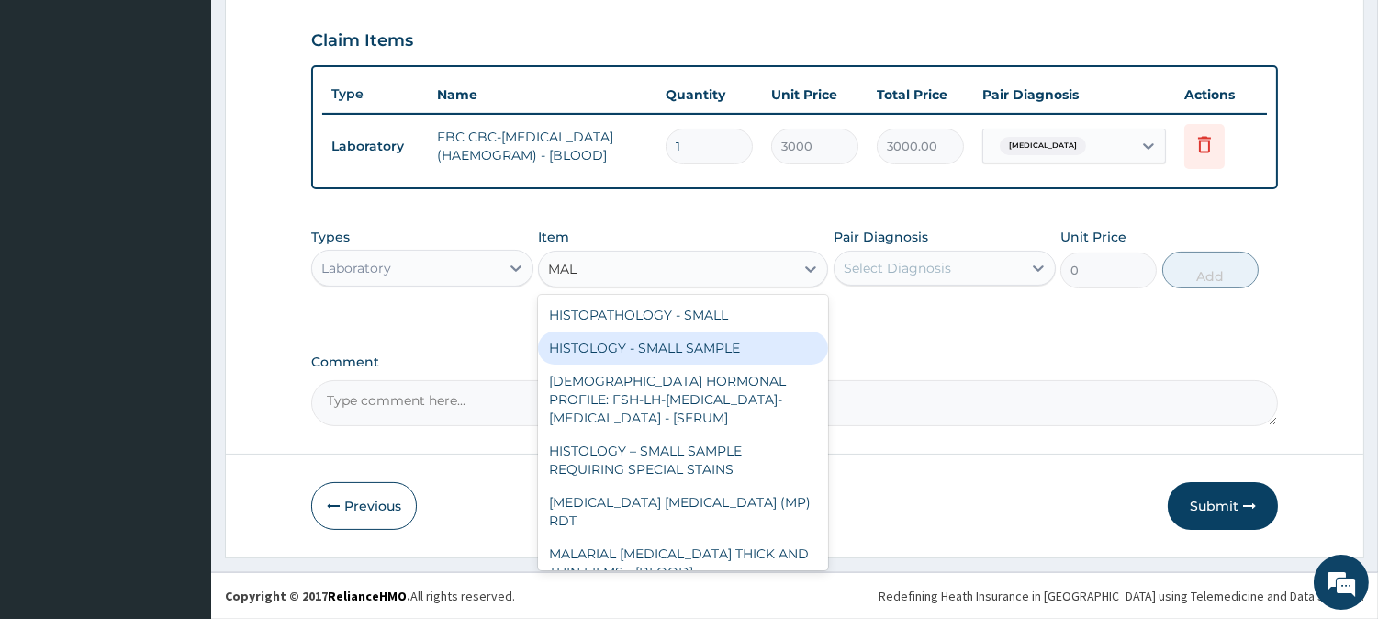
type input "MALA"
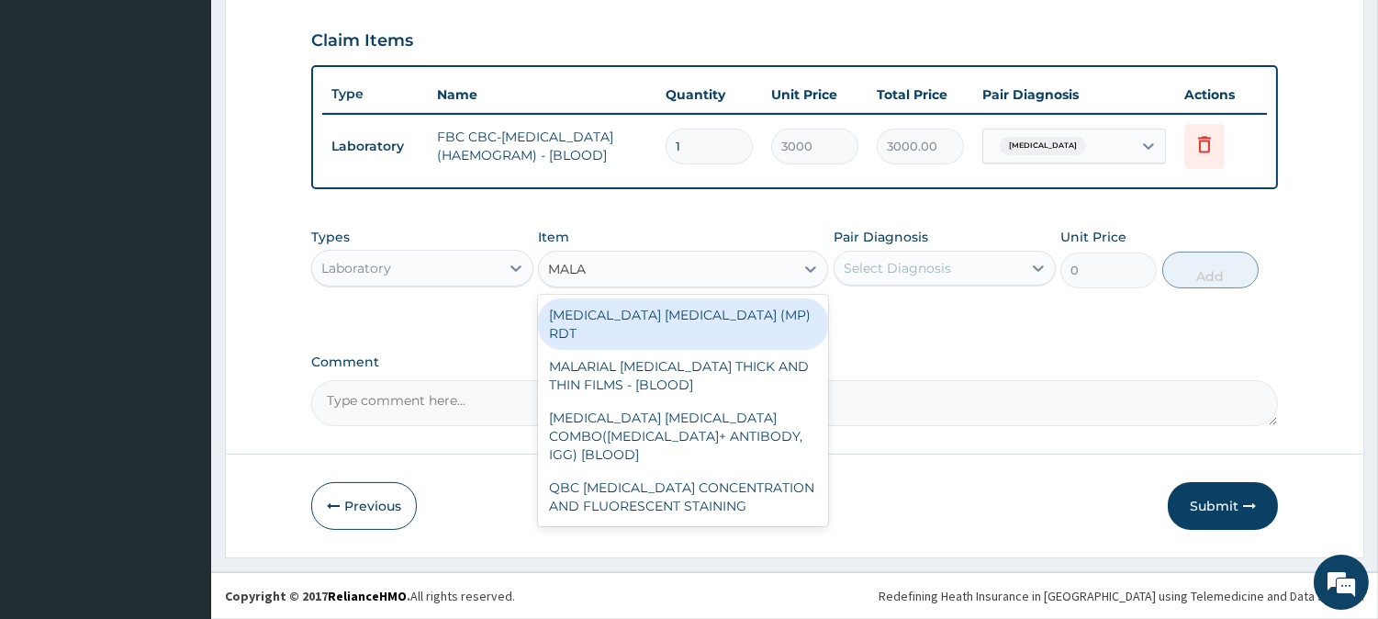
click at [641, 322] on div "[MEDICAL_DATA] [MEDICAL_DATA] (MP) RDT" at bounding box center [683, 323] width 290 height 51
type input "1500"
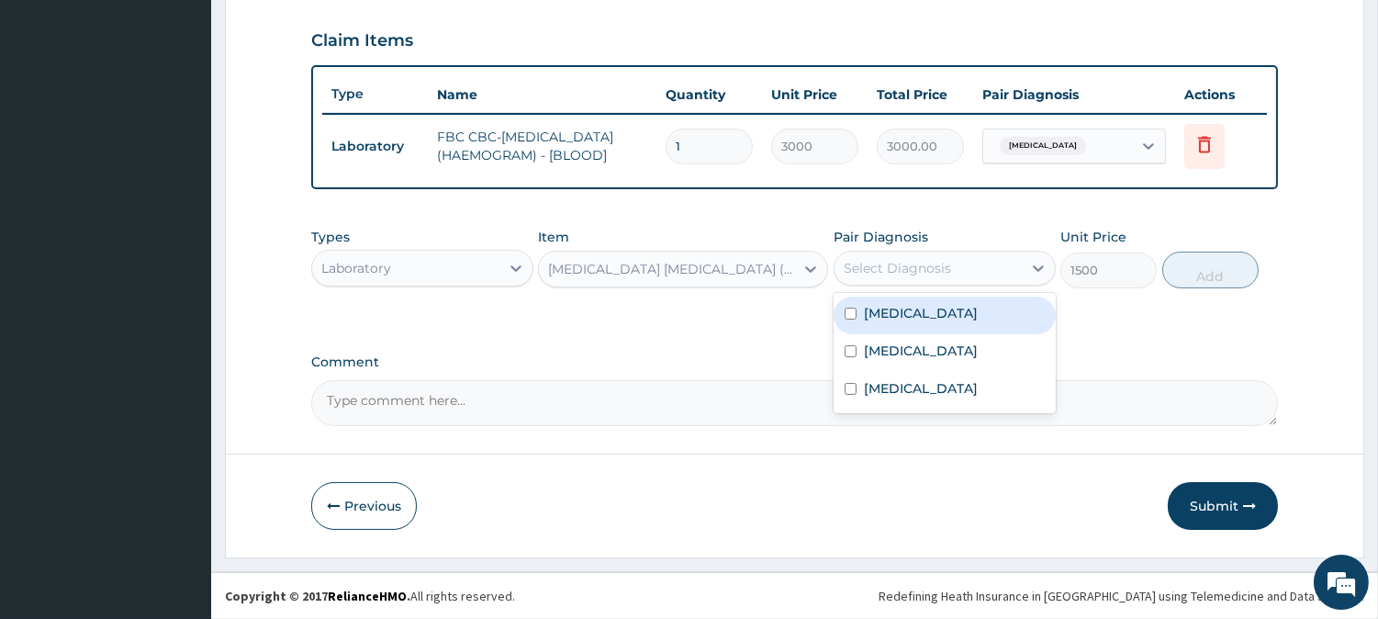
click at [939, 285] on div "Select Diagnosis" at bounding box center [945, 268] width 222 height 35
click at [937, 314] on div "[MEDICAL_DATA]" at bounding box center [945, 316] width 222 height 38
checkbox input "true"
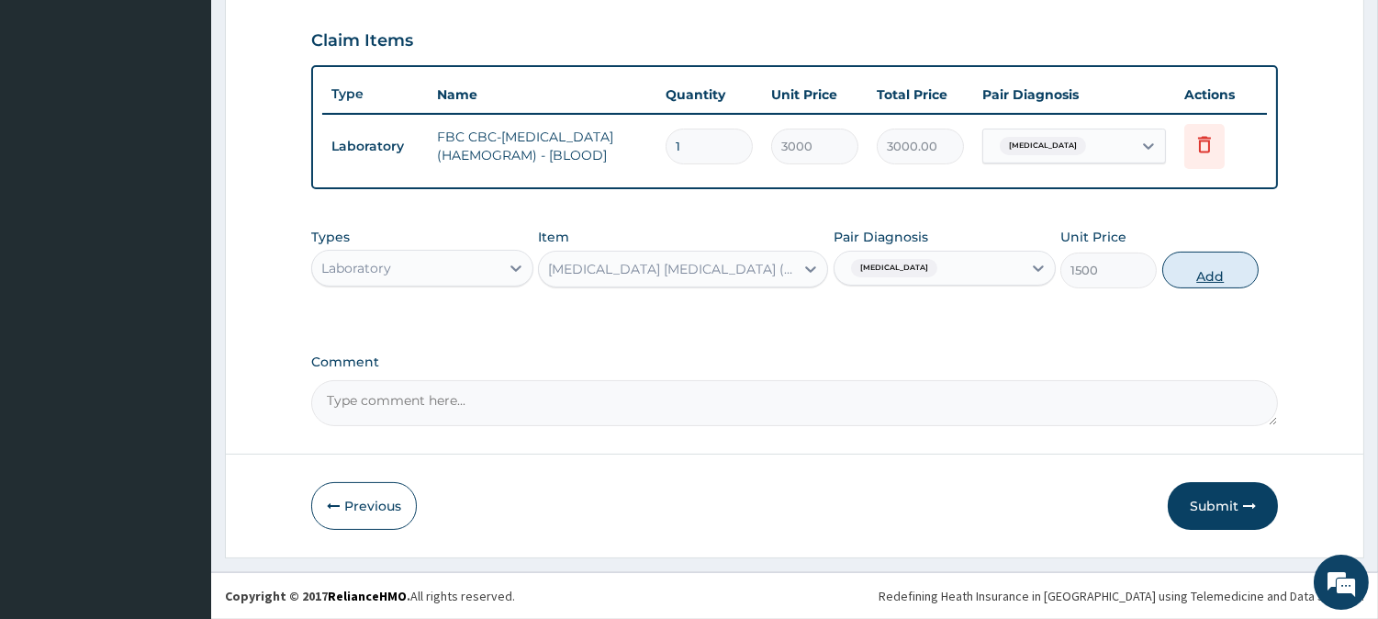
click at [1181, 278] on button "Add" at bounding box center [1211, 270] width 96 height 37
type input "0"
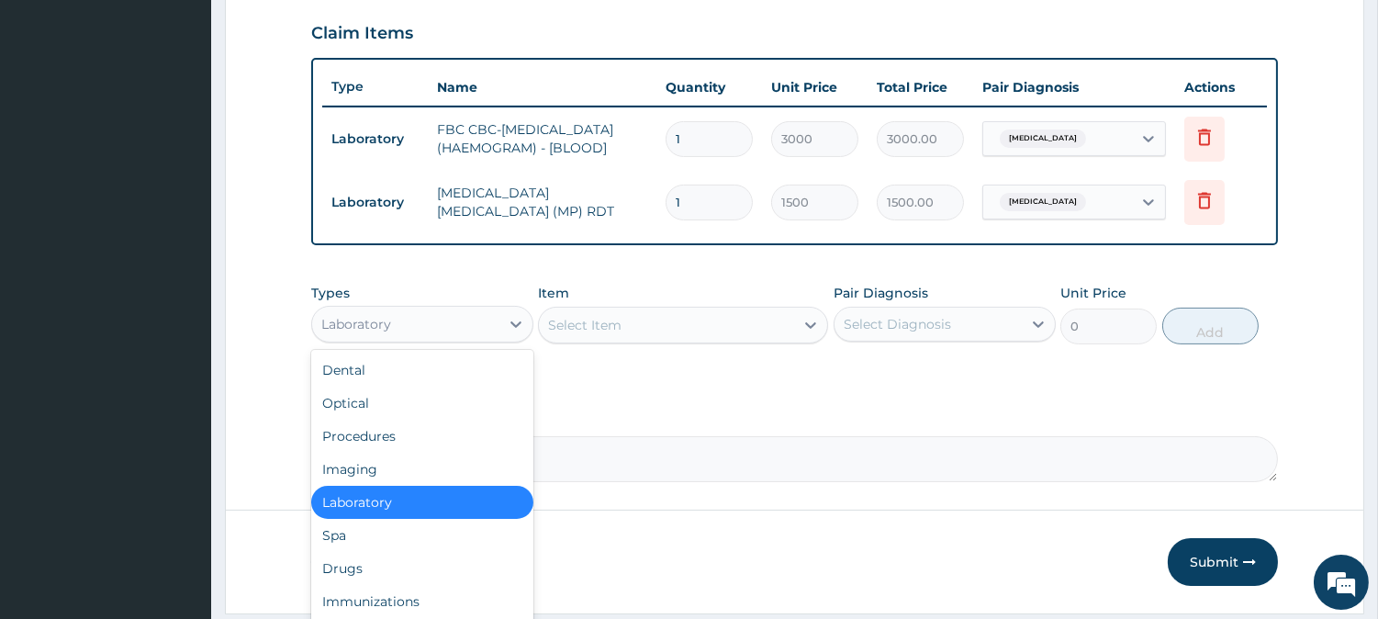
drag, startPoint x: 468, startPoint y: 332, endPoint x: 508, endPoint y: 305, distance: 47.6
click at [470, 331] on div "Laboratory" at bounding box center [405, 323] width 187 height 29
click at [384, 580] on div "Drugs" at bounding box center [422, 568] width 222 height 33
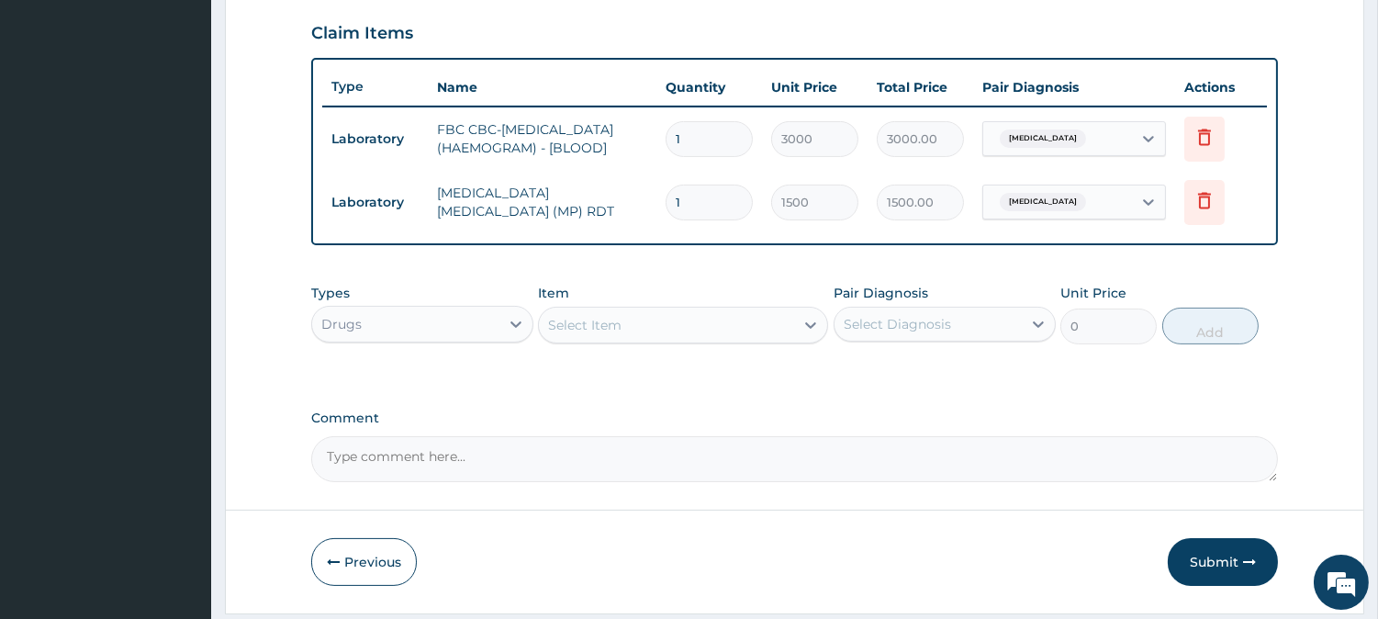
click at [719, 340] on div "Select Item" at bounding box center [666, 324] width 255 height 29
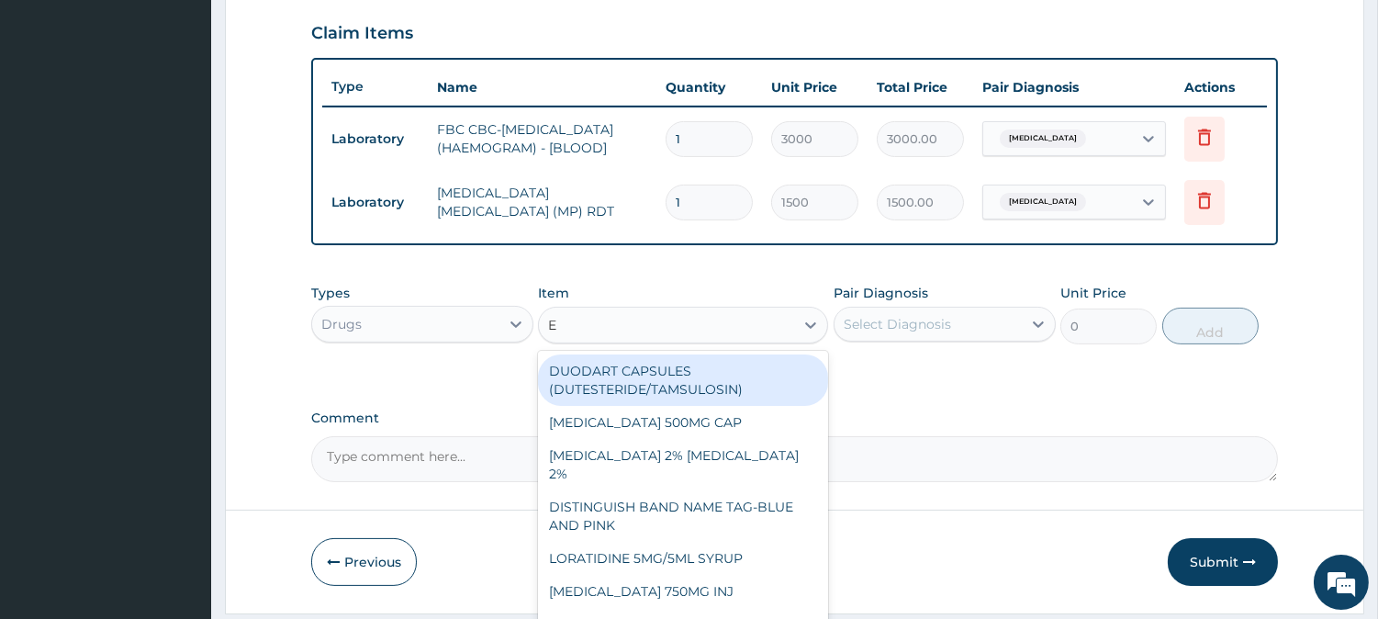
type input "E"
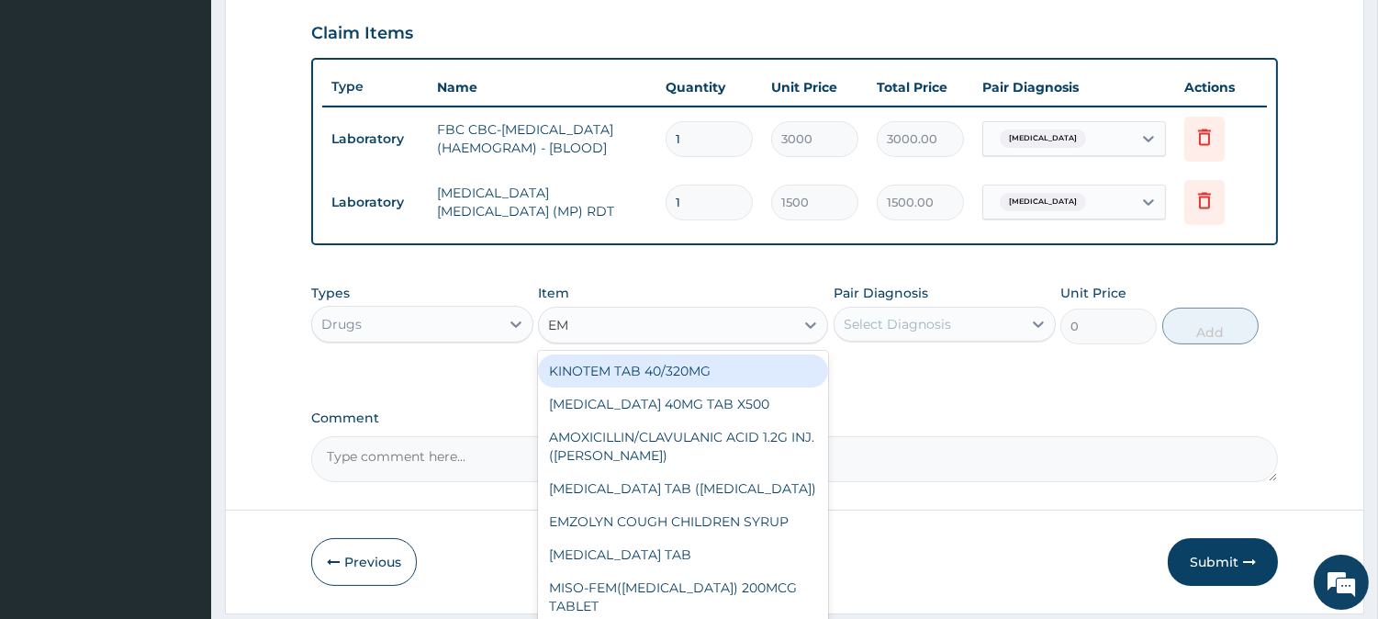
type input "EMZ"
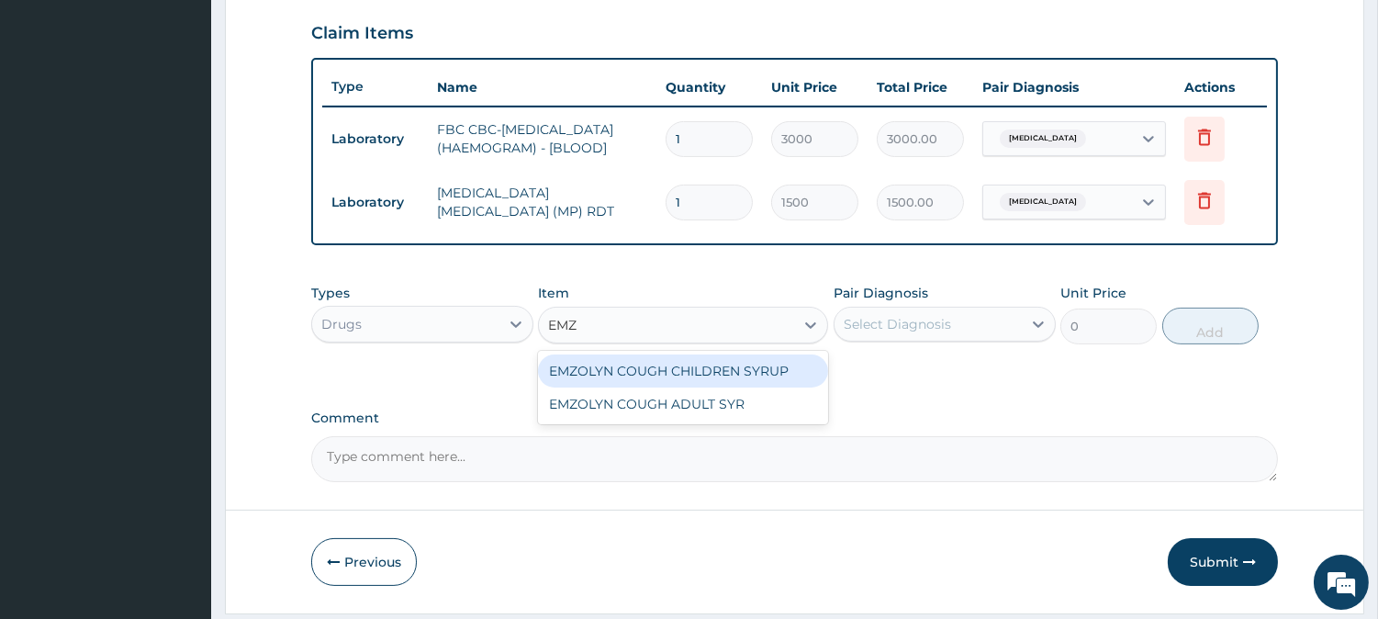
click at [668, 377] on div "EMZOLYN COUGH CHILDREN SYRUP" at bounding box center [683, 370] width 290 height 33
type input "525"
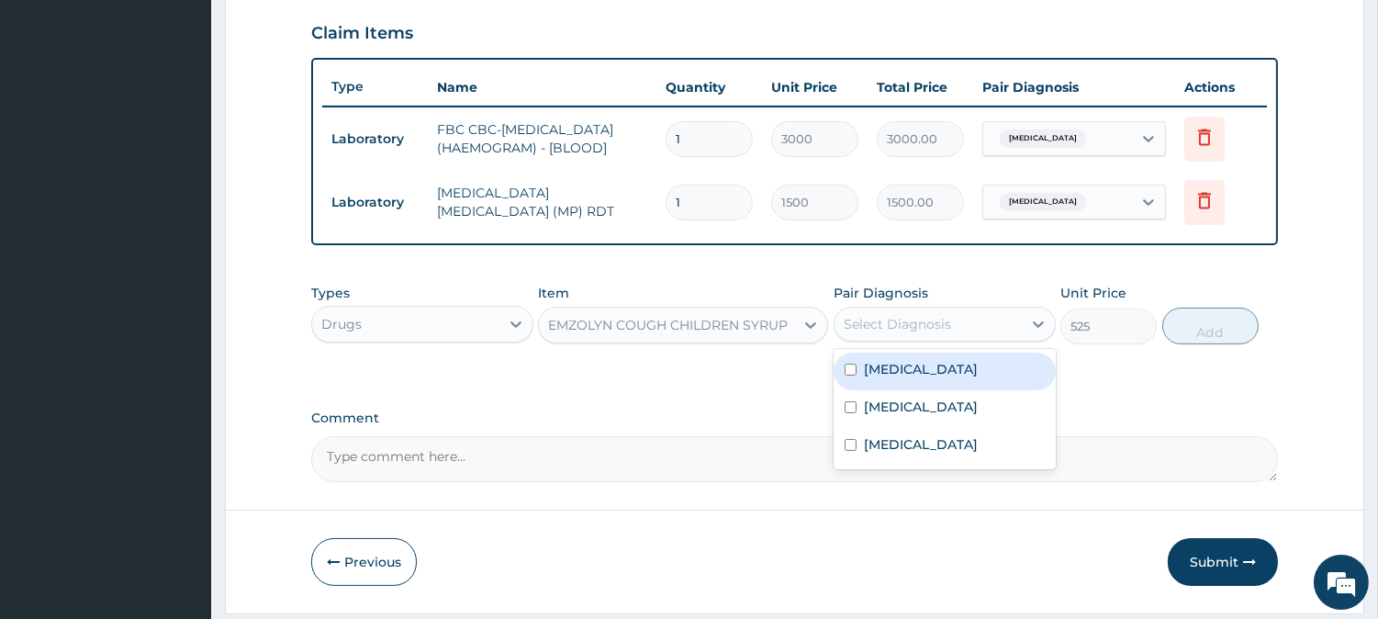
click at [958, 333] on div "Select Diagnosis" at bounding box center [928, 323] width 187 height 29
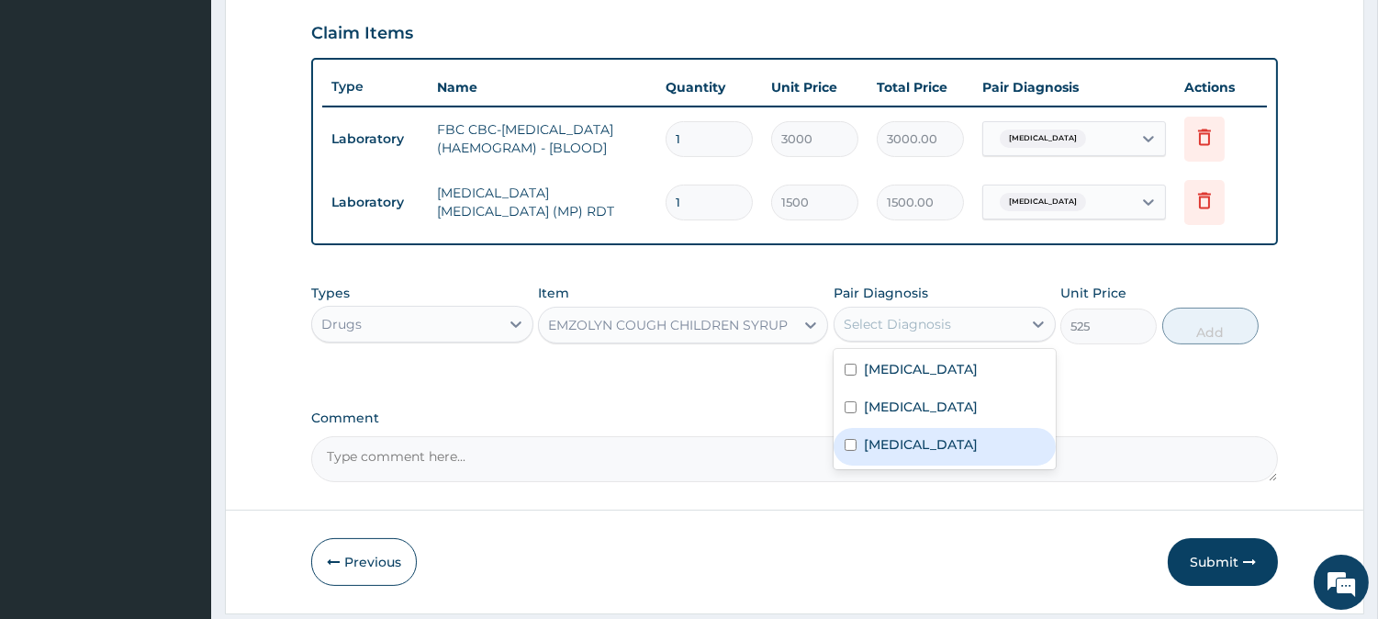
click at [912, 462] on div "Respiratory tract infection" at bounding box center [945, 447] width 222 height 38
checkbox input "true"
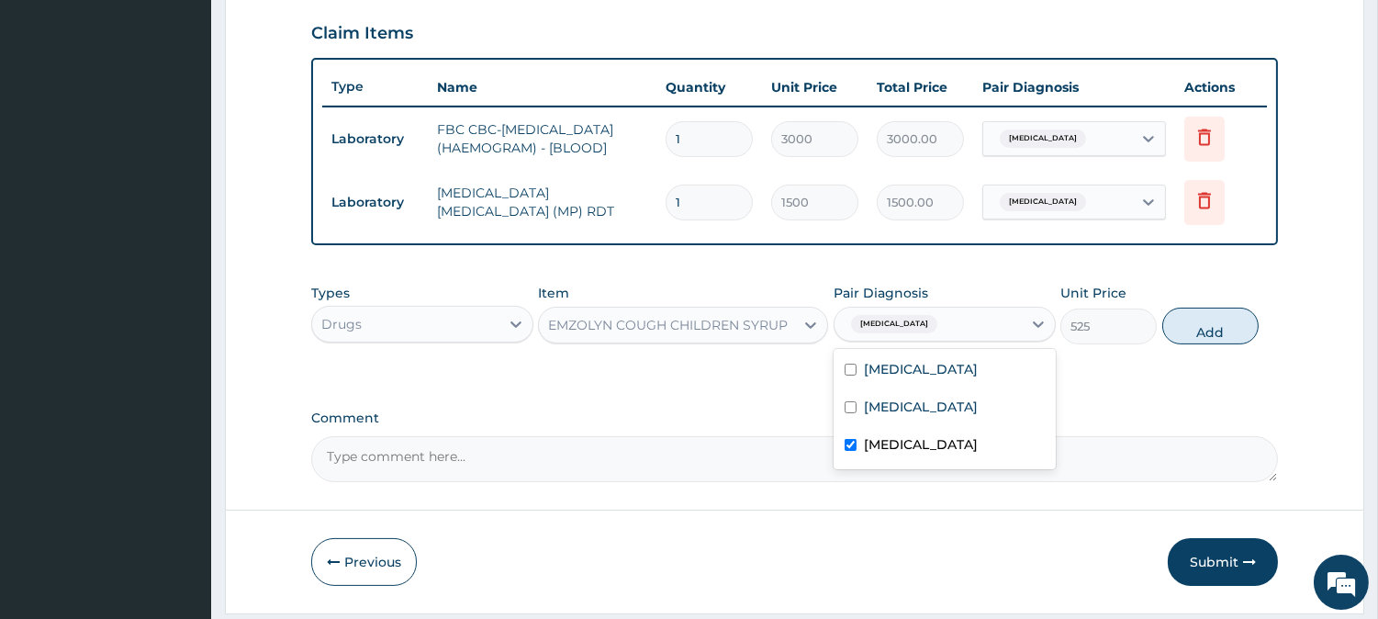
click at [1195, 344] on button "Add" at bounding box center [1211, 326] width 96 height 37
type input "0"
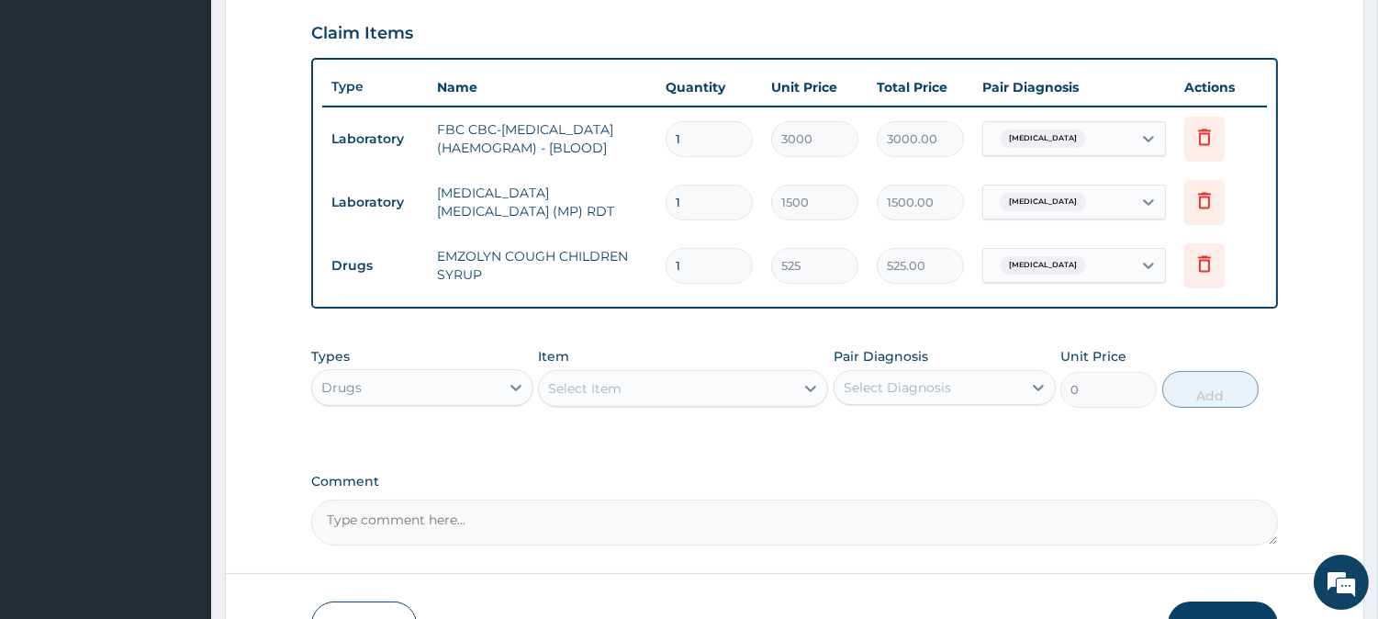
click at [676, 403] on div "Select Item" at bounding box center [666, 388] width 255 height 29
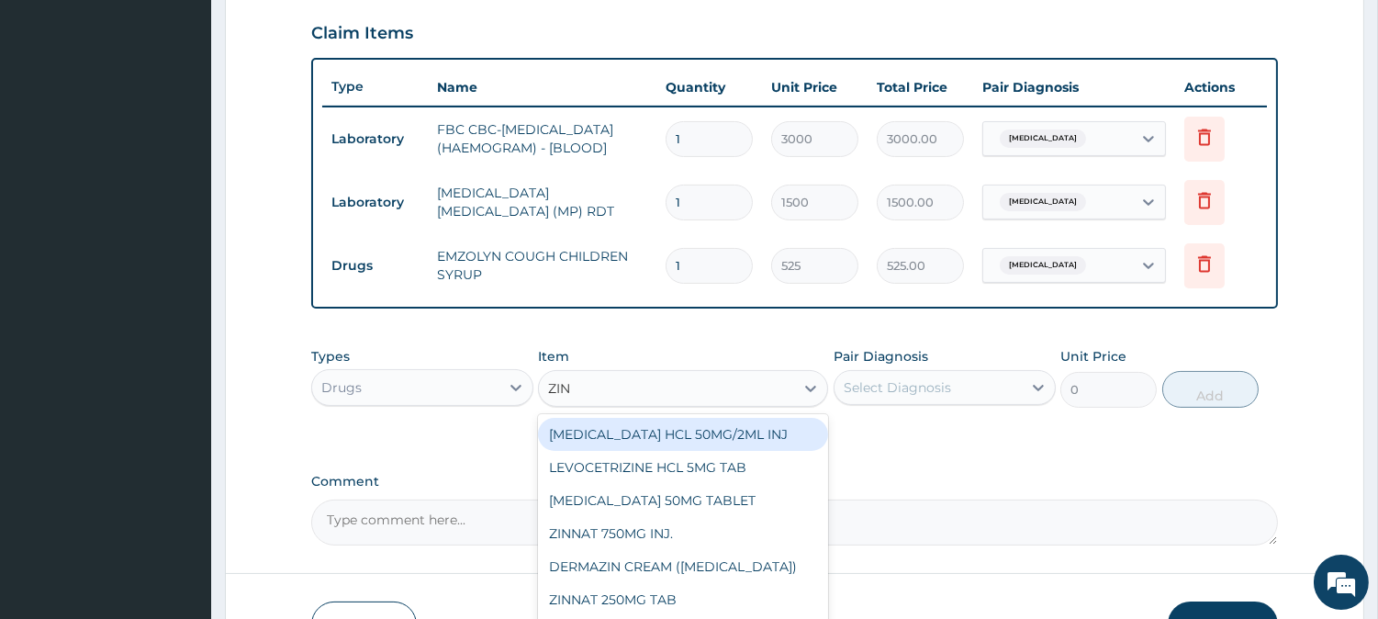
type input "ZINN"
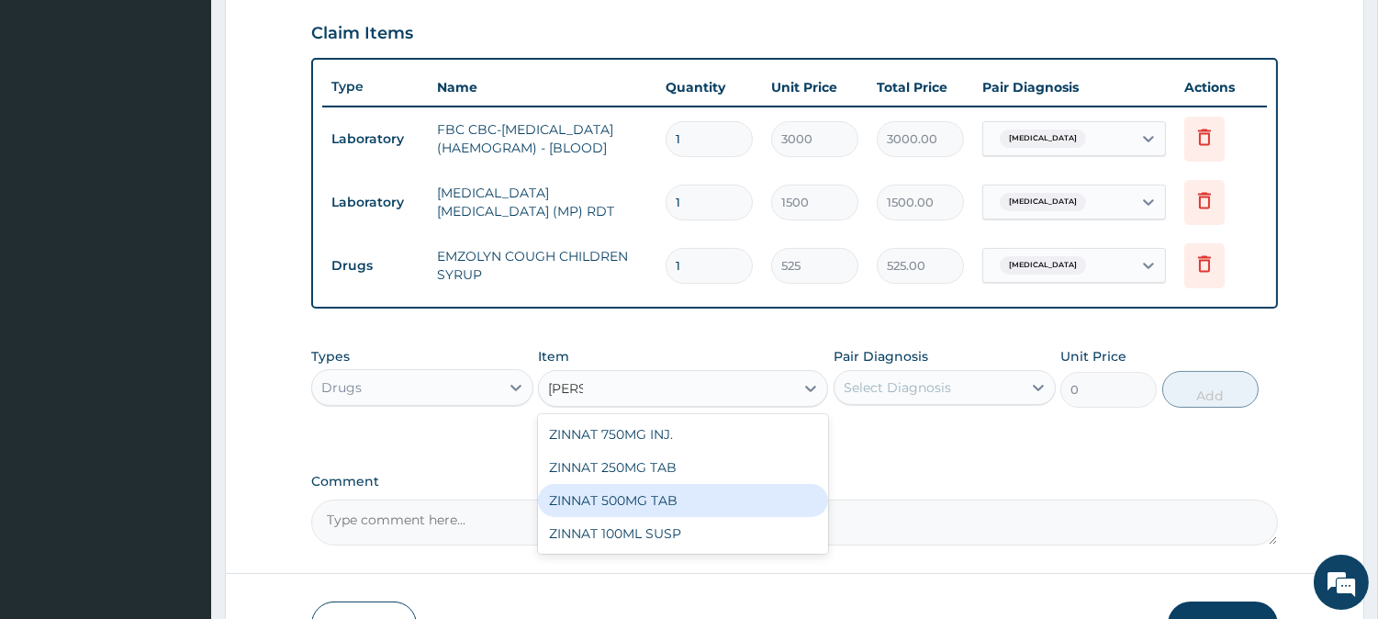
click at [603, 511] on div "ZINNAT 500MG TAB" at bounding box center [683, 500] width 290 height 33
type input "590.625"
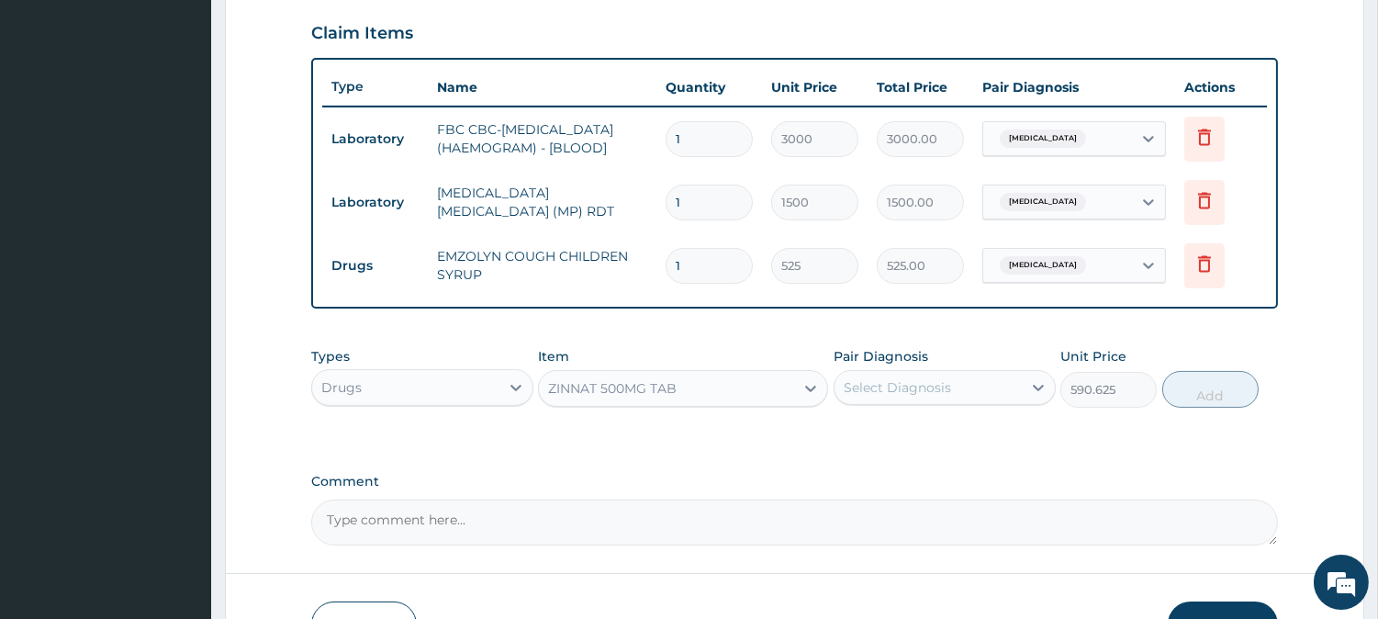
click at [926, 379] on div "Select Diagnosis" at bounding box center [945, 387] width 222 height 35
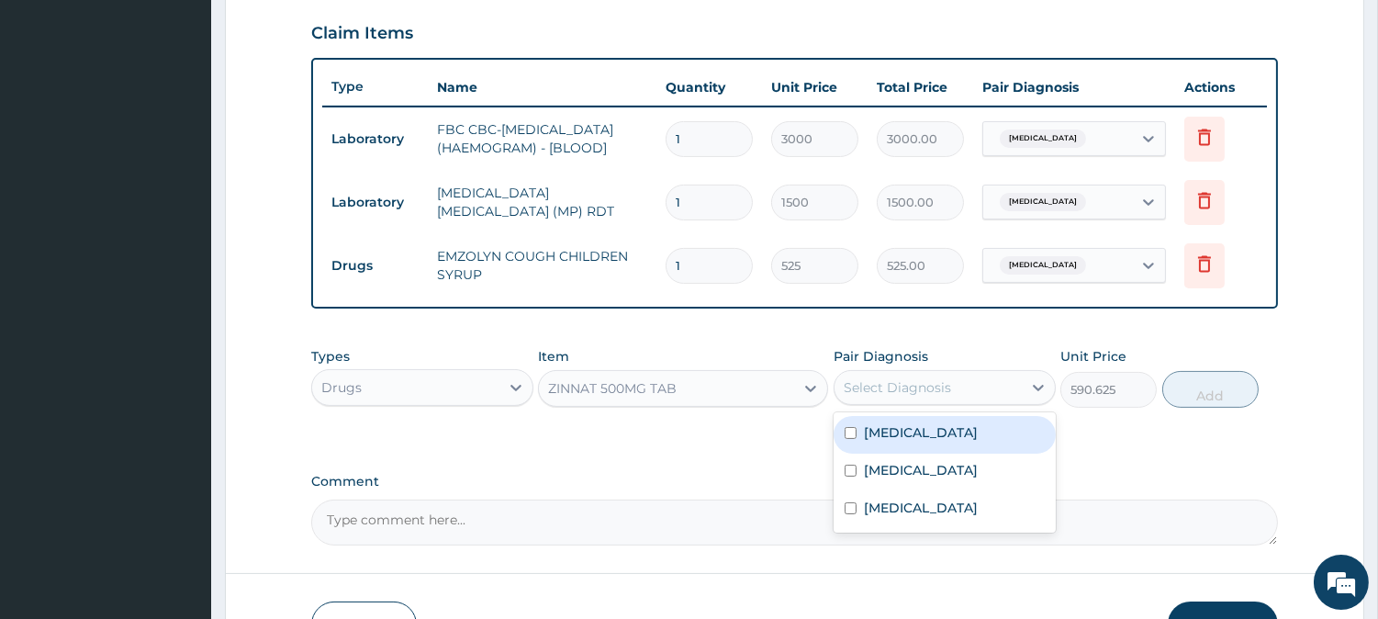
click at [900, 442] on label "[MEDICAL_DATA]" at bounding box center [921, 432] width 114 height 18
checkbox input "true"
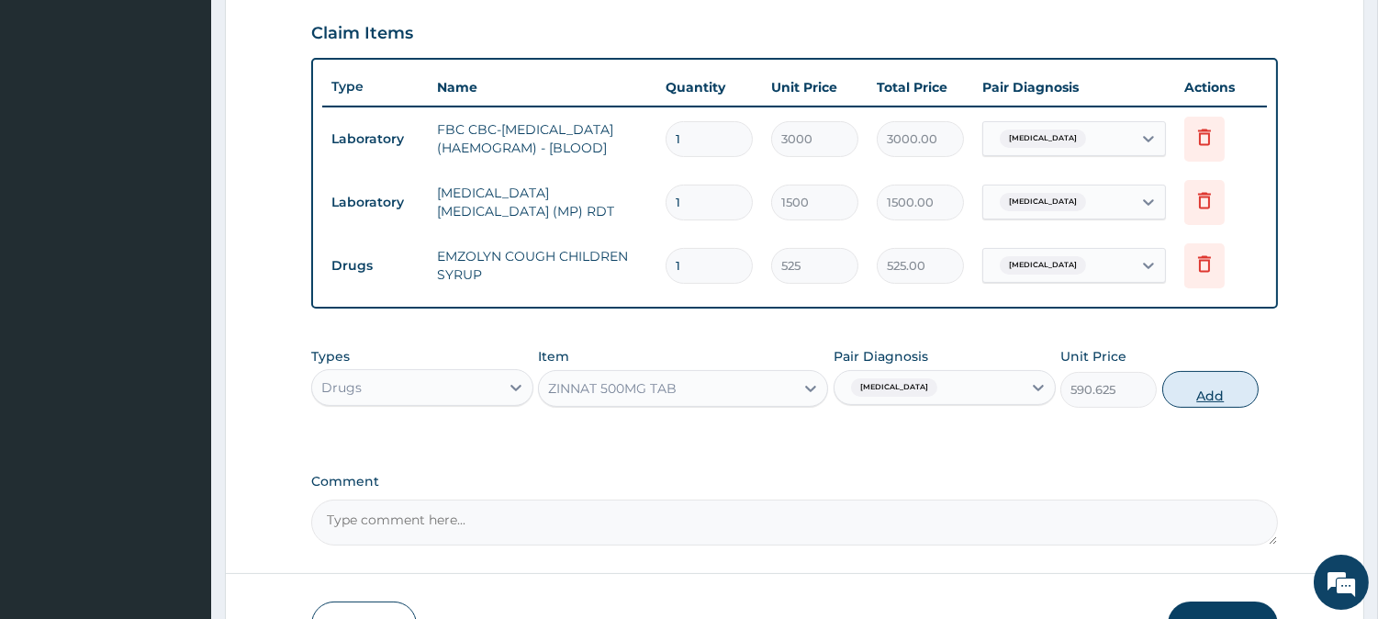
click at [1194, 406] on button "Add" at bounding box center [1211, 389] width 96 height 37
type input "0"
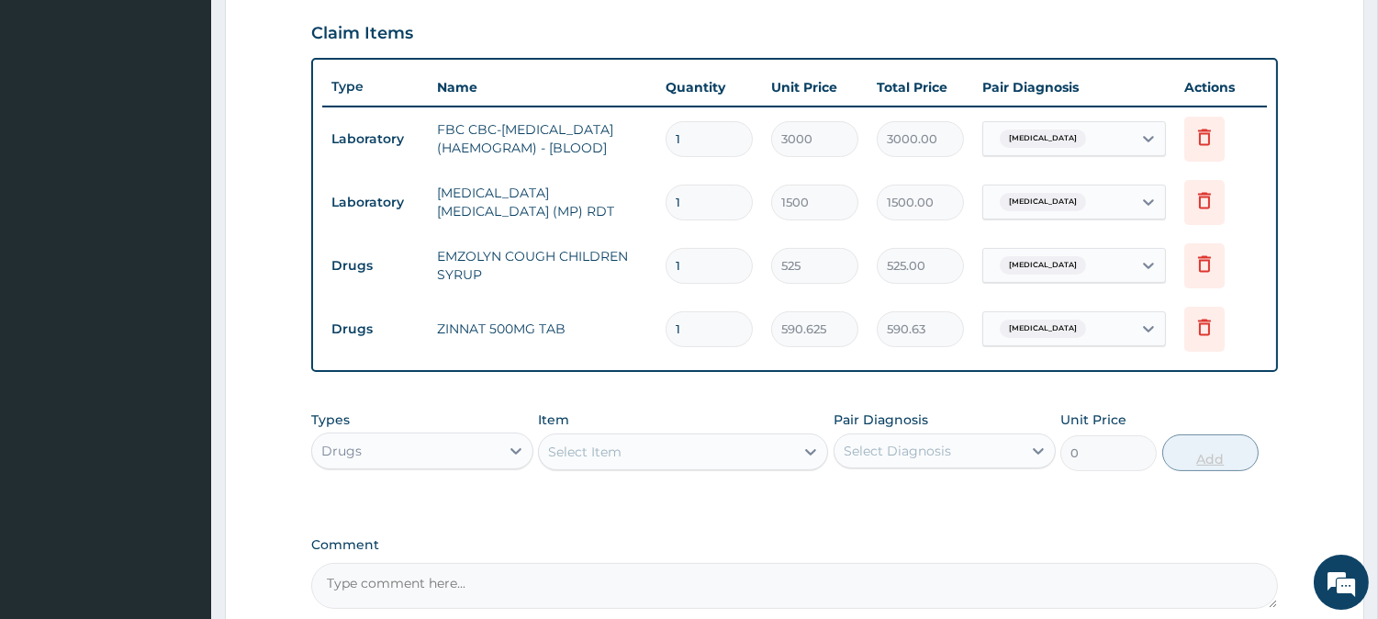
type input "10"
type input "5906.25"
type input "10"
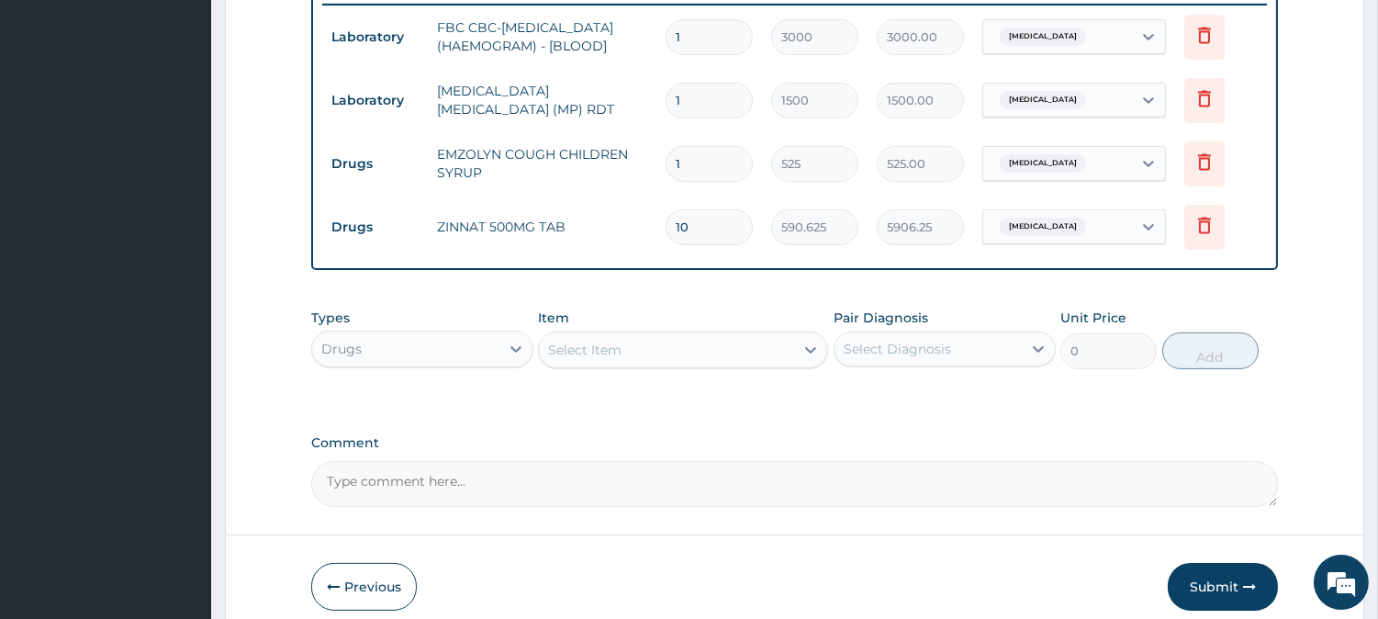
click at [620, 338] on div "Item Select Item" at bounding box center [683, 339] width 290 height 61
click at [619, 359] on div "Select Item" at bounding box center [584, 350] width 73 height 18
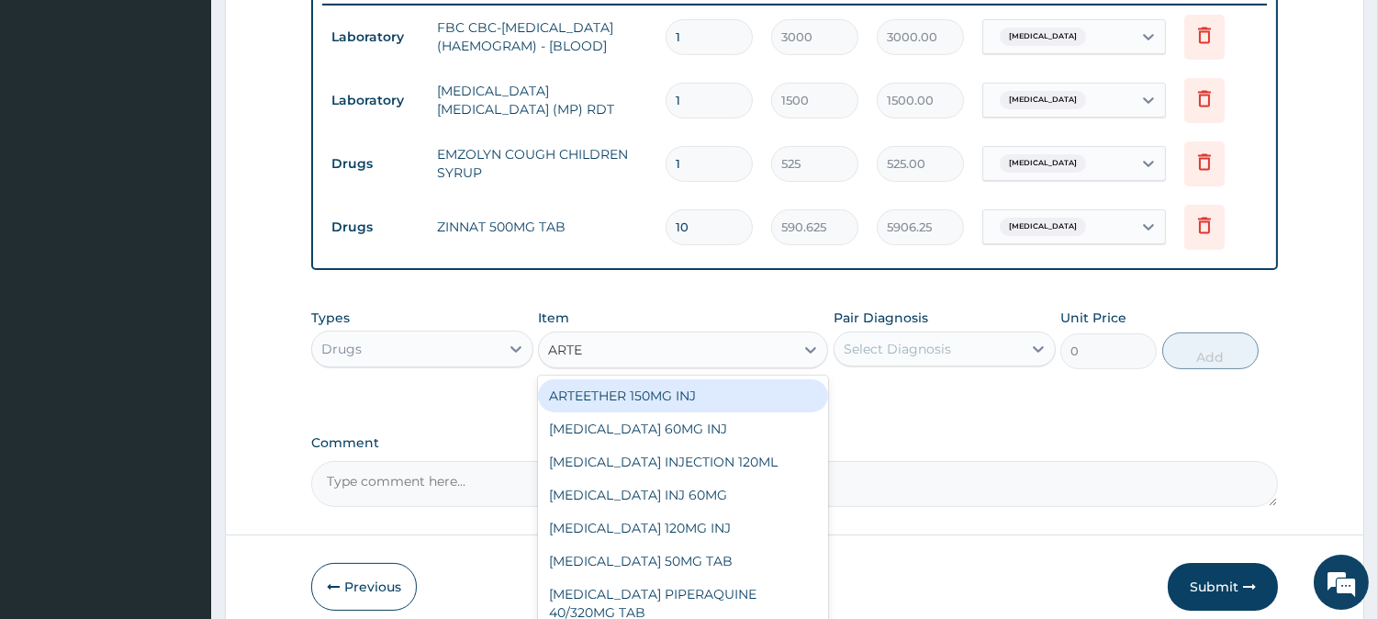
type input "ARTEM"
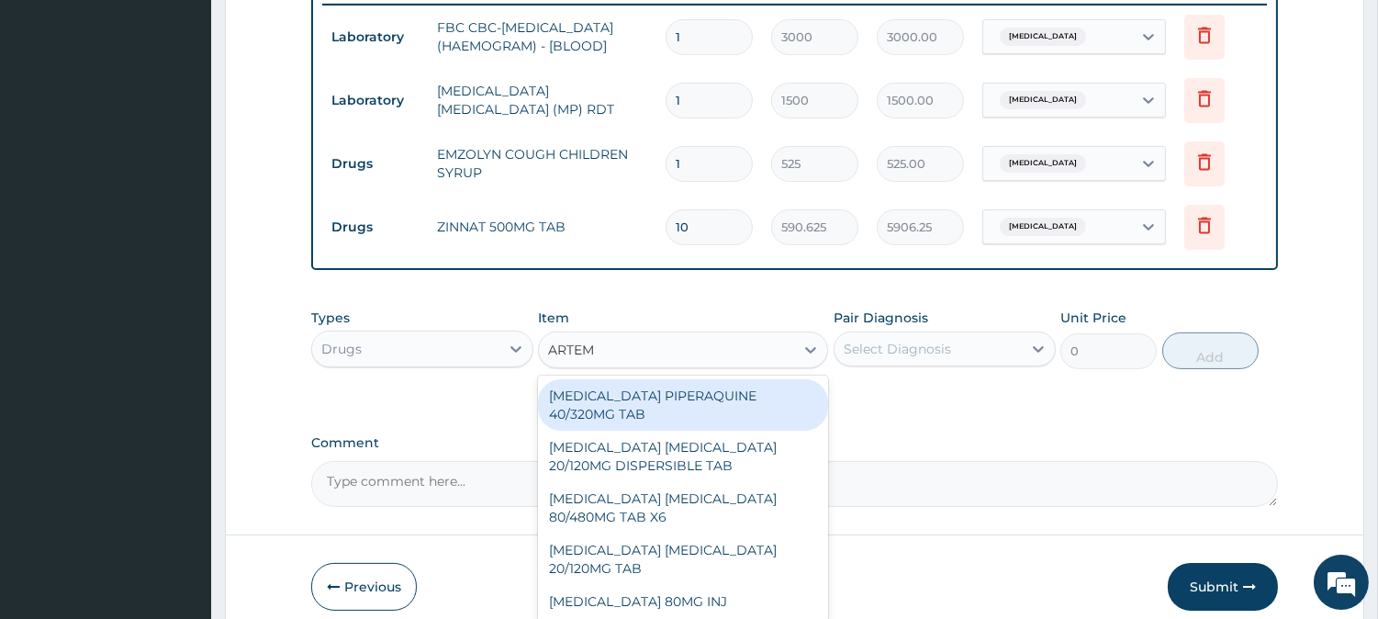
scroll to position [817, 0]
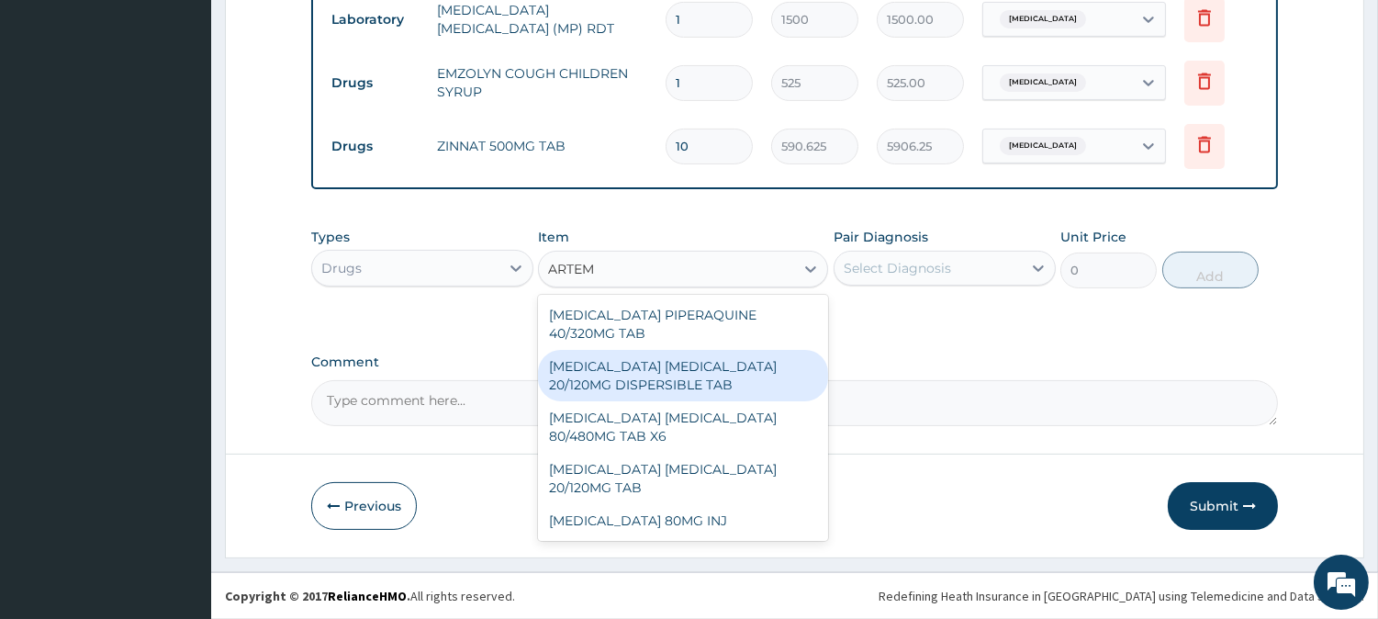
click at [704, 371] on div "ARTEMETHER LUMEFANTRINE 20/120MG DISPERSIBLE TAB" at bounding box center [683, 375] width 290 height 51
type input "84"
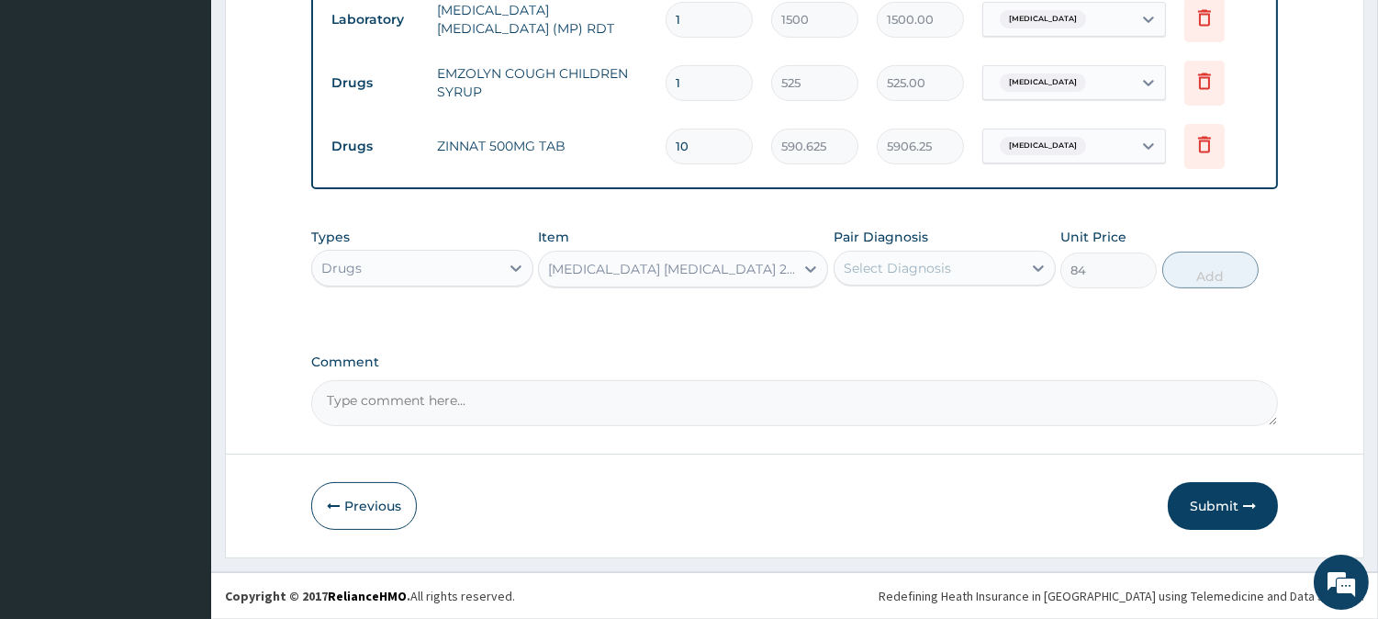
click at [916, 269] on div "Select Diagnosis" at bounding box center [897, 268] width 107 height 18
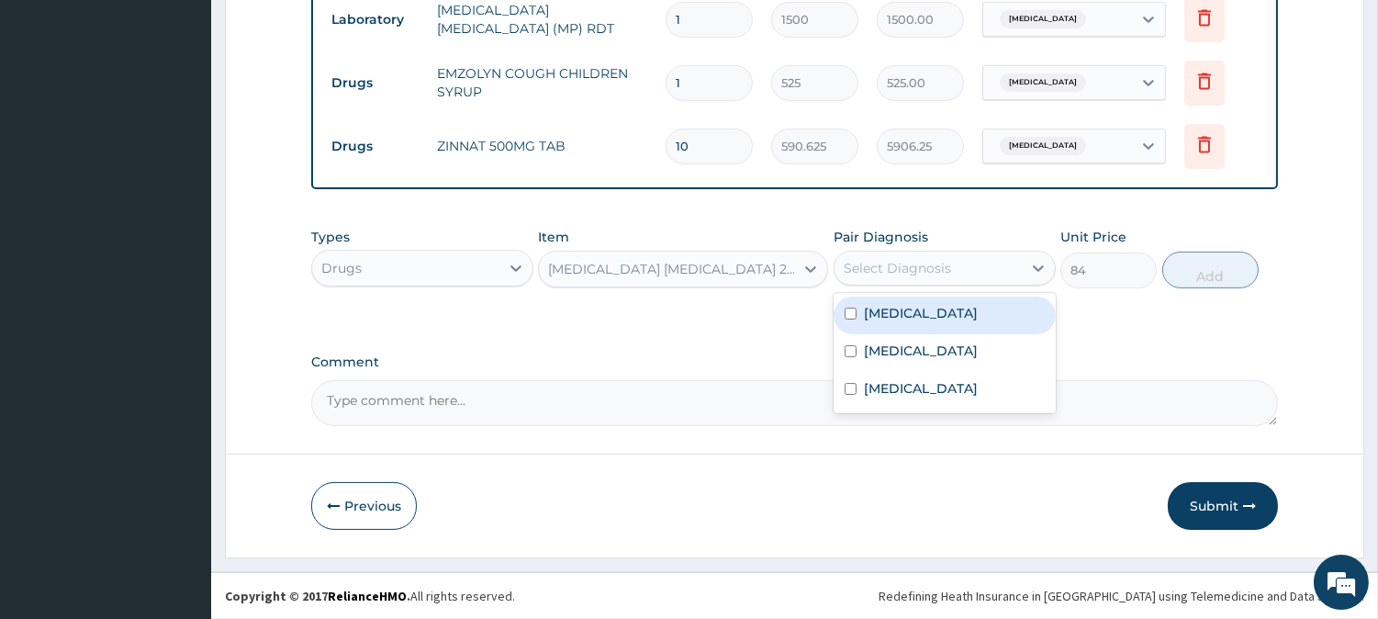
click at [904, 317] on label "[MEDICAL_DATA]" at bounding box center [921, 313] width 114 height 18
checkbox input "true"
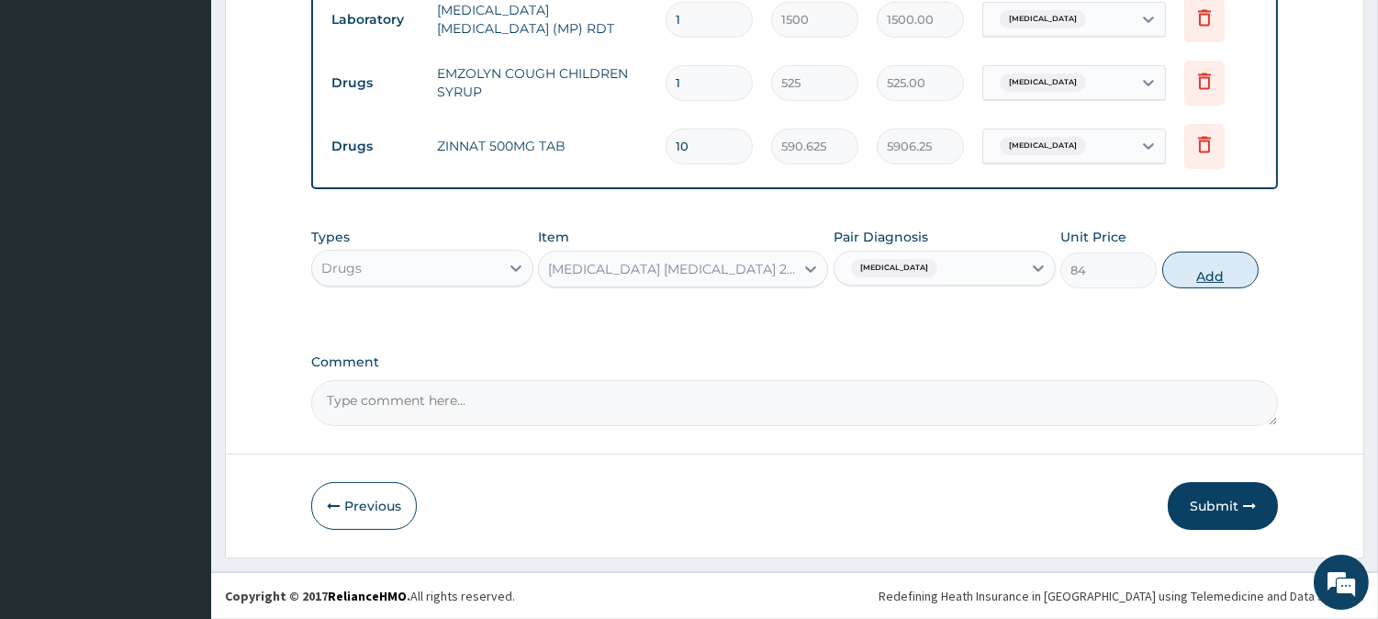
click at [1243, 278] on button "Add" at bounding box center [1211, 270] width 96 height 37
type input "0"
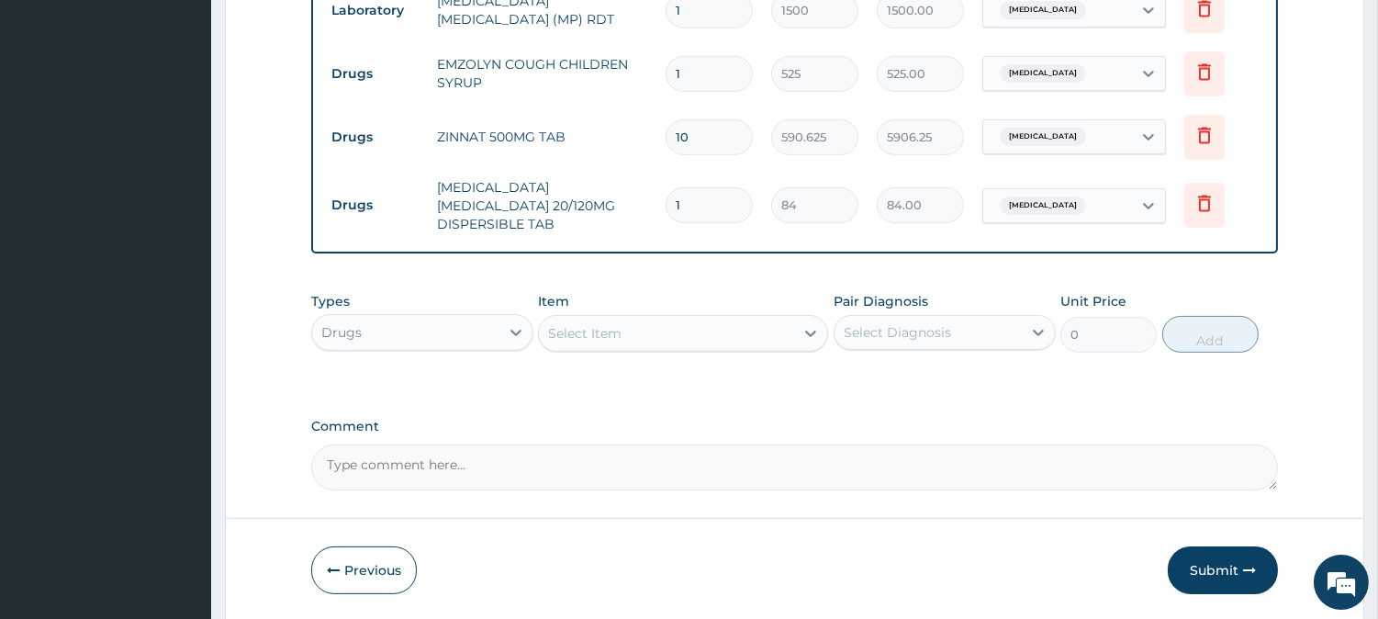
type input "10"
type input "840.00"
type input "10"
click at [619, 346] on div "Select Item" at bounding box center [666, 333] width 255 height 29
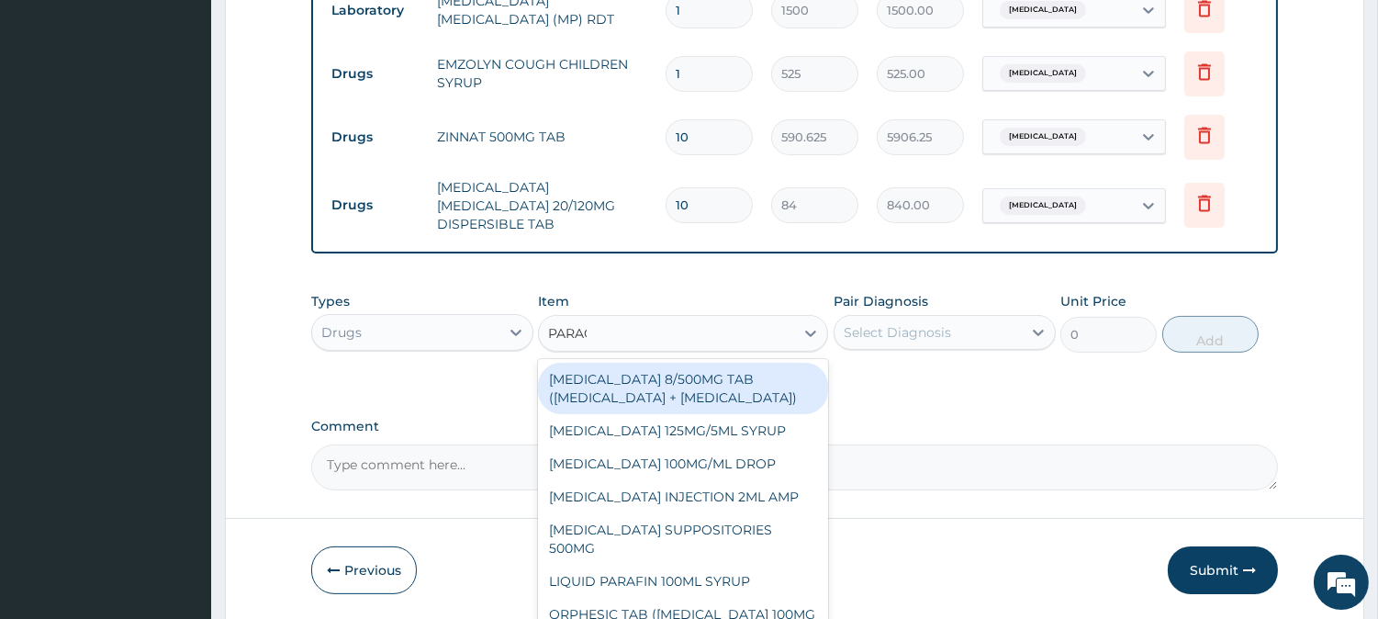
type input "PARACE"
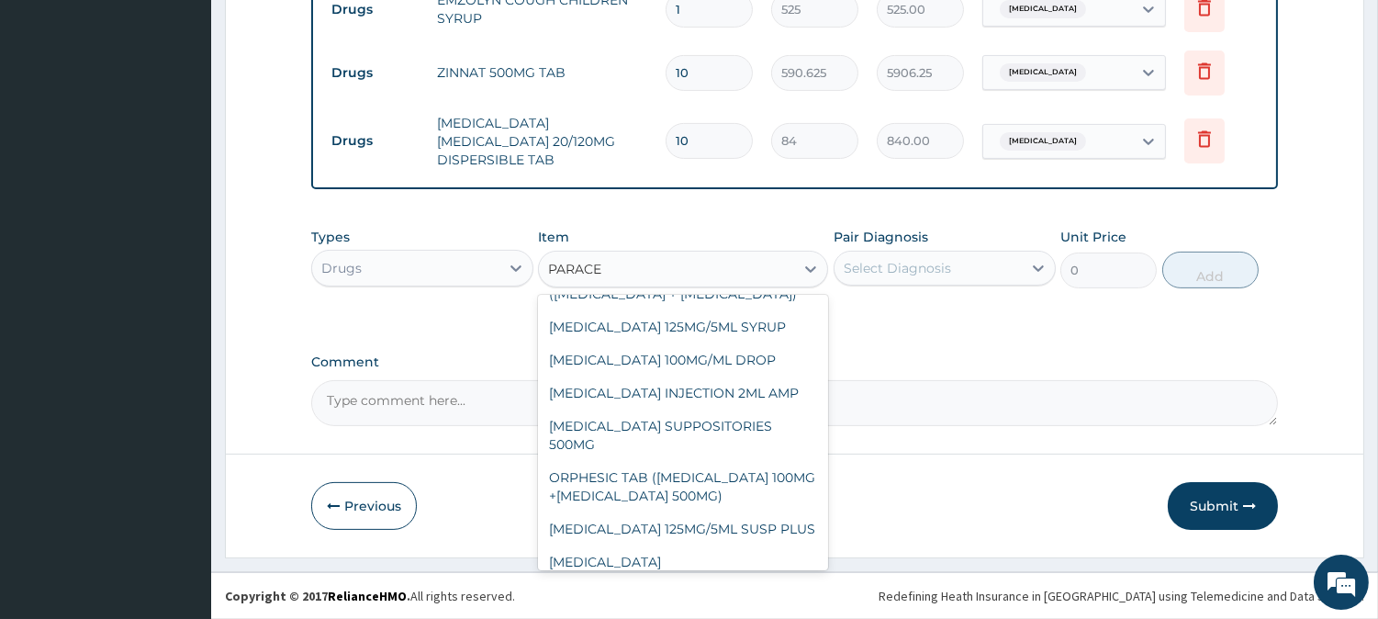
scroll to position [152, 0]
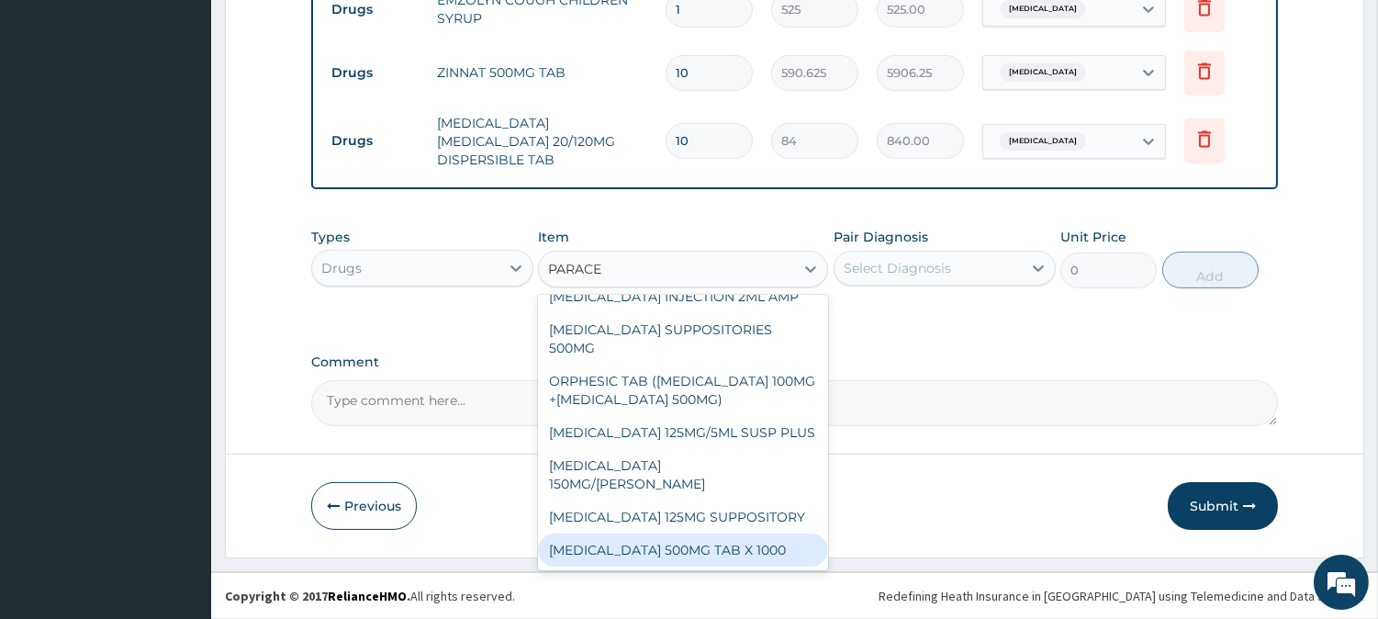
click at [661, 549] on div "PARACETAMOL 500MG TAB X 1000" at bounding box center [683, 550] width 290 height 33
type input "11.02499961853027"
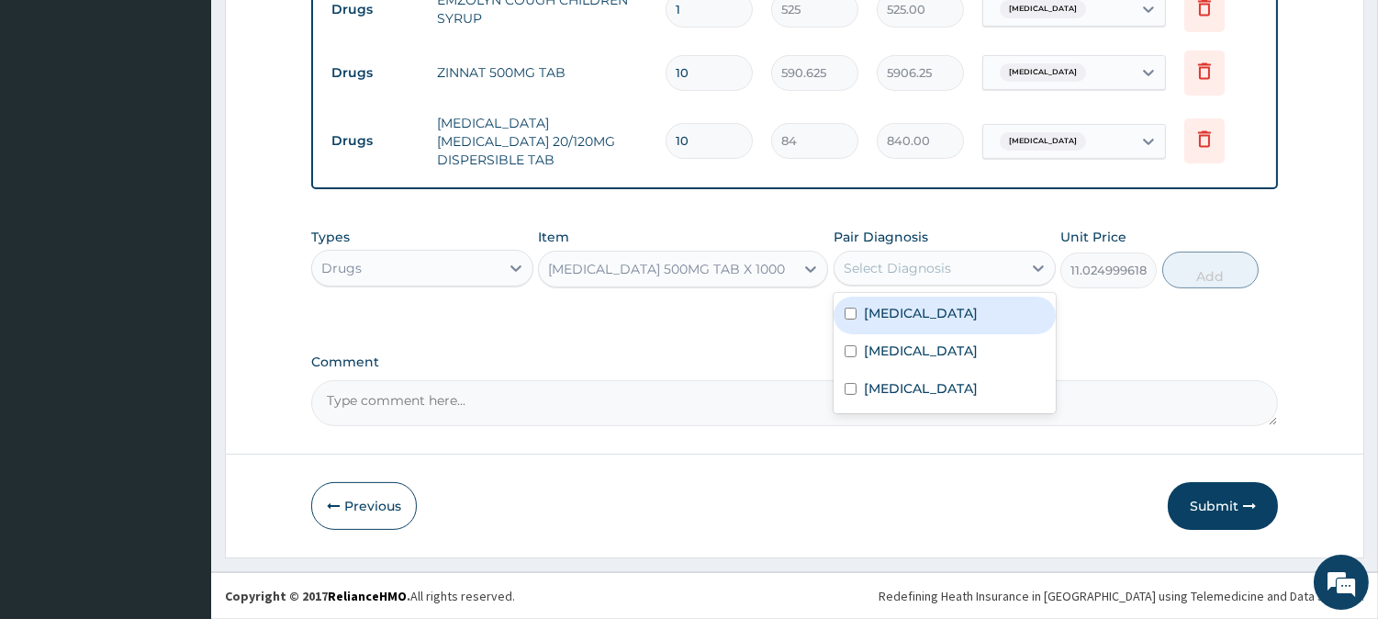
click at [950, 268] on div "Select Diagnosis" at bounding box center [928, 267] width 187 height 29
click at [920, 310] on div "[MEDICAL_DATA]" at bounding box center [945, 316] width 222 height 38
checkbox input "true"
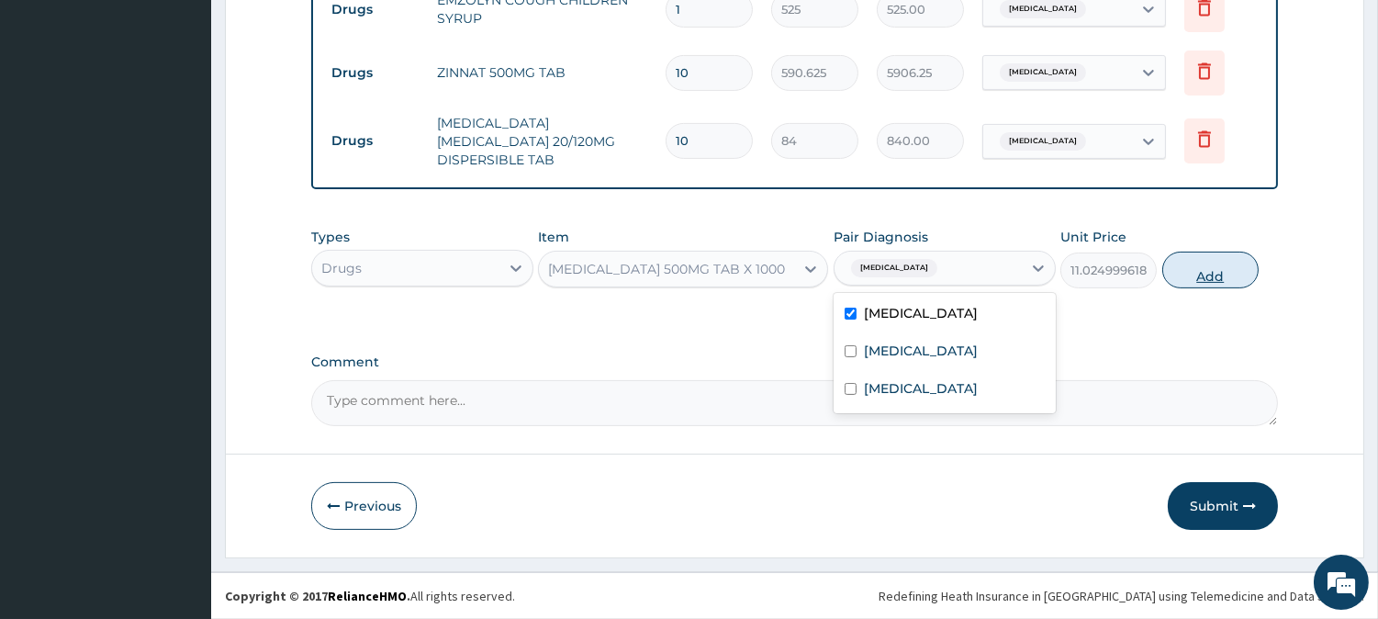
click at [1166, 273] on button "Add" at bounding box center [1211, 270] width 96 height 37
type input "0"
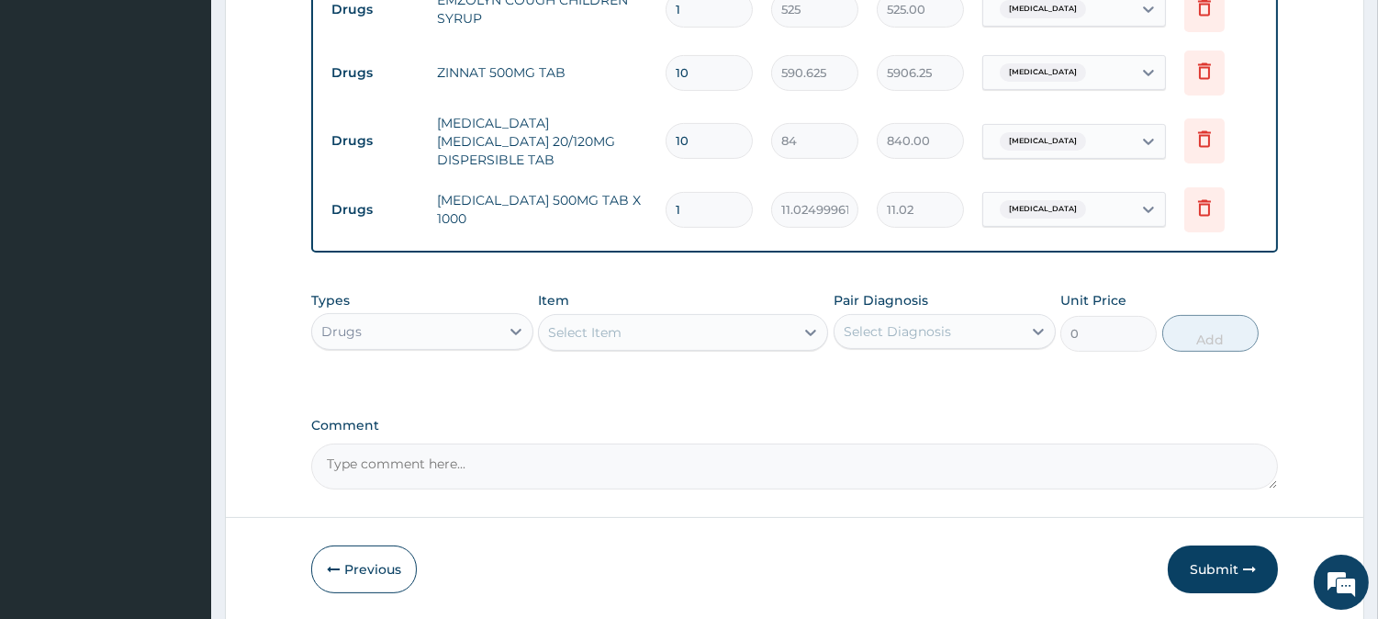
type input "0.00"
type input "9"
type input "99.22"
type input "9"
click at [707, 159] on input "10" at bounding box center [709, 141] width 87 height 36
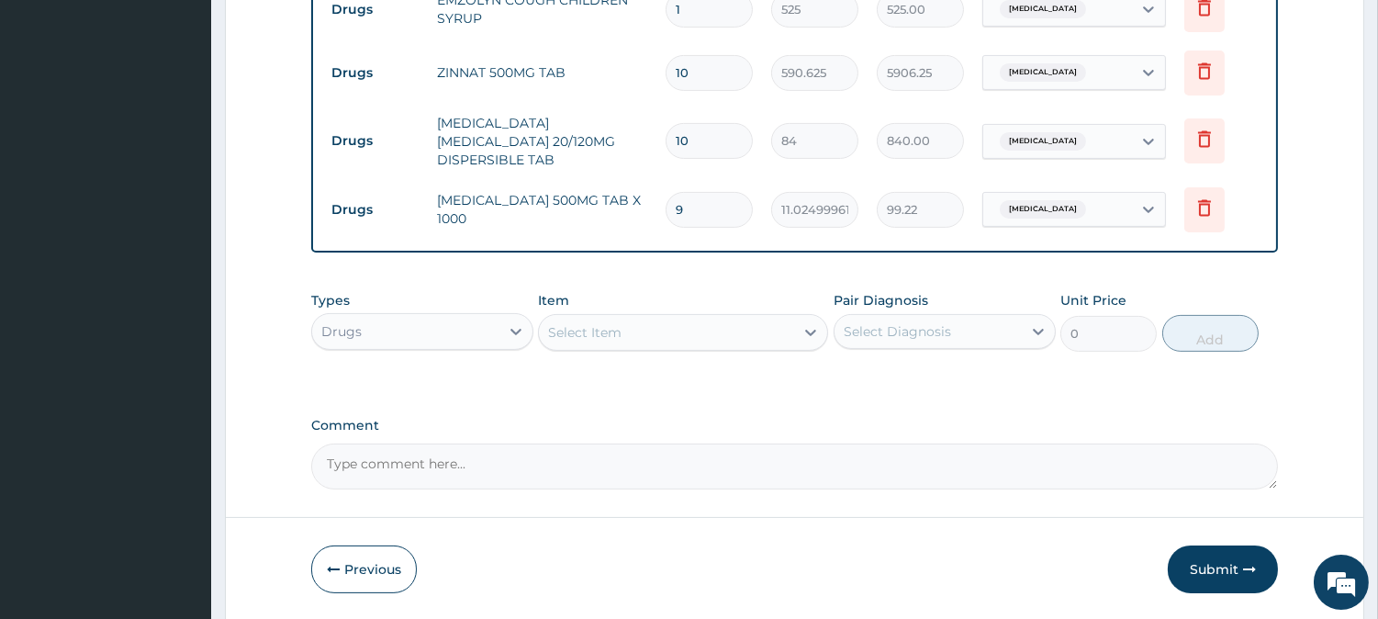
type input "1"
type input "84.00"
type input "12"
type input "1008.00"
type input "12"
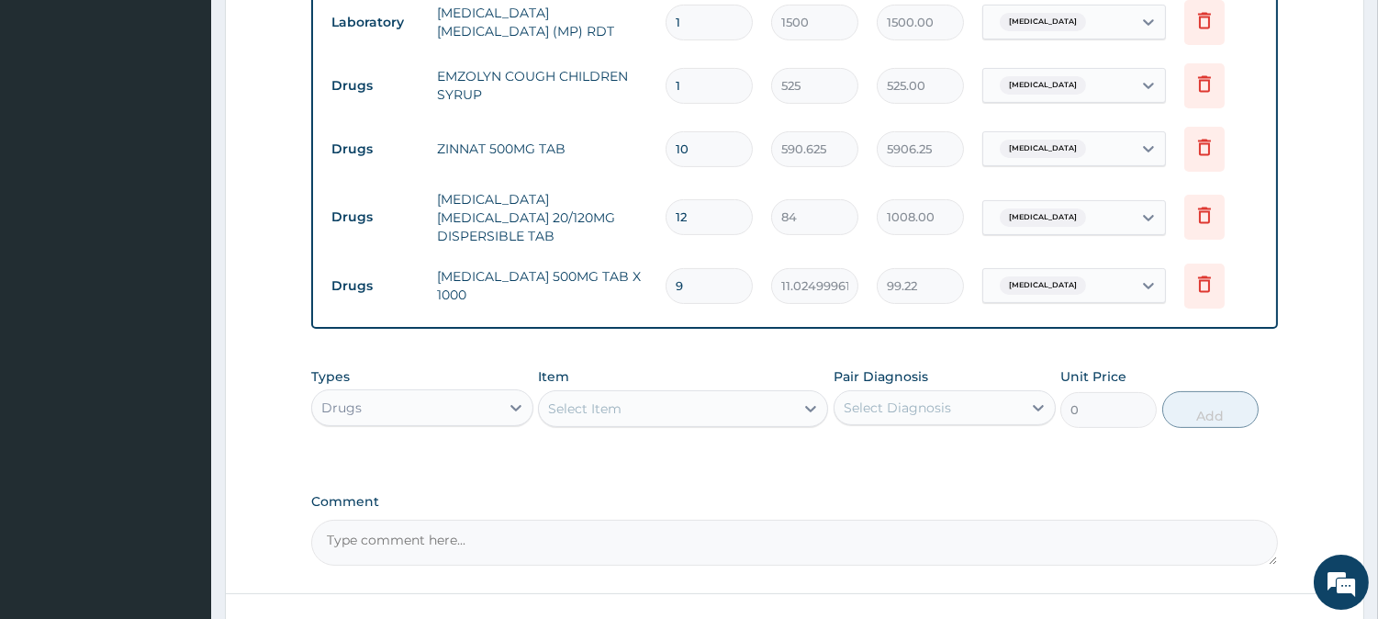
scroll to position [677, 0]
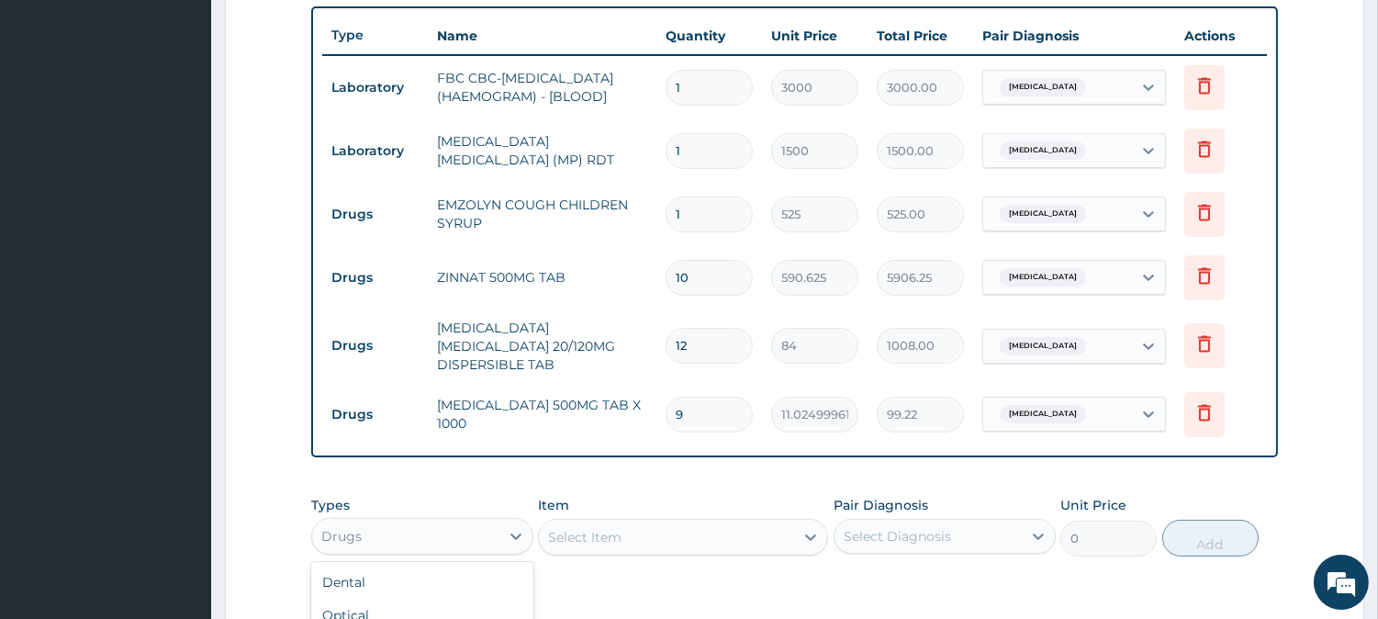
click at [492, 528] on div "Drugs" at bounding box center [405, 536] width 187 height 29
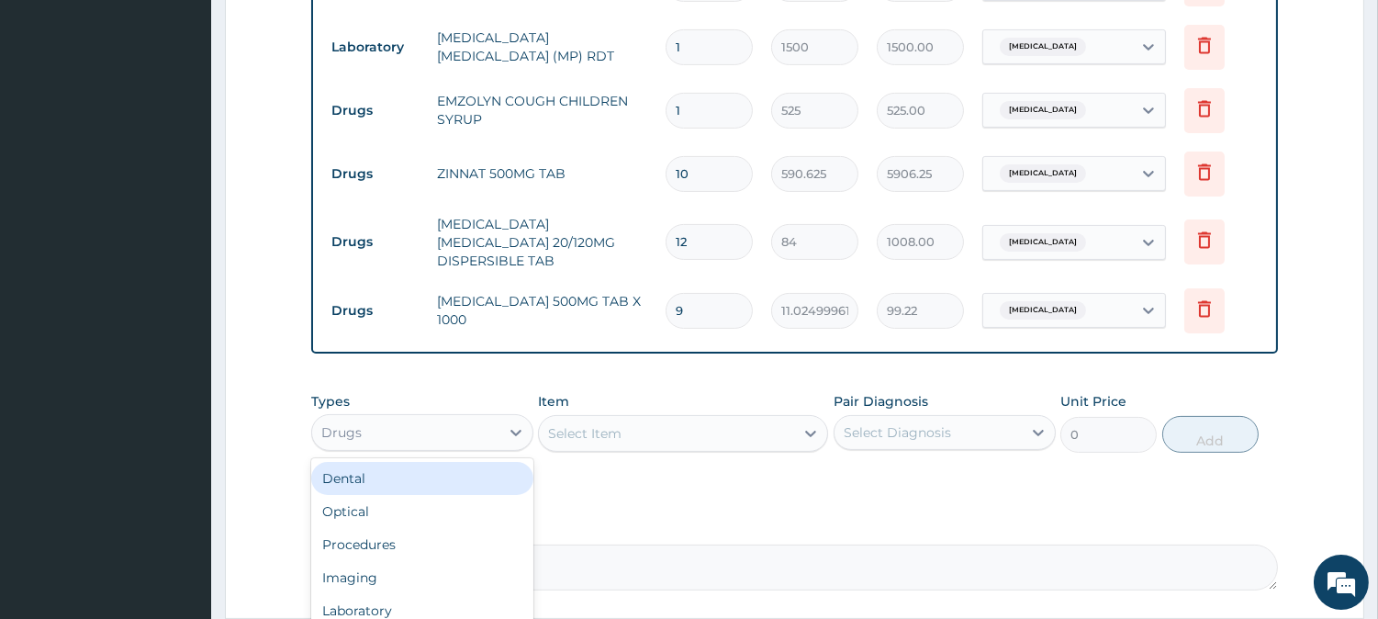
scroll to position [882, 0]
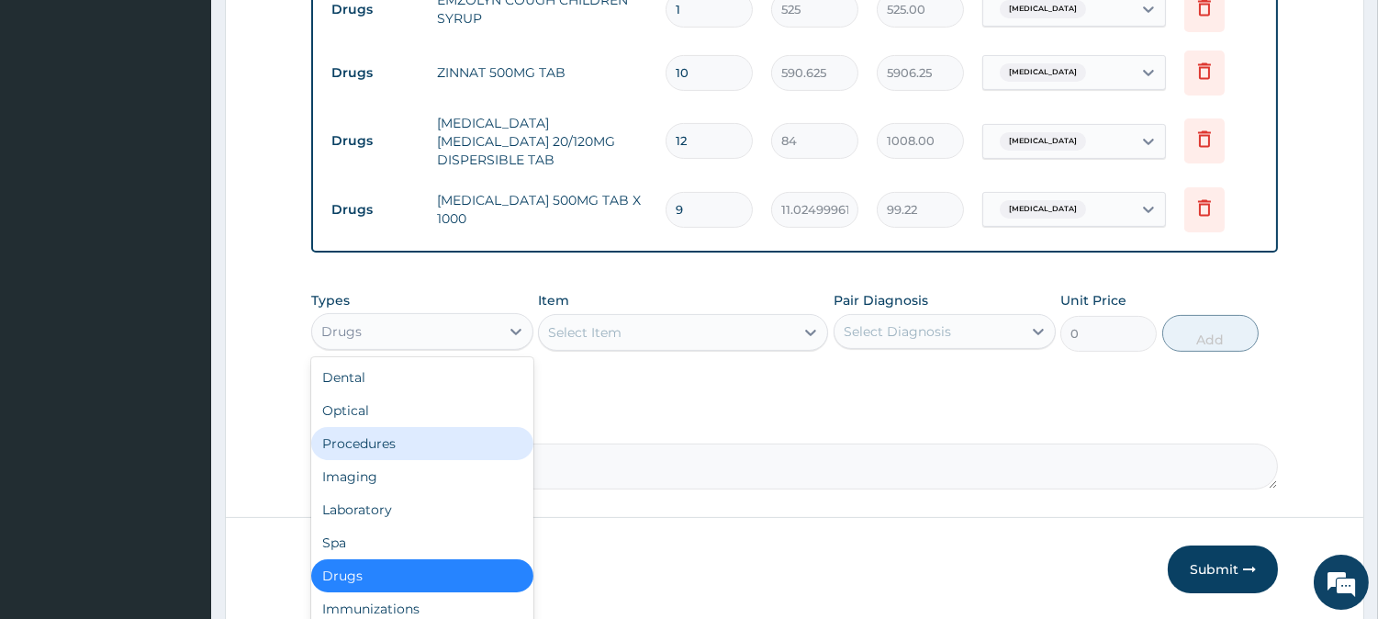
click at [467, 433] on div "Procedures" at bounding box center [422, 443] width 222 height 33
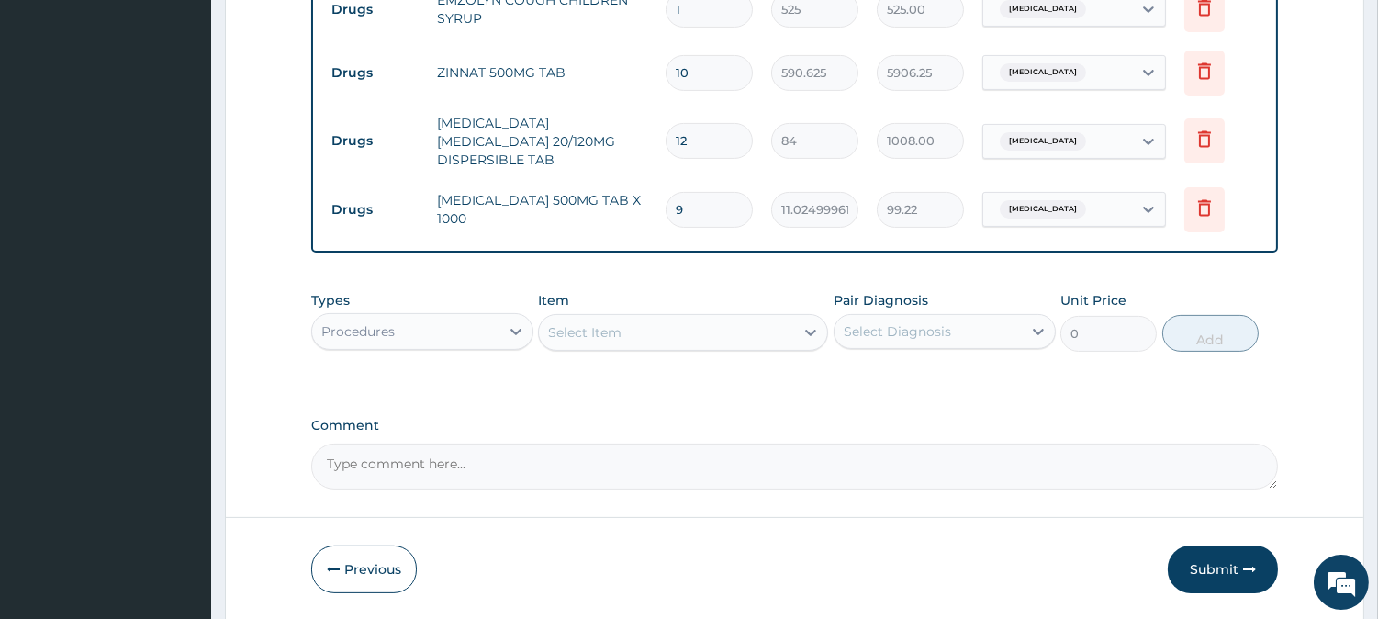
click at [684, 314] on div "Select Item" at bounding box center [683, 332] width 290 height 37
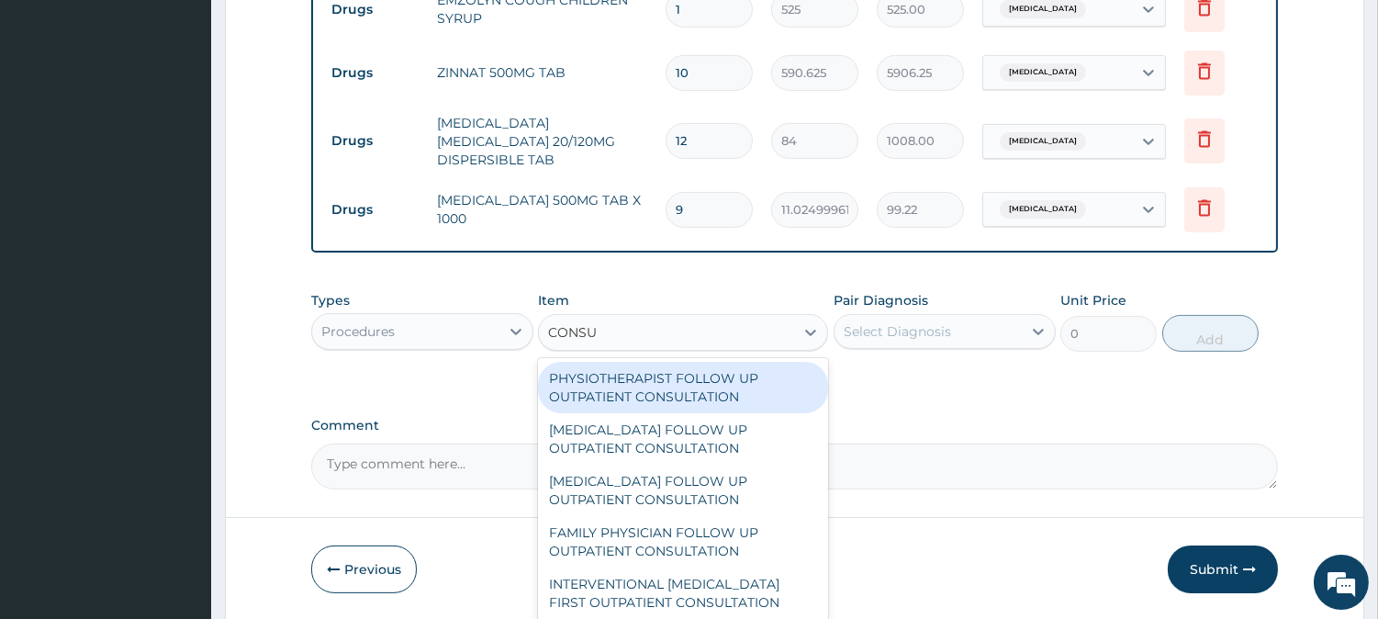
type input "CONSUL"
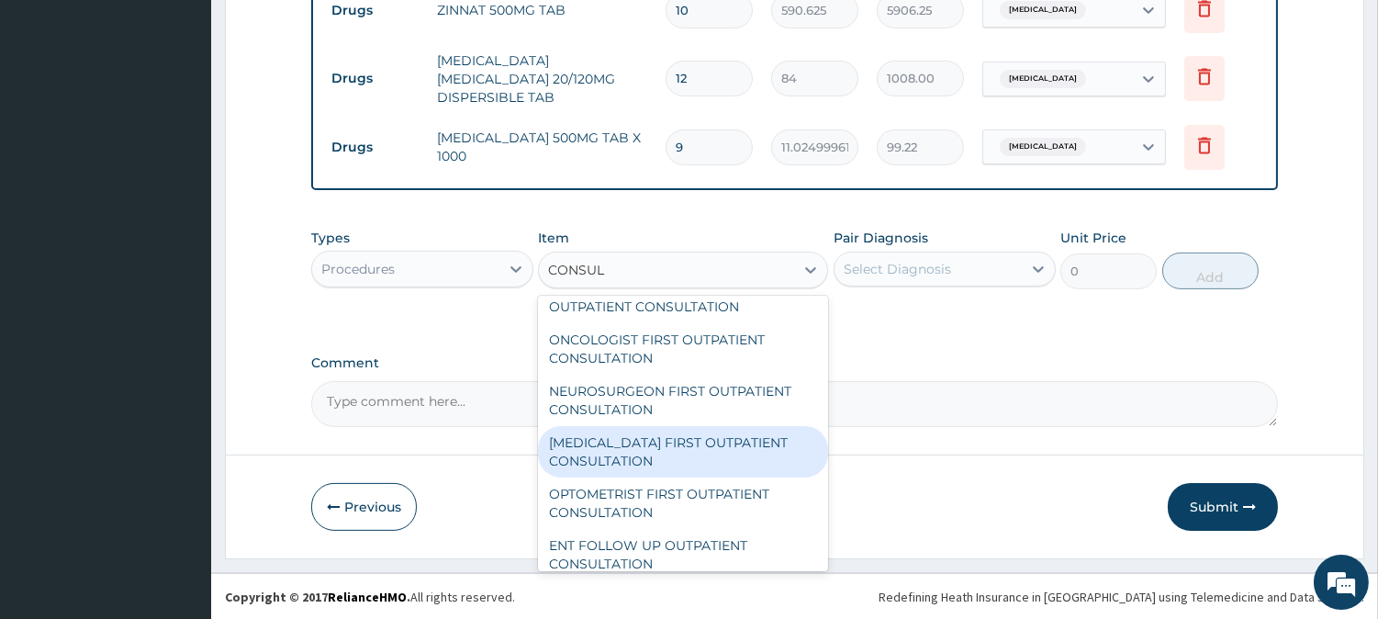
scroll to position [816, 0]
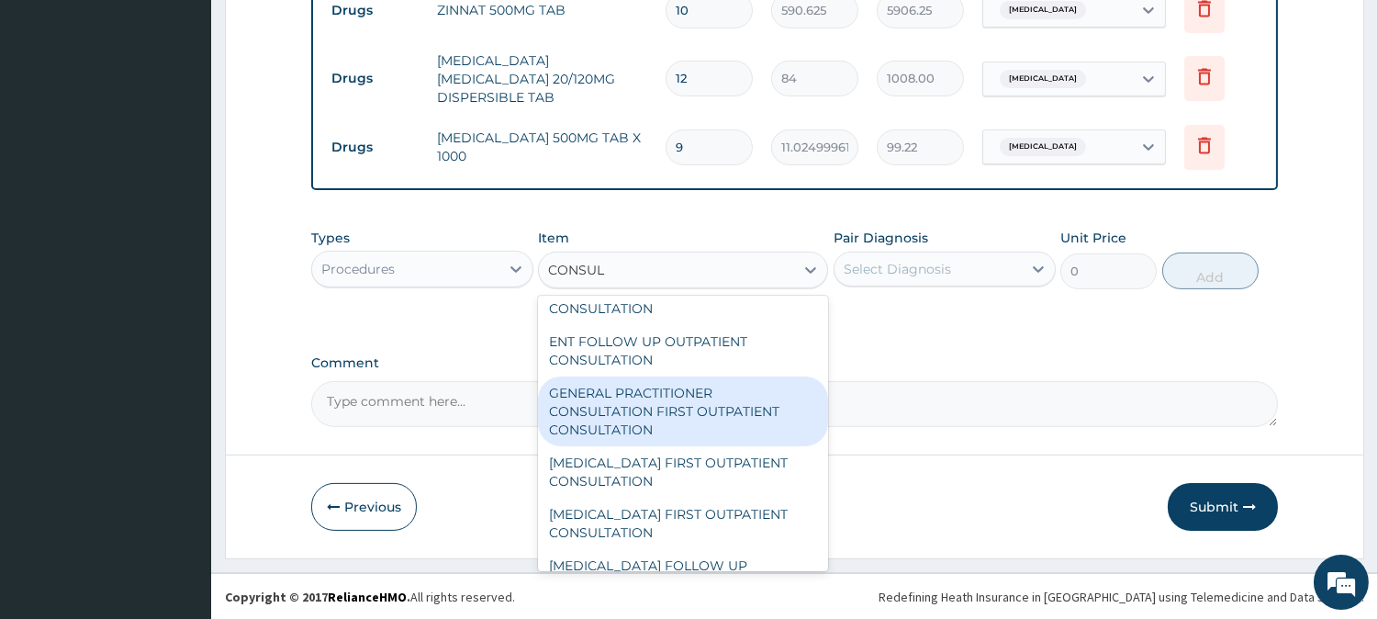
click at [681, 424] on div "GENERAL PRACTITIONER CONSULTATION FIRST OUTPATIENT CONSULTATION" at bounding box center [683, 412] width 290 height 70
type input "3000"
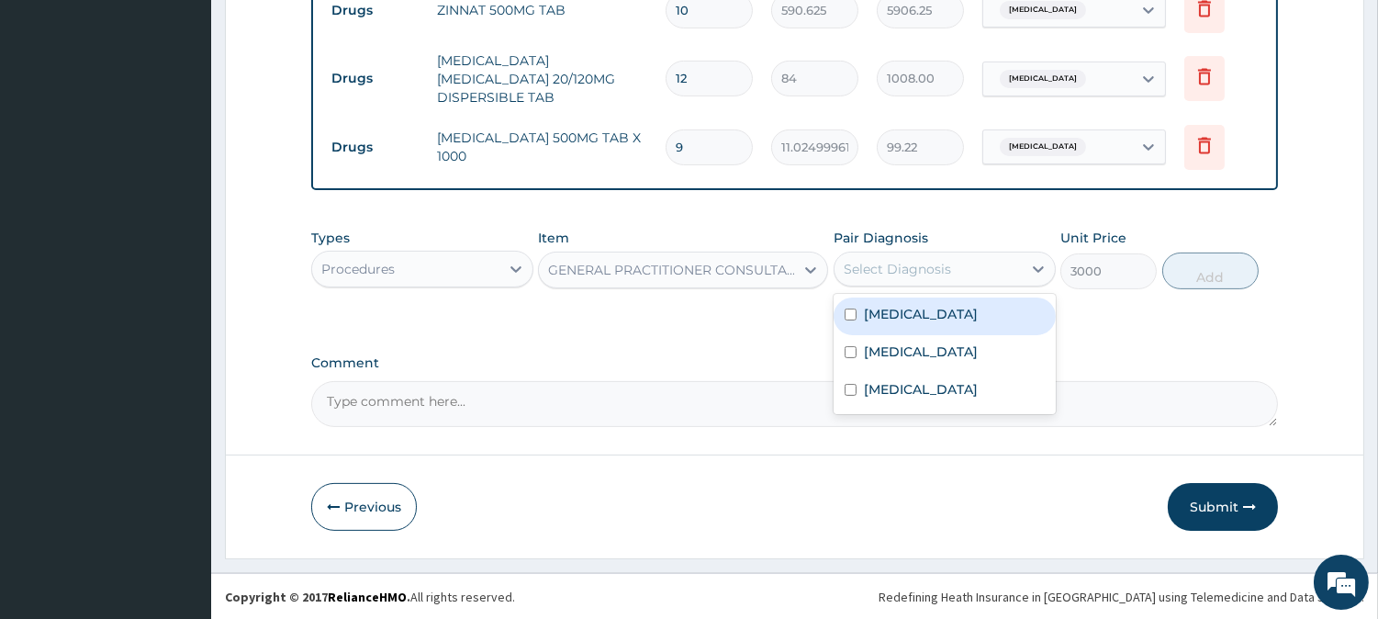
click at [869, 271] on div "Select Diagnosis" at bounding box center [897, 269] width 107 height 18
click at [870, 307] on label "[MEDICAL_DATA]" at bounding box center [921, 314] width 114 height 18
checkbox input "true"
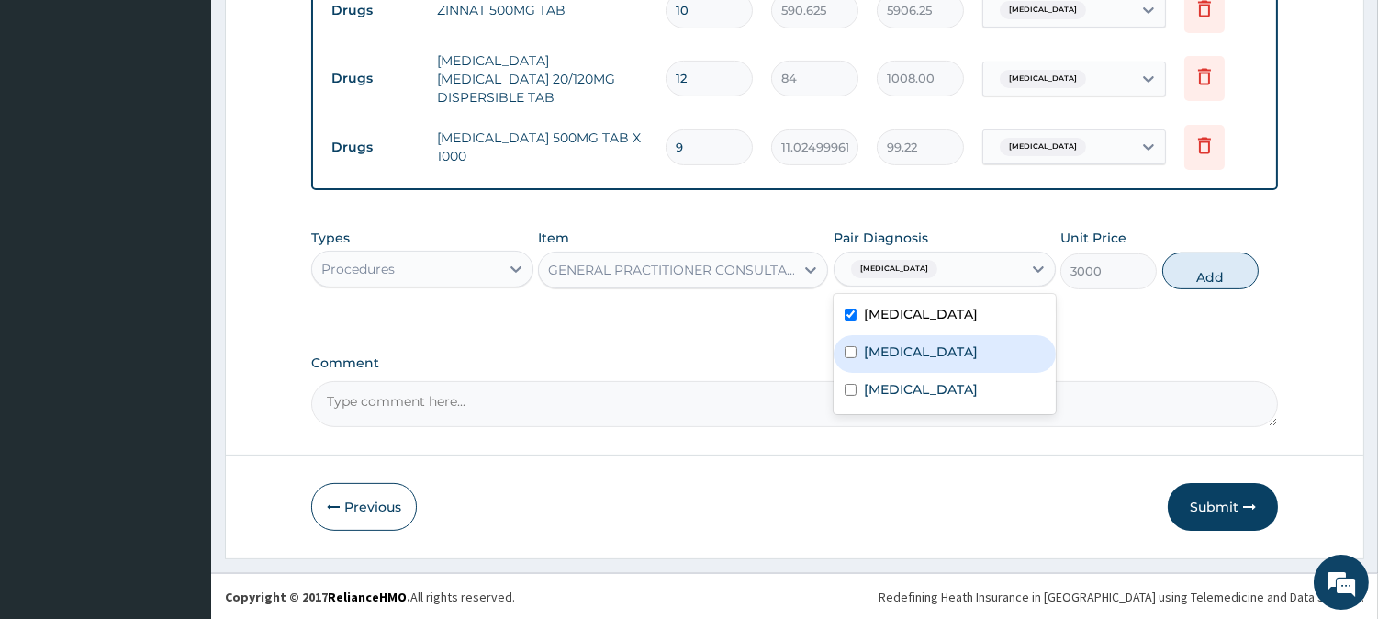
click at [888, 340] on div "[MEDICAL_DATA]" at bounding box center [945, 354] width 222 height 38
checkbox input "true"
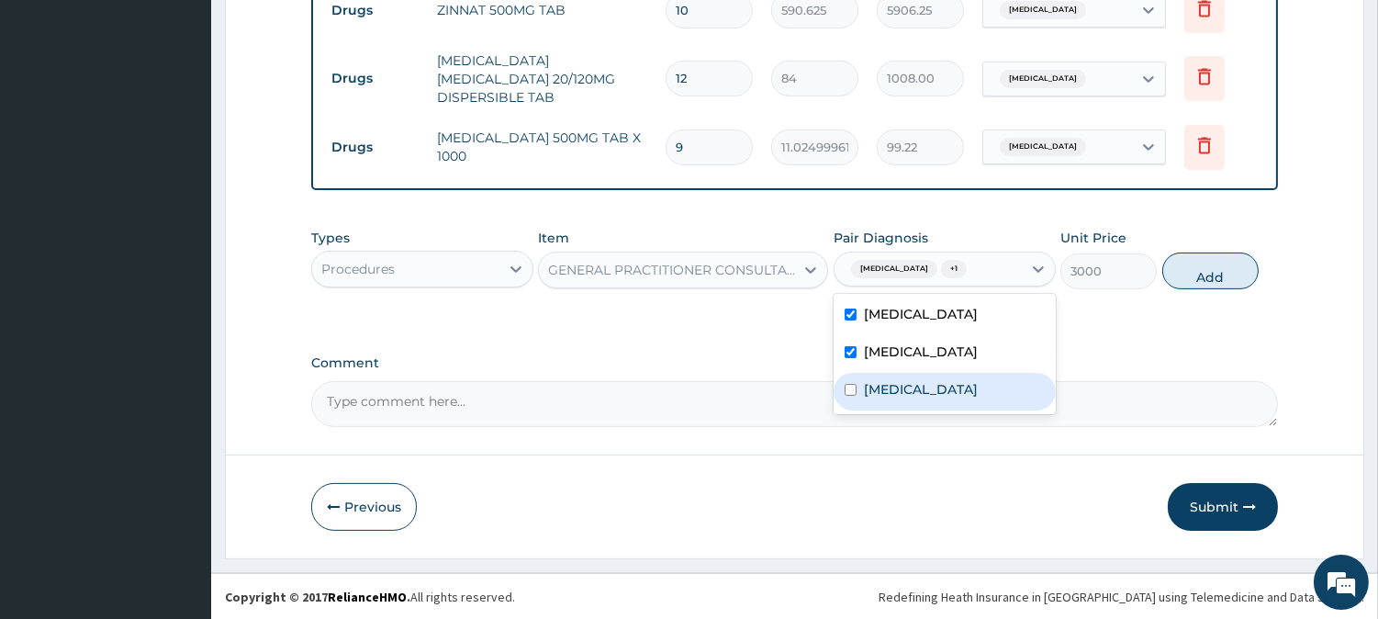
click at [906, 391] on label "Respiratory tract infection" at bounding box center [921, 389] width 114 height 18
checkbox input "true"
click at [1205, 269] on button "Add" at bounding box center [1211, 271] width 96 height 37
type input "0"
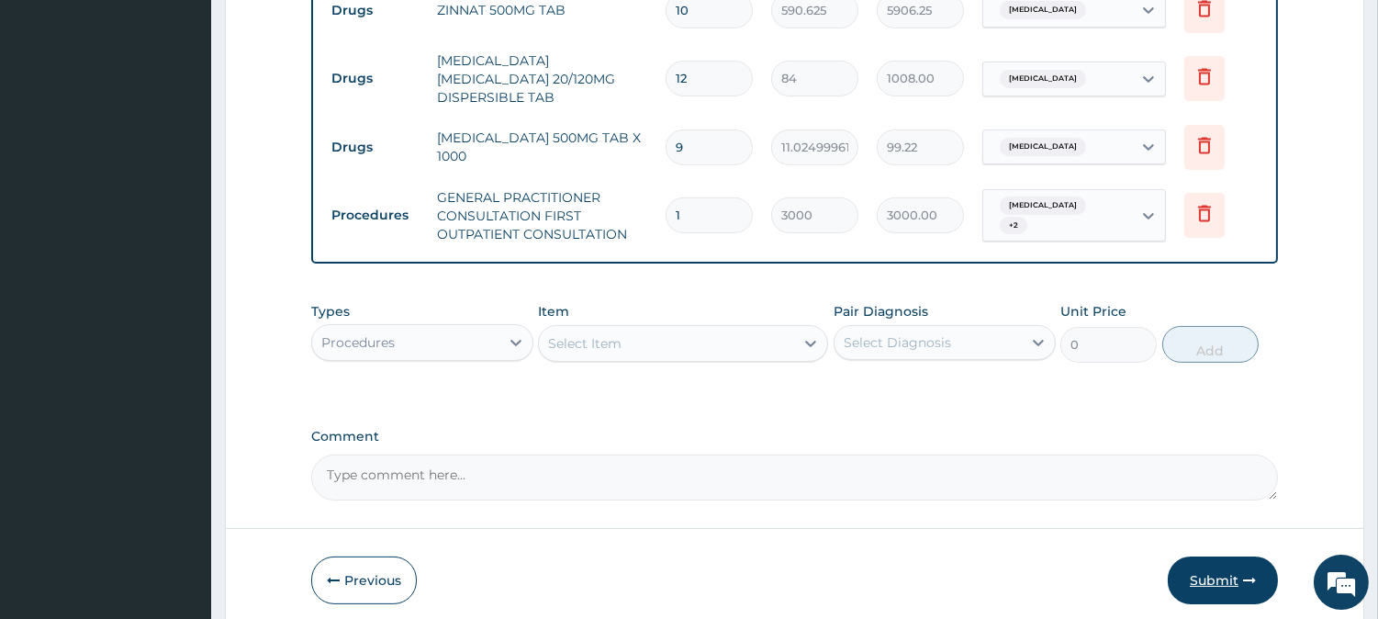
click at [1204, 577] on button "Submit" at bounding box center [1223, 581] width 110 height 48
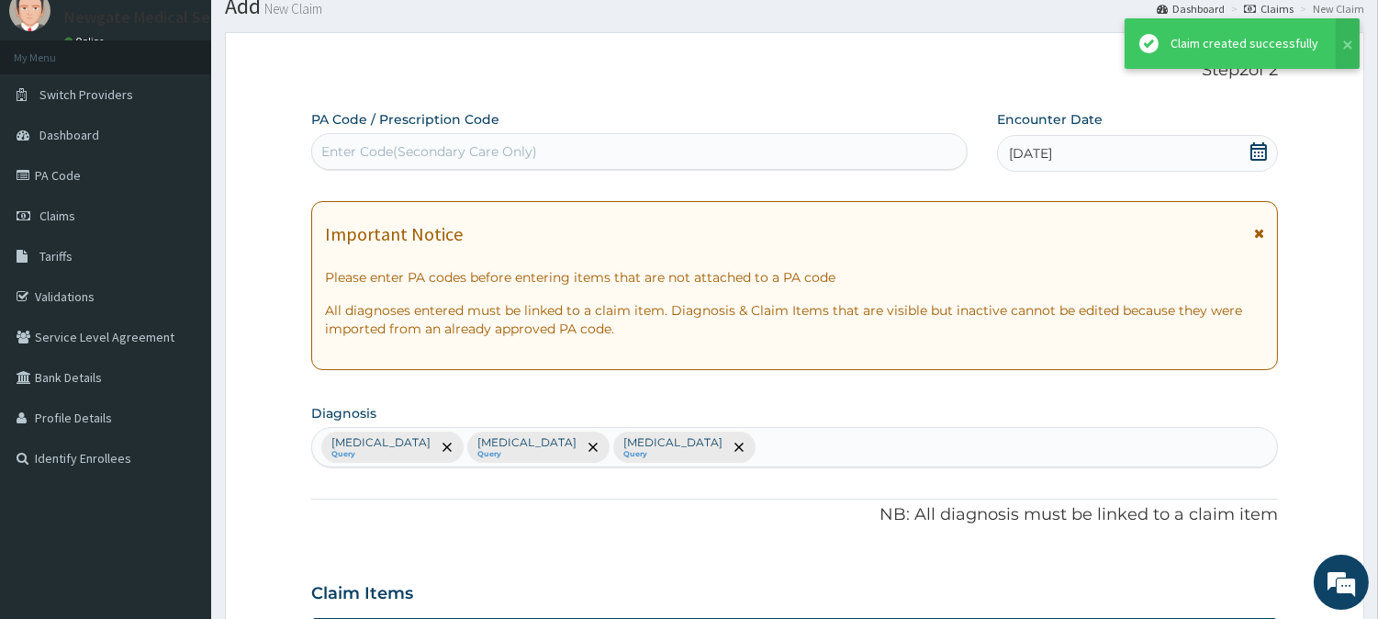
scroll to position [944, 0]
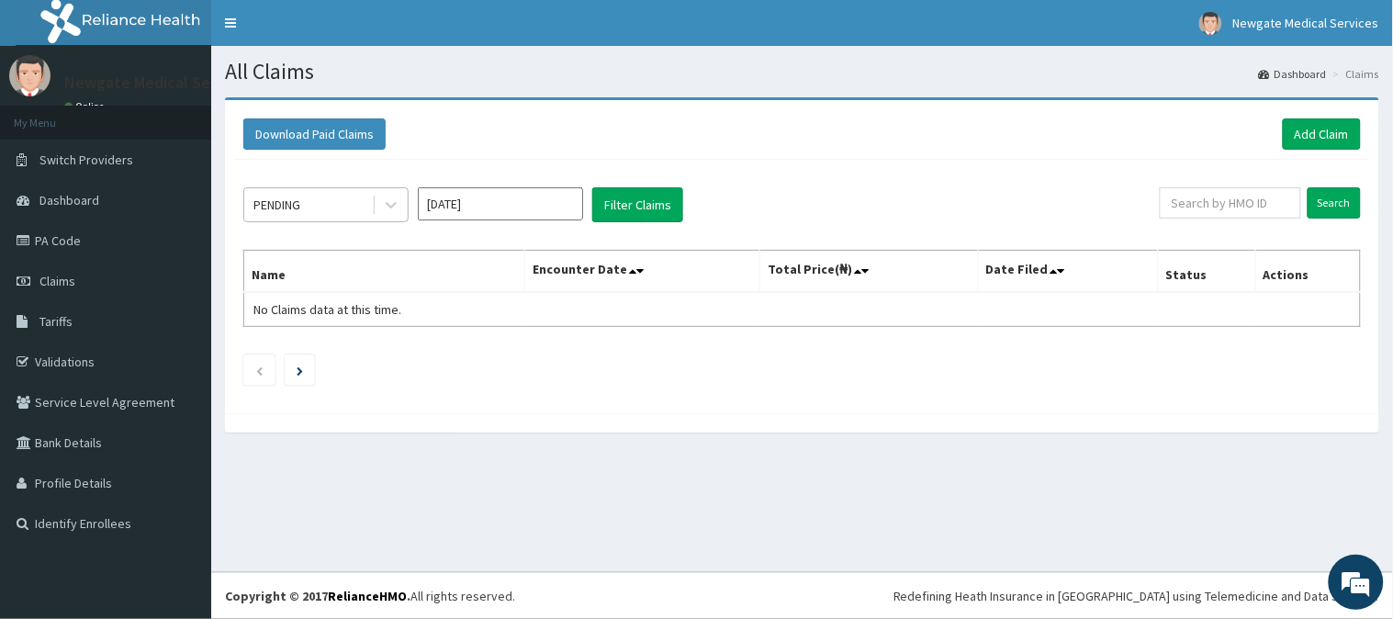
click at [372, 207] on div at bounding box center [390, 204] width 36 height 33
click at [398, 209] on icon at bounding box center [391, 205] width 18 height 18
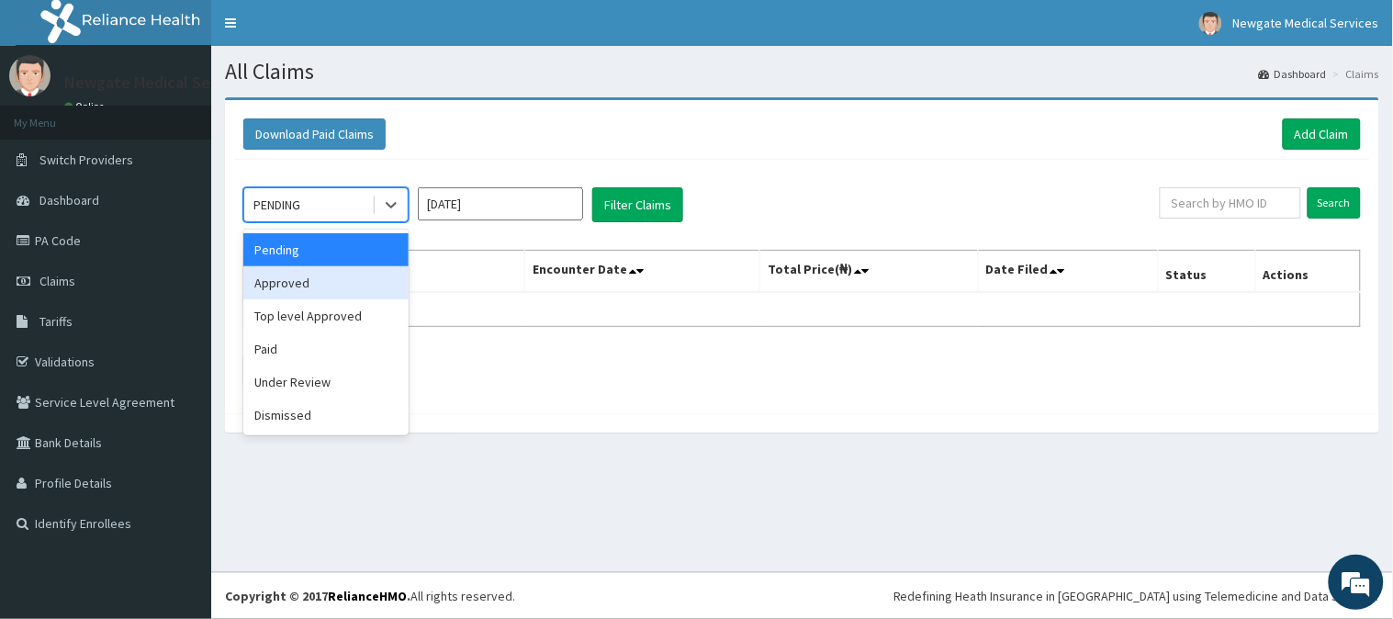
click at [361, 281] on div "Approved" at bounding box center [325, 282] width 165 height 33
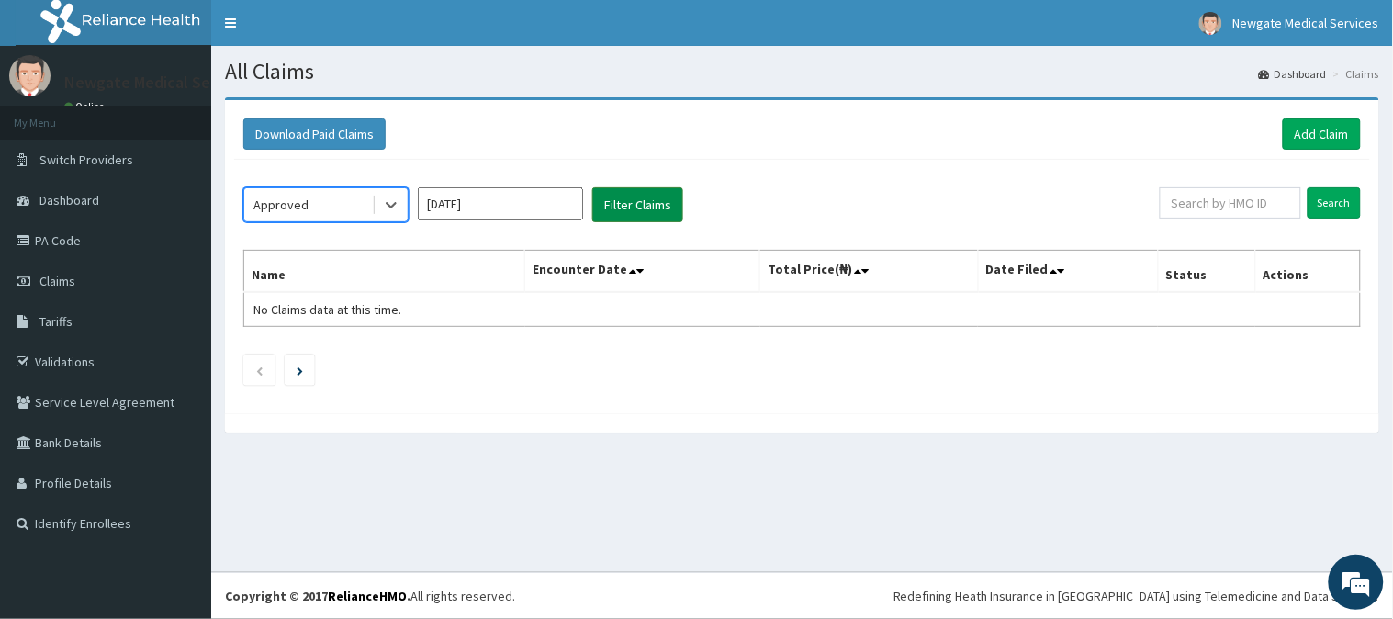
click at [635, 194] on button "Filter Claims" at bounding box center [637, 204] width 91 height 35
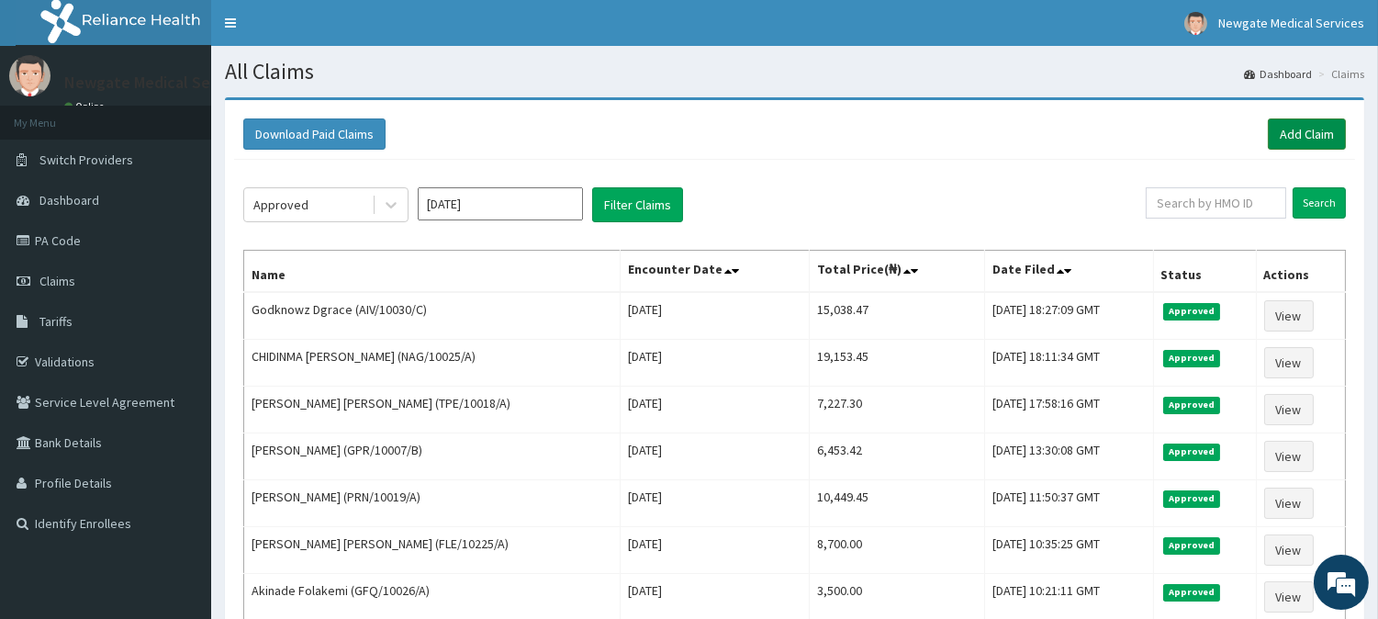
click at [1341, 120] on link "Add Claim" at bounding box center [1307, 133] width 78 height 31
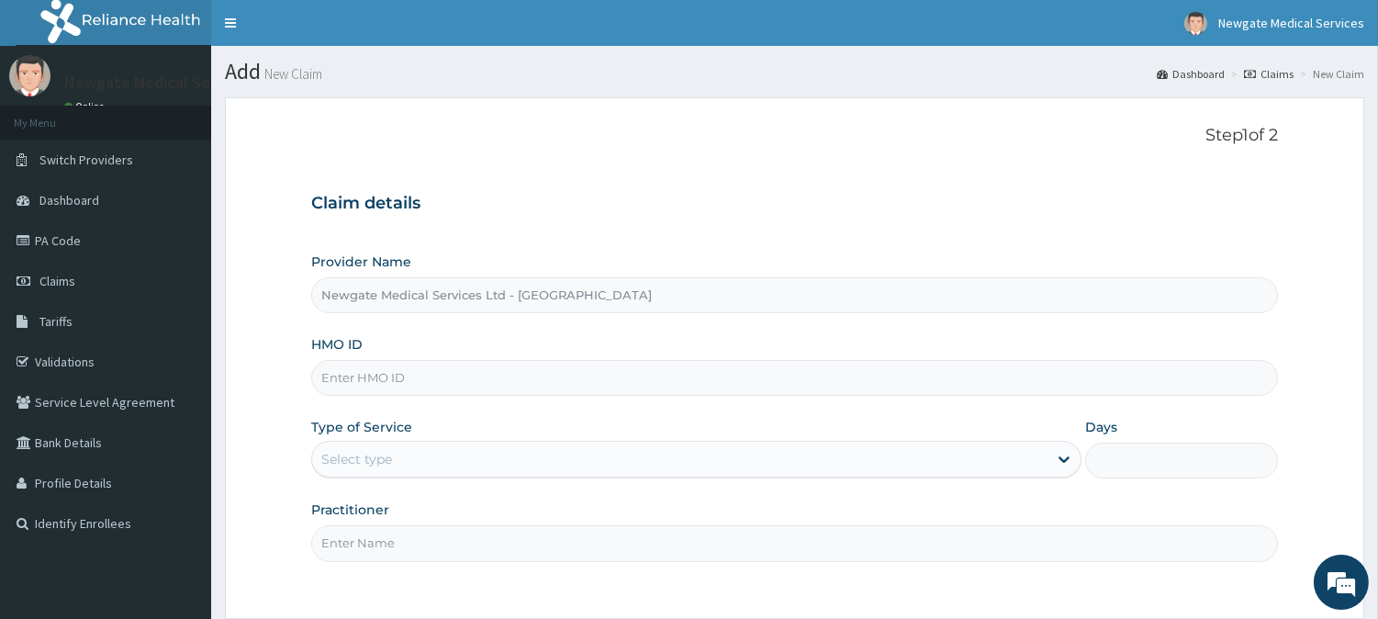
paste input "ELN/10149/A"
type input "ELN/10149/A"
click at [377, 445] on div "Select type" at bounding box center [680, 458] width 736 height 29
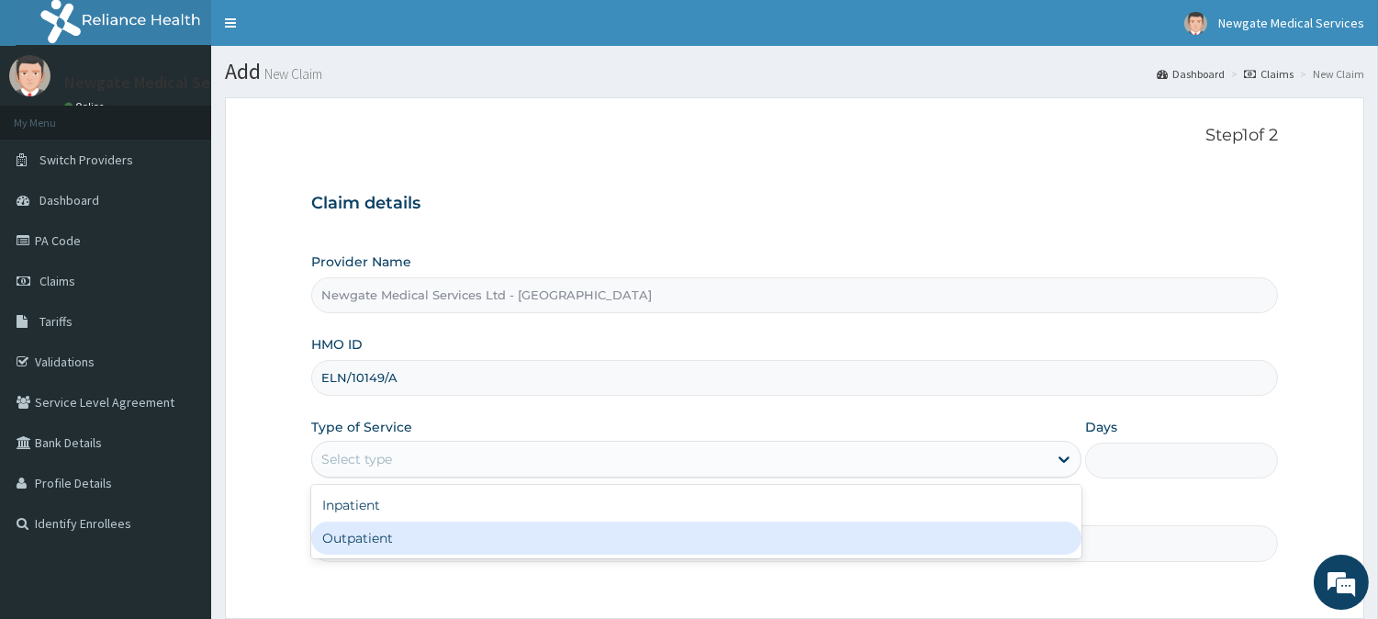
click at [377, 536] on div "Outpatient" at bounding box center [696, 538] width 771 height 33
type input "1"
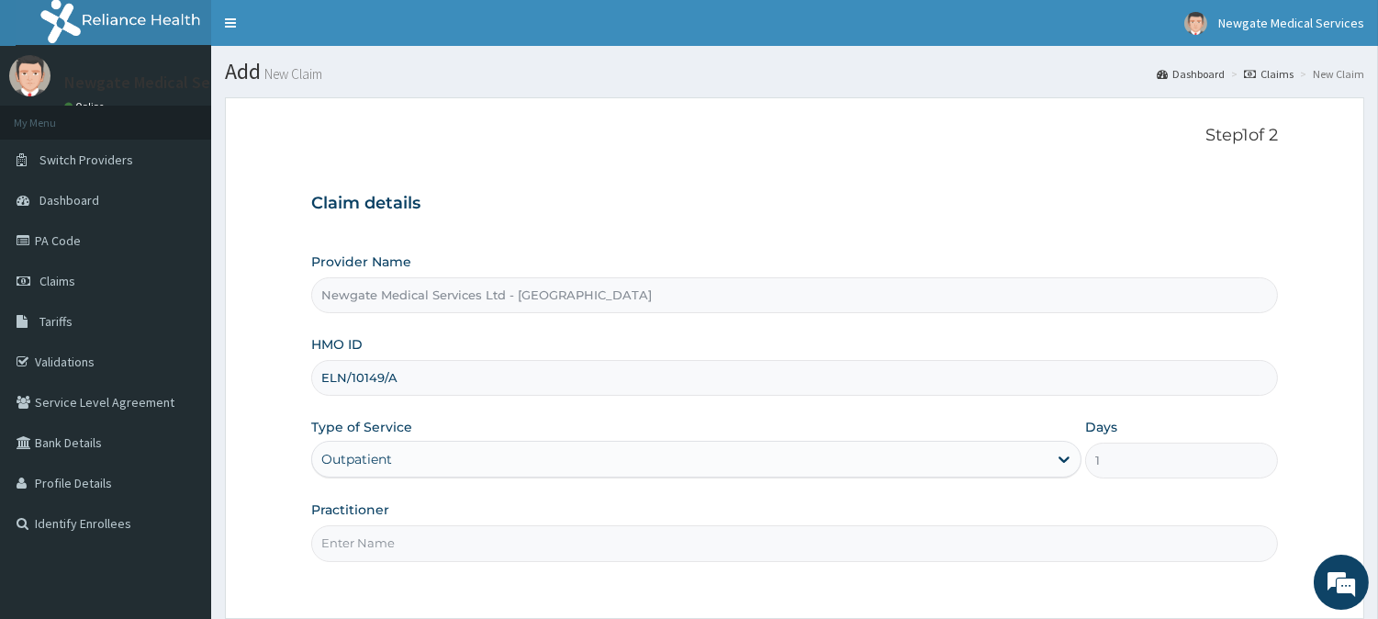
click at [377, 536] on input "Practitioner" at bounding box center [794, 543] width 967 height 36
type input "DR [PERSON_NAME]"
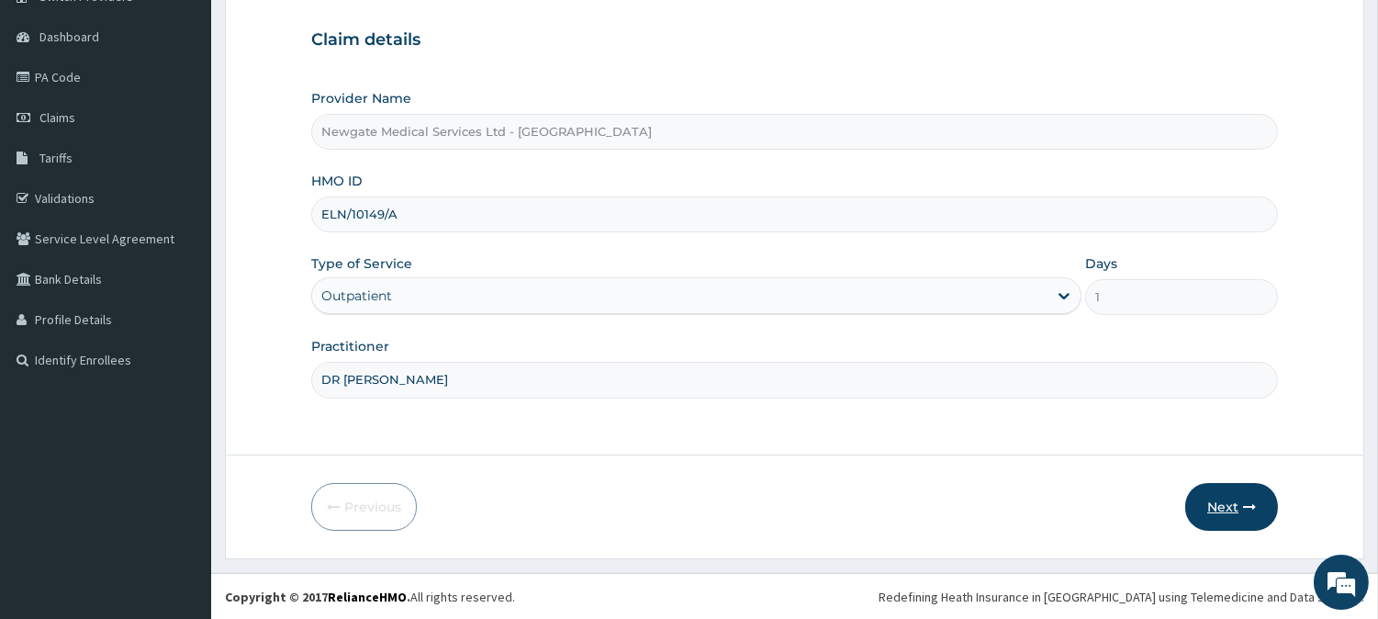
click at [1198, 498] on button "Next" at bounding box center [1232, 507] width 93 height 48
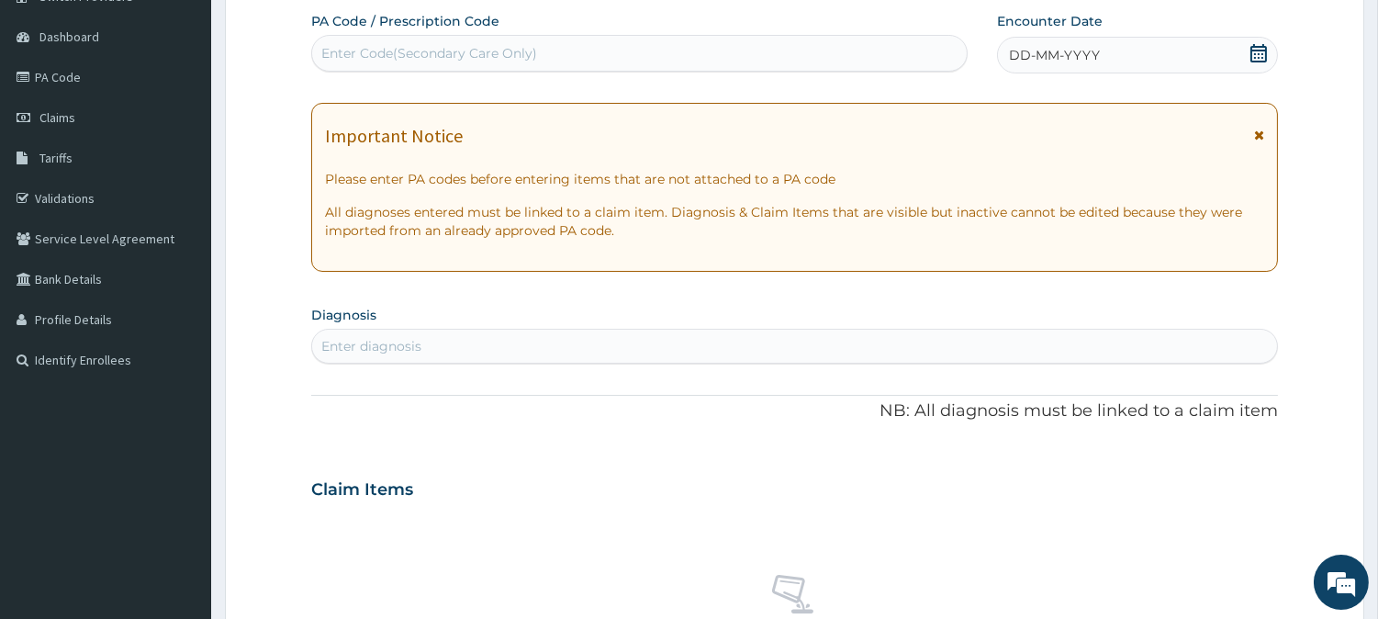
click at [1045, 57] on span "DD-MM-YYYY" at bounding box center [1054, 55] width 91 height 18
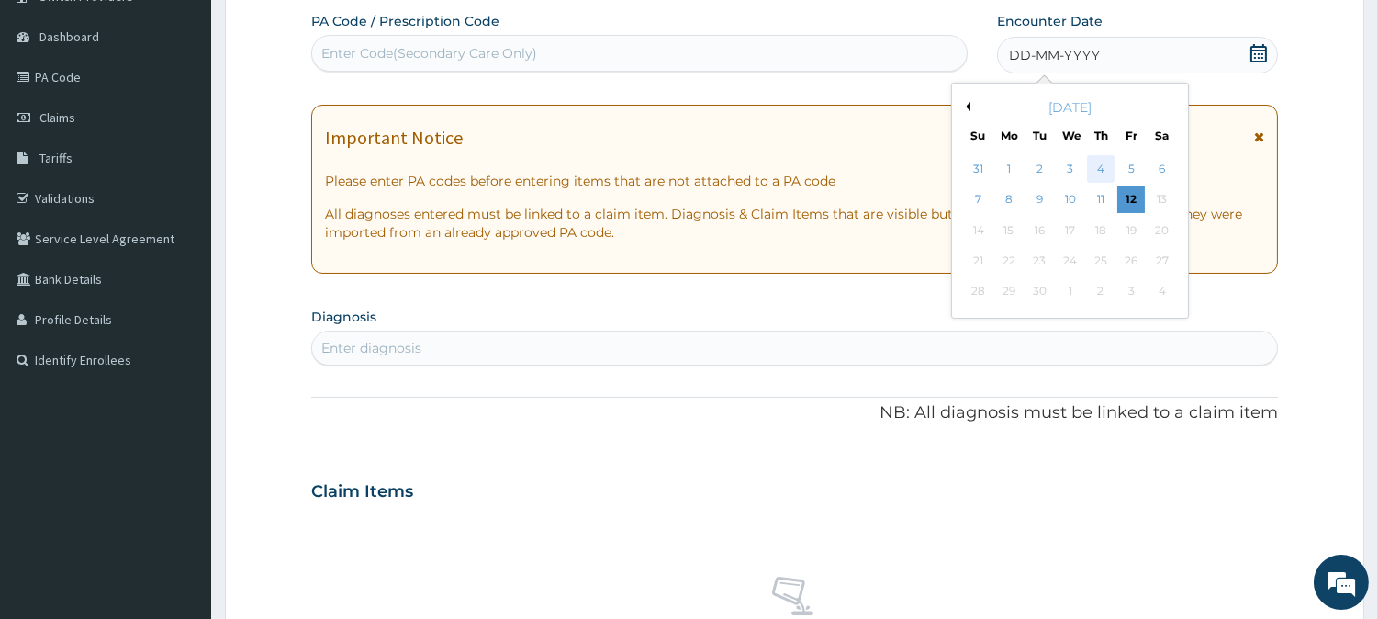
click at [1094, 163] on div "4" at bounding box center [1101, 169] width 28 height 28
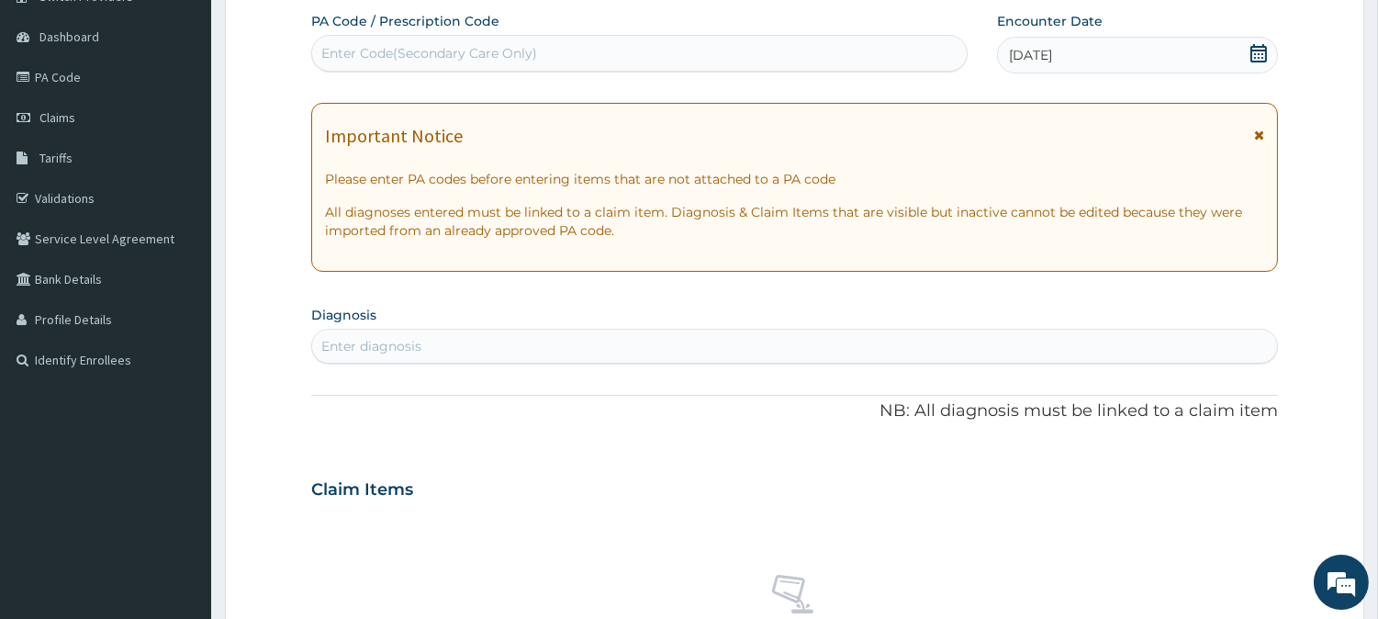
click at [467, 346] on div "Enter diagnosis" at bounding box center [794, 346] width 965 height 29
type input "MALAR"
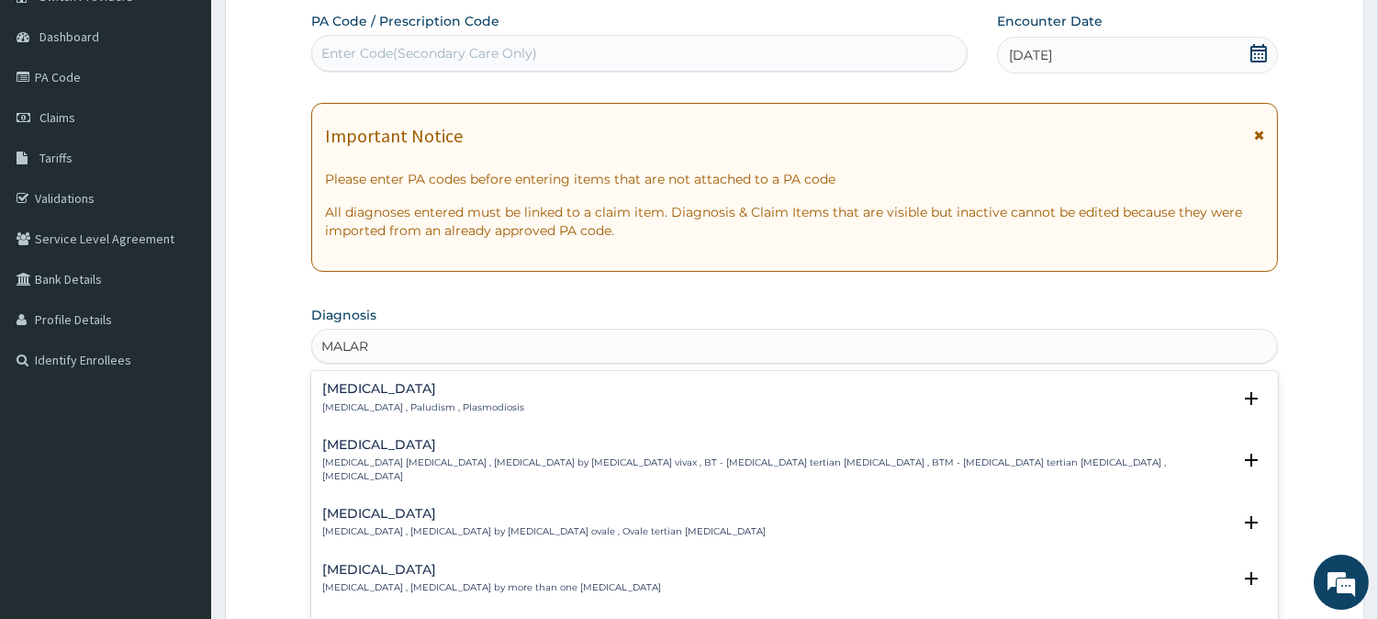
click at [407, 416] on div "Malaria Malaria , Paludism , Plasmodiosis Select Status Query Query covers susp…" at bounding box center [794, 402] width 945 height 41
click at [389, 407] on p "[MEDICAL_DATA] , Paludism , Plasmodiosis" at bounding box center [423, 407] width 202 height 13
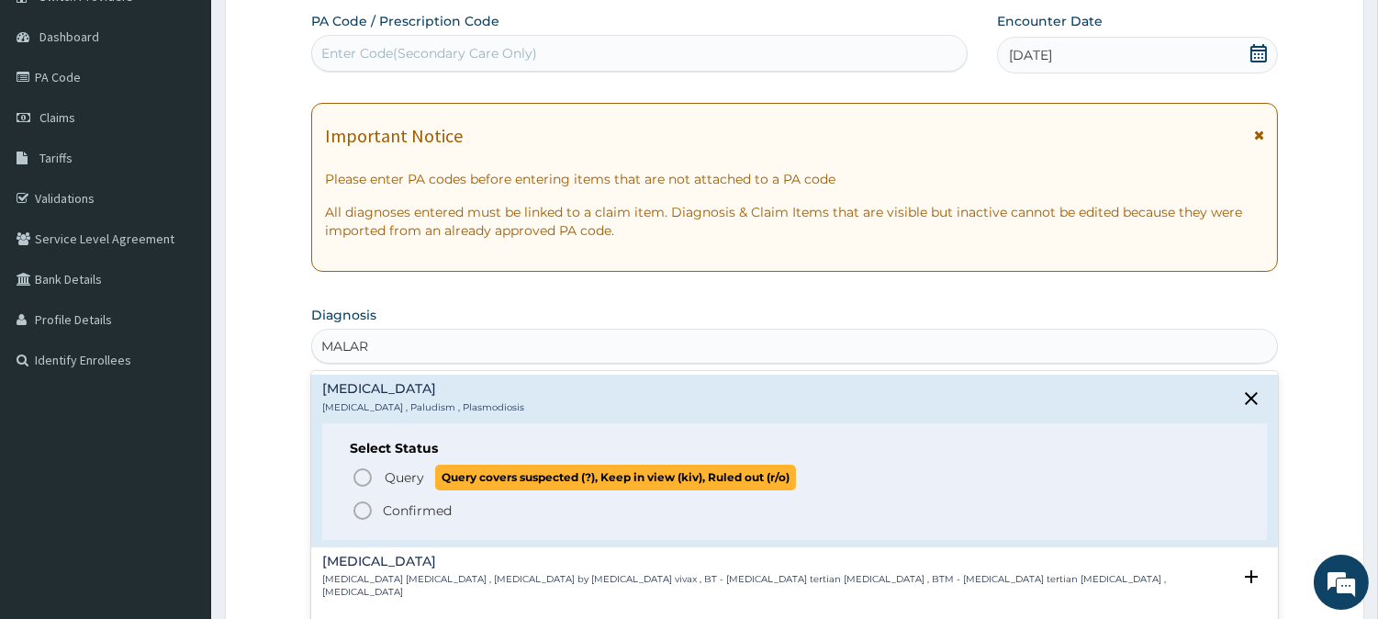
click at [363, 484] on circle "status option query" at bounding box center [362, 477] width 17 height 17
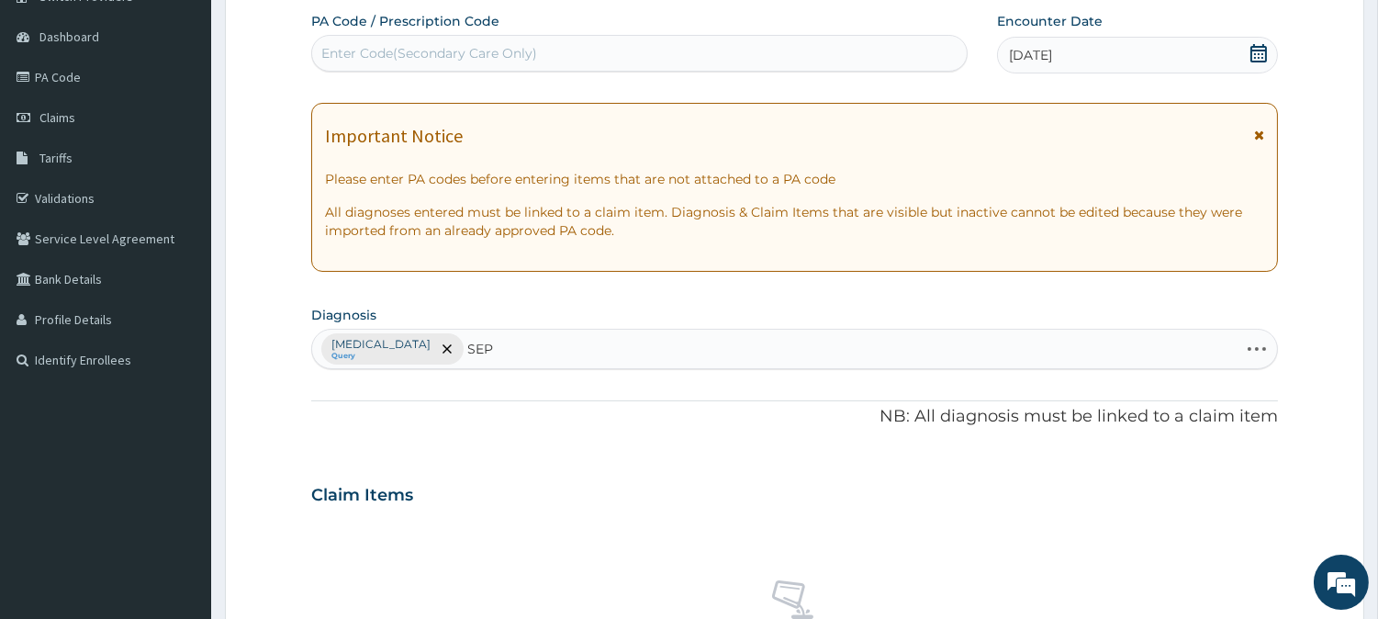
type input "SEPS"
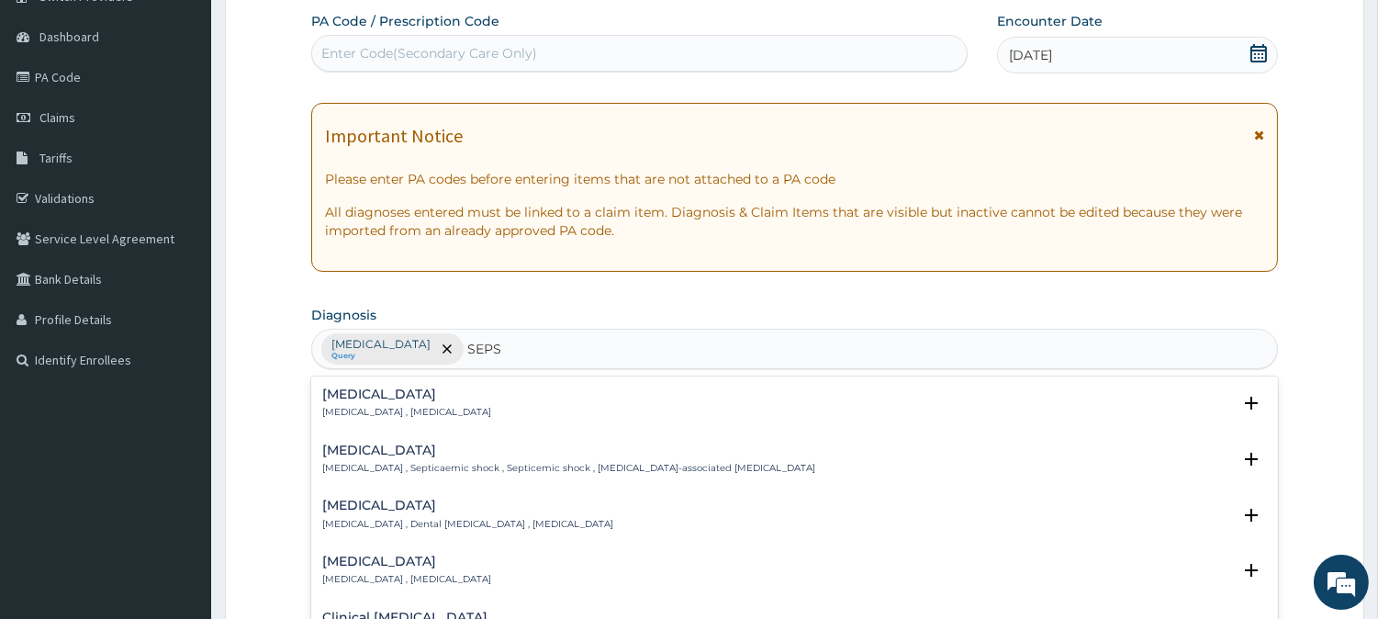
click at [375, 406] on p "[MEDICAL_DATA] , [MEDICAL_DATA]" at bounding box center [406, 412] width 169 height 13
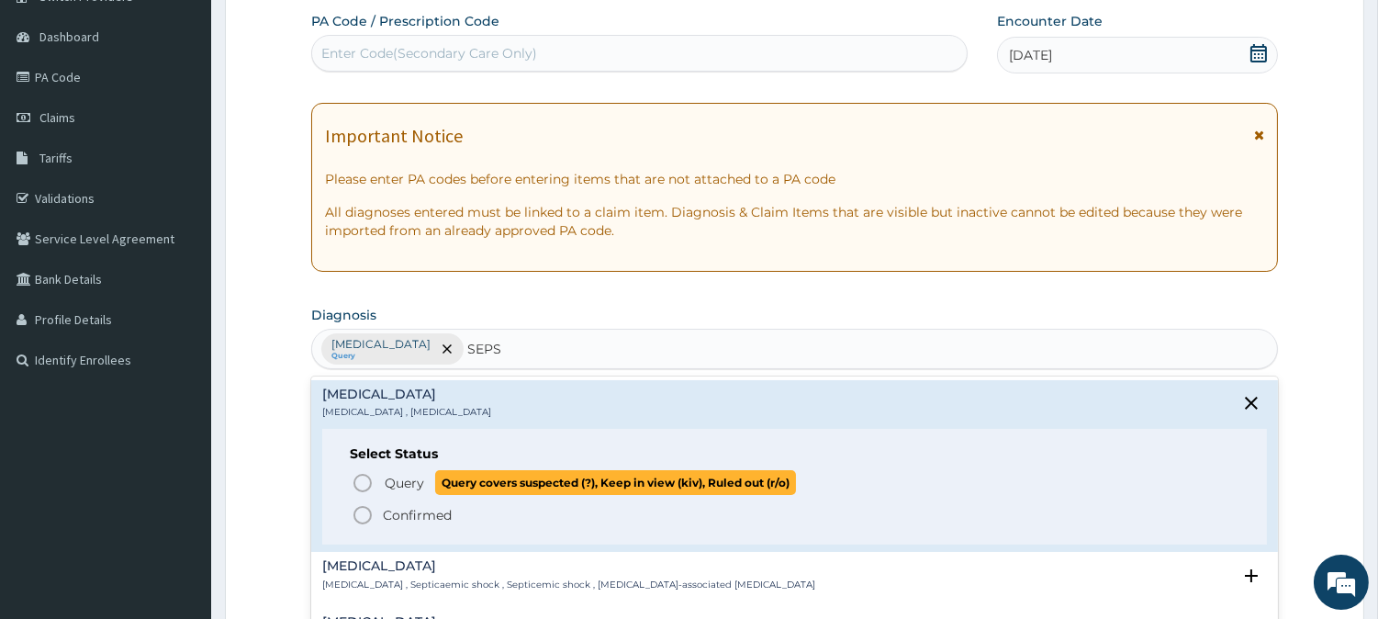
click at [361, 475] on icon "status option query" at bounding box center [363, 483] width 22 height 22
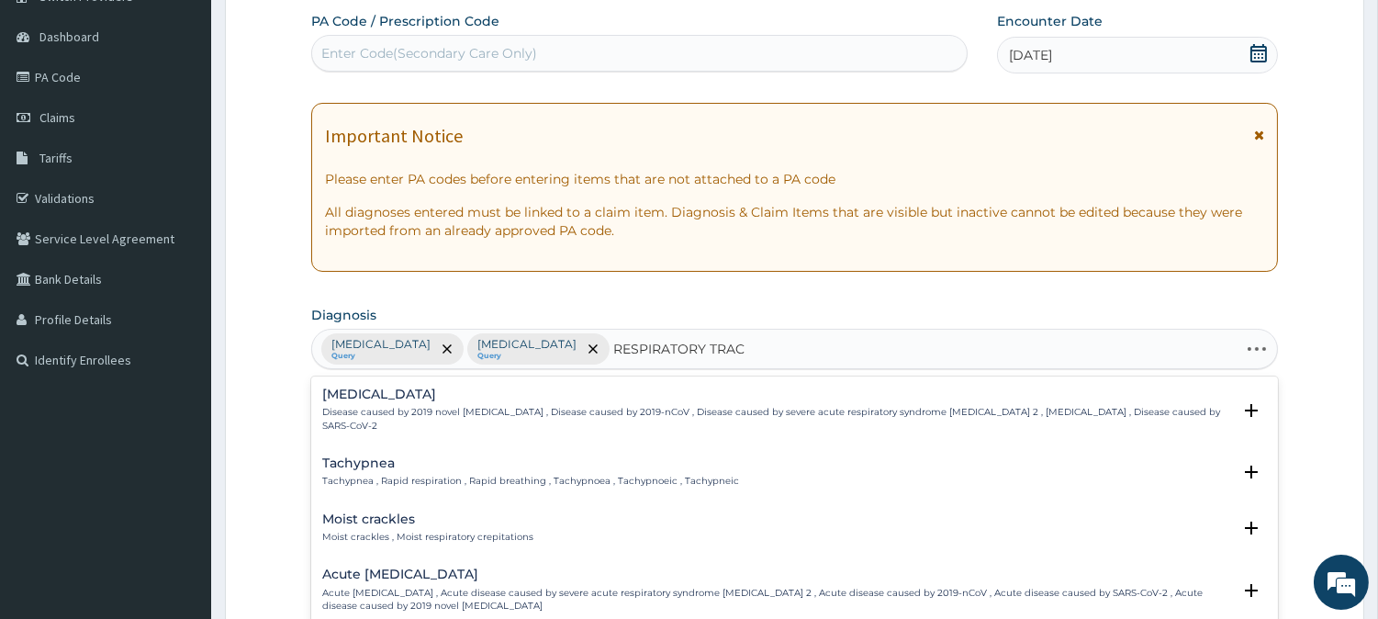
type input "RESPIRATORY TRACT"
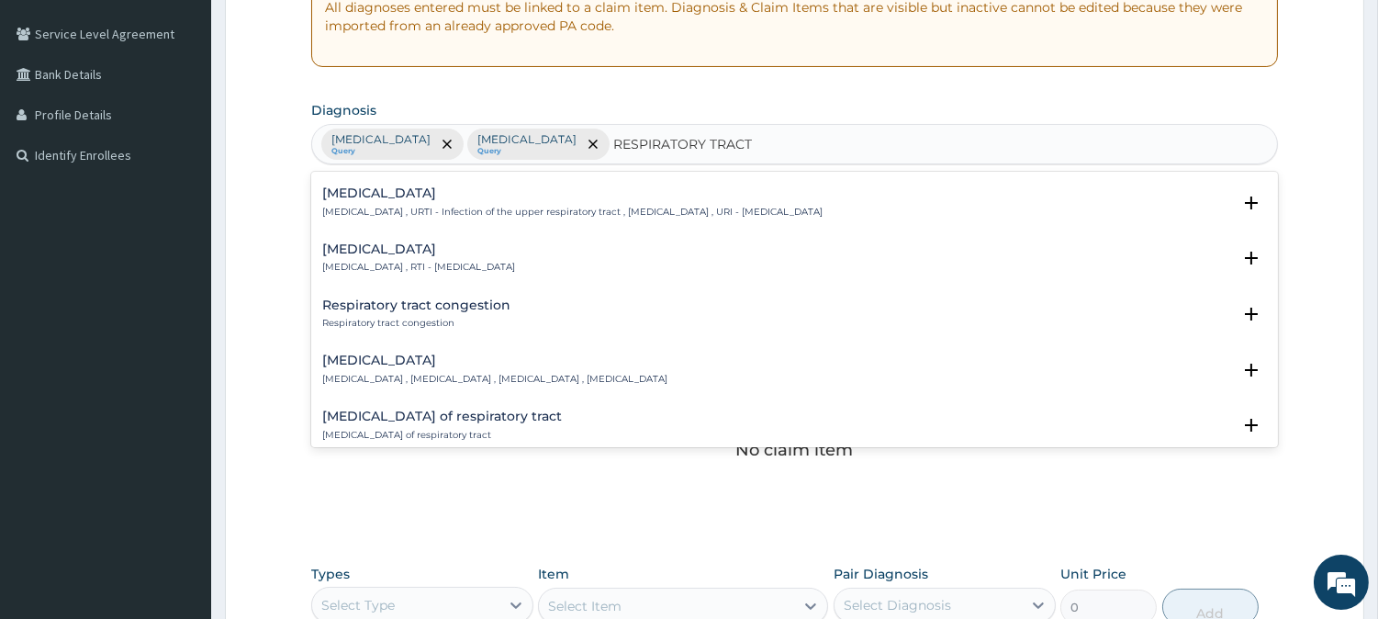
scroll to position [0, 0]
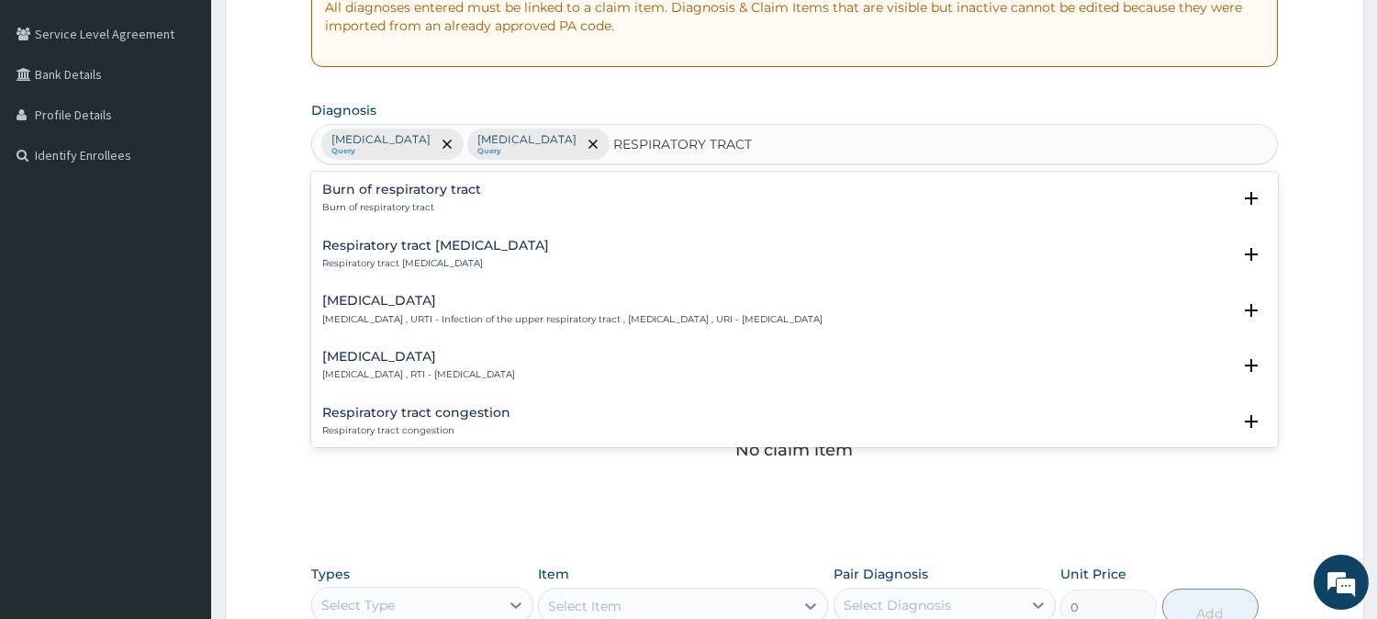
click at [428, 359] on h4 "[MEDICAL_DATA]" at bounding box center [418, 357] width 193 height 14
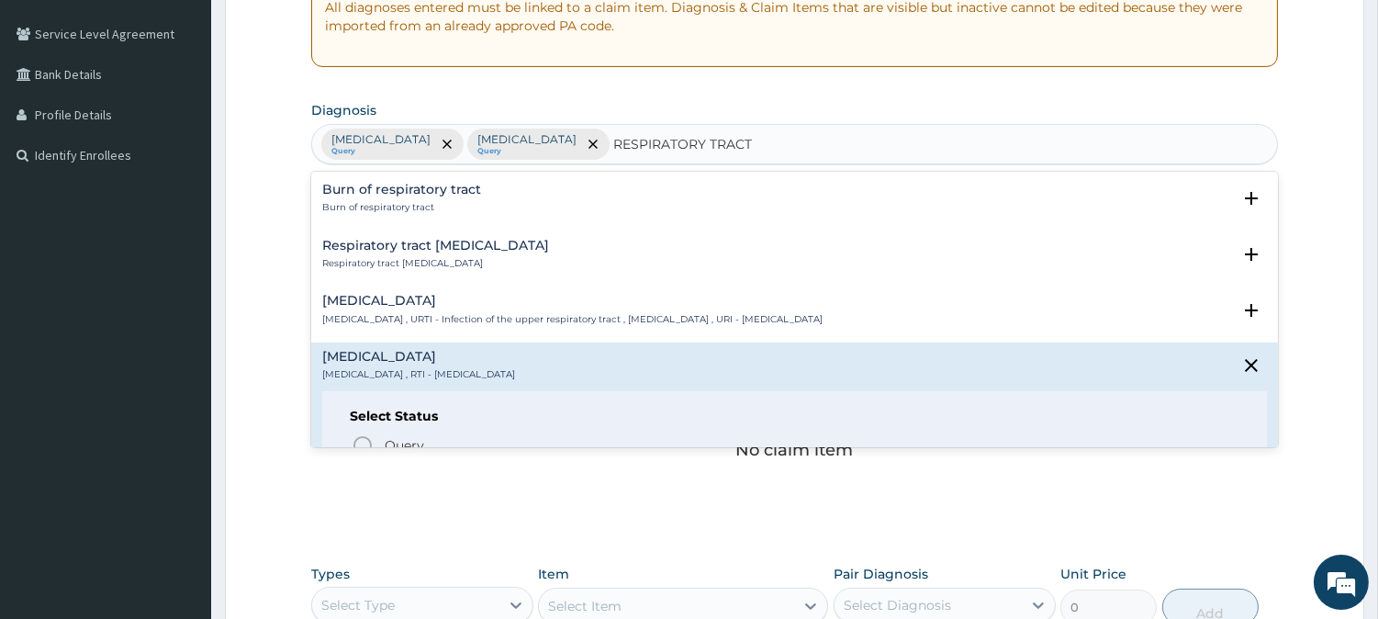
scroll to position [102, 0]
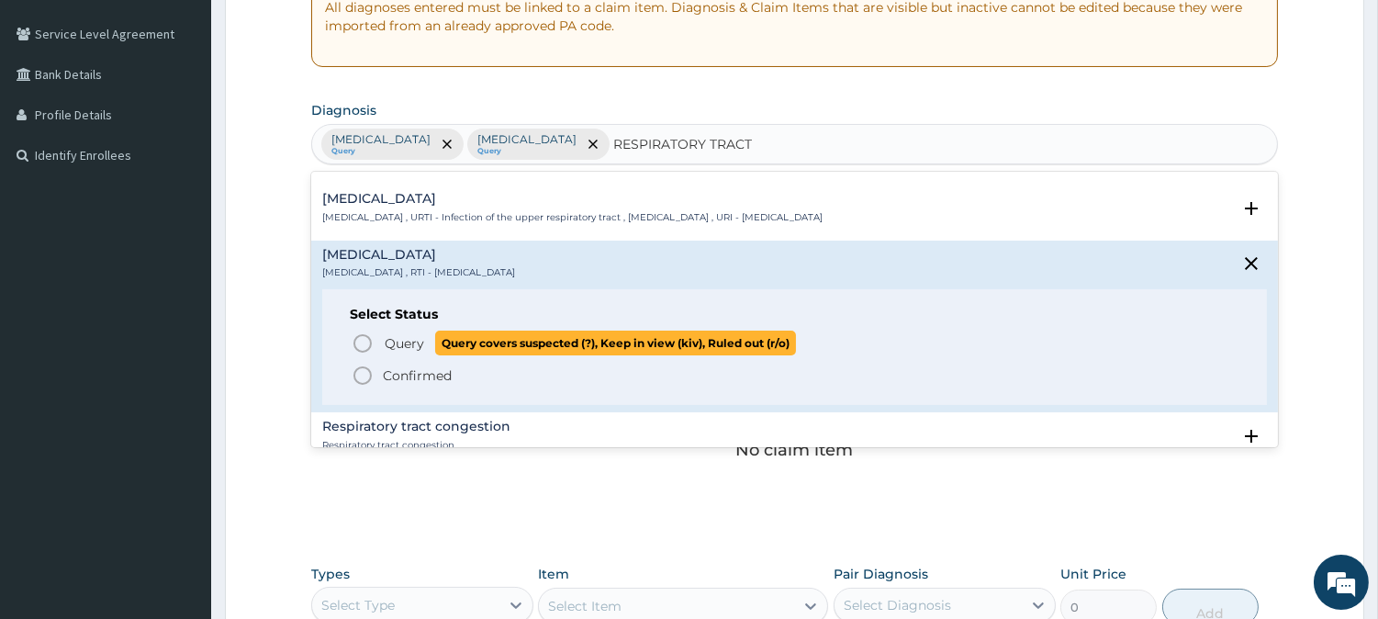
click at [364, 335] on circle "status option query" at bounding box center [362, 343] width 17 height 17
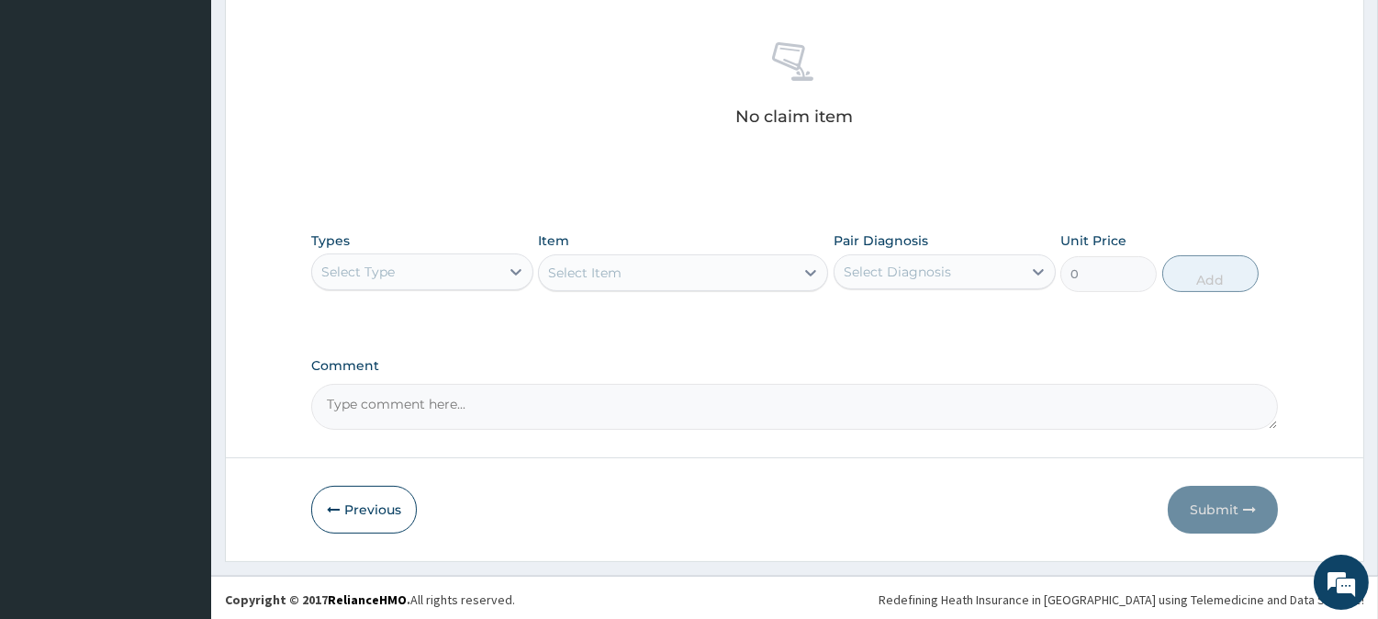
scroll to position [704, 0]
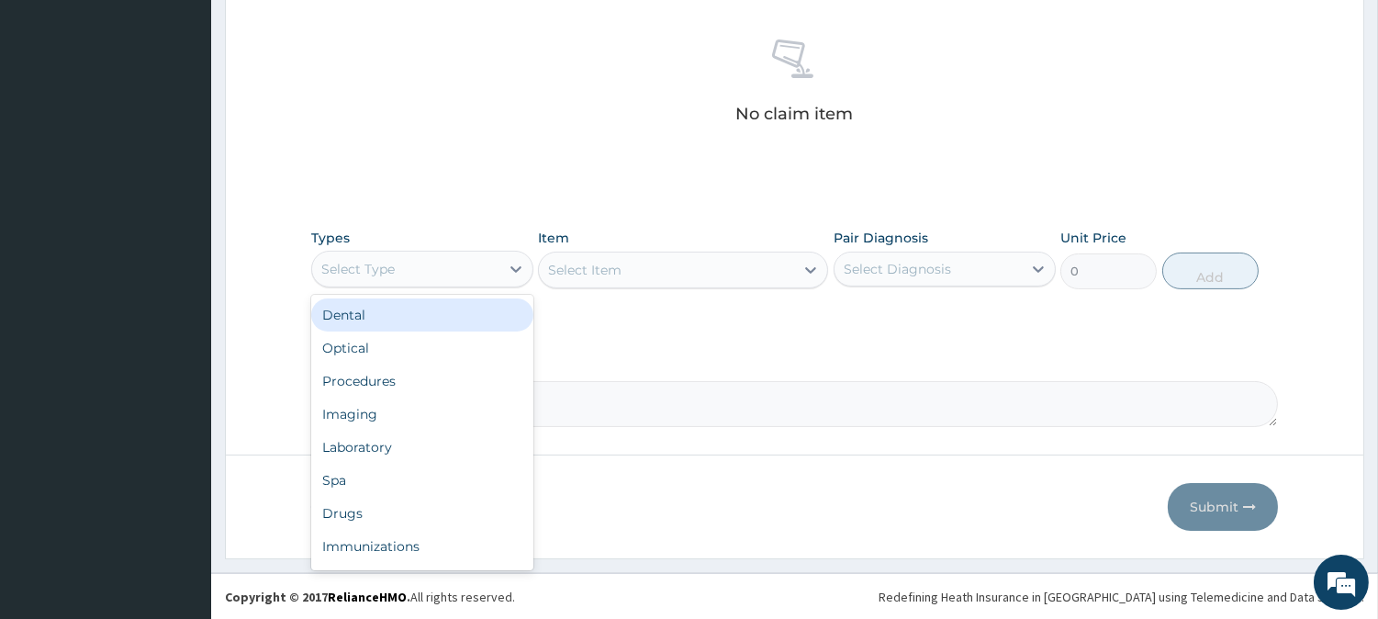
click at [472, 274] on div "Select Type" at bounding box center [405, 268] width 187 height 29
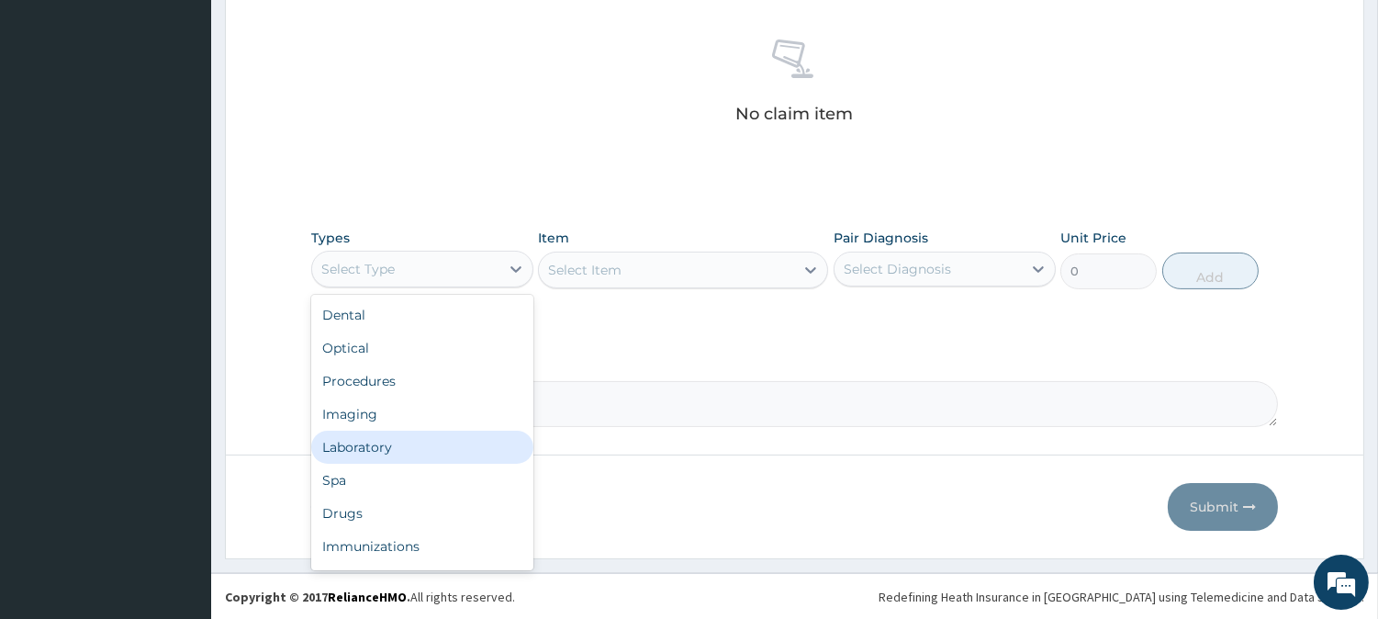
click at [434, 443] on div "Laboratory" at bounding box center [422, 447] width 222 height 33
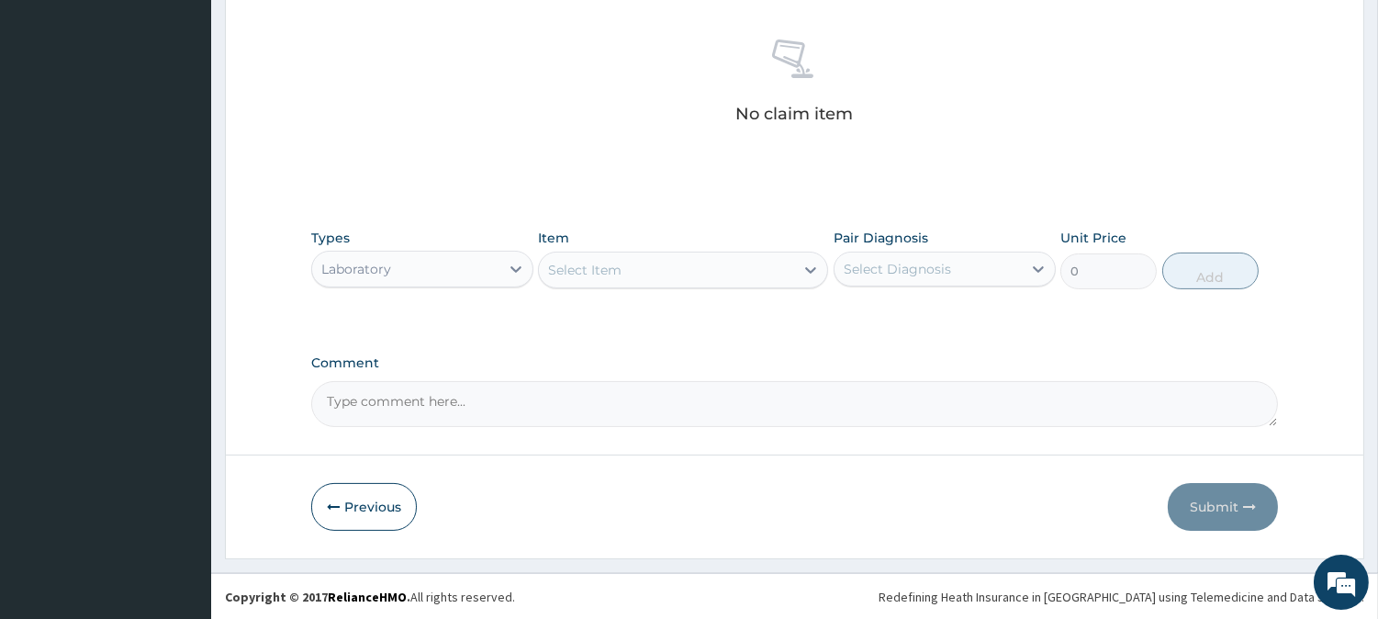
click at [663, 301] on div "Types option Laboratory, selected. Select is focused ,type to refine list, pres…" at bounding box center [794, 272] width 967 height 107
click at [673, 286] on div "Select Item" at bounding box center [683, 270] width 290 height 37
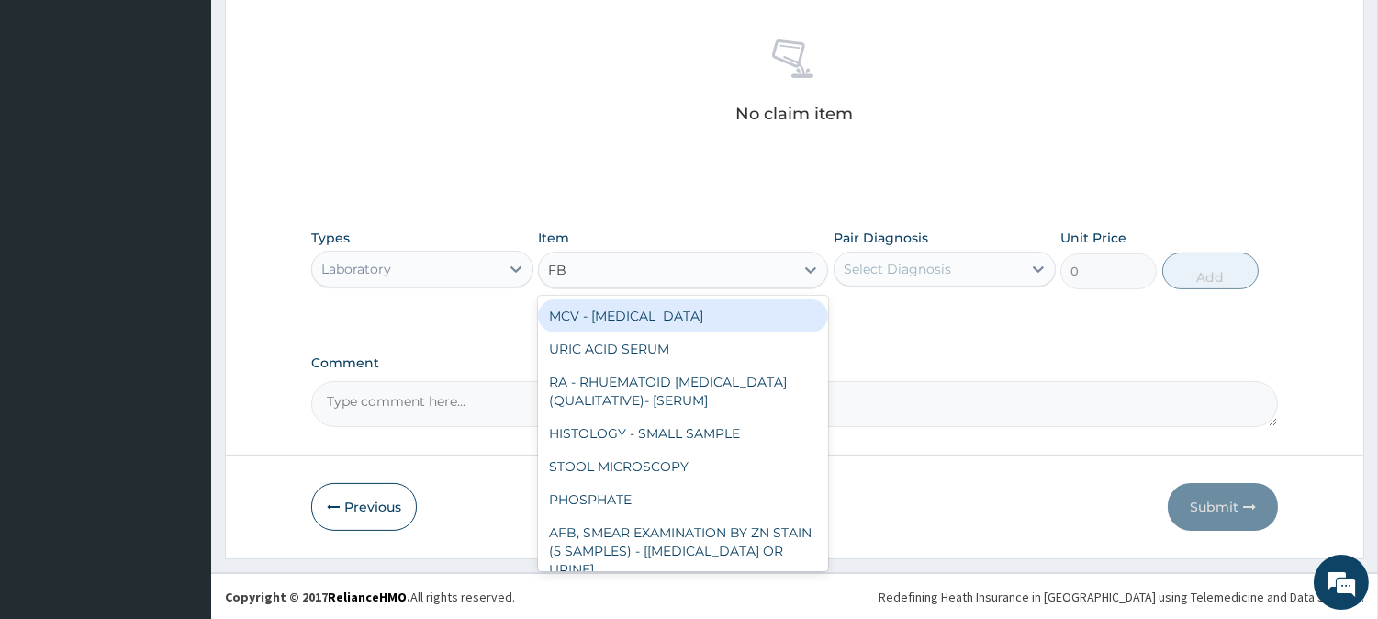
type input "FBC"
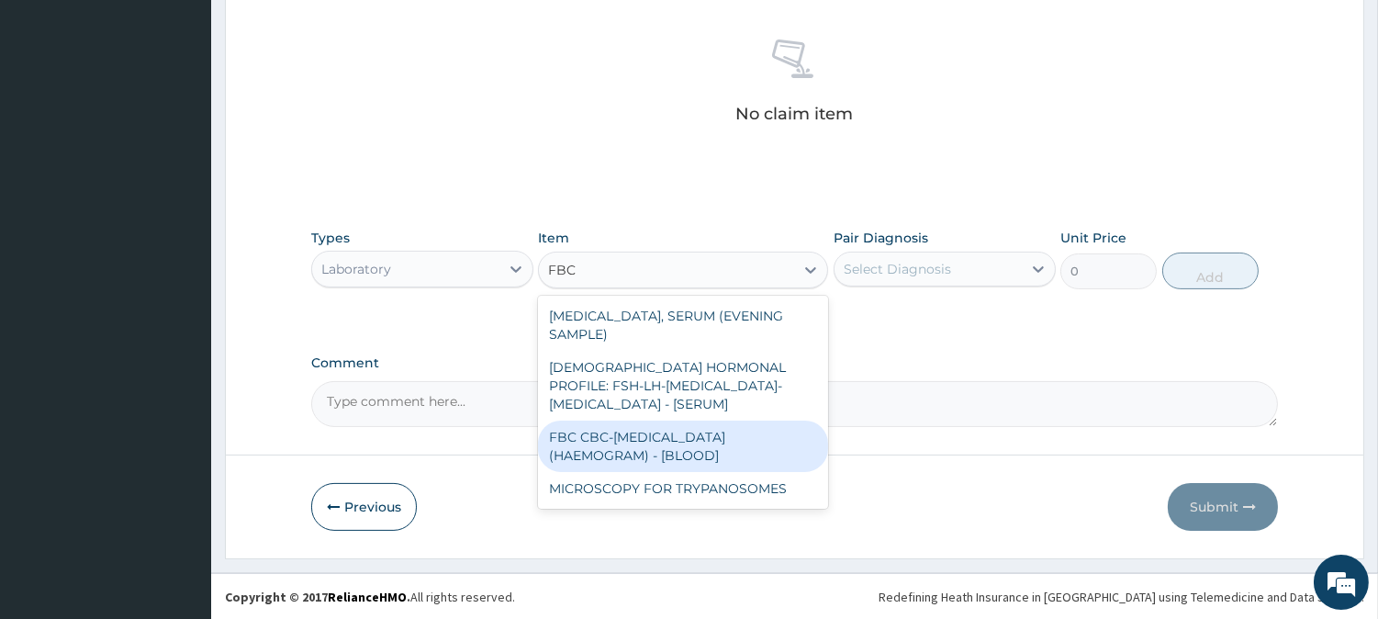
click at [693, 421] on div "FBC CBC-[MEDICAL_DATA] (HAEMOGRAM) - [BLOOD]" at bounding box center [683, 446] width 290 height 51
type input "3000"
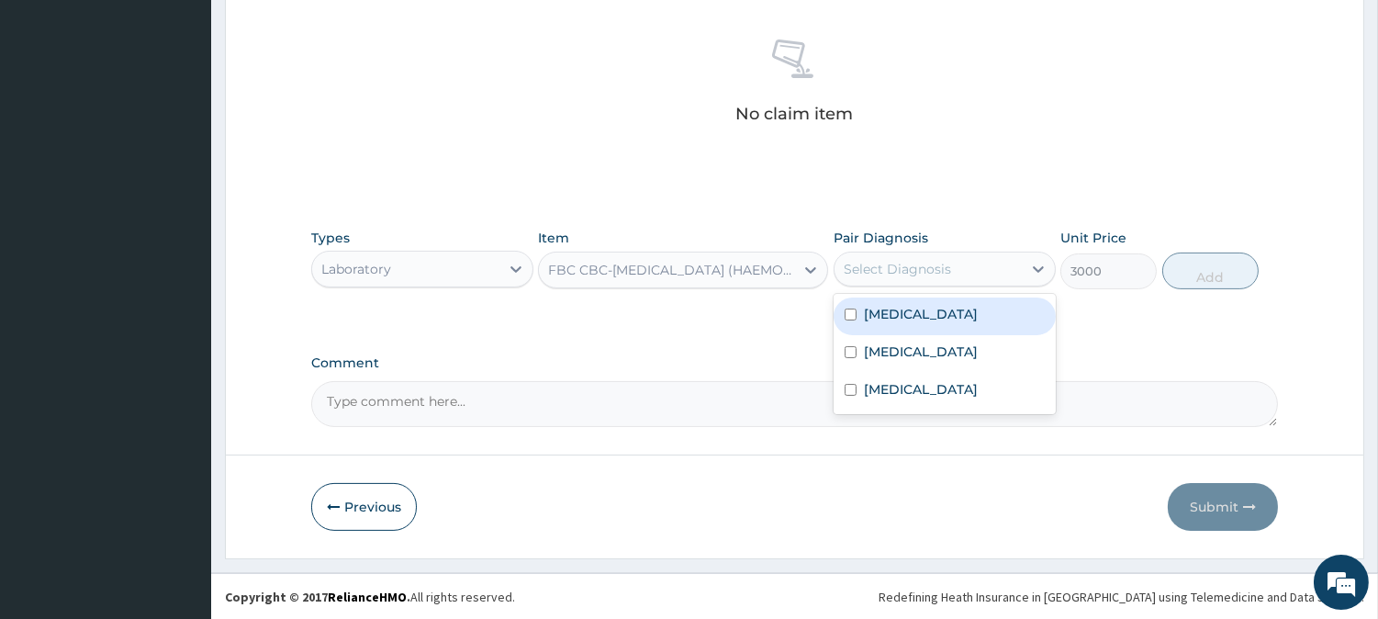
click at [903, 263] on div "Select Diagnosis" at bounding box center [897, 269] width 107 height 18
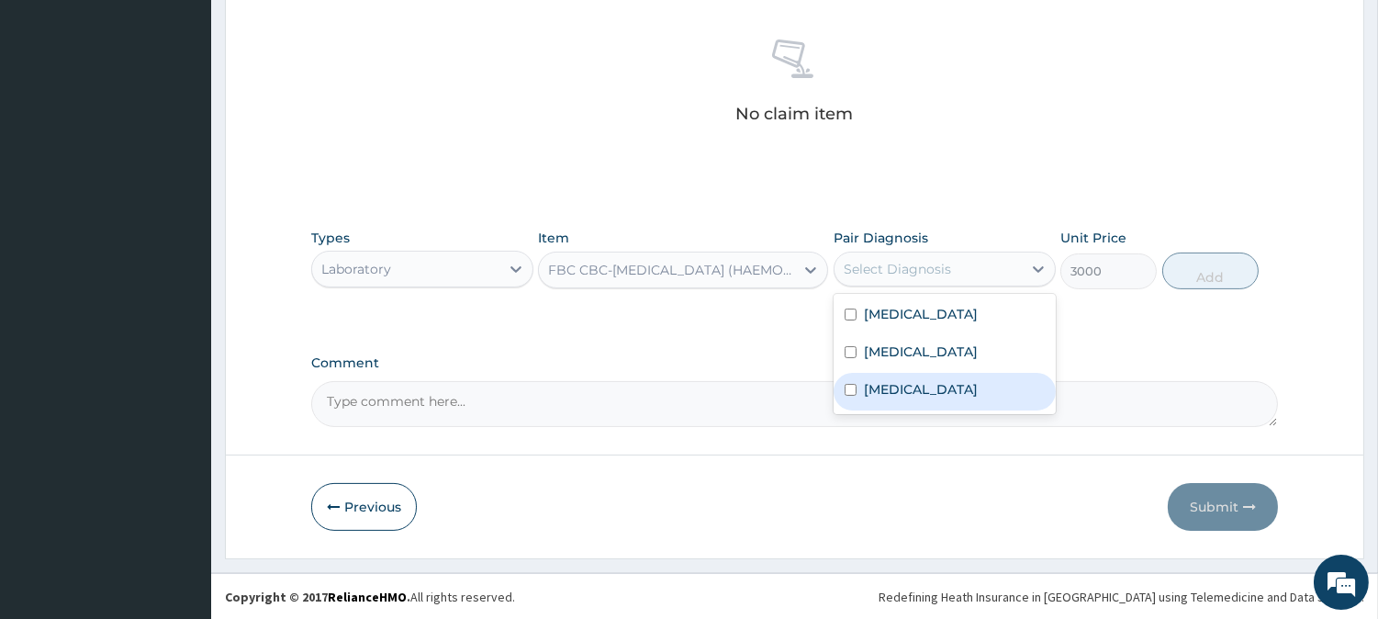
click at [909, 373] on div "[MEDICAL_DATA]" at bounding box center [945, 392] width 222 height 38
checkbox input "true"
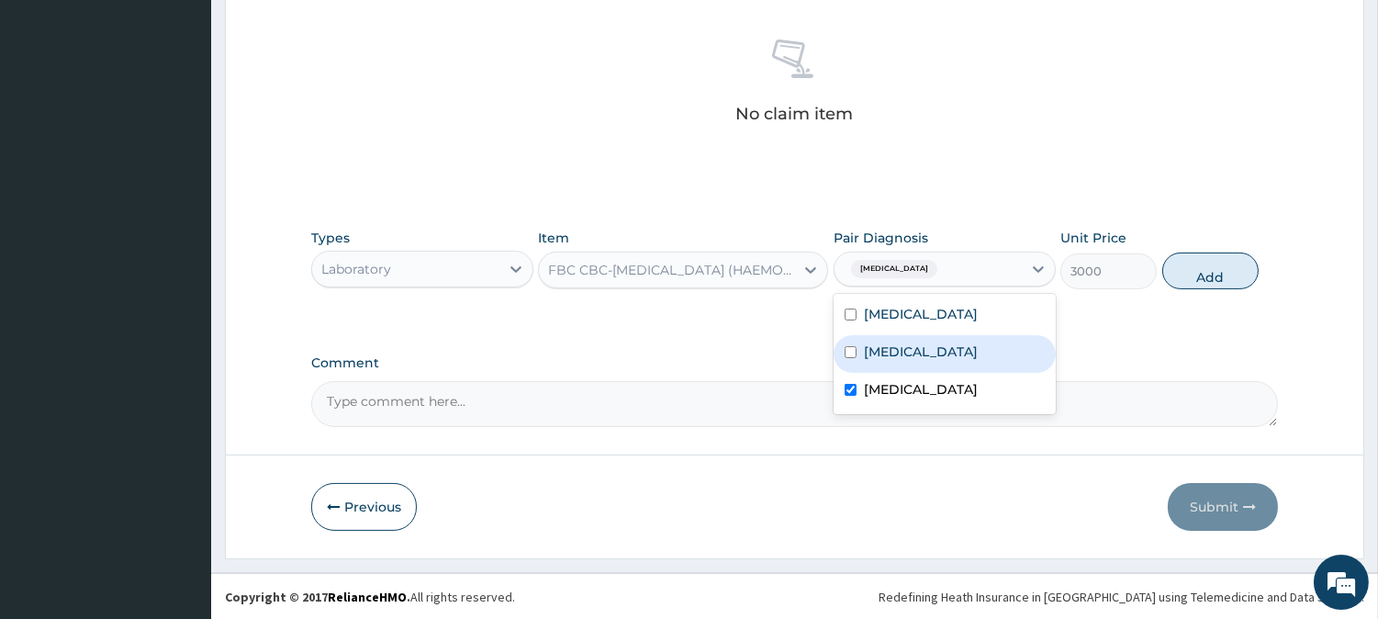
click at [902, 347] on label "[MEDICAL_DATA]" at bounding box center [921, 352] width 114 height 18
checkbox input "true"
click at [903, 375] on div "[MEDICAL_DATA]" at bounding box center [945, 392] width 222 height 38
checkbox input "false"
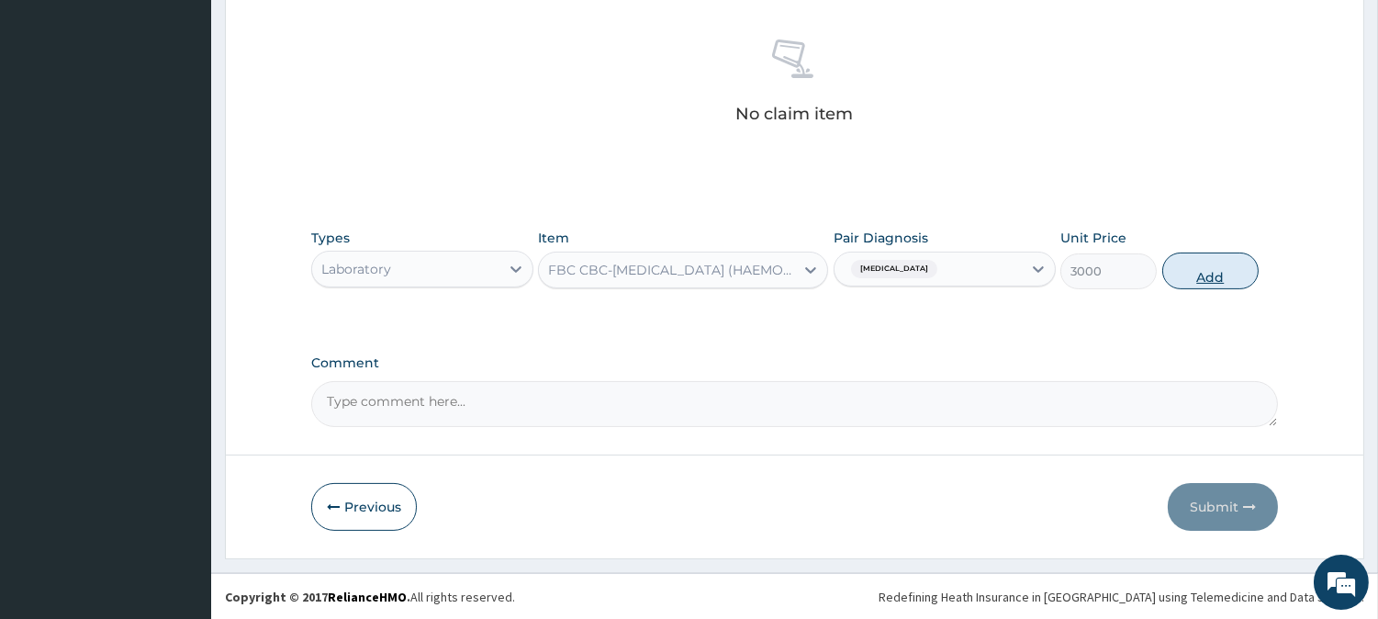
click at [1198, 269] on button "Add" at bounding box center [1211, 271] width 96 height 37
type input "0"
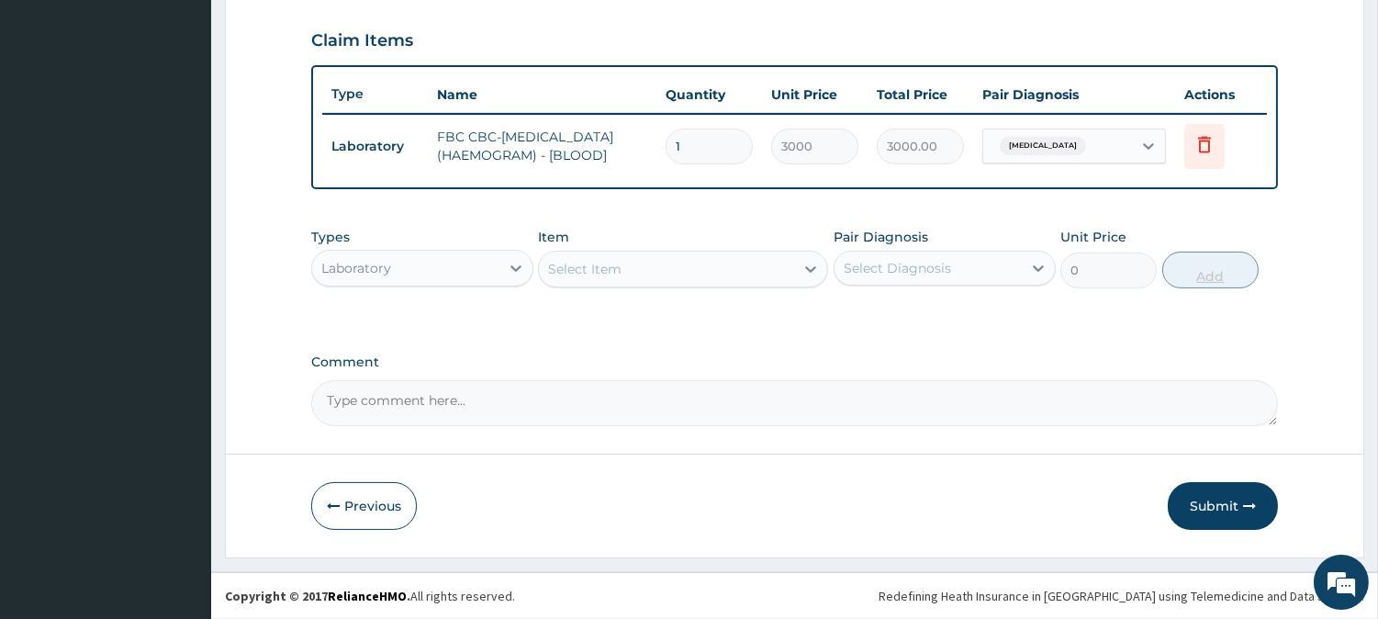
scroll to position [625, 0]
click at [694, 280] on div "Select Item" at bounding box center [666, 268] width 255 height 29
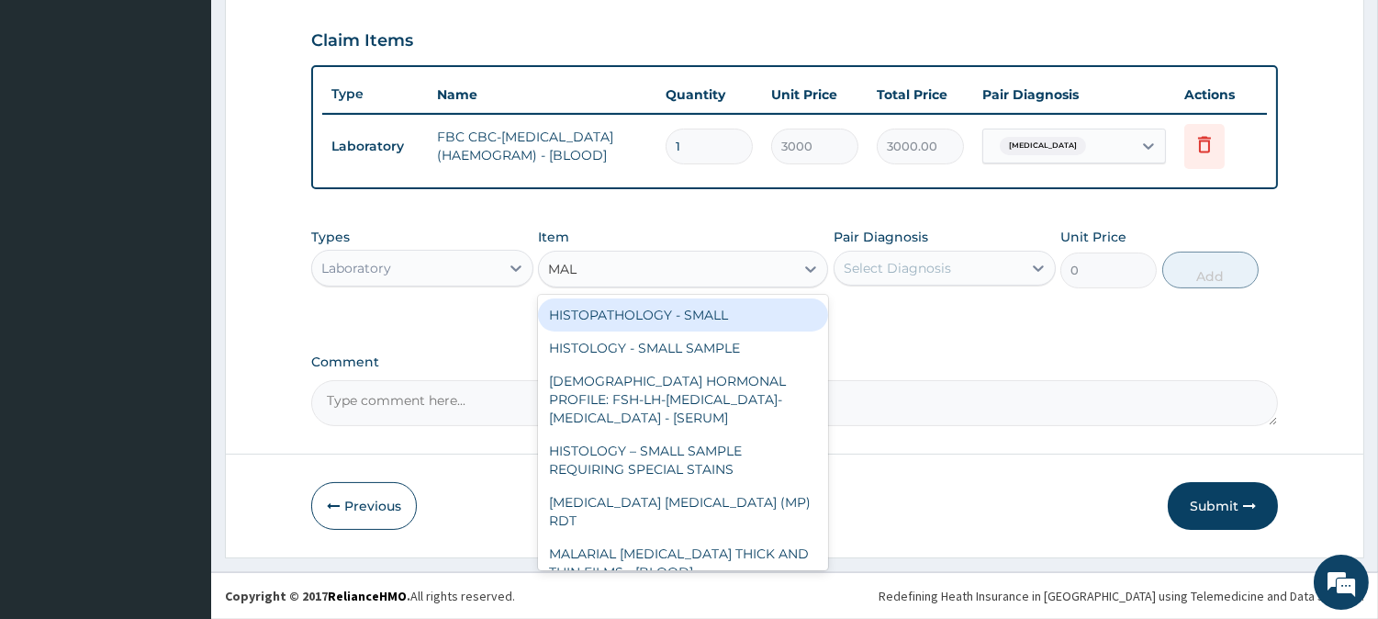
type input "MALA"
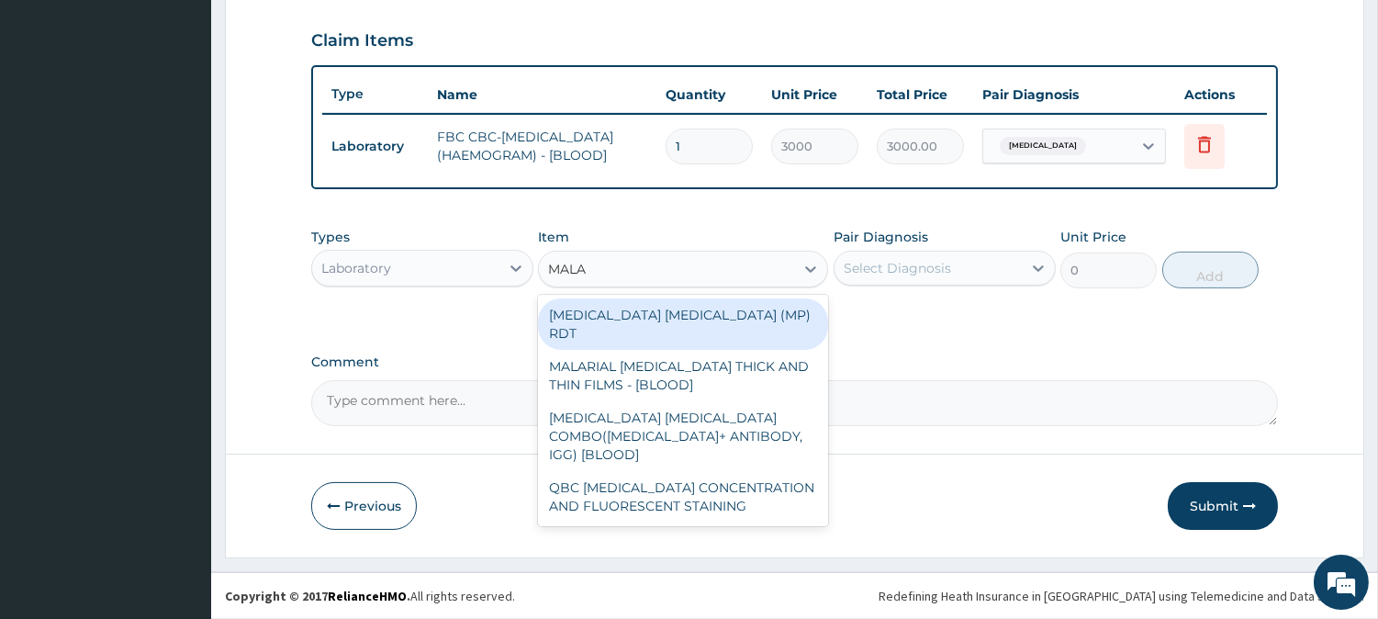
click at [711, 318] on div "[MEDICAL_DATA] [MEDICAL_DATA] (MP) RDT" at bounding box center [683, 323] width 290 height 51
type input "1500"
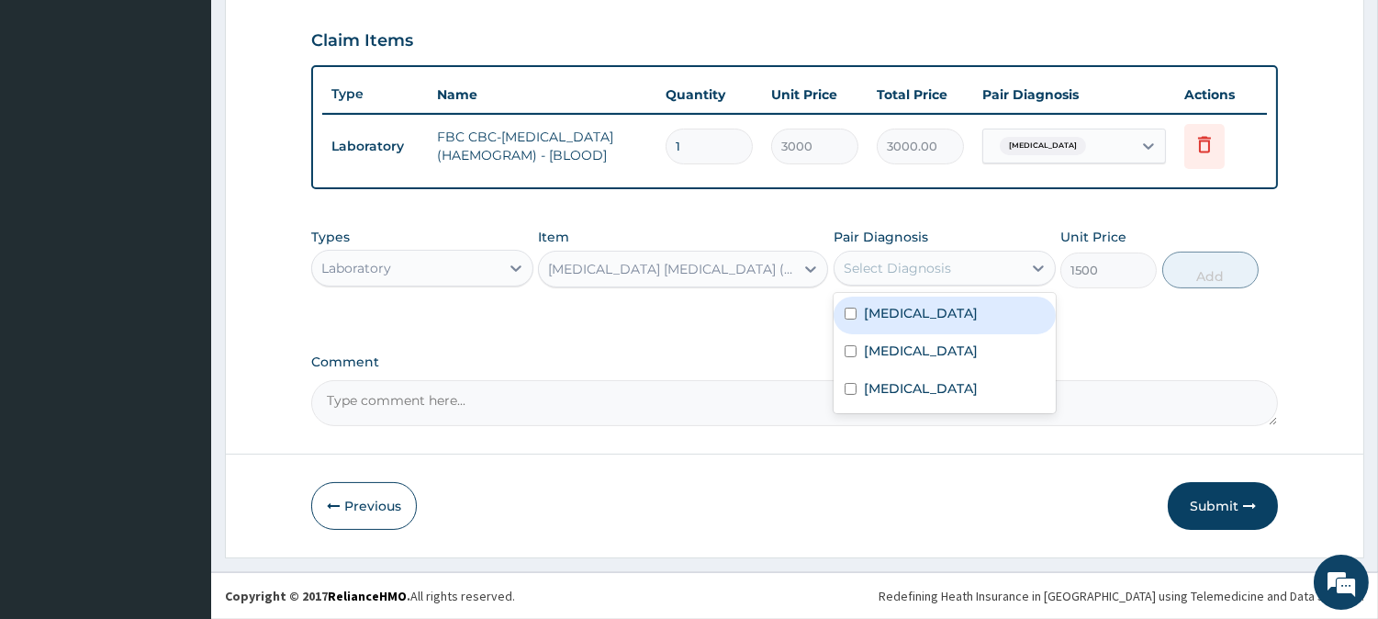
click at [870, 271] on div "Select Diagnosis" at bounding box center [897, 268] width 107 height 18
click at [866, 313] on label "[MEDICAL_DATA]" at bounding box center [921, 313] width 114 height 18
checkbox input "true"
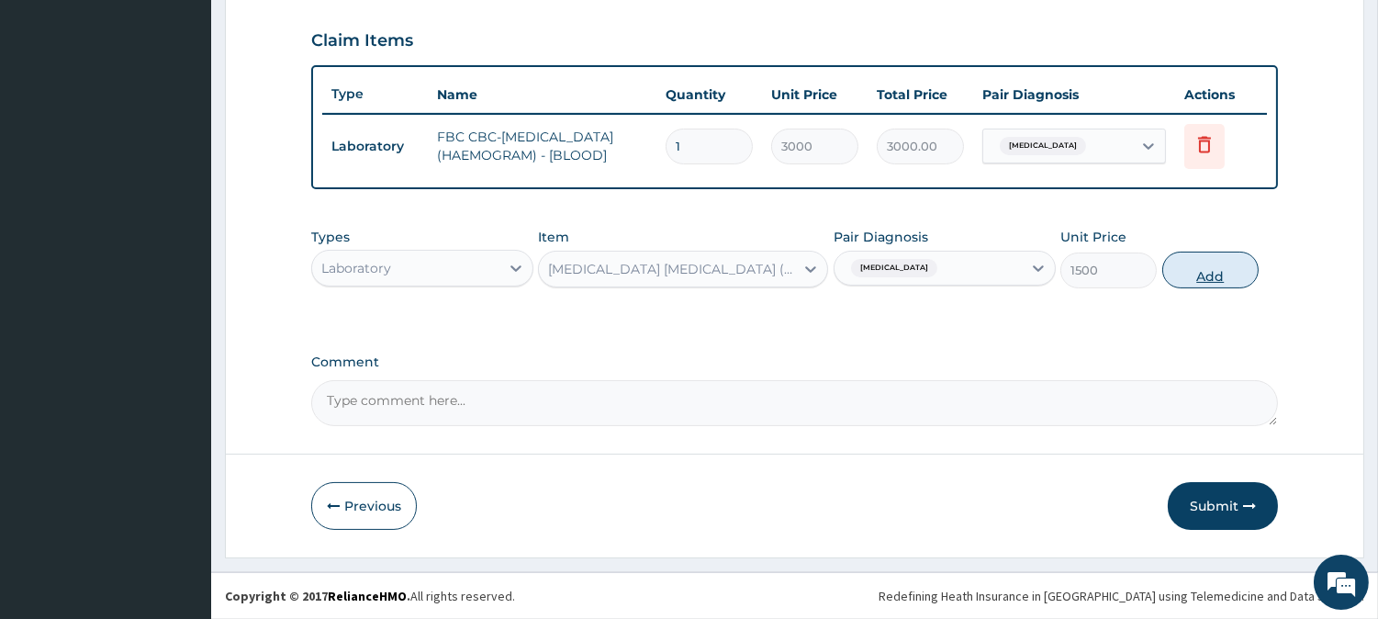
click at [1188, 270] on button "Add" at bounding box center [1211, 270] width 96 height 37
type input "0"
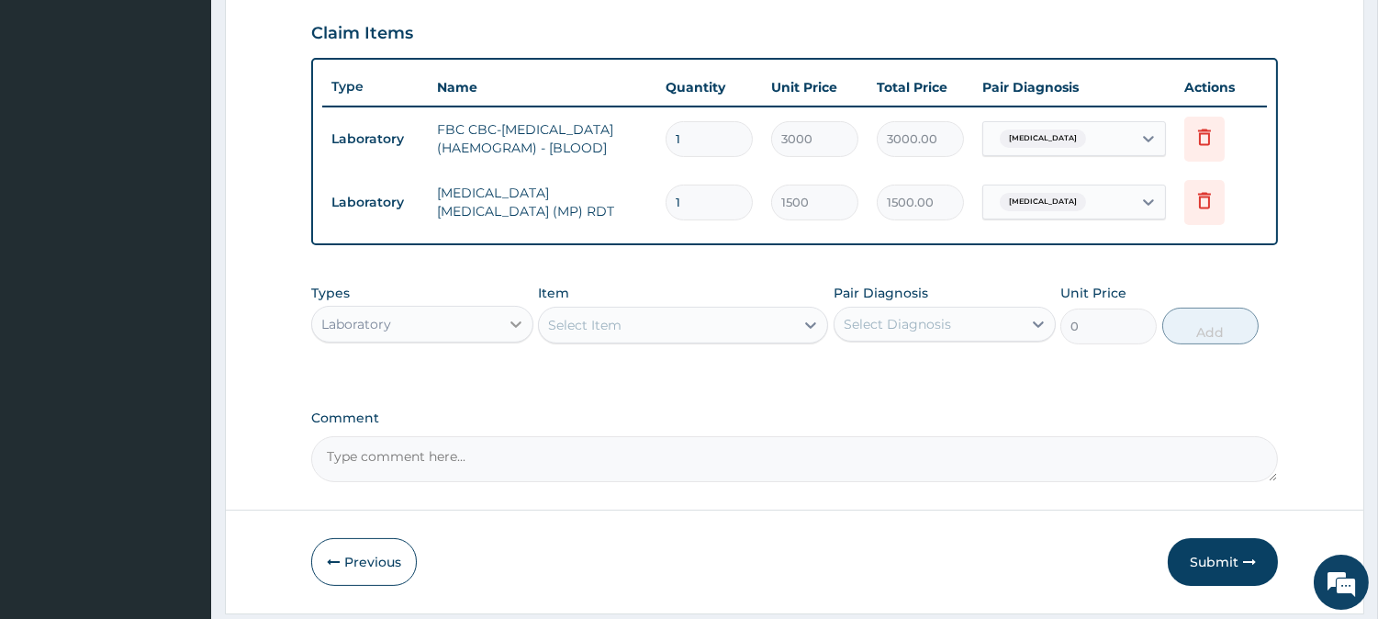
click at [501, 332] on div at bounding box center [516, 324] width 33 height 33
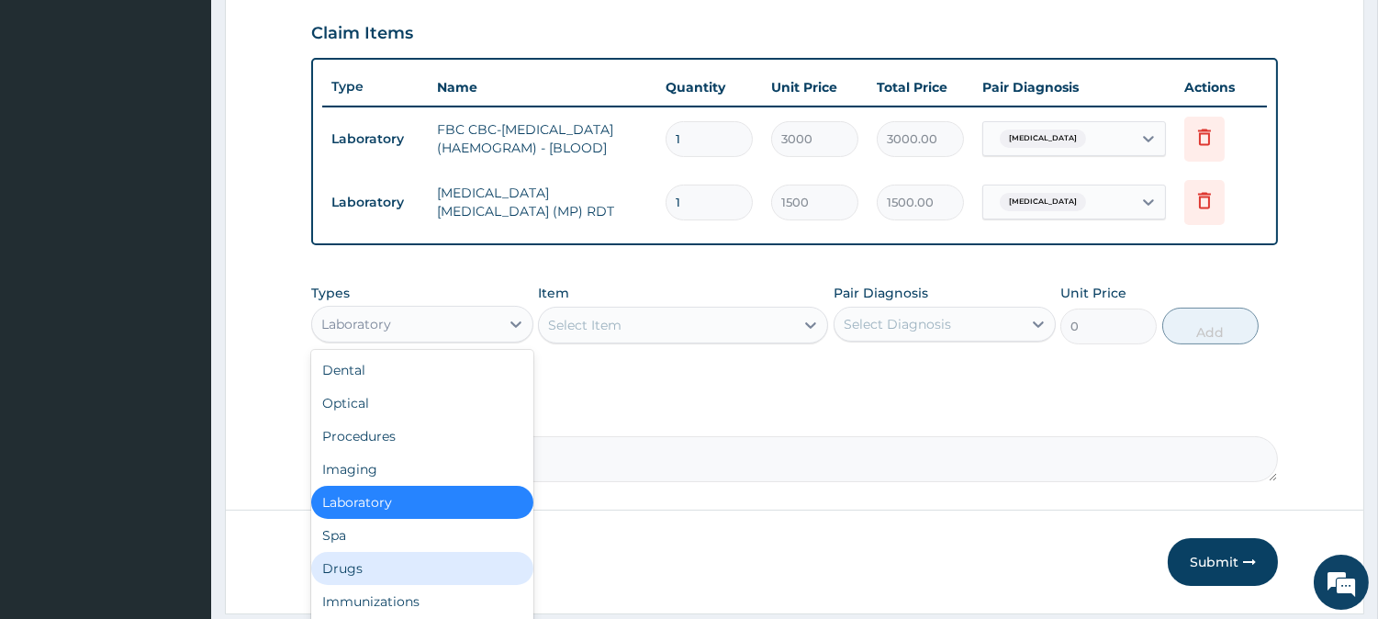
click at [388, 572] on div "Drugs" at bounding box center [422, 568] width 222 height 33
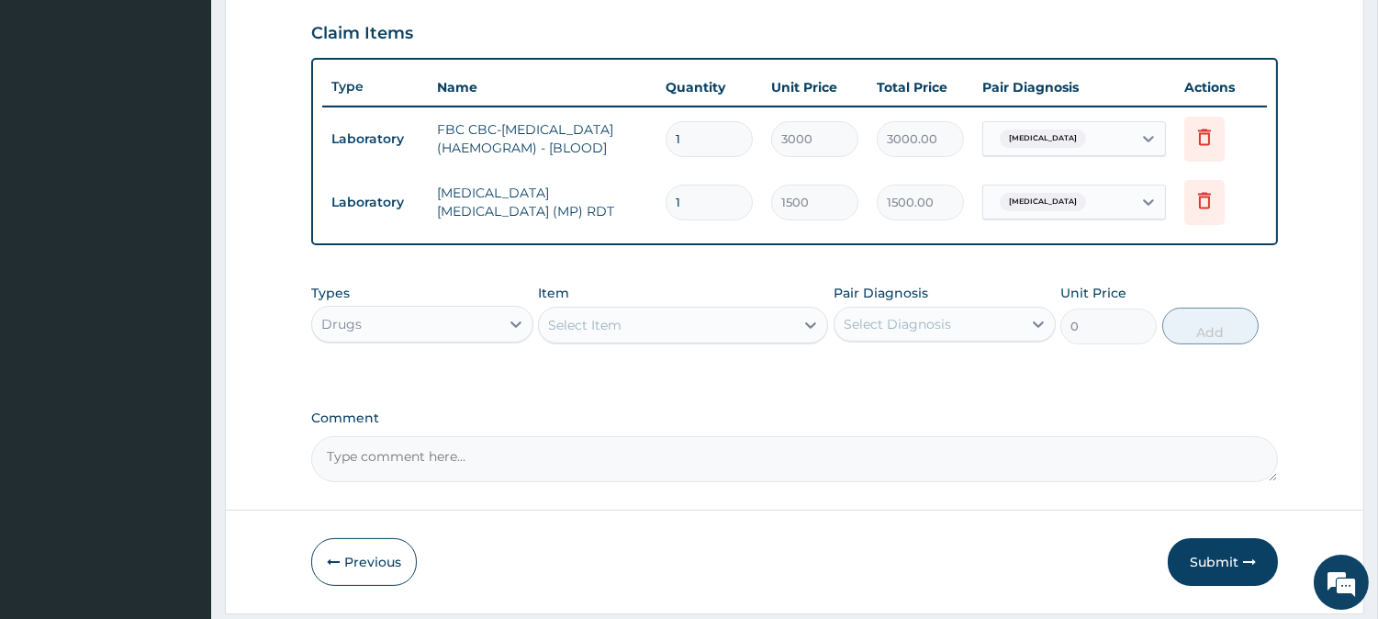
click at [611, 327] on div "Select Item" at bounding box center [584, 325] width 73 height 18
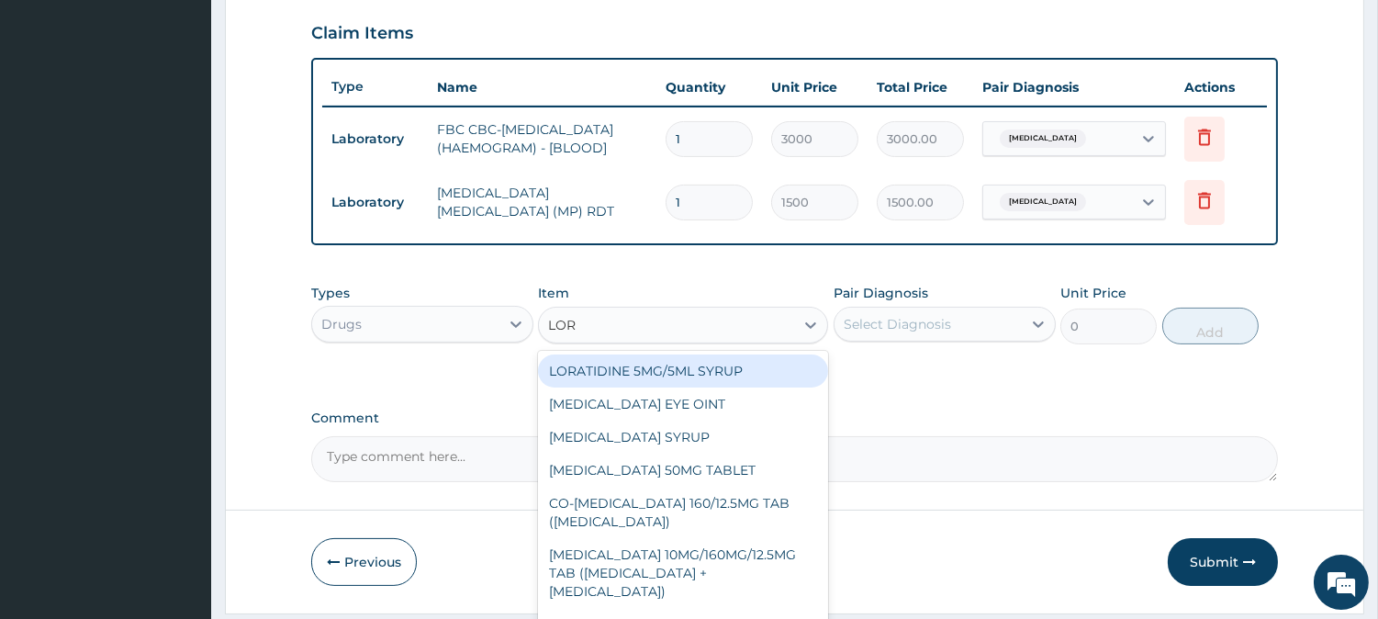
type input "LORA"
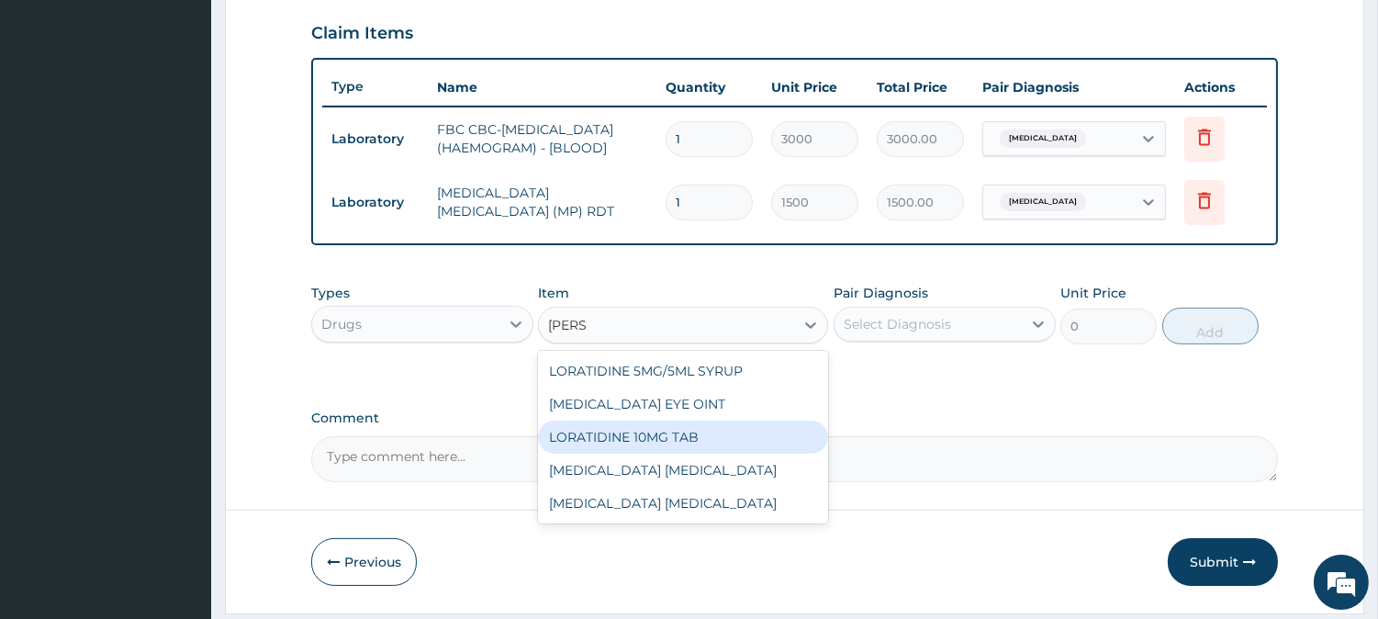
click at [636, 434] on div "LORATIDINE 10MG TAB" at bounding box center [683, 437] width 290 height 33
type input "52.5"
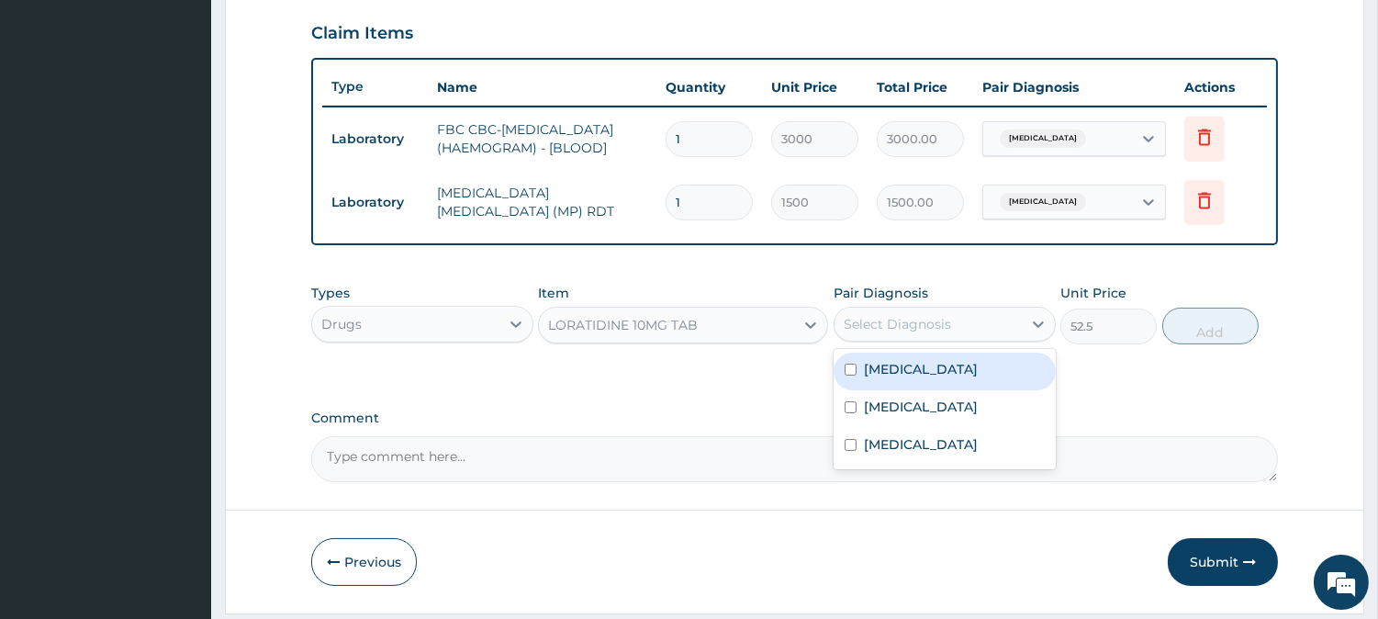
click at [894, 329] on div "Select Diagnosis" at bounding box center [897, 324] width 107 height 18
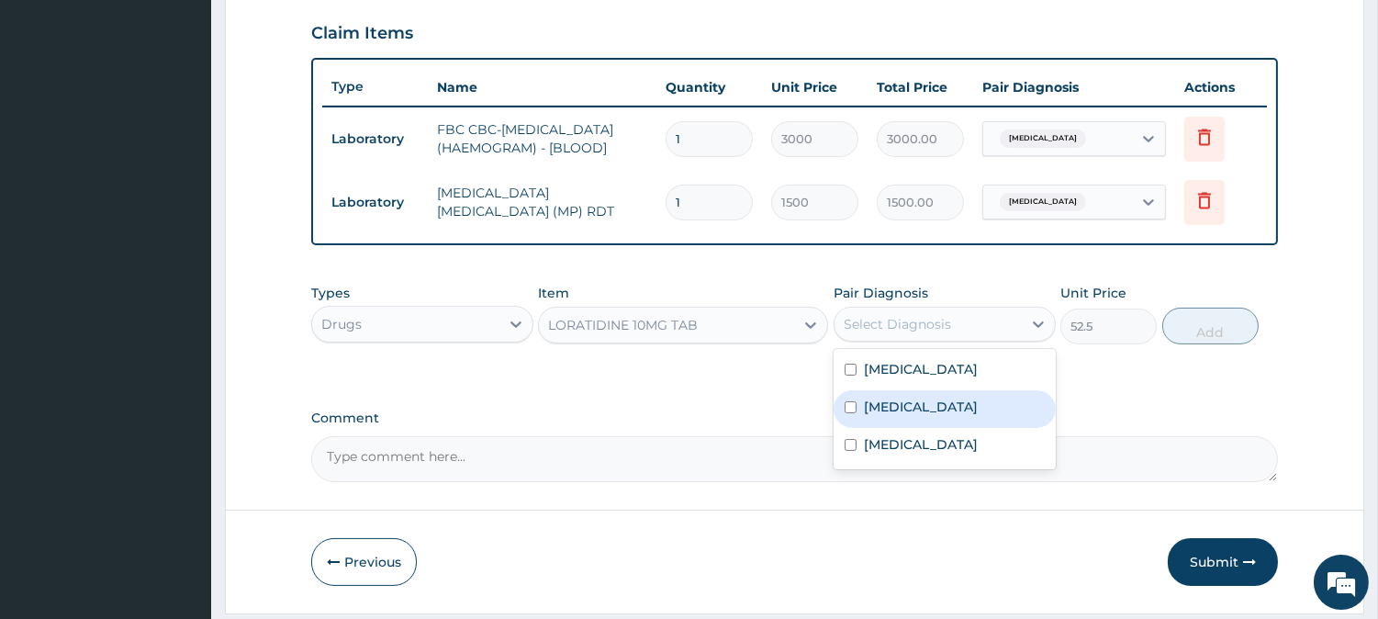
click at [902, 424] on div "[MEDICAL_DATA]" at bounding box center [945, 409] width 222 height 38
checkbox input "true"
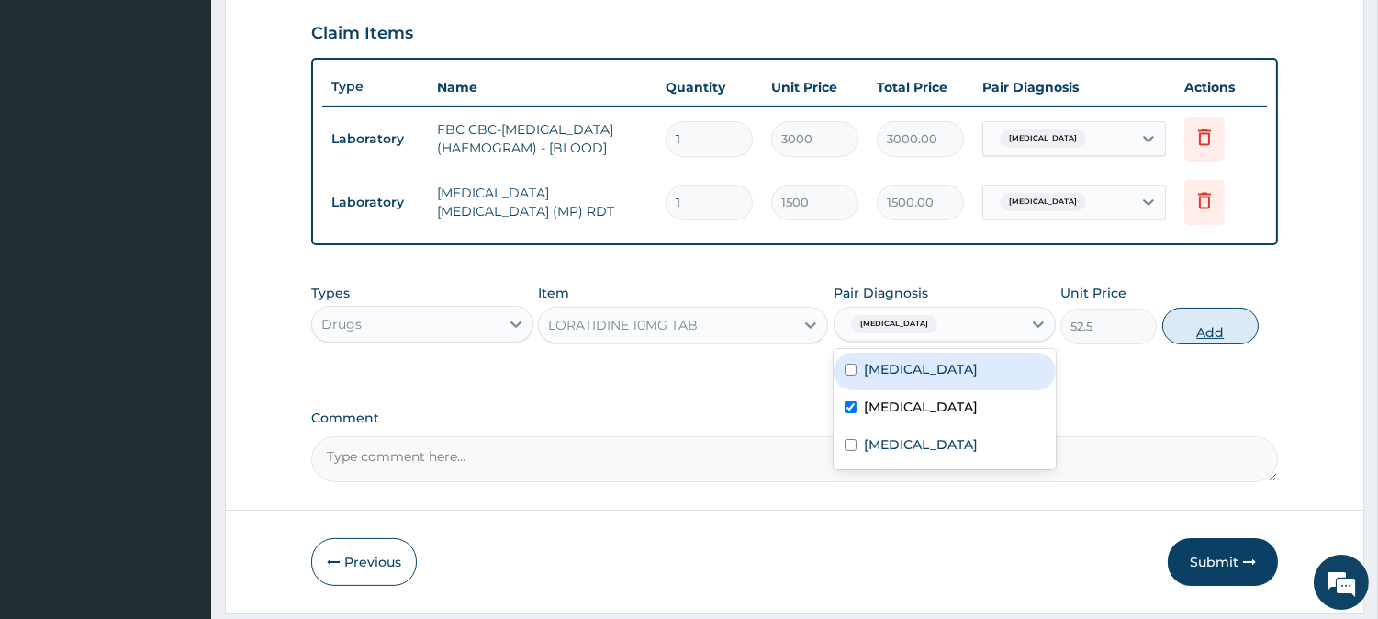
click at [1182, 344] on button "Add" at bounding box center [1211, 326] width 96 height 37
type input "0"
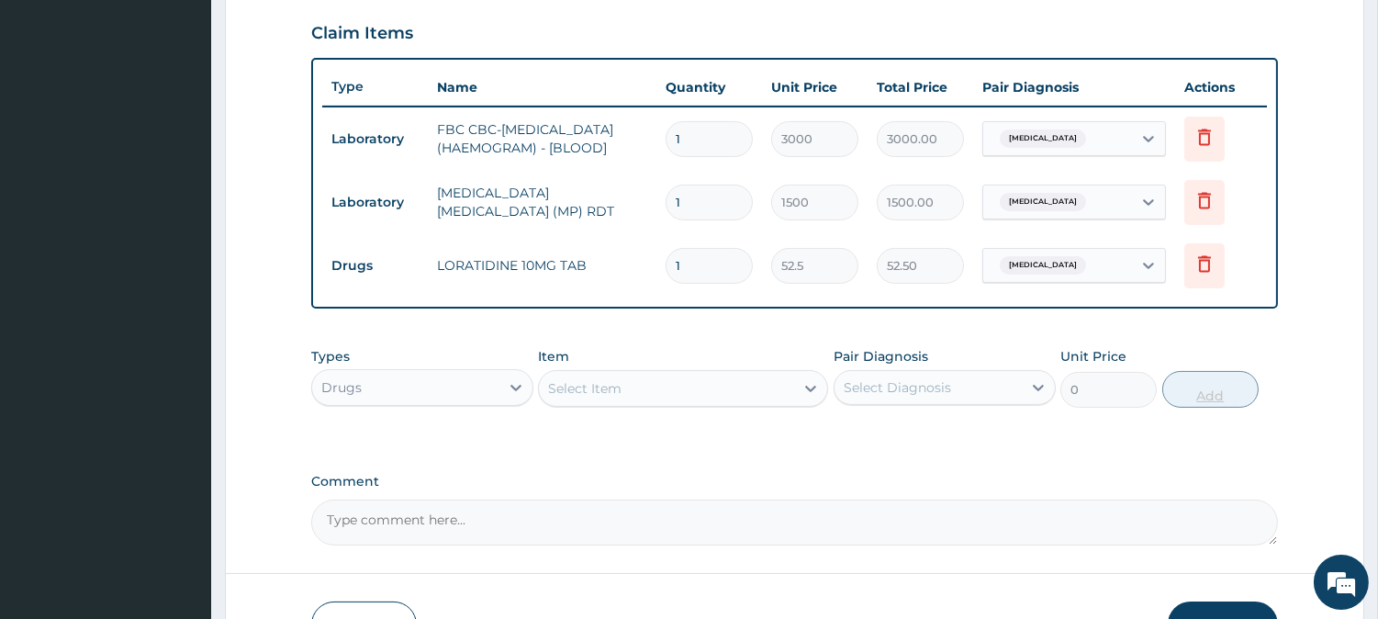
type input "0.00"
type input "5"
type input "262.50"
type input "5"
click at [681, 417] on div "Types Drugs Item Select Item Pair Diagnosis Select Diagnosis Unit Price 0 Add" at bounding box center [794, 377] width 967 height 79
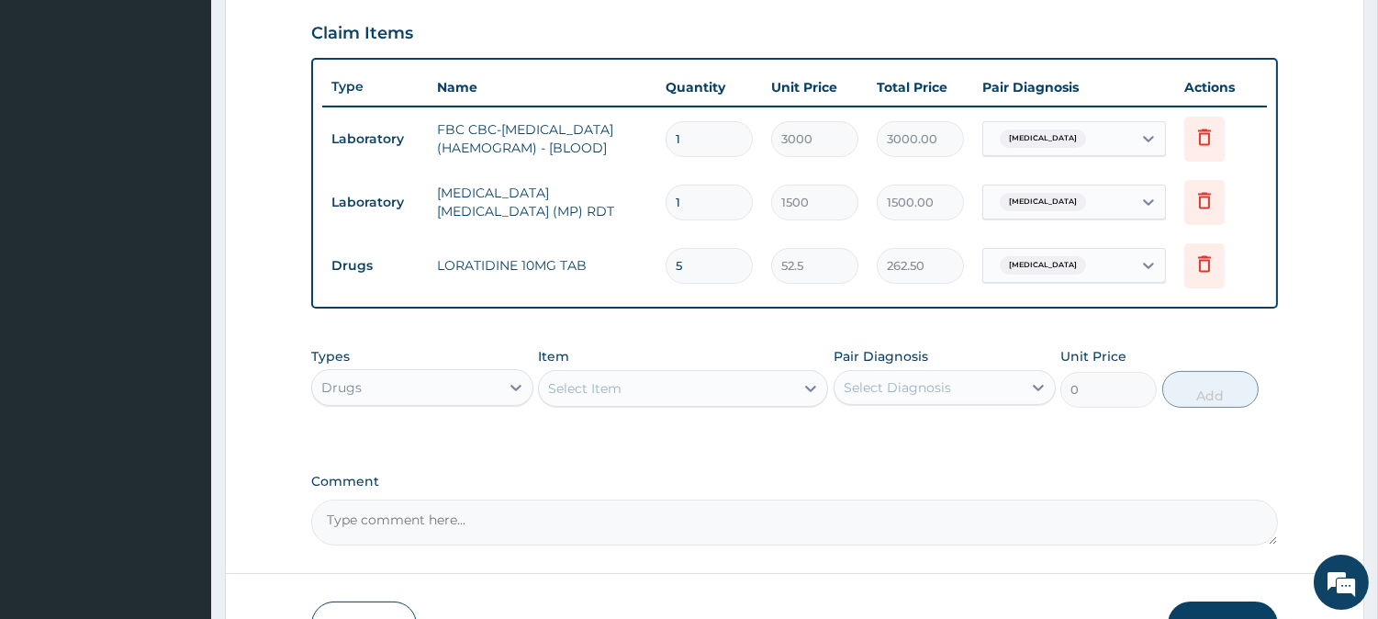
click at [611, 388] on div "Select Item" at bounding box center [584, 388] width 73 height 18
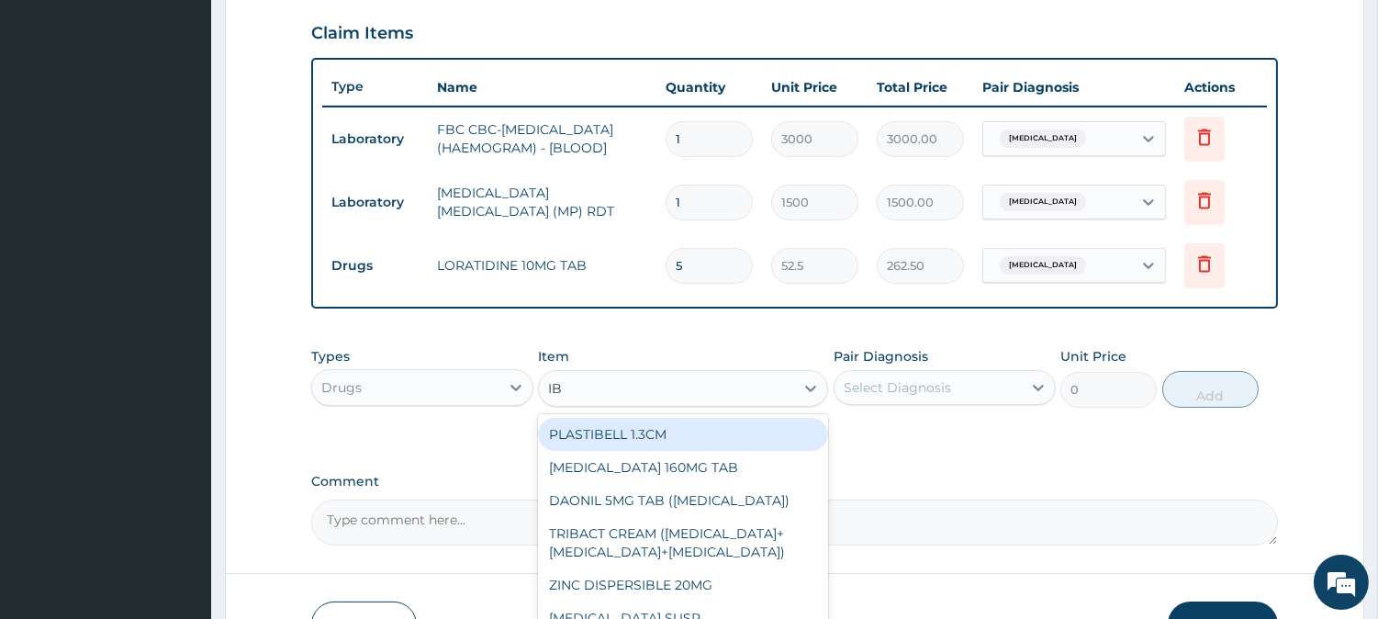
type input "IBU"
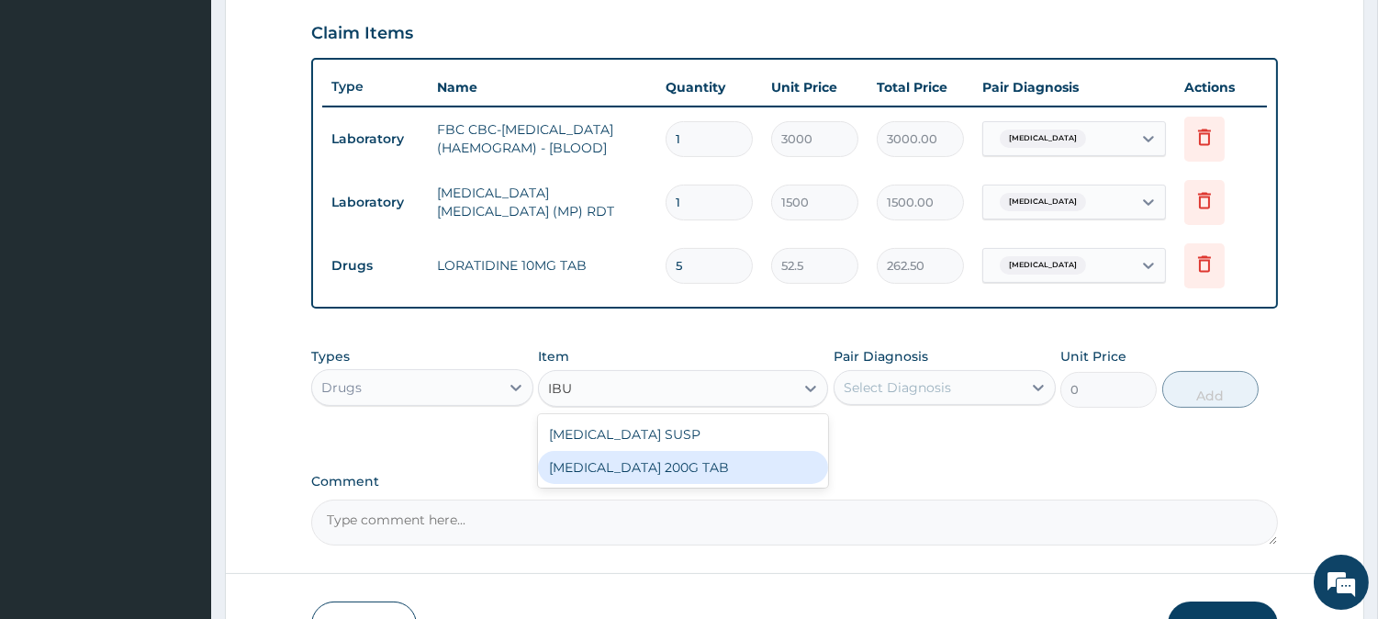
click at [718, 462] on div "[MEDICAL_DATA] 200G TAB" at bounding box center [683, 467] width 290 height 33
type input "52.5"
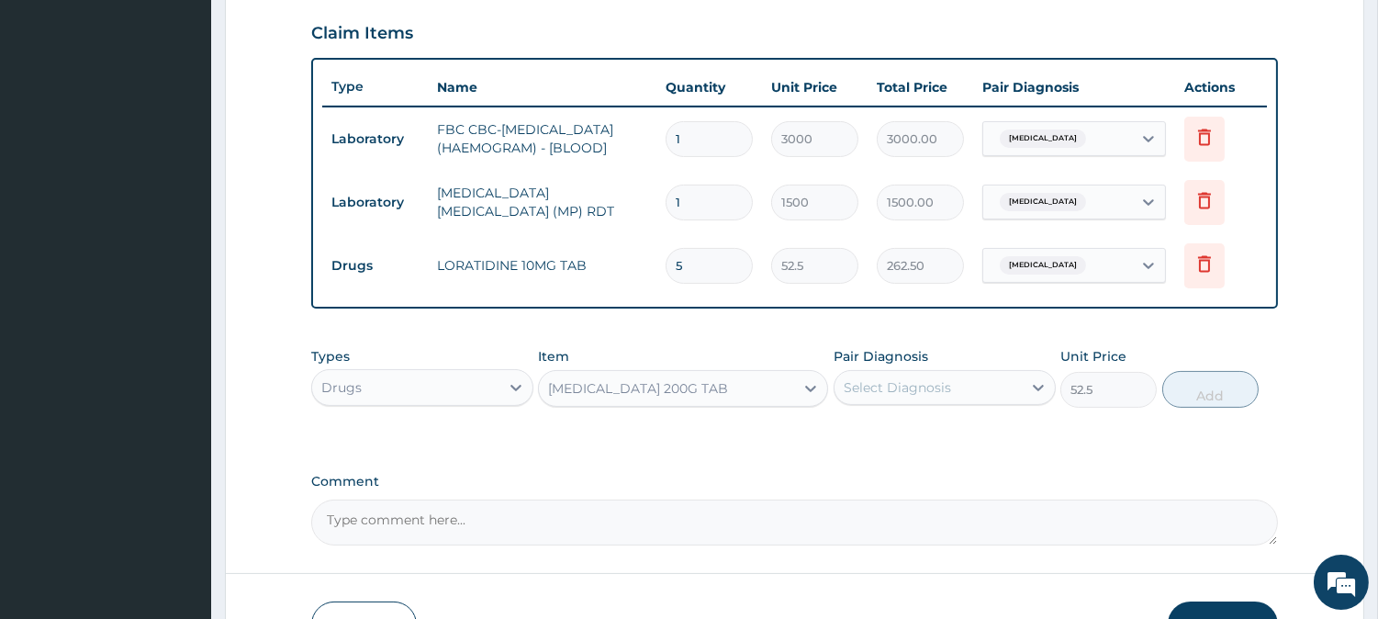
click at [891, 397] on div "Select Diagnosis" at bounding box center [897, 387] width 107 height 18
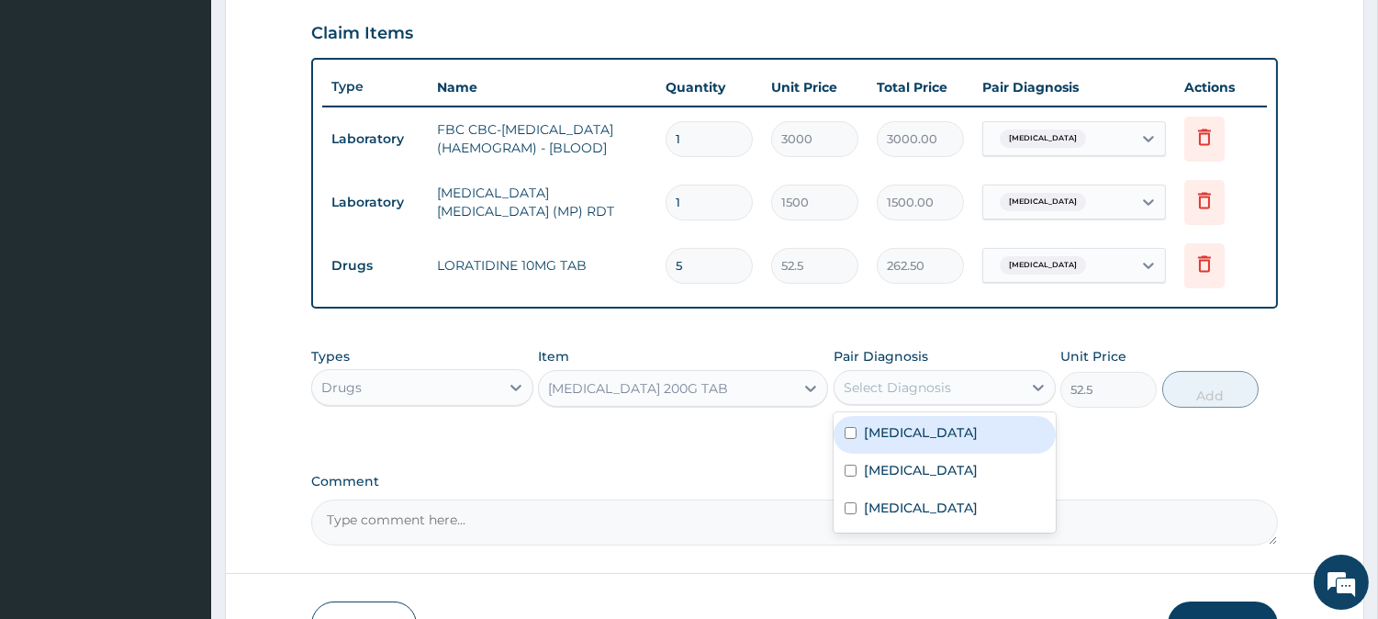
click at [920, 439] on div "[MEDICAL_DATA]" at bounding box center [945, 435] width 222 height 38
checkbox input "true"
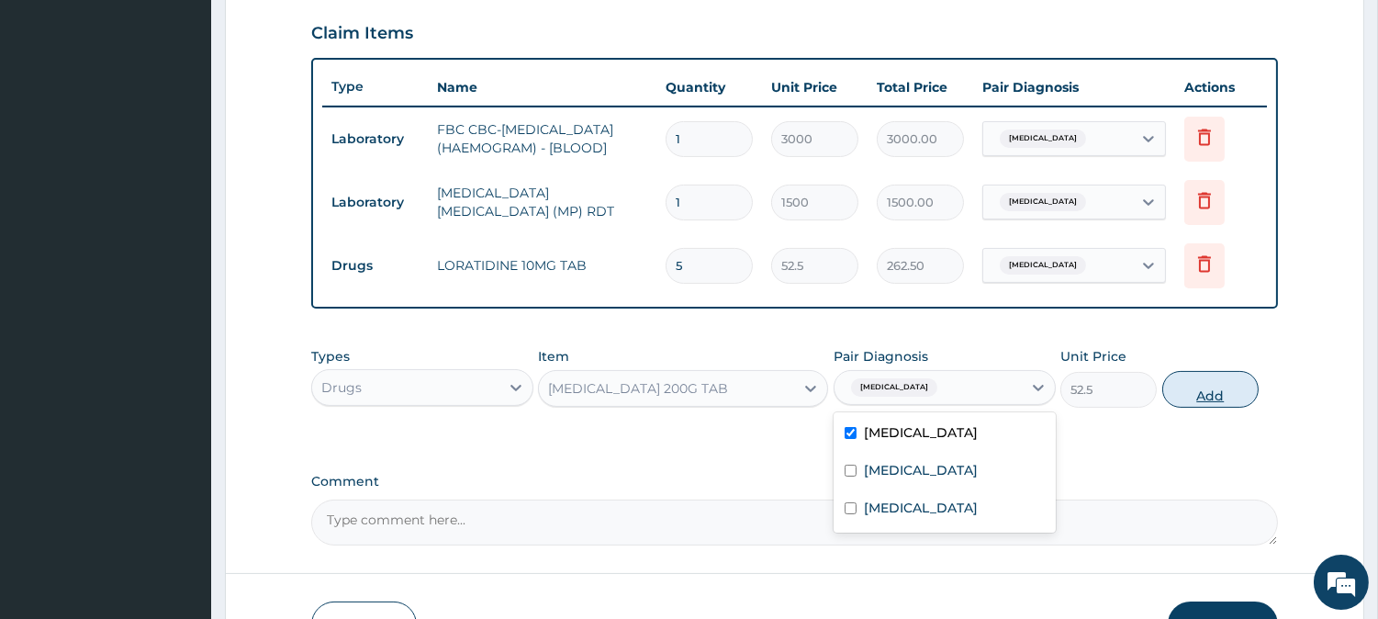
click at [1190, 398] on button "Add" at bounding box center [1211, 389] width 96 height 37
type input "0"
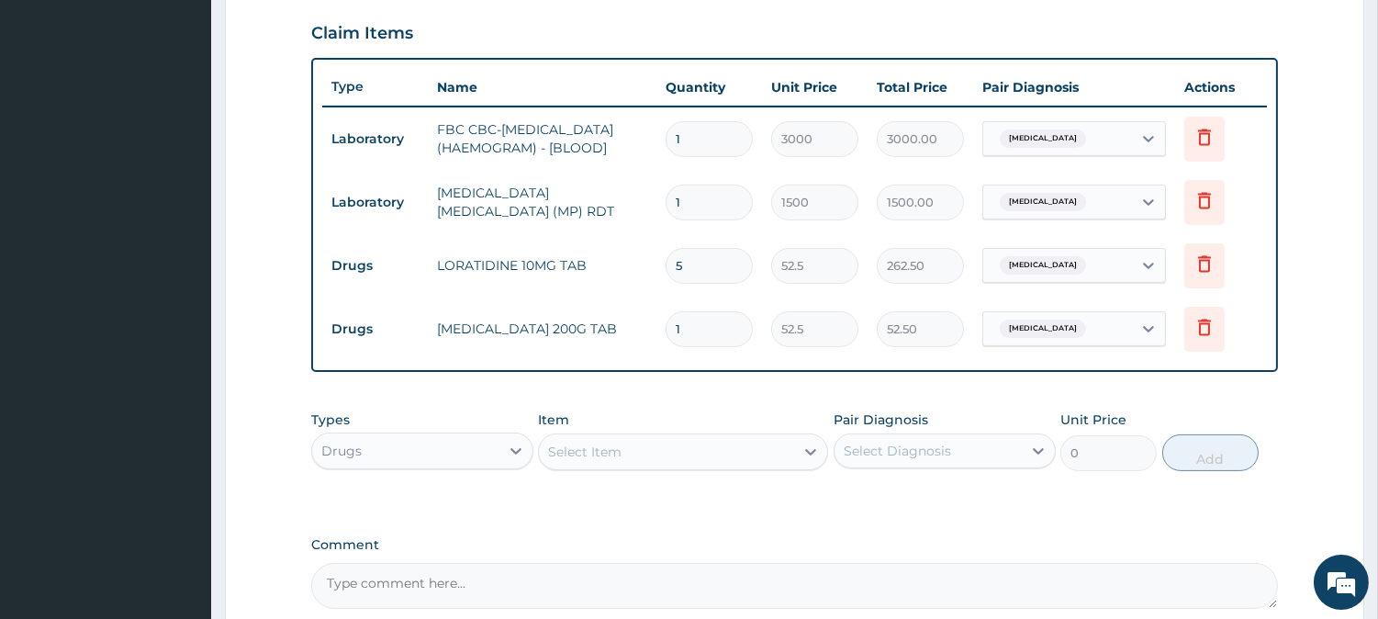
click at [603, 457] on div "Select Item" at bounding box center [584, 452] width 73 height 18
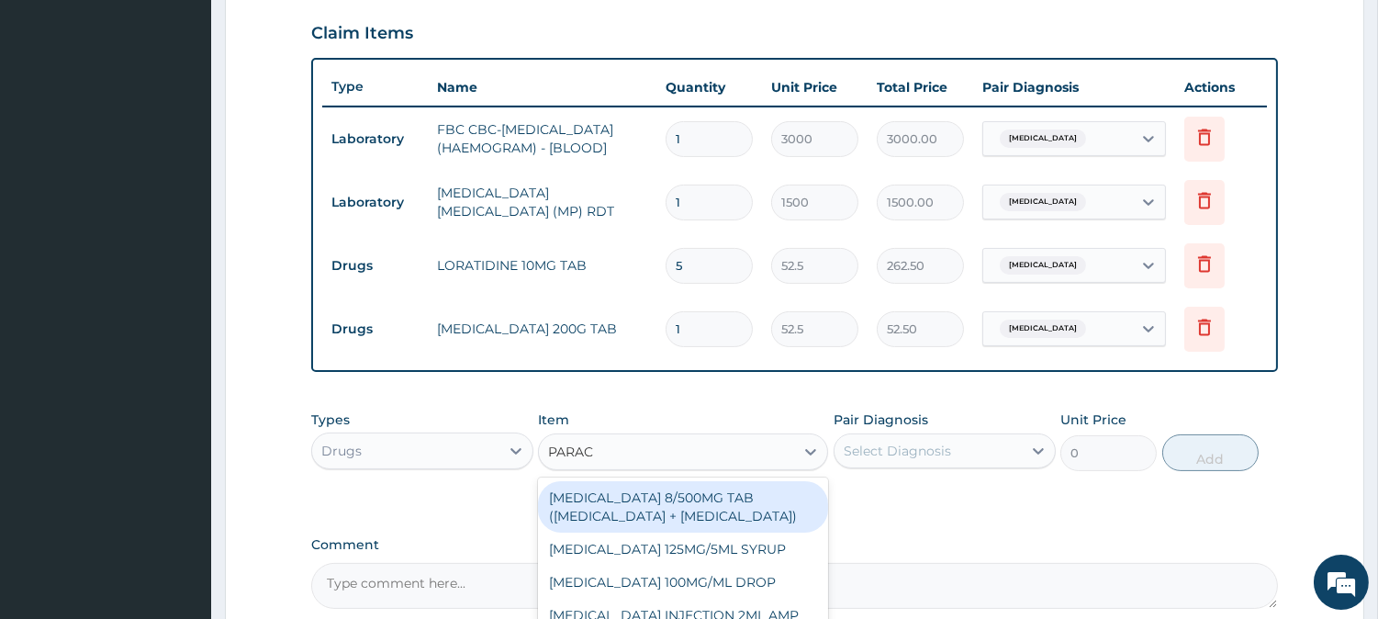
type input "PARACE"
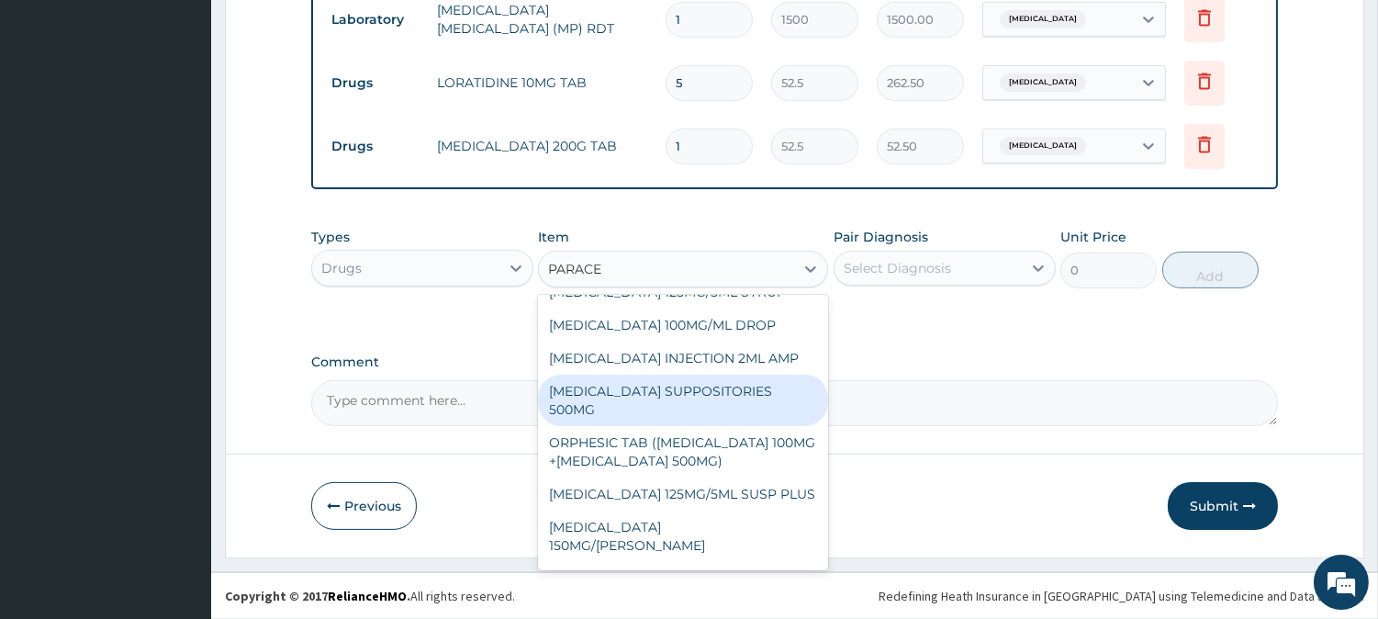
scroll to position [0, 0]
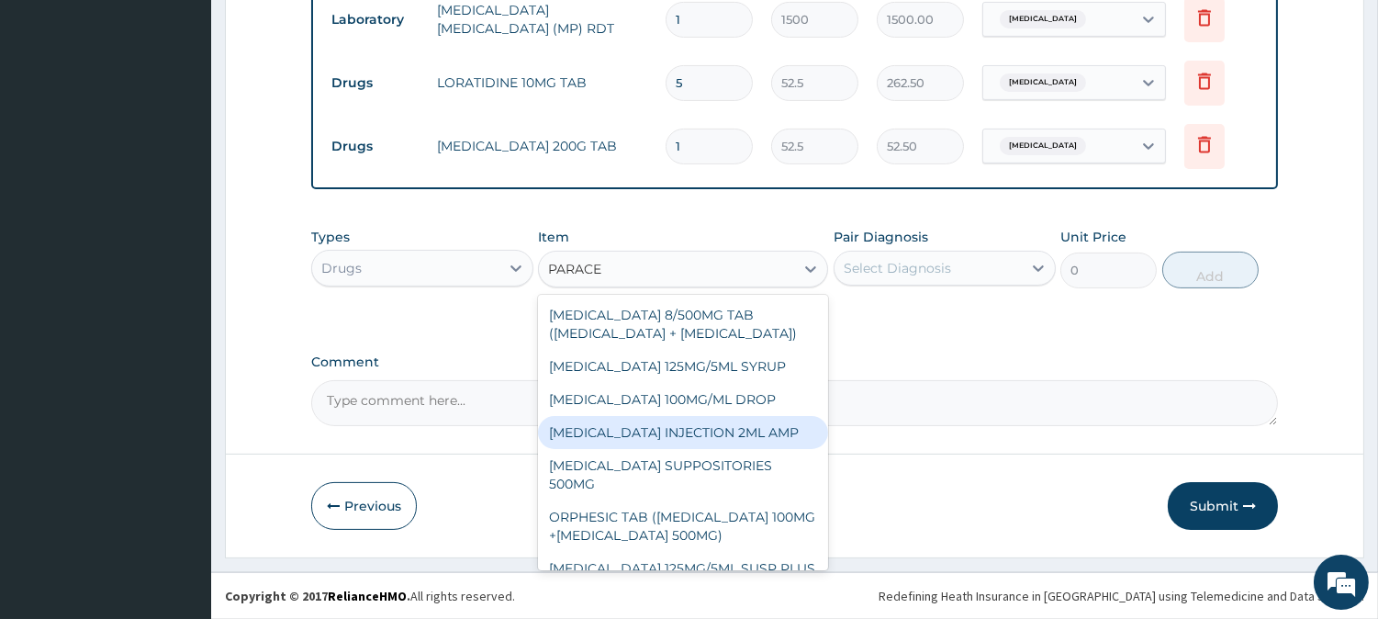
click at [745, 449] on div "[MEDICAL_DATA] INJECTION 2ML AMP" at bounding box center [683, 432] width 290 height 33
type input "700"
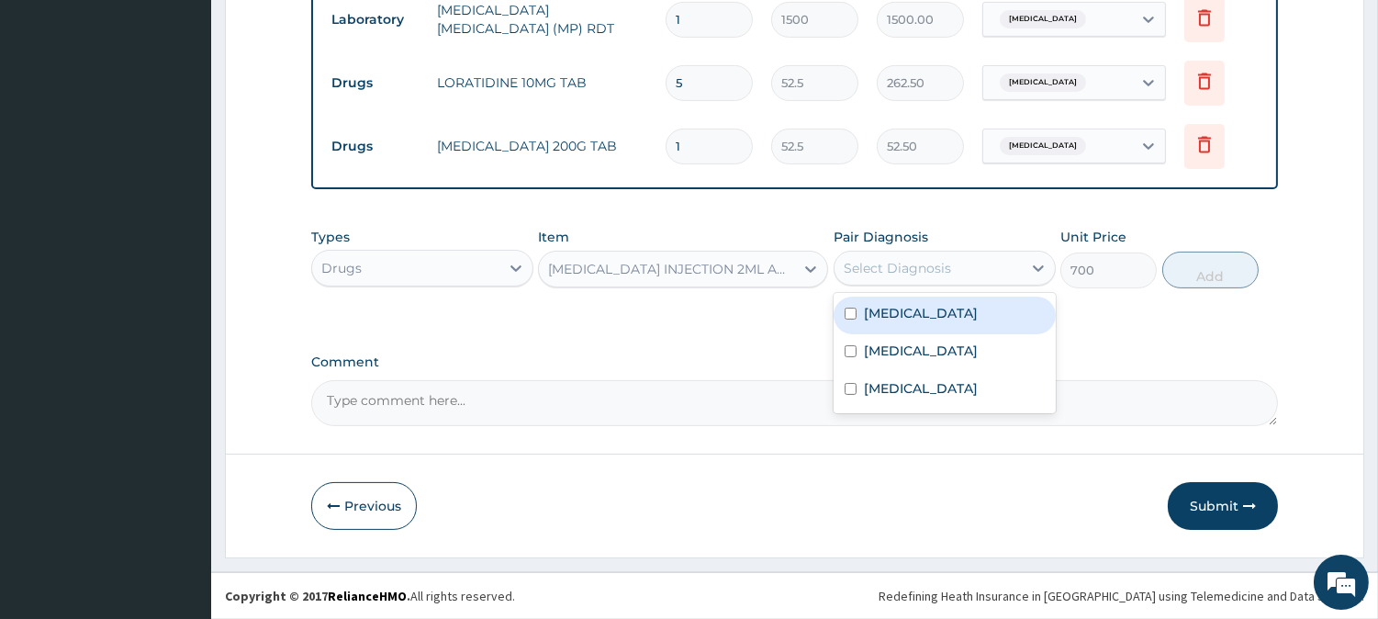
click at [873, 271] on div "Select Diagnosis" at bounding box center [897, 268] width 107 height 18
click at [900, 324] on div "[MEDICAL_DATA]" at bounding box center [945, 316] width 222 height 38
checkbox input "true"
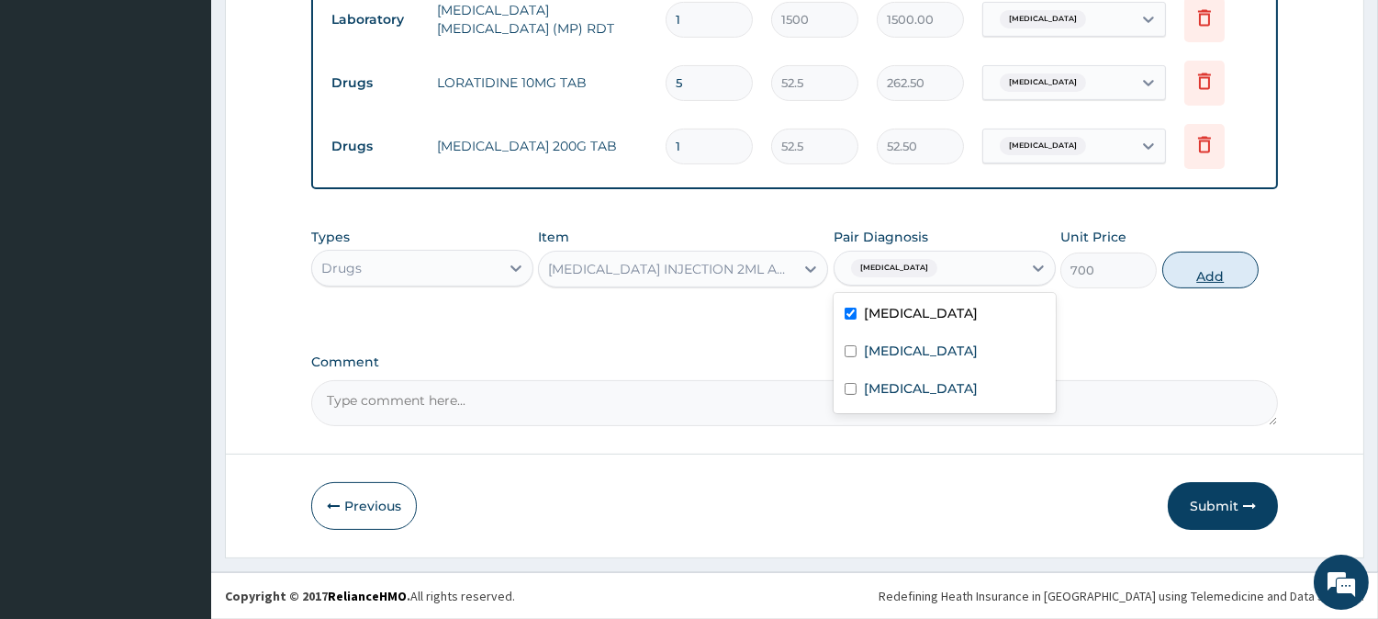
click at [1208, 285] on button "Add" at bounding box center [1211, 270] width 96 height 37
type input "0"
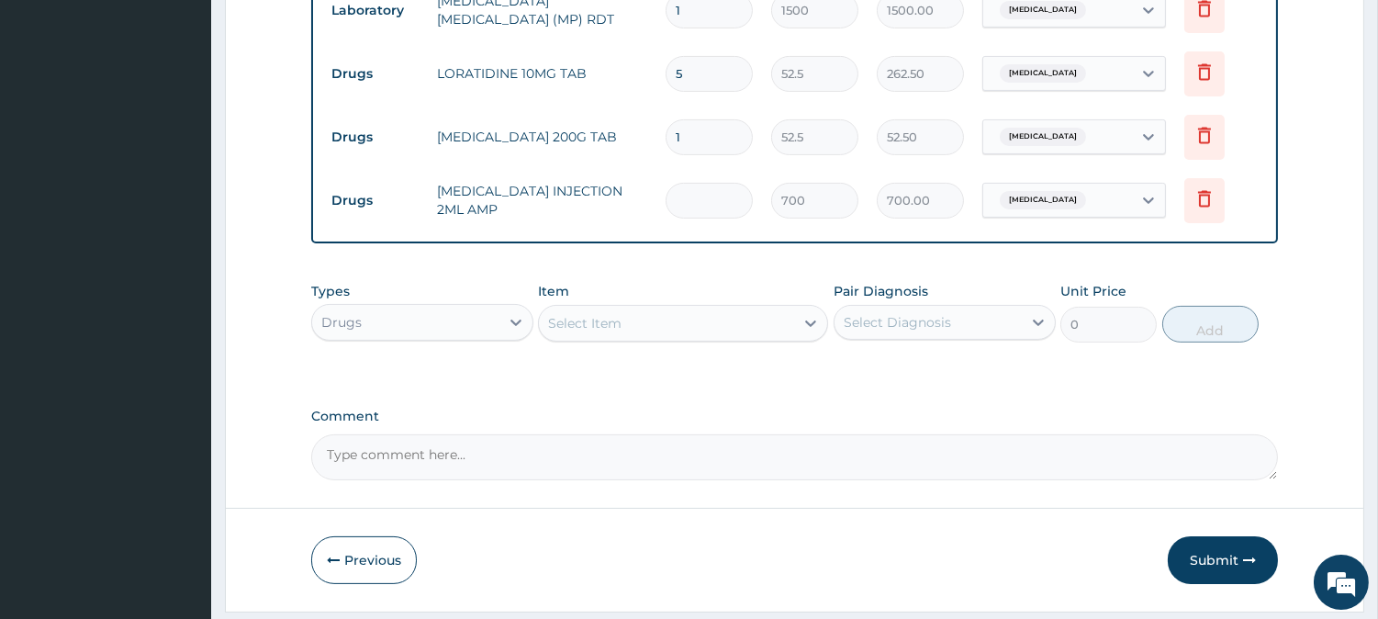
type input "0.00"
type input "2"
type input "1400.00"
type input "2"
click at [615, 318] on div "Select Item" at bounding box center [666, 323] width 255 height 29
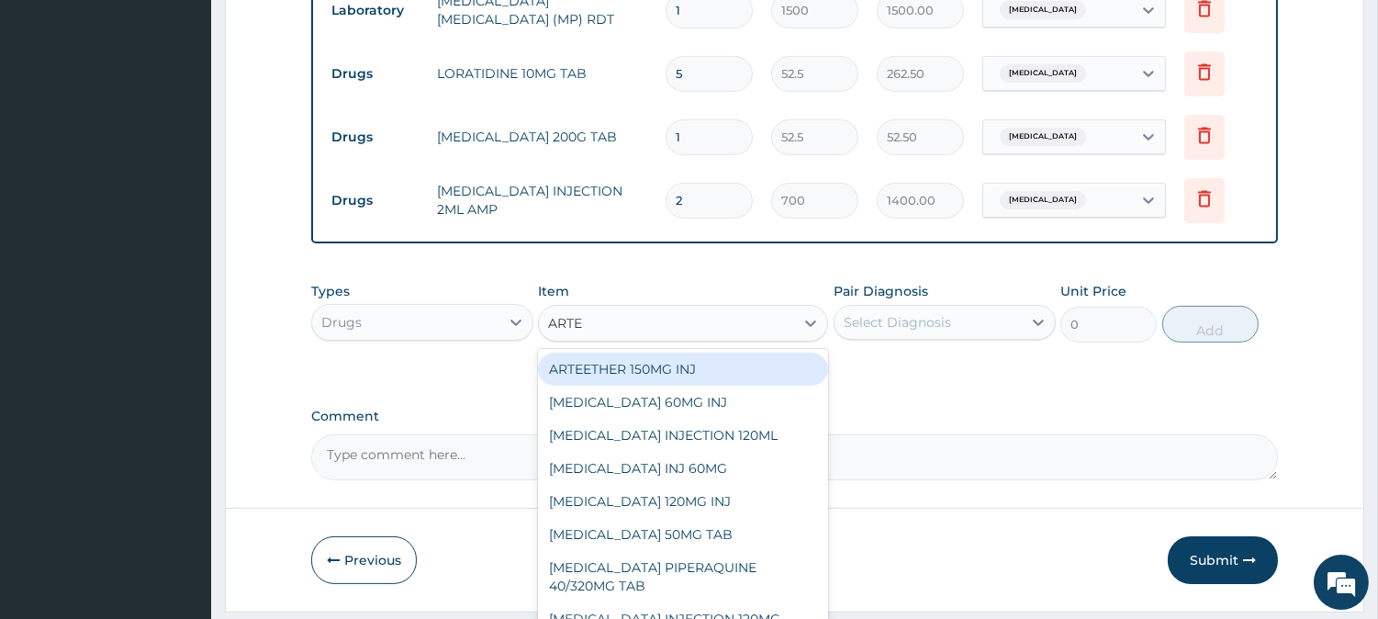
type input "ARTEM"
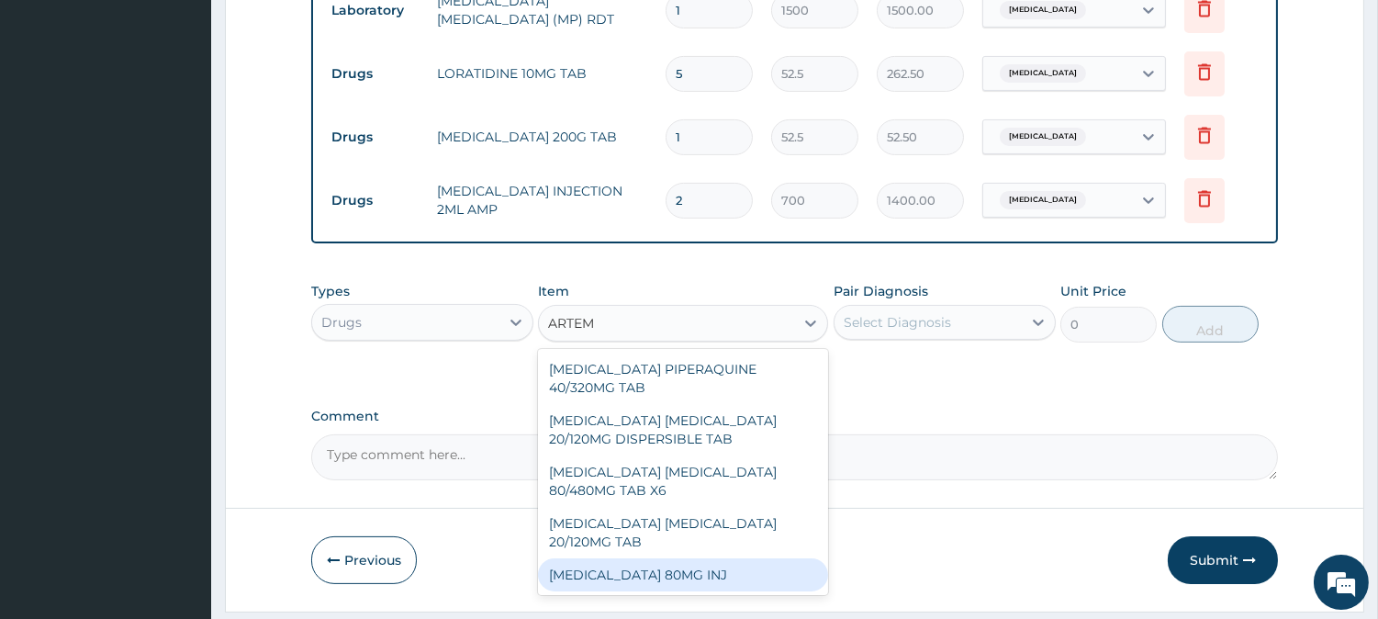
click at [751, 577] on div "[MEDICAL_DATA] 80MG INJ" at bounding box center [683, 574] width 290 height 33
type input "1400"
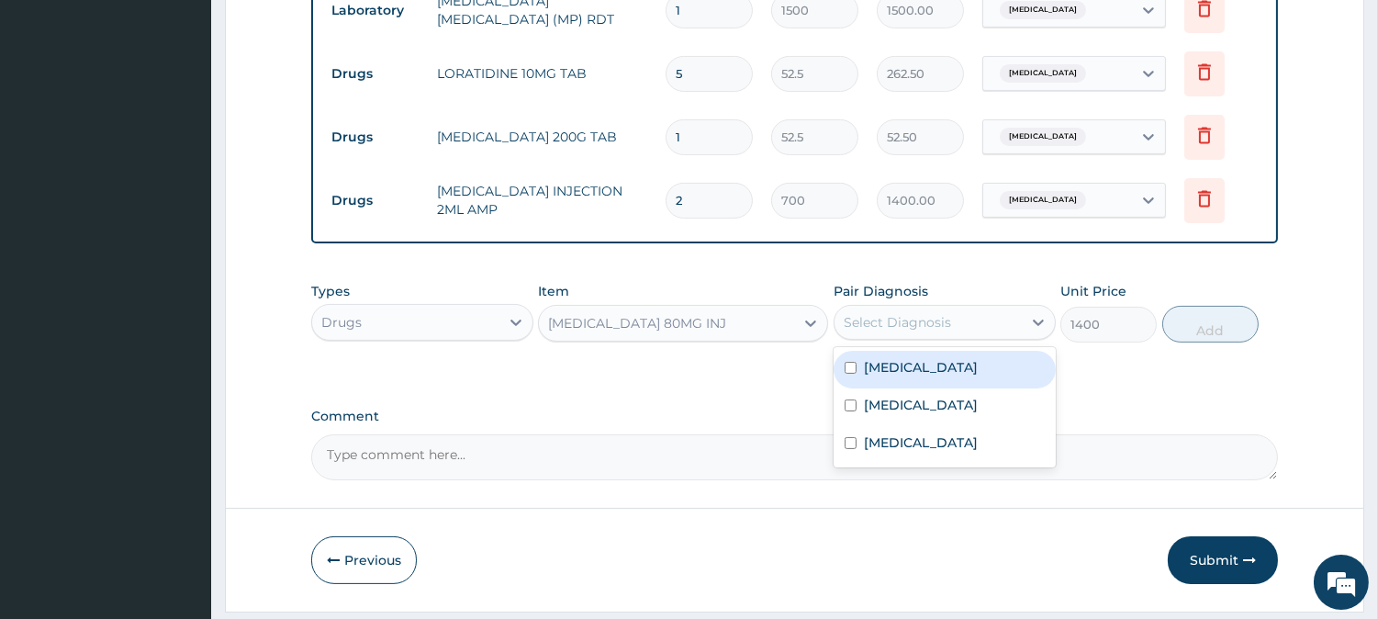
click at [874, 323] on div "Select Diagnosis" at bounding box center [897, 322] width 107 height 18
click at [893, 374] on label "[MEDICAL_DATA]" at bounding box center [921, 367] width 114 height 18
checkbox input "true"
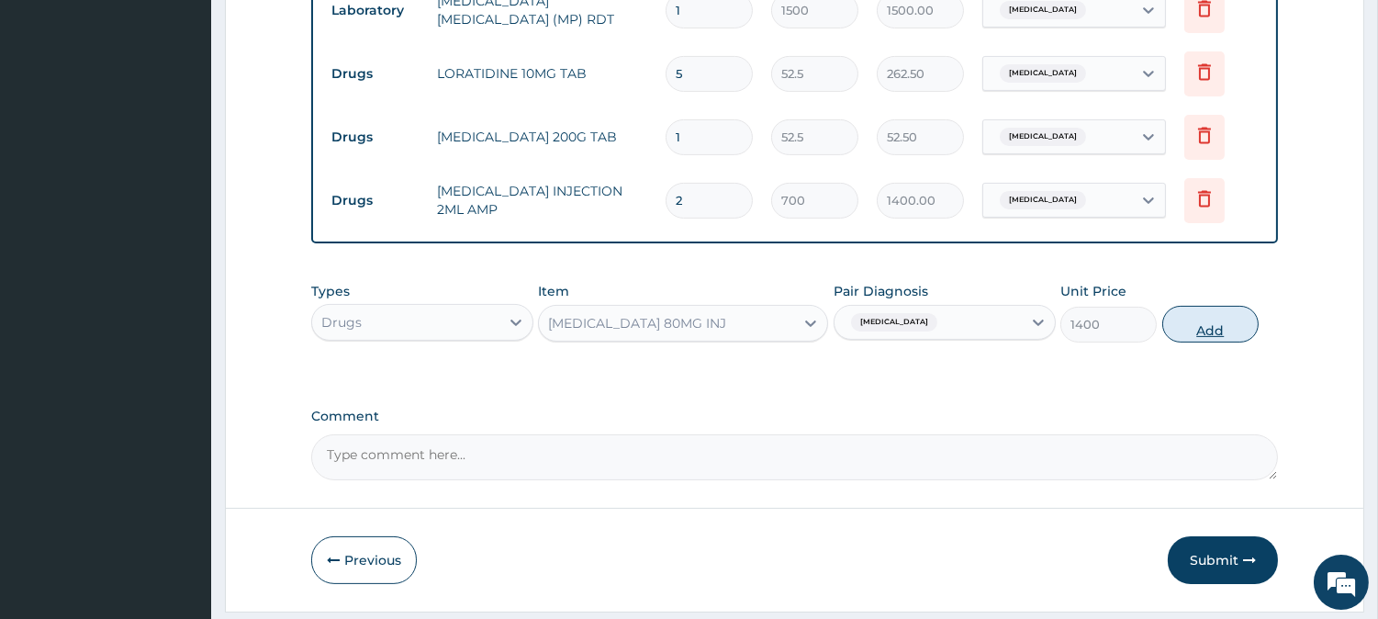
click at [1191, 334] on button "Add" at bounding box center [1211, 324] width 96 height 37
type input "0"
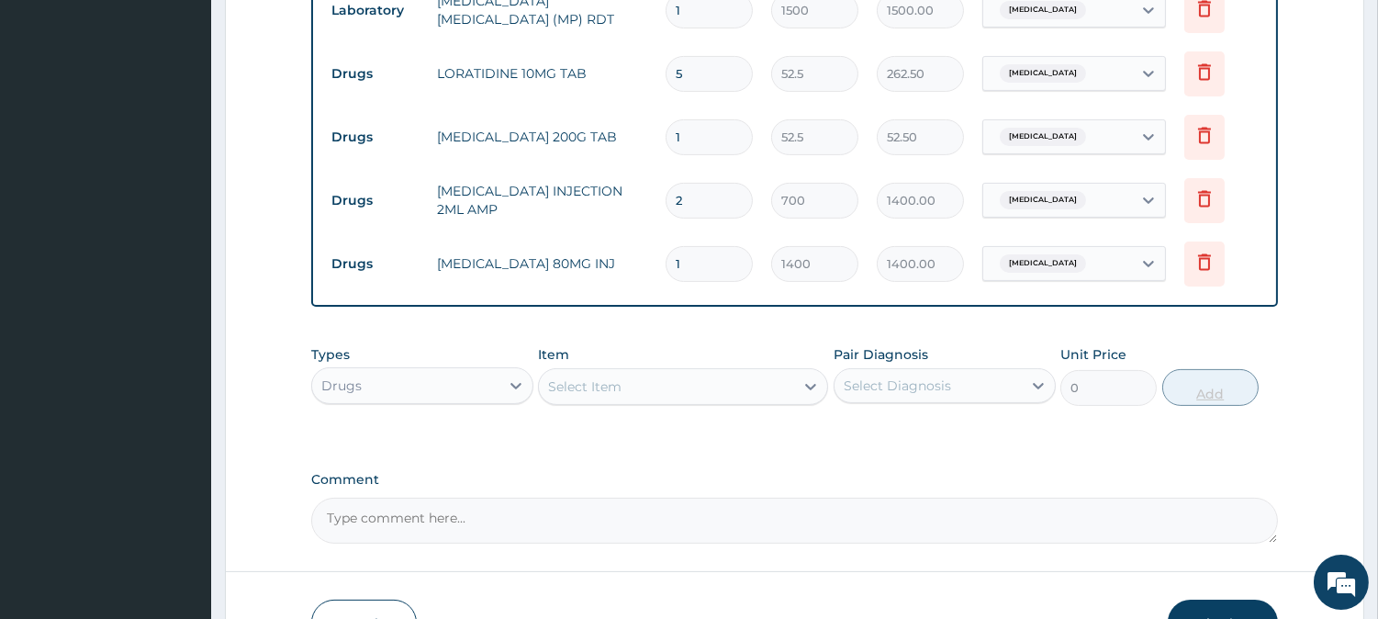
type input "0.00"
type input "2"
type input "2800.00"
type input "2"
click at [751, 398] on div "Select Item" at bounding box center [666, 386] width 255 height 29
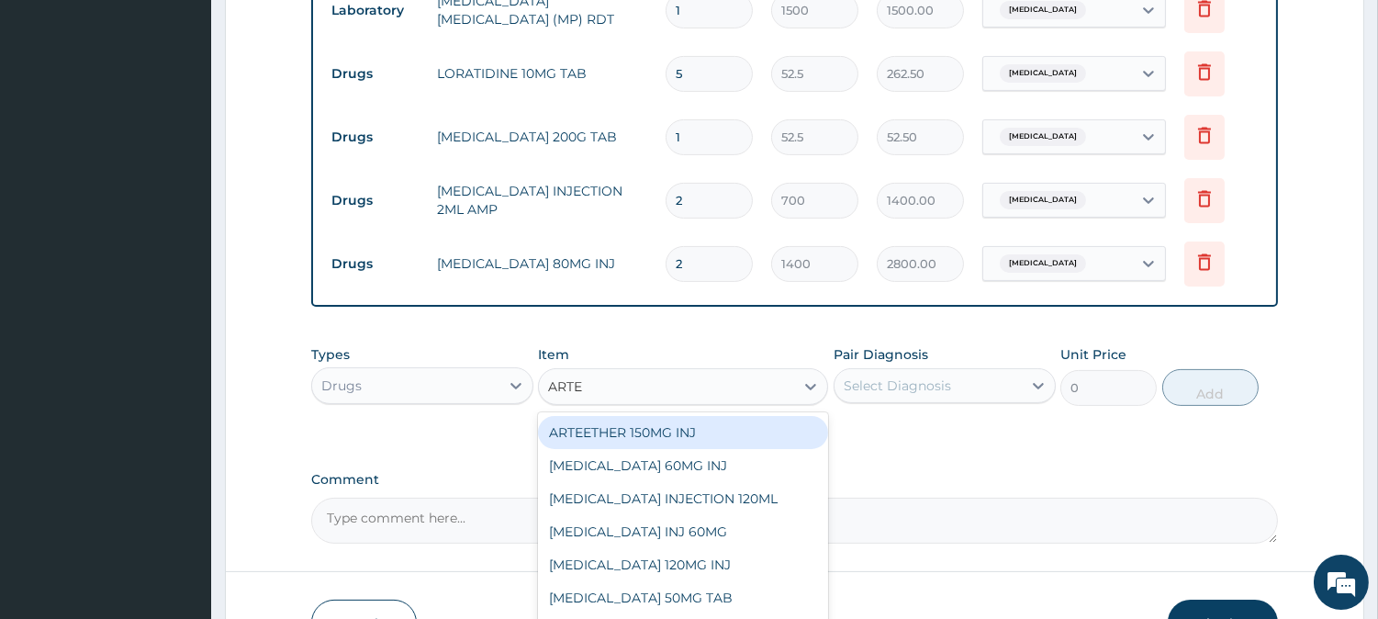
type input "ARTEM"
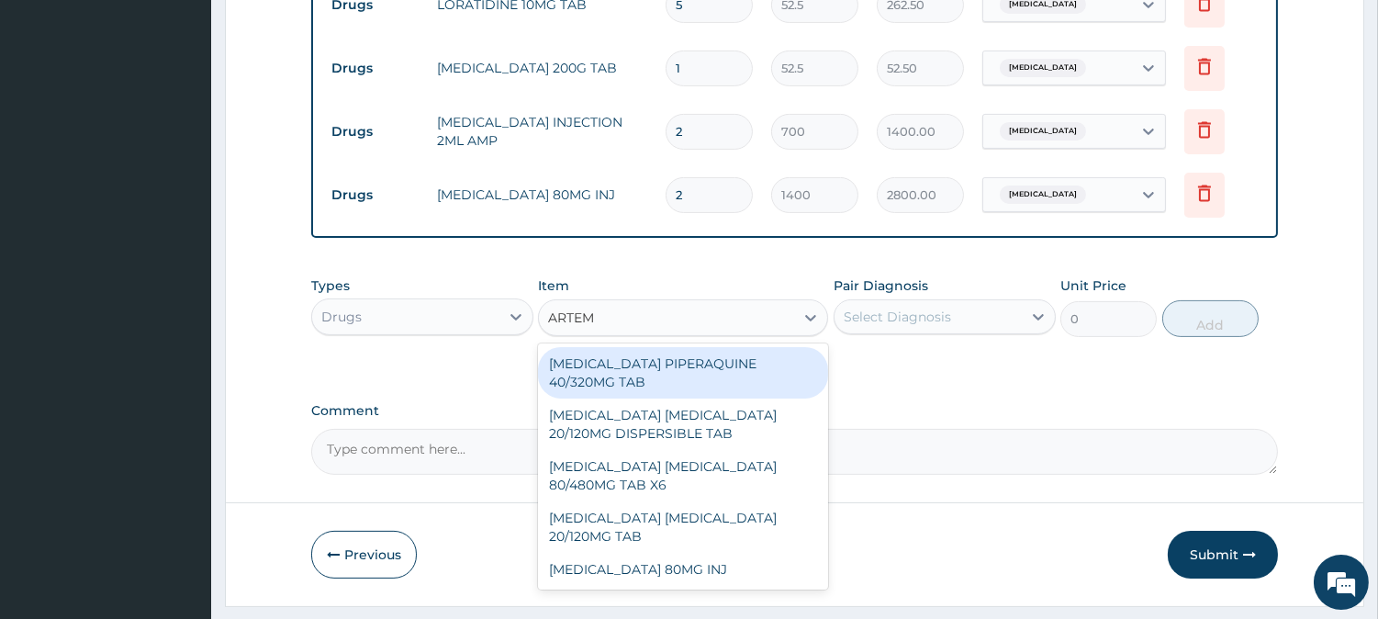
scroll to position [944, 0]
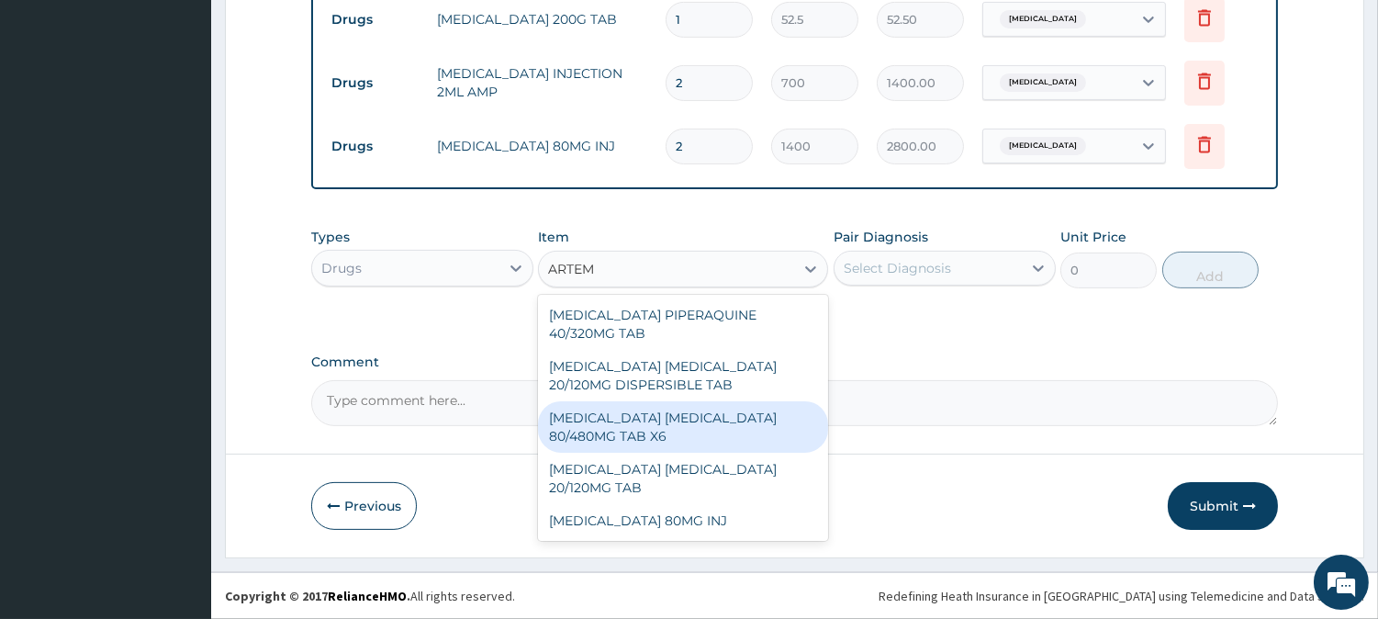
click at [687, 423] on div "[MEDICAL_DATA] [MEDICAL_DATA] 80/480MG TAB X6" at bounding box center [683, 426] width 290 height 51
type input "262.5"
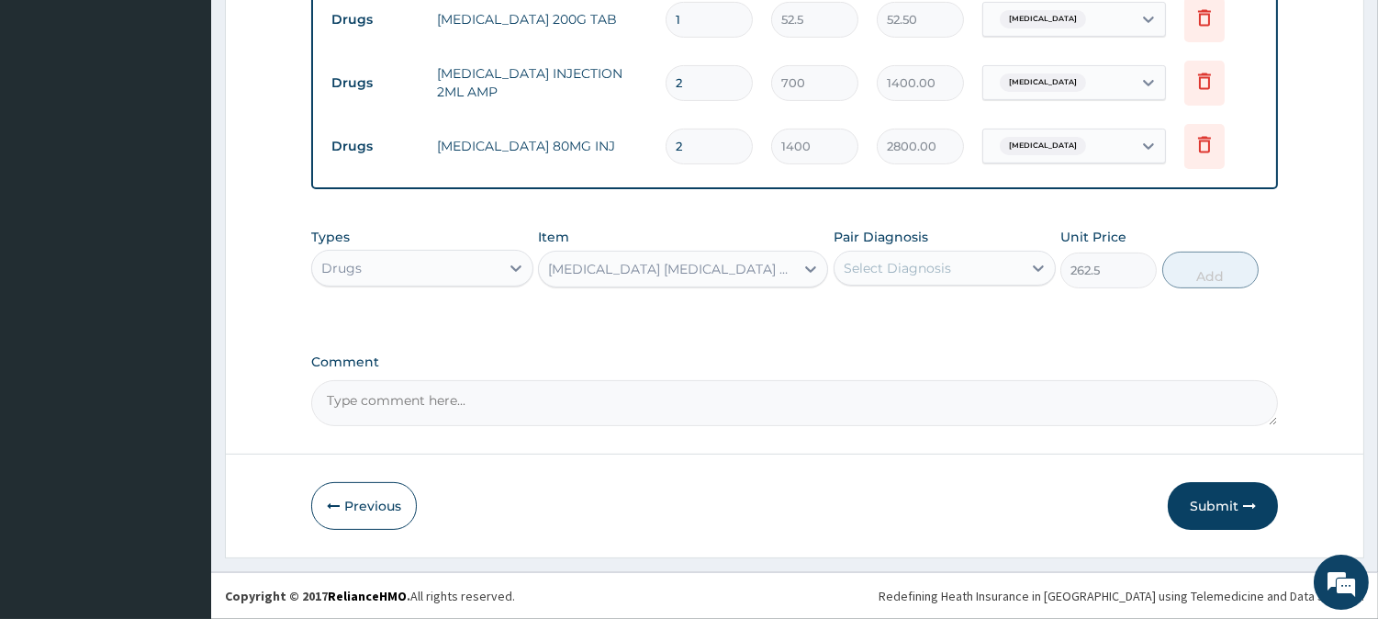
click at [896, 278] on div "Select Diagnosis" at bounding box center [928, 267] width 187 height 29
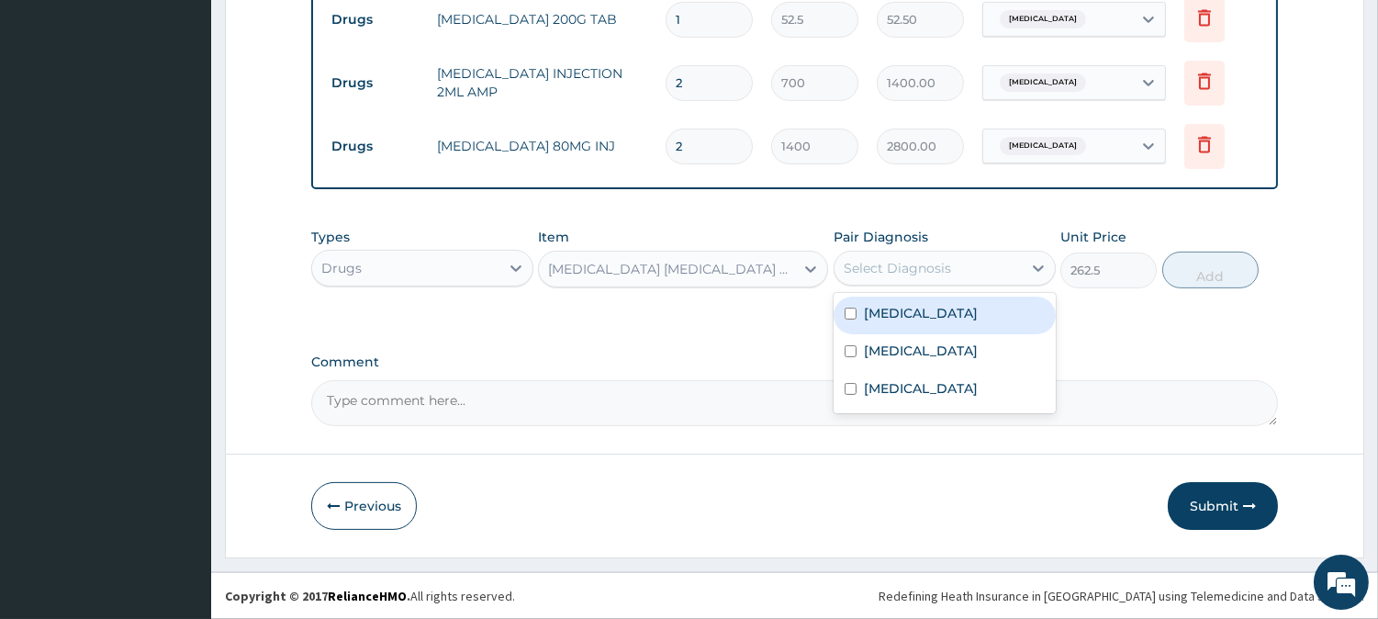
click at [906, 307] on label "[MEDICAL_DATA]" at bounding box center [921, 313] width 114 height 18
checkbox input "true"
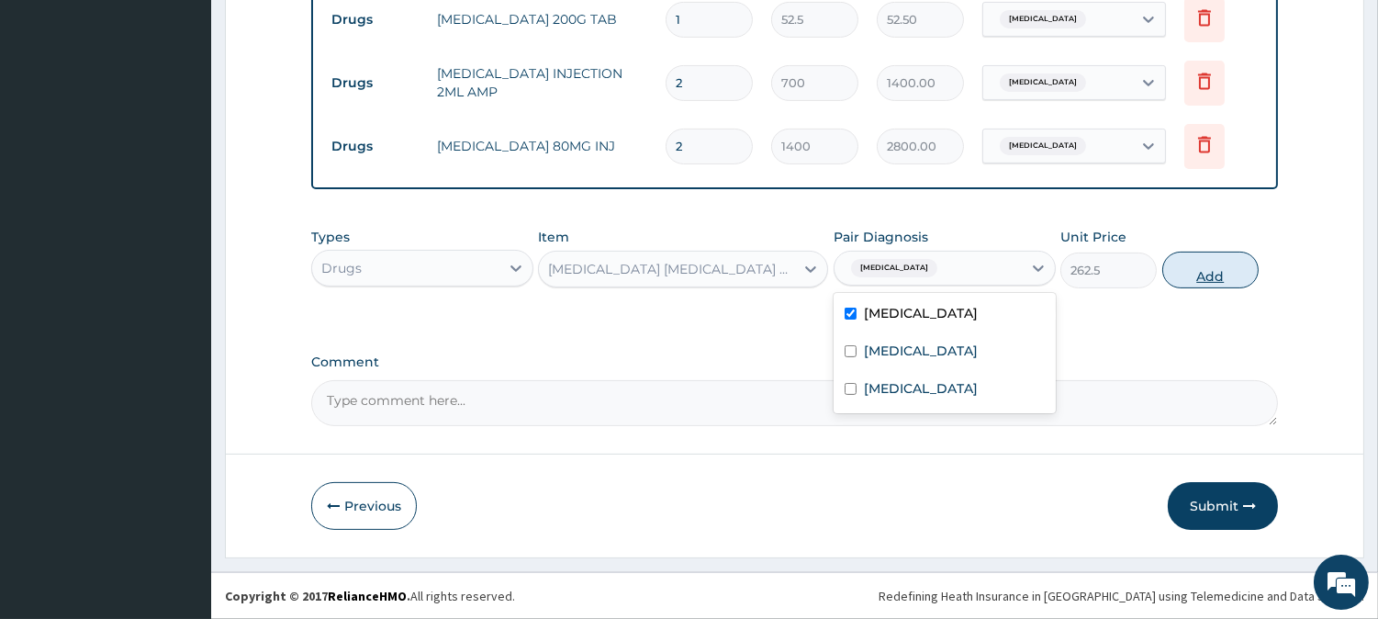
click at [1215, 286] on button "Add" at bounding box center [1211, 270] width 96 height 37
type input "0"
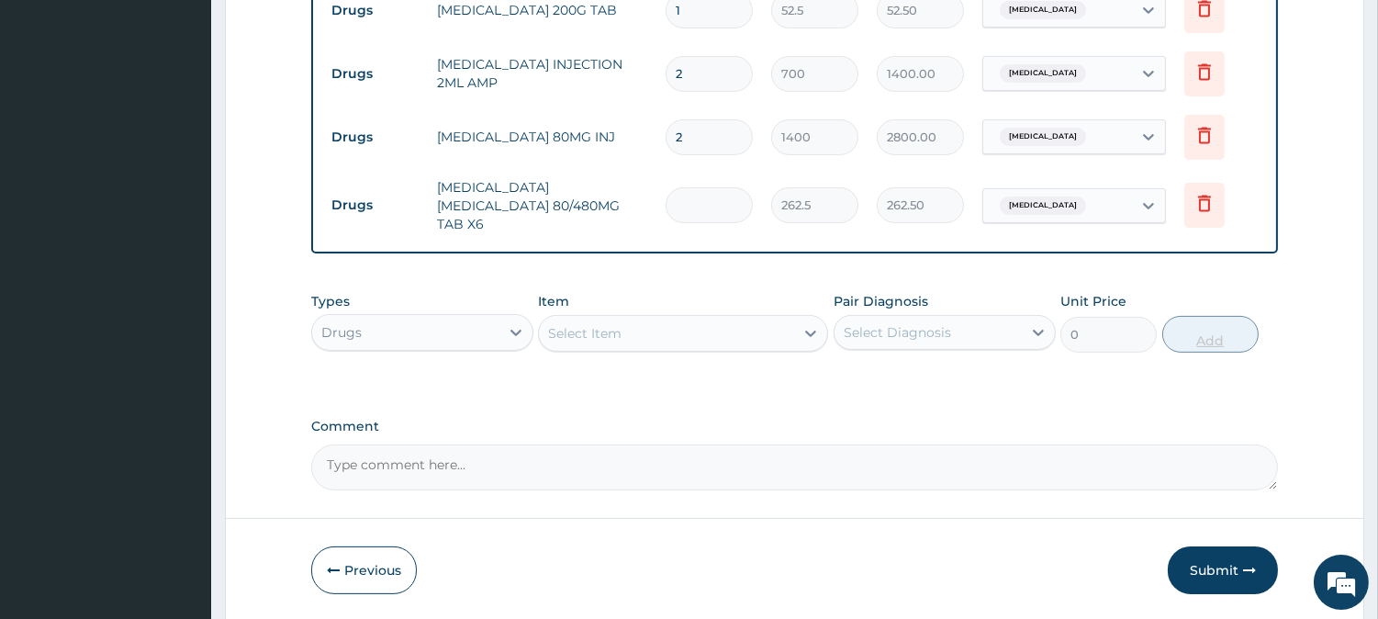
type input "0.00"
type input "6"
type input "1575.00"
type input "6"
click at [616, 332] on div "Select Item" at bounding box center [584, 333] width 73 height 18
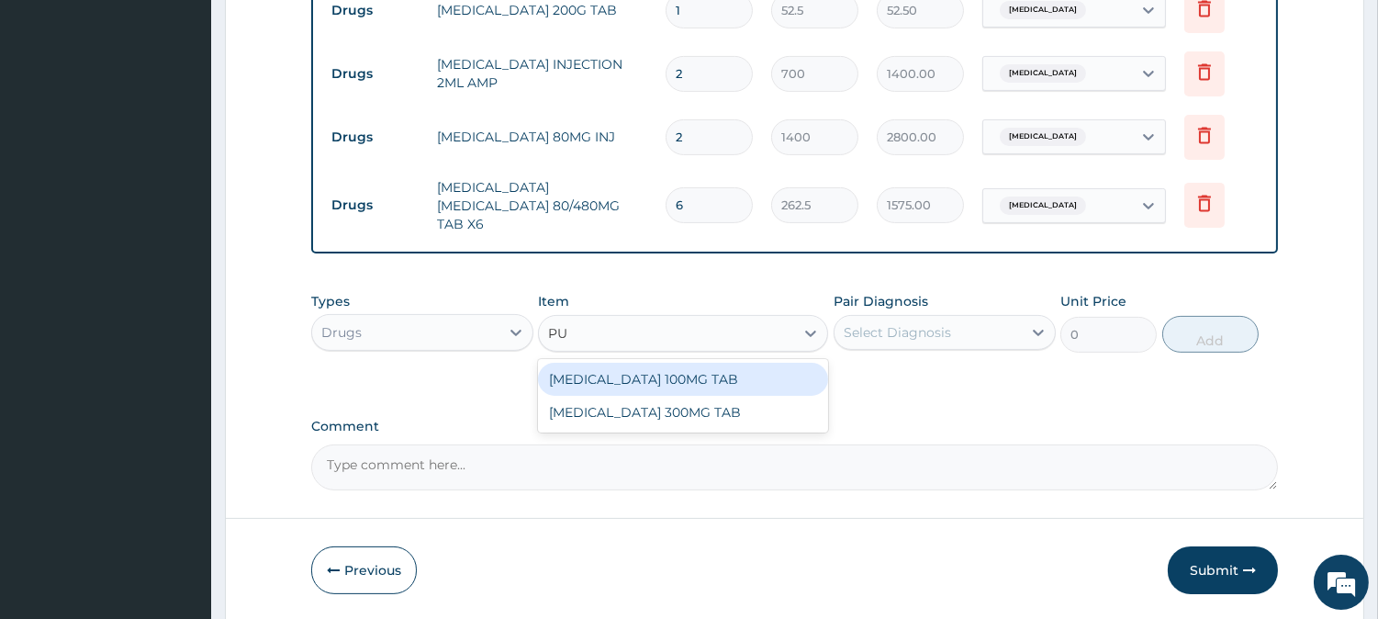
type input "P"
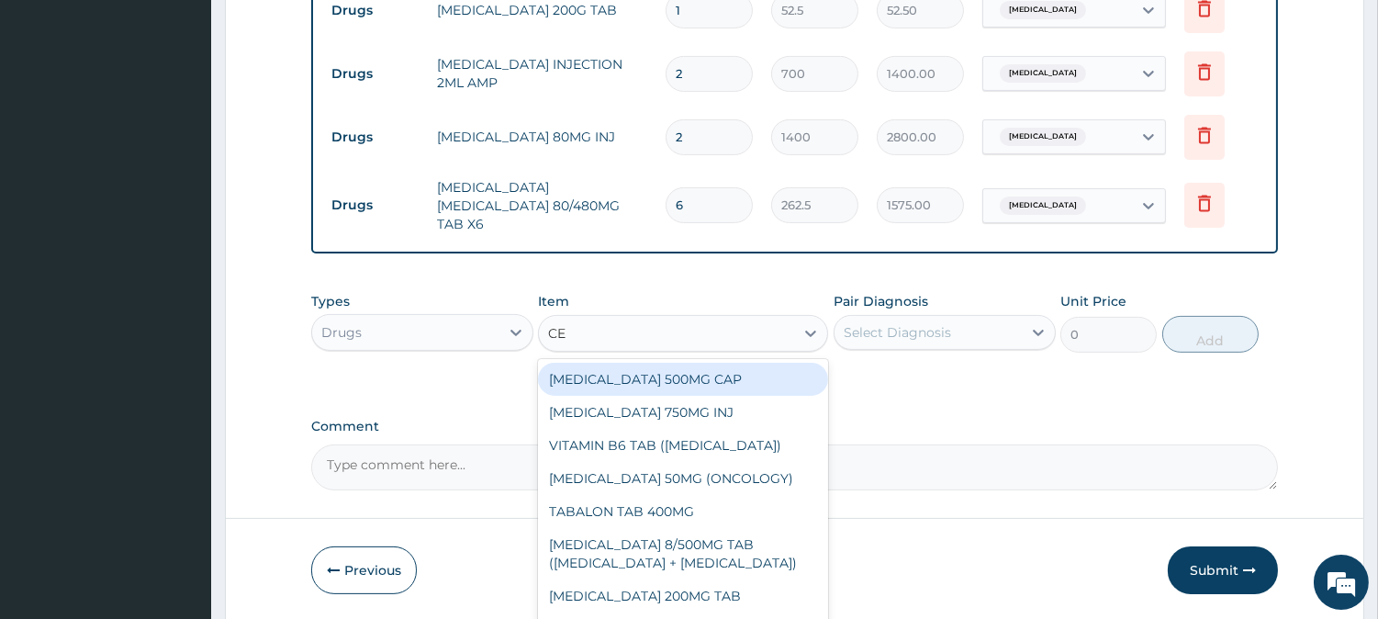
type input "CEF"
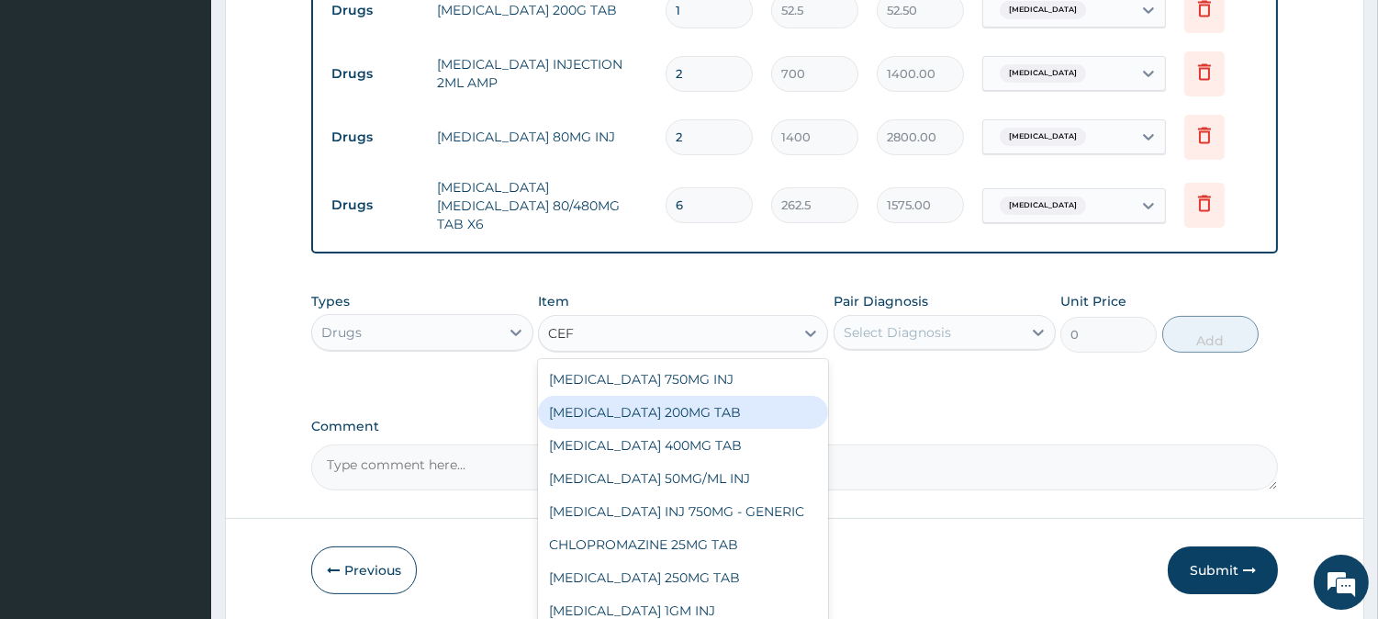
click at [700, 408] on div "[MEDICAL_DATA] 200MG TAB" at bounding box center [683, 412] width 290 height 33
type input "315"
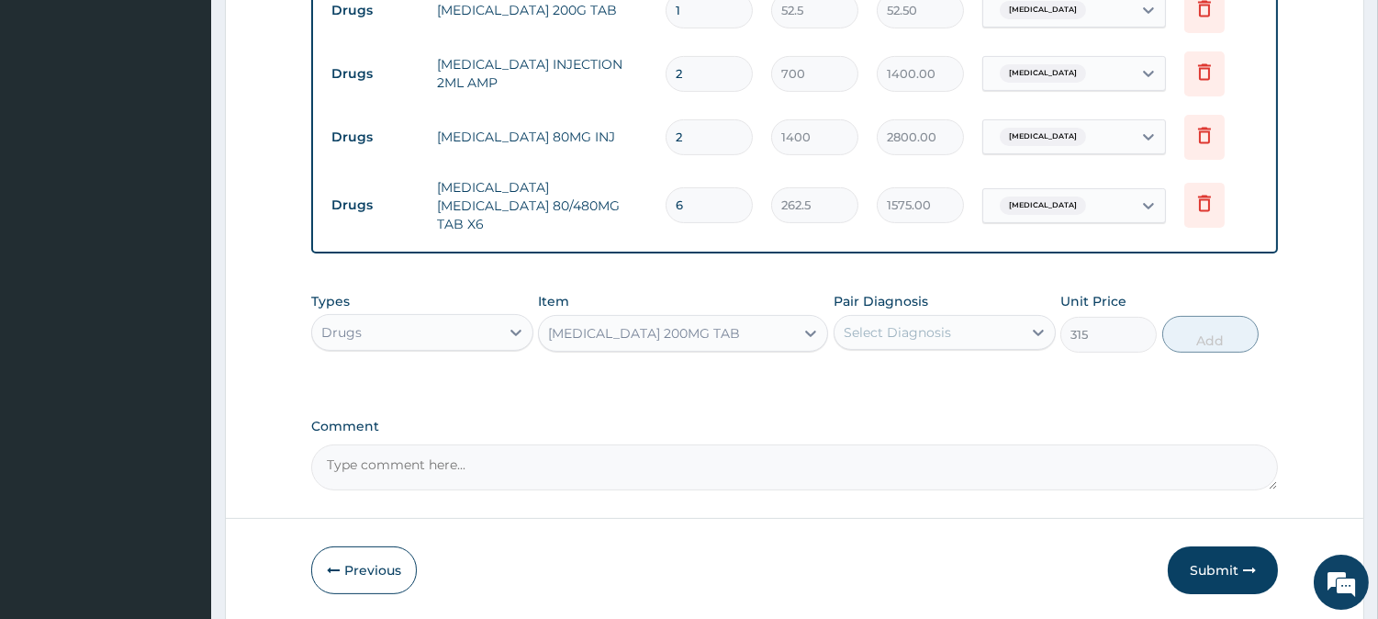
click at [891, 329] on div "Select Diagnosis" at bounding box center [897, 332] width 107 height 18
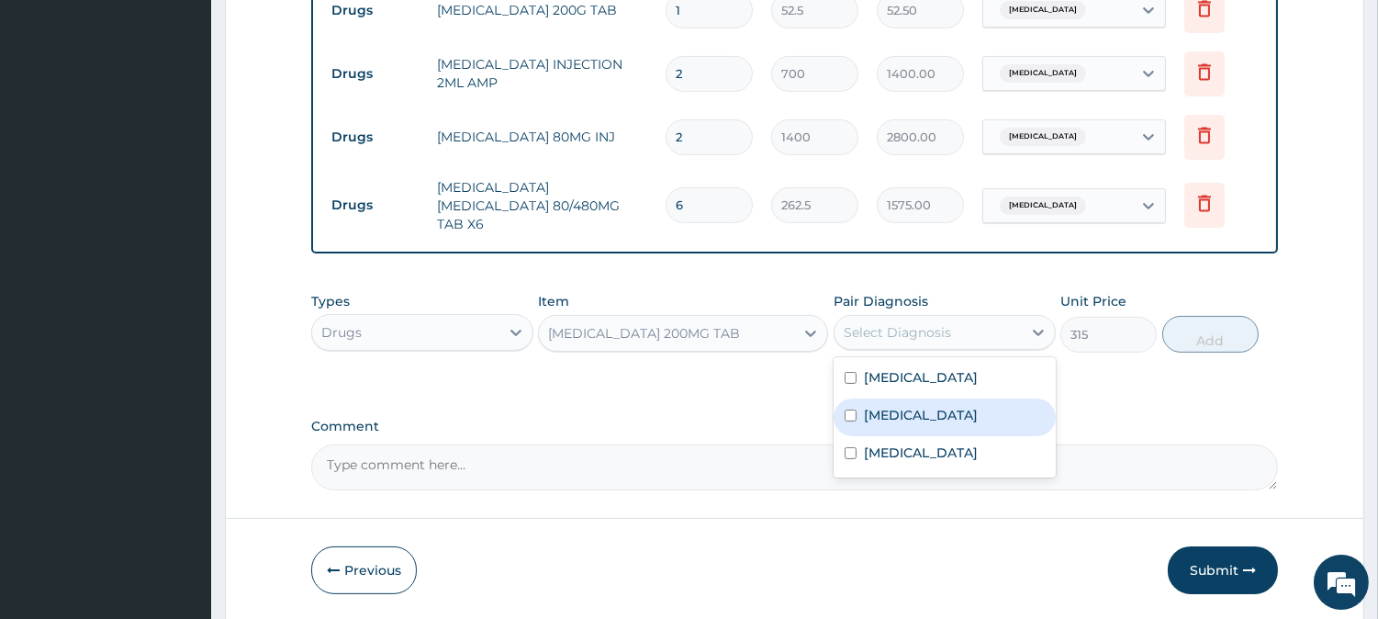
click at [894, 417] on label "[MEDICAL_DATA]" at bounding box center [921, 415] width 114 height 18
checkbox input "true"
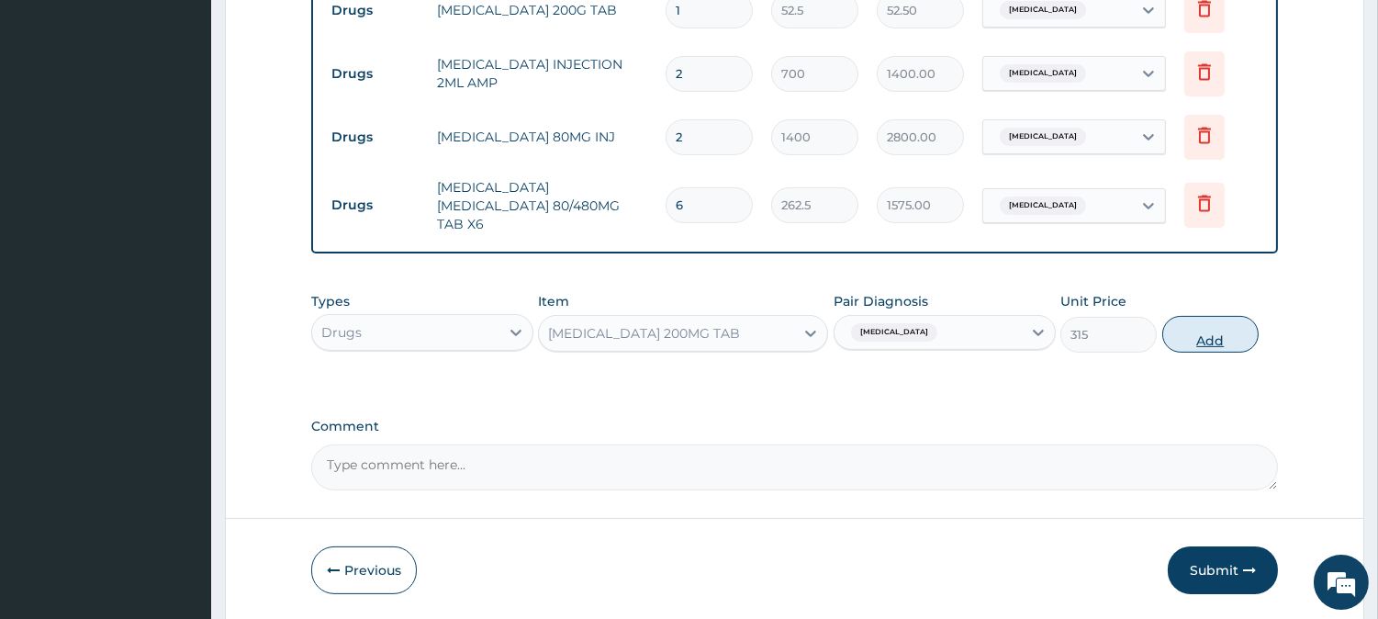
click at [1205, 337] on button "Add" at bounding box center [1211, 334] width 96 height 37
type input "0"
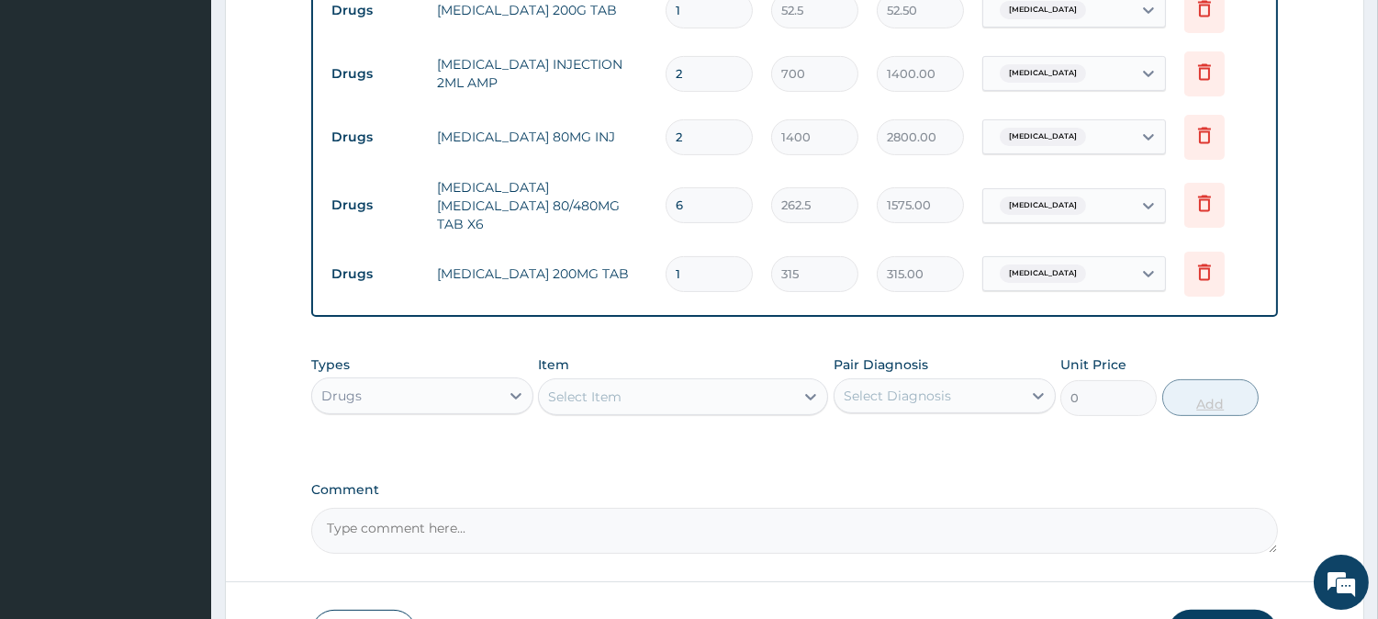
type input "10"
type input "3150.00"
type input "10"
click at [444, 388] on div "Drugs" at bounding box center [405, 395] width 187 height 29
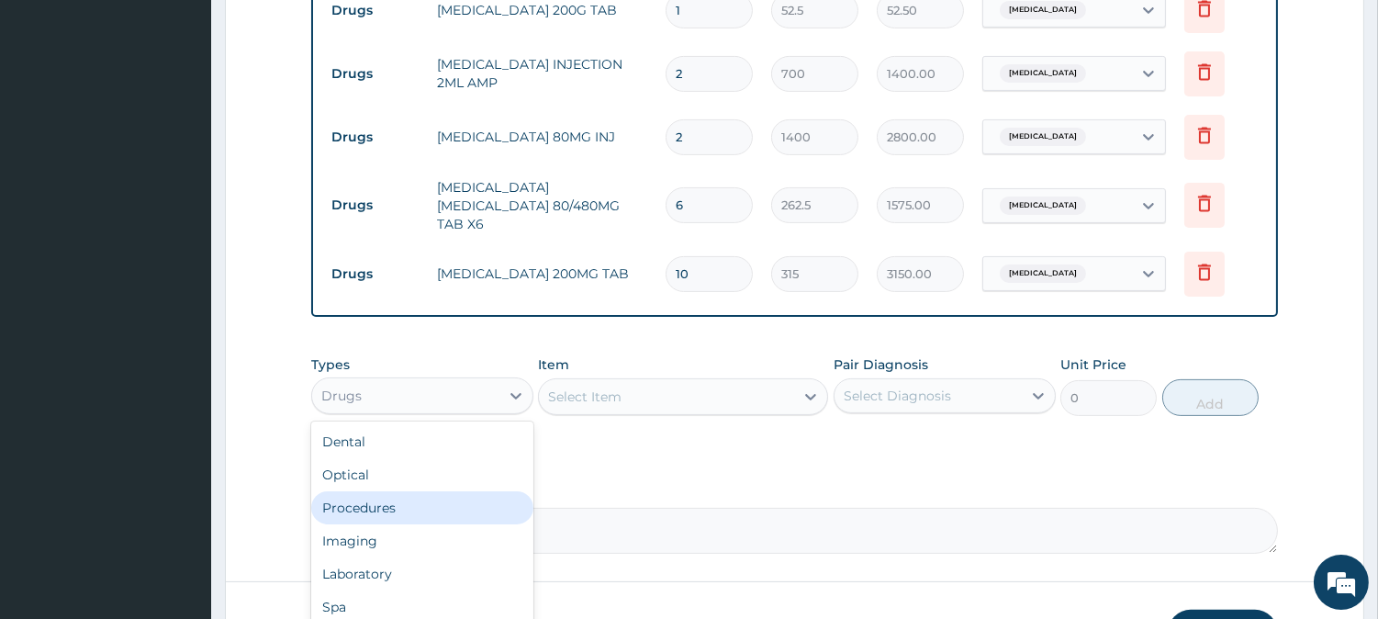
click at [422, 505] on div "Procedures" at bounding box center [422, 507] width 222 height 33
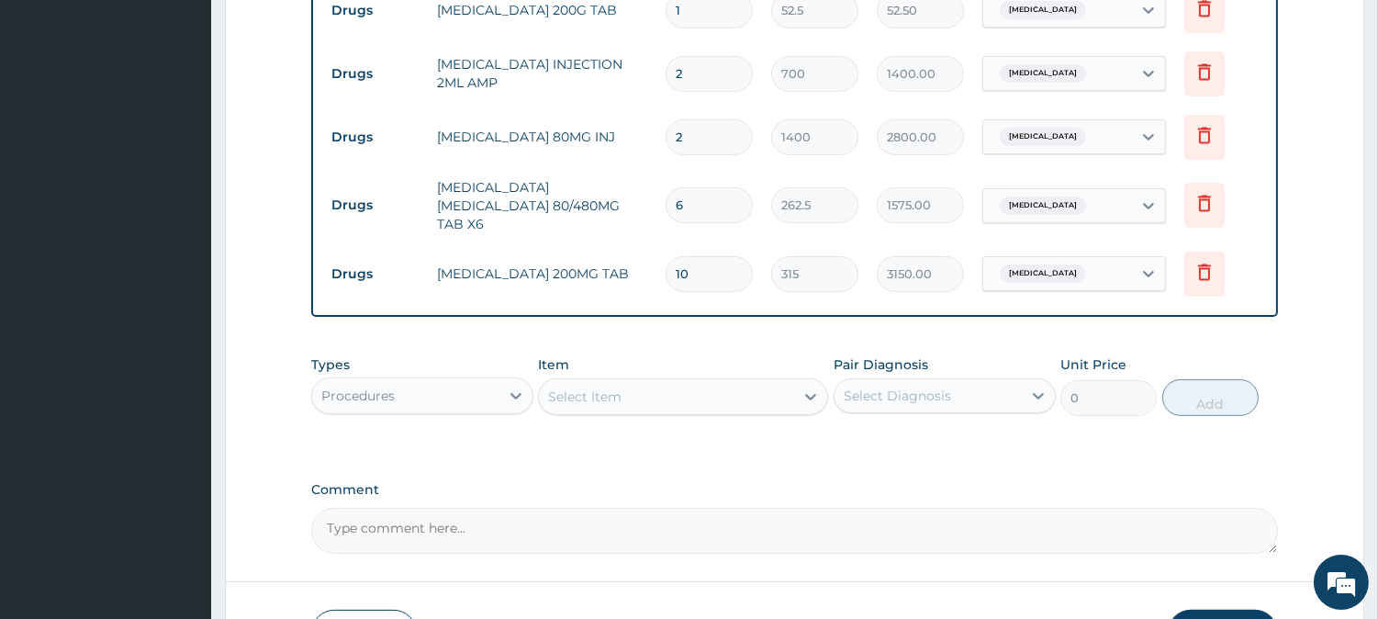
click at [628, 398] on div "Select Item" at bounding box center [666, 396] width 255 height 29
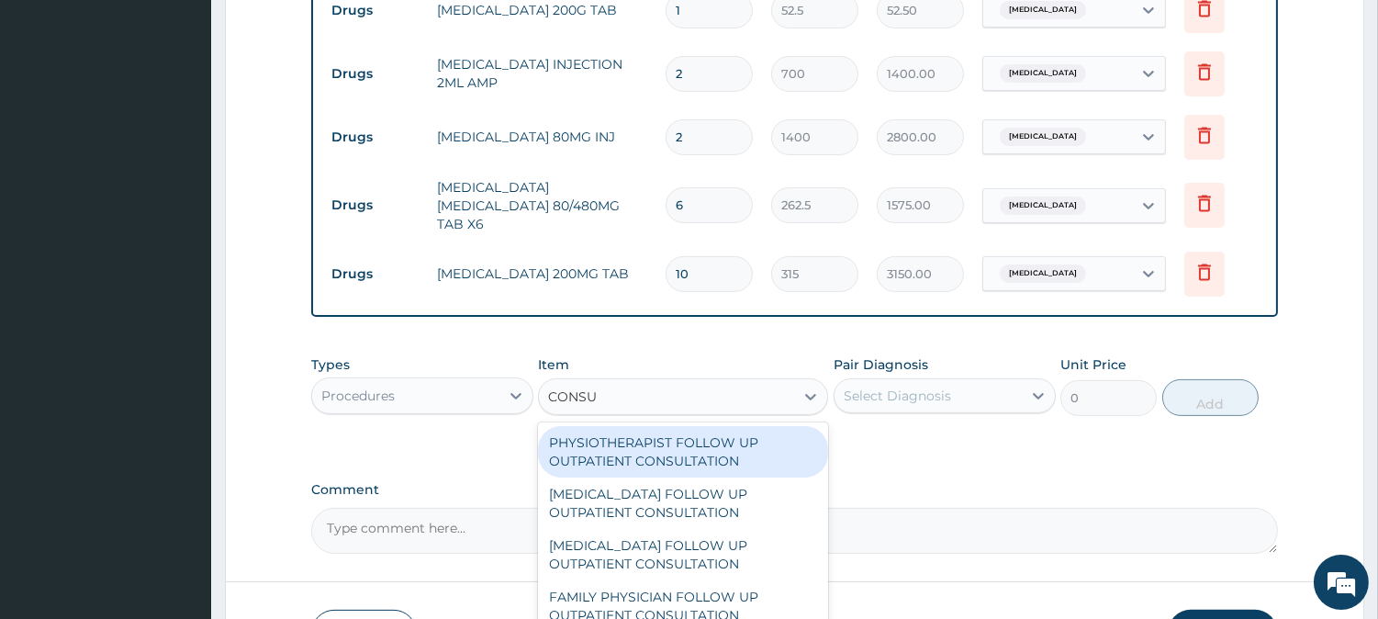
type input "CONSUL"
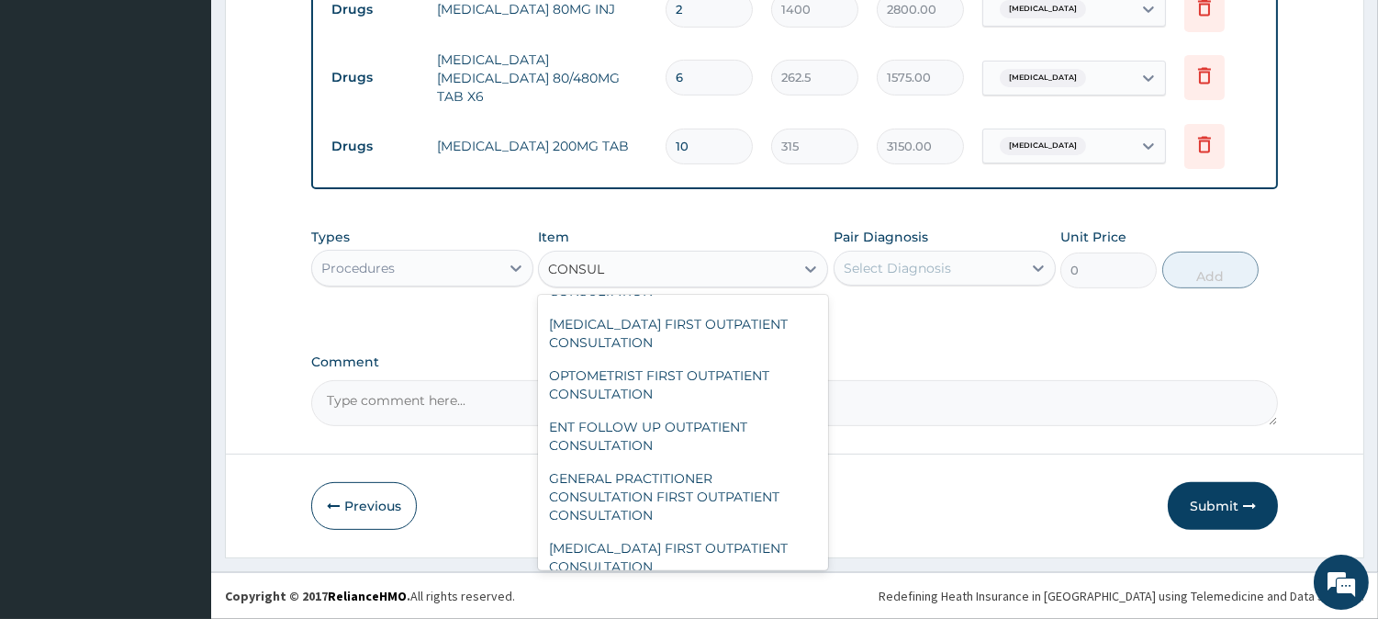
scroll to position [816, 0]
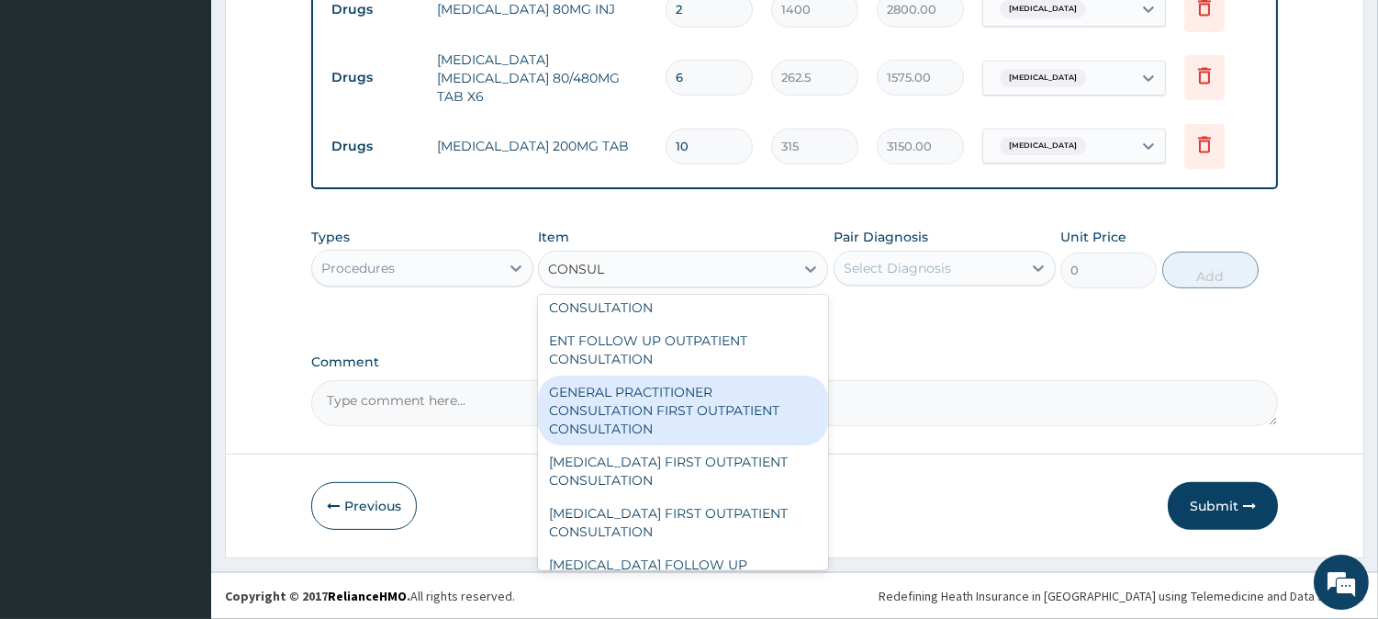
click at [650, 396] on div "GENERAL PRACTITIONER CONSULTATION FIRST OUTPATIENT CONSULTATION" at bounding box center [683, 411] width 290 height 70
type input "3000"
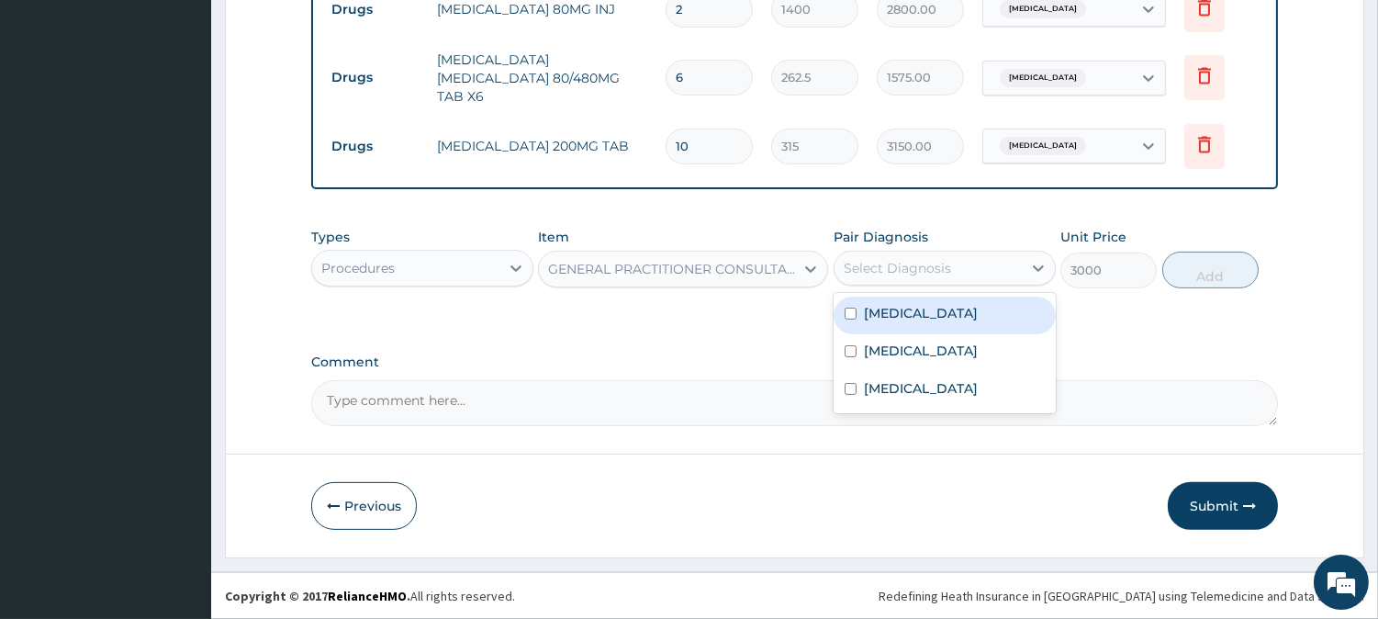
click at [851, 276] on div "Select Diagnosis" at bounding box center [897, 268] width 107 height 18
click at [864, 309] on label "[MEDICAL_DATA]" at bounding box center [921, 313] width 114 height 18
checkbox input "true"
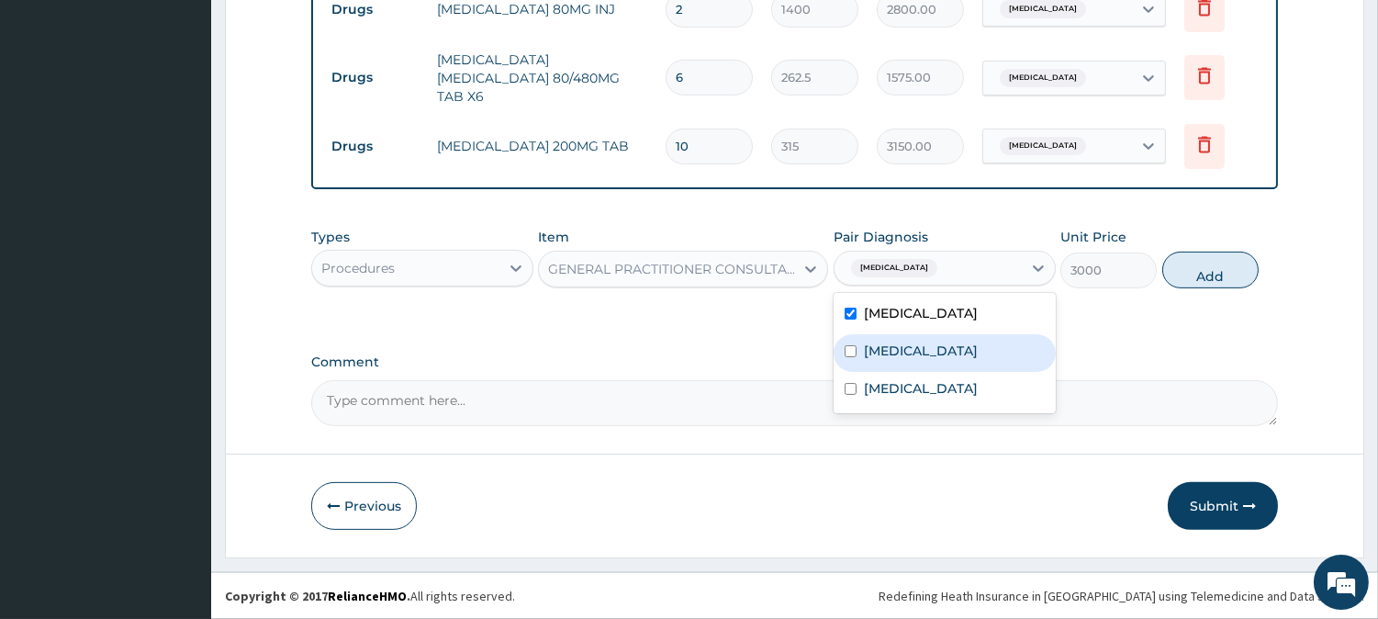
click at [871, 347] on label "[MEDICAL_DATA]" at bounding box center [921, 351] width 114 height 18
checkbox input "true"
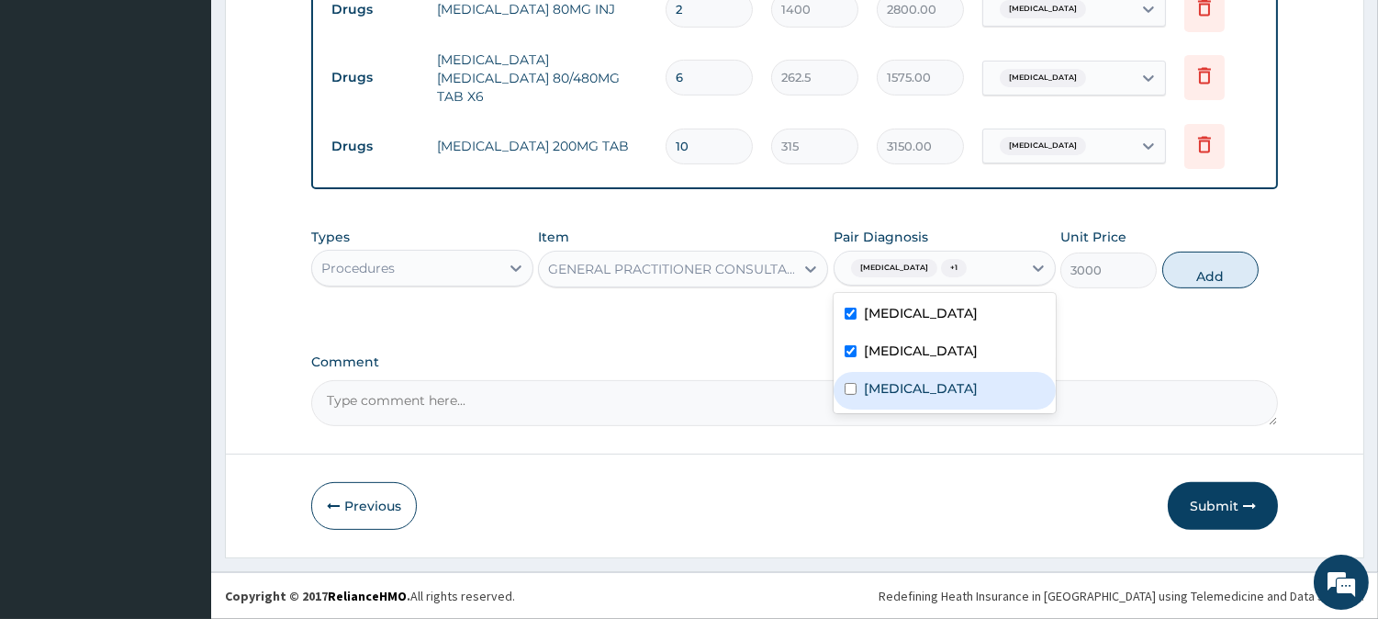
click at [878, 397] on label "[MEDICAL_DATA]" at bounding box center [921, 388] width 114 height 18
checkbox input "true"
click at [1207, 266] on button "Add" at bounding box center [1211, 270] width 96 height 37
type input "0"
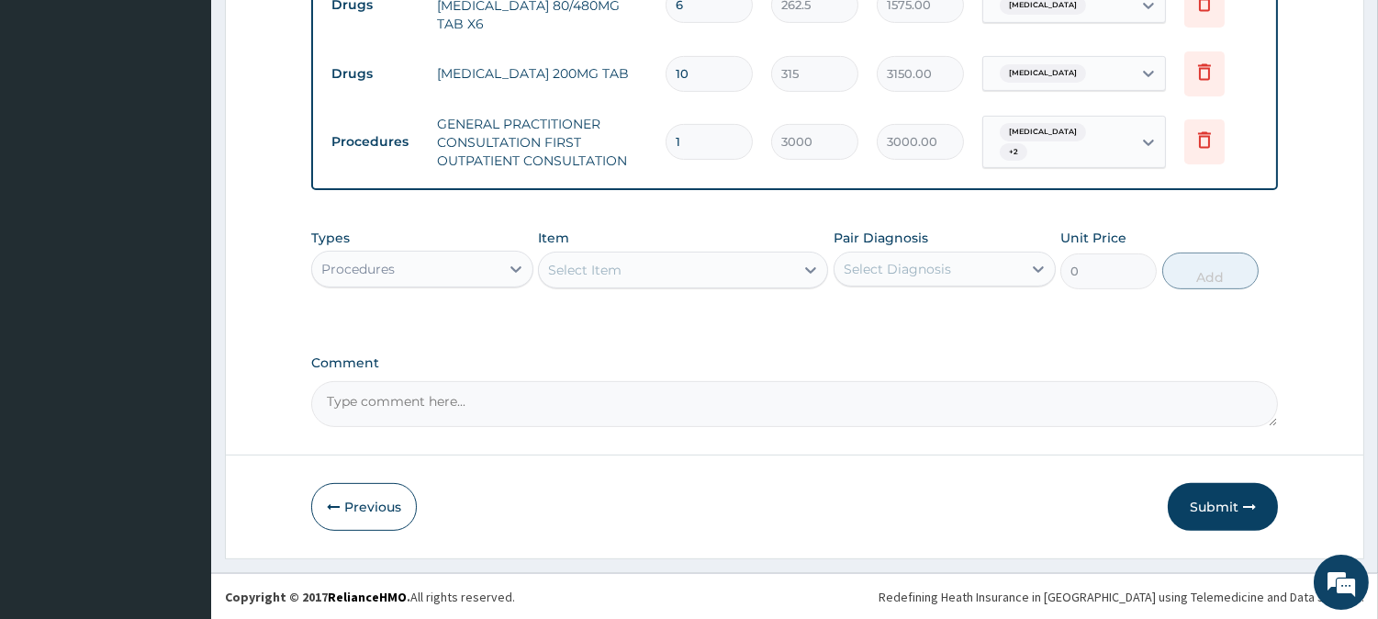
scroll to position [1145, 0]
click at [1218, 501] on button "Submit" at bounding box center [1223, 506] width 110 height 48
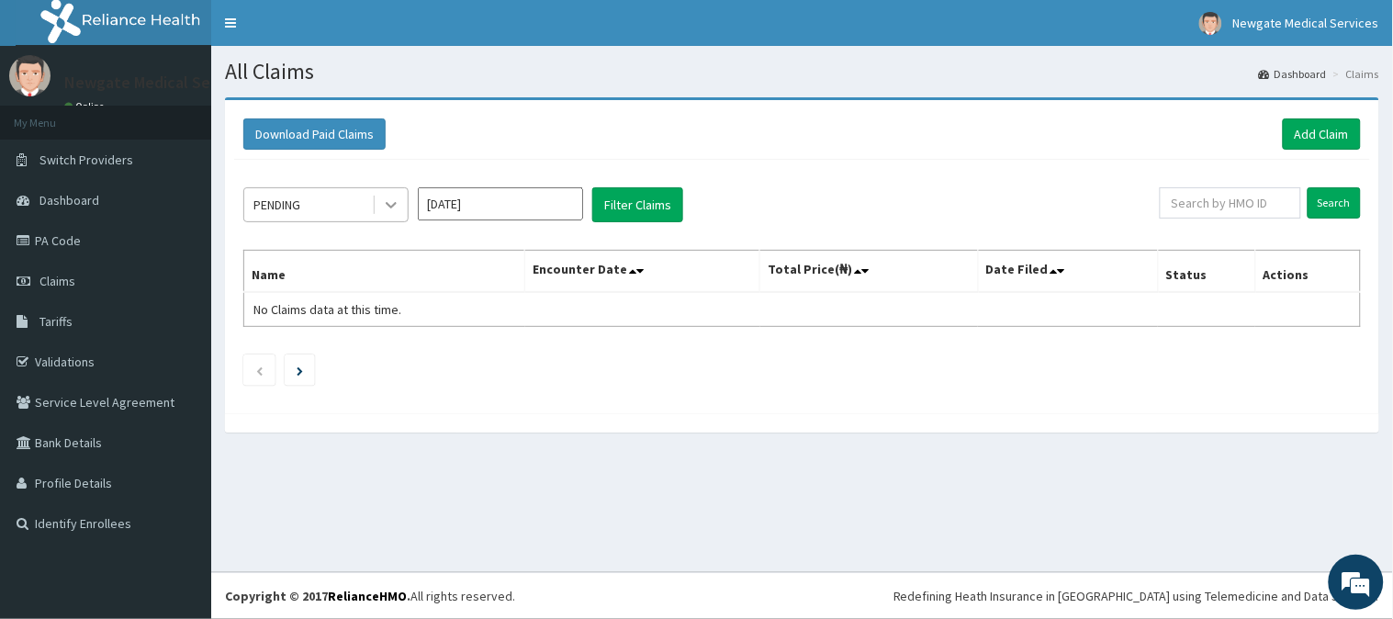
click at [401, 214] on div at bounding box center [391, 204] width 33 height 33
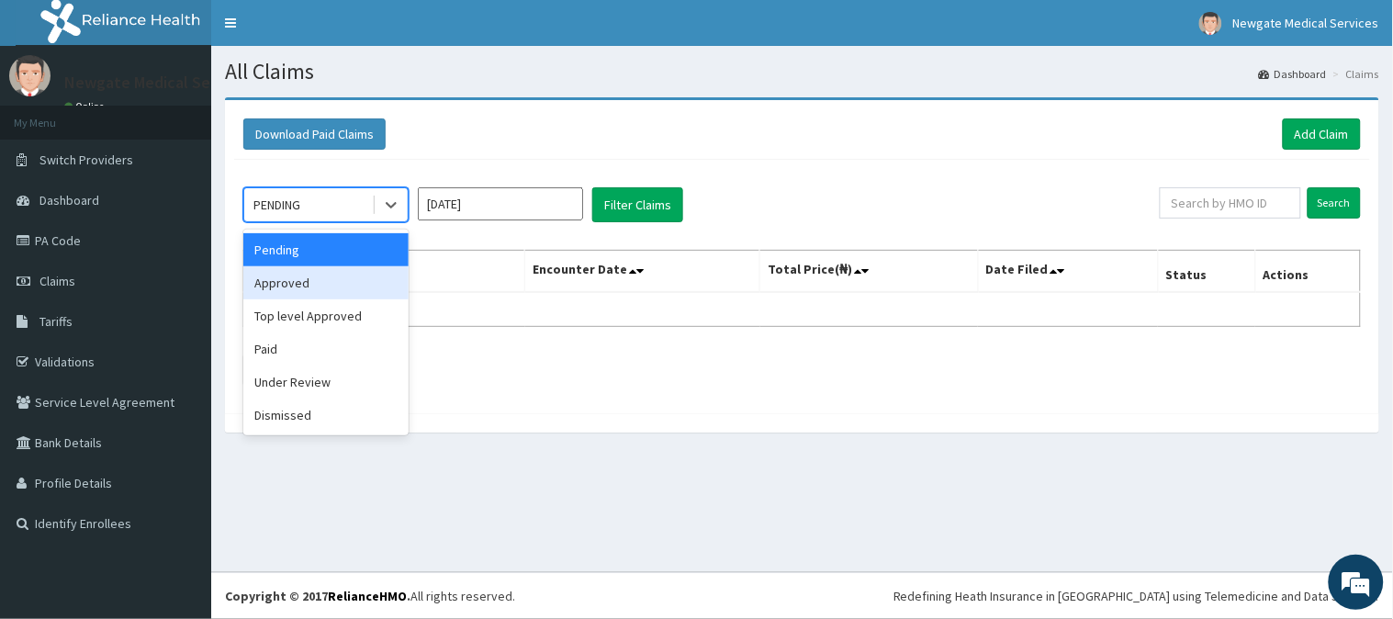
click at [336, 286] on div "Approved" at bounding box center [325, 282] width 165 height 33
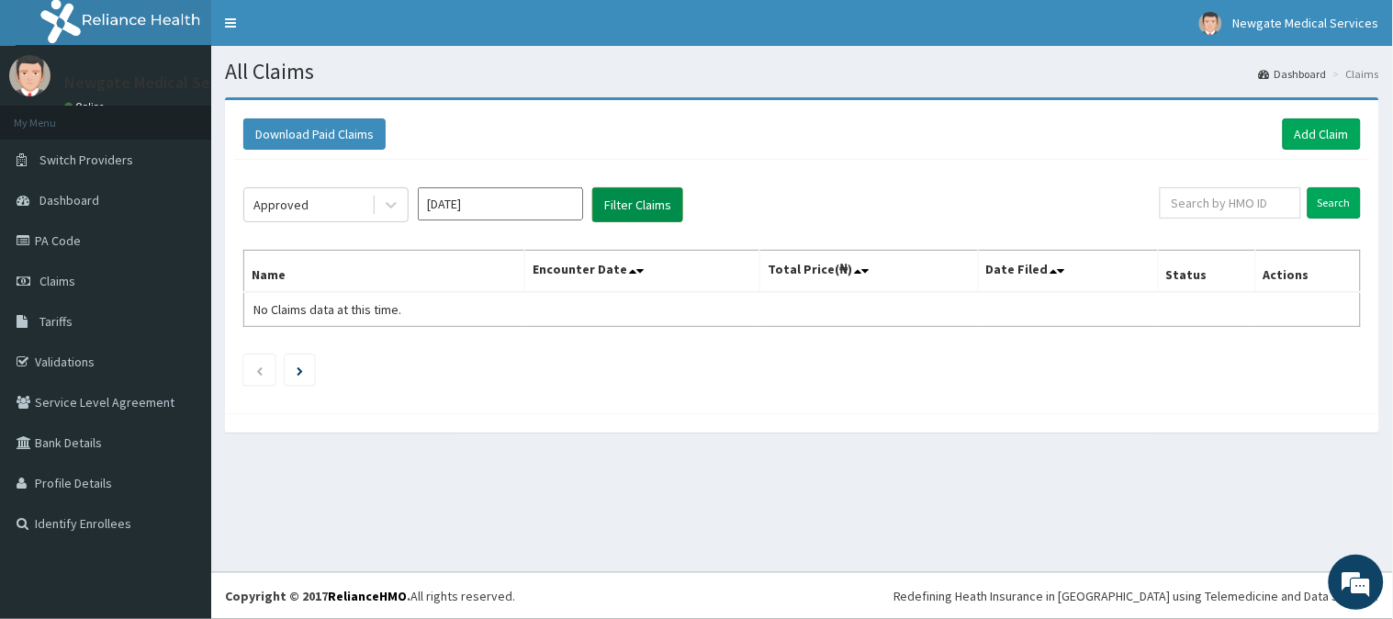
click at [594, 197] on button "Filter Claims" at bounding box center [637, 204] width 91 height 35
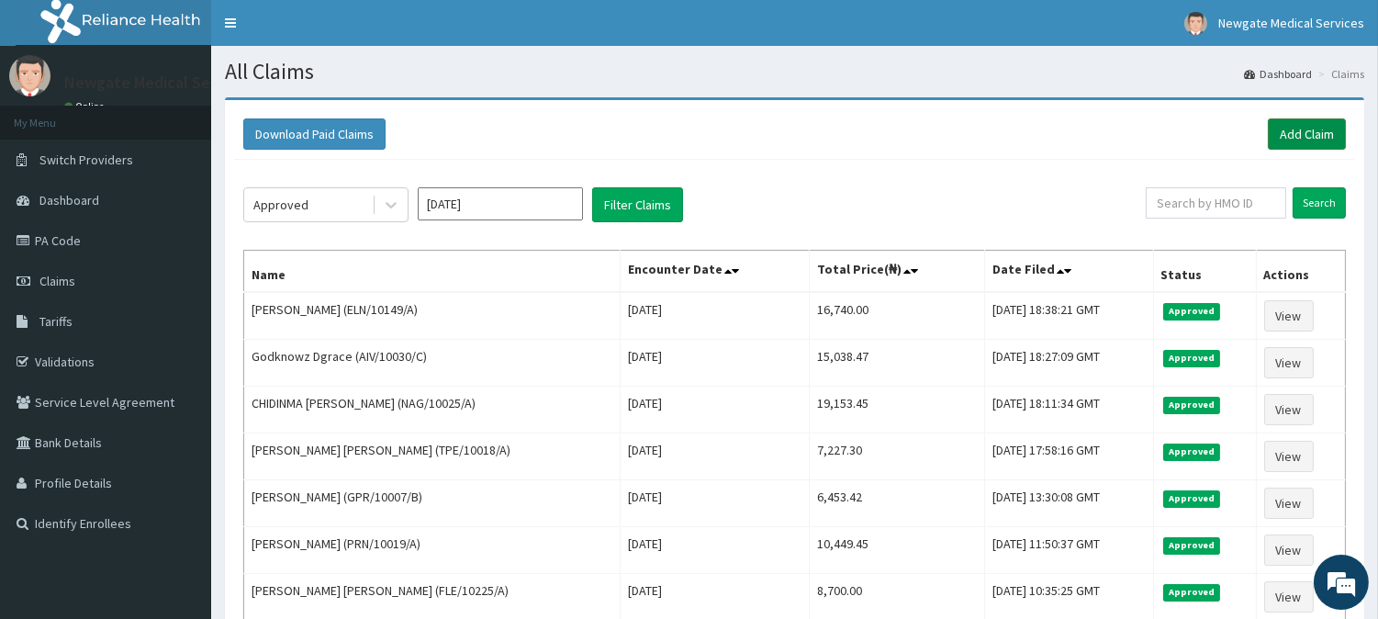
click at [1319, 131] on link "Add Claim" at bounding box center [1307, 133] width 78 height 31
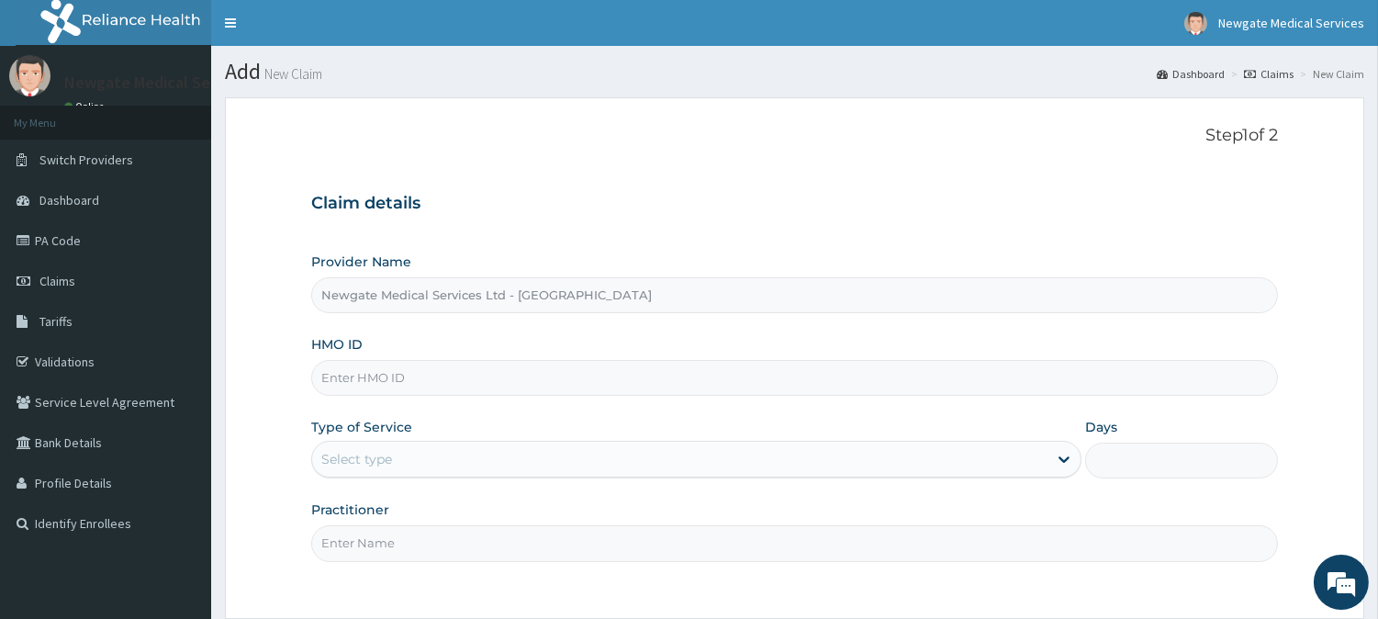
paste input "[PERSON_NAME]/10012/"
type input "ELI/10012/B"
click at [372, 457] on div "Select type" at bounding box center [356, 459] width 71 height 18
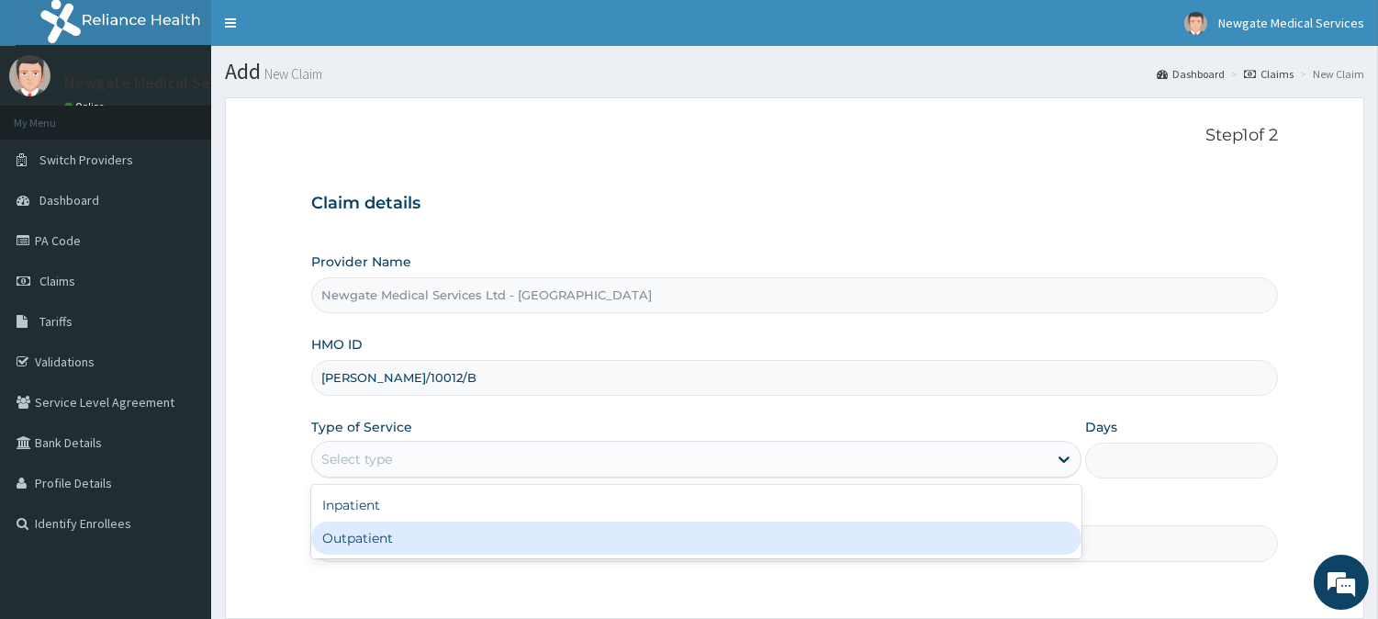
click at [377, 534] on div "Outpatient" at bounding box center [696, 538] width 771 height 33
type input "1"
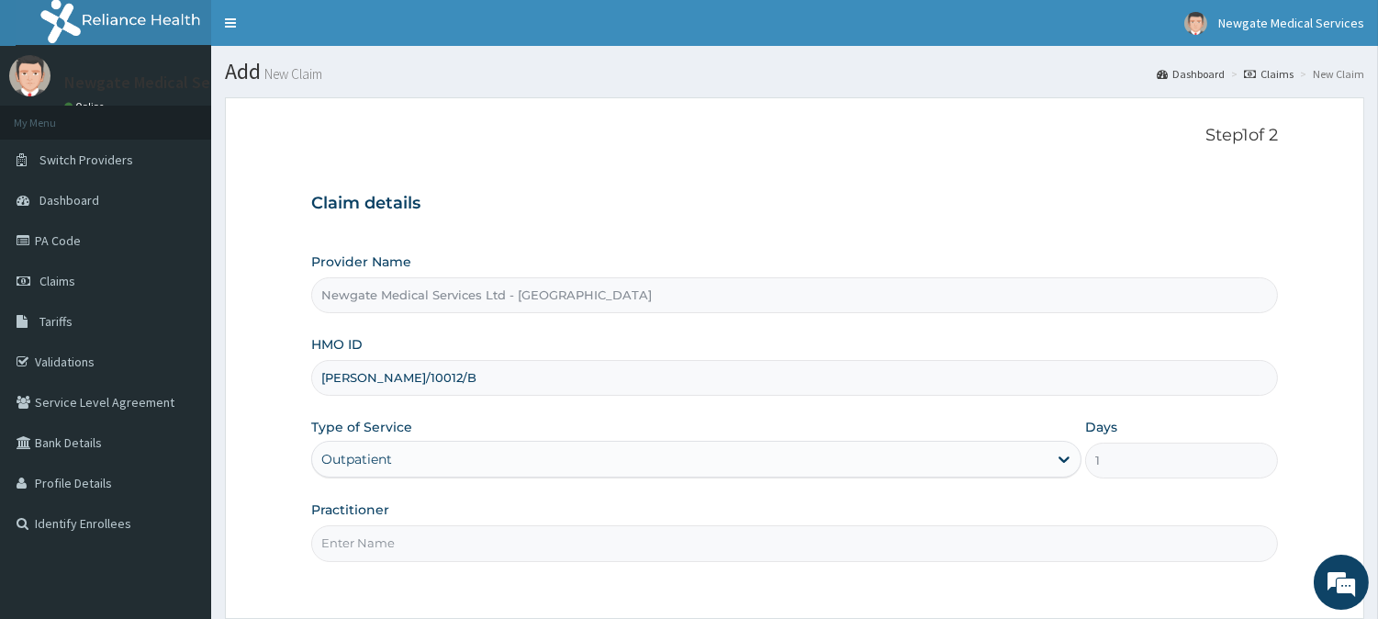
scroll to position [102, 0]
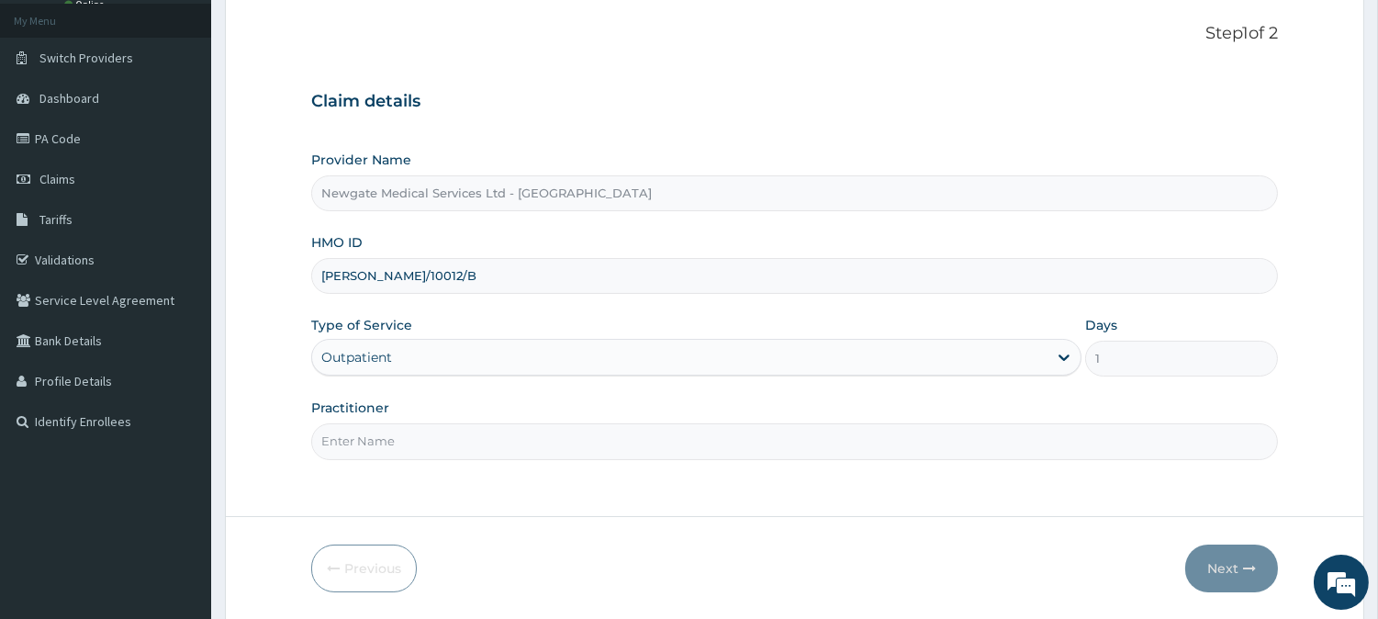
click at [436, 444] on input "Practitioner" at bounding box center [794, 441] width 967 height 36
click at [393, 439] on input "Practitioner" at bounding box center [794, 441] width 967 height 36
type input "DR [PERSON_NAME]"
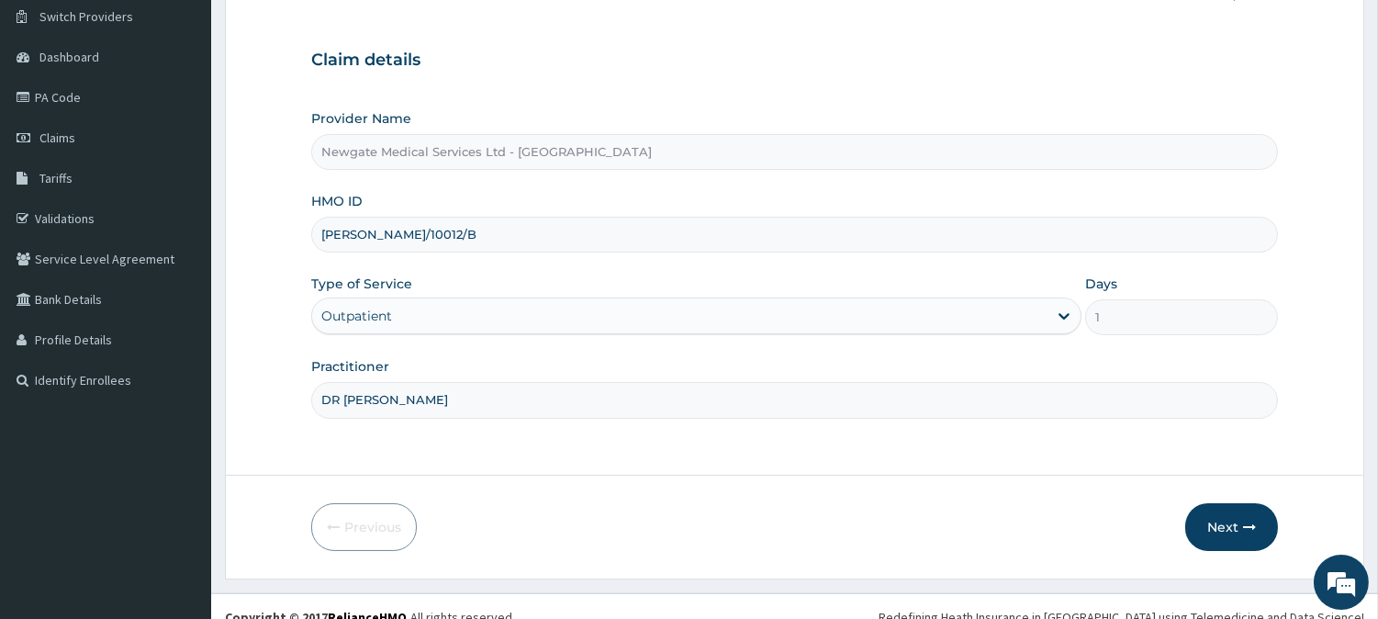
scroll to position [163, 0]
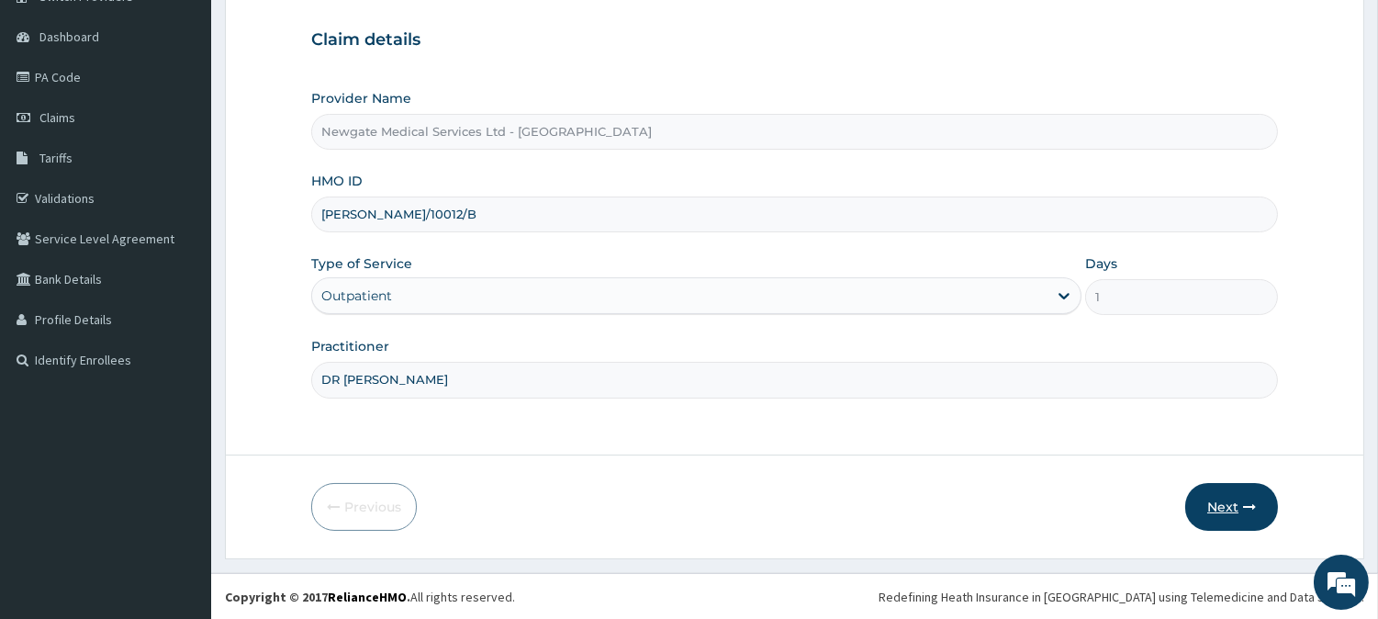
click at [1220, 493] on button "Next" at bounding box center [1232, 507] width 93 height 48
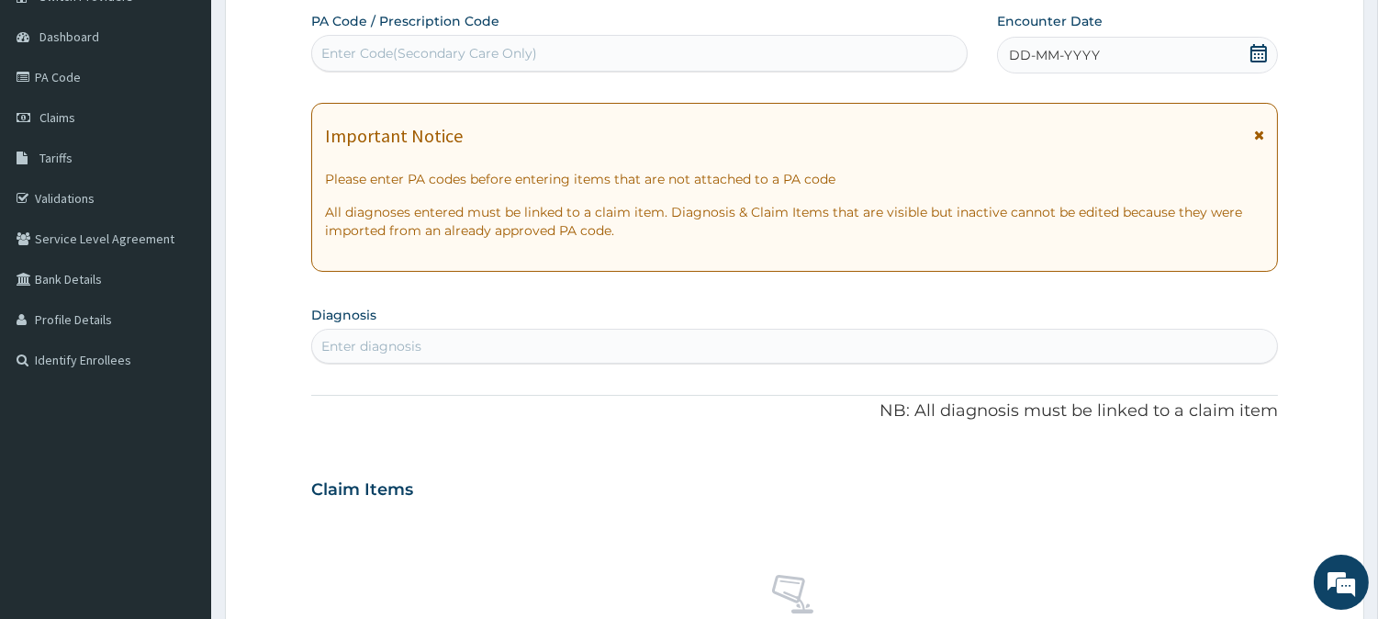
click at [1070, 46] on span "DD-MM-YYYY" at bounding box center [1054, 55] width 91 height 18
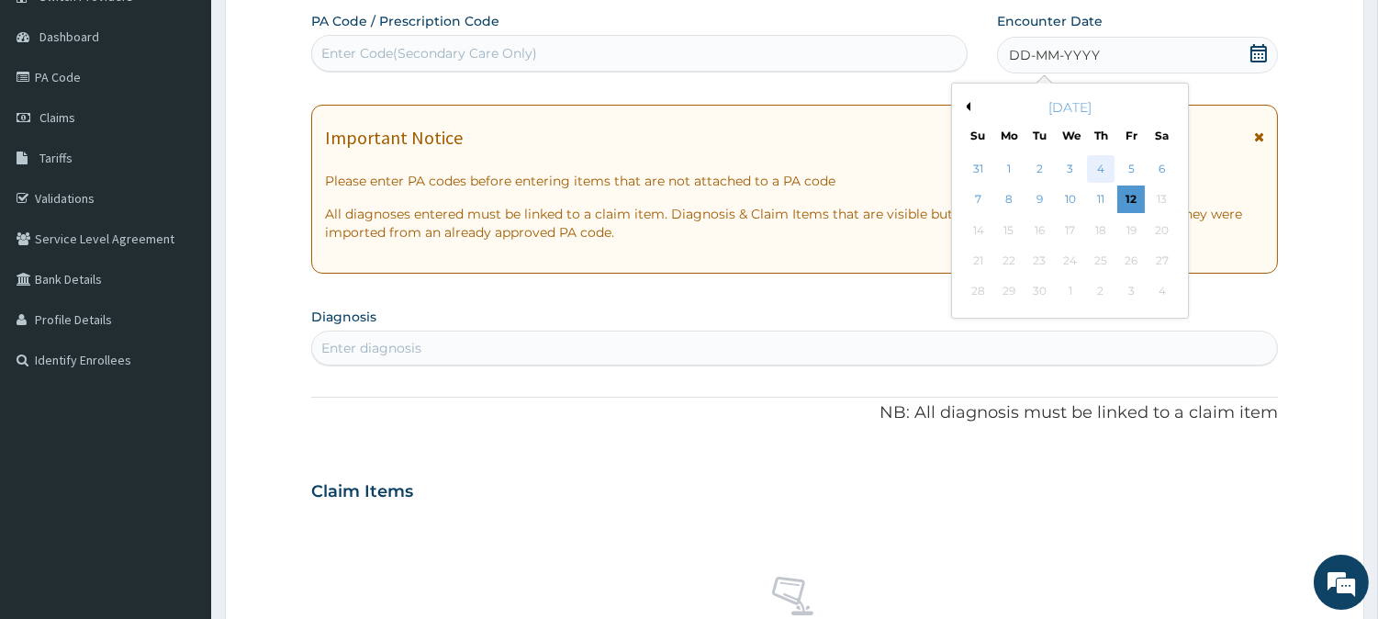
click at [1087, 170] on div "4" at bounding box center [1101, 169] width 28 height 28
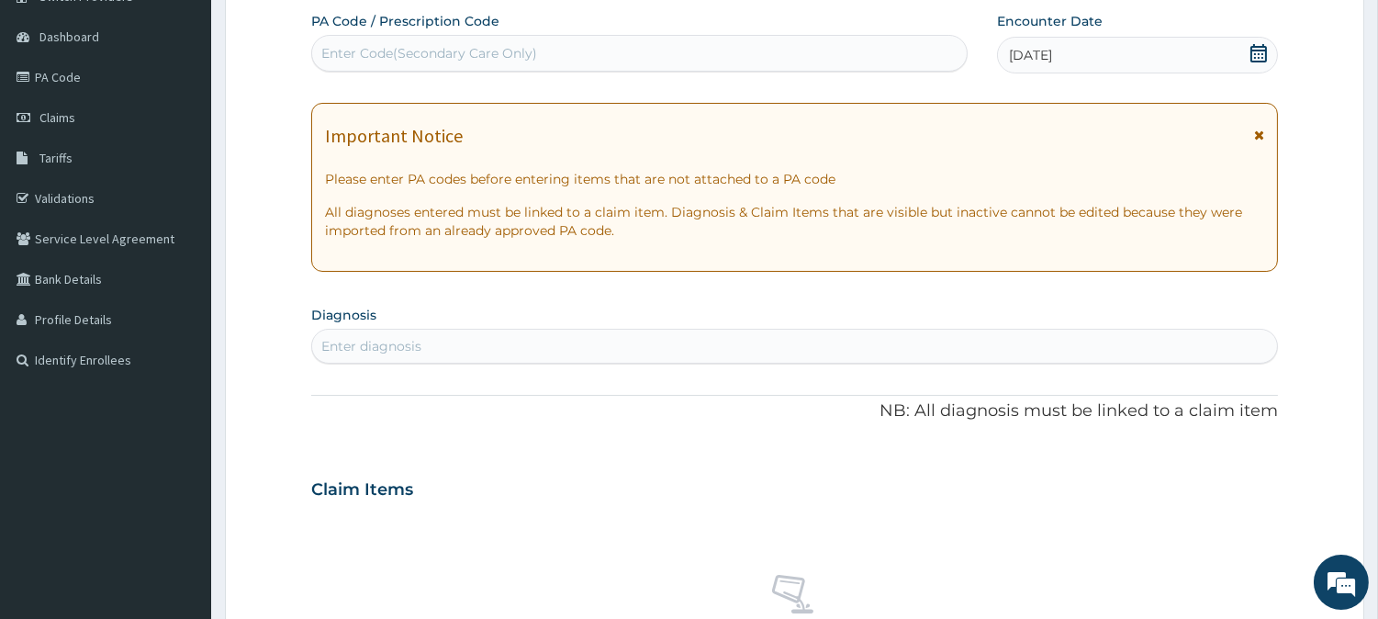
click at [473, 345] on div "Enter diagnosis" at bounding box center [794, 346] width 965 height 29
type input "MALA"
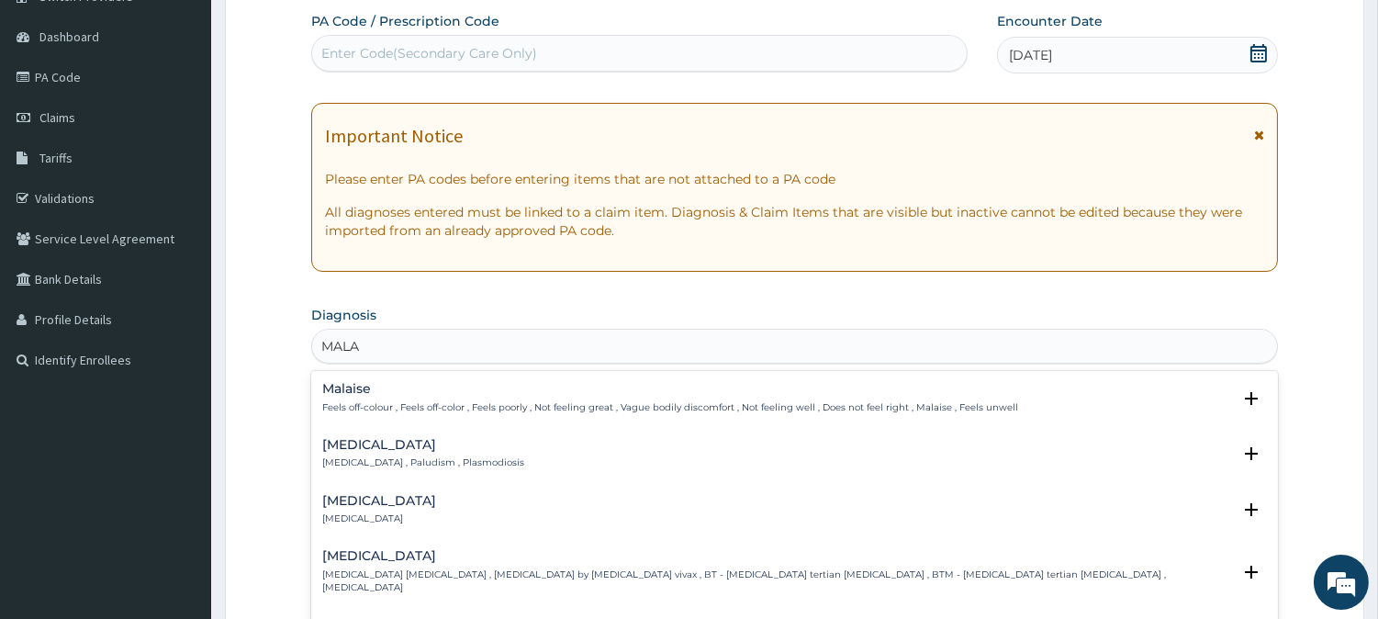
click at [344, 435] on div "Malaria Malaria , Paludism , Plasmodiosis Select Status Query Query covers susp…" at bounding box center [794, 459] width 967 height 56
click at [352, 463] on p "[MEDICAL_DATA] , Paludism , Plasmodiosis" at bounding box center [423, 462] width 202 height 13
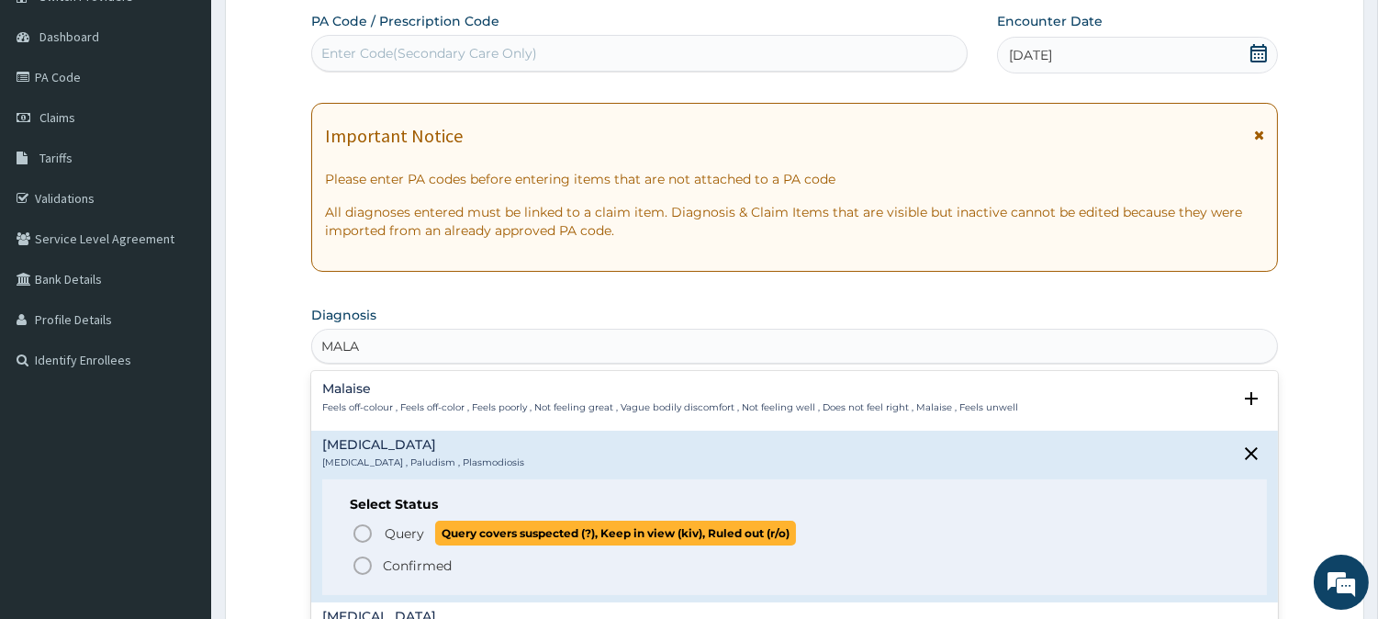
click at [364, 523] on icon "status option query" at bounding box center [363, 534] width 22 height 22
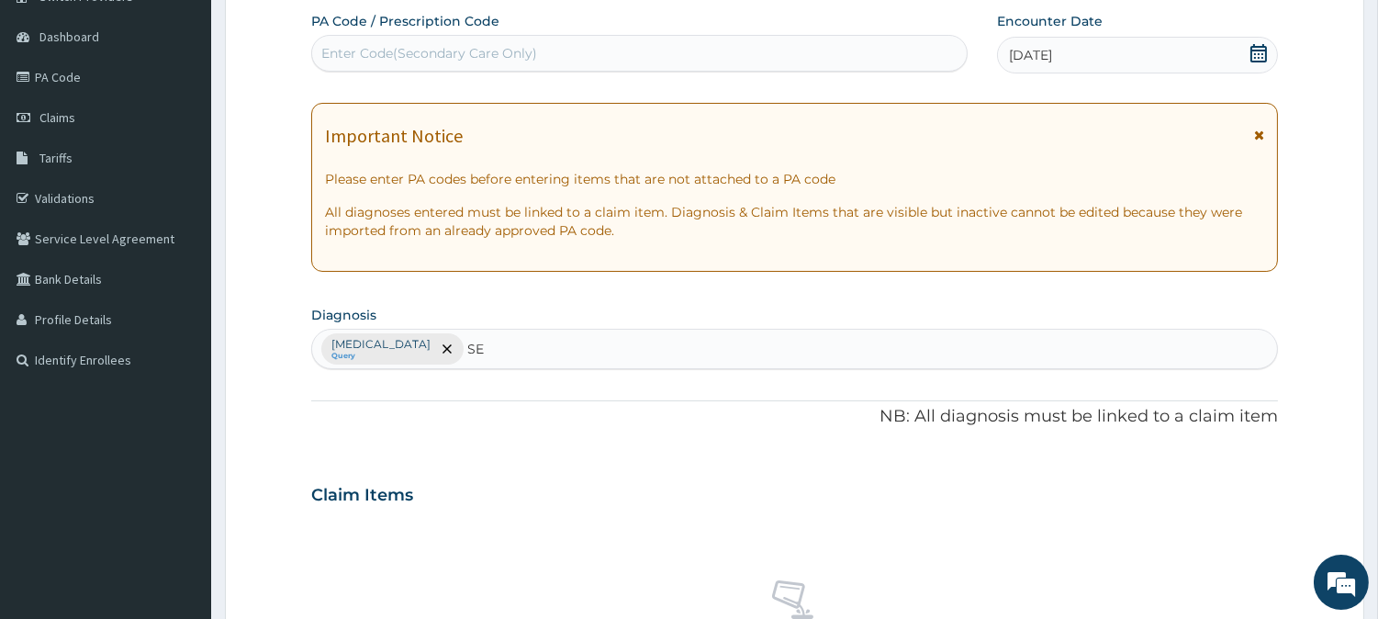
type input "SEP"
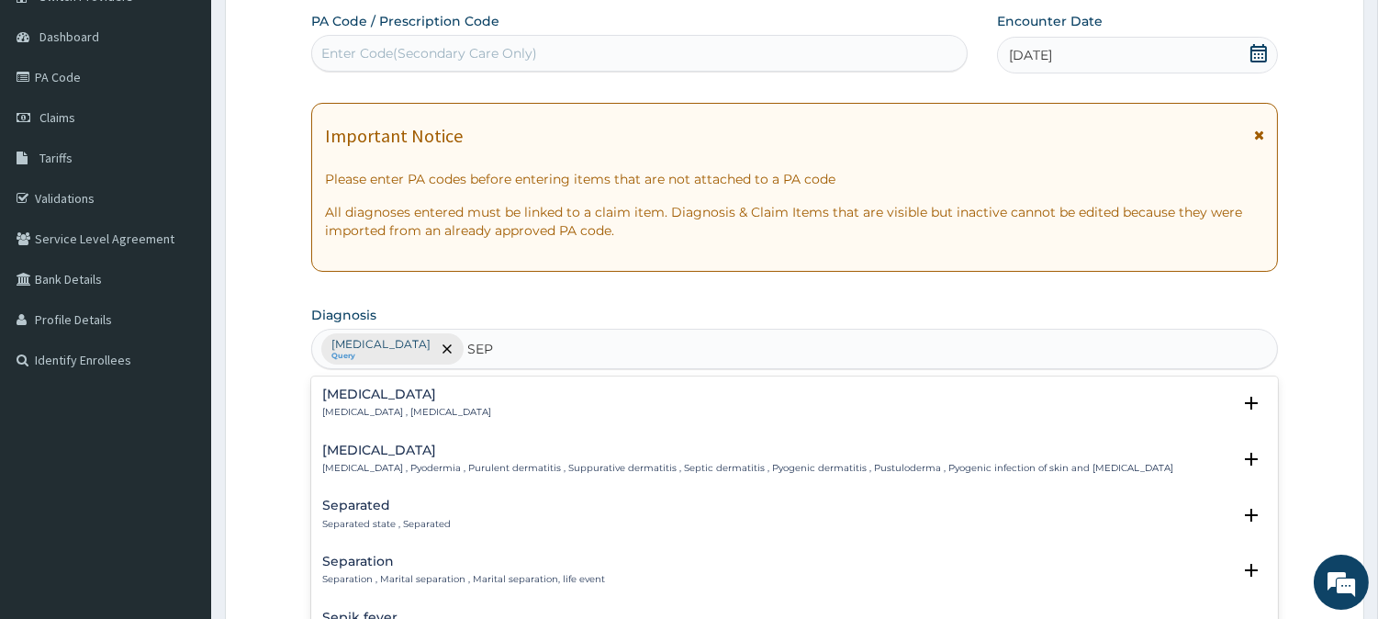
click at [381, 398] on h4 "[MEDICAL_DATA]" at bounding box center [406, 395] width 169 height 14
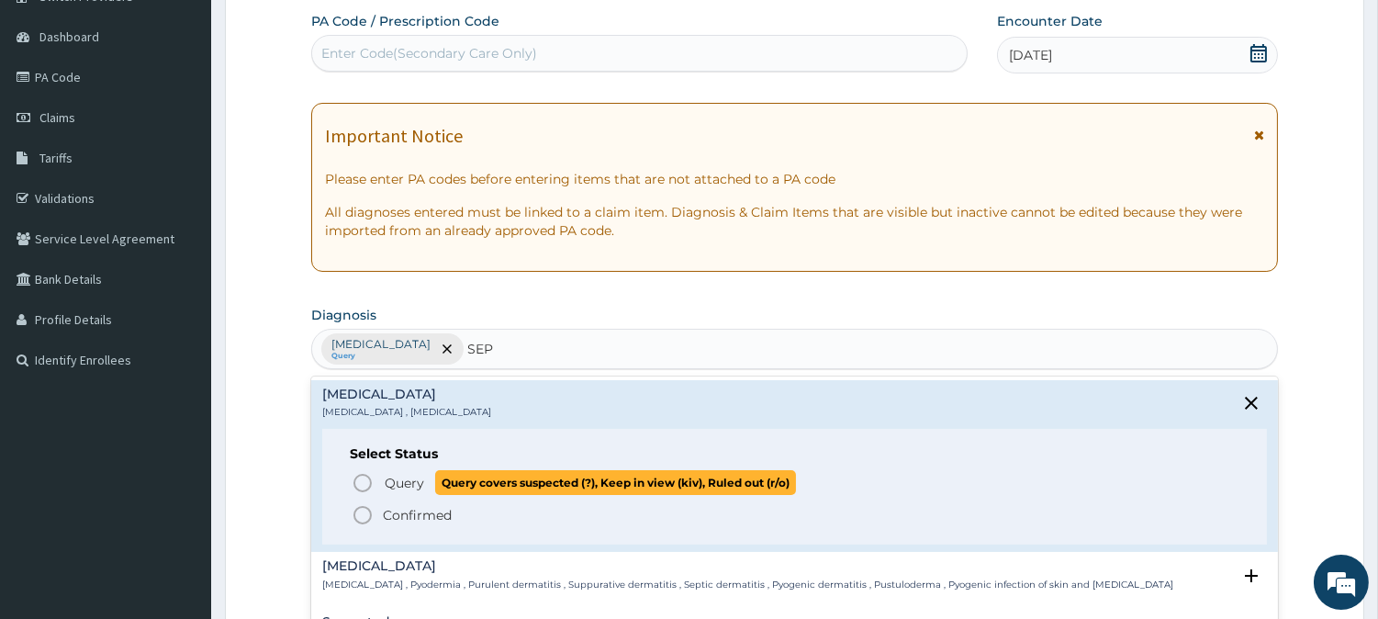
click at [367, 488] on icon "status option query" at bounding box center [363, 483] width 22 height 22
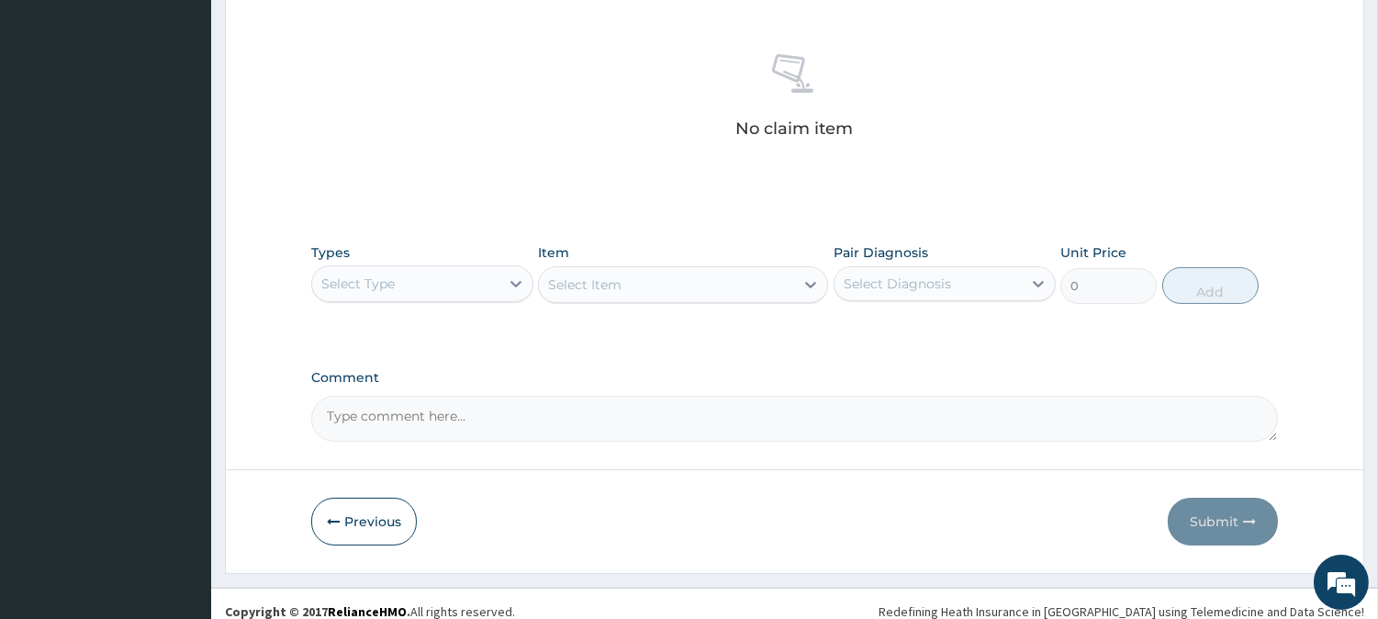
scroll to position [704, 0]
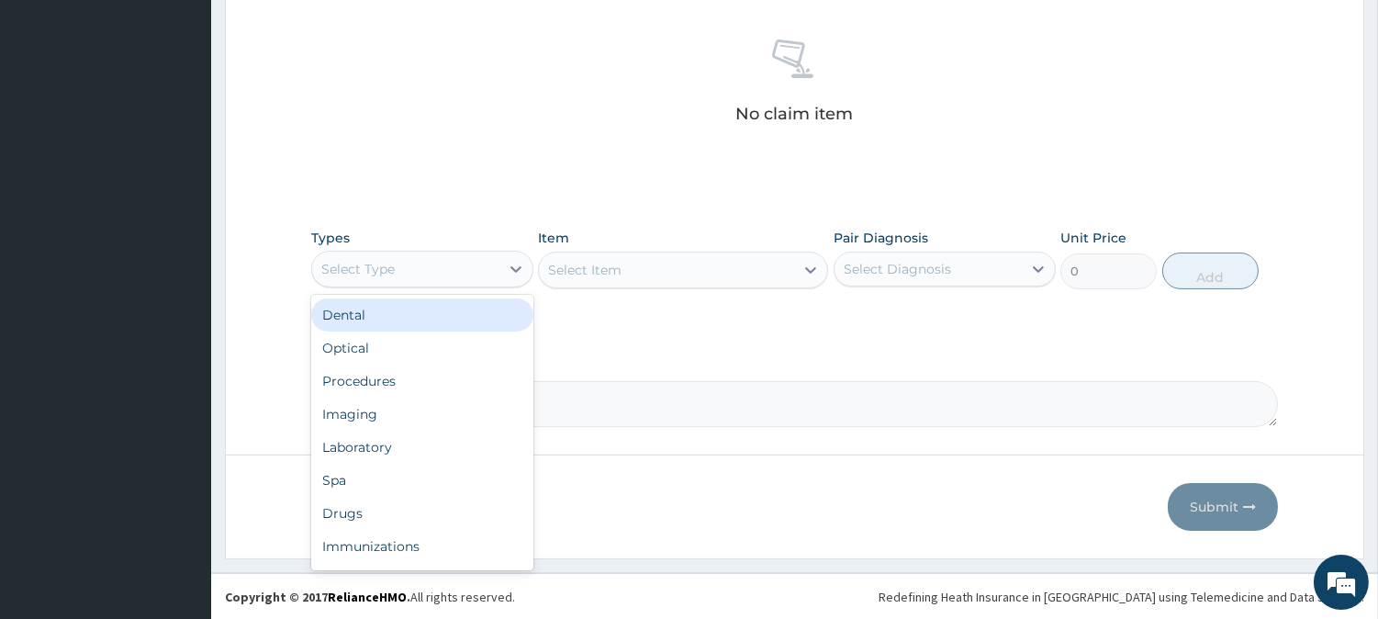
click at [485, 254] on div "Select Type" at bounding box center [405, 268] width 187 height 29
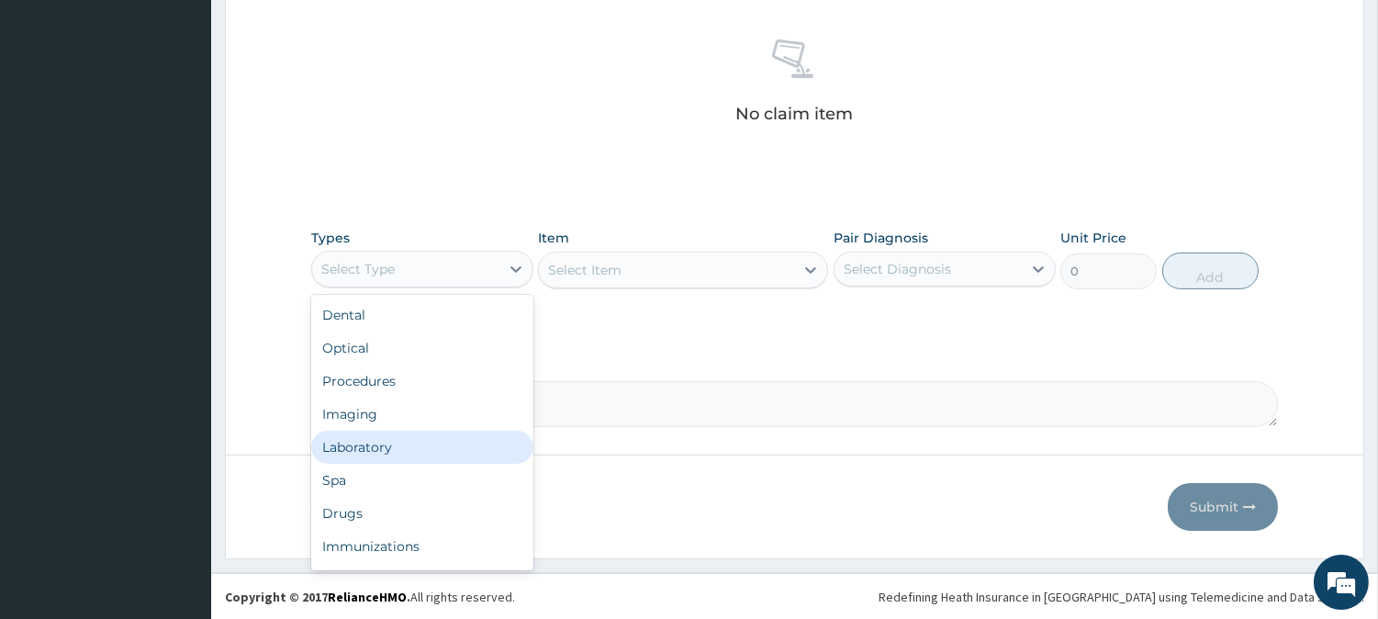
click at [401, 444] on div "Laboratory" at bounding box center [422, 447] width 222 height 33
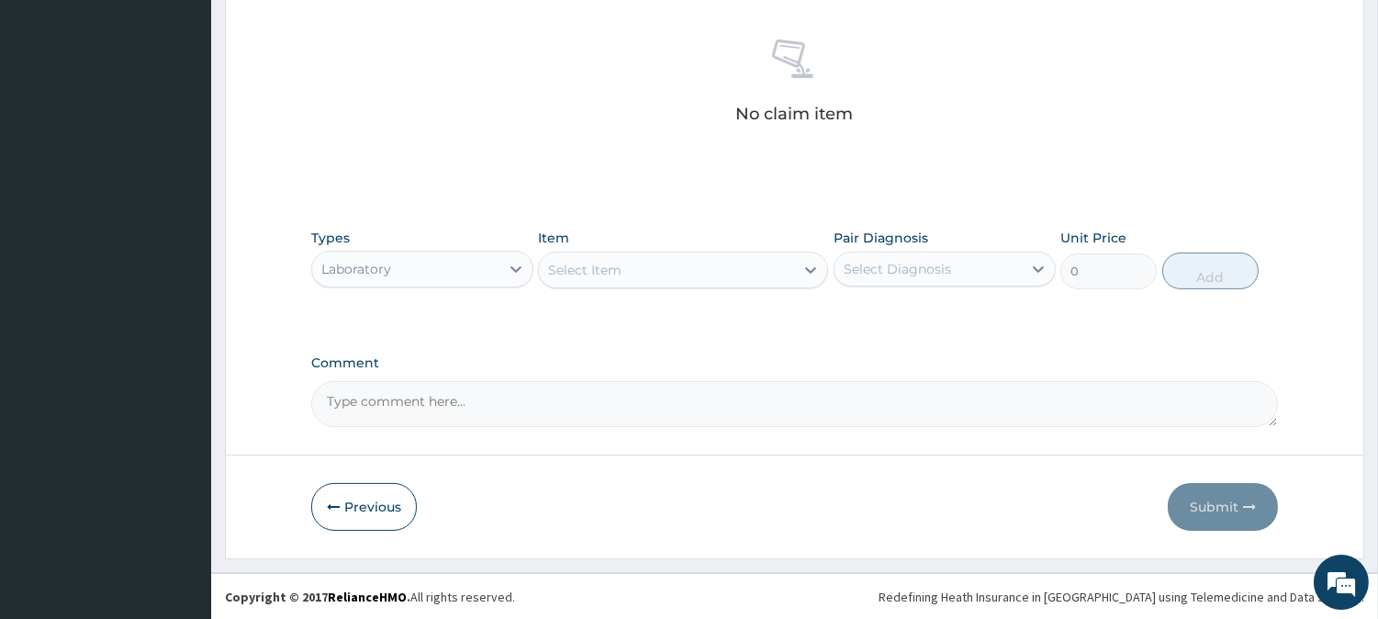
click at [678, 266] on div "Select Item" at bounding box center [666, 269] width 255 height 29
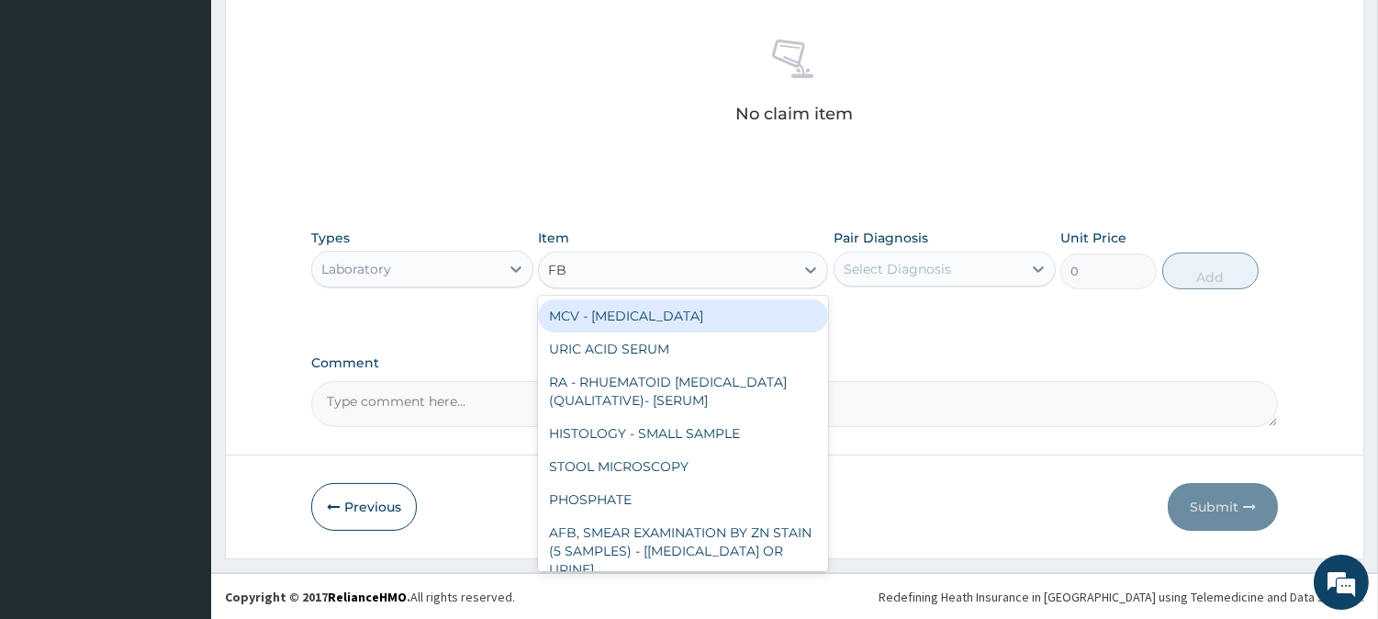
type input "FBC"
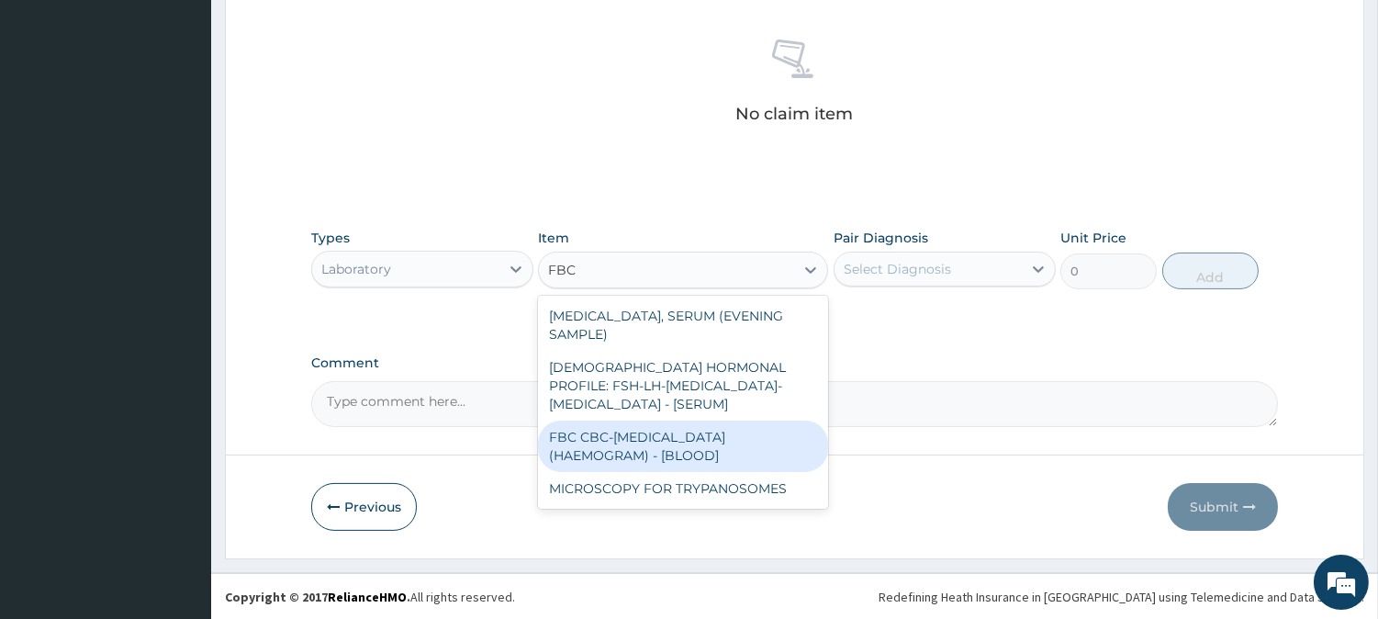
click at [654, 421] on div "FBC CBC-[MEDICAL_DATA] (HAEMOGRAM) - [BLOOD]" at bounding box center [683, 446] width 290 height 51
type input "3000"
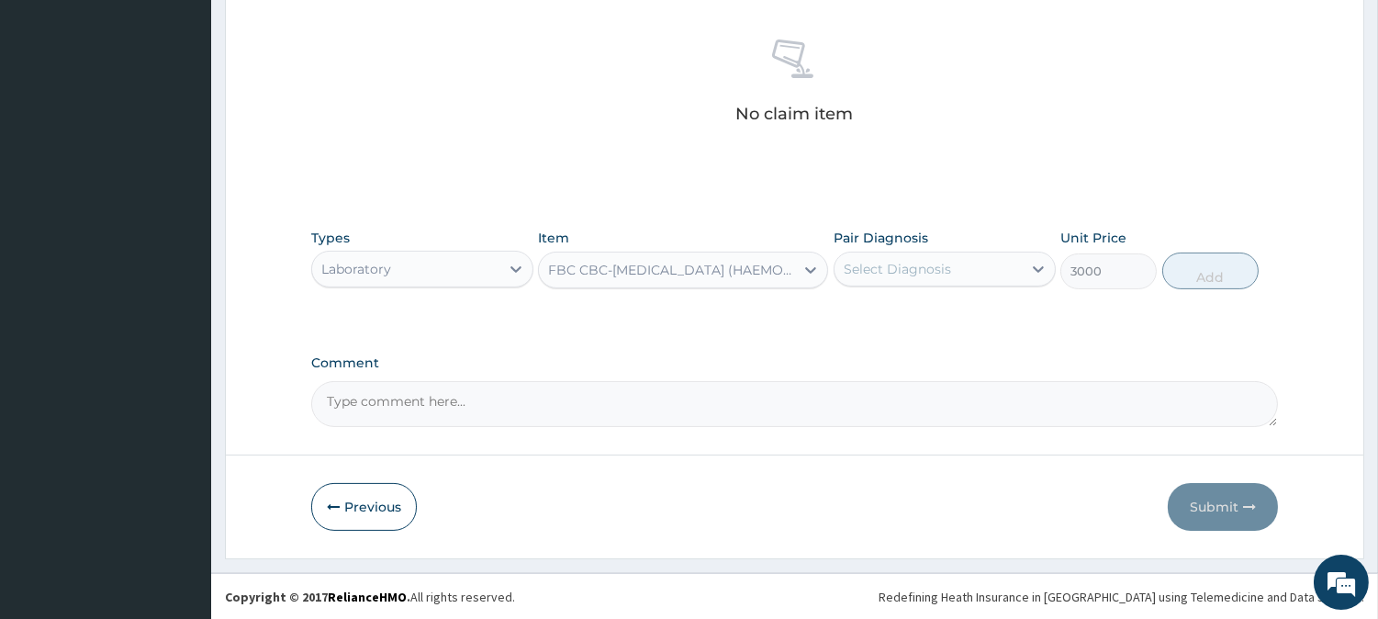
click at [939, 254] on div "Select Diagnosis" at bounding box center [928, 268] width 187 height 29
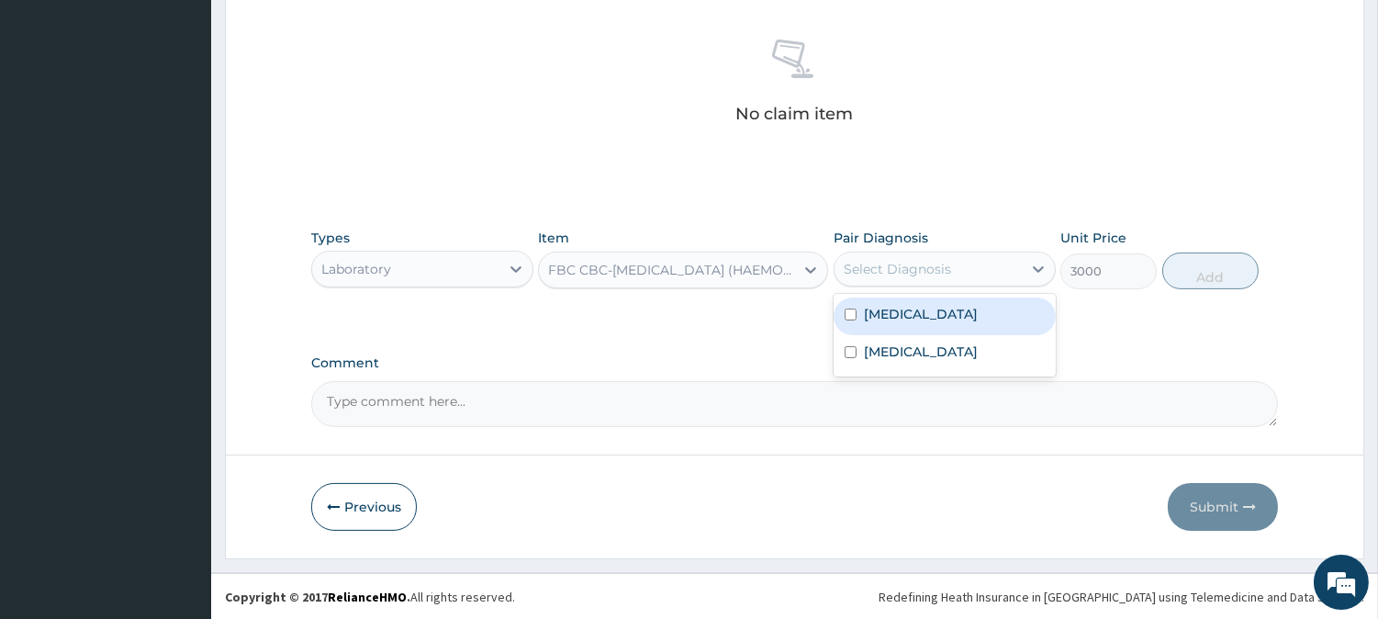
click at [937, 308] on div "[MEDICAL_DATA]" at bounding box center [945, 317] width 222 height 38
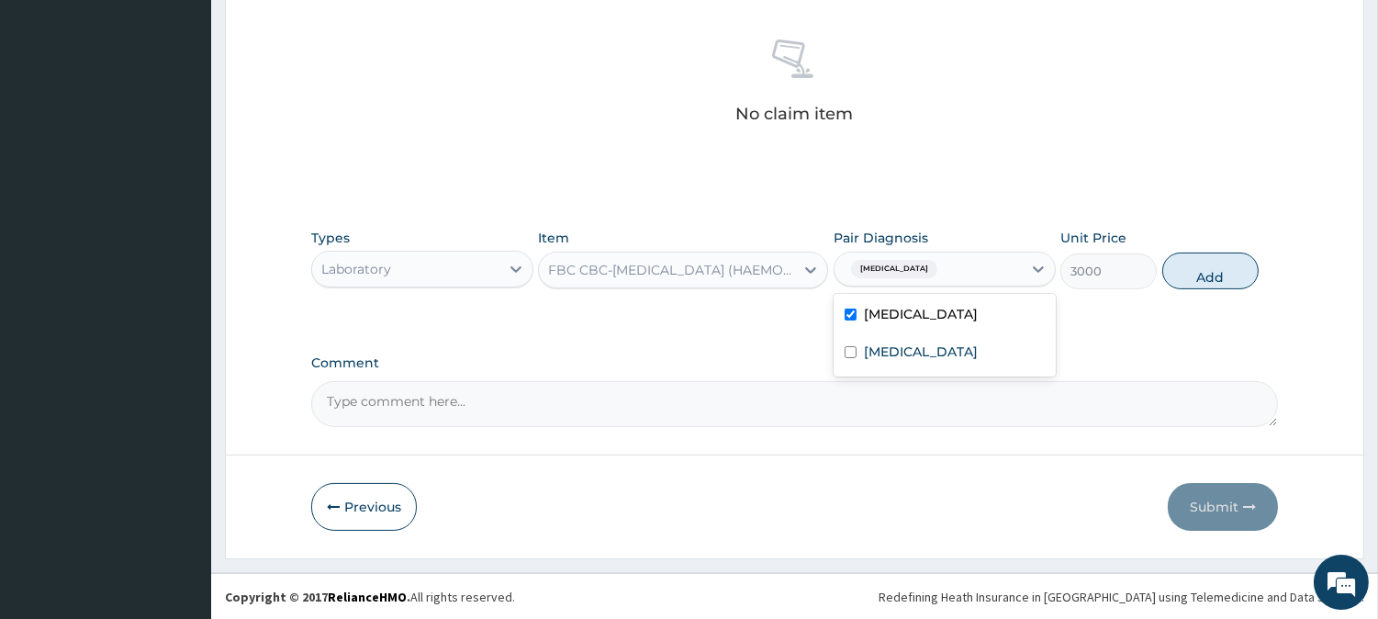
click at [937, 308] on div "[MEDICAL_DATA]" at bounding box center [945, 317] width 222 height 38
checkbox input "false"
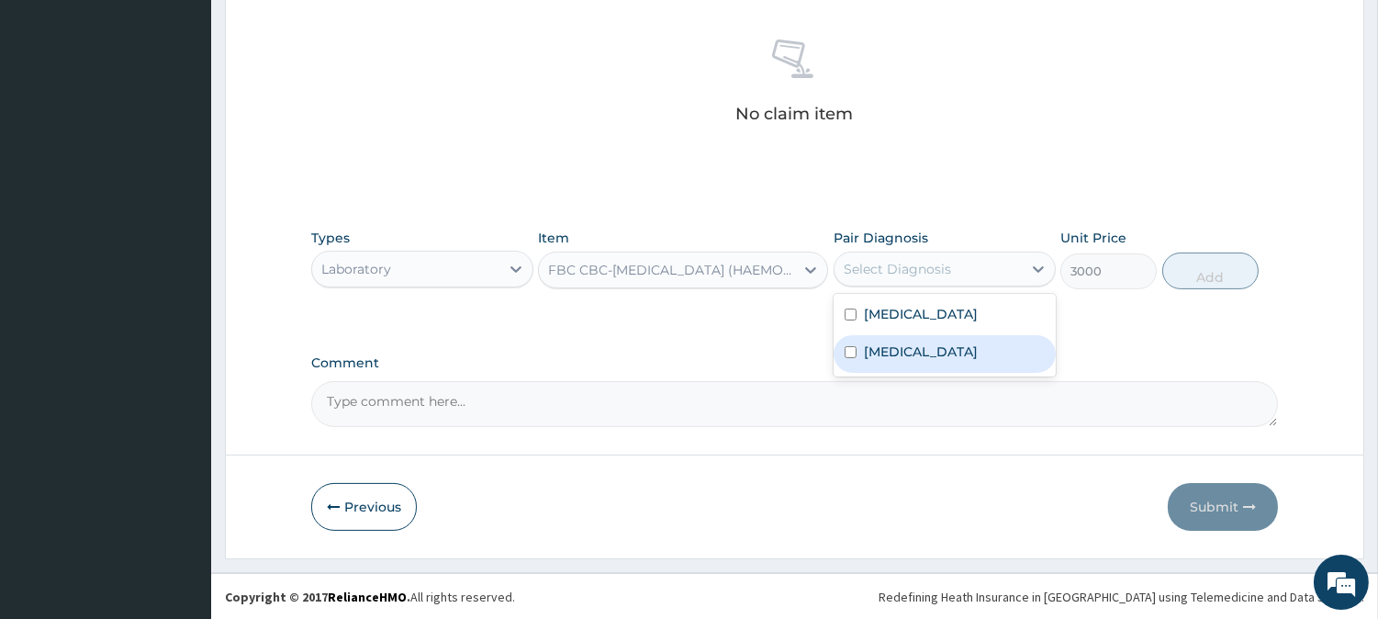
click at [931, 344] on div "[MEDICAL_DATA]" at bounding box center [945, 354] width 222 height 38
checkbox input "true"
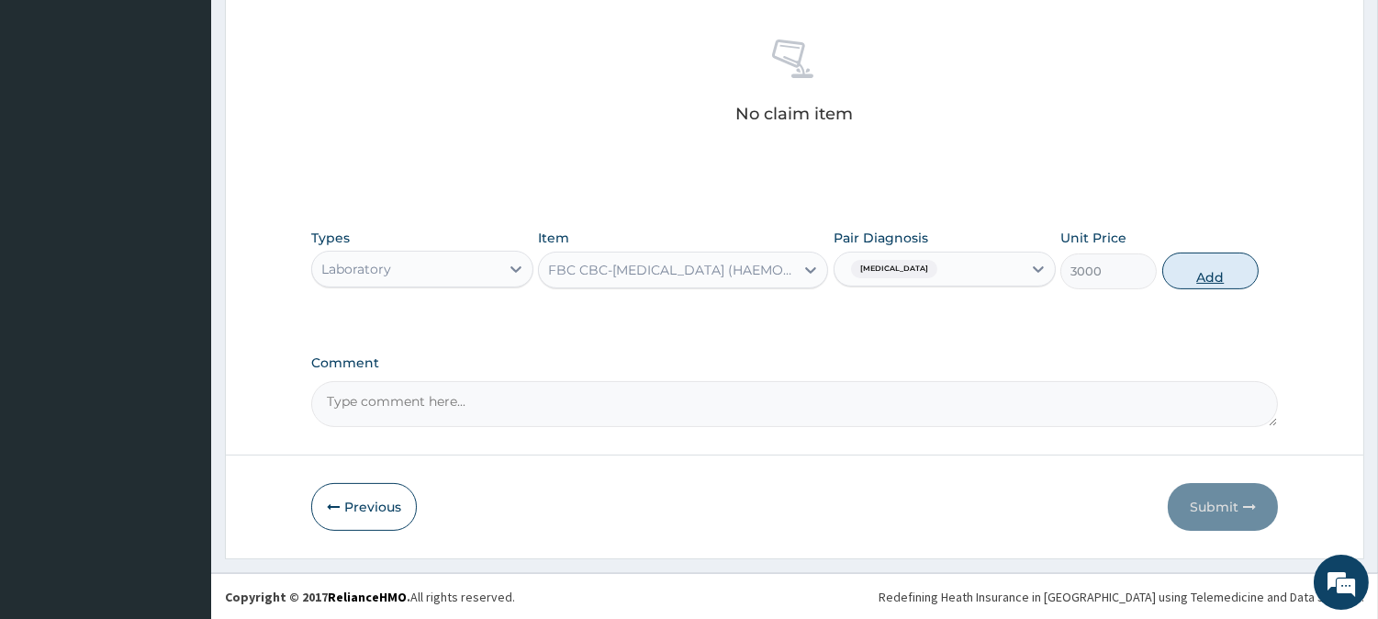
click at [1217, 276] on button "Add" at bounding box center [1211, 271] width 96 height 37
type input "0"
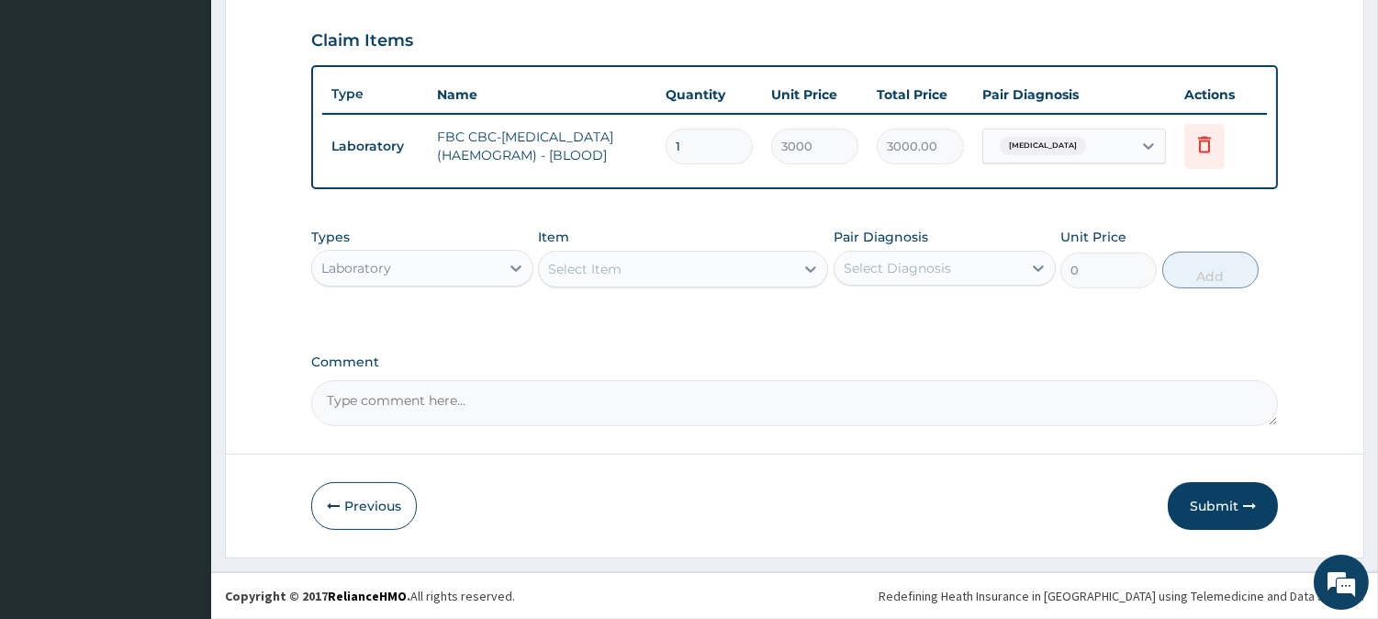
scroll to position [625, 0]
click at [658, 271] on div "Select Item" at bounding box center [666, 268] width 255 height 29
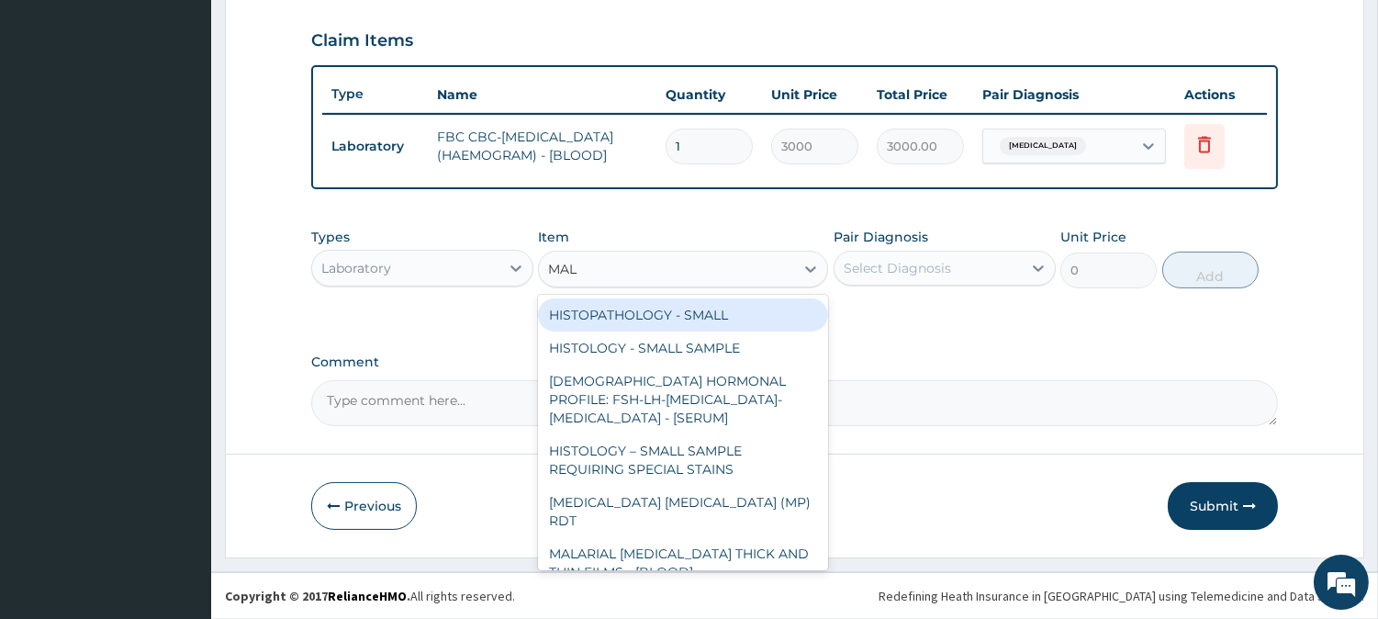
type input "MALA"
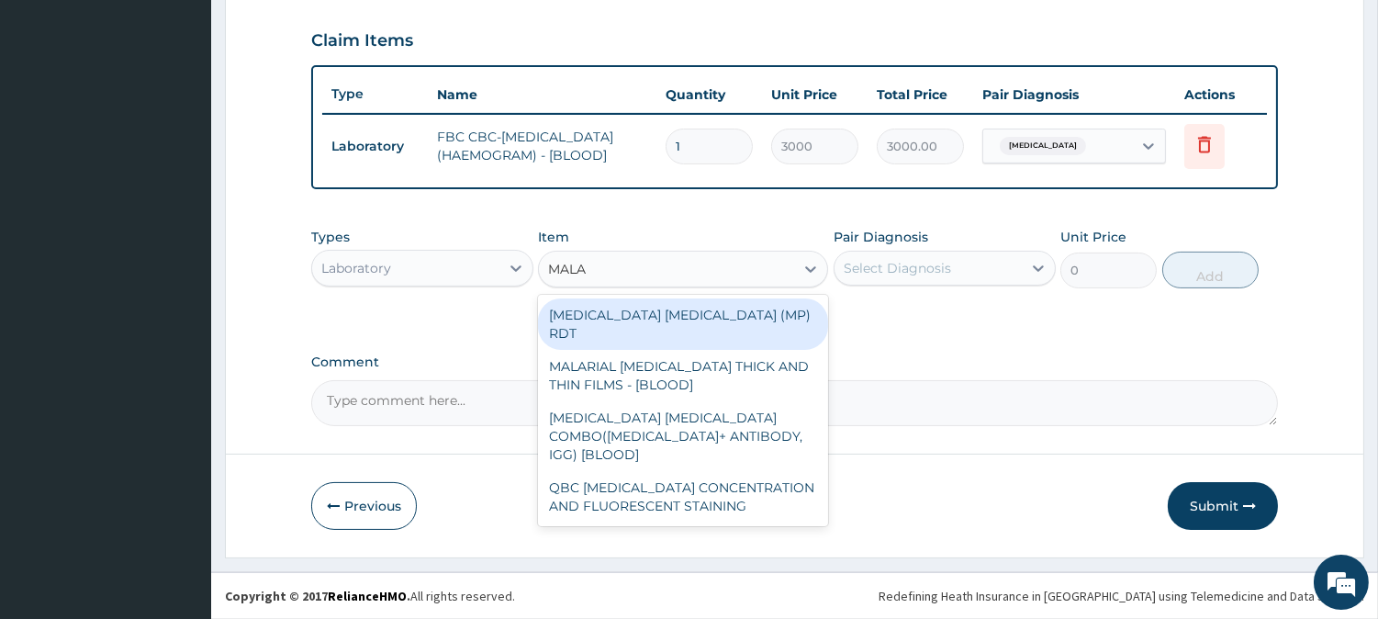
click at [709, 322] on div "[MEDICAL_DATA] [MEDICAL_DATA] (MP) RDT" at bounding box center [683, 323] width 290 height 51
type input "1500"
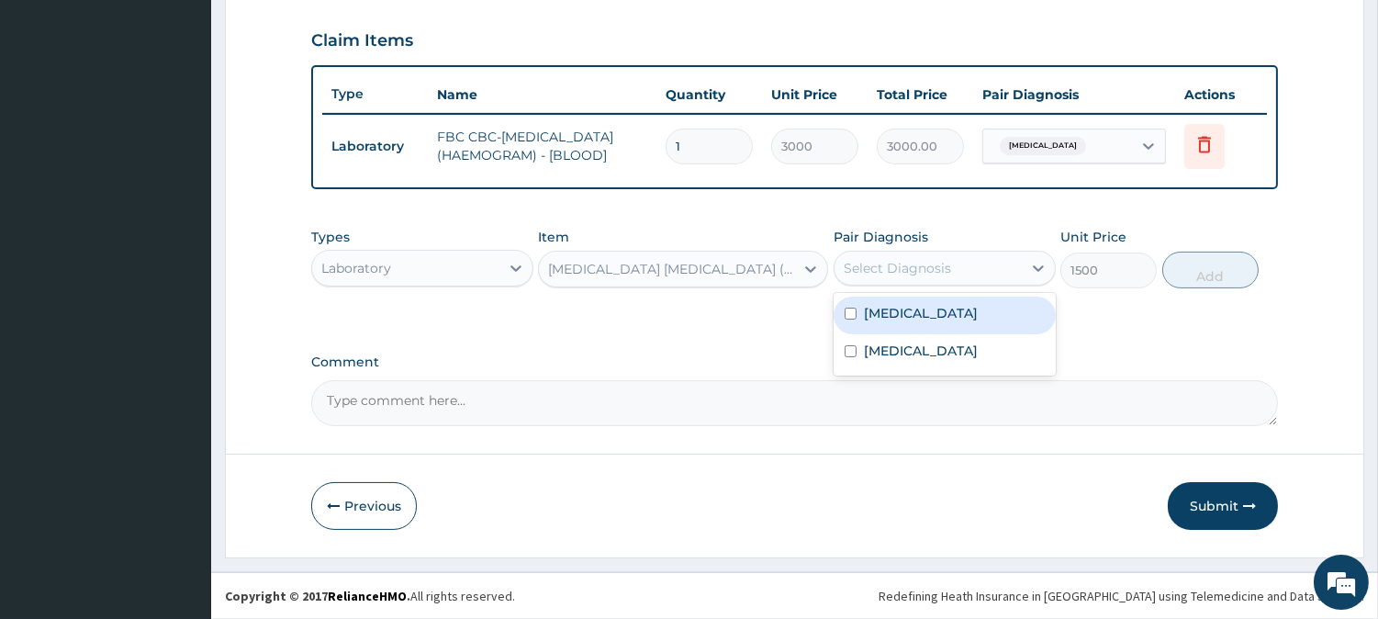
click at [946, 268] on div "Select Diagnosis" at bounding box center [897, 268] width 107 height 18
click at [947, 301] on div "[MEDICAL_DATA]" at bounding box center [945, 316] width 222 height 38
checkbox input "true"
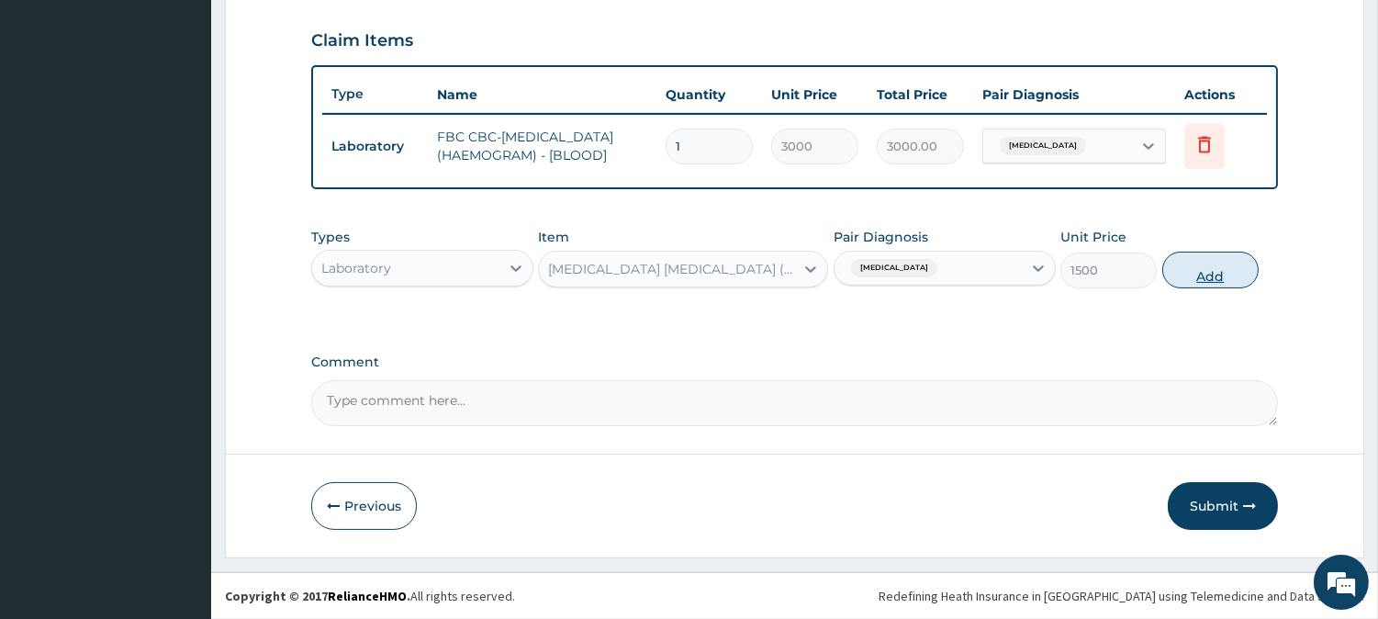
click at [1251, 283] on button "Add" at bounding box center [1211, 270] width 96 height 37
type input "0"
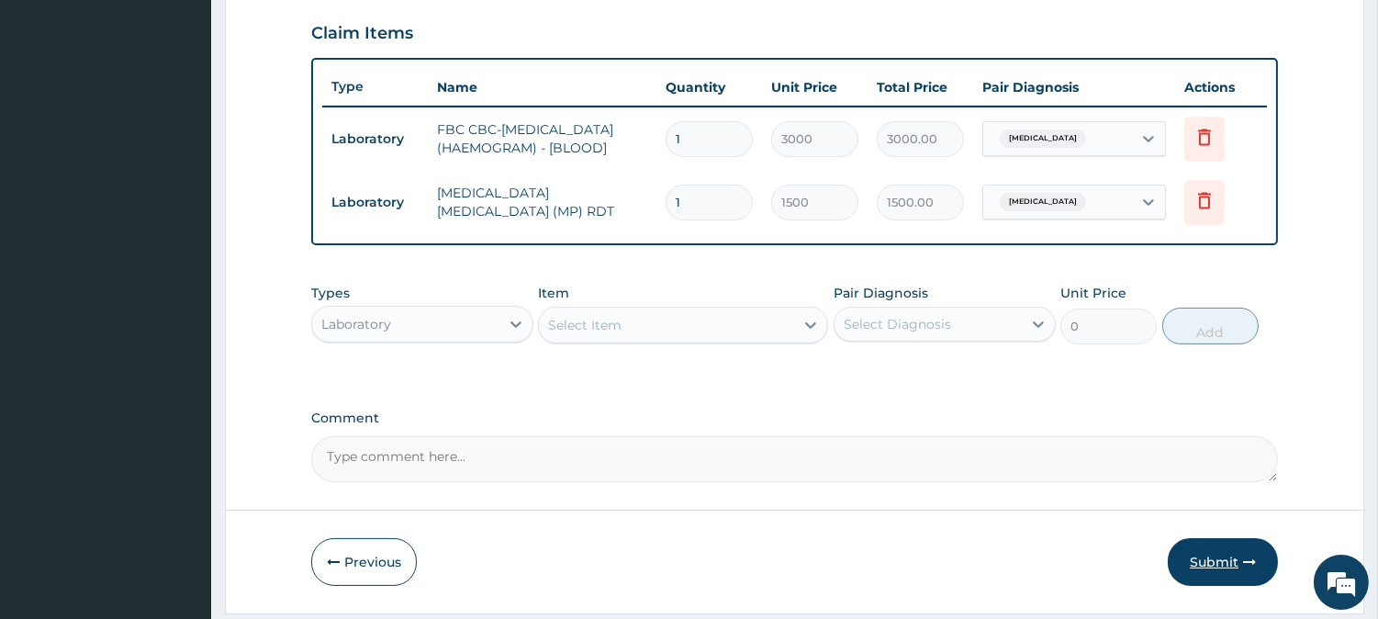
click at [1240, 557] on button "Submit" at bounding box center [1223, 562] width 110 height 48
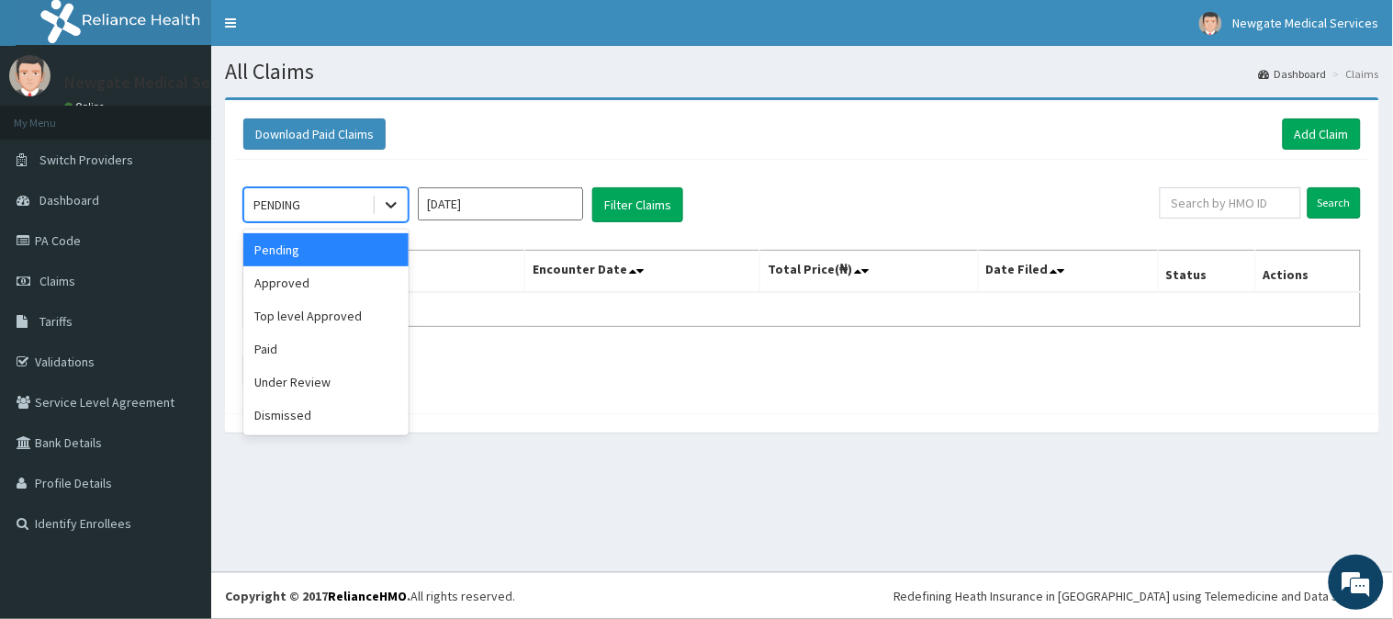
click at [390, 213] on icon at bounding box center [391, 205] width 18 height 18
click at [350, 274] on div "Approved" at bounding box center [325, 282] width 165 height 33
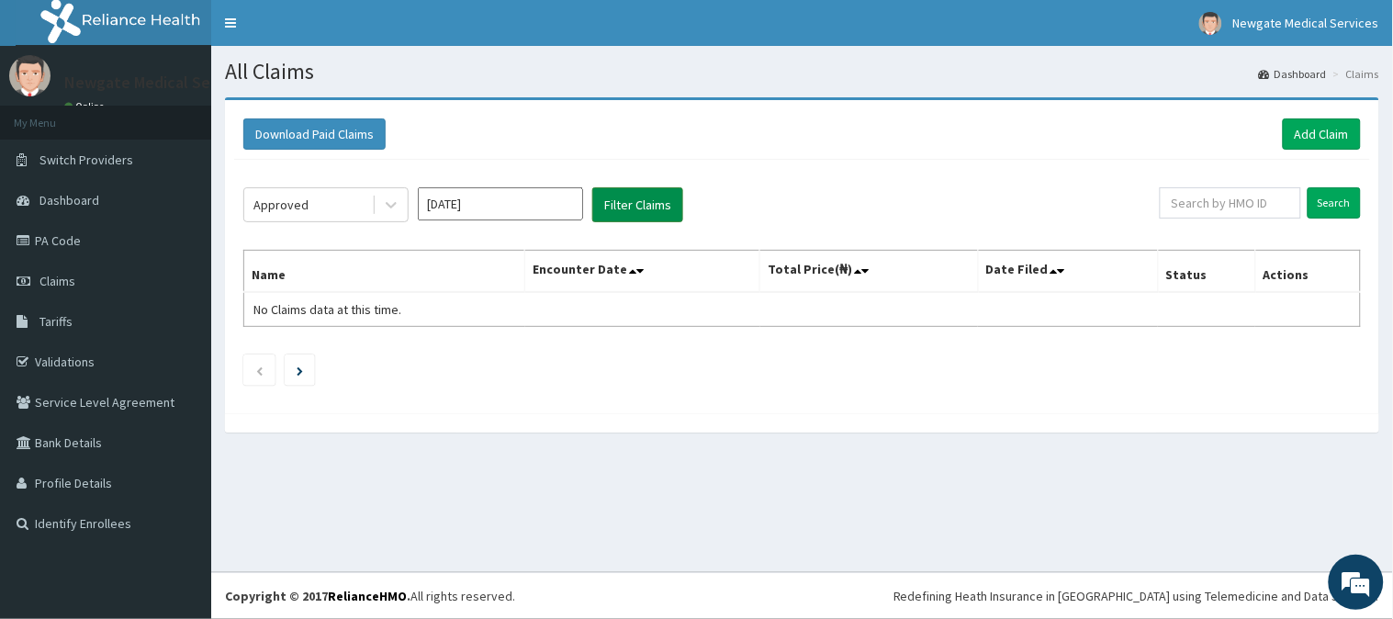
click at [634, 204] on button "Filter Claims" at bounding box center [637, 204] width 91 height 35
click at [630, 204] on button "Filter Claims" at bounding box center [637, 204] width 91 height 35
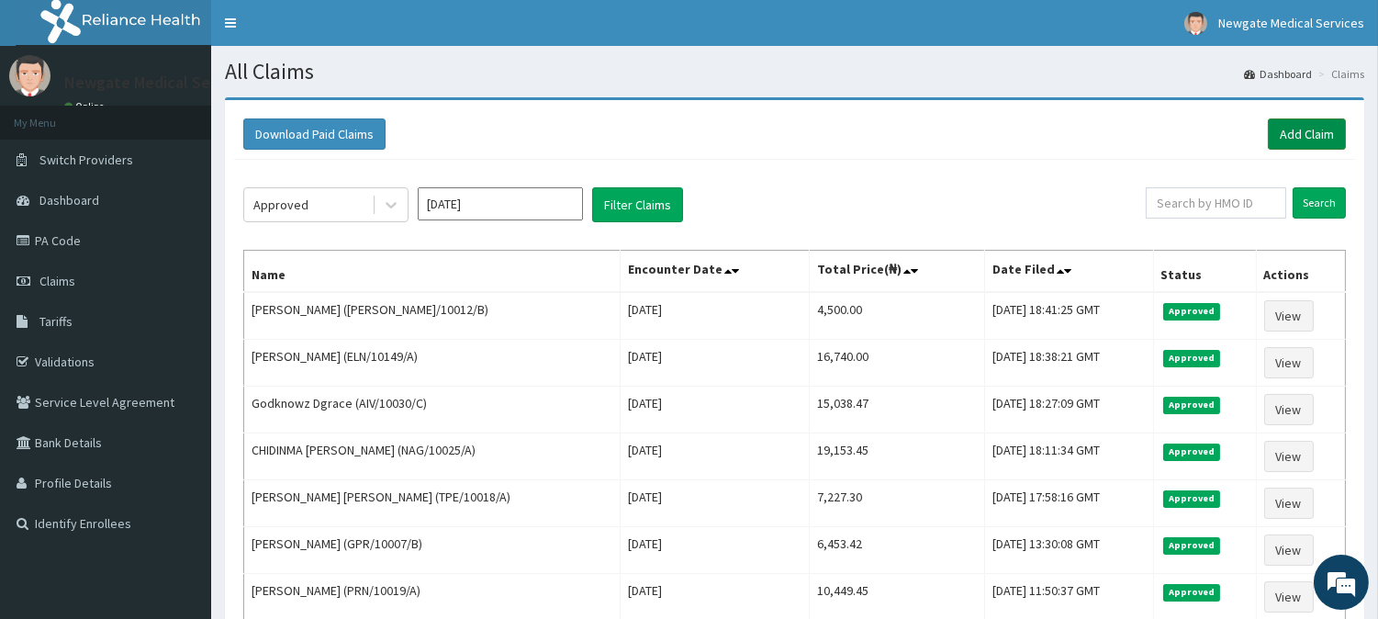
click at [1330, 122] on link "Add Claim" at bounding box center [1307, 133] width 78 height 31
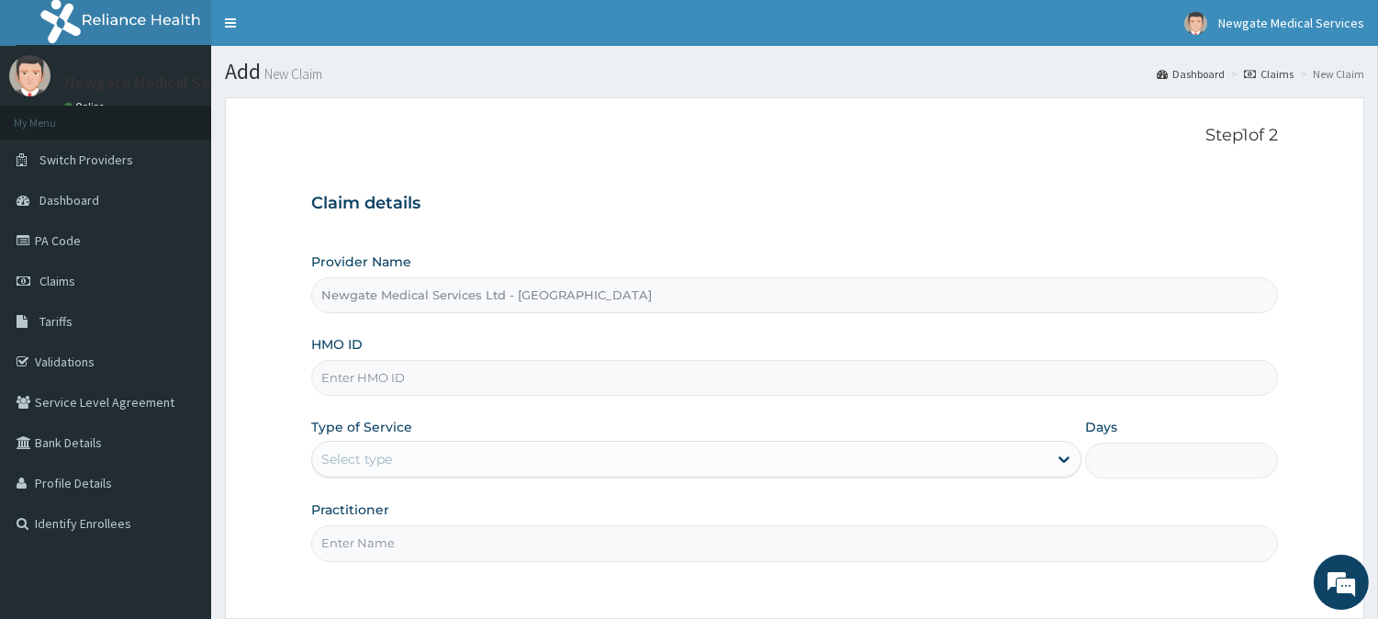
paste input "[PERSON_NAME]/10012/"
type input "[PERSON_NAME]/10012/F"
click at [387, 454] on div "Select type" at bounding box center [356, 459] width 71 height 18
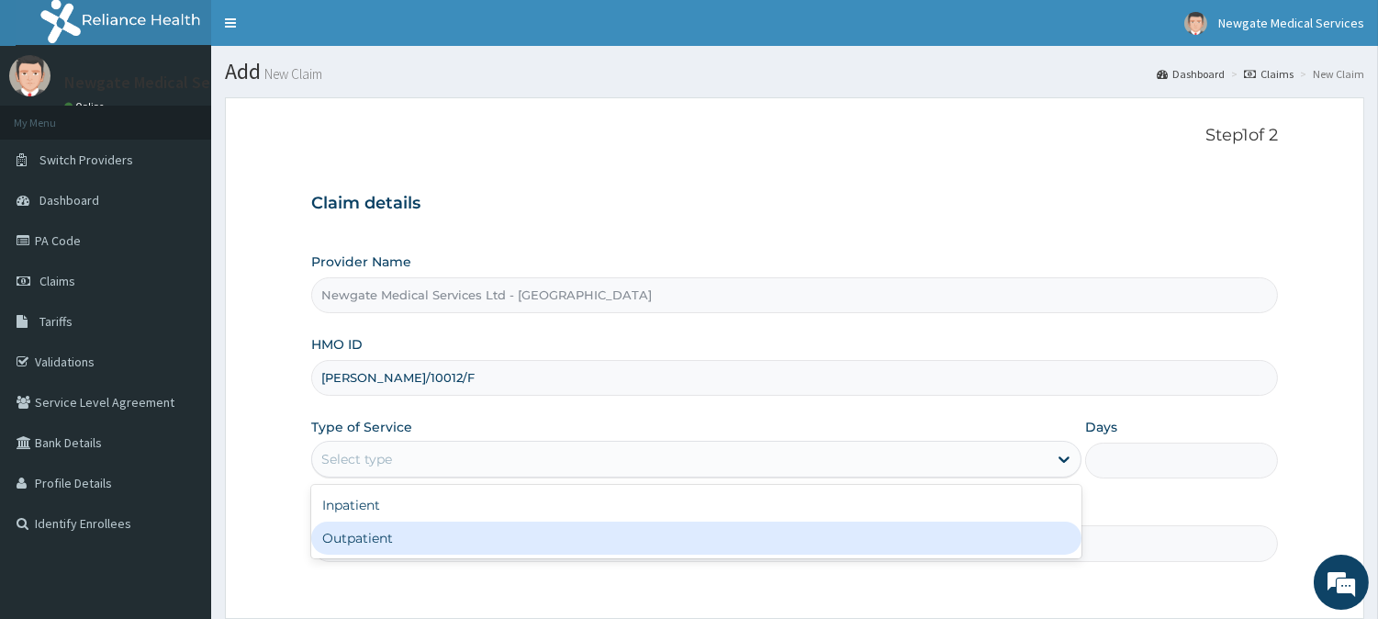
click at [388, 534] on div "Outpatient" at bounding box center [696, 538] width 771 height 33
type input "1"
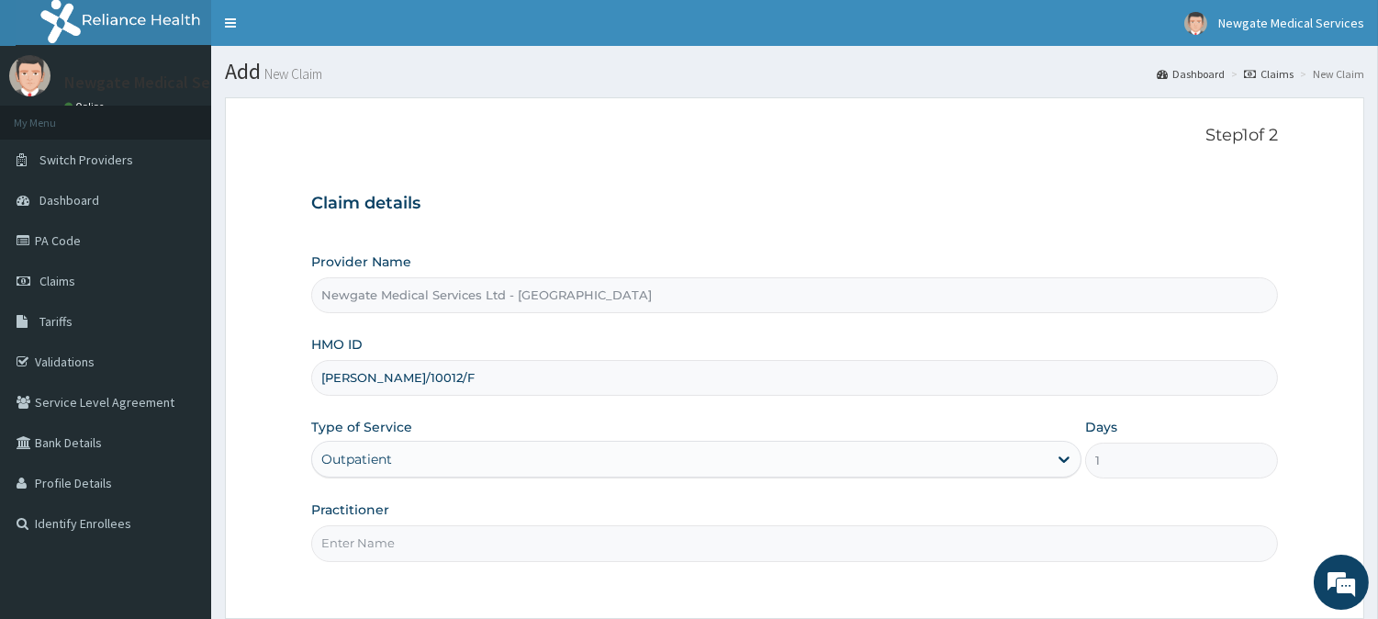
click at [383, 542] on input "Practitioner" at bounding box center [794, 543] width 967 height 36
type input "DR [PERSON_NAME]"
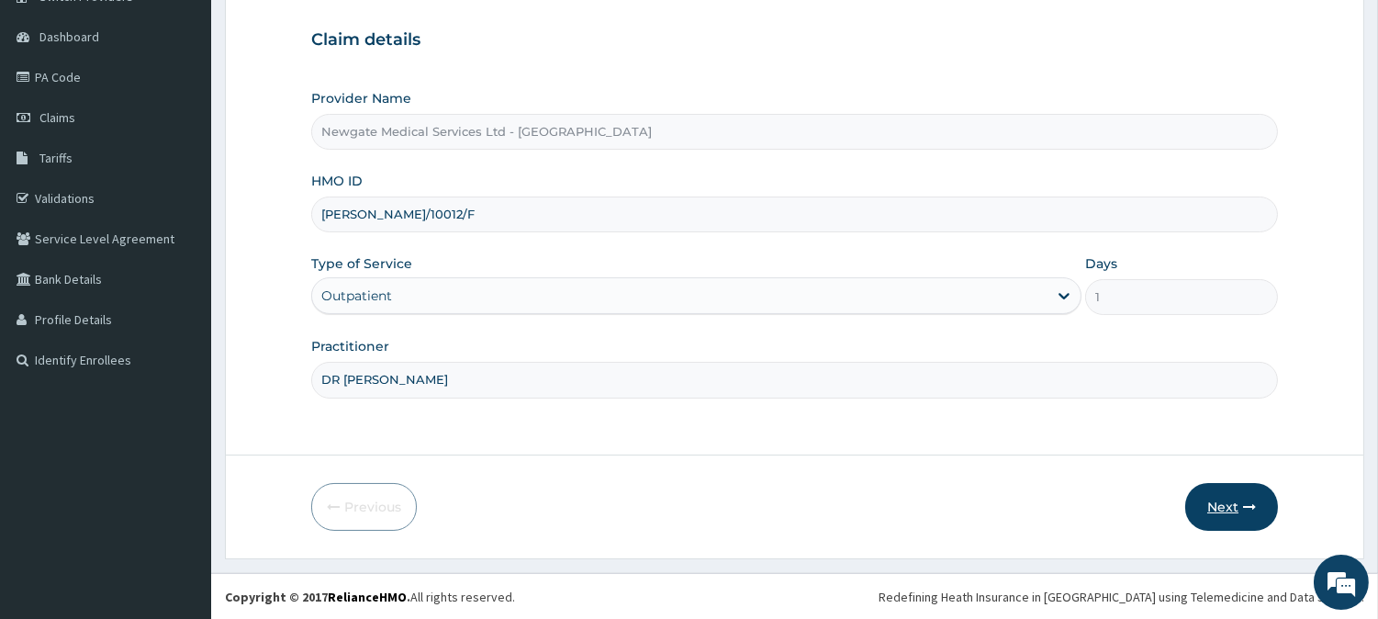
click at [1252, 512] on button "Next" at bounding box center [1232, 507] width 93 height 48
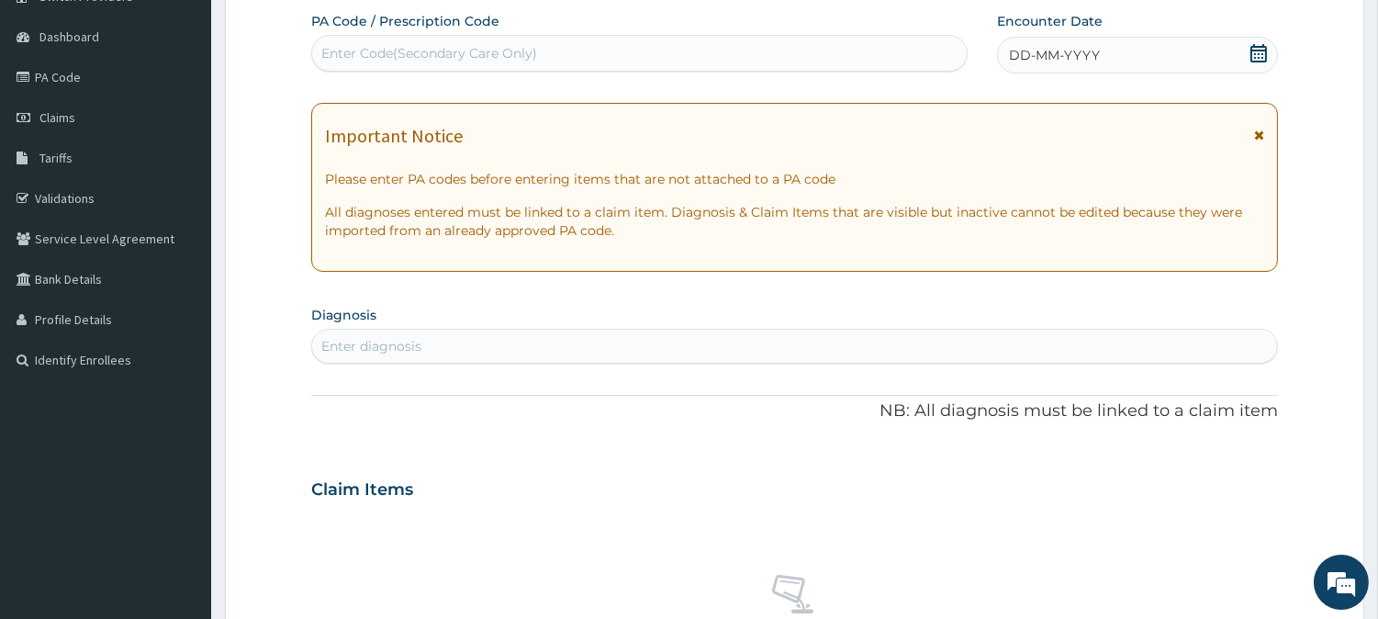
click at [1029, 64] on div "DD-MM-YYYY" at bounding box center [1137, 55] width 281 height 37
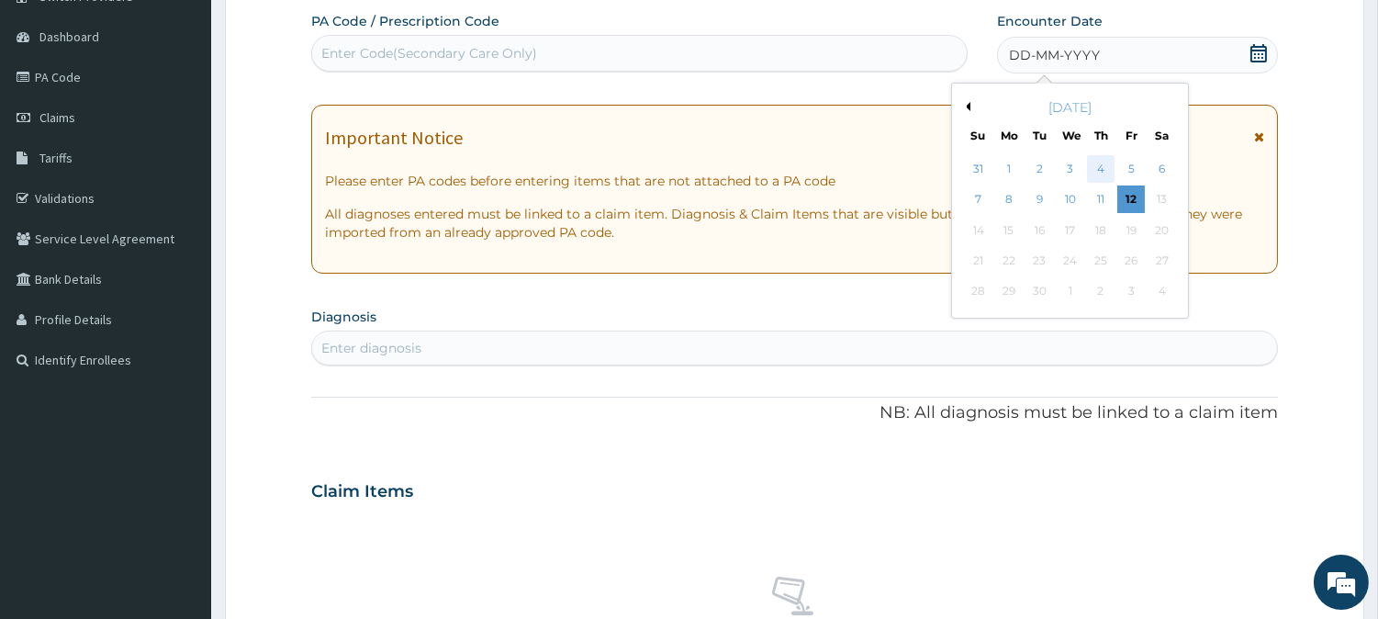
click at [1102, 160] on div "4" at bounding box center [1101, 169] width 28 height 28
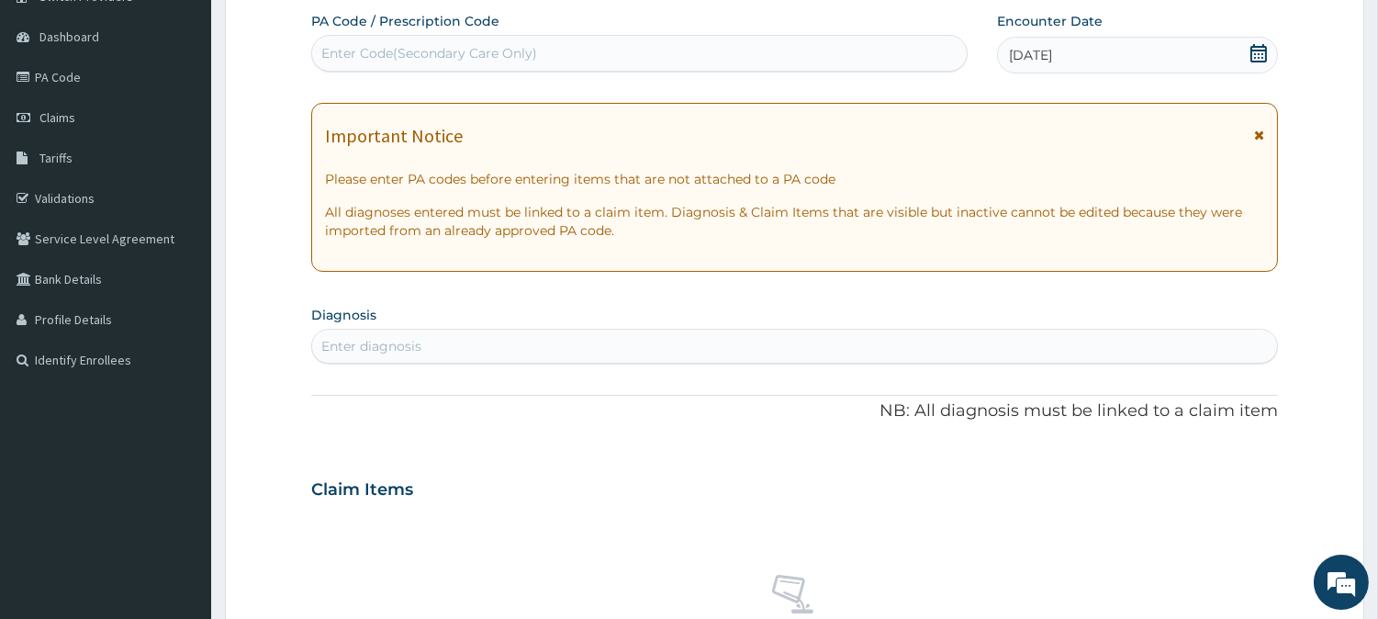
click at [473, 341] on div "Enter diagnosis" at bounding box center [794, 346] width 965 height 29
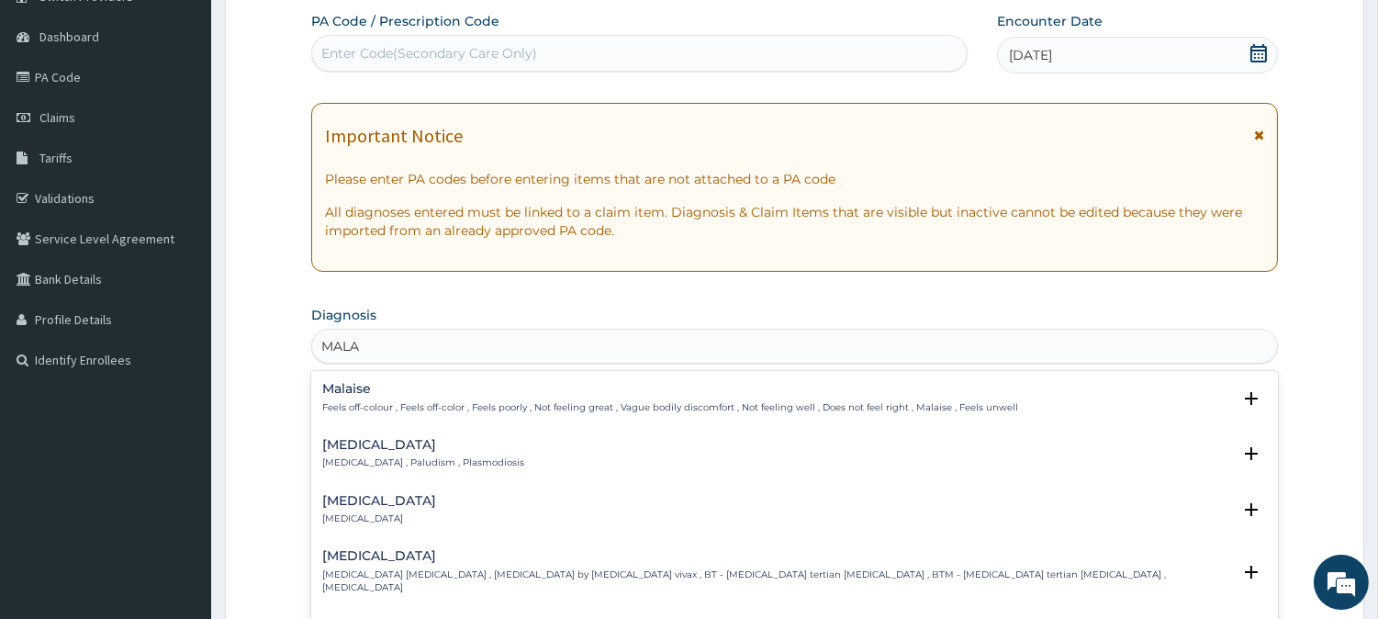
type input "MALAR"
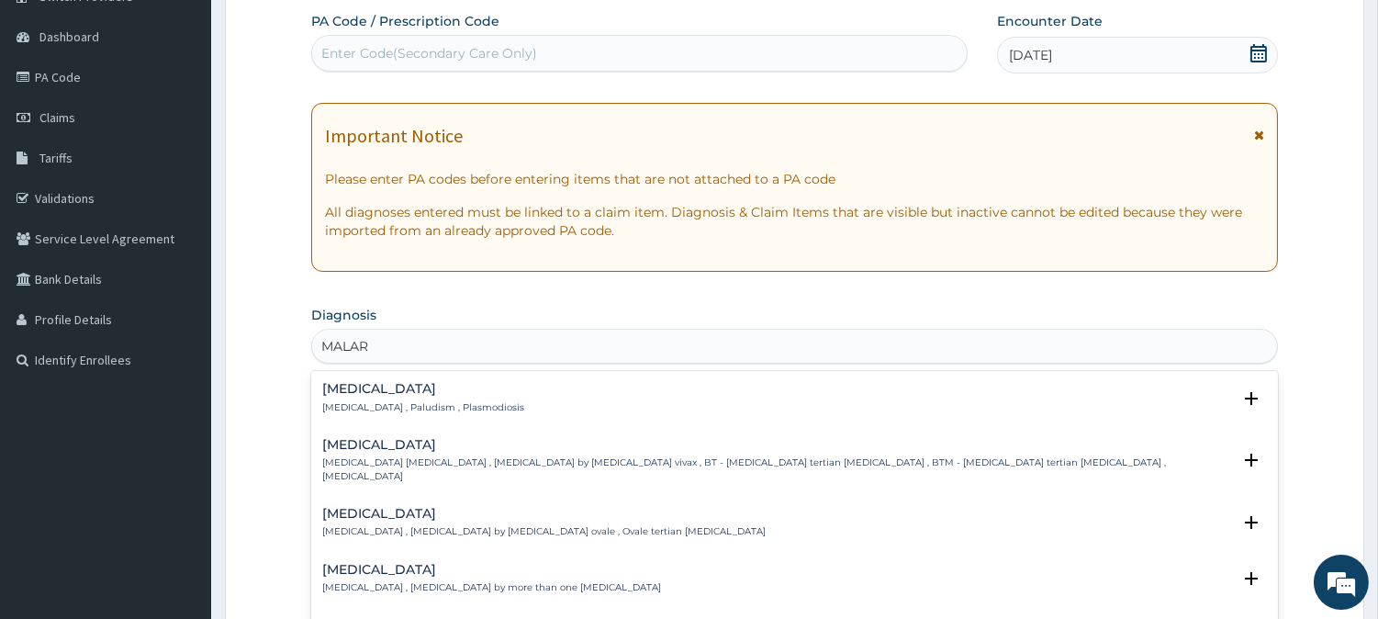
click at [387, 405] on p "[MEDICAL_DATA] , Paludism , Plasmodiosis" at bounding box center [423, 407] width 202 height 13
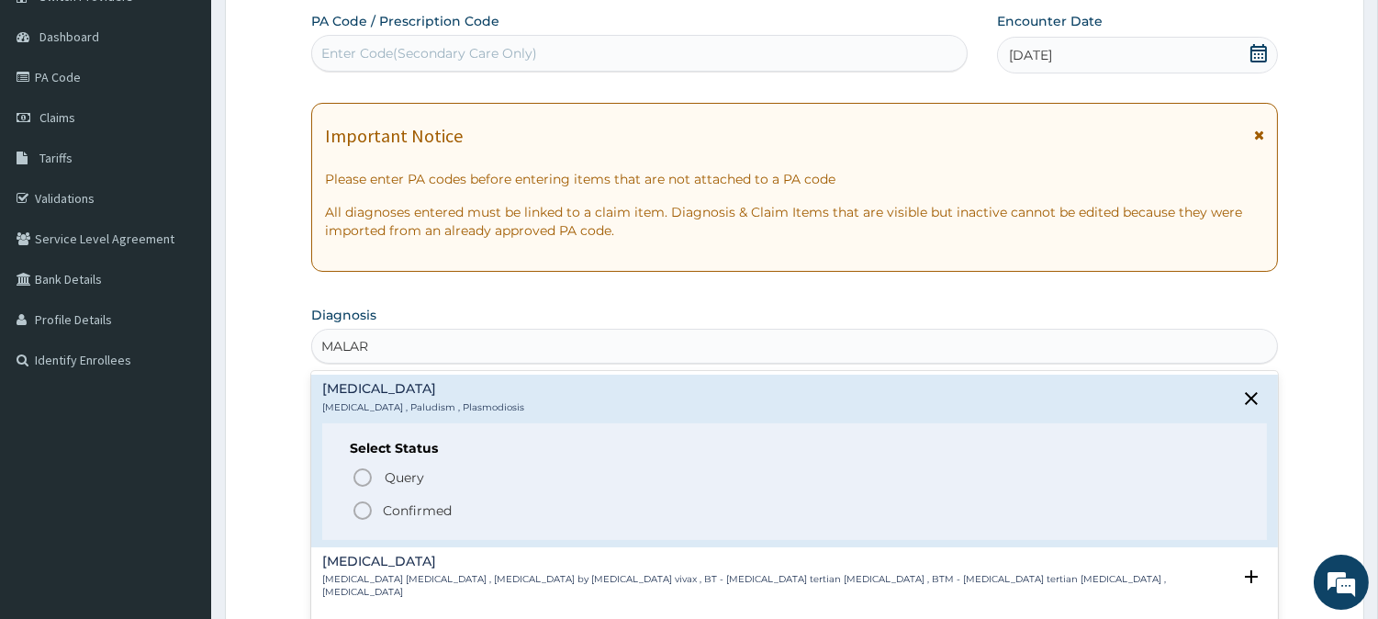
click at [371, 473] on icon "status option query" at bounding box center [363, 478] width 22 height 22
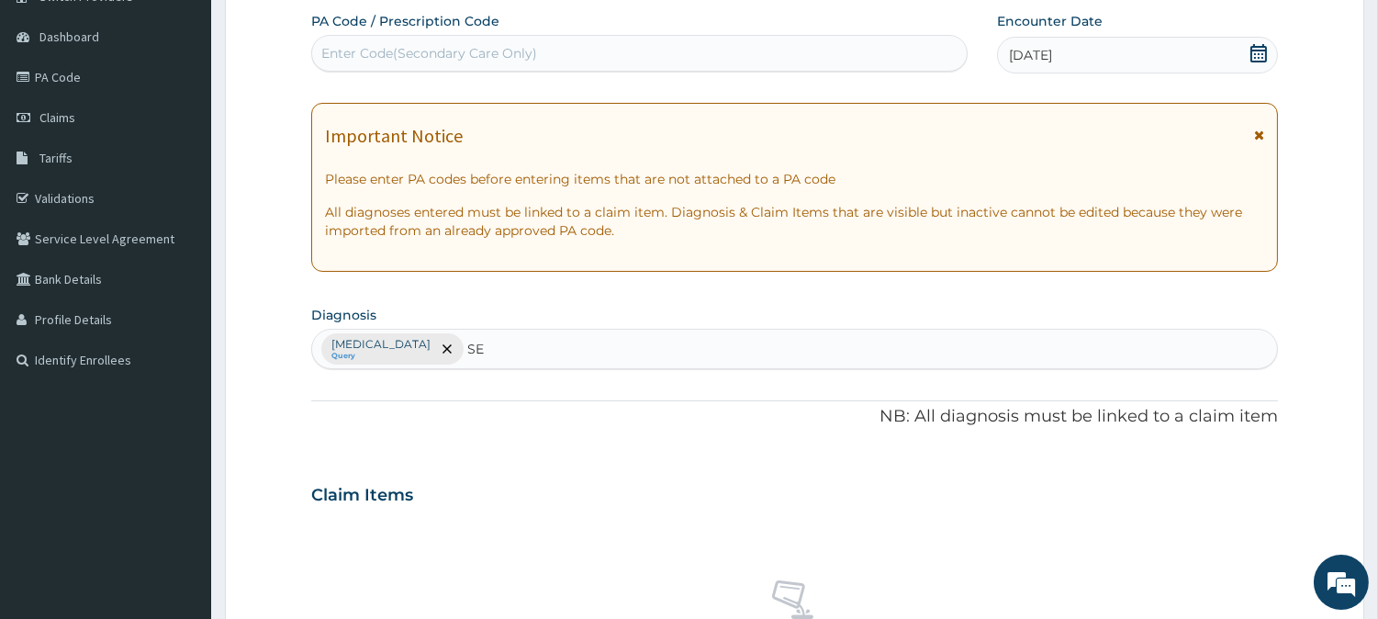
type input "SEP"
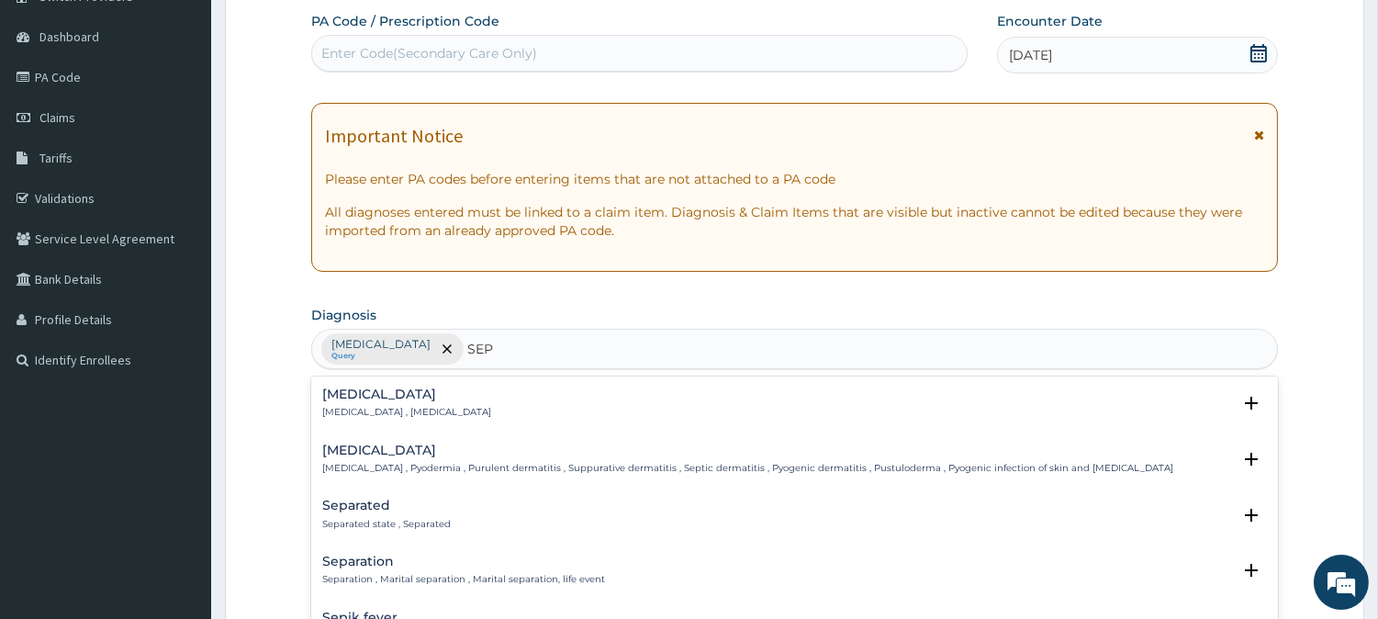
click at [408, 386] on div "[MEDICAL_DATA] [MEDICAL_DATA] , [MEDICAL_DATA] Select Status Query Query covers…" at bounding box center [794, 408] width 967 height 56
click at [404, 399] on h4 "[MEDICAL_DATA]" at bounding box center [406, 395] width 169 height 14
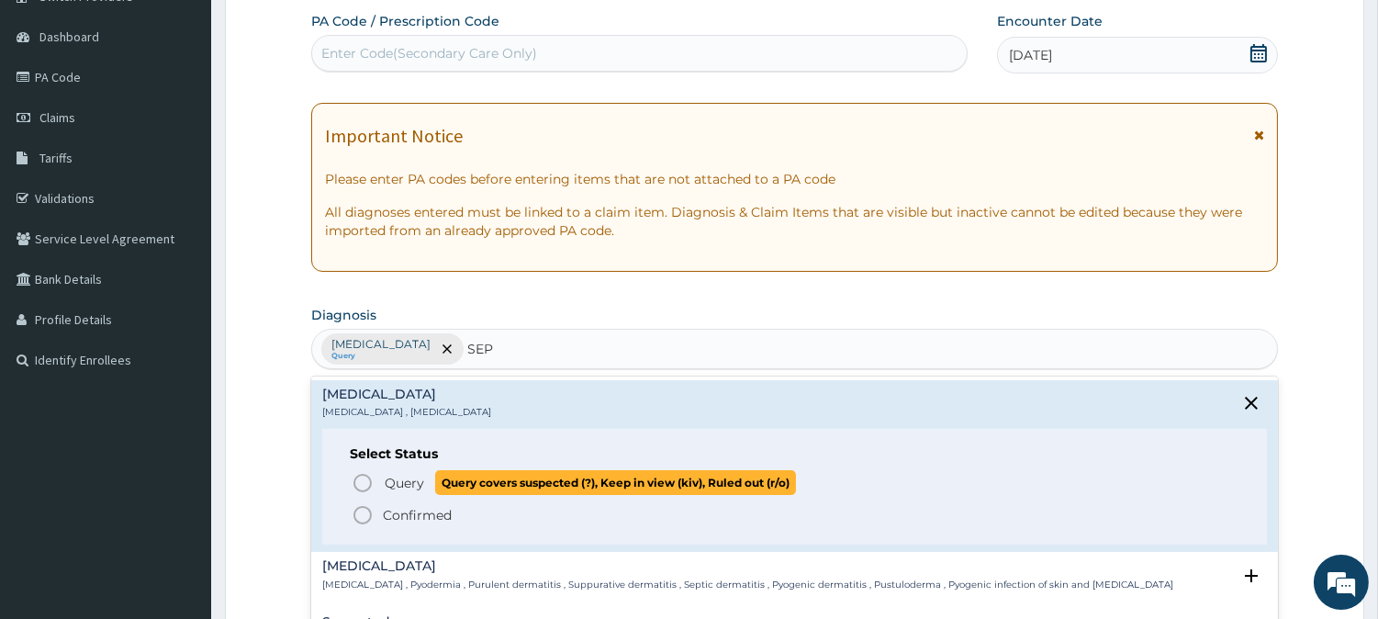
click at [364, 478] on icon "status option query" at bounding box center [363, 483] width 22 height 22
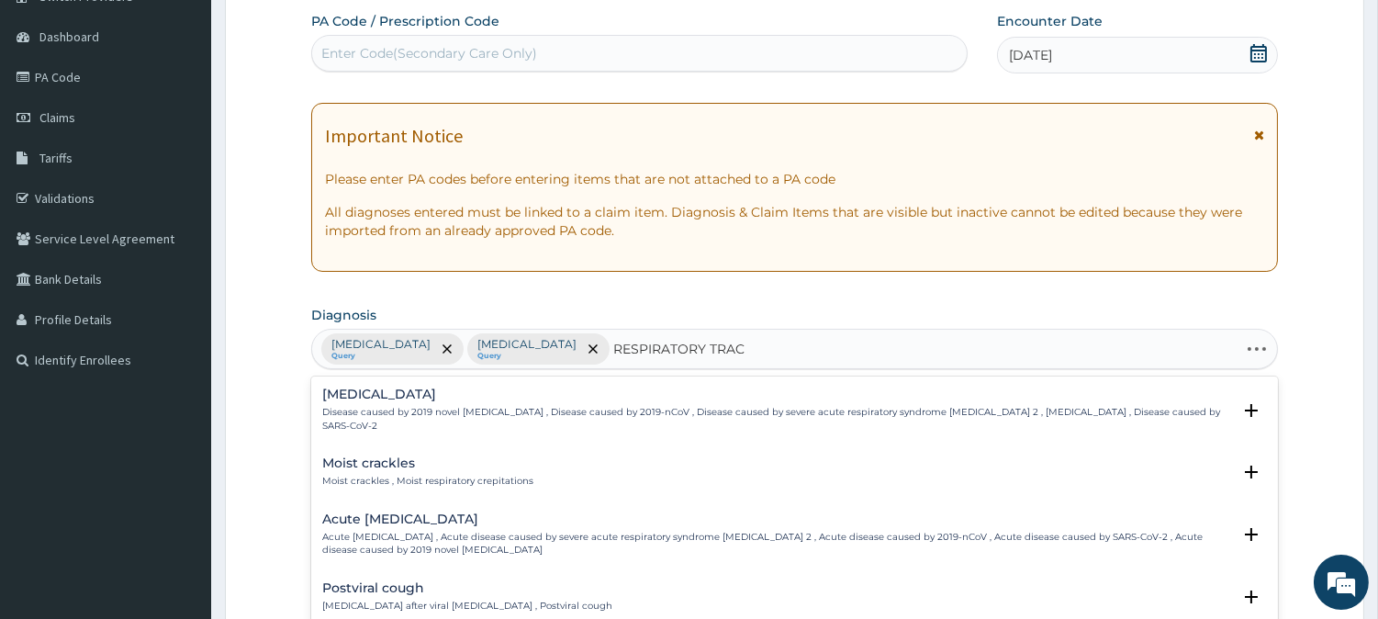
type input "RESPIRATORY TRACT"
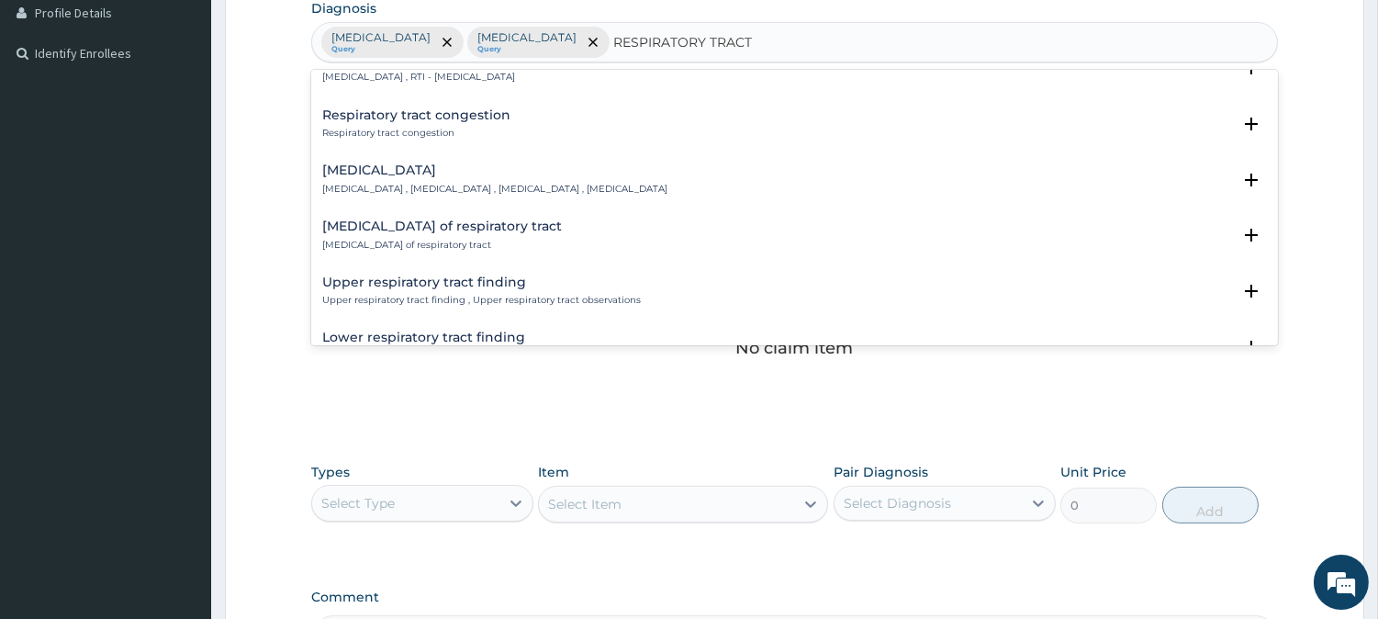
scroll to position [89, 0]
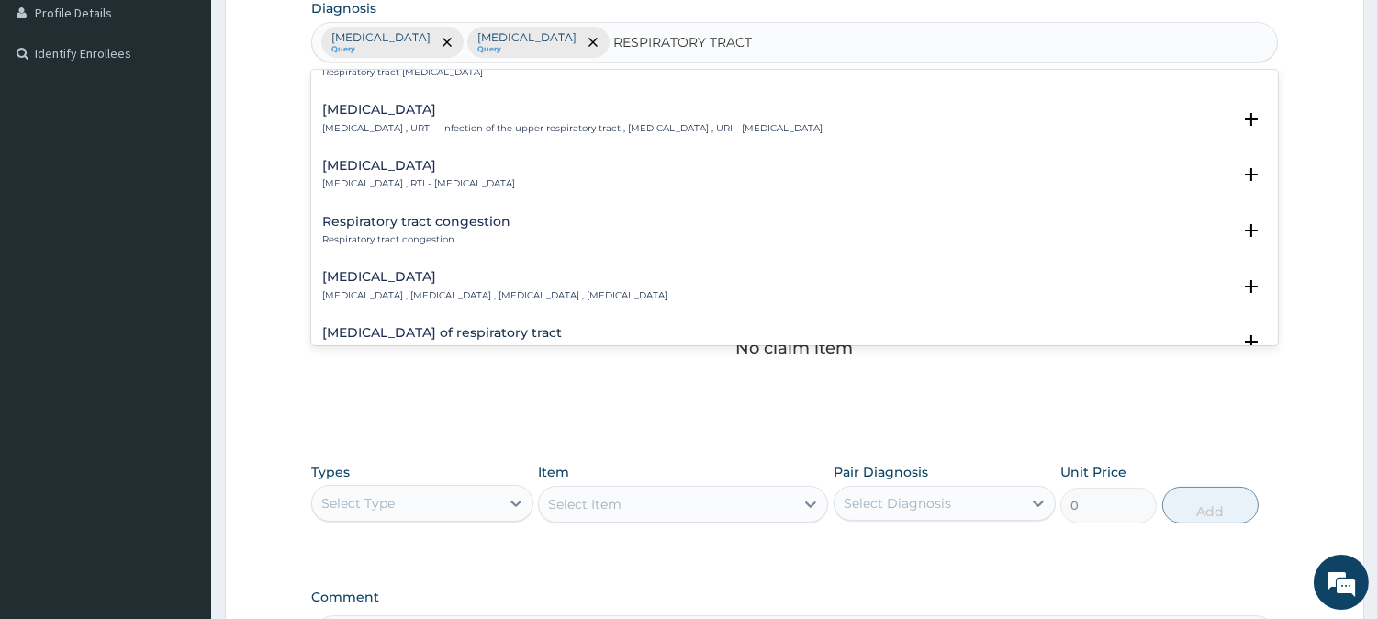
click at [425, 179] on p "[MEDICAL_DATA] , RTI - [MEDICAL_DATA]" at bounding box center [418, 183] width 193 height 13
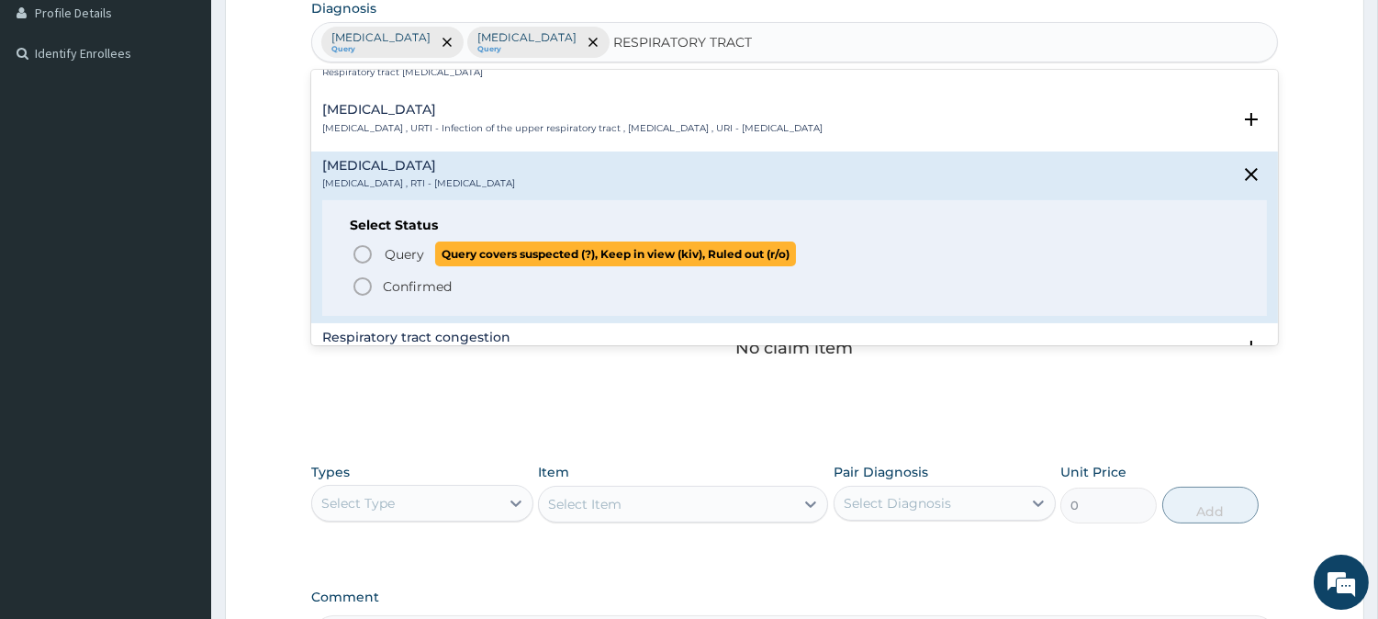
click at [398, 253] on span "Query" at bounding box center [404, 254] width 39 height 18
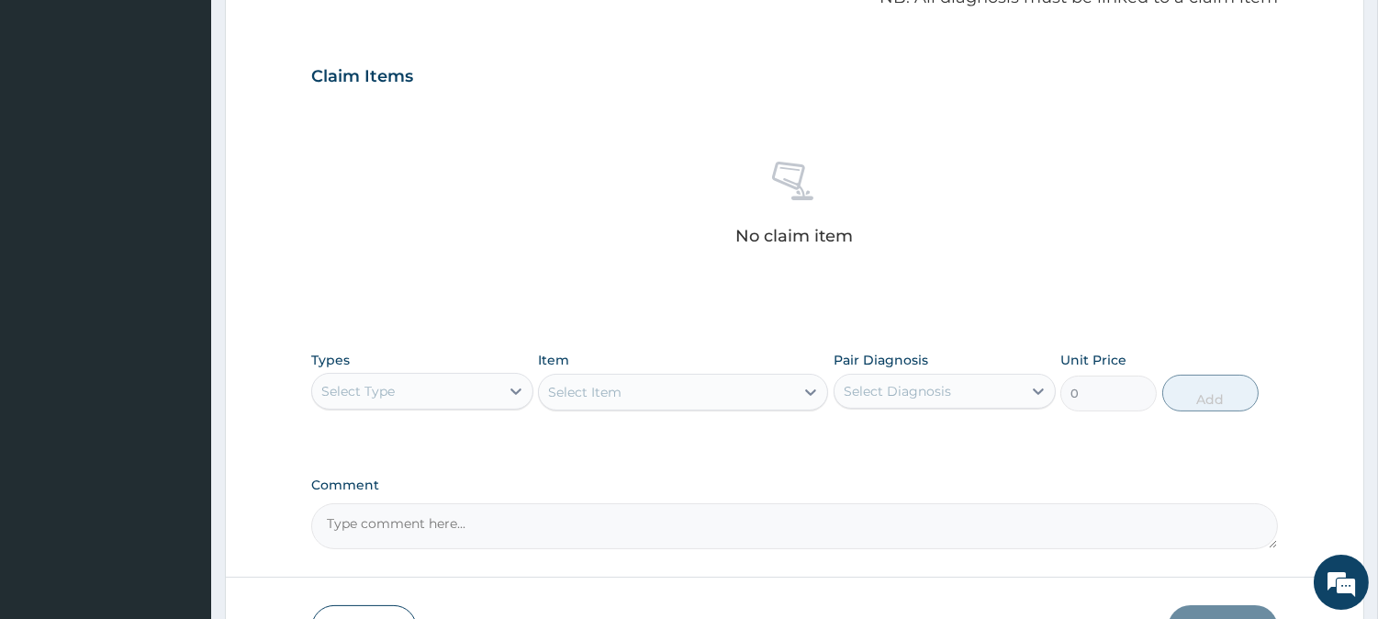
scroll to position [704, 0]
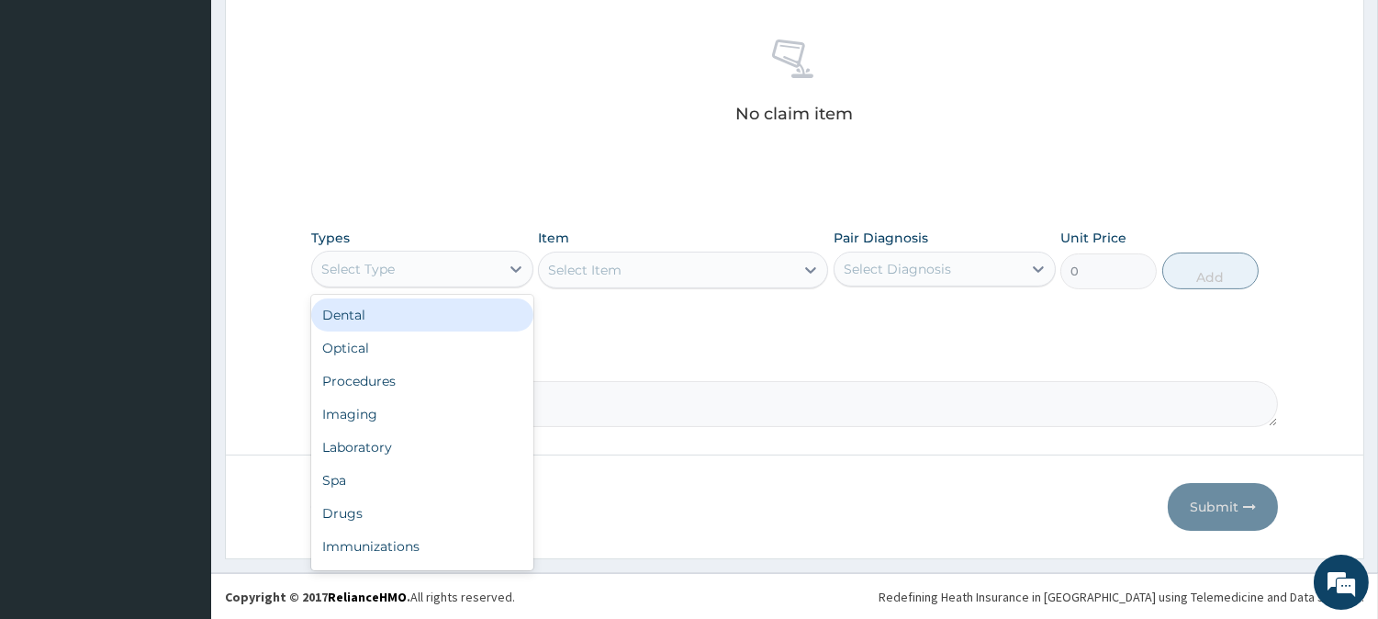
click at [448, 272] on div "Select Type" at bounding box center [405, 268] width 187 height 29
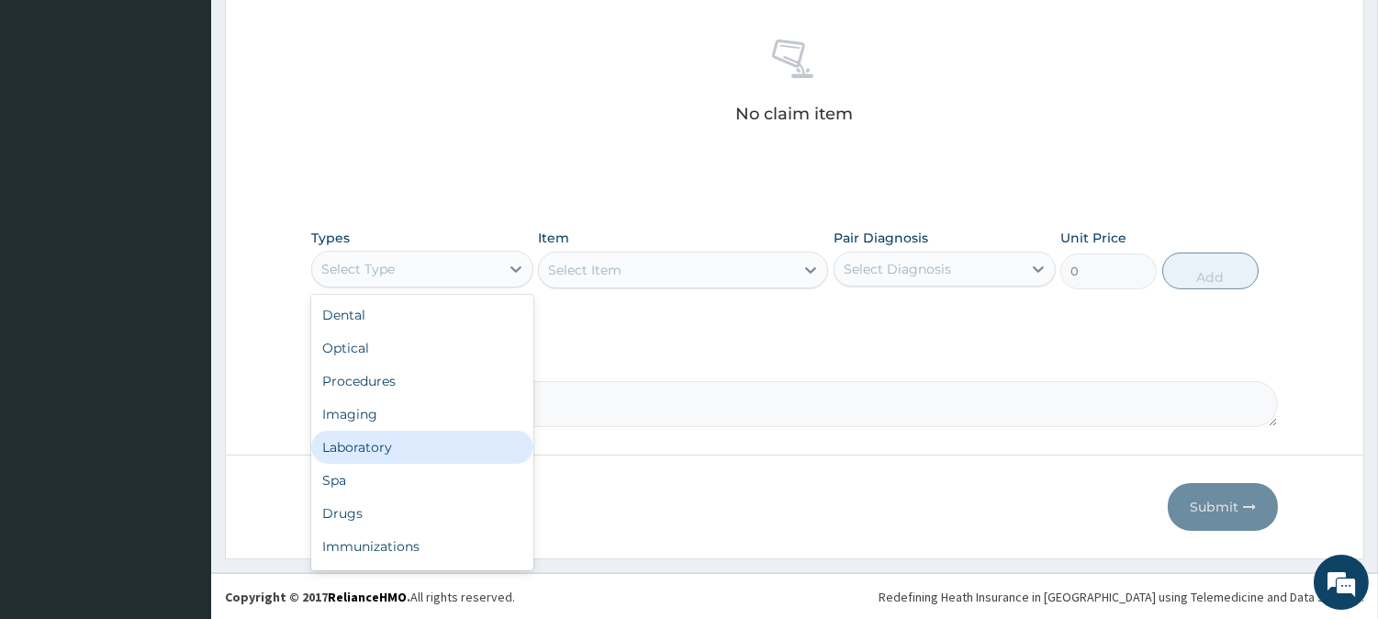
click at [396, 450] on div "Laboratory" at bounding box center [422, 447] width 222 height 33
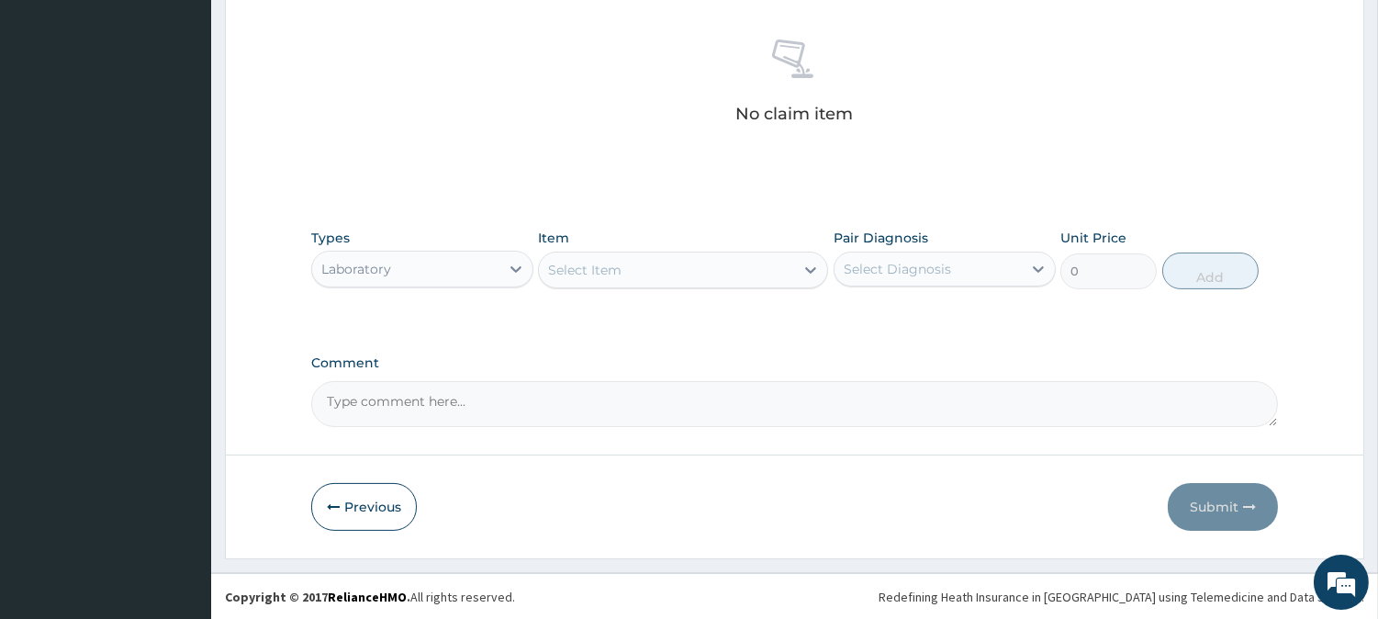
click at [586, 274] on div "Select Item" at bounding box center [584, 270] width 73 height 18
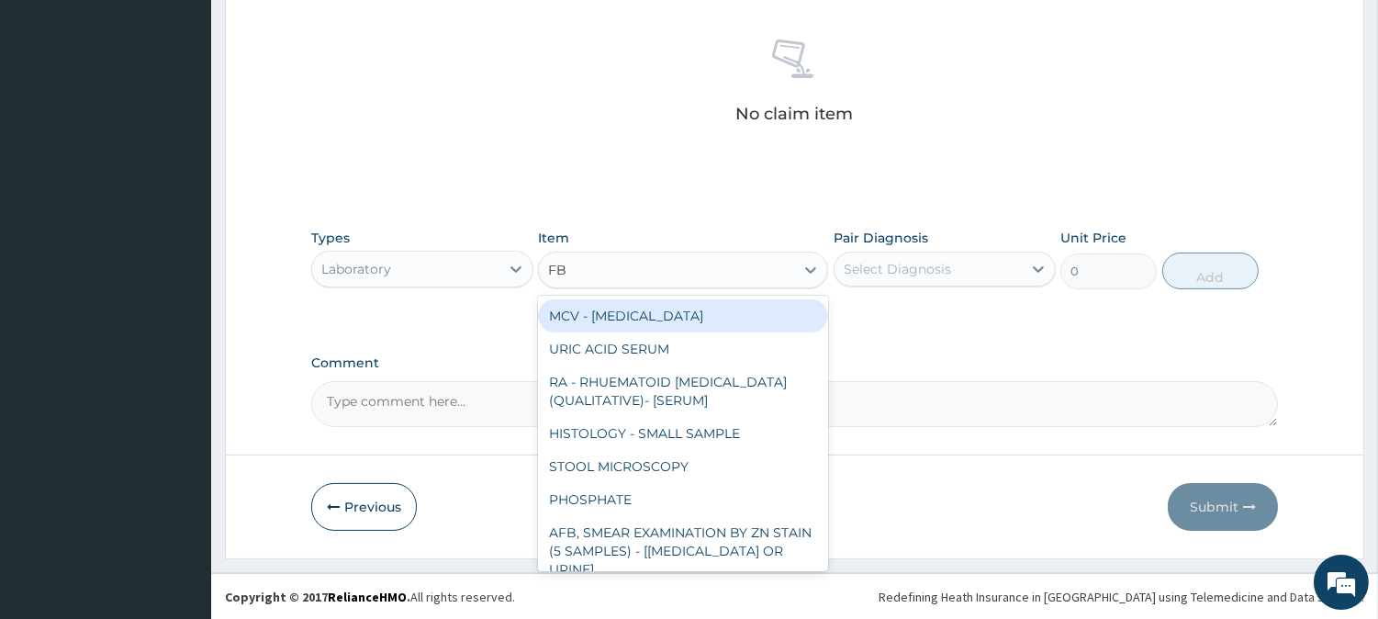
type input "FBC"
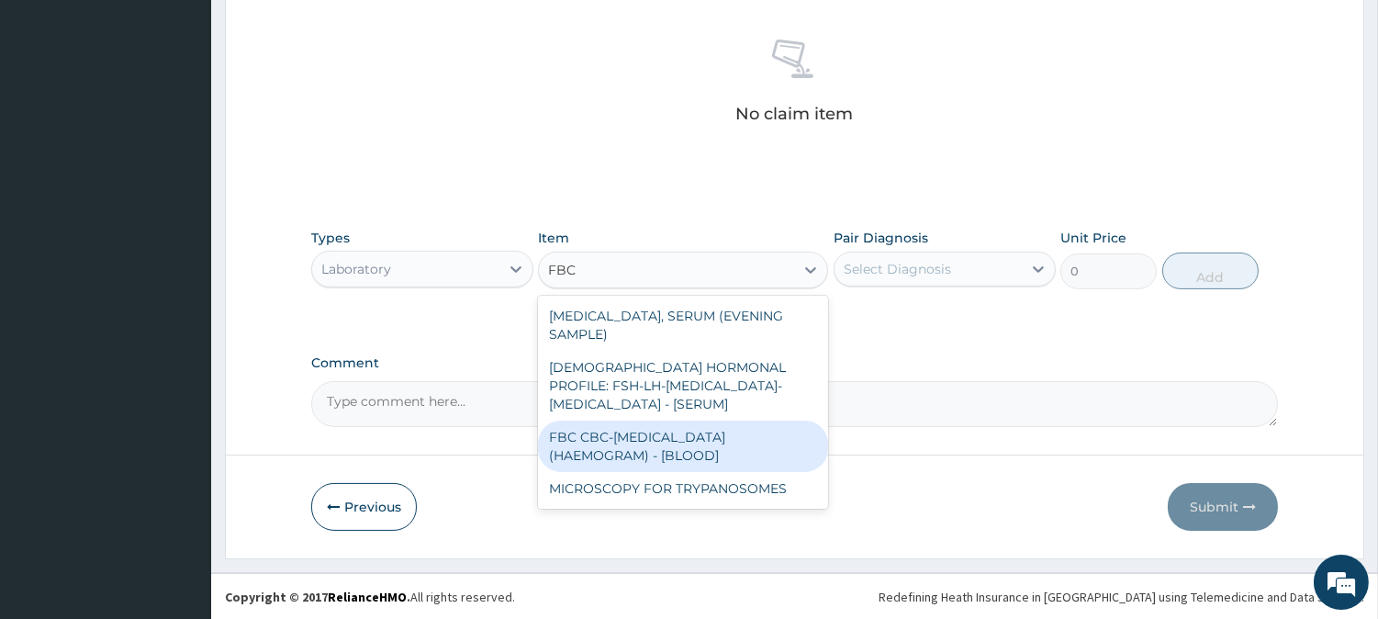
click at [656, 421] on div "FBC CBC-[MEDICAL_DATA] (HAEMOGRAM) - [BLOOD]" at bounding box center [683, 446] width 290 height 51
type input "3000"
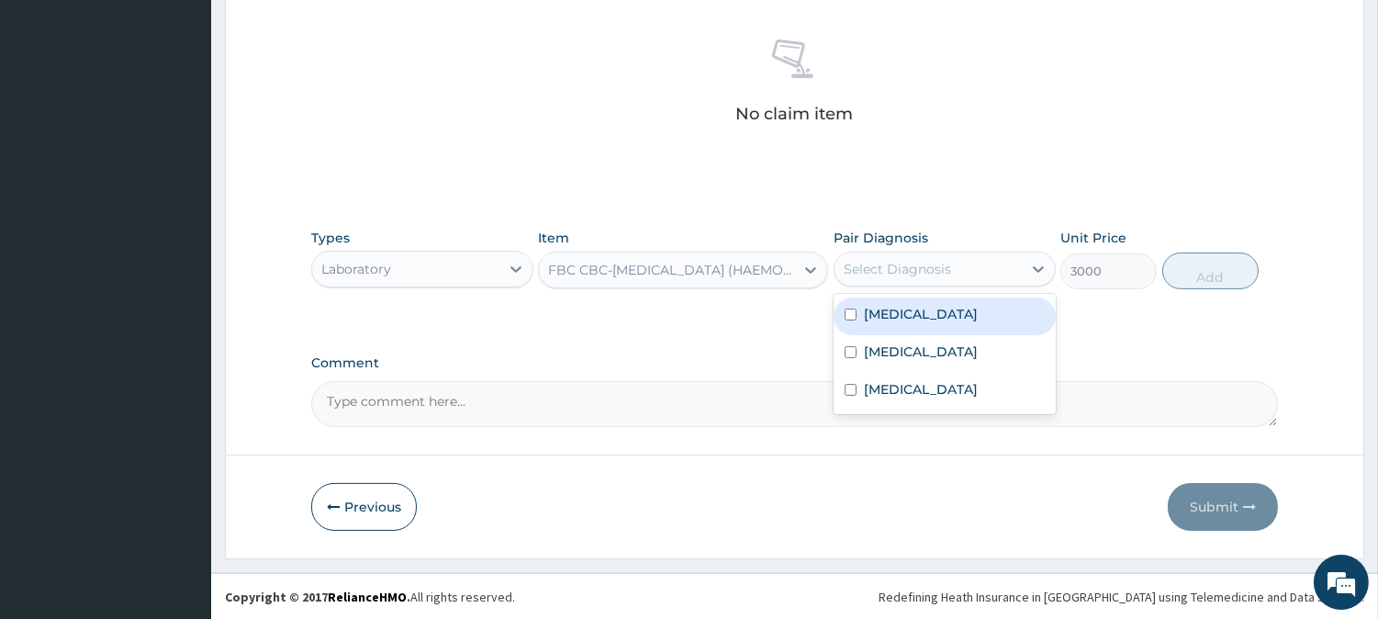
click at [893, 271] on div "Select Diagnosis" at bounding box center [897, 269] width 107 height 18
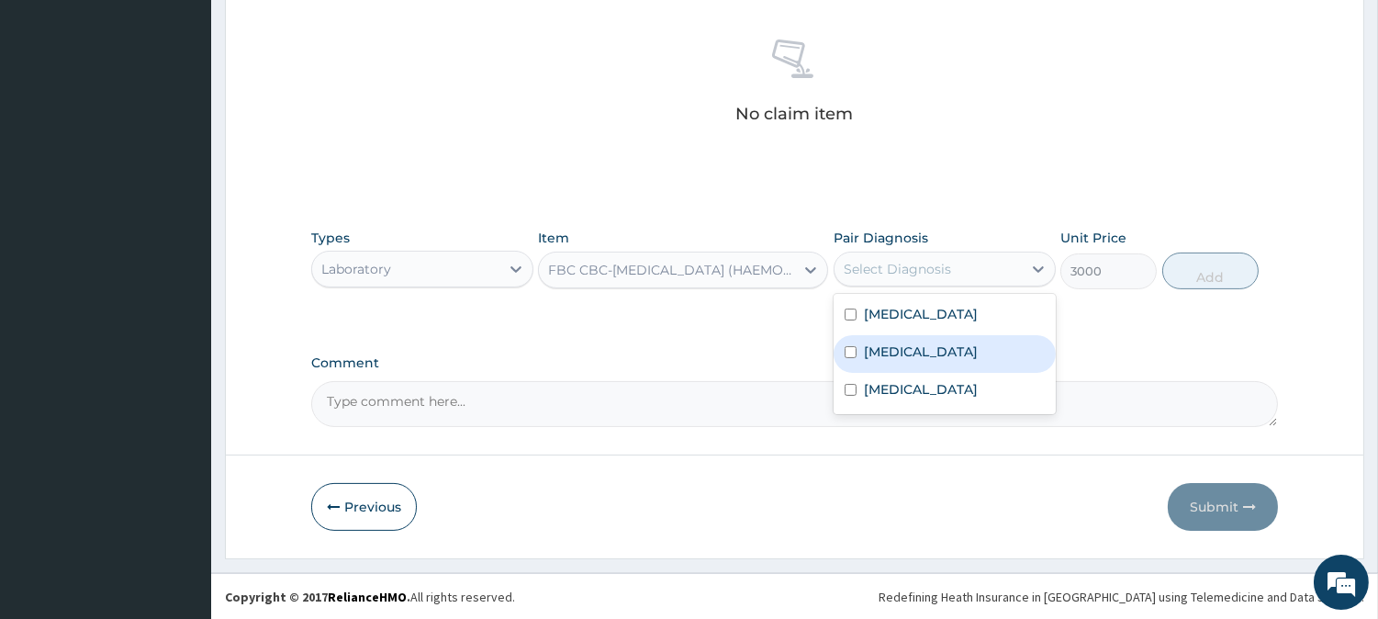
click at [907, 343] on div "[MEDICAL_DATA]" at bounding box center [945, 354] width 222 height 38
checkbox input "true"
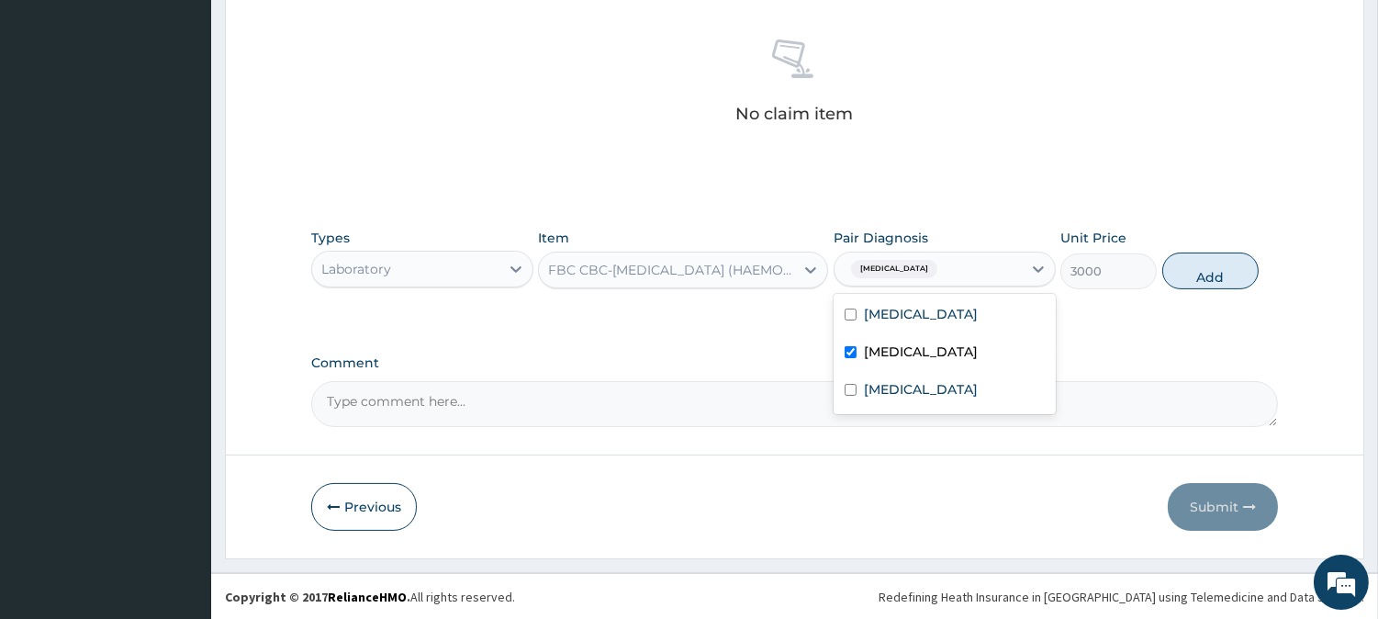
click at [1191, 291] on div "Types Laboratory Item FBC CBC-[MEDICAL_DATA] (HAEMOGRAM) - [BLOOD] Pair Diagnos…" at bounding box center [794, 258] width 967 height 79
click at [1189, 279] on button "Add" at bounding box center [1211, 271] width 96 height 37
type input "0"
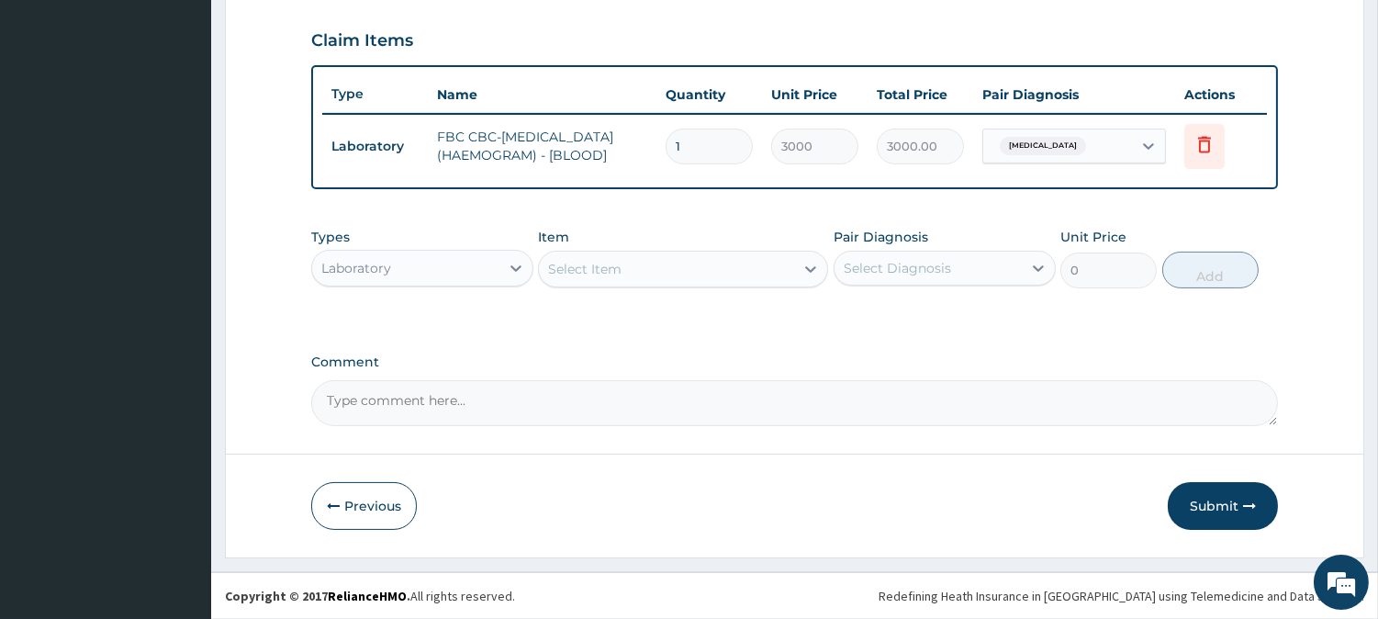
click at [645, 278] on div "Select Item" at bounding box center [666, 268] width 255 height 29
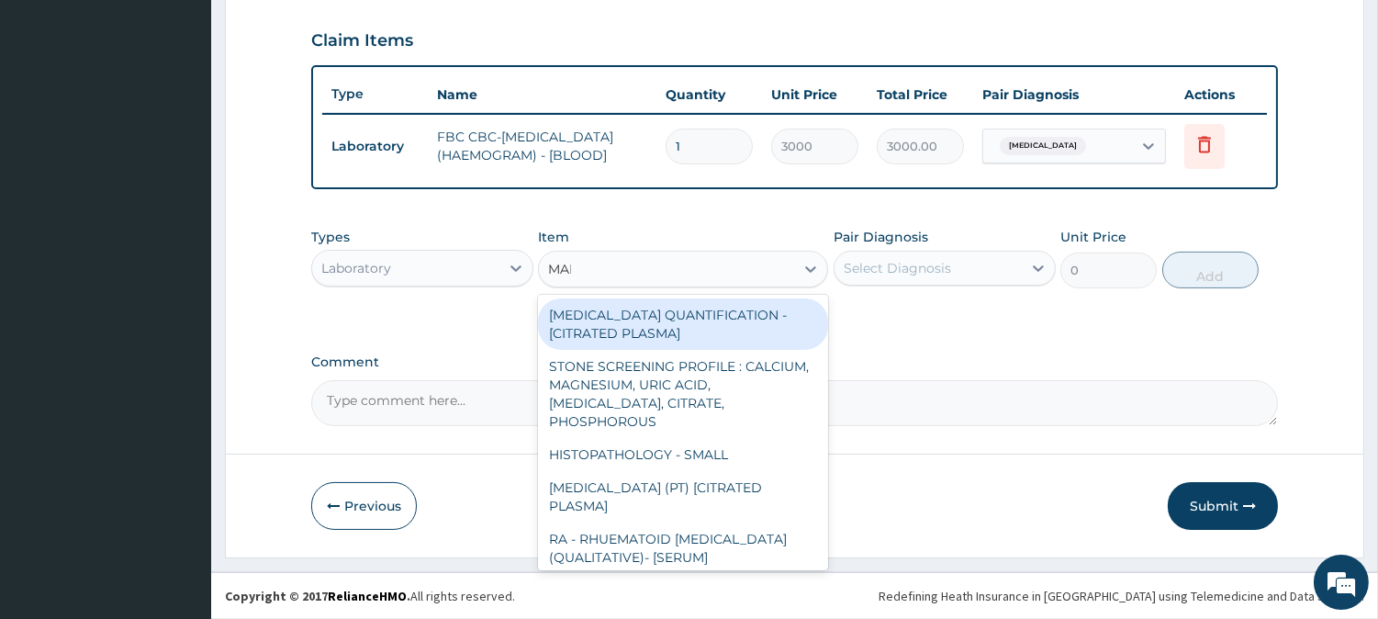
type input "MALA"
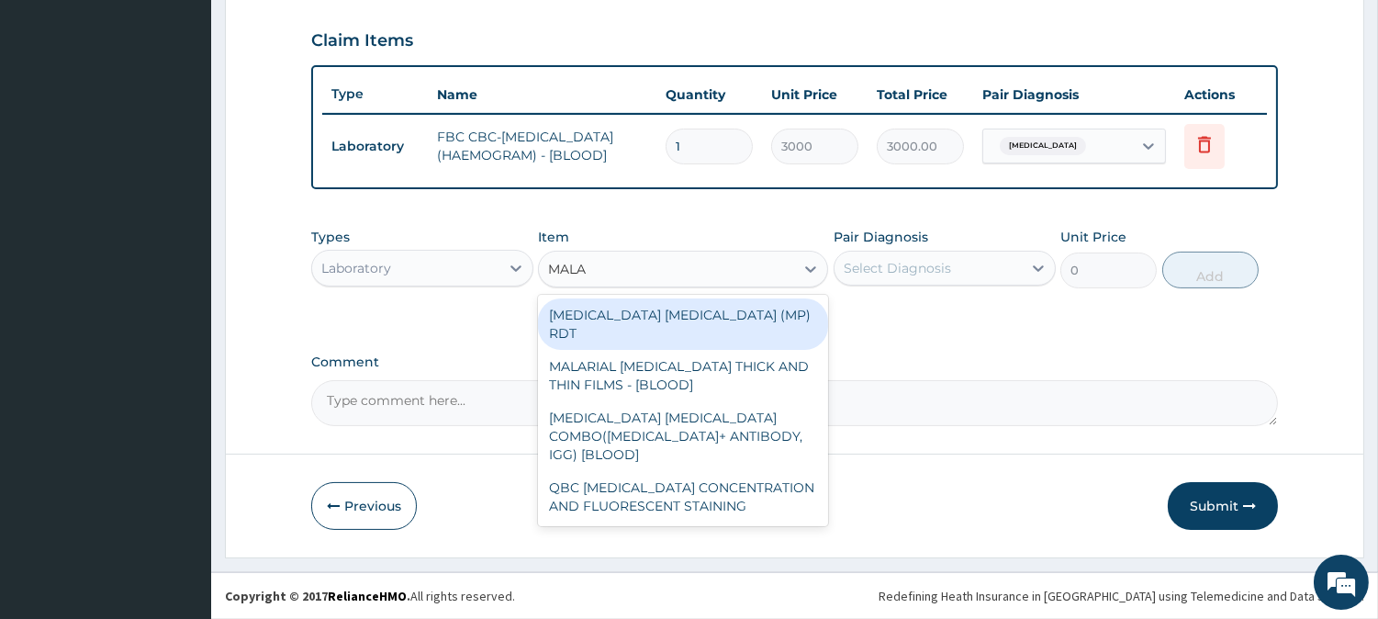
click at [666, 307] on div "[MEDICAL_DATA] [MEDICAL_DATA] (MP) RDT" at bounding box center [683, 323] width 290 height 51
type input "1500"
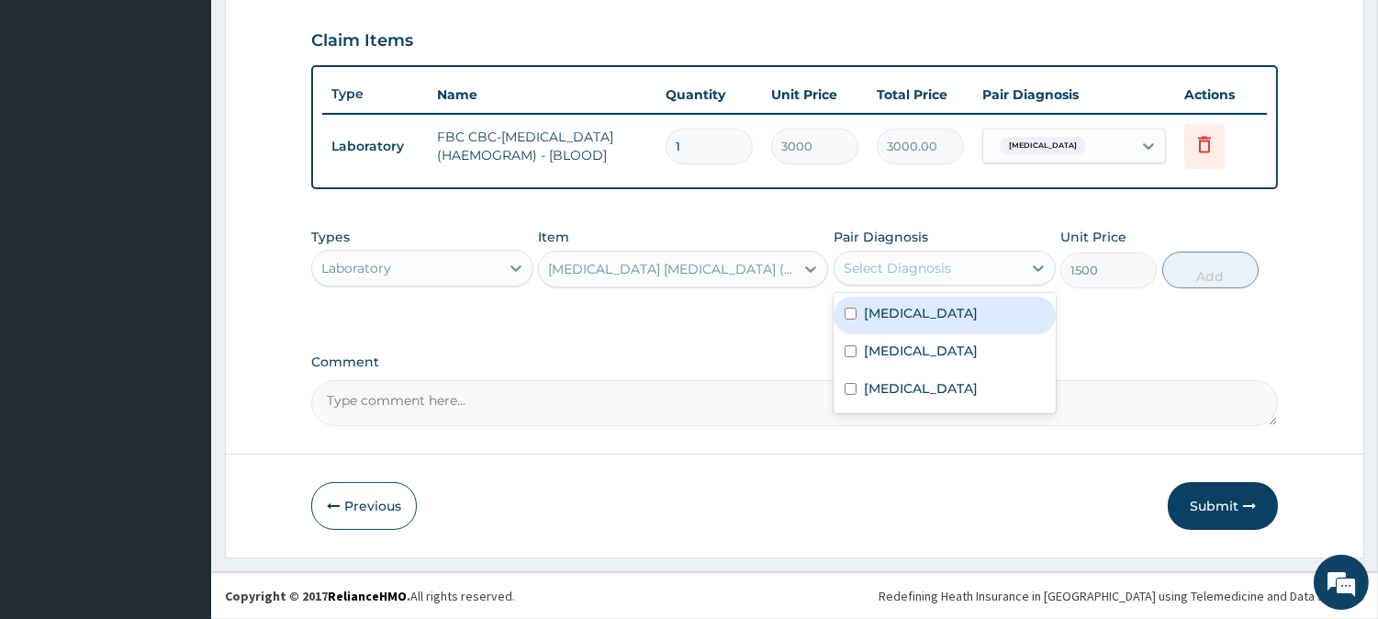
click at [957, 272] on div "Select Diagnosis" at bounding box center [928, 267] width 187 height 29
click at [962, 312] on div "[MEDICAL_DATA]" at bounding box center [945, 316] width 222 height 38
checkbox input "true"
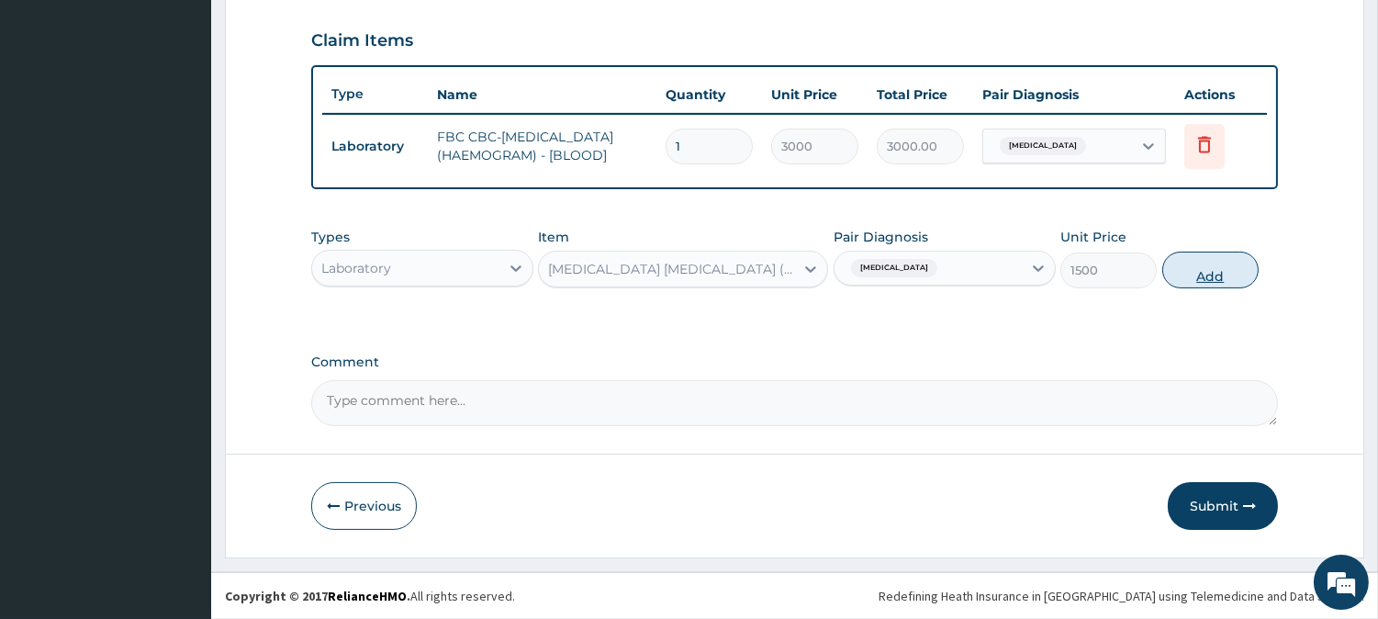
click at [1200, 272] on button "Add" at bounding box center [1211, 270] width 96 height 37
type input "0"
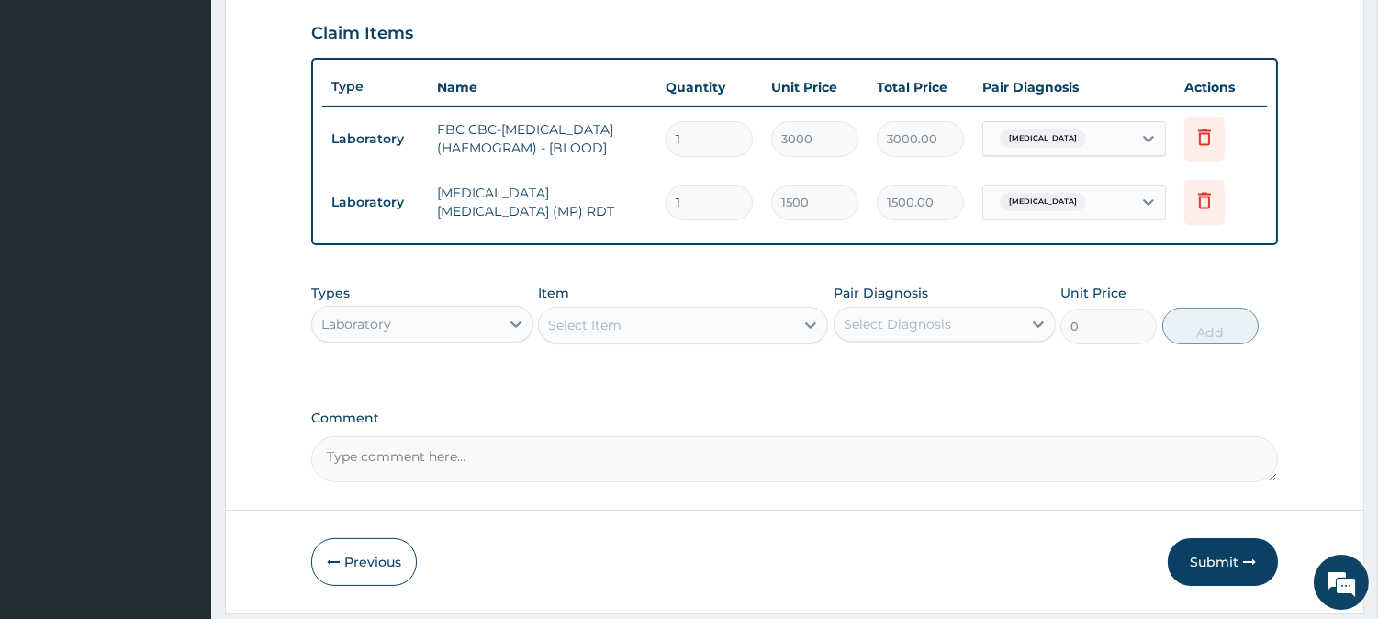
click at [487, 336] on div "Laboratory" at bounding box center [405, 323] width 187 height 29
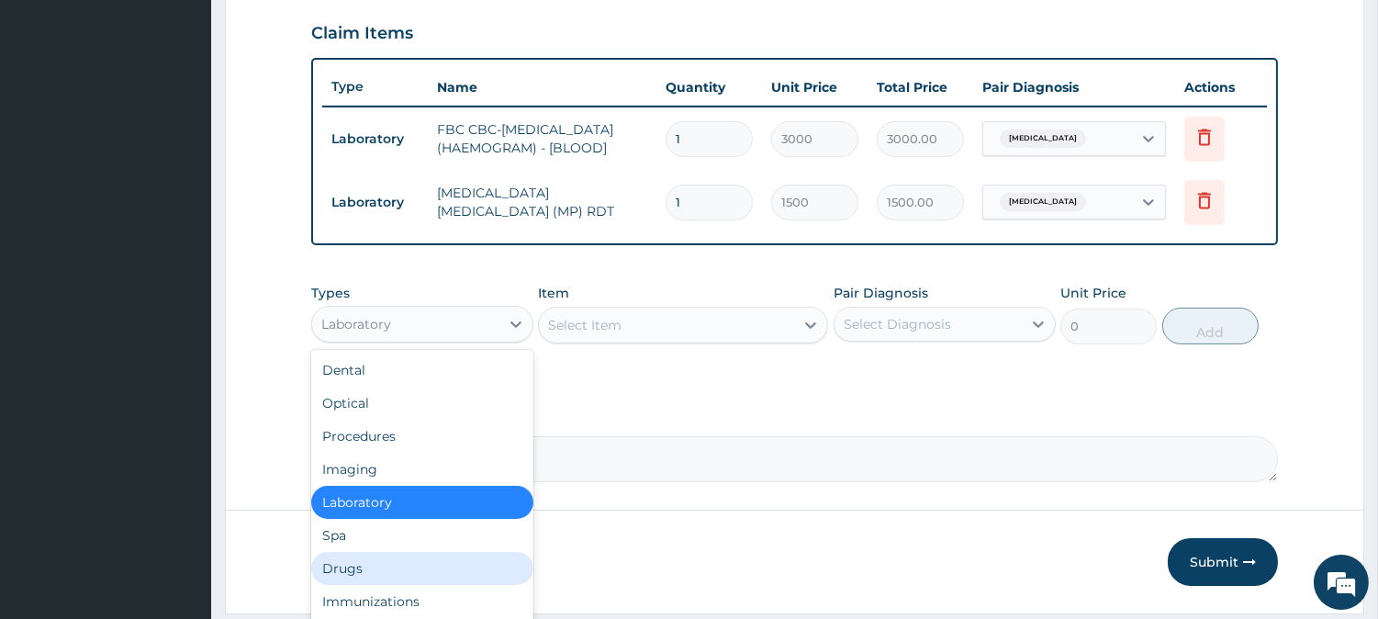
click at [374, 566] on div "Drugs" at bounding box center [422, 568] width 222 height 33
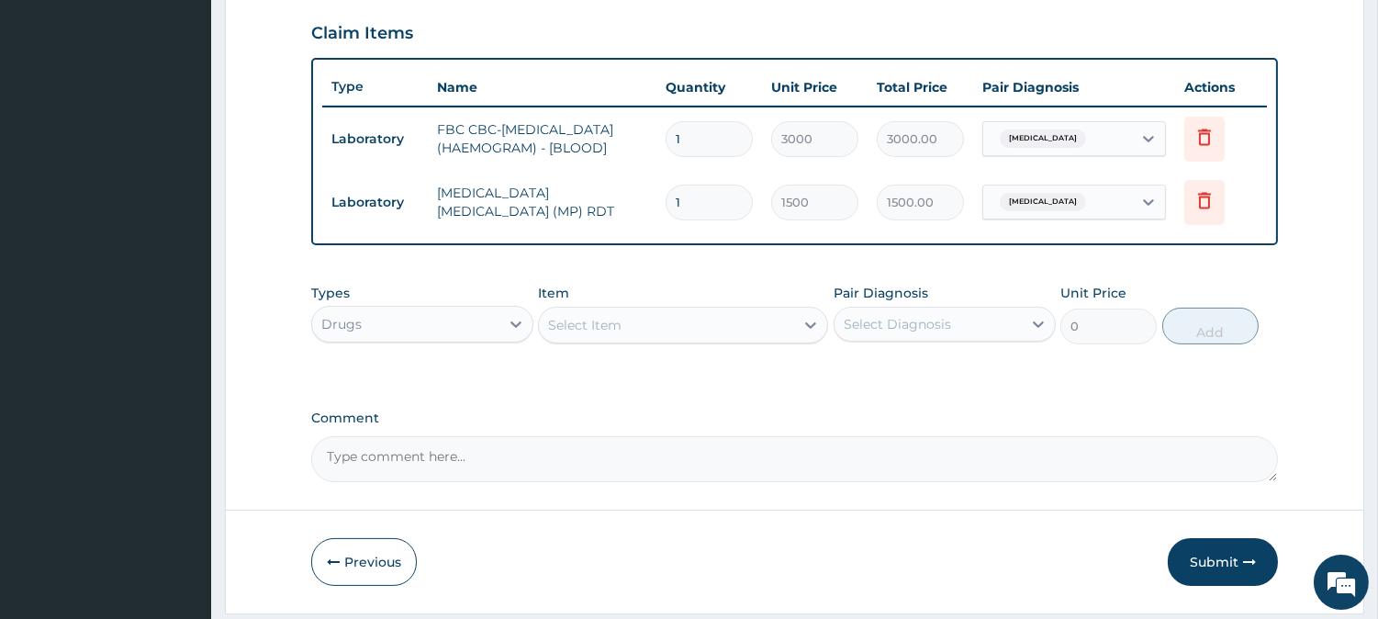
click at [591, 332] on div "Select Item" at bounding box center [584, 325] width 73 height 18
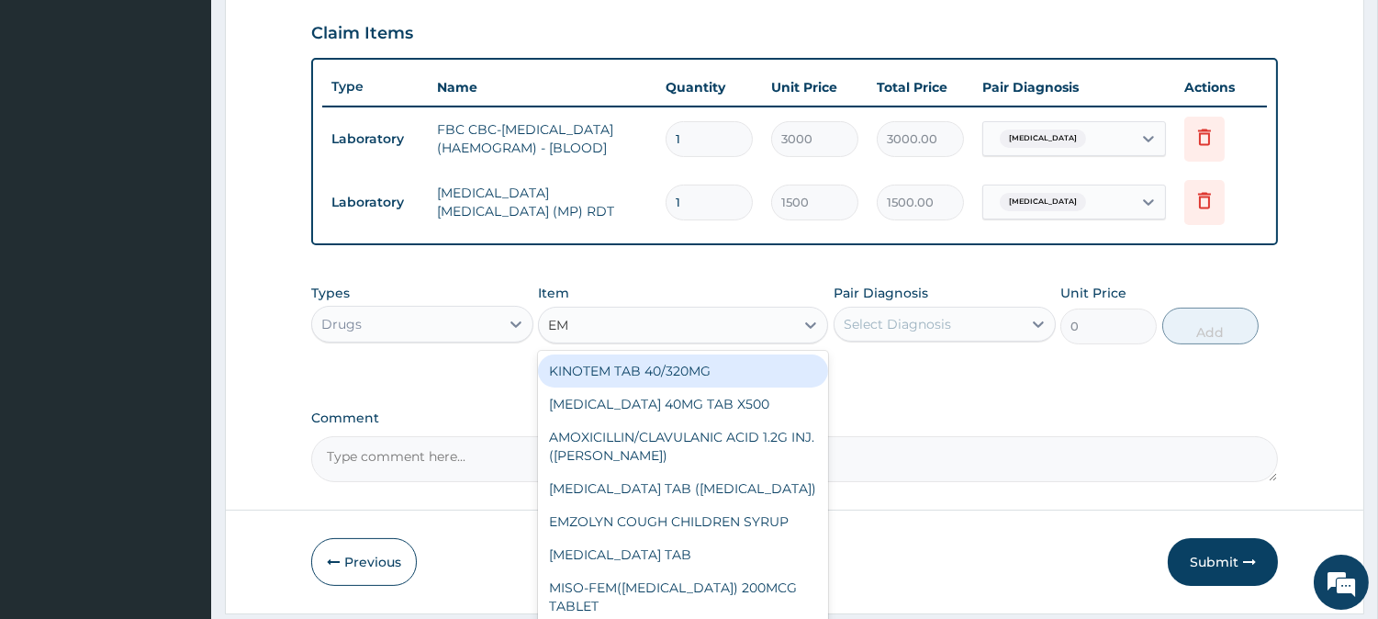
type input "EMZ"
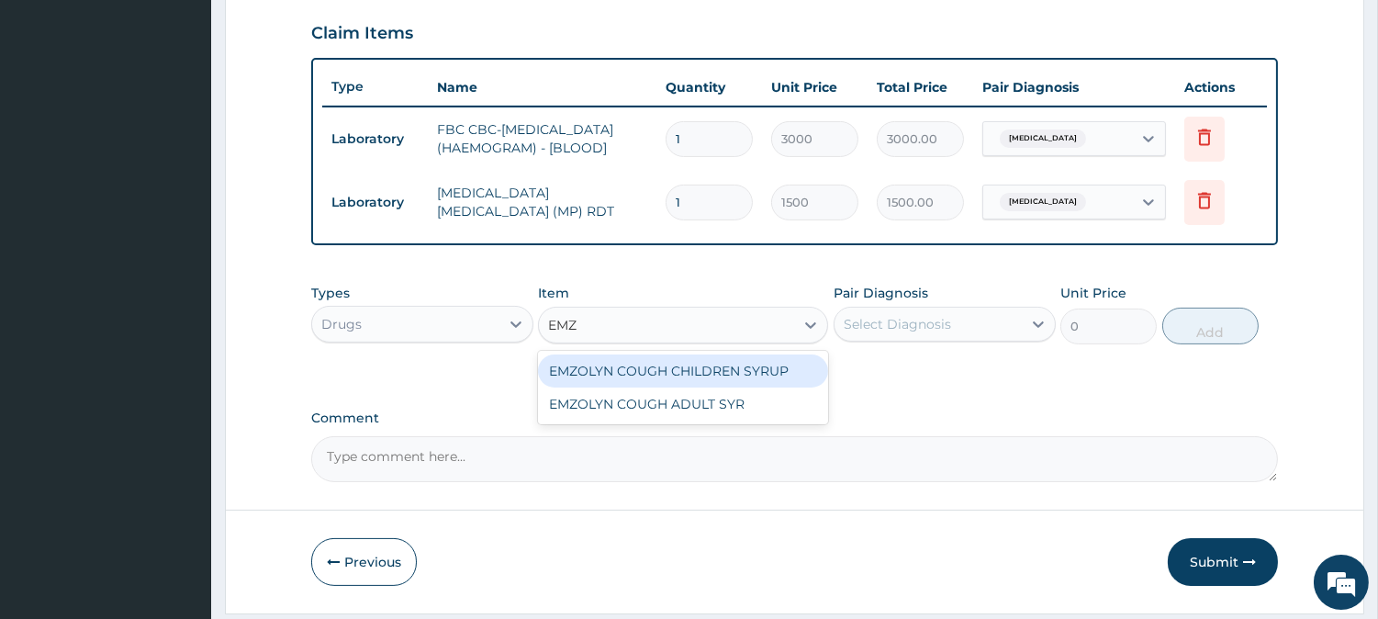
click at [721, 388] on div "EMZOLYN COUGH CHILDREN SYRUP" at bounding box center [683, 370] width 290 height 33
type input "525"
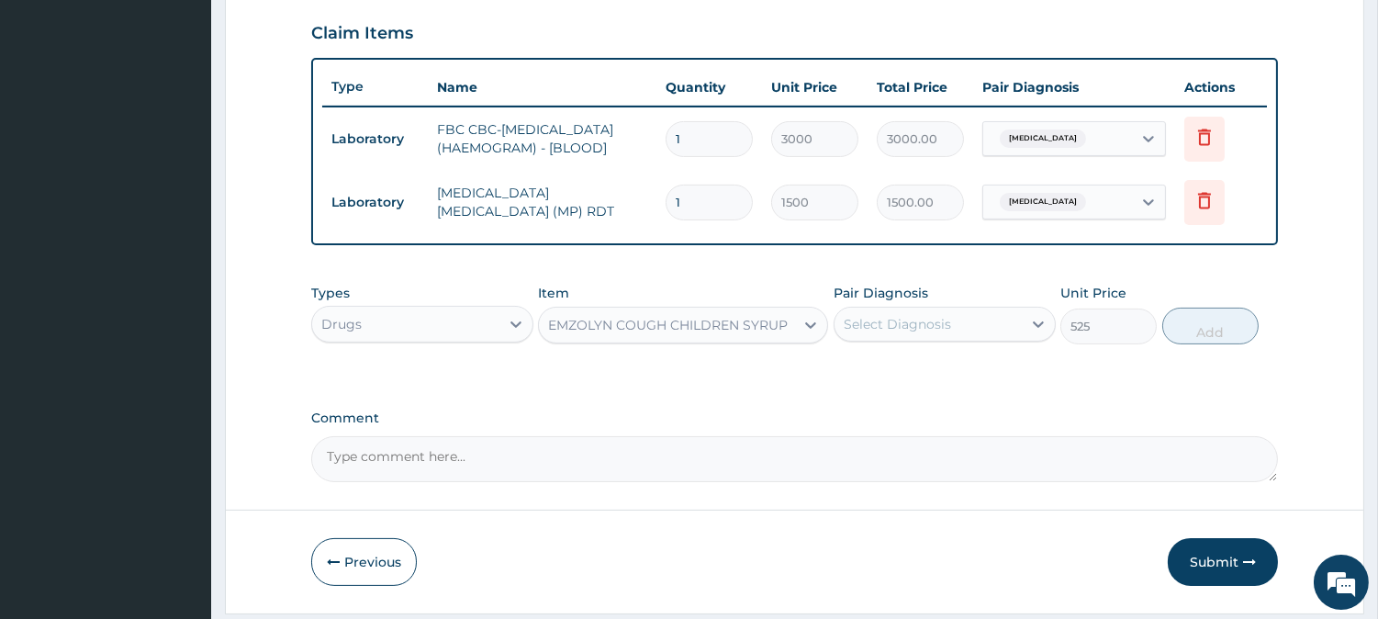
click at [888, 316] on div "Select Diagnosis" at bounding box center [945, 324] width 222 height 35
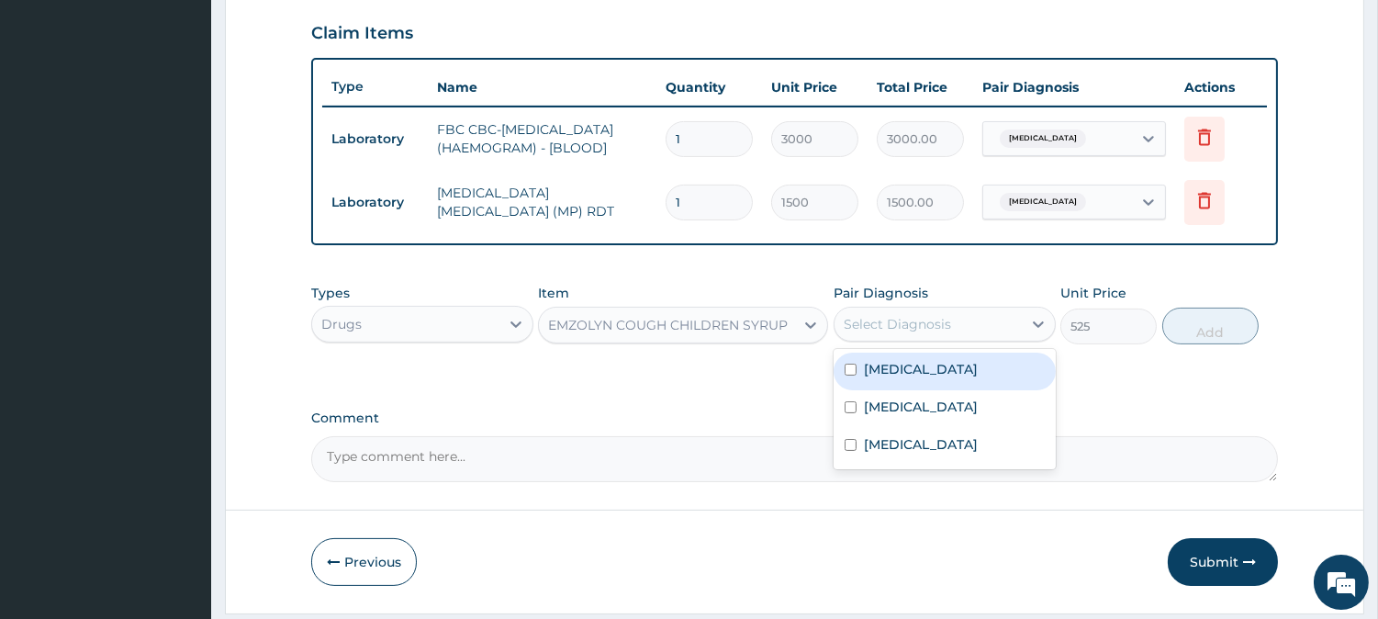
click at [907, 344] on div "Pair Diagnosis option [MEDICAL_DATA], selected. option [MEDICAL_DATA] focused, …" at bounding box center [945, 314] width 222 height 61
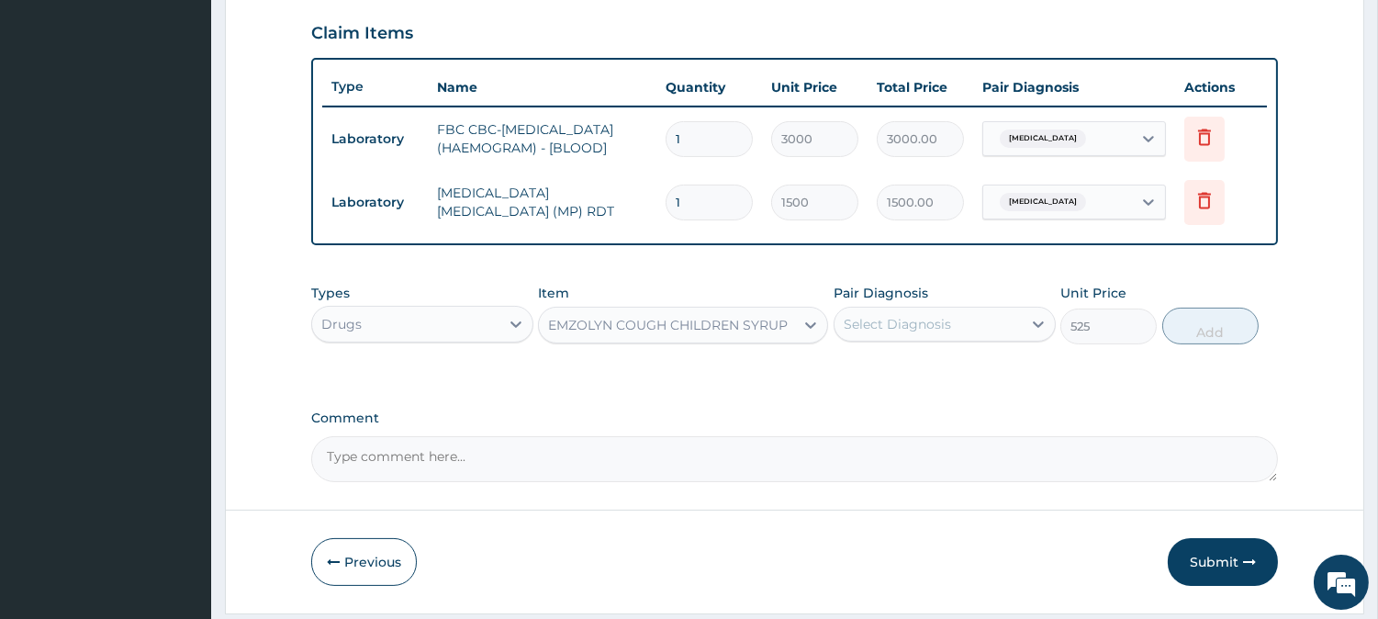
click at [907, 344] on div "Pair Diagnosis Select Diagnosis" at bounding box center [945, 314] width 222 height 61
click at [909, 339] on div "Select Diagnosis" at bounding box center [928, 323] width 187 height 29
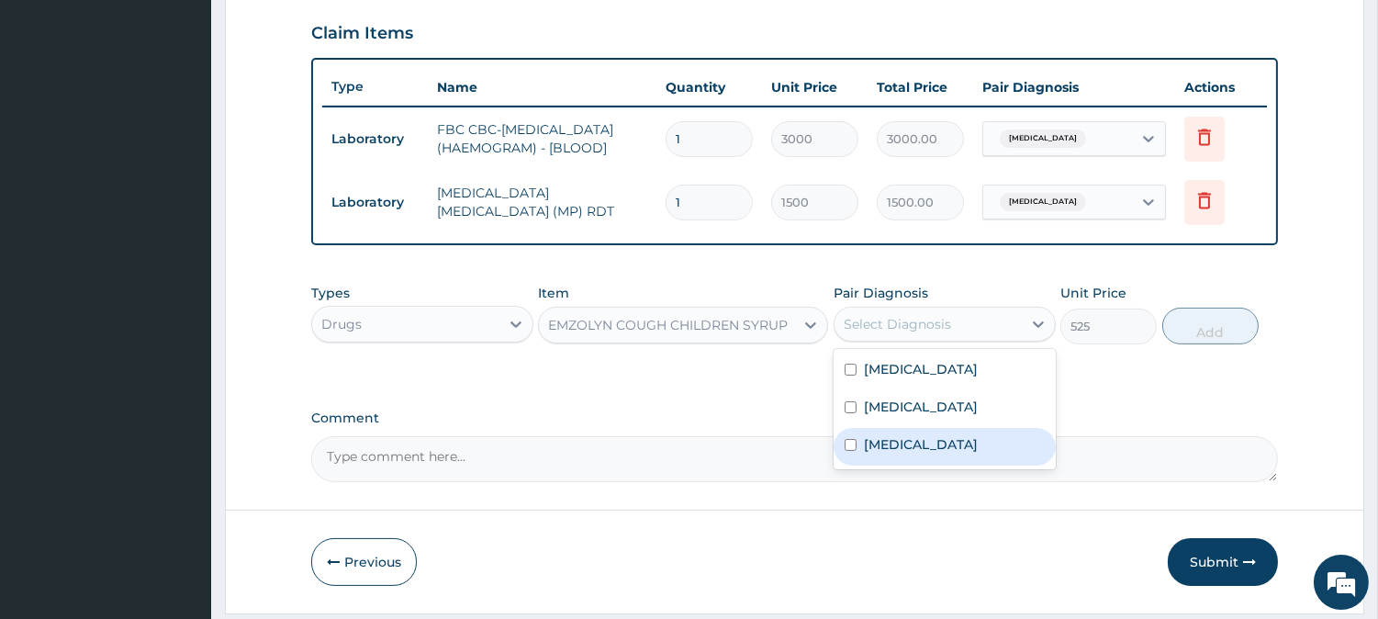
click at [959, 463] on div "[MEDICAL_DATA]" at bounding box center [945, 447] width 222 height 38
checkbox input "true"
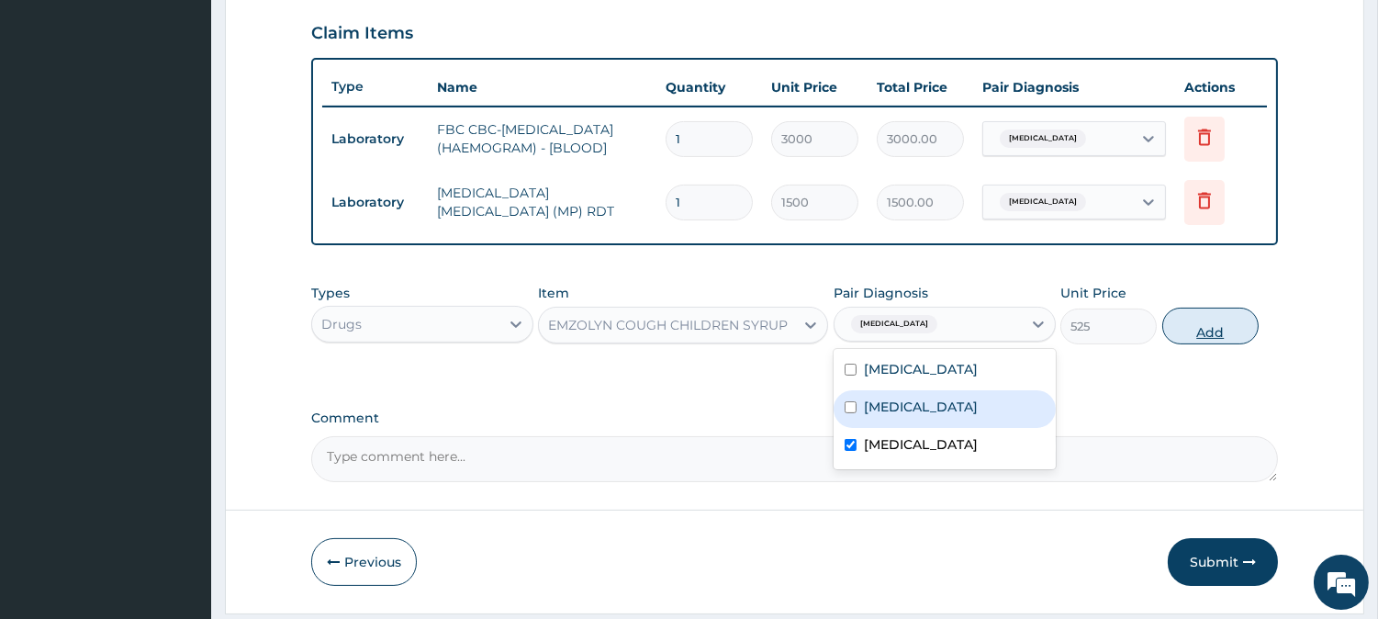
click at [1234, 340] on button "Add" at bounding box center [1211, 326] width 96 height 37
type input "0"
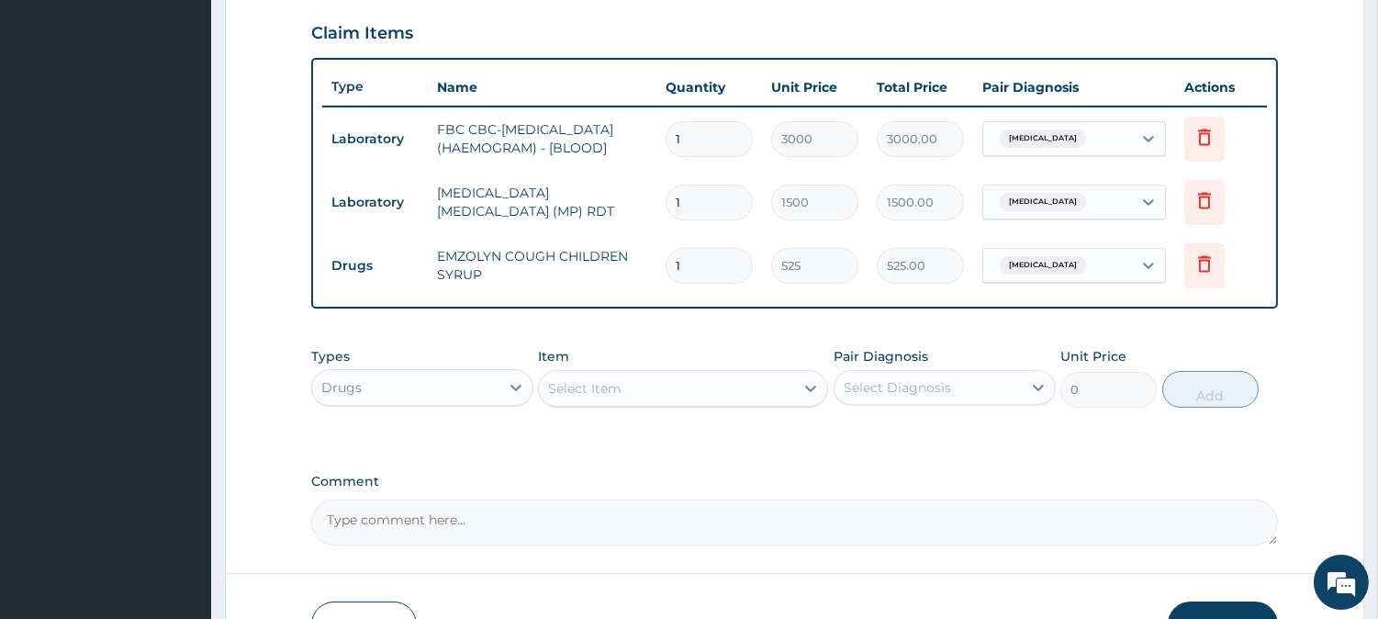
click at [712, 403] on div "Select Item" at bounding box center [666, 388] width 255 height 29
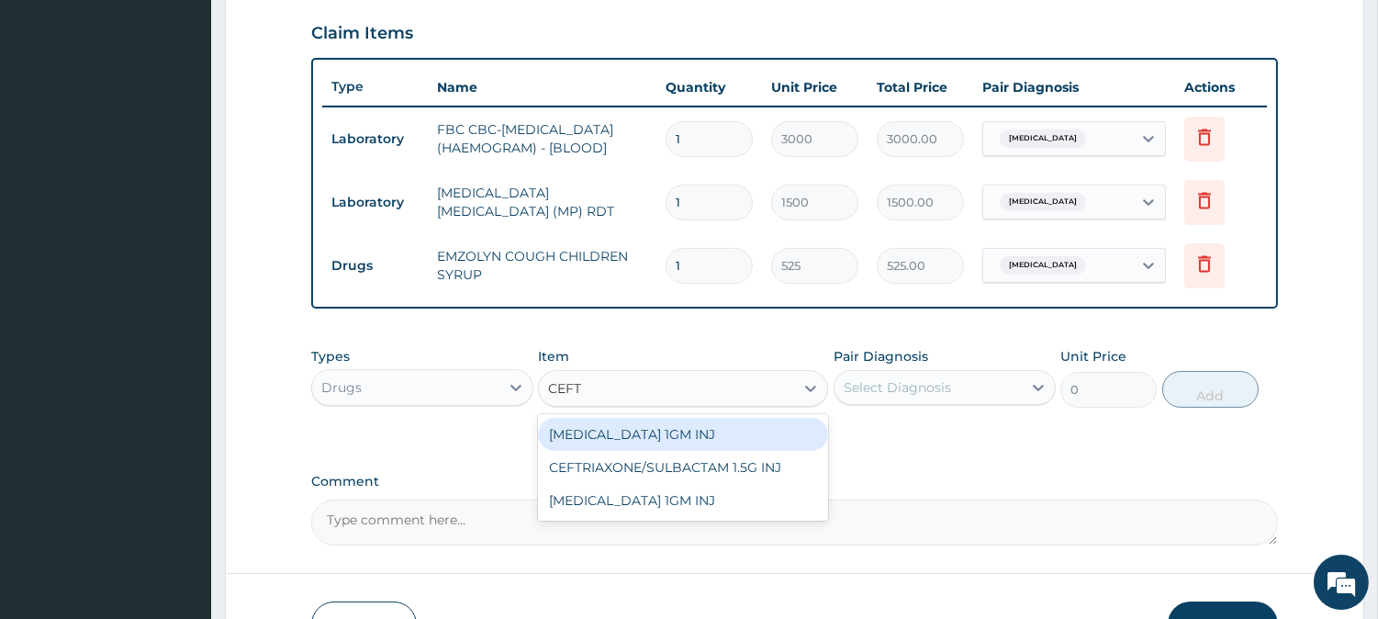
type input "CEFTR"
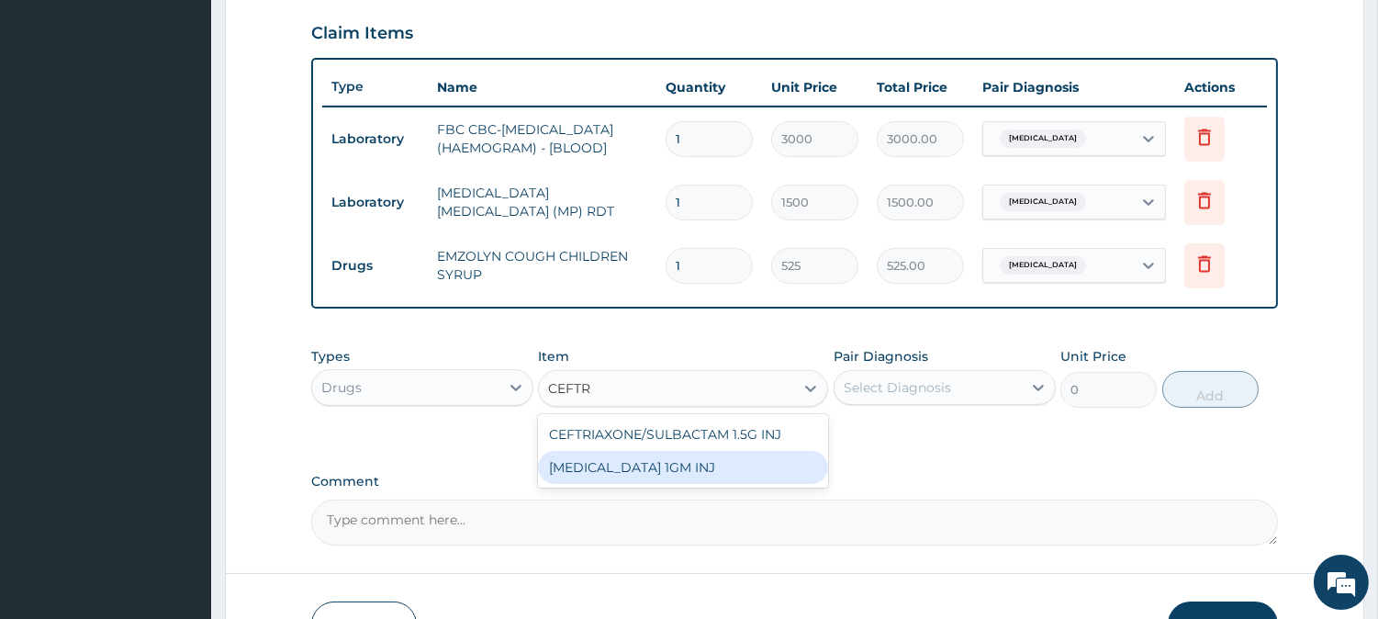
click at [708, 468] on div "[MEDICAL_DATA] 1GM INJ" at bounding box center [683, 467] width 290 height 33
type input "1400"
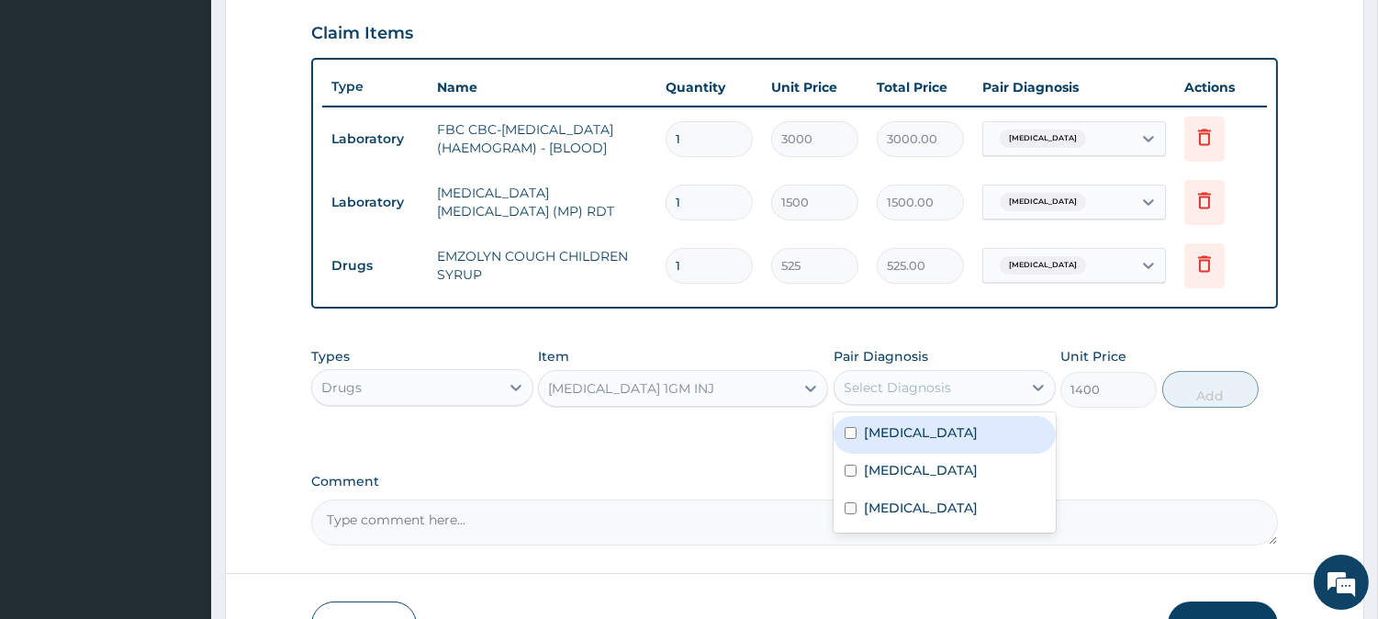
click at [872, 388] on div "Select Diagnosis" at bounding box center [897, 387] width 107 height 18
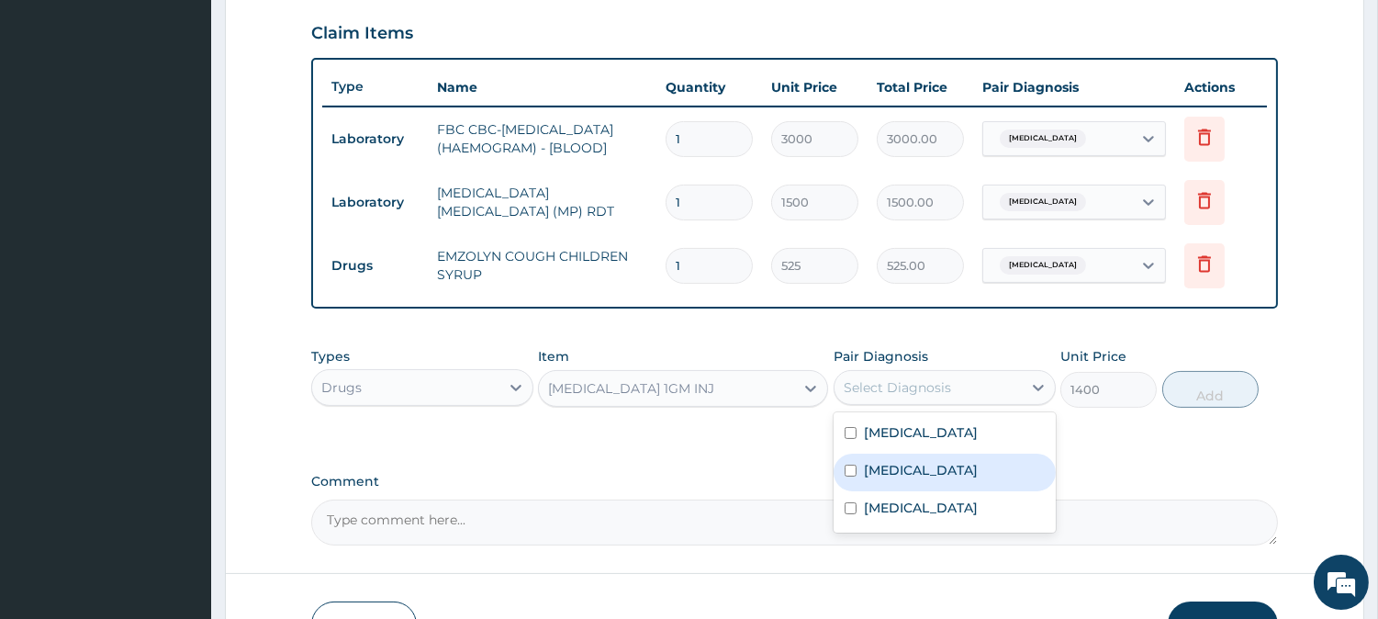
click at [889, 464] on div "[MEDICAL_DATA]" at bounding box center [945, 473] width 222 height 38
checkbox input "true"
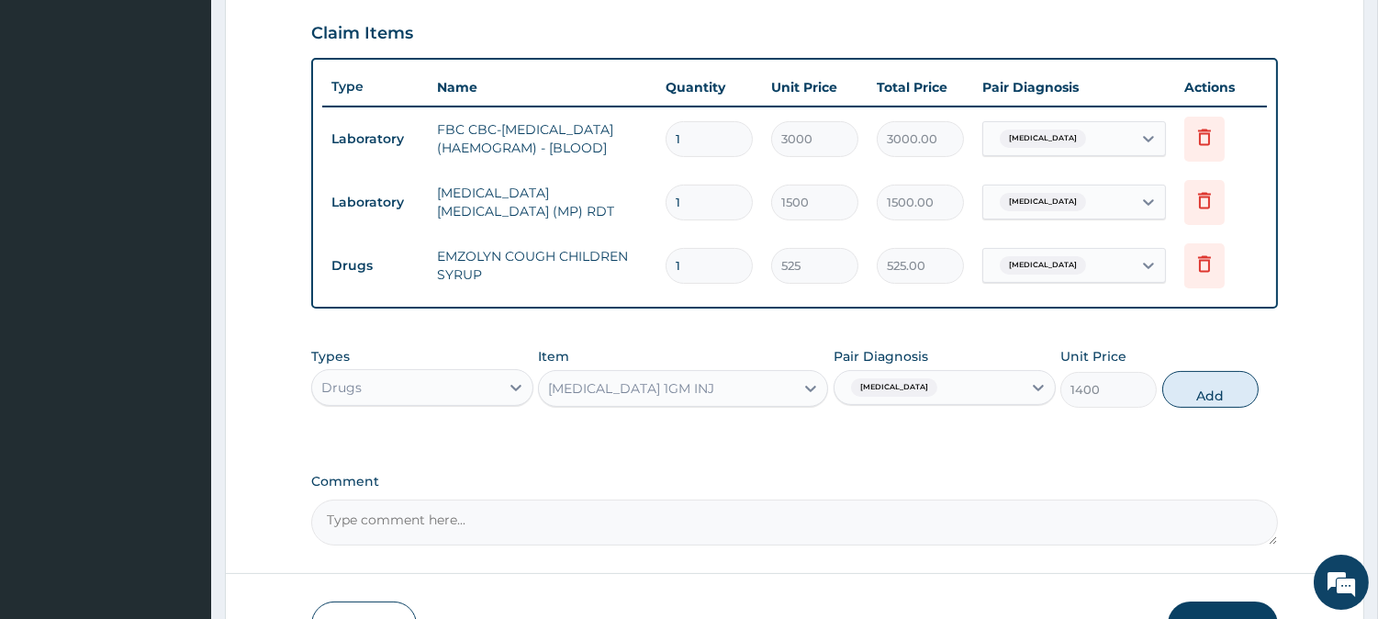
click at [1219, 417] on div "Types Drugs Item [MEDICAL_DATA] 1GM INJ Pair Diagnosis [MEDICAL_DATA] Unit Pric…" at bounding box center [794, 377] width 967 height 79
click at [1214, 392] on button "Add" at bounding box center [1211, 389] width 96 height 37
type input "0"
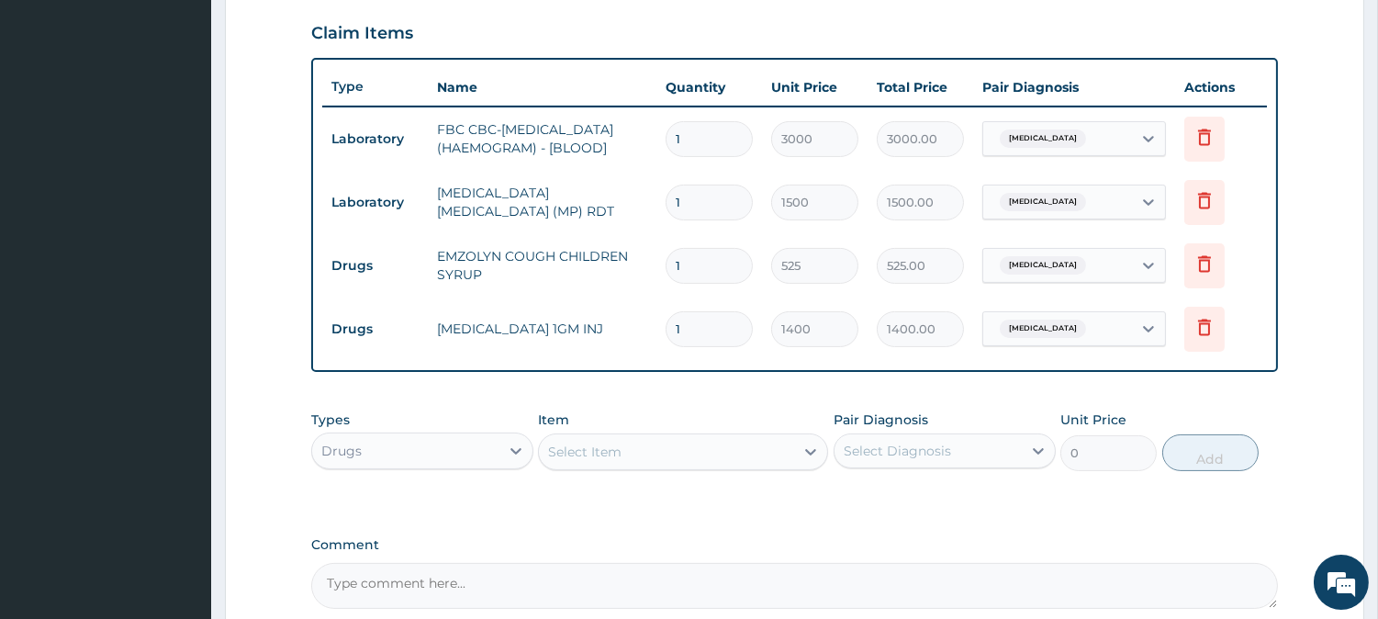
click at [612, 461] on div "Select Item" at bounding box center [584, 452] width 73 height 18
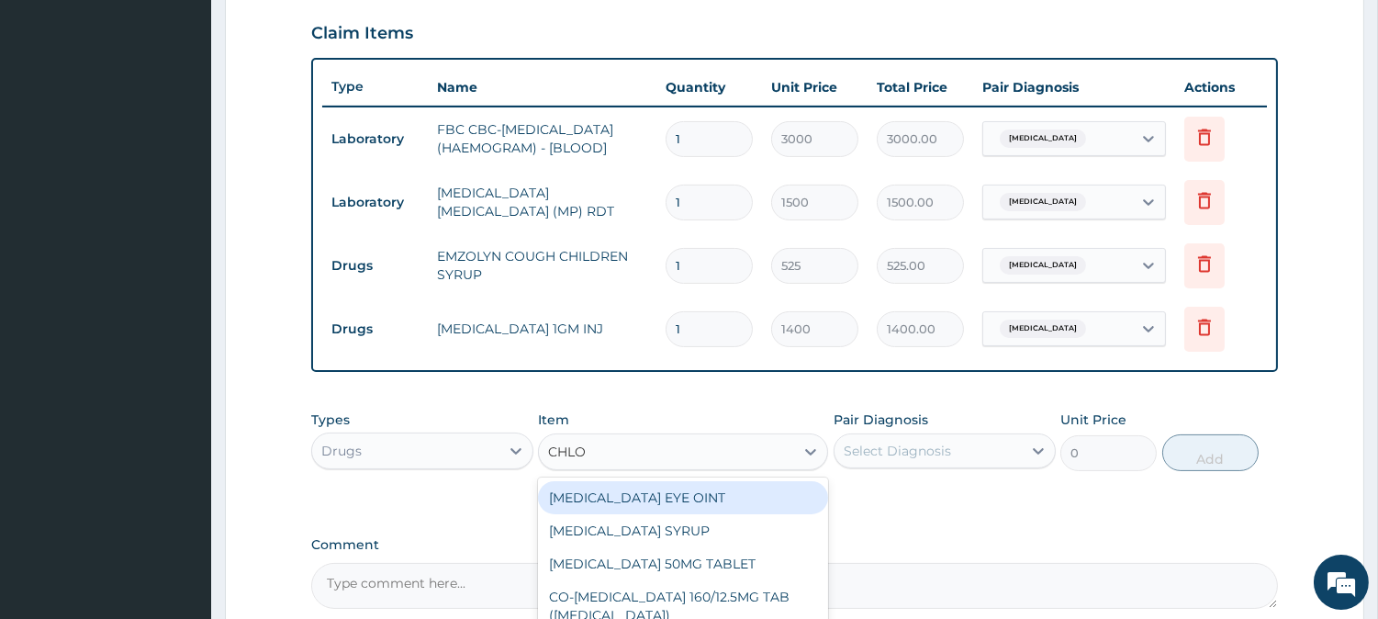
type input "CHLOR"
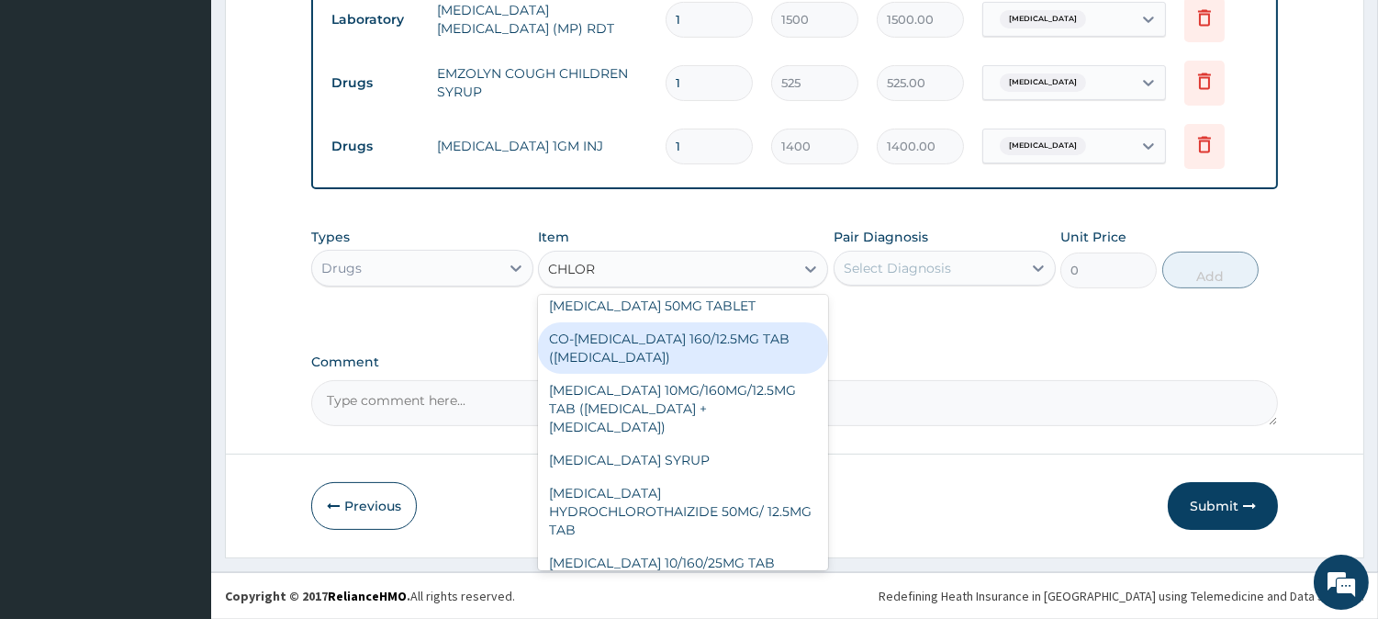
scroll to position [102, 0]
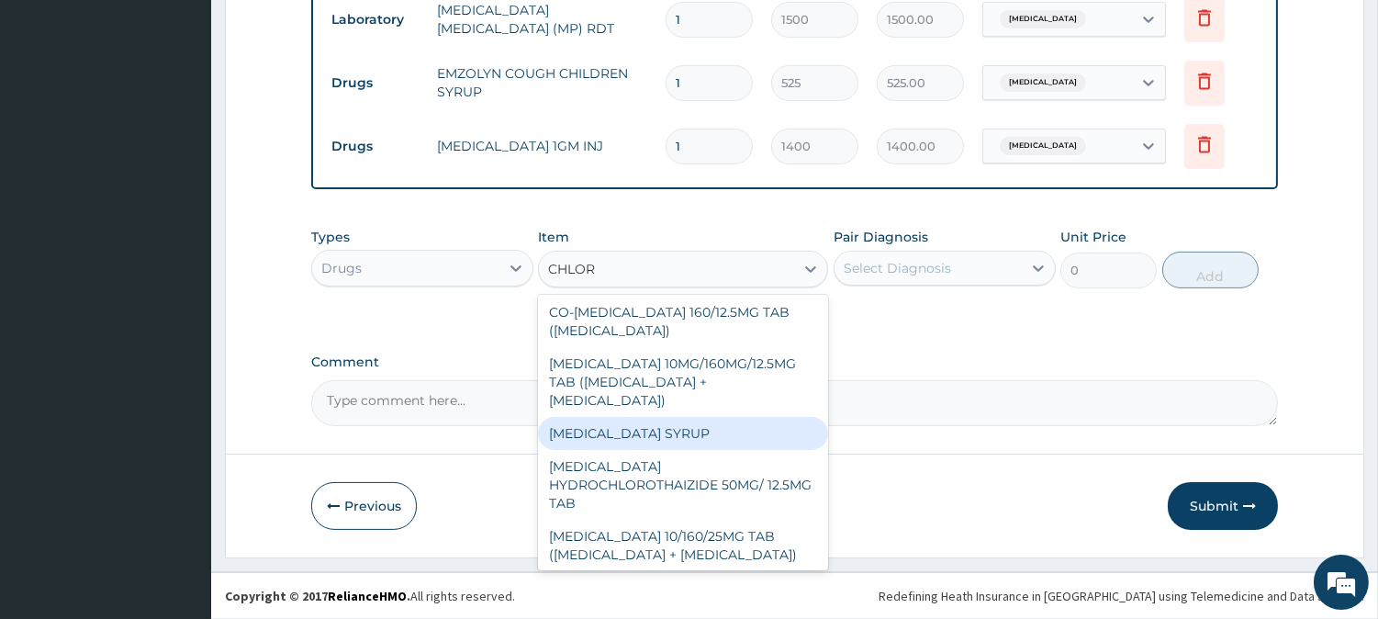
click at [716, 450] on div "[MEDICAL_DATA] SYRUP" at bounding box center [683, 433] width 290 height 33
type input "350"
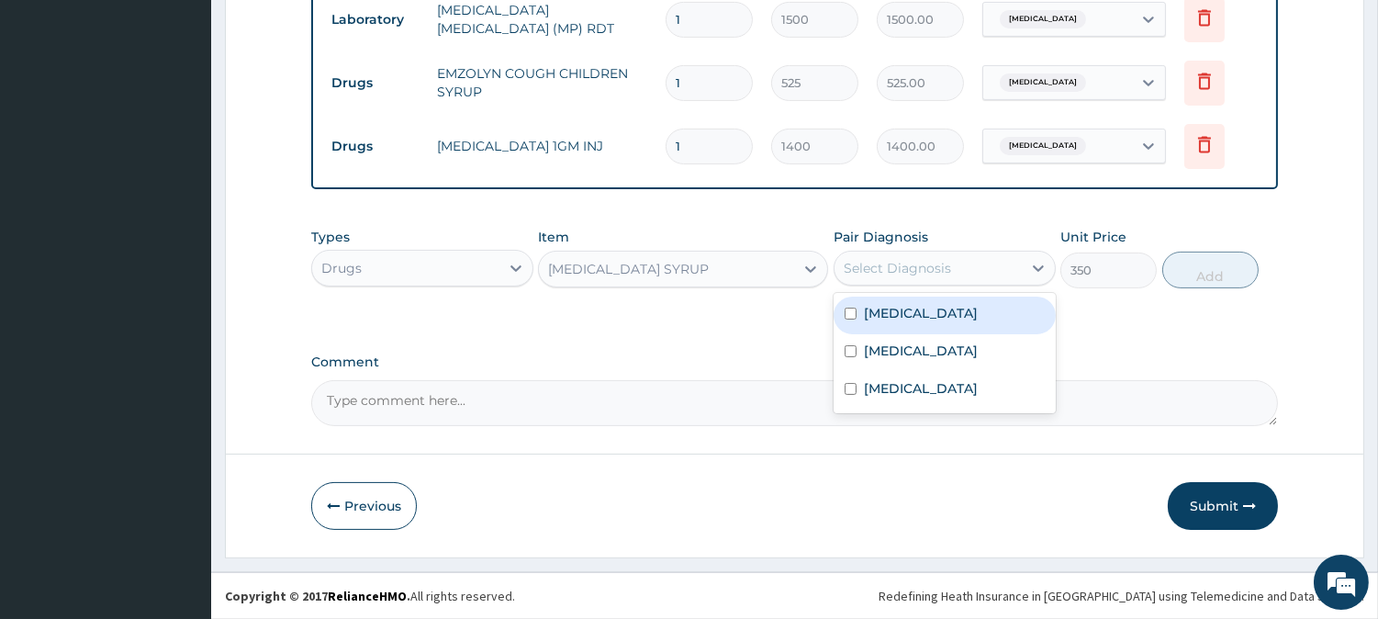
click at [873, 273] on div "Select Diagnosis" at bounding box center [897, 268] width 107 height 18
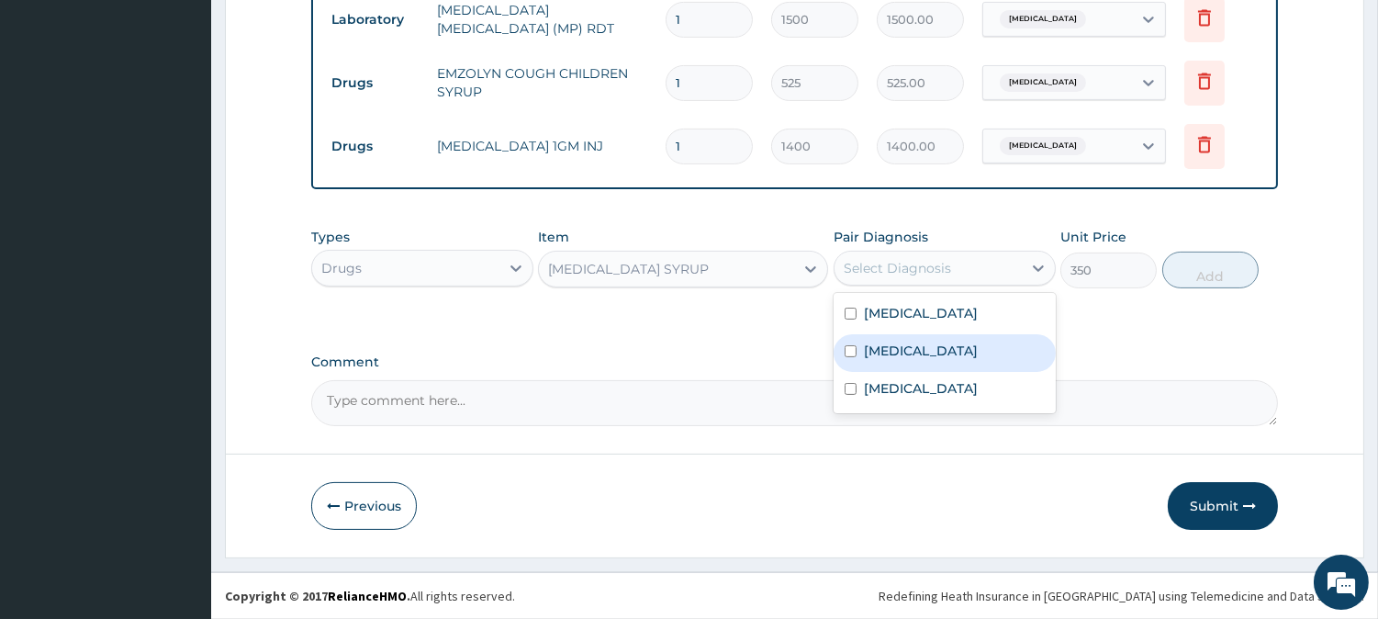
click at [887, 345] on label "[MEDICAL_DATA]" at bounding box center [921, 351] width 114 height 18
checkbox input "true"
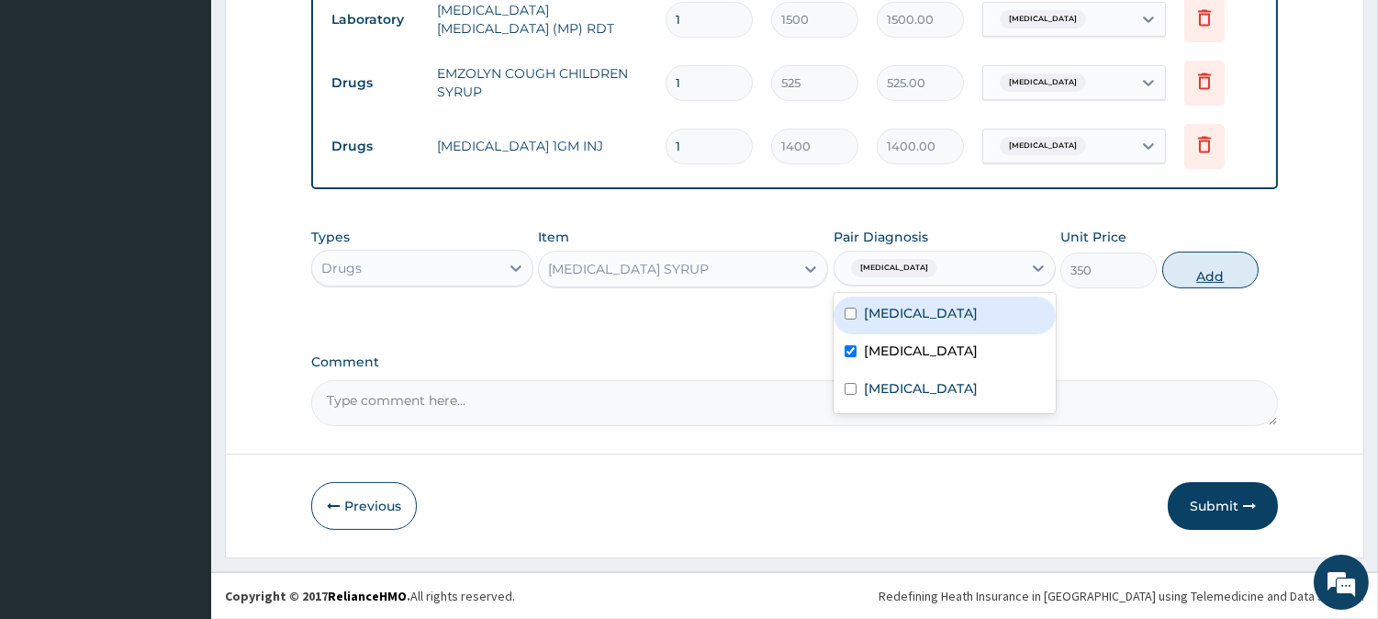
click at [1196, 270] on button "Add" at bounding box center [1211, 270] width 96 height 37
type input "0"
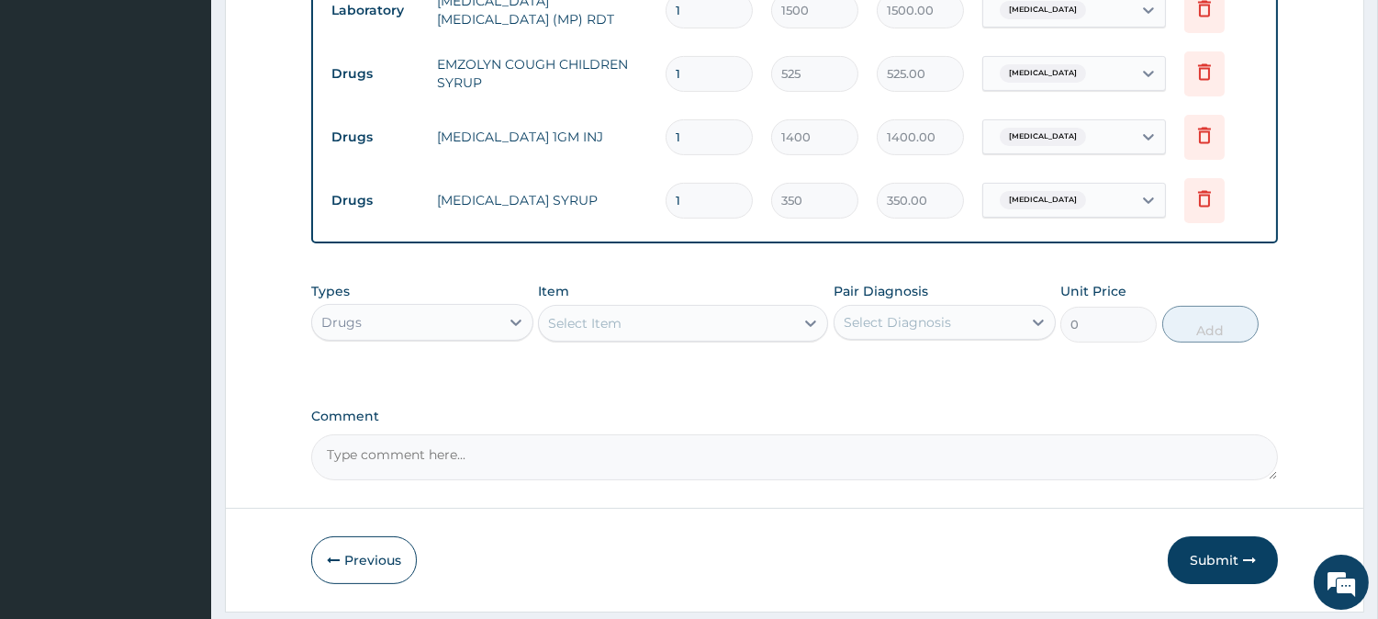
click at [659, 337] on div "Select Item" at bounding box center [666, 323] width 255 height 29
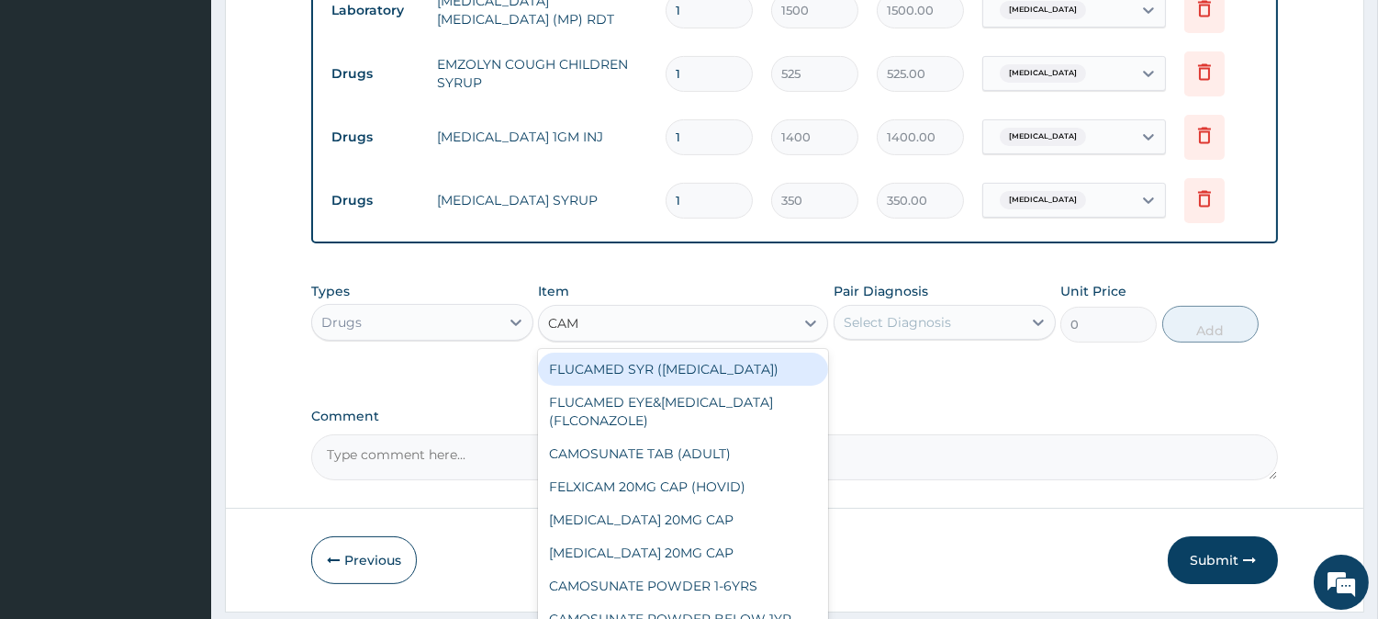
type input "CAMO"
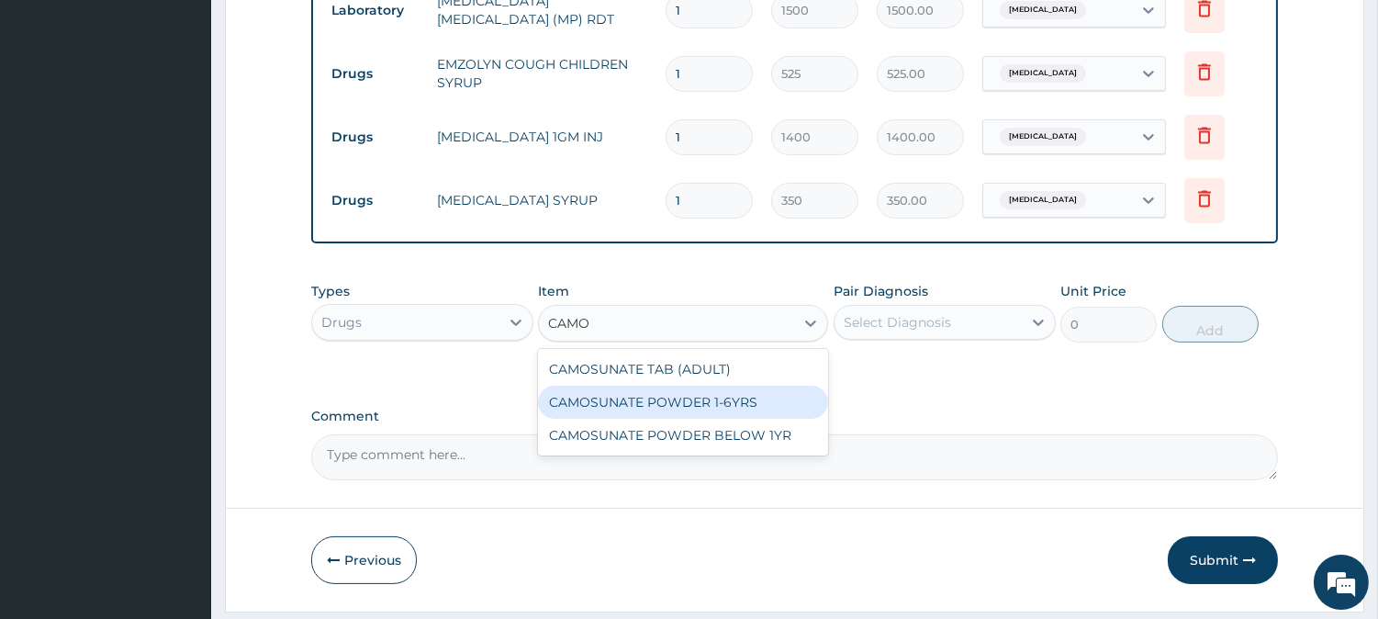
click at [693, 416] on div "CAMOSUNATE POWDER 1-6YRS" at bounding box center [683, 402] width 290 height 33
type input "425.25"
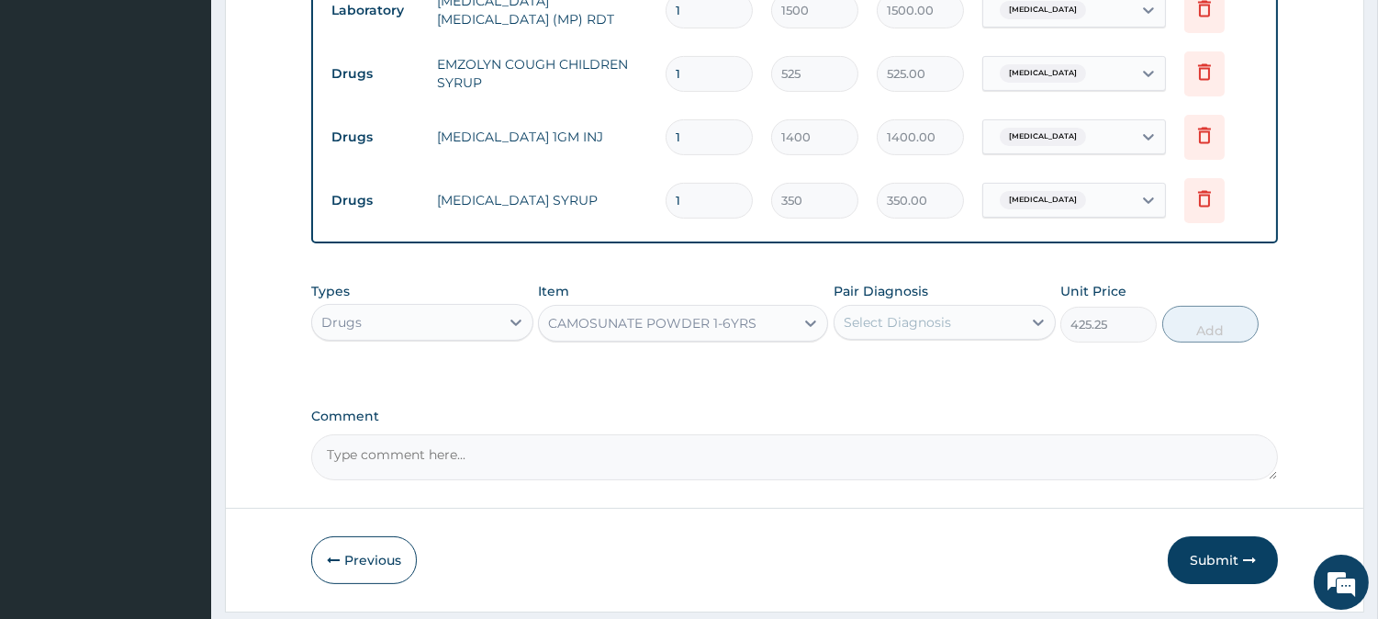
click at [883, 332] on div "Select Diagnosis" at bounding box center [897, 322] width 107 height 18
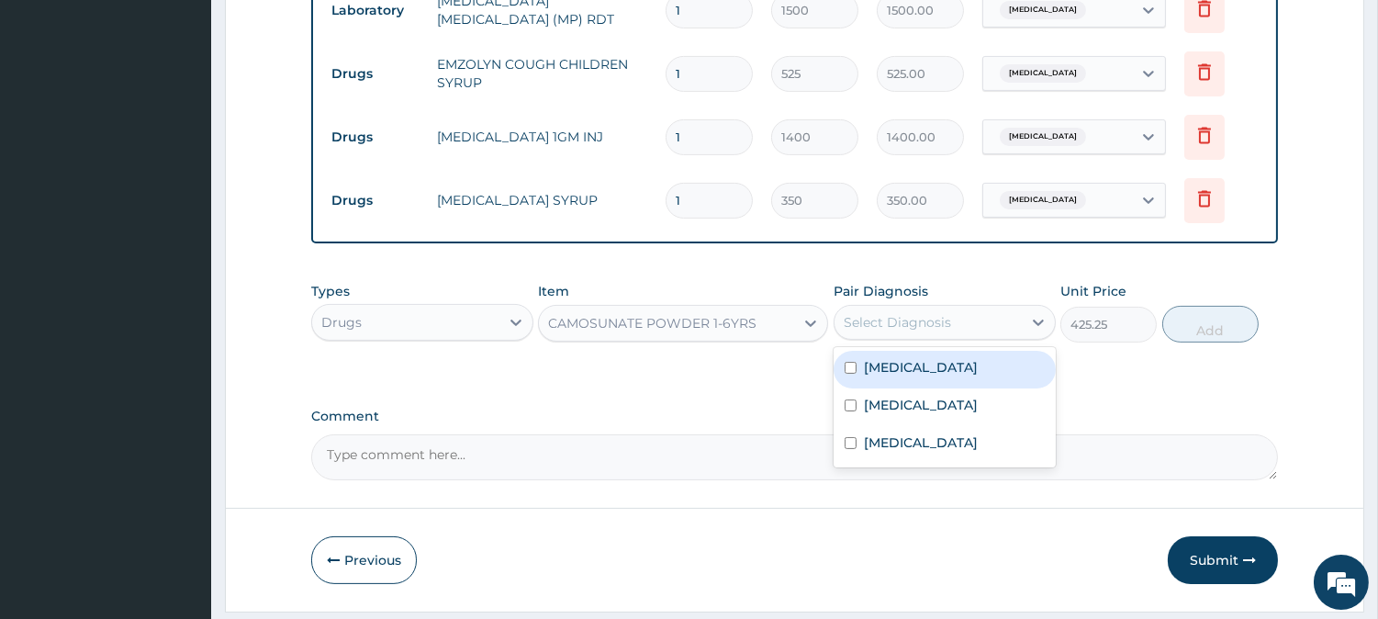
click at [906, 377] on label "[MEDICAL_DATA]" at bounding box center [921, 367] width 114 height 18
checkbox input "true"
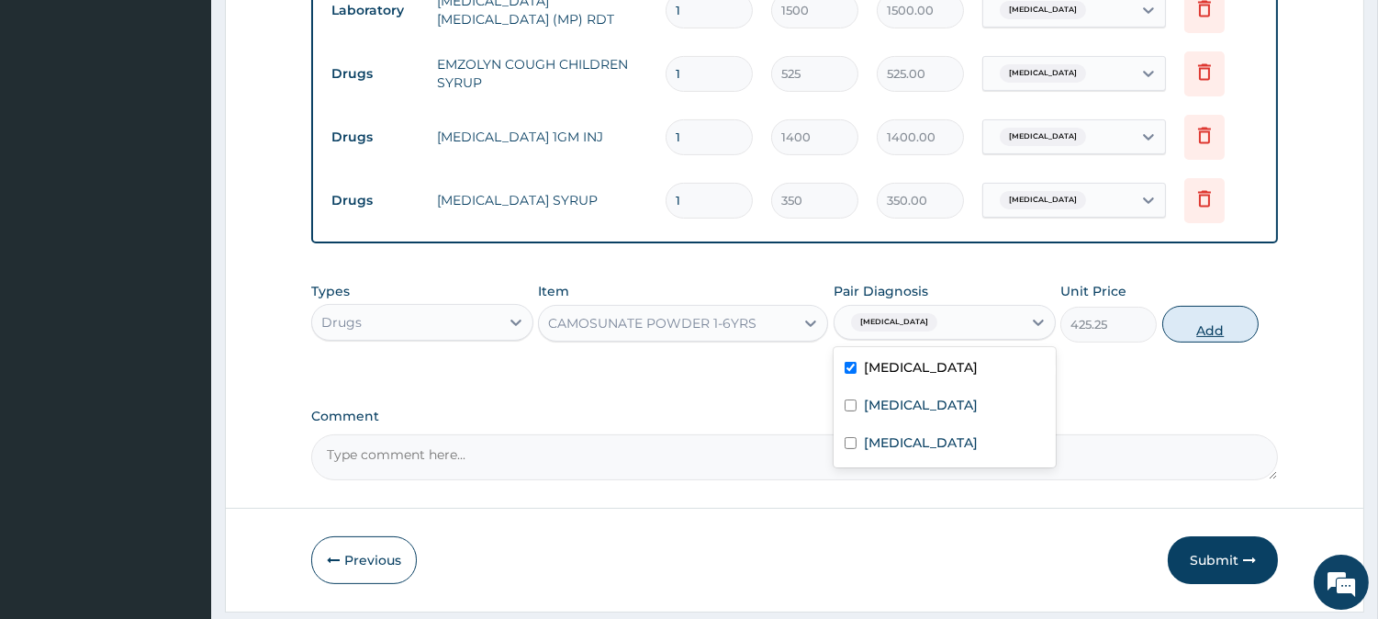
click at [1205, 332] on button "Add" at bounding box center [1211, 324] width 96 height 37
type input "0"
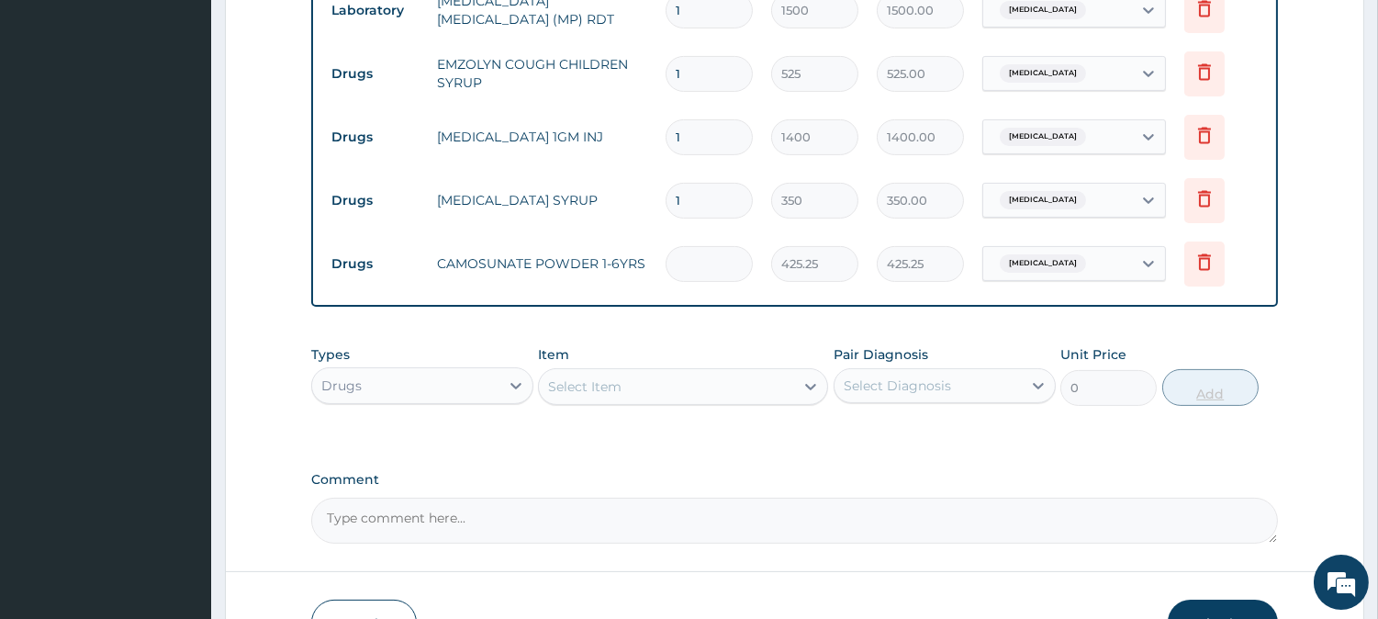
type input "0.00"
type input "6"
type input "2551.50"
type input "6"
click at [588, 396] on div "Select Item" at bounding box center [584, 386] width 73 height 18
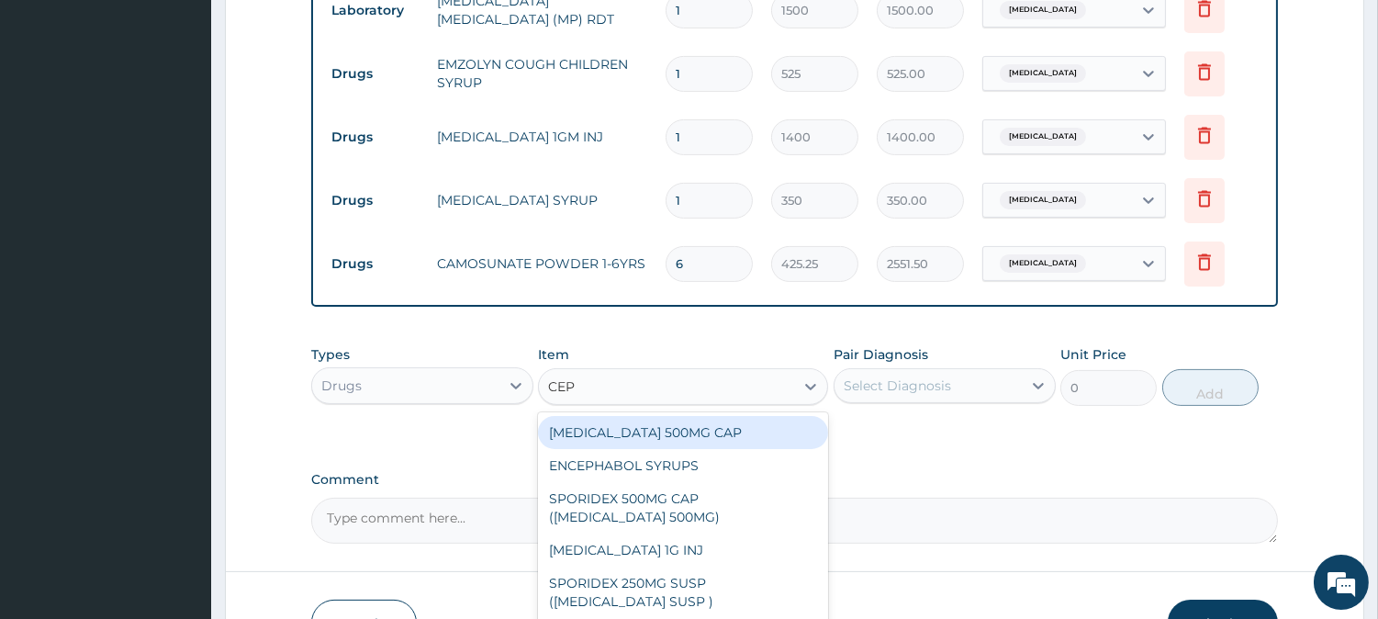
type input "CEPH"
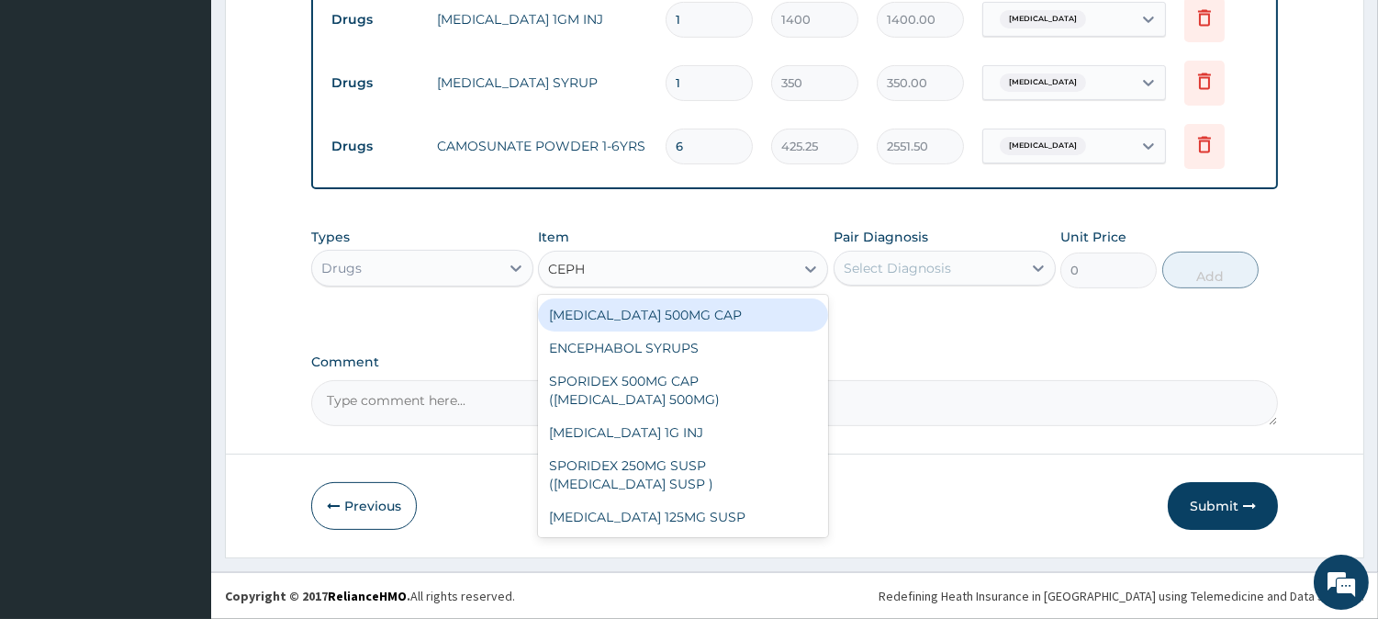
scroll to position [944, 0]
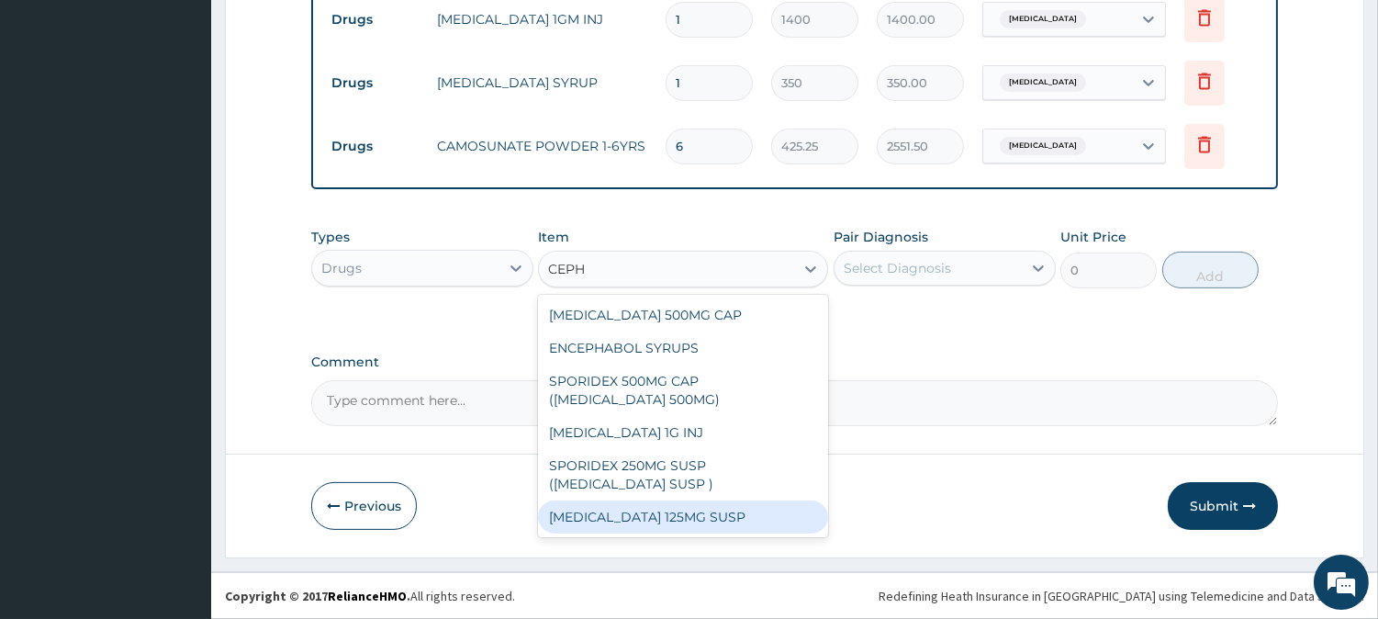
click at [687, 517] on div "[MEDICAL_DATA] 125MG SUSP" at bounding box center [683, 517] width 290 height 33
type input "1023.75"
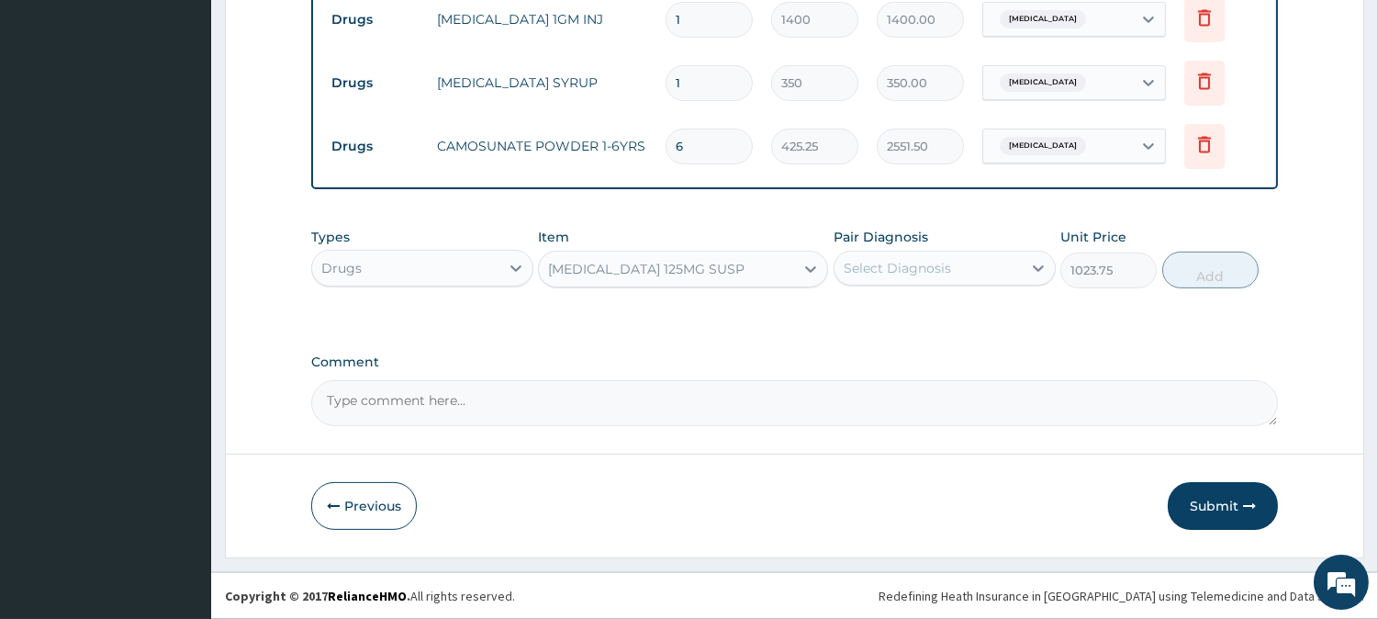
click at [837, 257] on div "Select Diagnosis" at bounding box center [928, 267] width 187 height 29
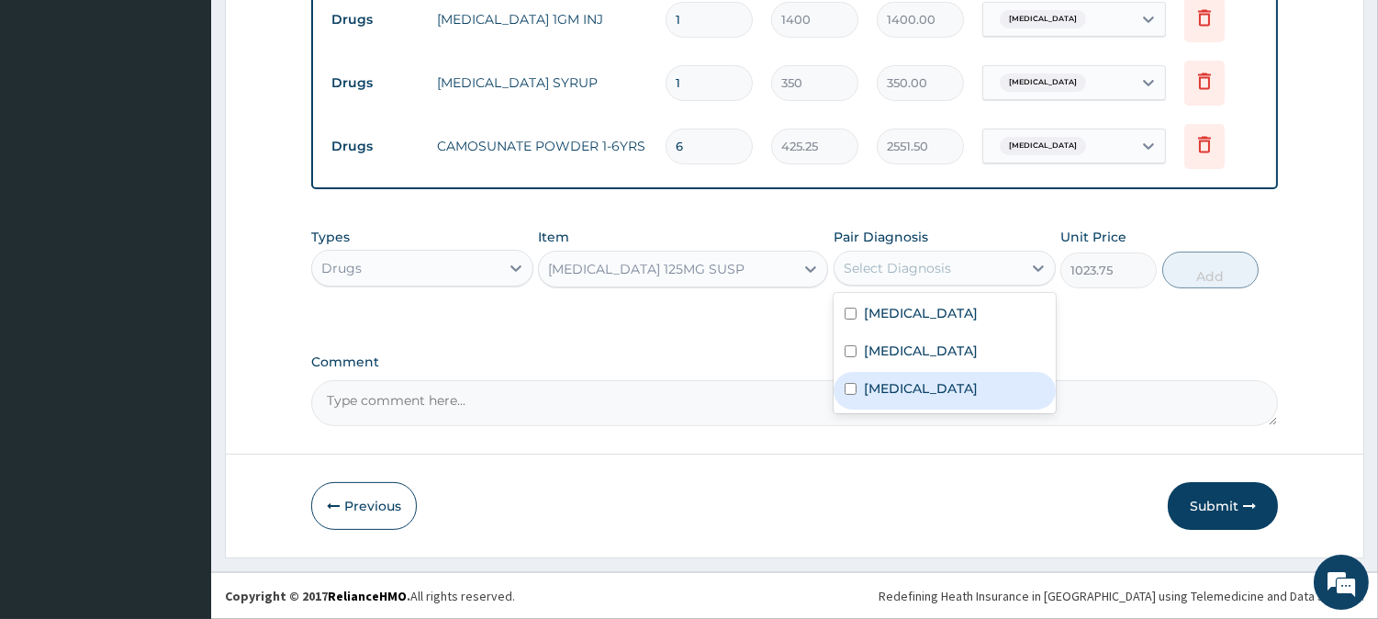
click at [883, 389] on label "[MEDICAL_DATA]" at bounding box center [921, 388] width 114 height 18
checkbox input "true"
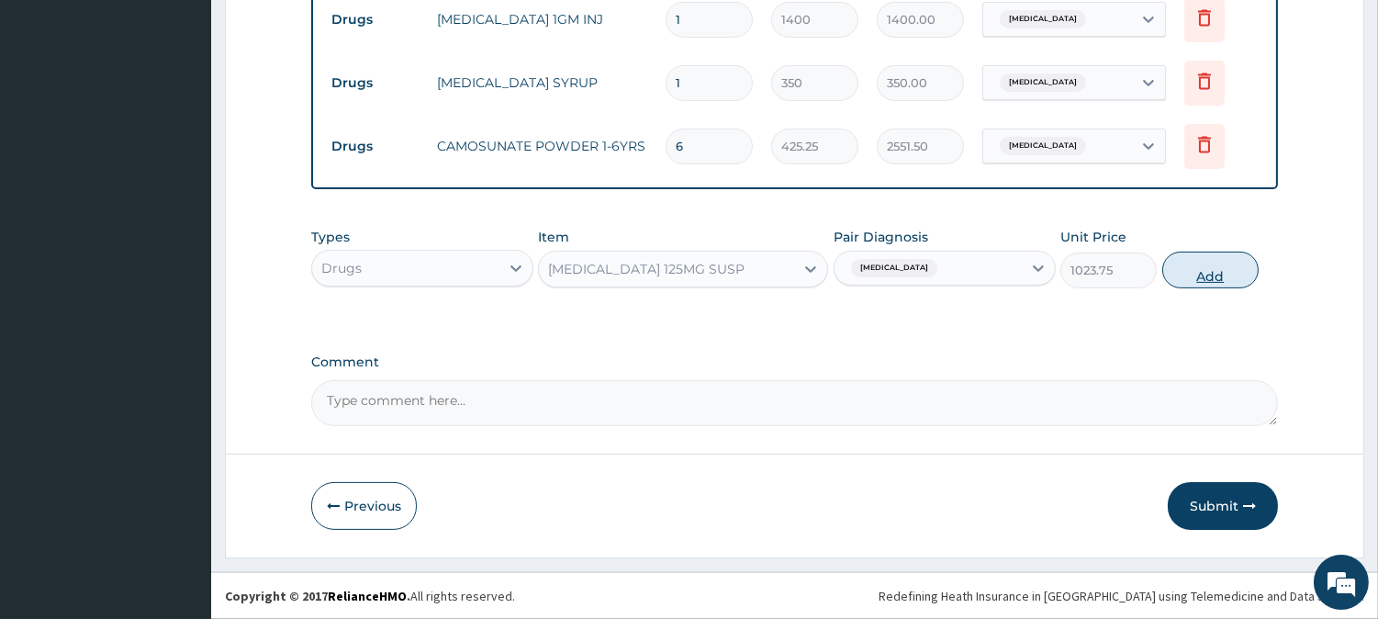
click at [1201, 283] on button "Add" at bounding box center [1211, 270] width 96 height 37
type input "0"
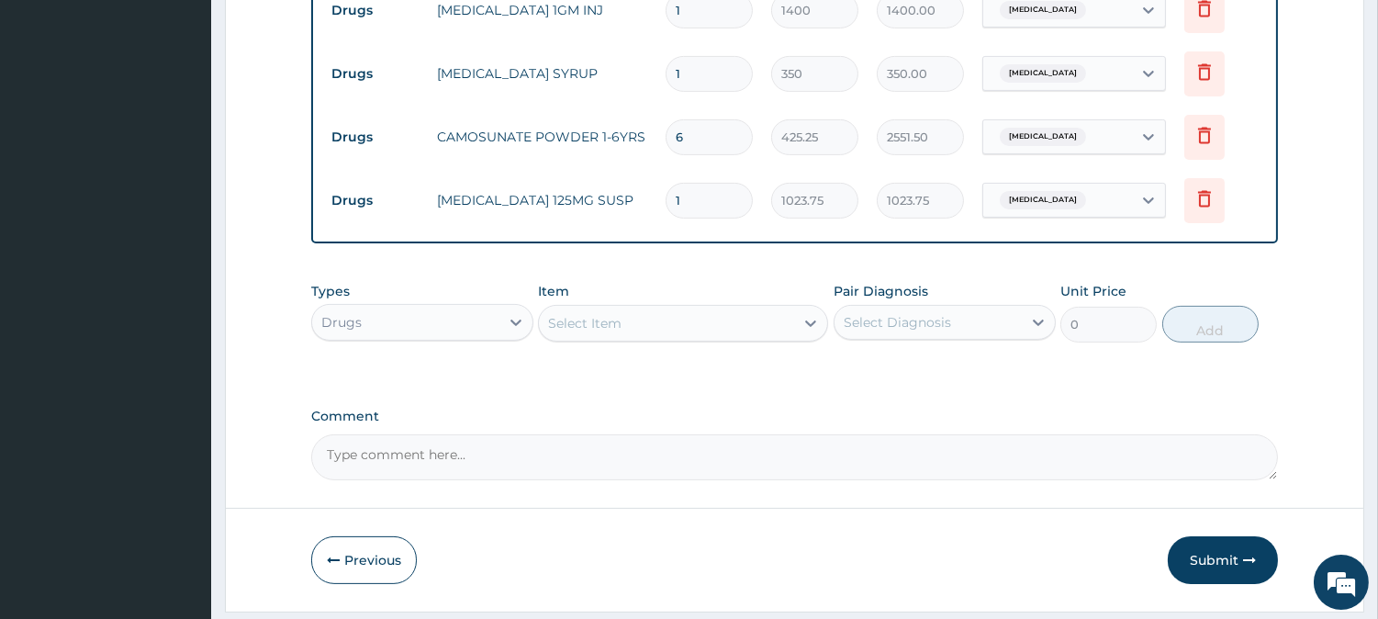
click at [658, 337] on div "Select Item" at bounding box center [666, 323] width 255 height 29
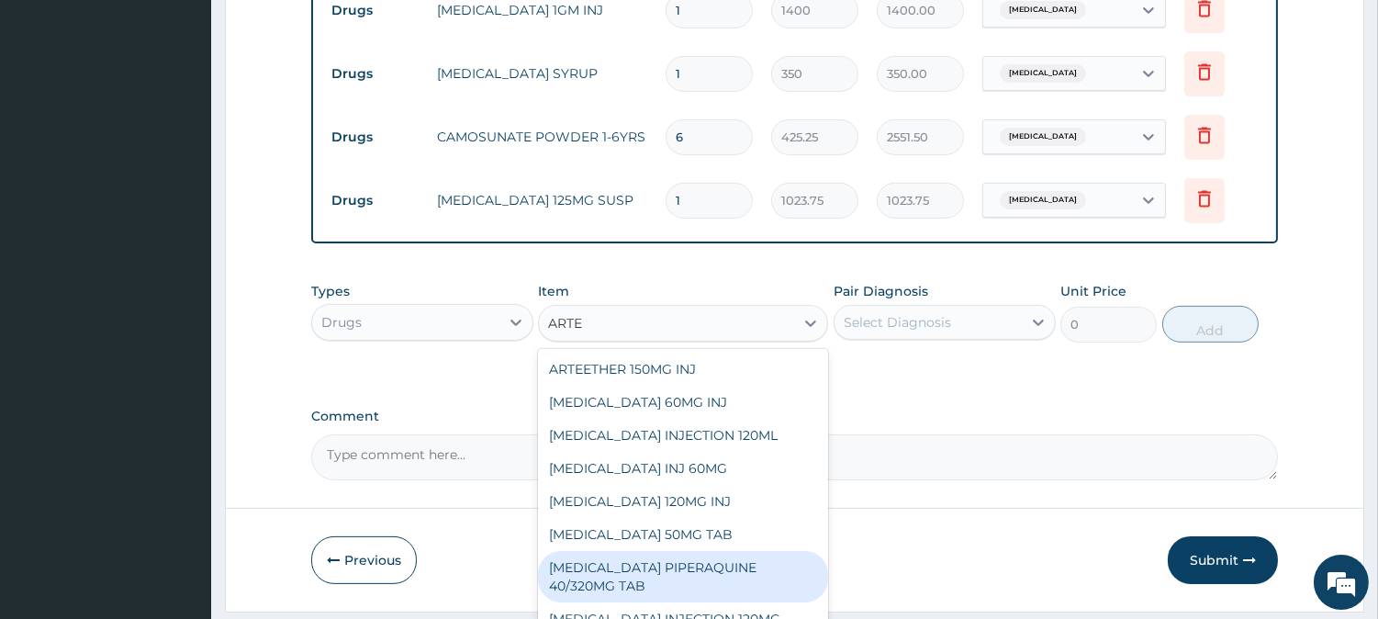
type input "ARTEM"
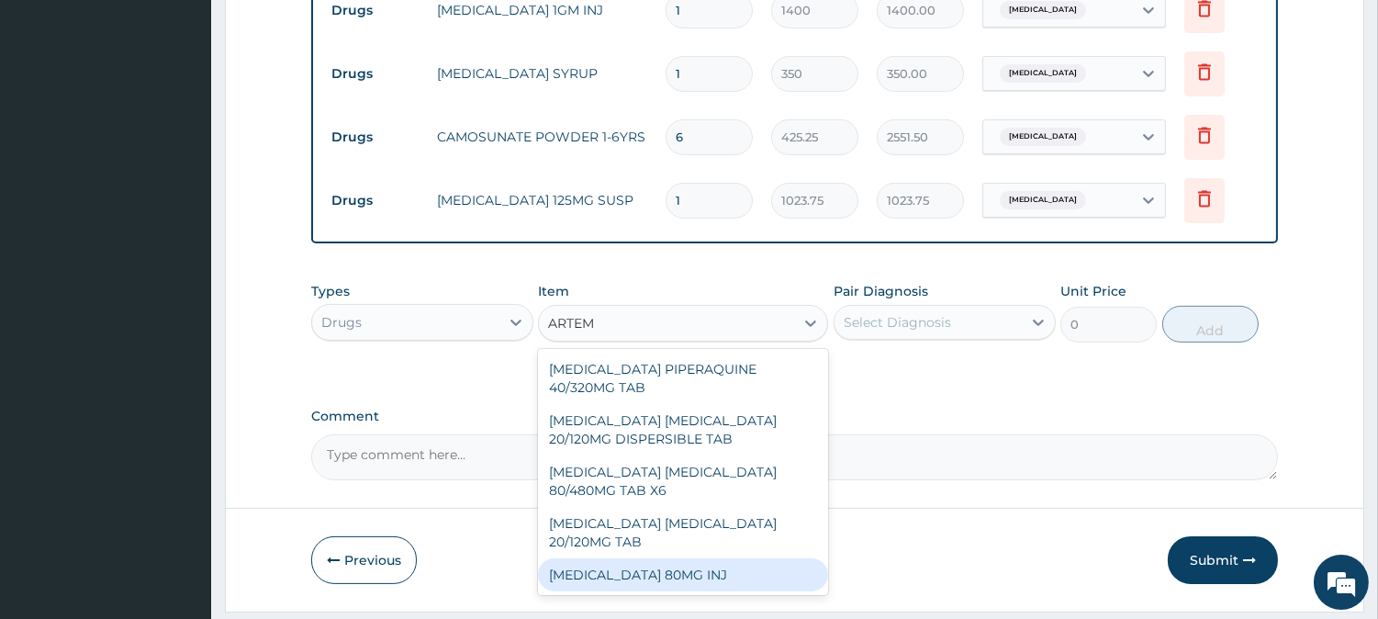
click at [681, 575] on div "[MEDICAL_DATA] 80MG INJ" at bounding box center [683, 574] width 290 height 33
type input "1400"
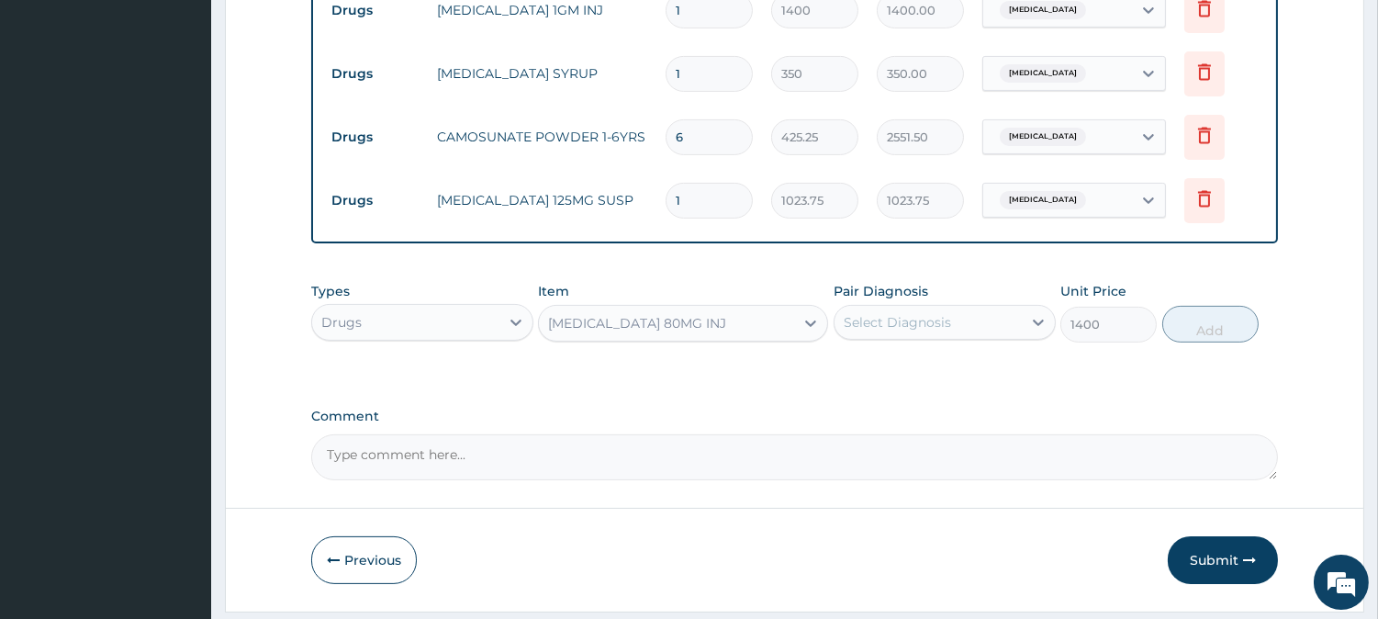
click at [859, 329] on div "Select Diagnosis" at bounding box center [897, 322] width 107 height 18
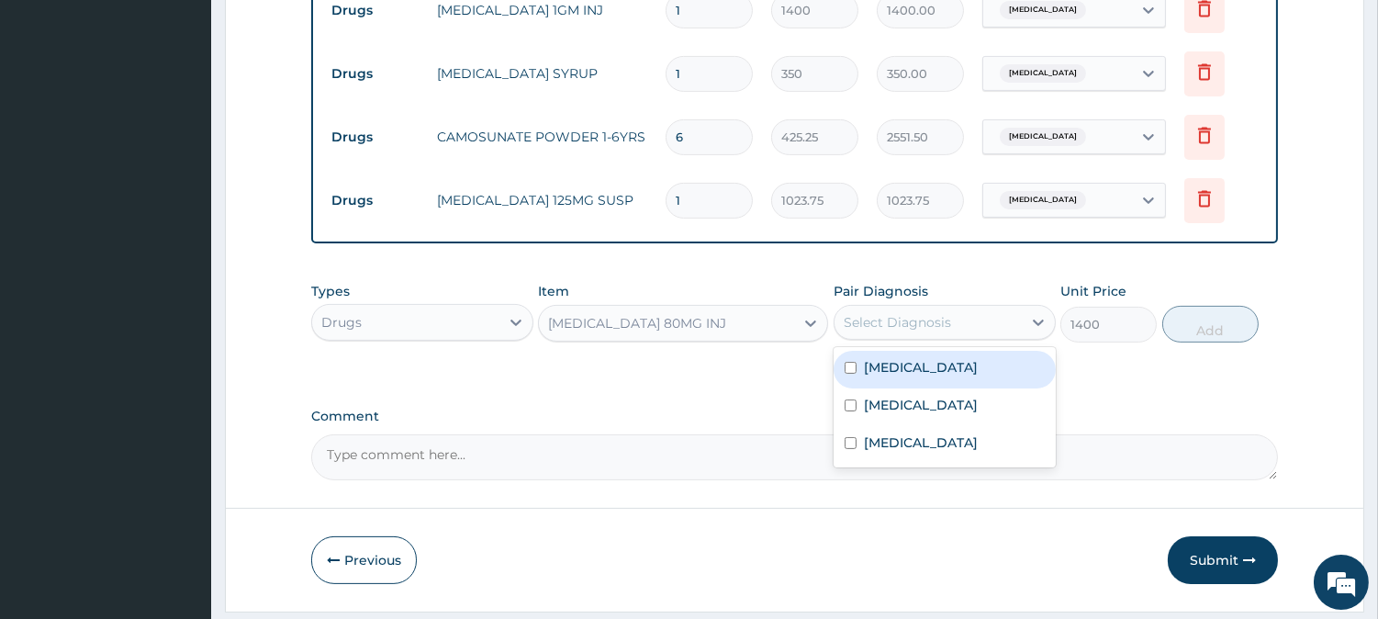
click at [878, 377] on label "[MEDICAL_DATA]" at bounding box center [921, 367] width 114 height 18
checkbox input "true"
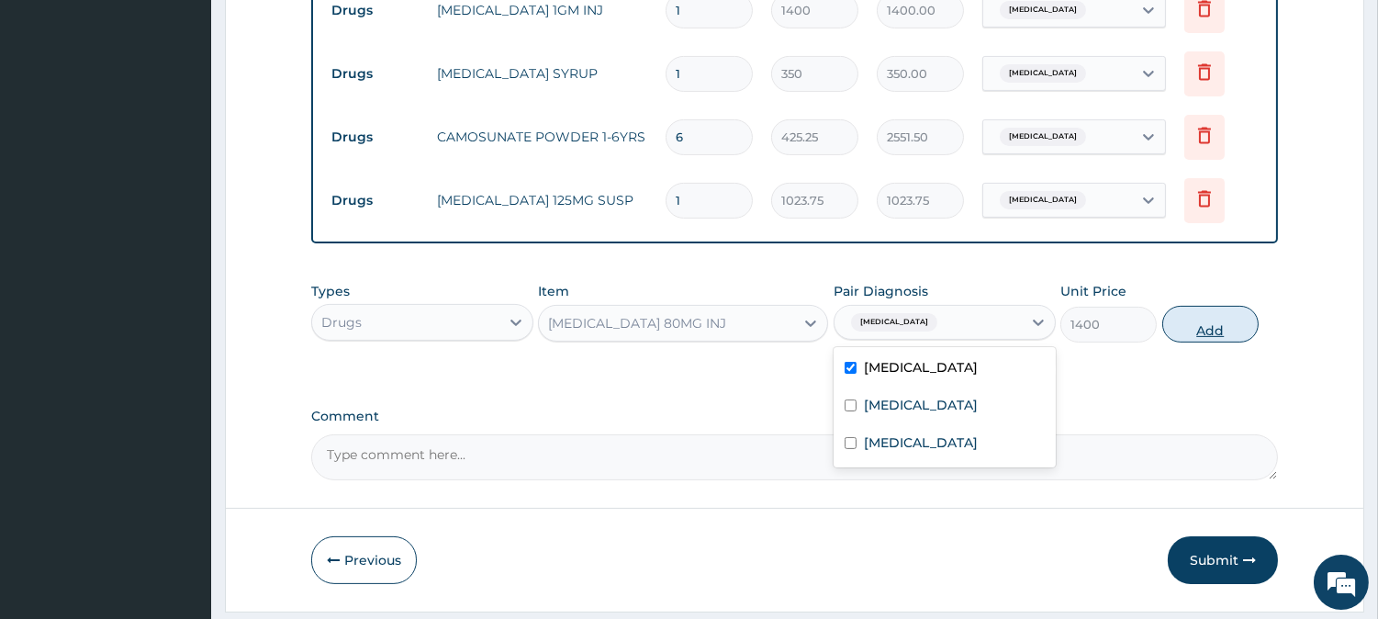
click at [1171, 338] on button "Add" at bounding box center [1211, 324] width 96 height 37
type input "0"
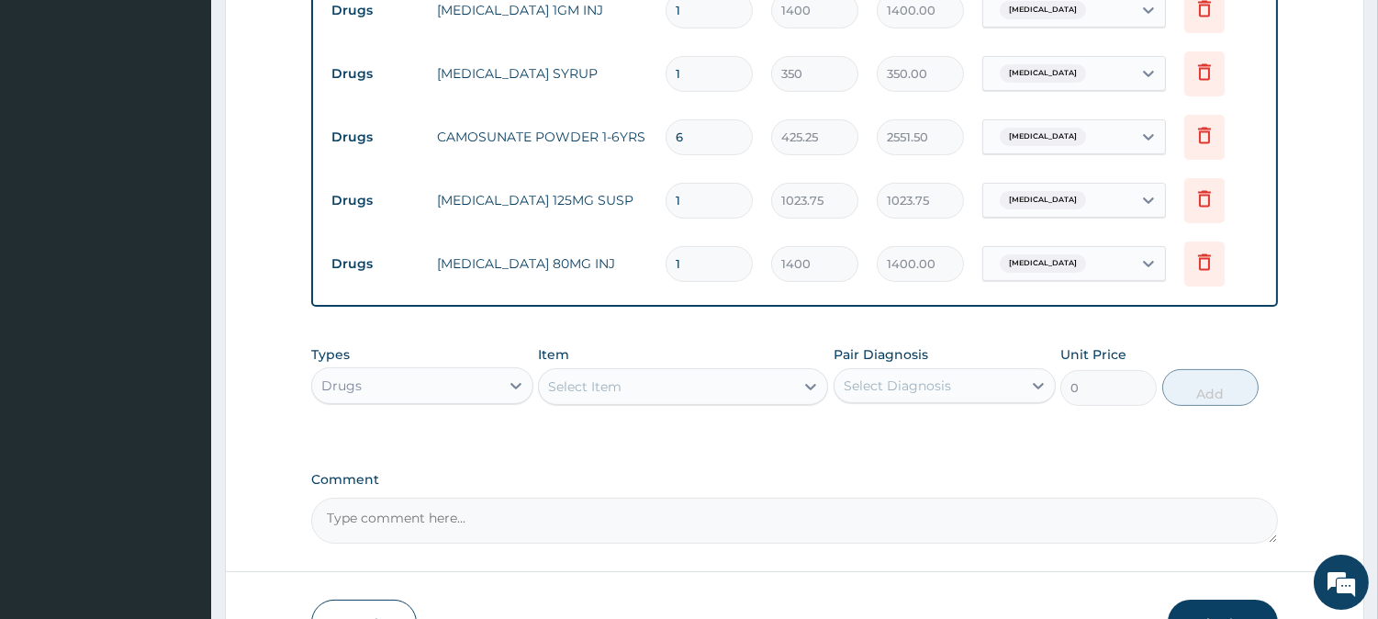
scroll to position [1072, 0]
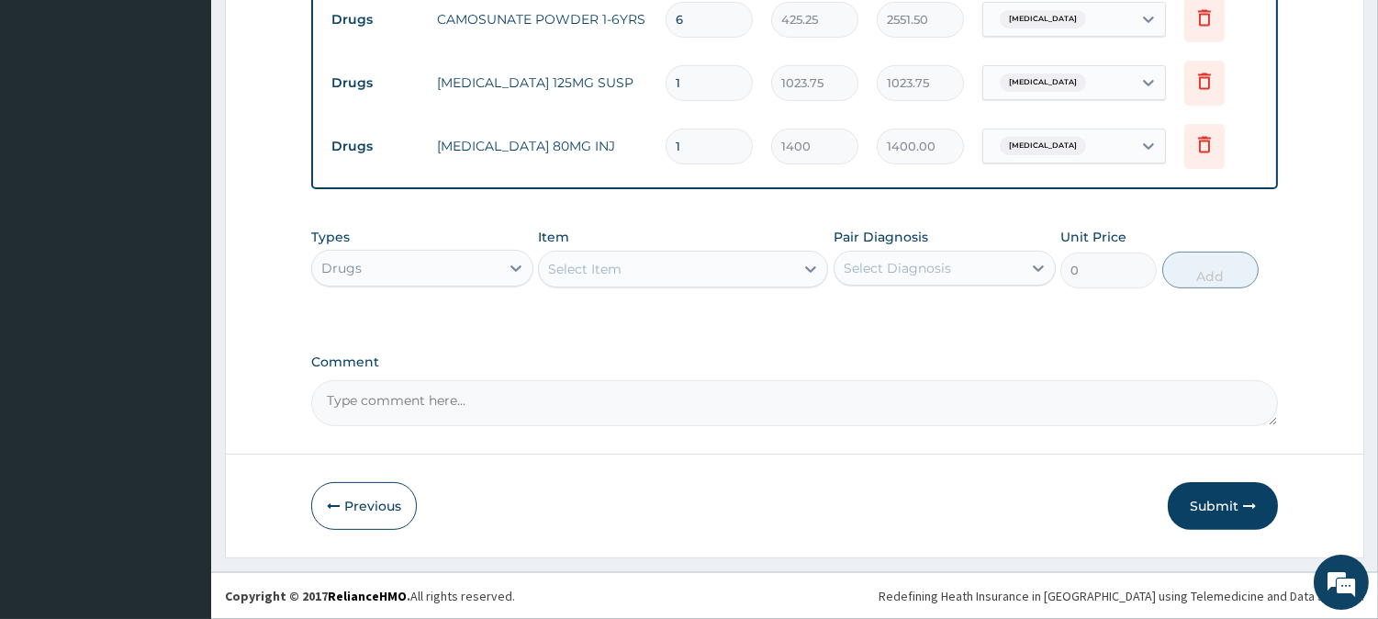
click at [658, 270] on div "Select Item" at bounding box center [666, 268] width 255 height 29
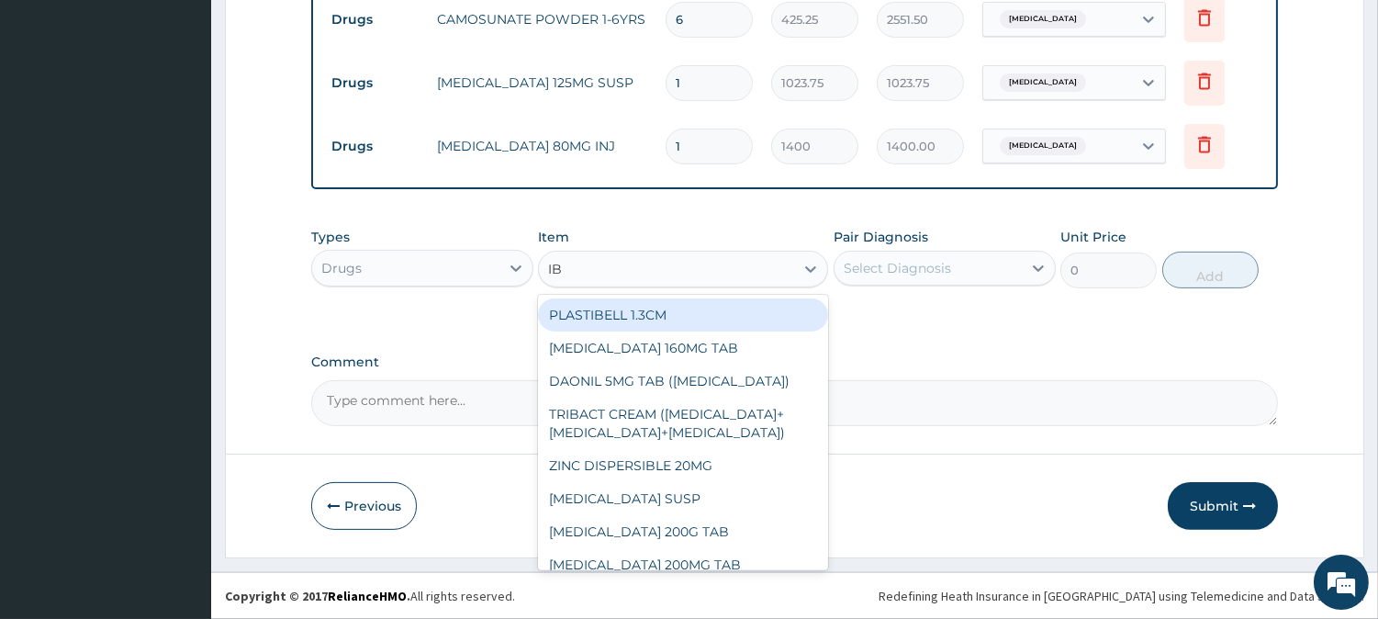
type input "IBU"
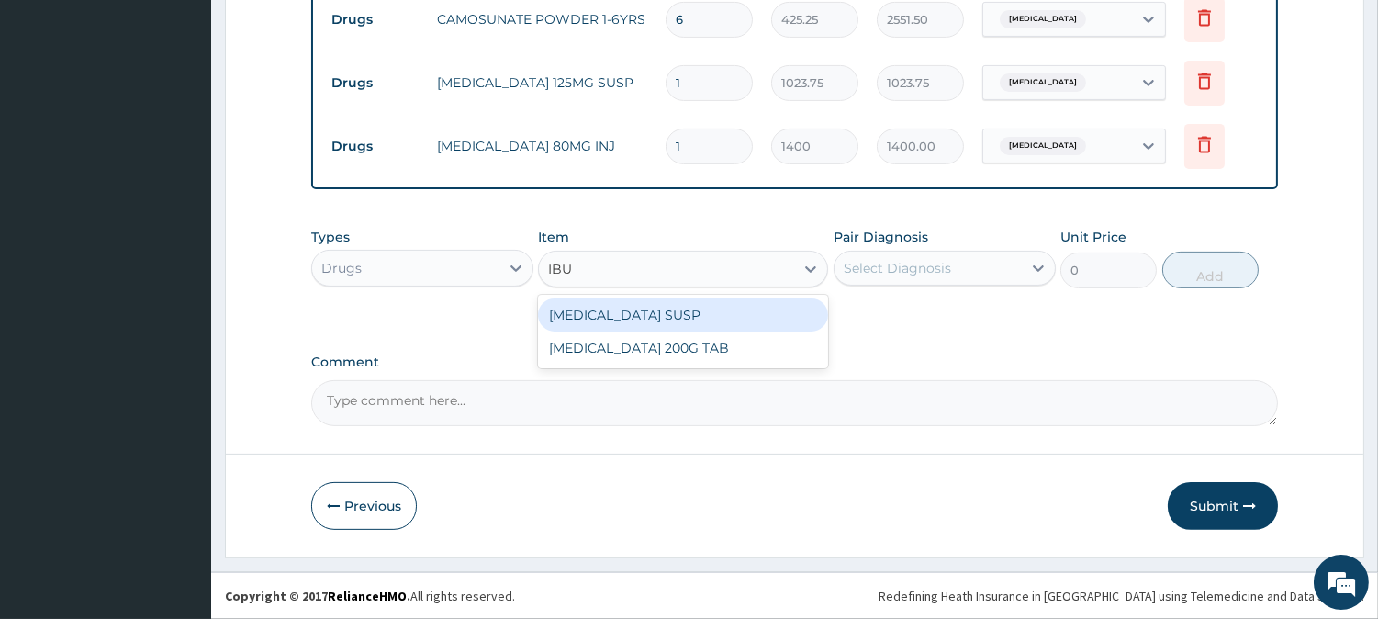
click at [661, 322] on div "[MEDICAL_DATA] SUSP" at bounding box center [683, 314] width 290 height 33
type input "525"
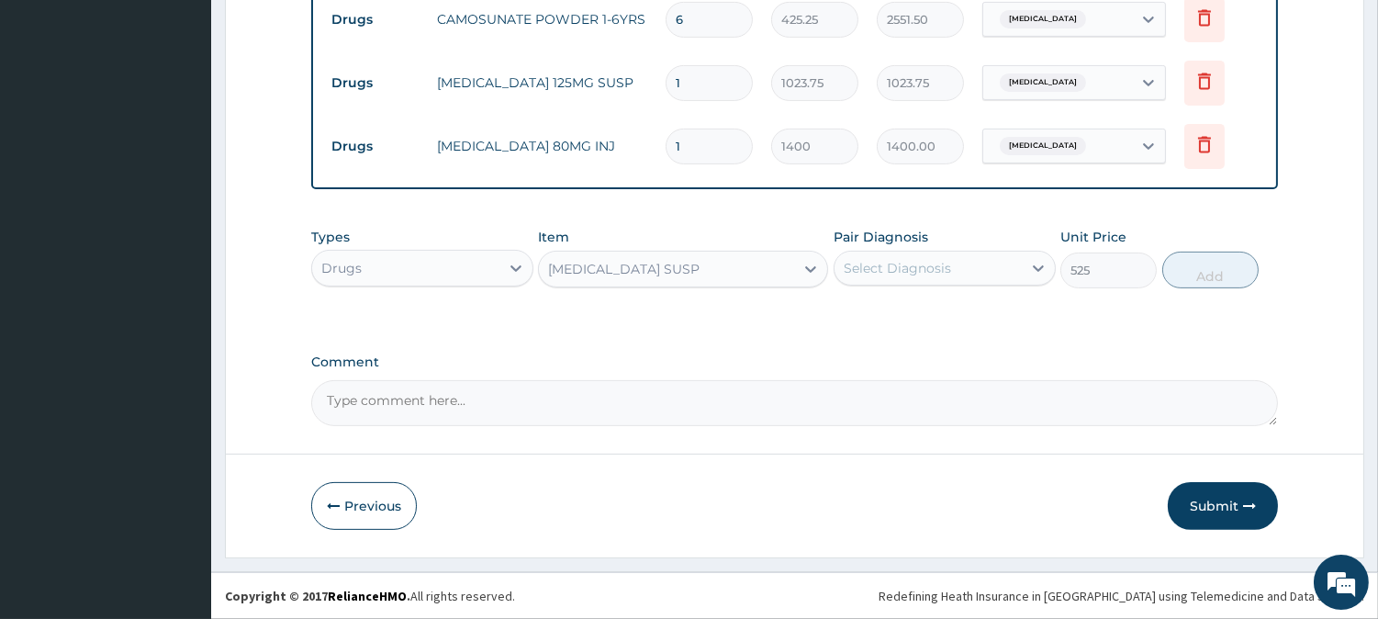
click at [895, 272] on div "Select Diagnosis" at bounding box center [897, 268] width 107 height 18
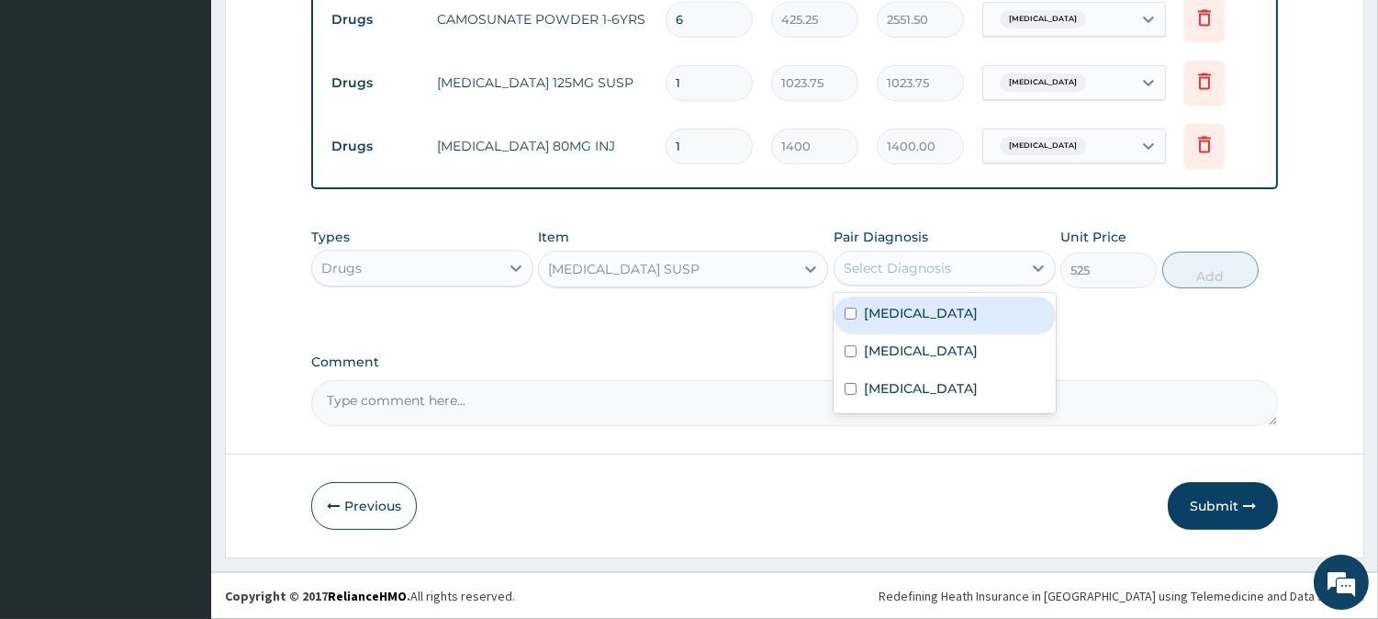
click at [907, 324] on div "[MEDICAL_DATA]" at bounding box center [945, 316] width 222 height 38
checkbox input "true"
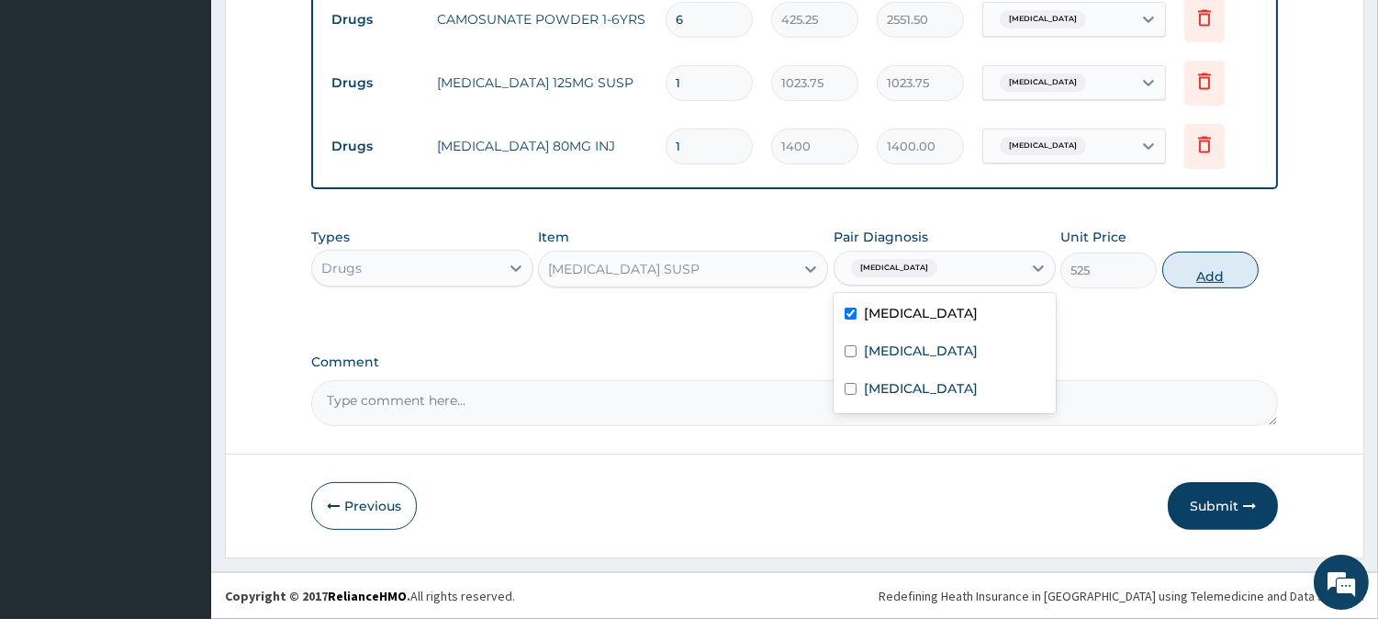
click at [1187, 272] on button "Add" at bounding box center [1211, 270] width 96 height 37
type input "0"
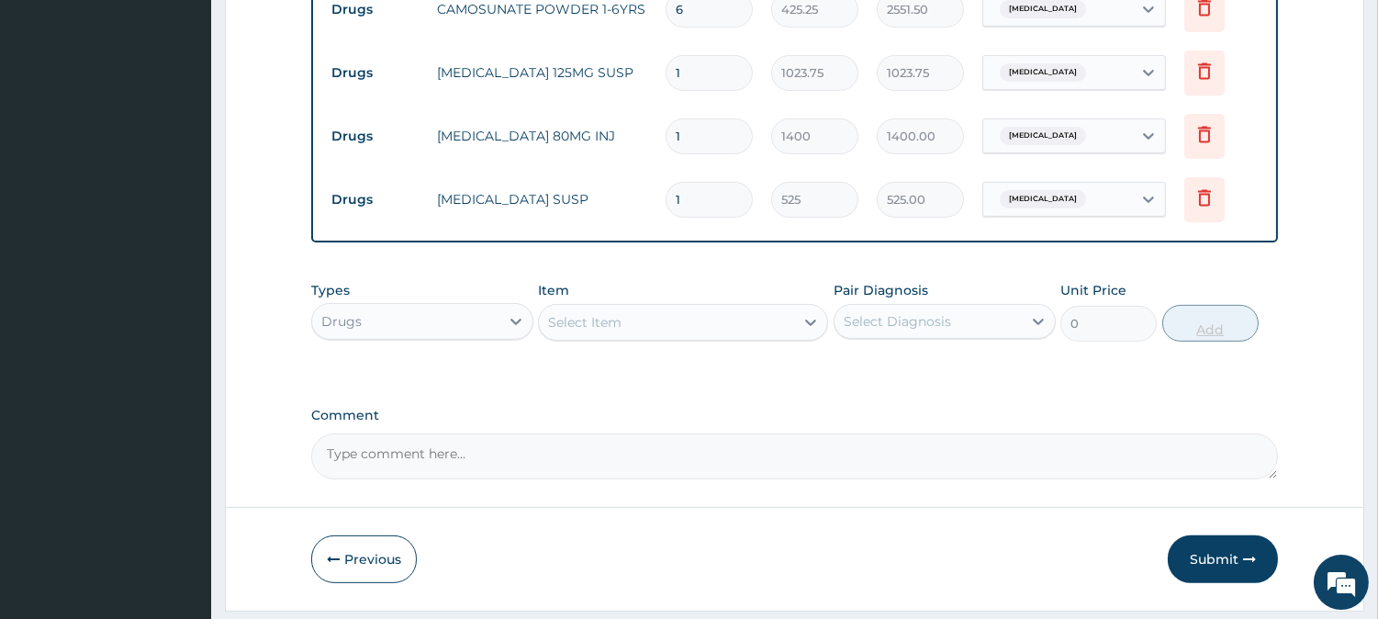
type input "0.00"
type input "2"
type input "1050.00"
type input "2"
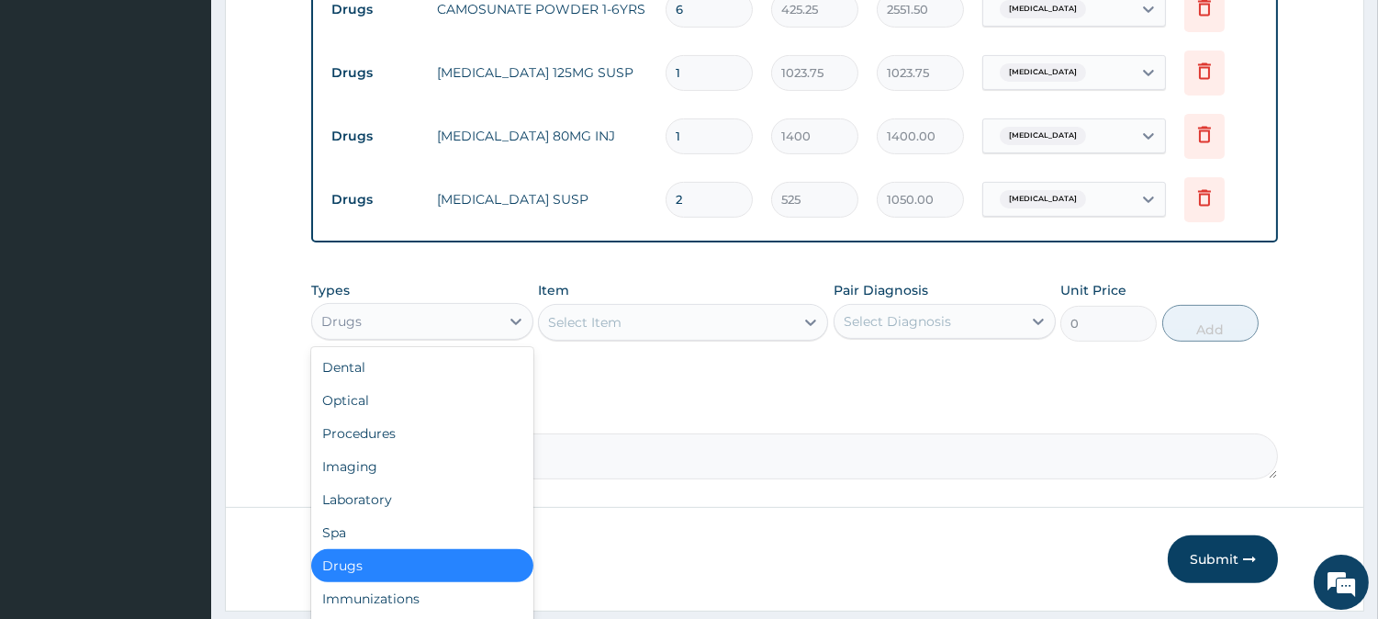
click at [351, 336] on div "Drugs" at bounding box center [405, 321] width 187 height 29
click at [377, 450] on div "Procedures" at bounding box center [422, 433] width 222 height 33
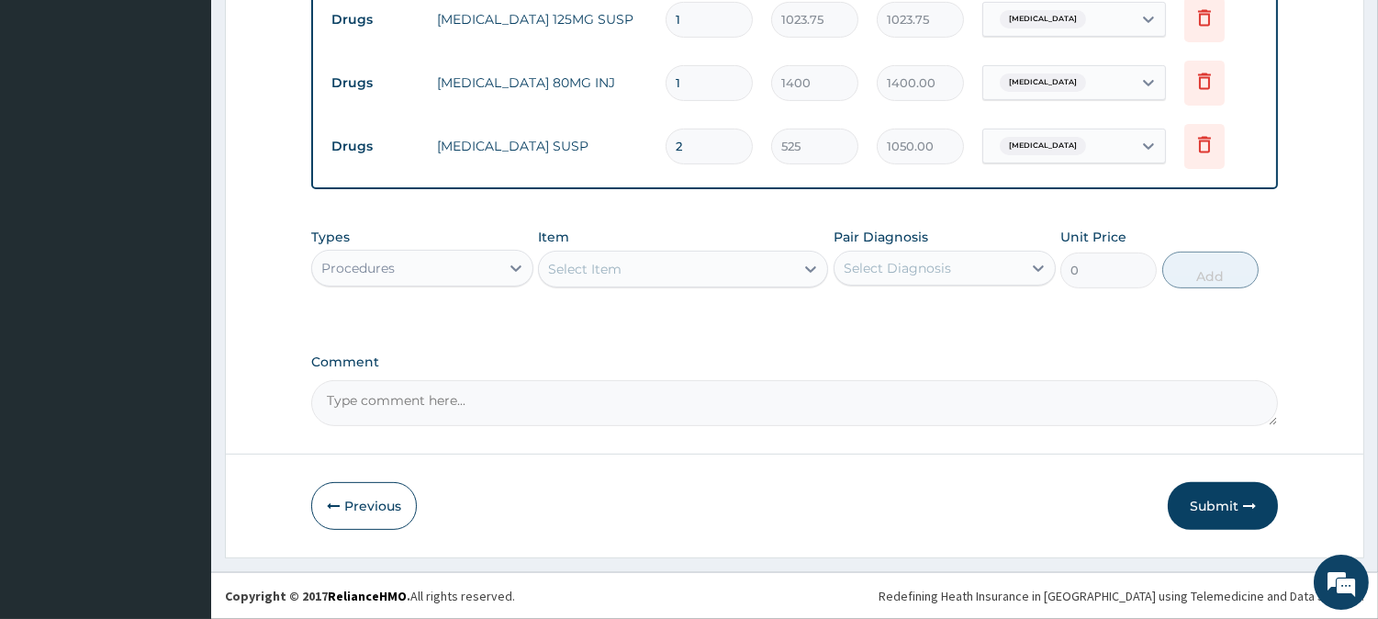
scroll to position [1136, 0]
click at [675, 254] on div "Select Item" at bounding box center [666, 268] width 255 height 29
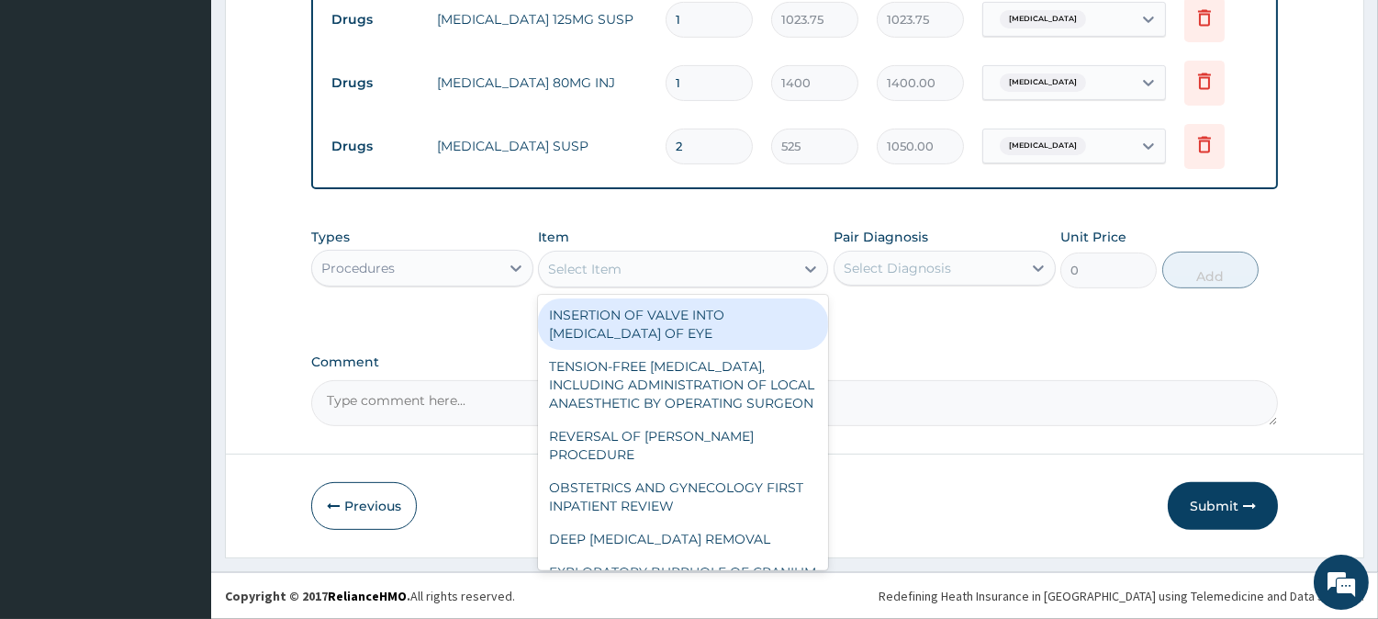
type input "X"
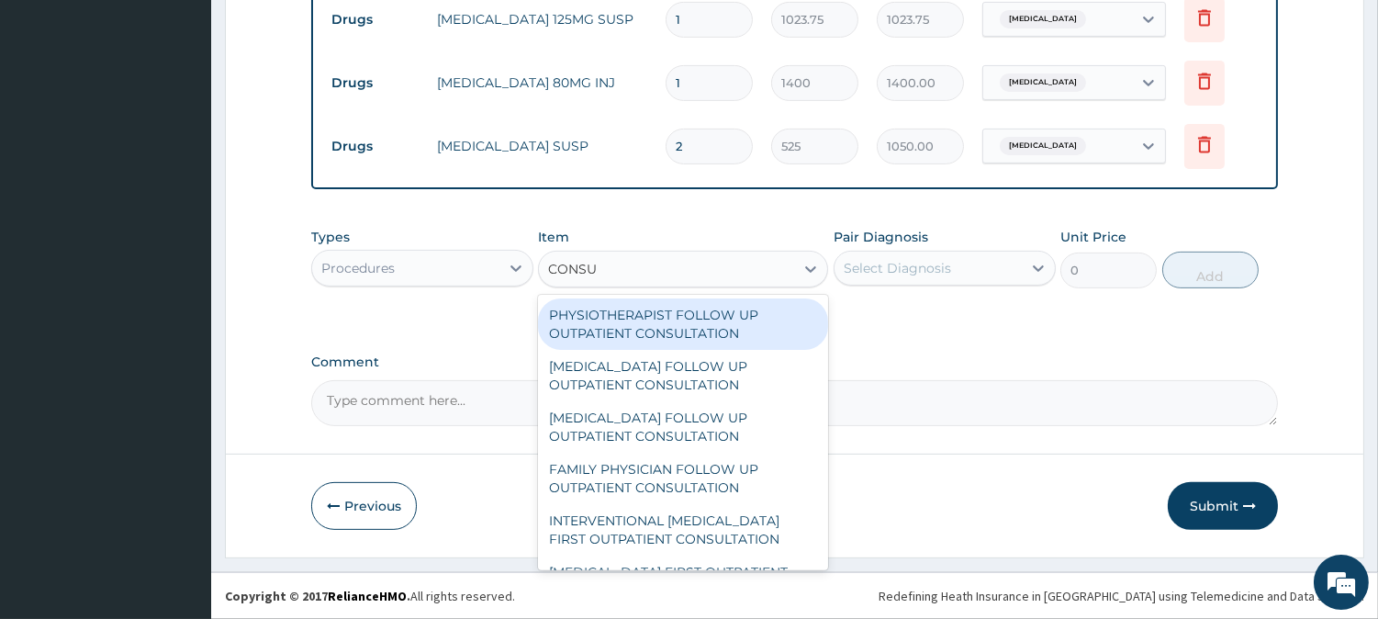
type input "CONSUL"
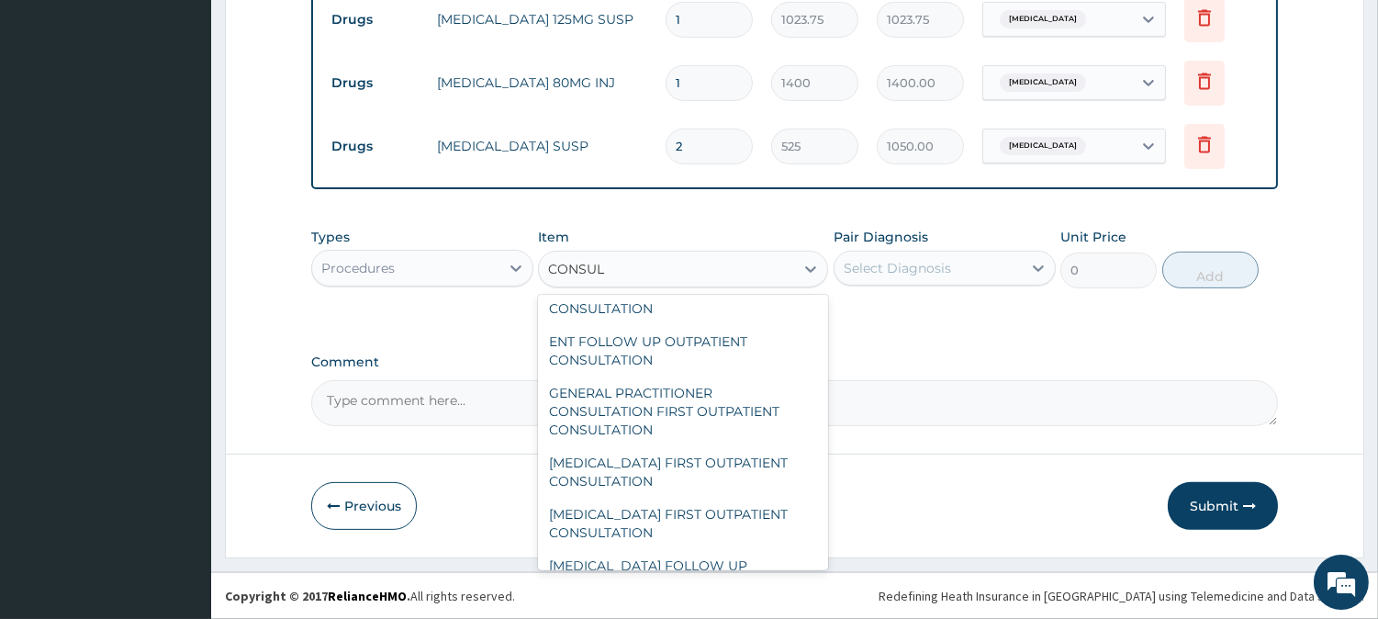
scroll to position [816, 0]
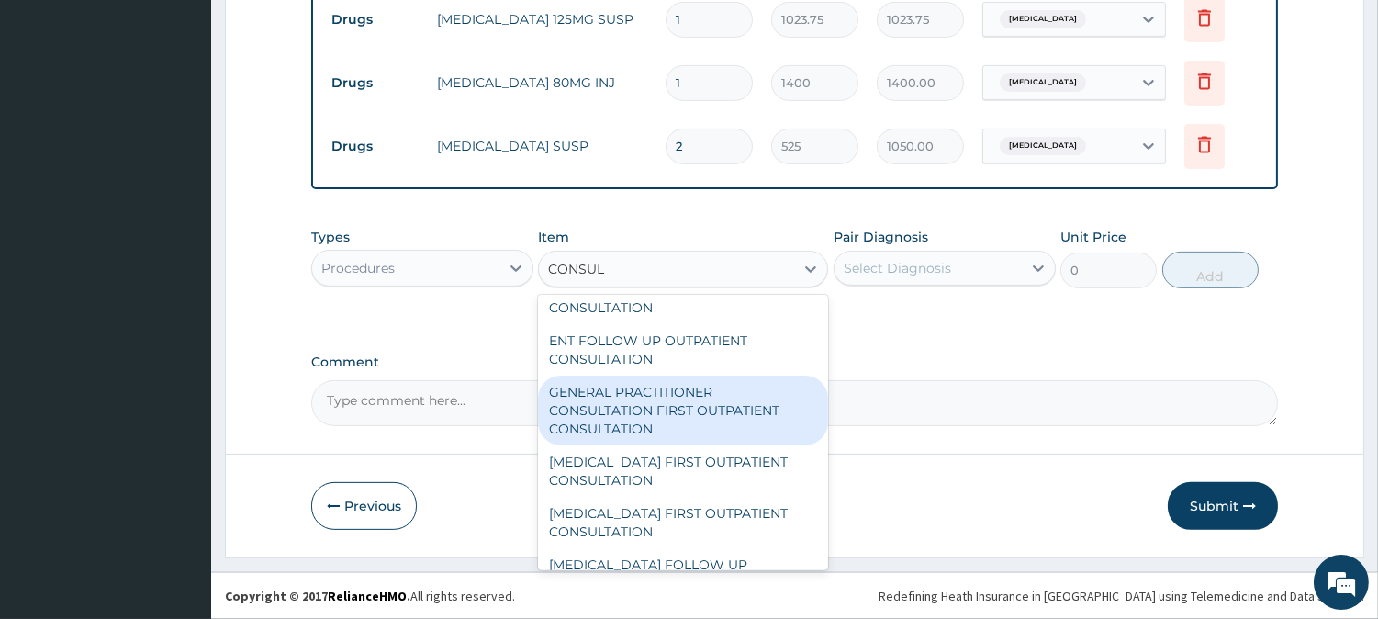
click at [650, 386] on div "GENERAL PRACTITIONER CONSULTATION FIRST OUTPATIENT CONSULTATION" at bounding box center [683, 411] width 290 height 70
type input "3000"
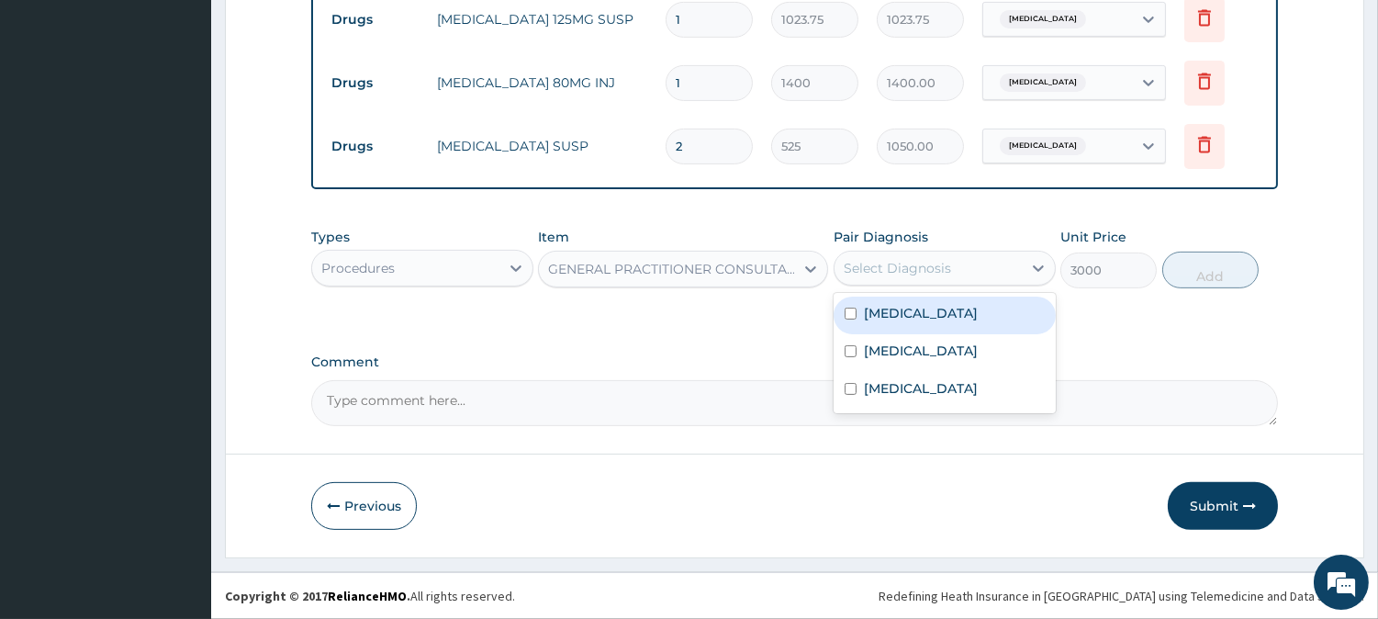
click at [865, 276] on div "Select Diagnosis" at bounding box center [897, 268] width 107 height 18
click at [867, 309] on label "[MEDICAL_DATA]" at bounding box center [921, 313] width 114 height 18
checkbox input "true"
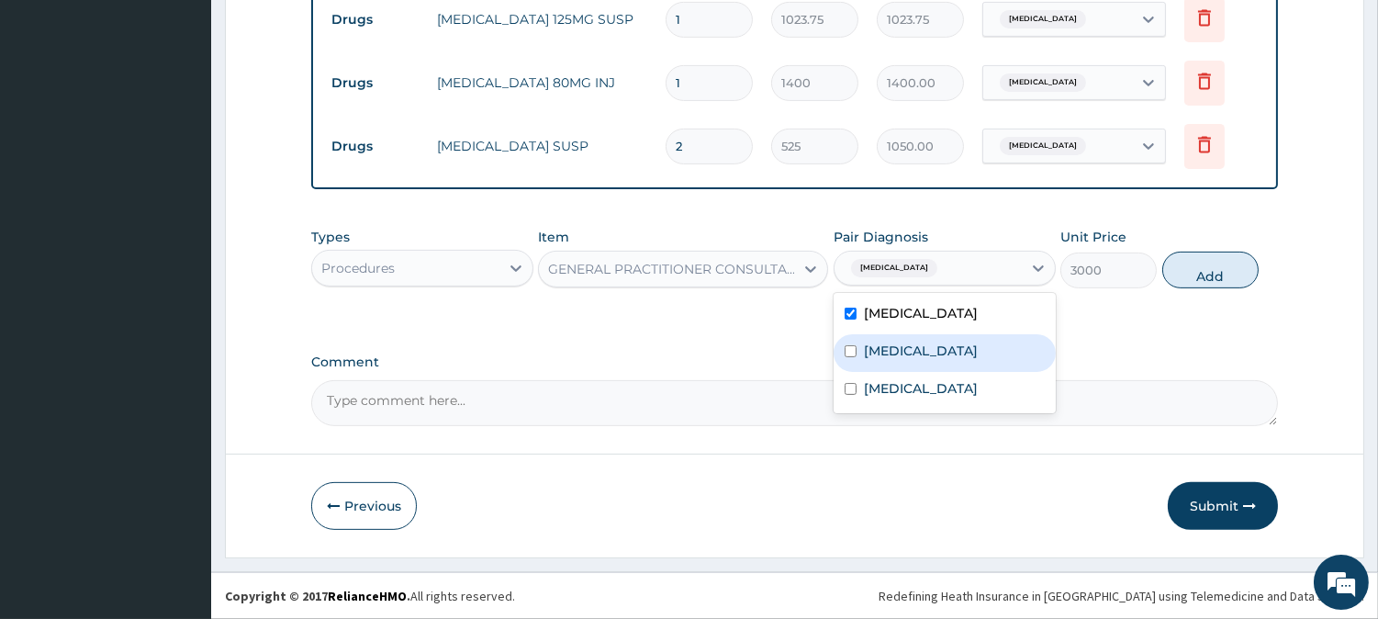
drag, startPoint x: 873, startPoint y: 336, endPoint x: 882, endPoint y: 360, distance: 25.3
click at [873, 337] on div "[MEDICAL_DATA]" at bounding box center [945, 353] width 222 height 38
checkbox input "true"
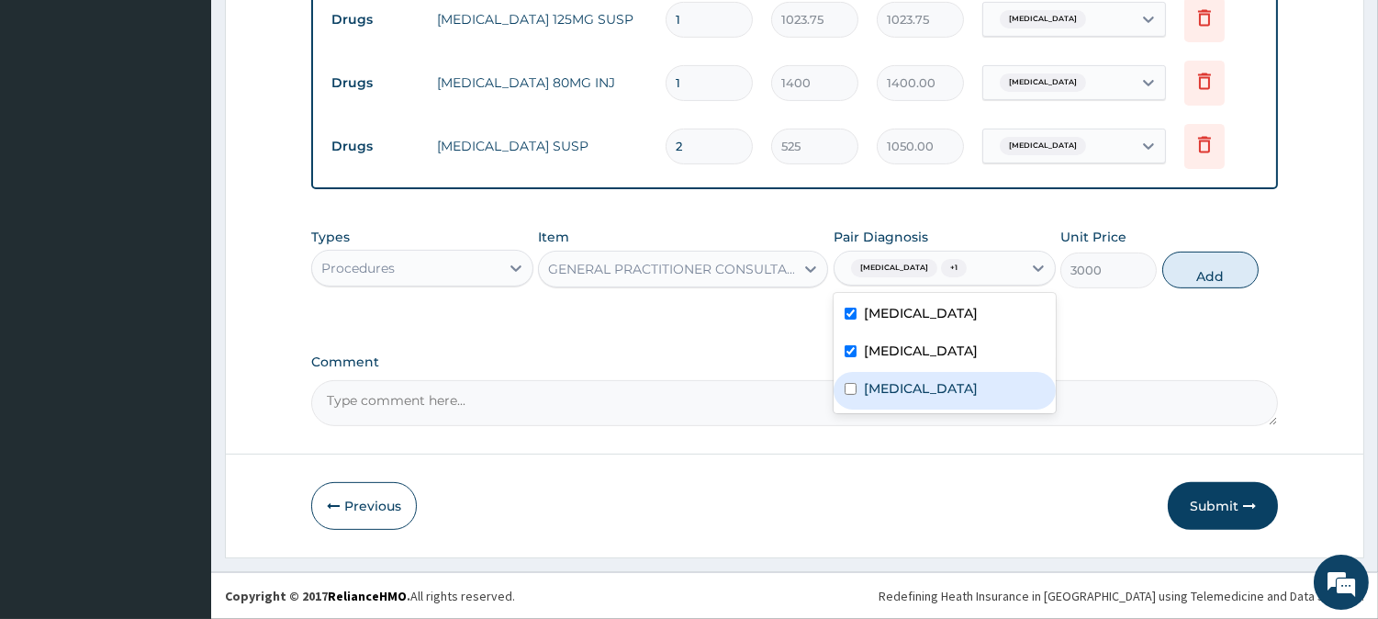
click at [883, 384] on label "[MEDICAL_DATA]" at bounding box center [921, 388] width 114 height 18
checkbox input "true"
click at [1191, 283] on button "Add" at bounding box center [1211, 270] width 96 height 37
type input "0"
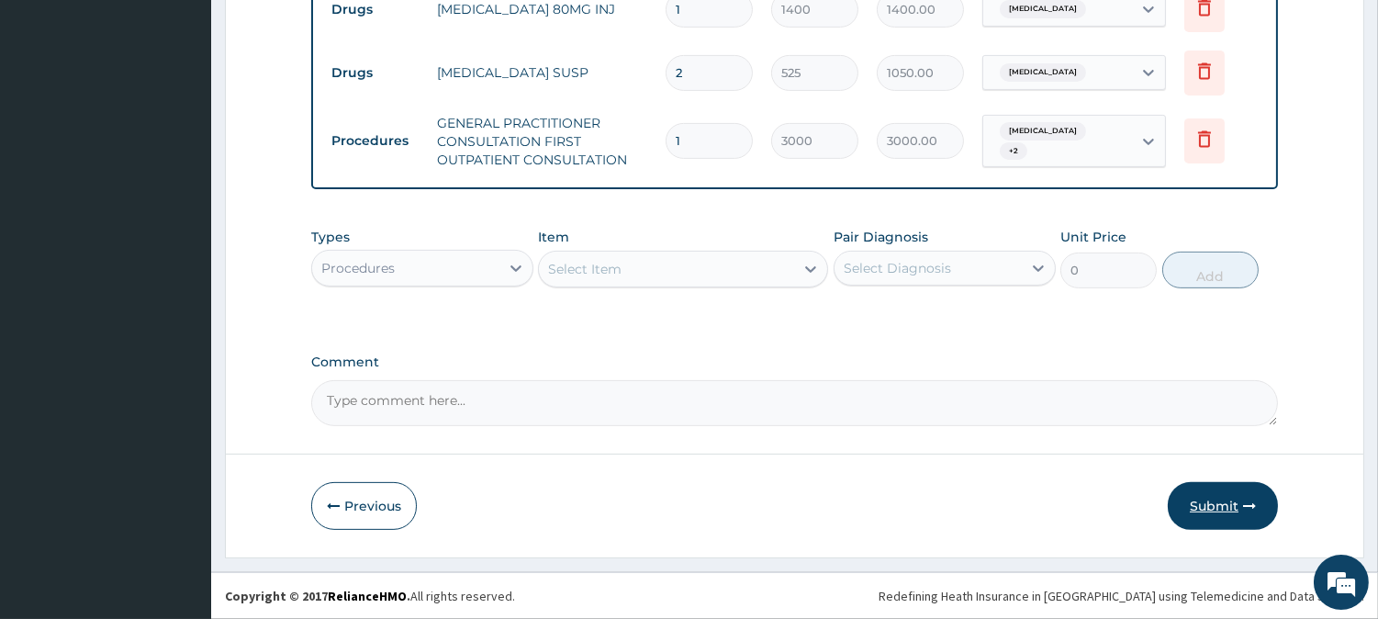
click at [1224, 503] on button "Submit" at bounding box center [1223, 506] width 110 height 48
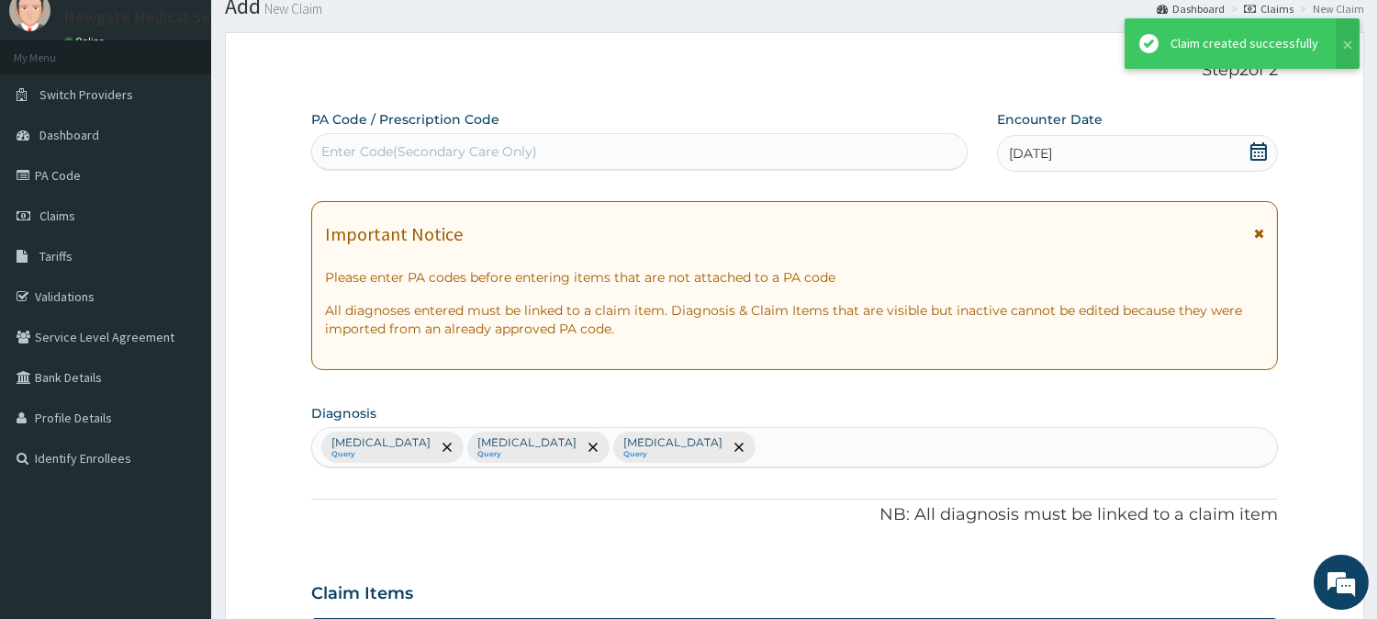
scroll to position [1209, 0]
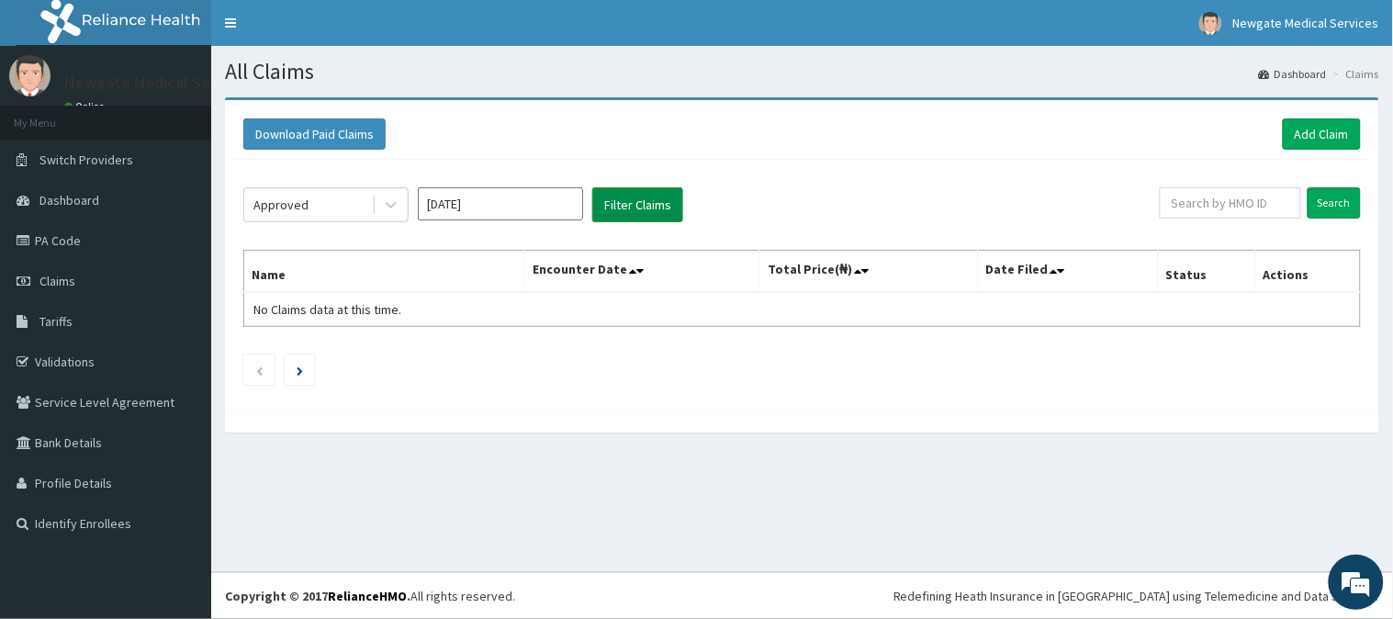
click at [622, 187] on button "Filter Claims" at bounding box center [637, 204] width 91 height 35
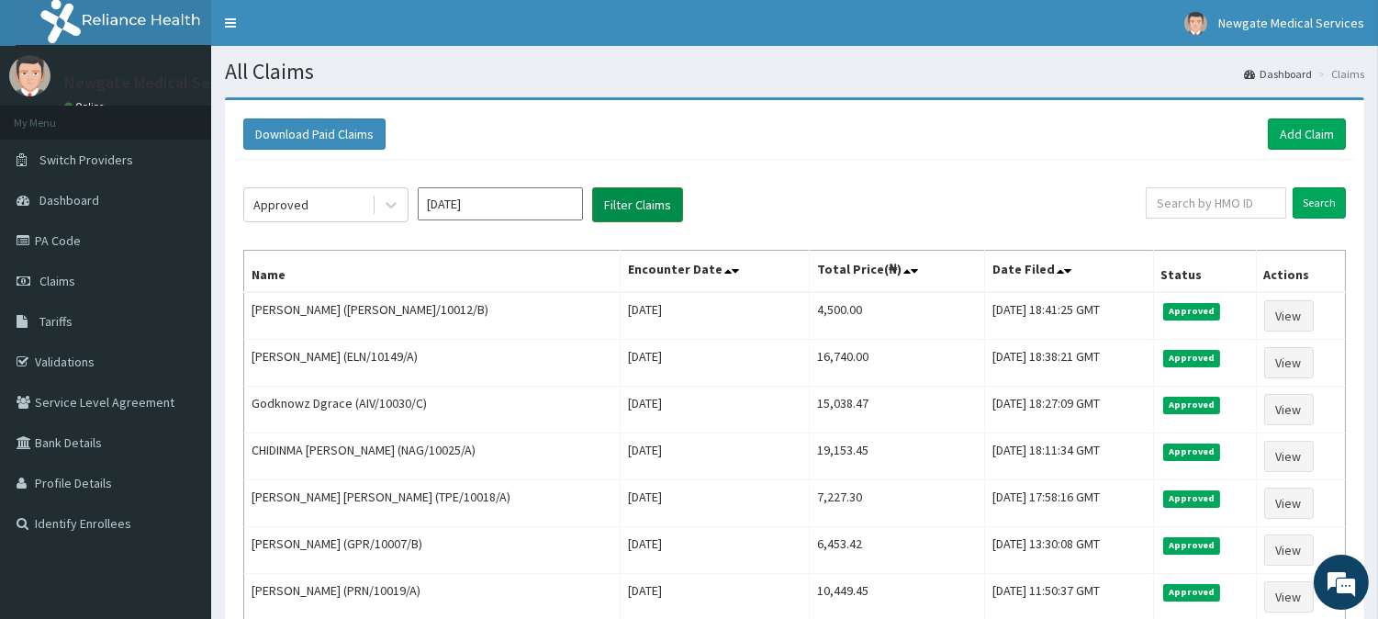
click at [622, 205] on button "Filter Claims" at bounding box center [637, 204] width 91 height 35
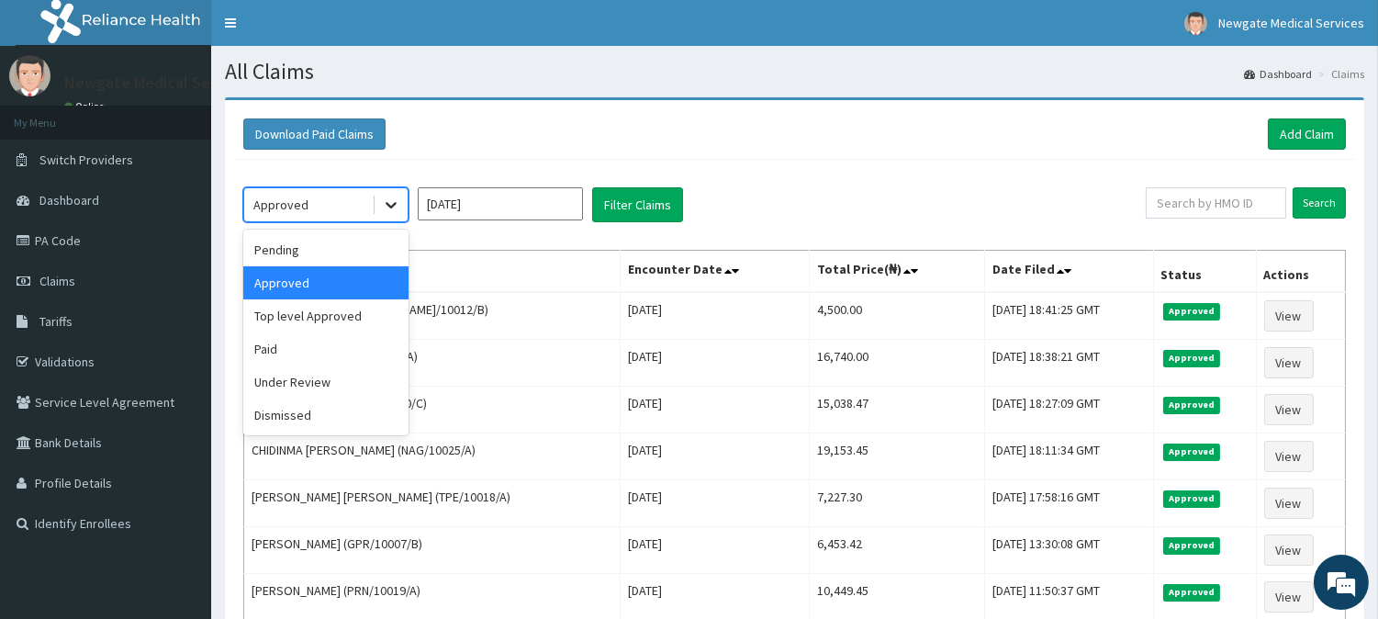
click at [395, 208] on icon at bounding box center [391, 205] width 18 height 18
click at [347, 369] on div "Under Review" at bounding box center [325, 382] width 165 height 33
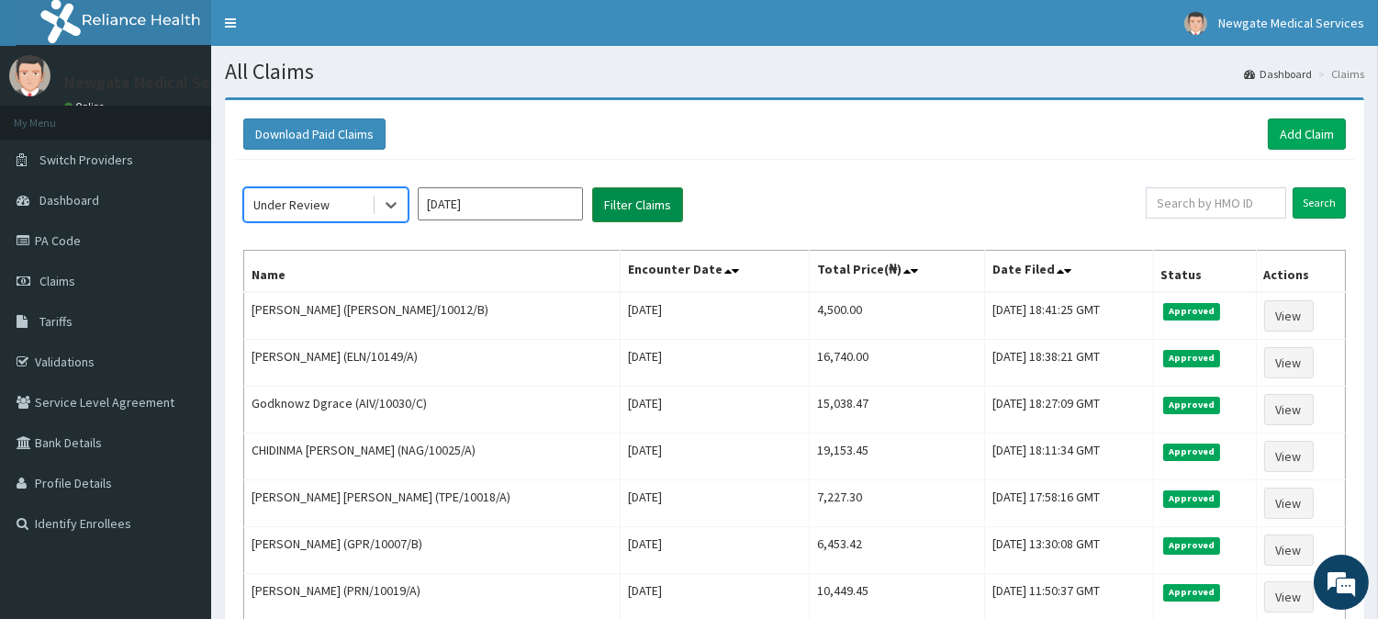
click at [617, 208] on button "Filter Claims" at bounding box center [637, 204] width 91 height 35
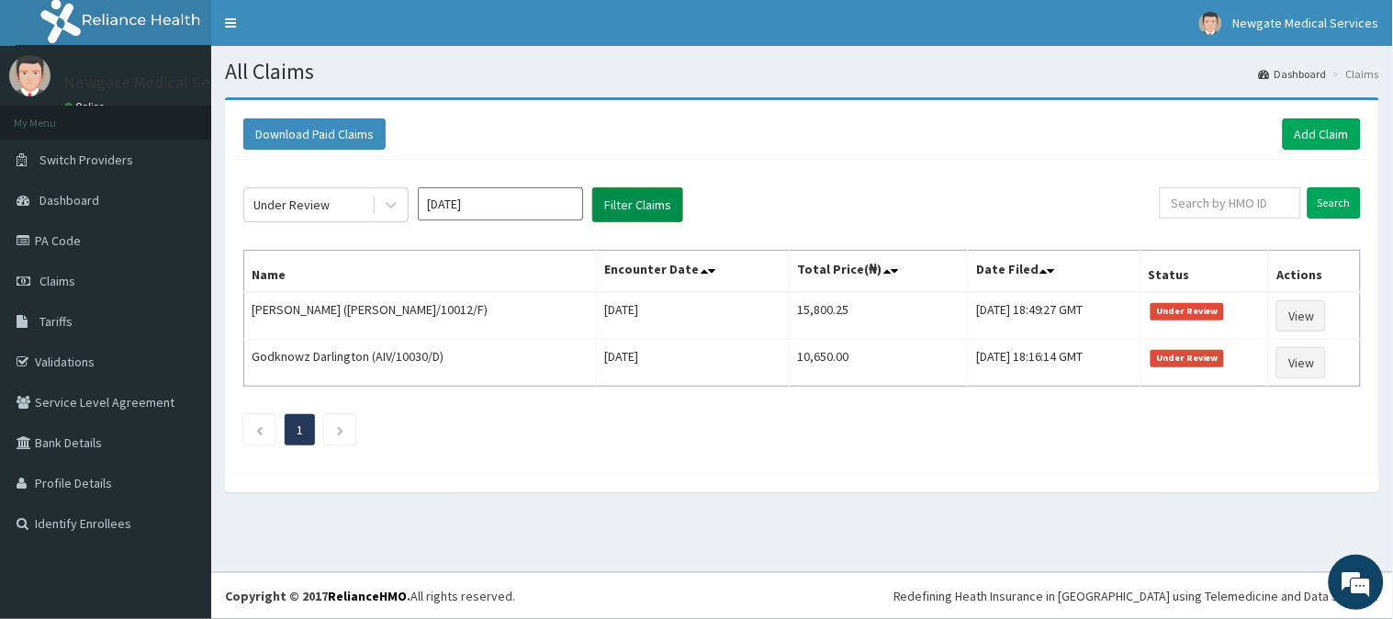
click at [592, 187] on button "Filter Claims" at bounding box center [637, 204] width 91 height 35
